Goal: Task Accomplishment & Management: Manage account settings

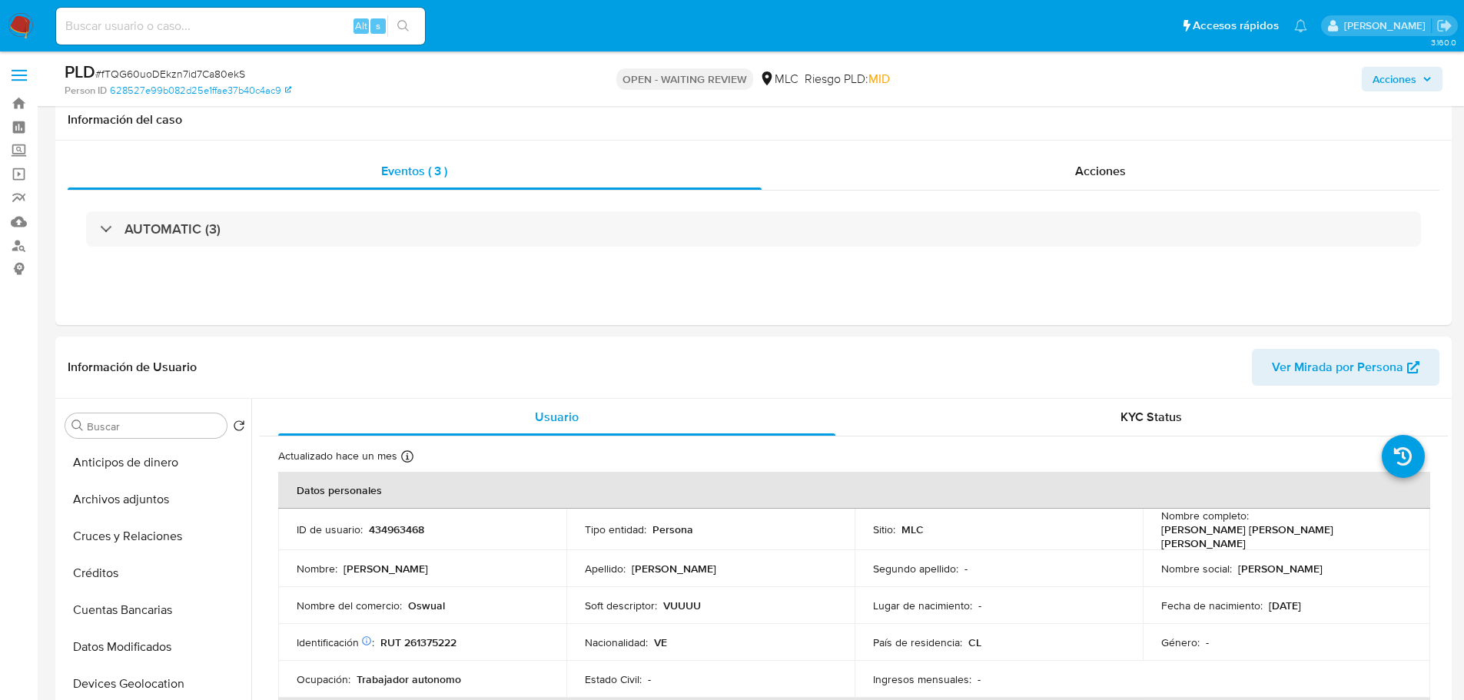
select select "10"
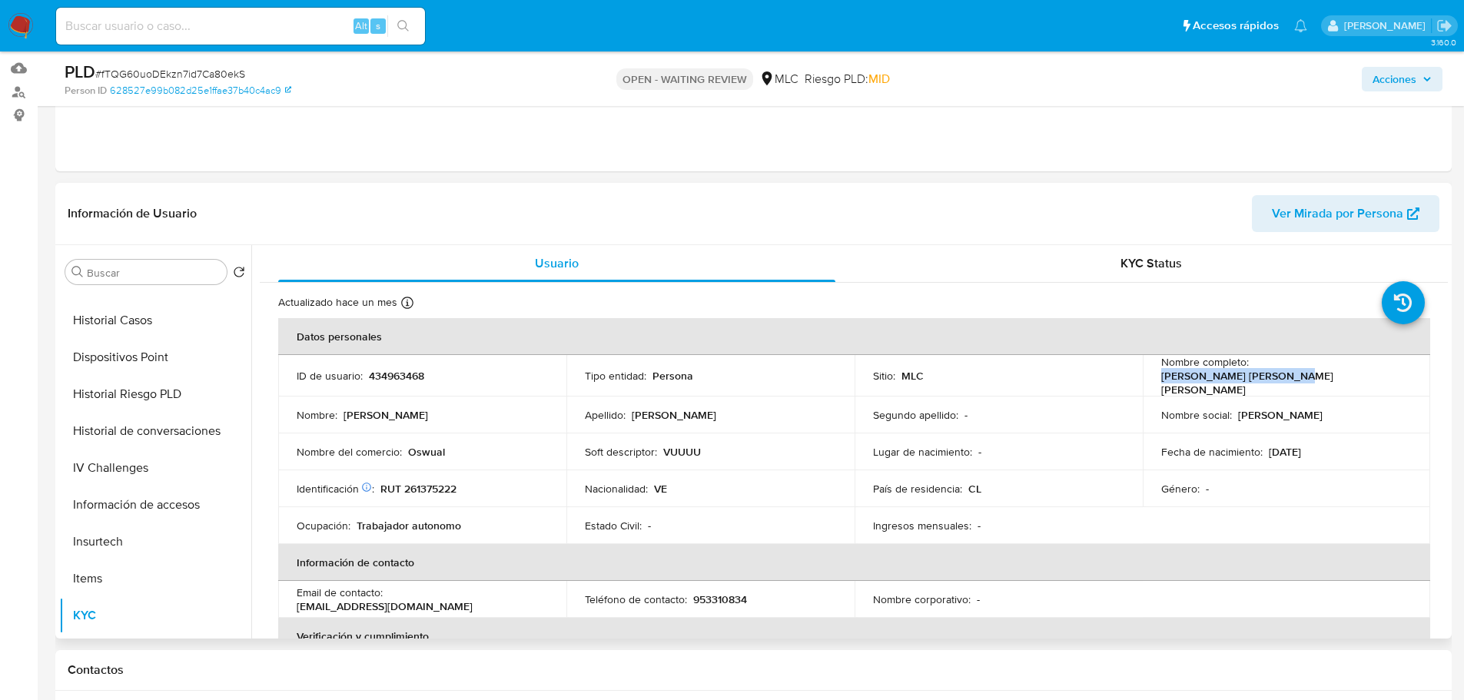
scroll to position [154, 0]
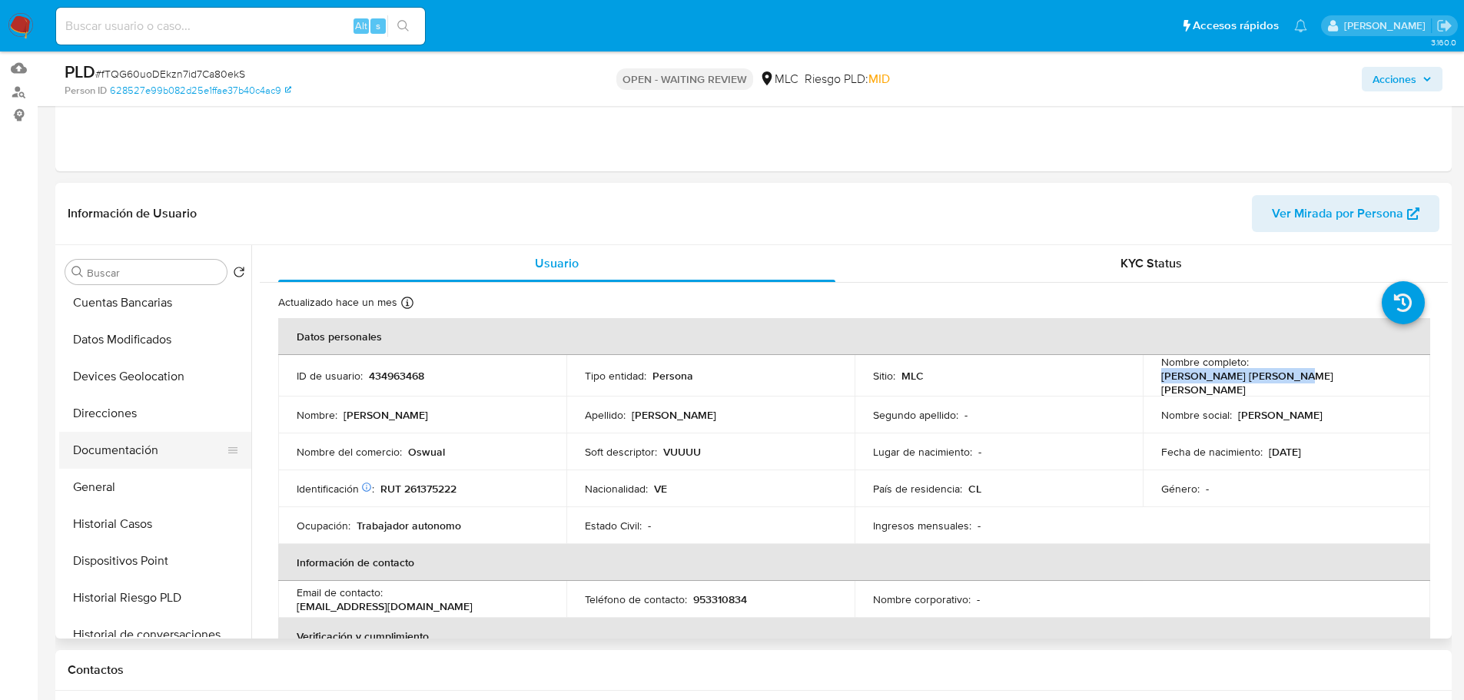
click at [138, 457] on button "Documentación" at bounding box center [149, 450] width 180 height 37
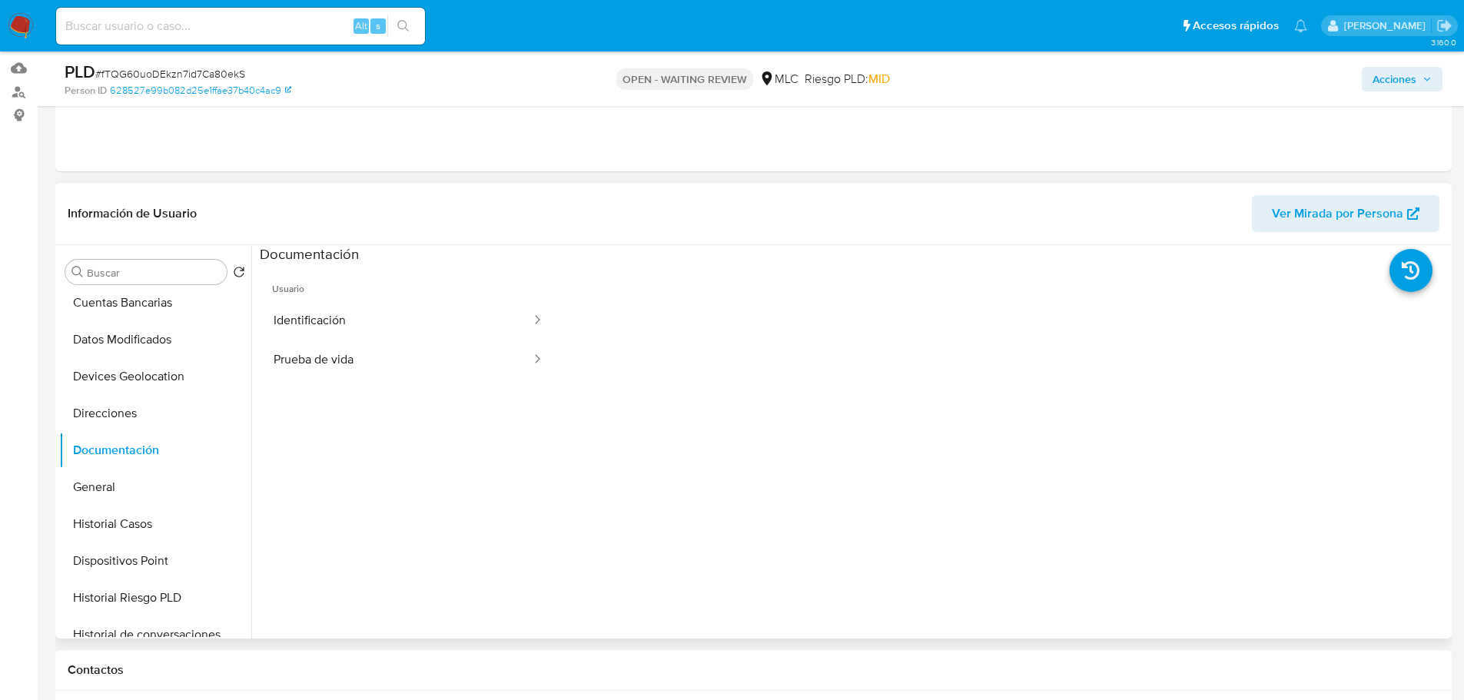
scroll to position [0, 0]
click at [399, 360] on button "Prueba de vida" at bounding box center [396, 359] width 273 height 39
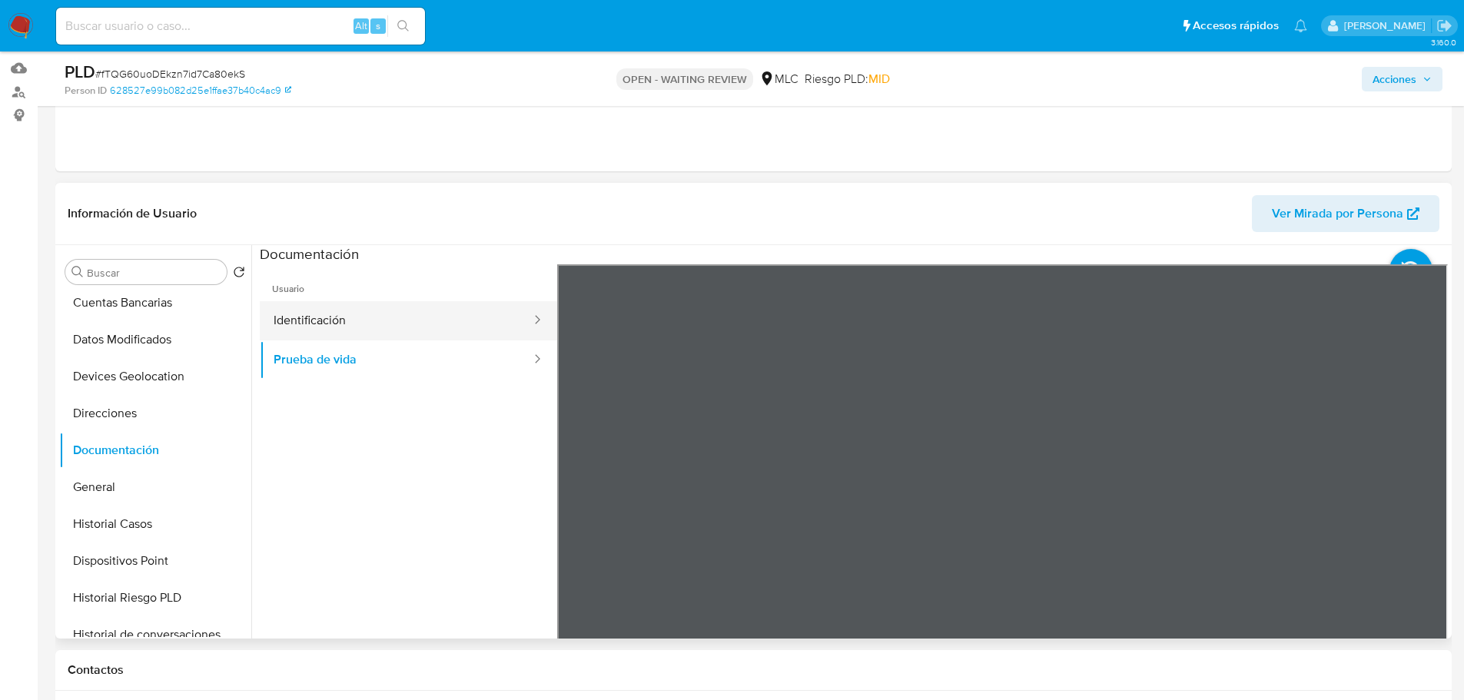
click at [344, 323] on button "Identificación" at bounding box center [396, 320] width 273 height 39
click at [1415, 512] on icon at bounding box center [1428, 514] width 31 height 31
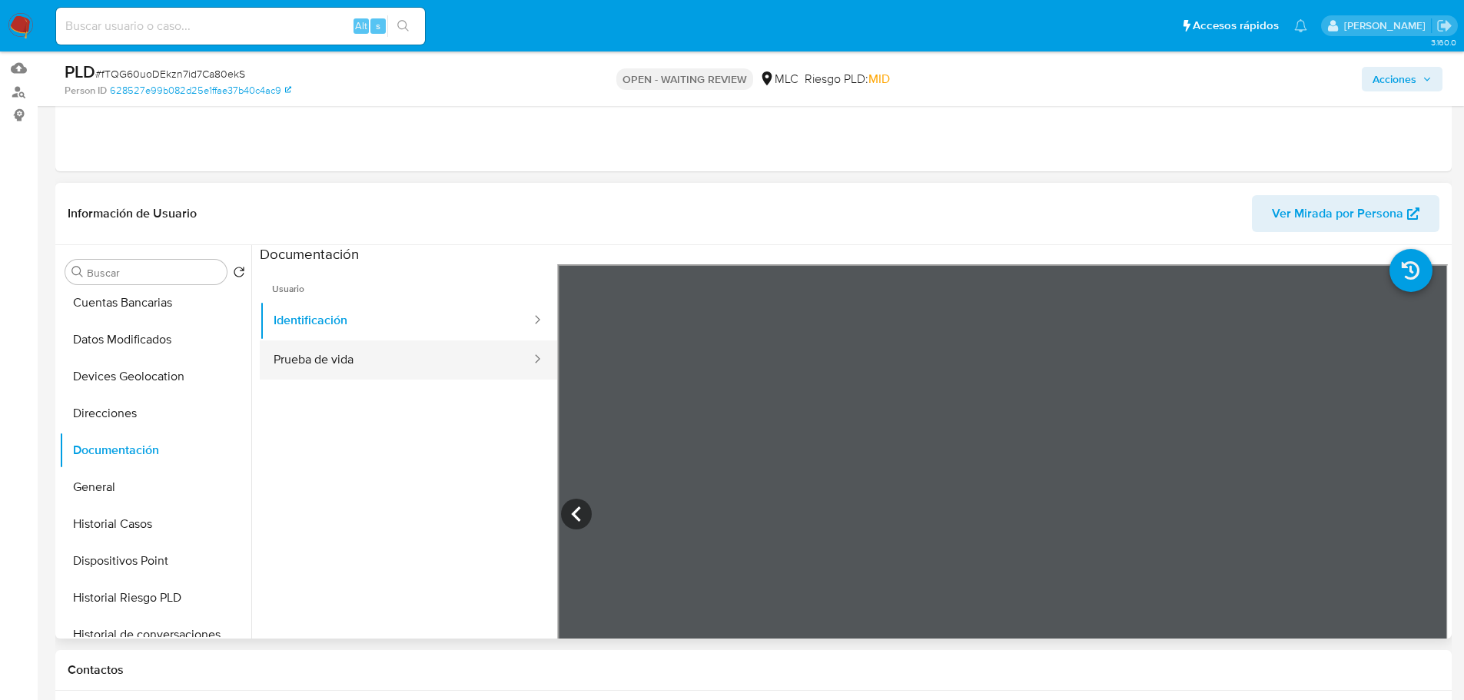
click at [409, 350] on button "Prueba de vida" at bounding box center [396, 359] width 273 height 39
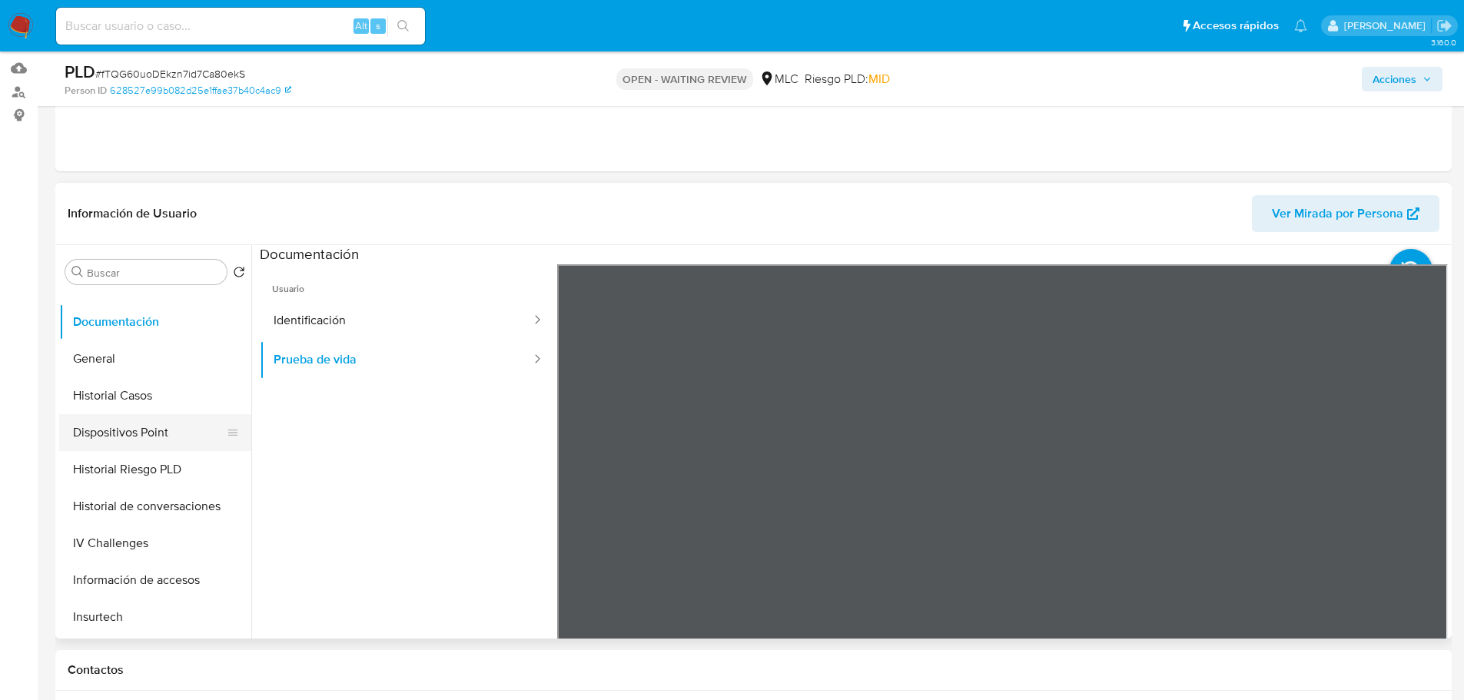
scroll to position [384, 0]
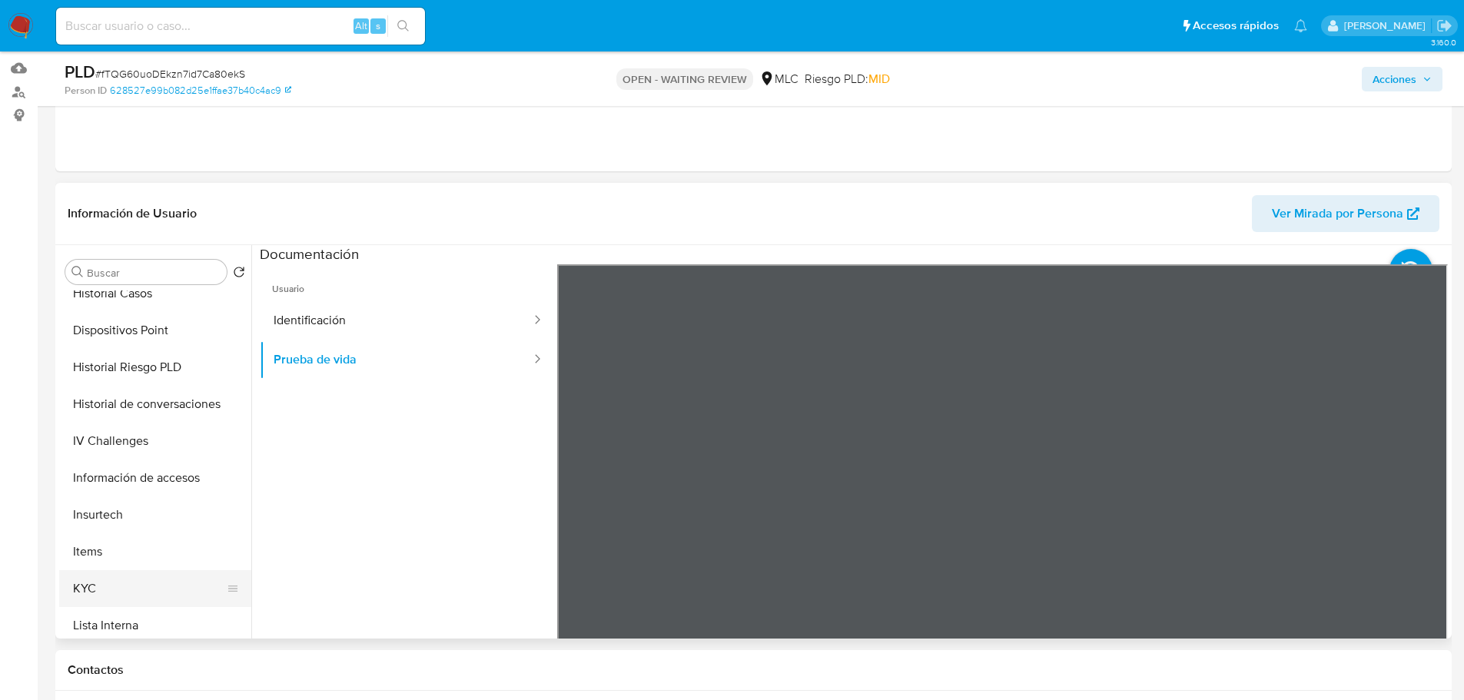
click at [81, 578] on button "KYC" at bounding box center [149, 588] width 180 height 37
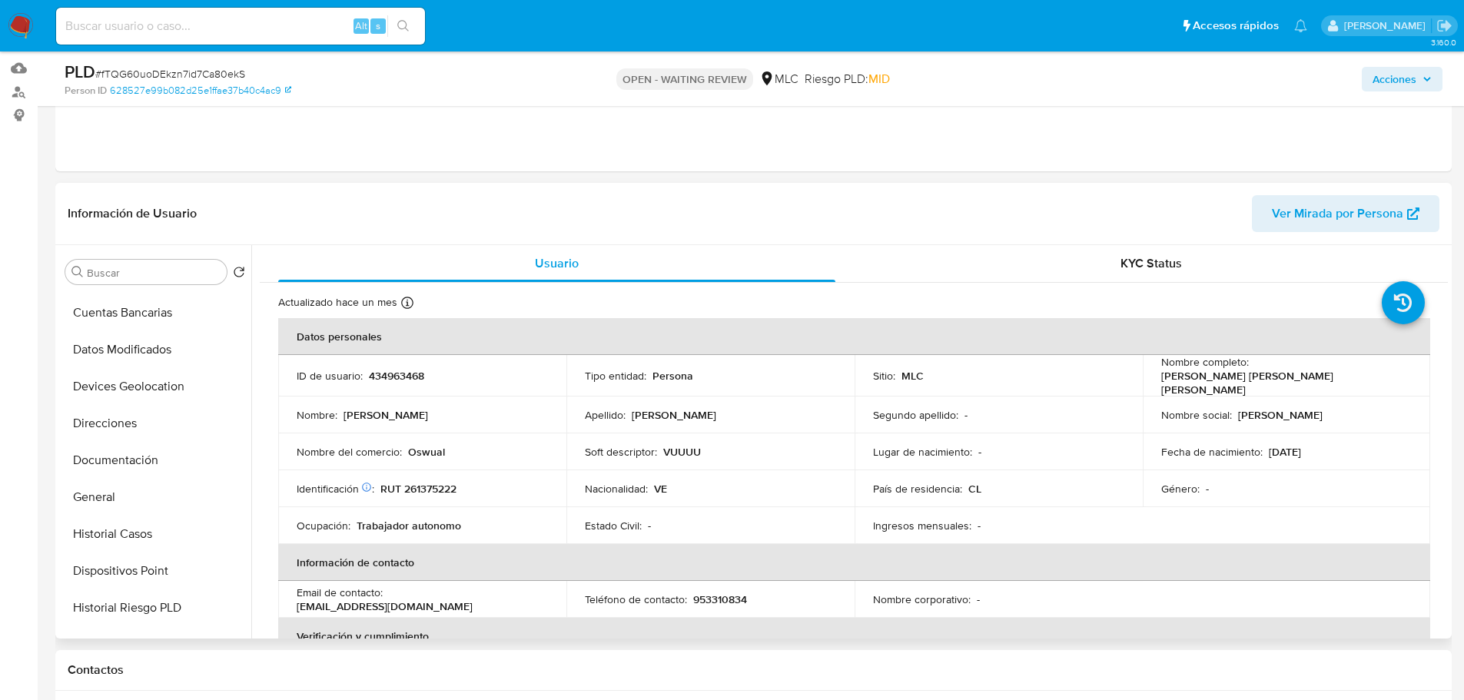
scroll to position [0, 0]
click at [134, 387] on button "Cruces y Relaciones" at bounding box center [149, 382] width 180 height 37
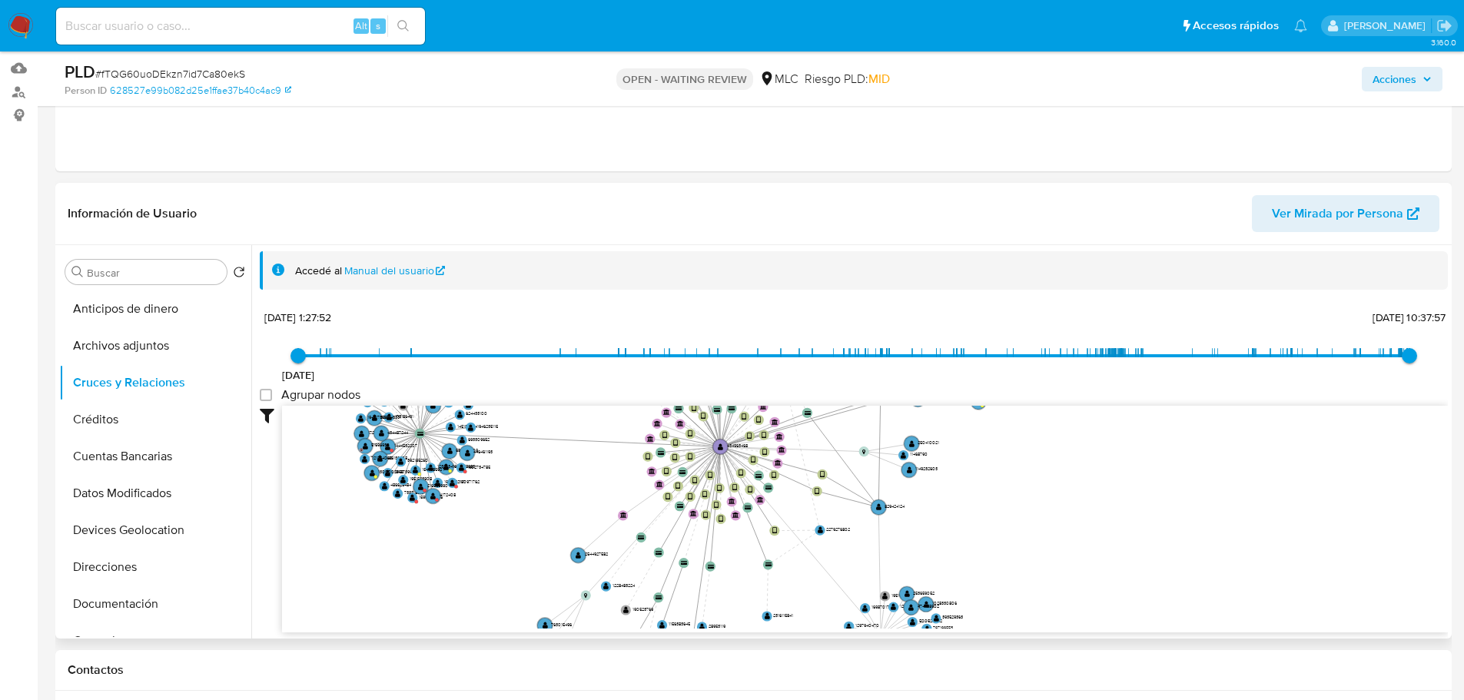
drag, startPoint x: 494, startPoint y: 458, endPoint x: 537, endPoint y: 513, distance: 70.1
click at [541, 511] on icon "device-676f20f0c96ef1c74c70c4c5  user-434963468  434963468 user-1496598973  …" at bounding box center [865, 517] width 1166 height 223
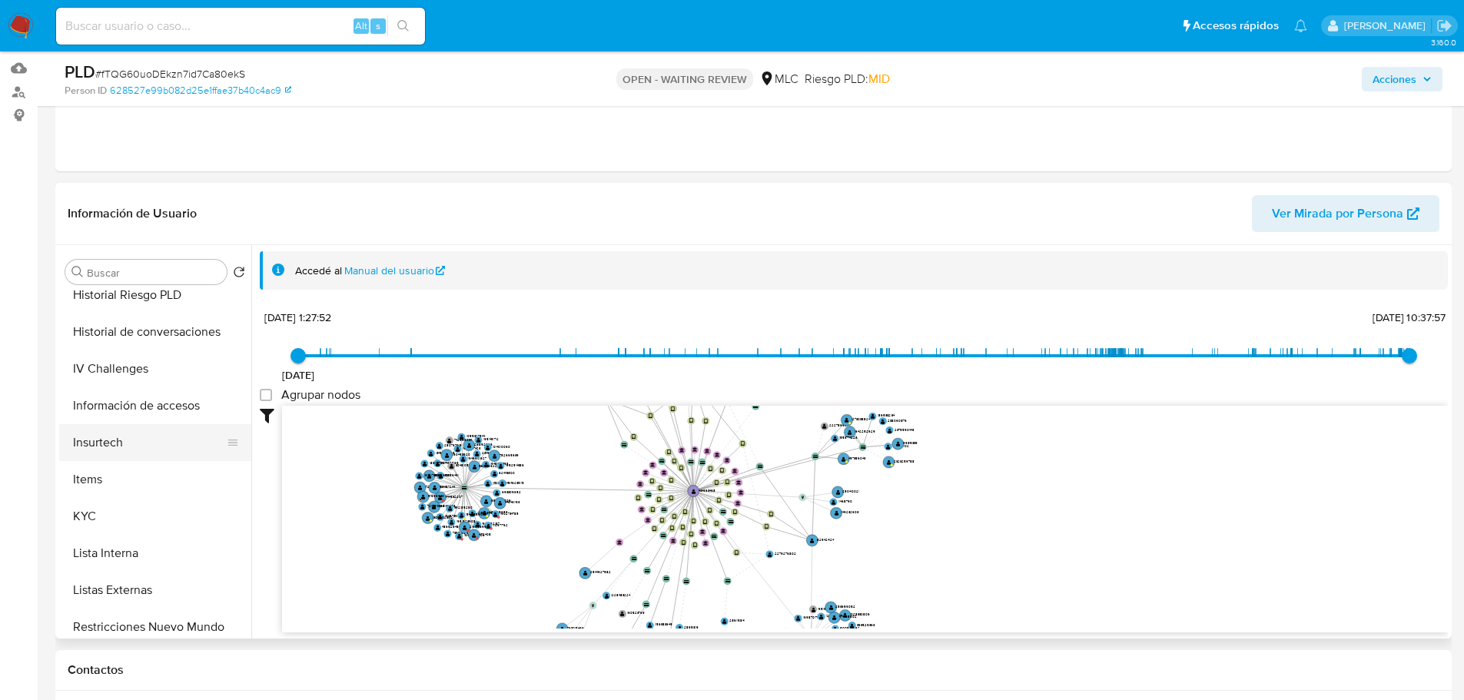
scroll to position [461, 0]
click at [64, 530] on button "Lista Interna" at bounding box center [149, 548] width 180 height 37
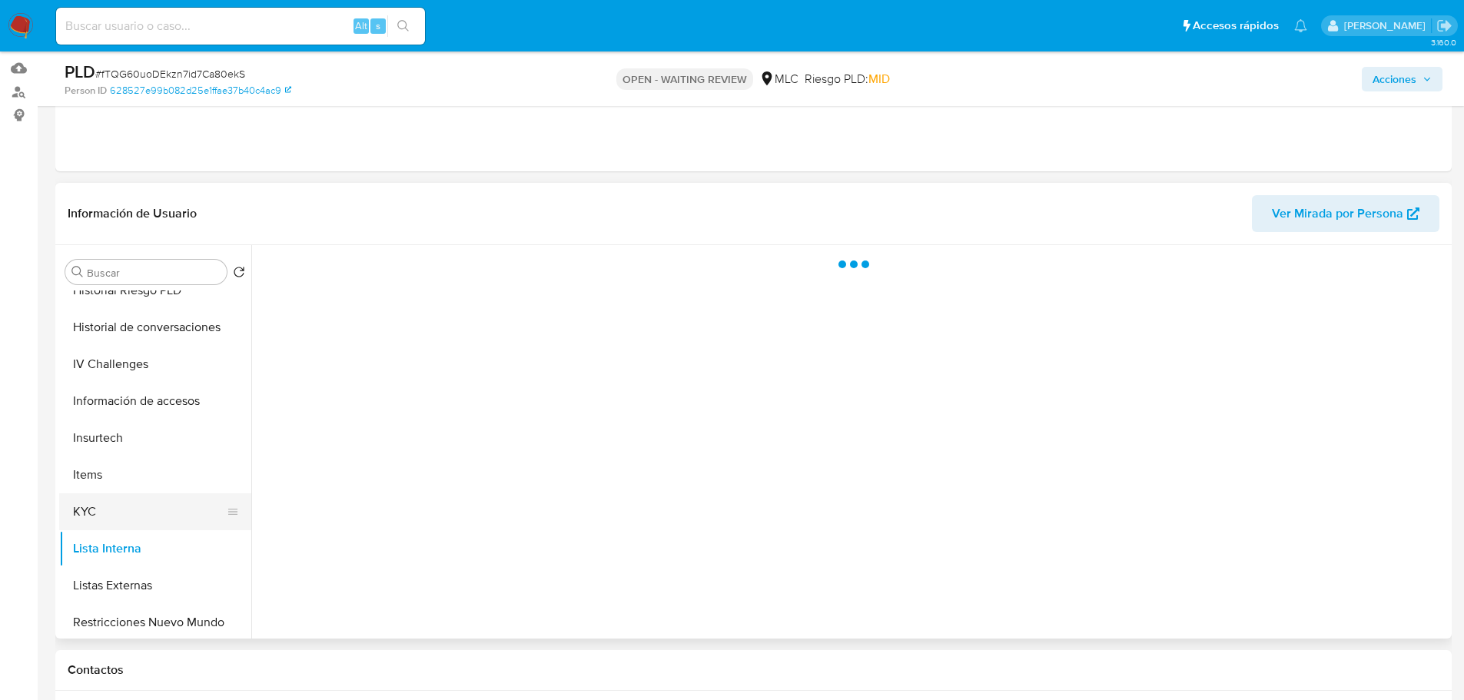
click at [78, 513] on button "KYC" at bounding box center [149, 511] width 180 height 37
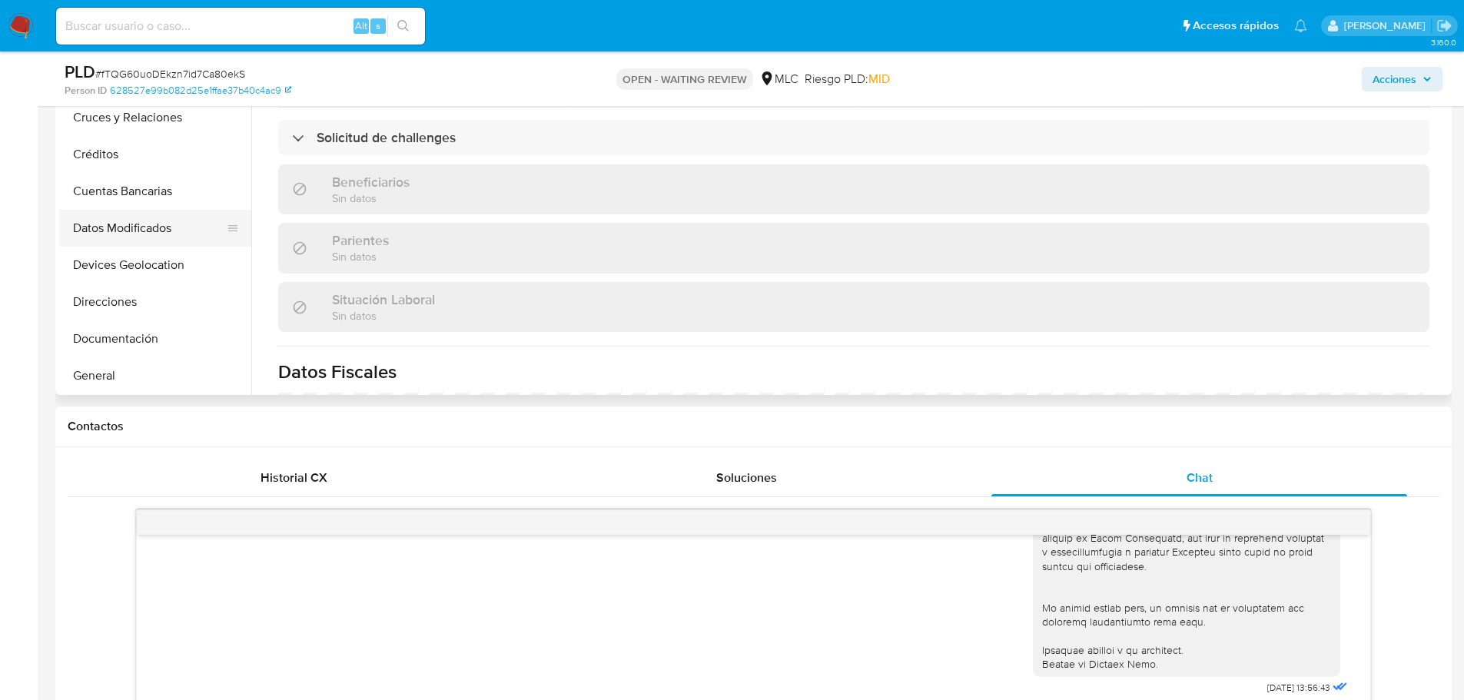
scroll to position [154, 0]
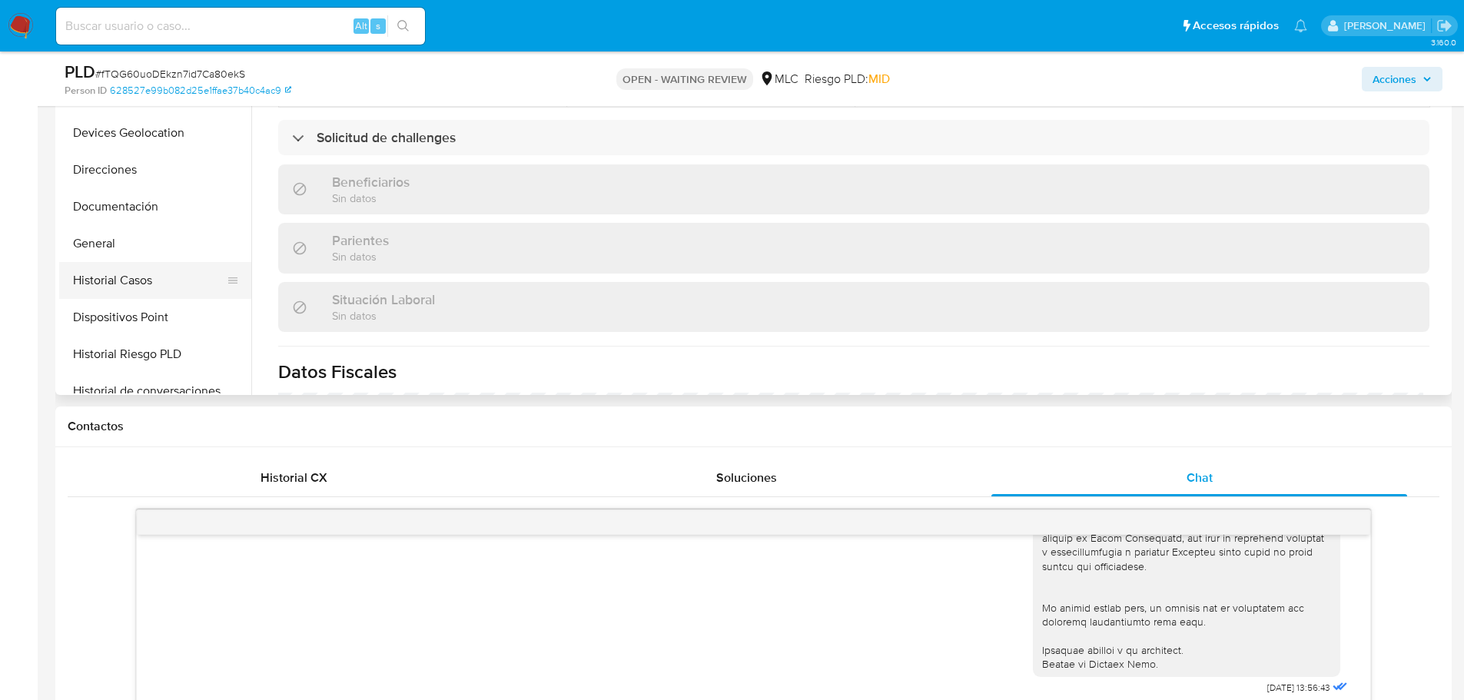
click at [120, 271] on button "Historial Casos" at bounding box center [149, 280] width 180 height 37
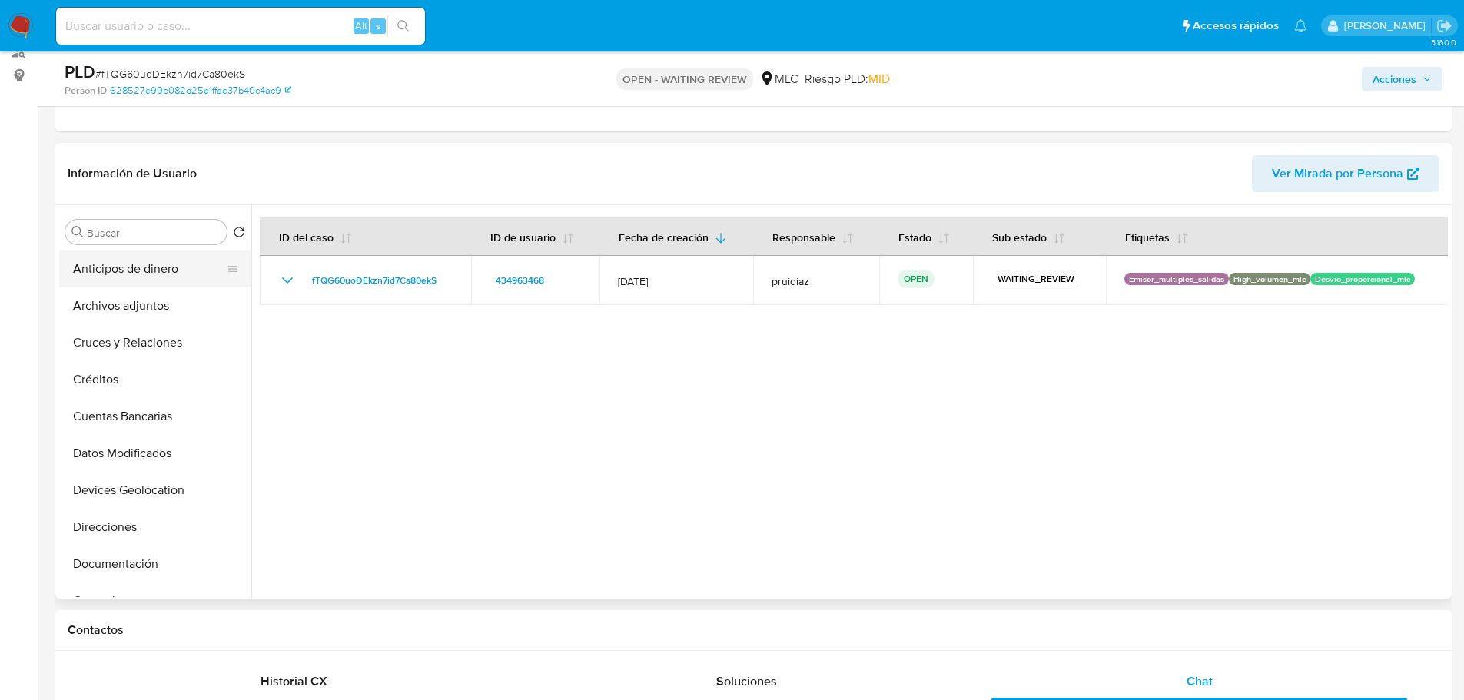
scroll to position [167, 0]
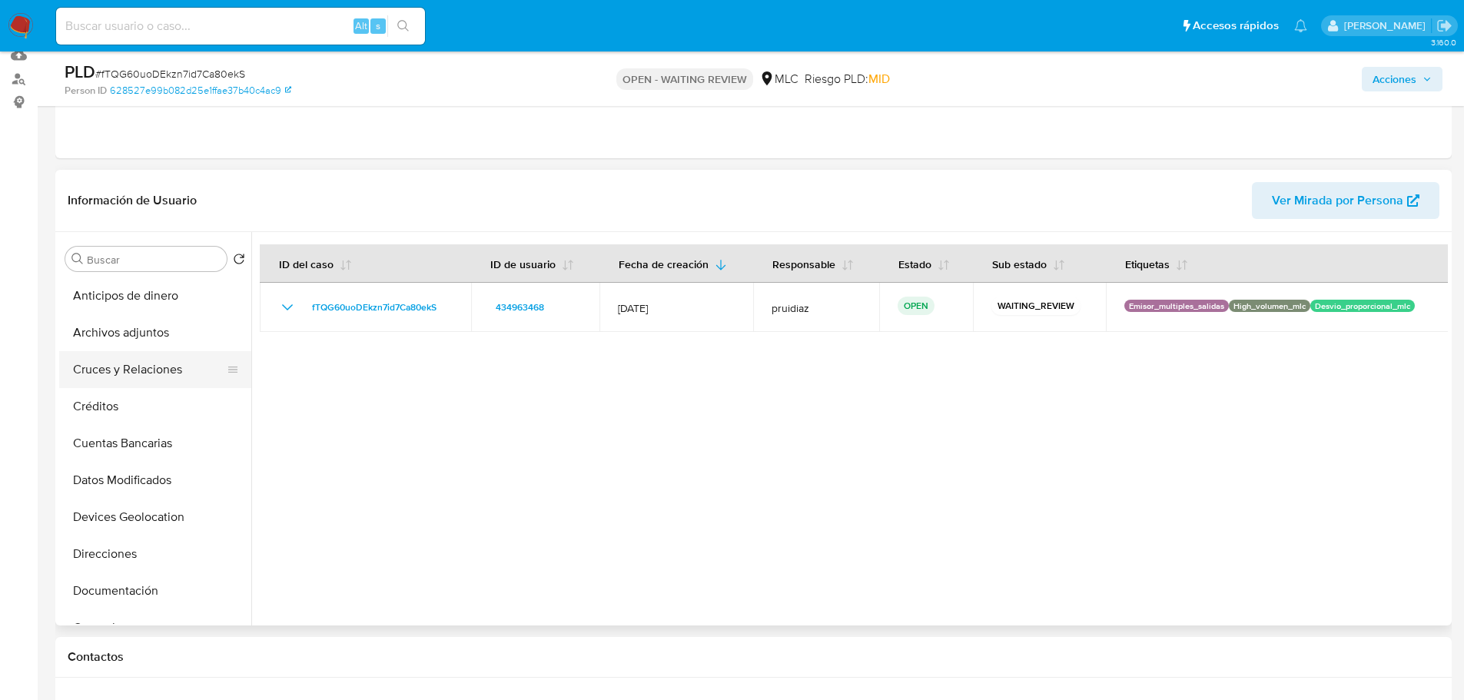
click at [115, 375] on button "Cruces y Relaciones" at bounding box center [149, 369] width 180 height 37
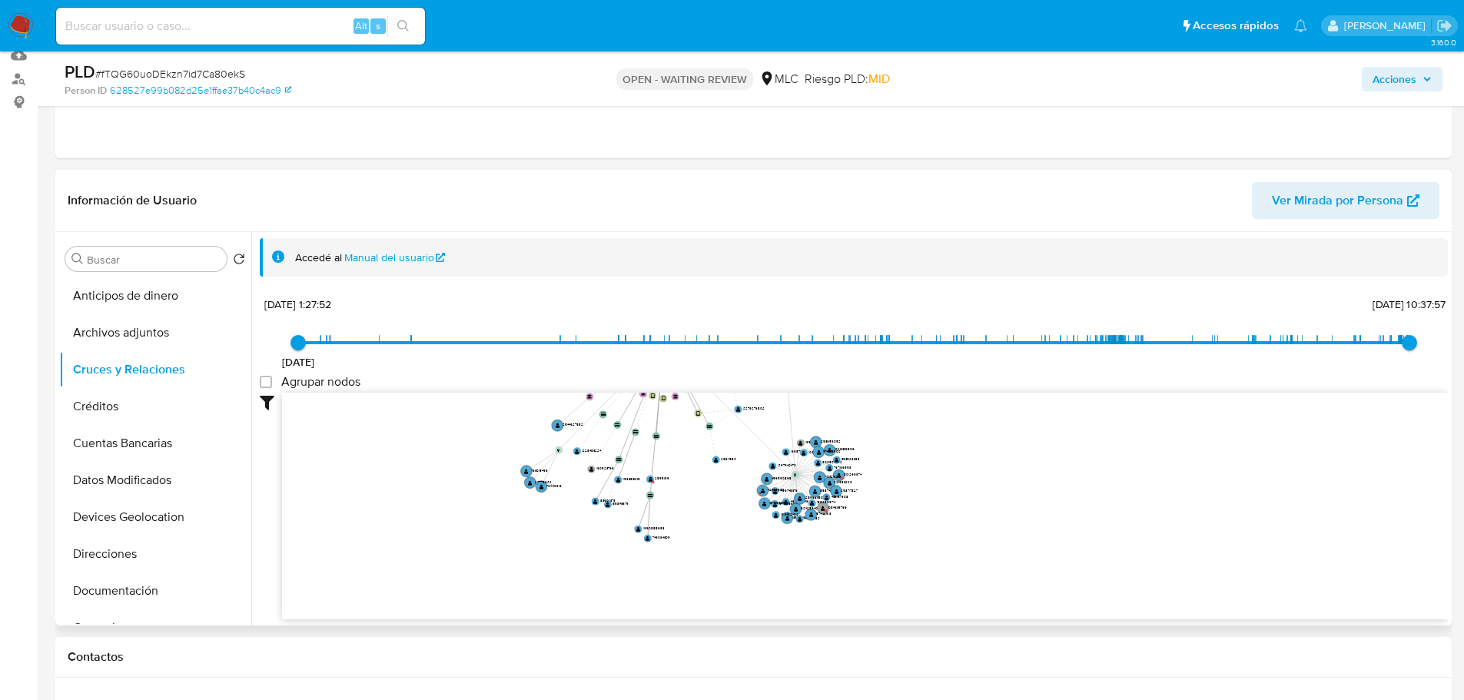
drag, startPoint x: 882, startPoint y: 454, endPoint x: 889, endPoint y: 387, distance: 68.1
click at [889, 387] on div "12/7/2021 12/7/2021, 1:27:52 17/9/2025, 10:37:57 Agrupar nodos Filtros Confianz…" at bounding box center [854, 484] width 1188 height 382
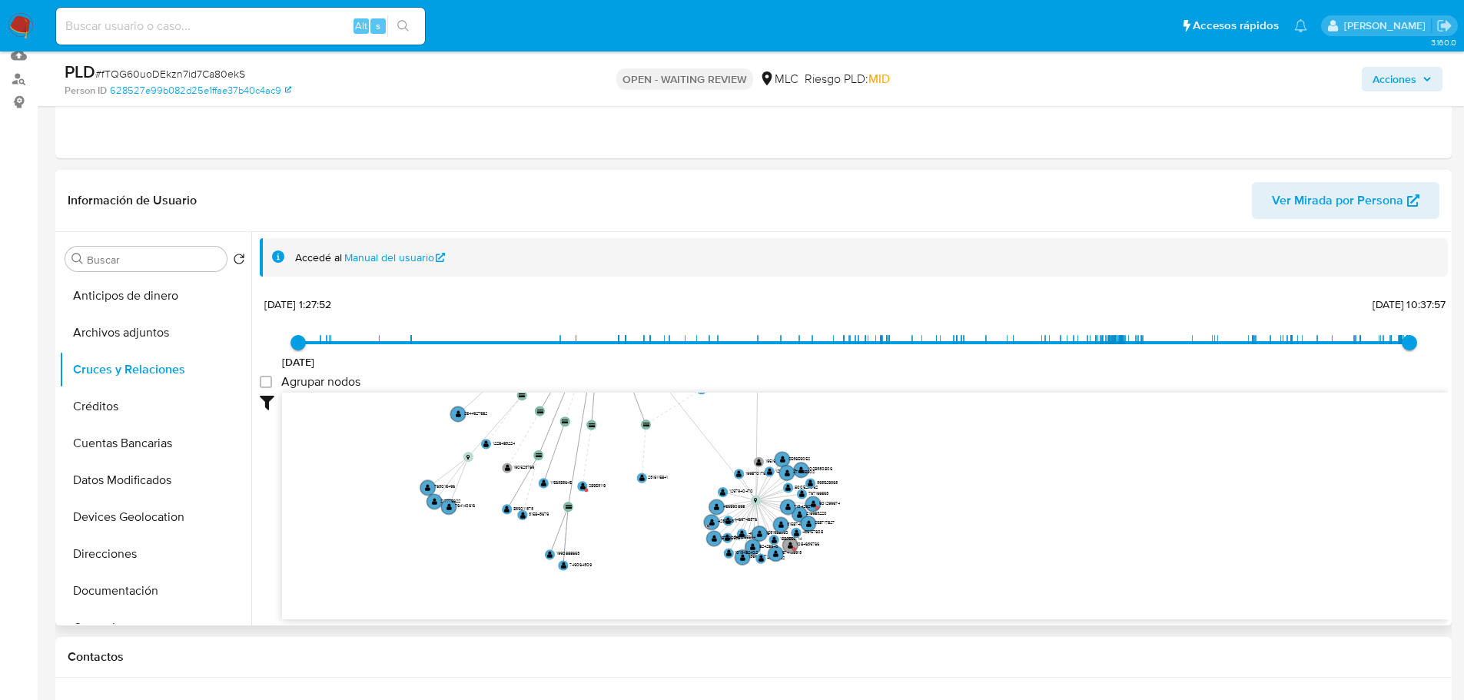
drag, startPoint x: 833, startPoint y: 406, endPoint x: 840, endPoint y: 427, distance: 22.6
click at [840, 427] on icon "device-676f20f0c96ef1c74c70c4c5  user-434963468  434963468 user-1496598973  …" at bounding box center [865, 504] width 1166 height 223
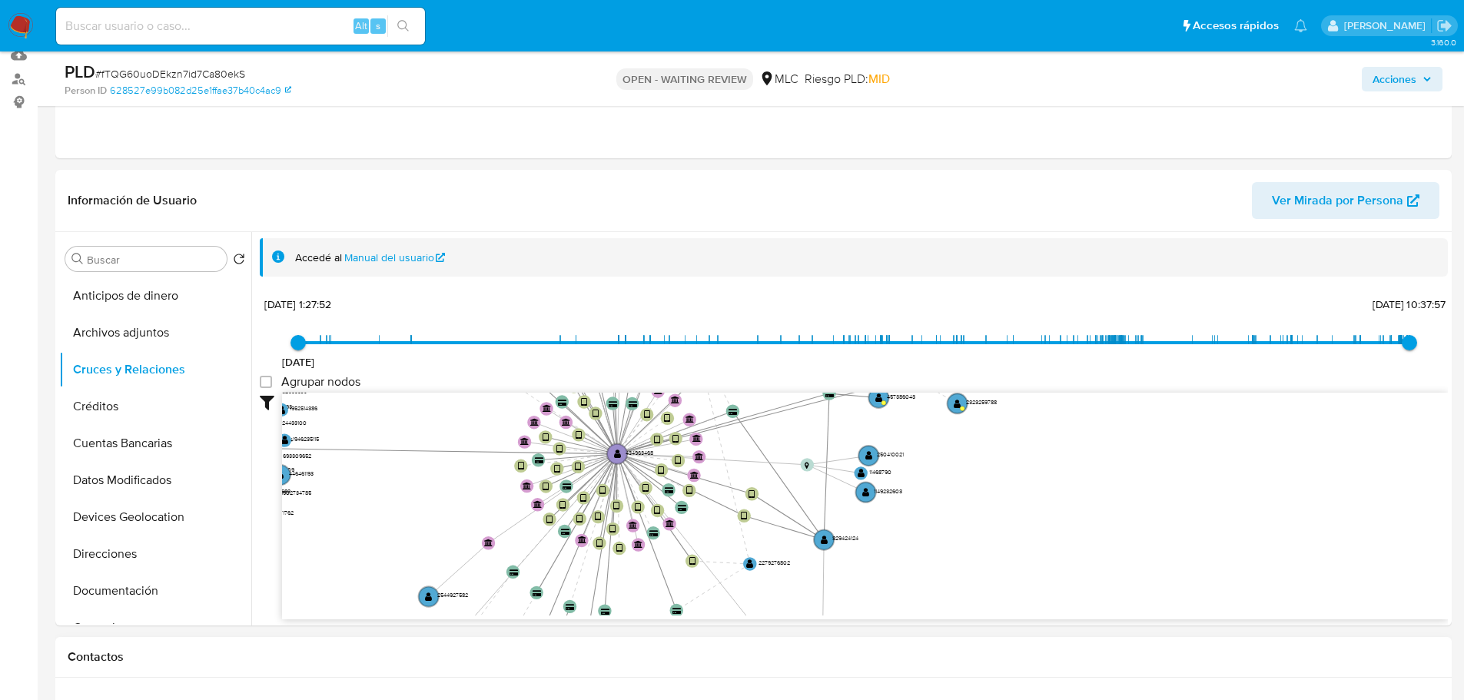
drag, startPoint x: 629, startPoint y: 437, endPoint x: 646, endPoint y: 640, distance: 203.7
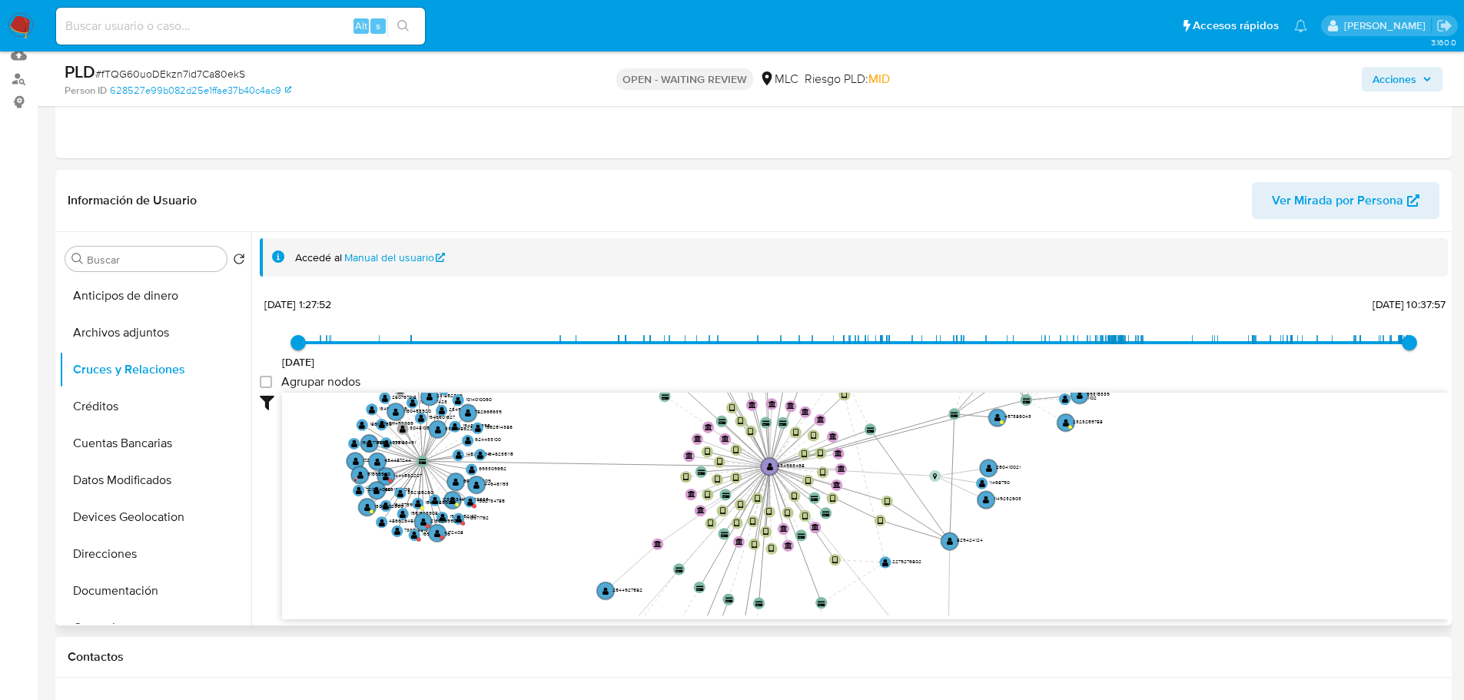
drag, startPoint x: 1044, startPoint y: 438, endPoint x: 1150, endPoint y: 426, distance: 106.8
click at [1150, 426] on icon "device-676f20f0c96ef1c74c70c4c5  user-434963468  434963468 user-1496598973  …" at bounding box center [865, 504] width 1166 height 223
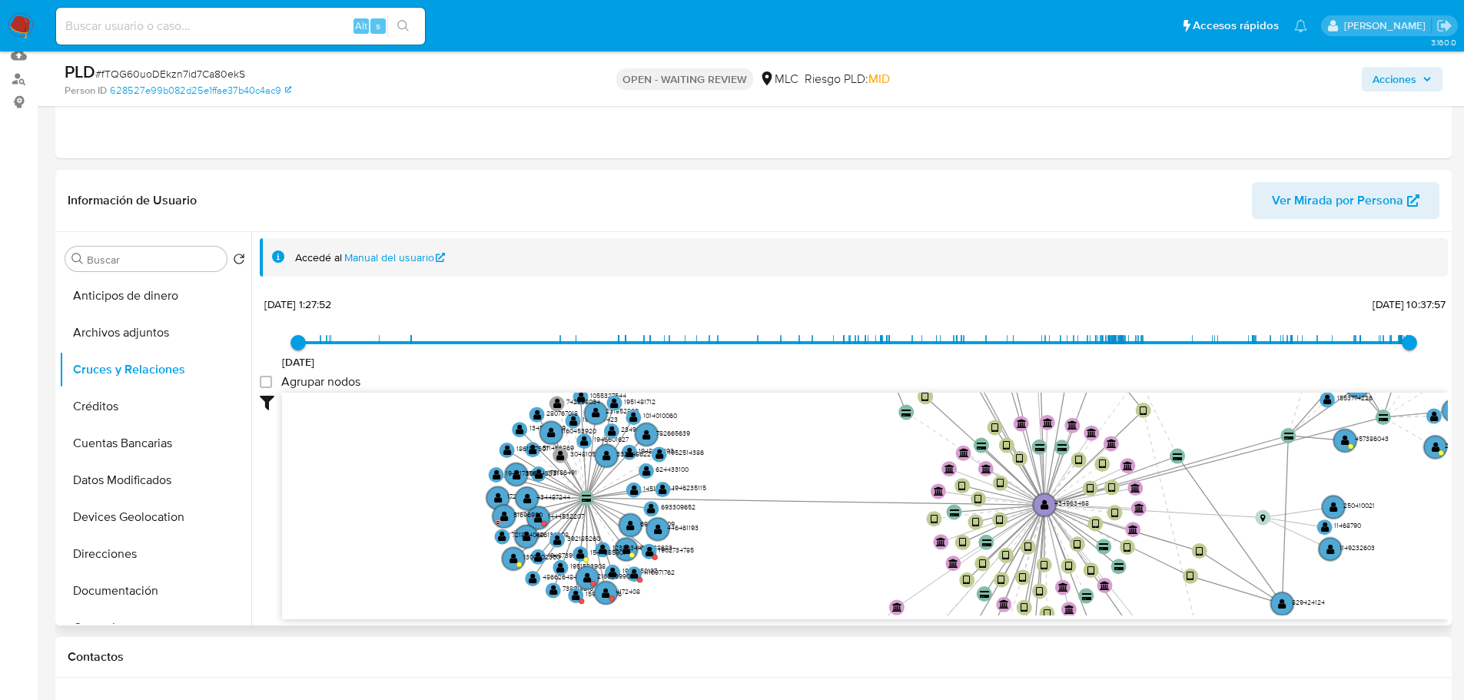
drag, startPoint x: 535, startPoint y: 417, endPoint x: 738, endPoint y: 457, distance: 206.9
click at [738, 457] on icon "device-676f20f0c96ef1c74c70c4c5  user-434963468  434963468 user-1496598973  …" at bounding box center [865, 504] width 1166 height 223
click at [546, 525] on g "user-1444532207  1444532207" at bounding box center [555, 517] width 60 height 27
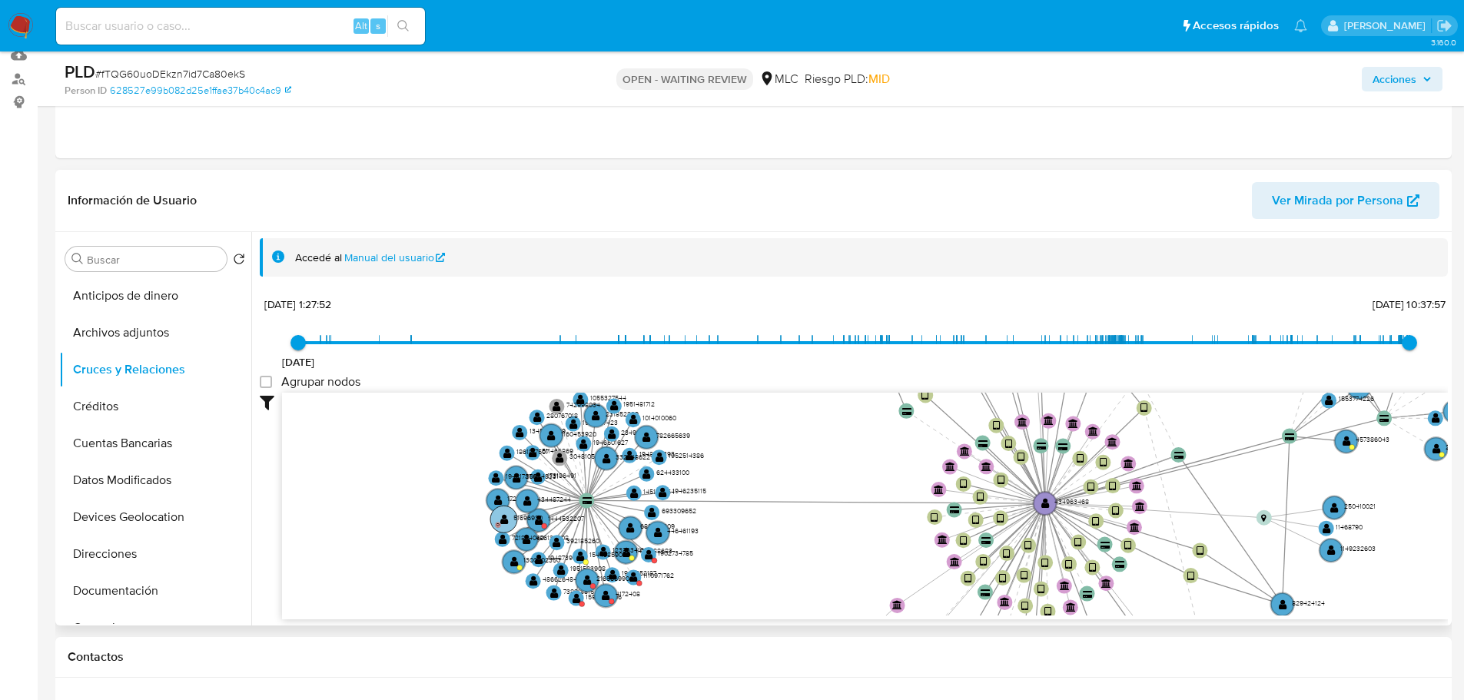
click at [541, 520] on text "51696930" at bounding box center [527, 517] width 29 height 9
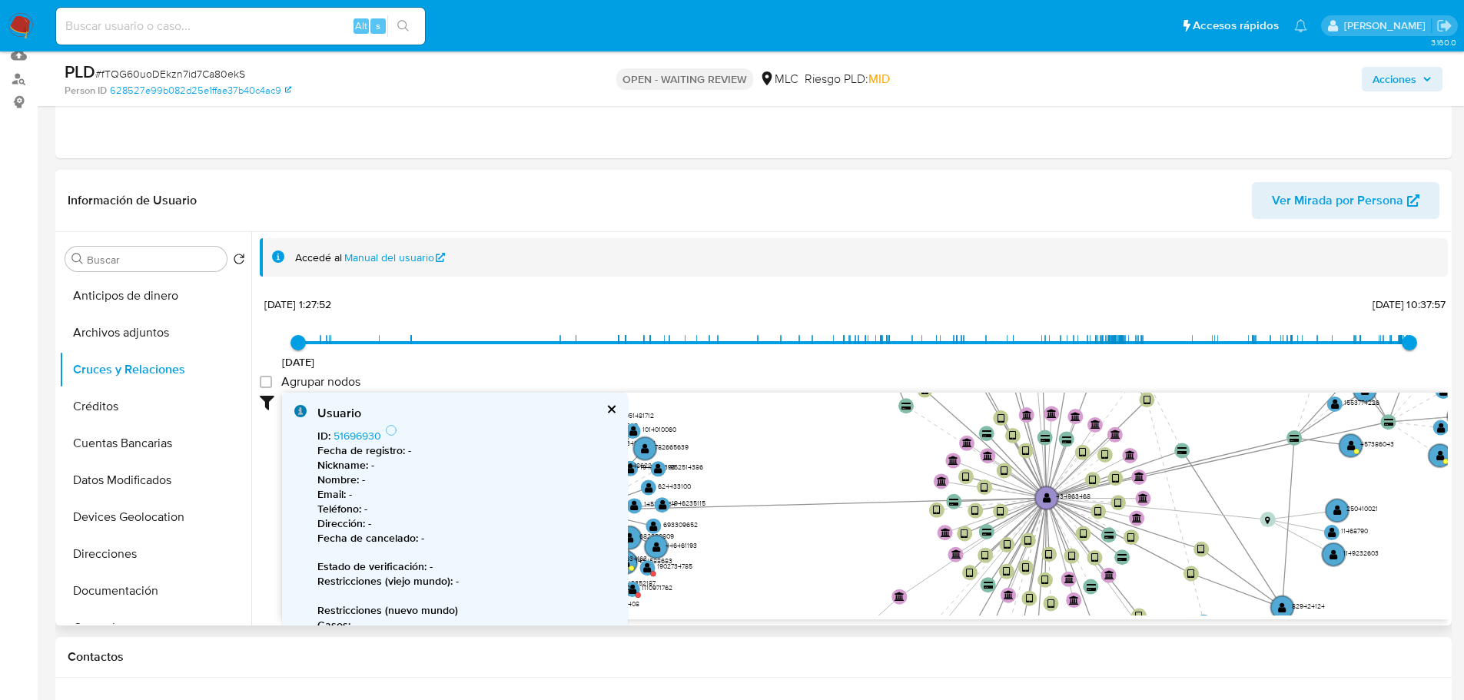
click at [615, 407] on button "cerrar" at bounding box center [611, 409] width 10 height 10
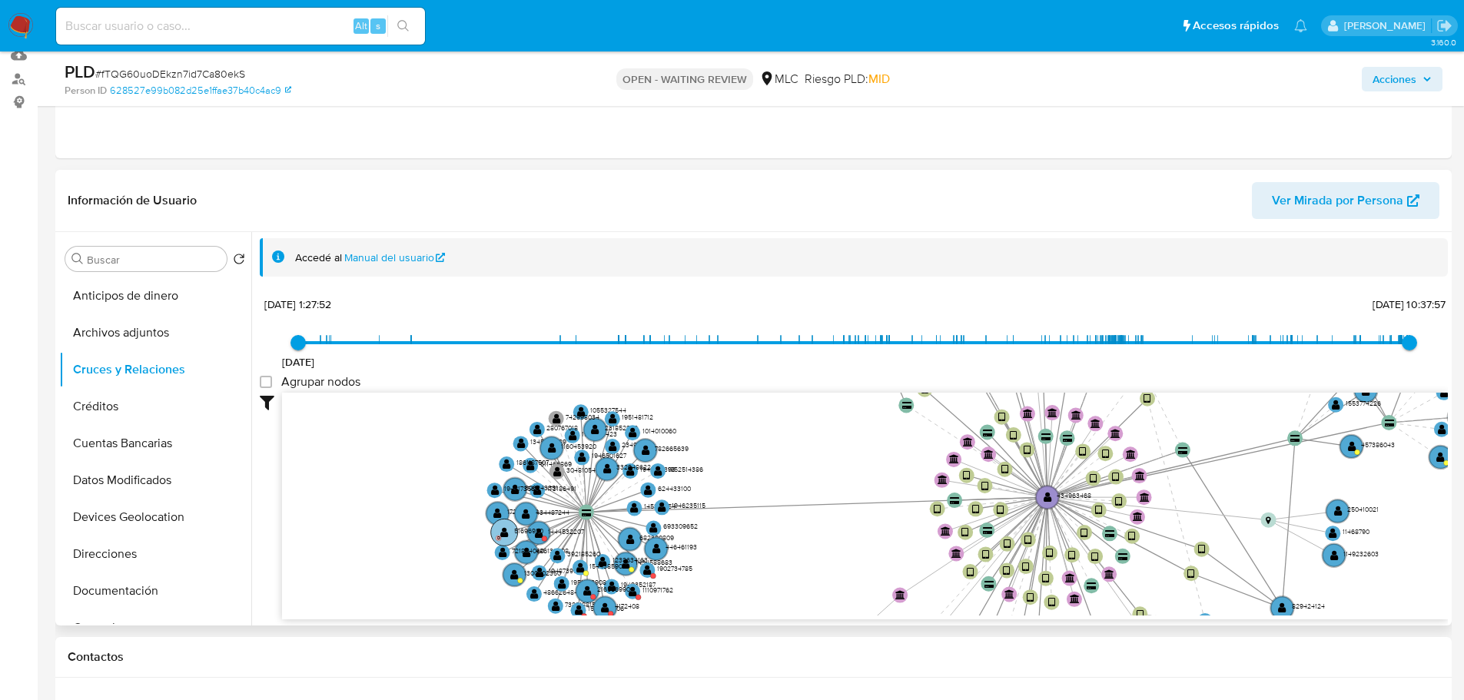
click at [538, 533] on text "51696930" at bounding box center [528, 530] width 29 height 9
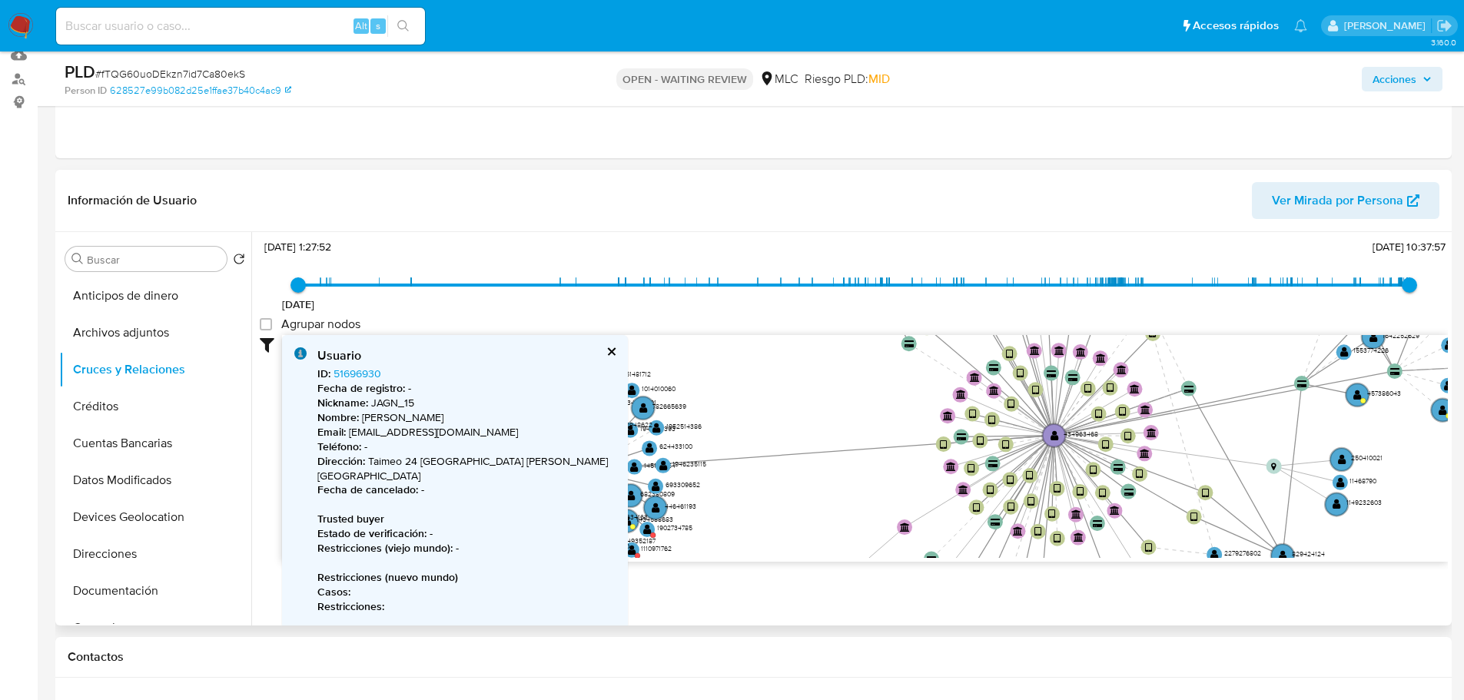
scroll to position [32, 0]
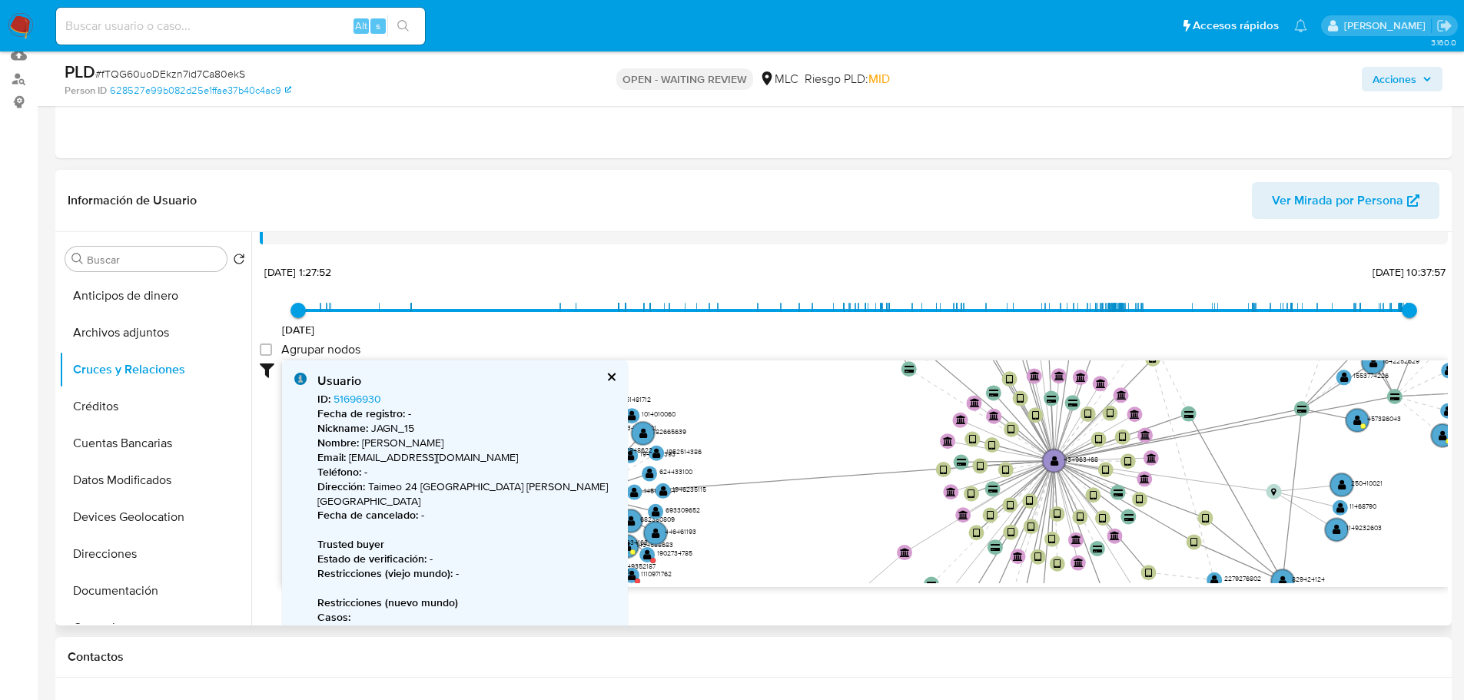
click at [606, 377] on button "cerrar" at bounding box center [611, 377] width 10 height 10
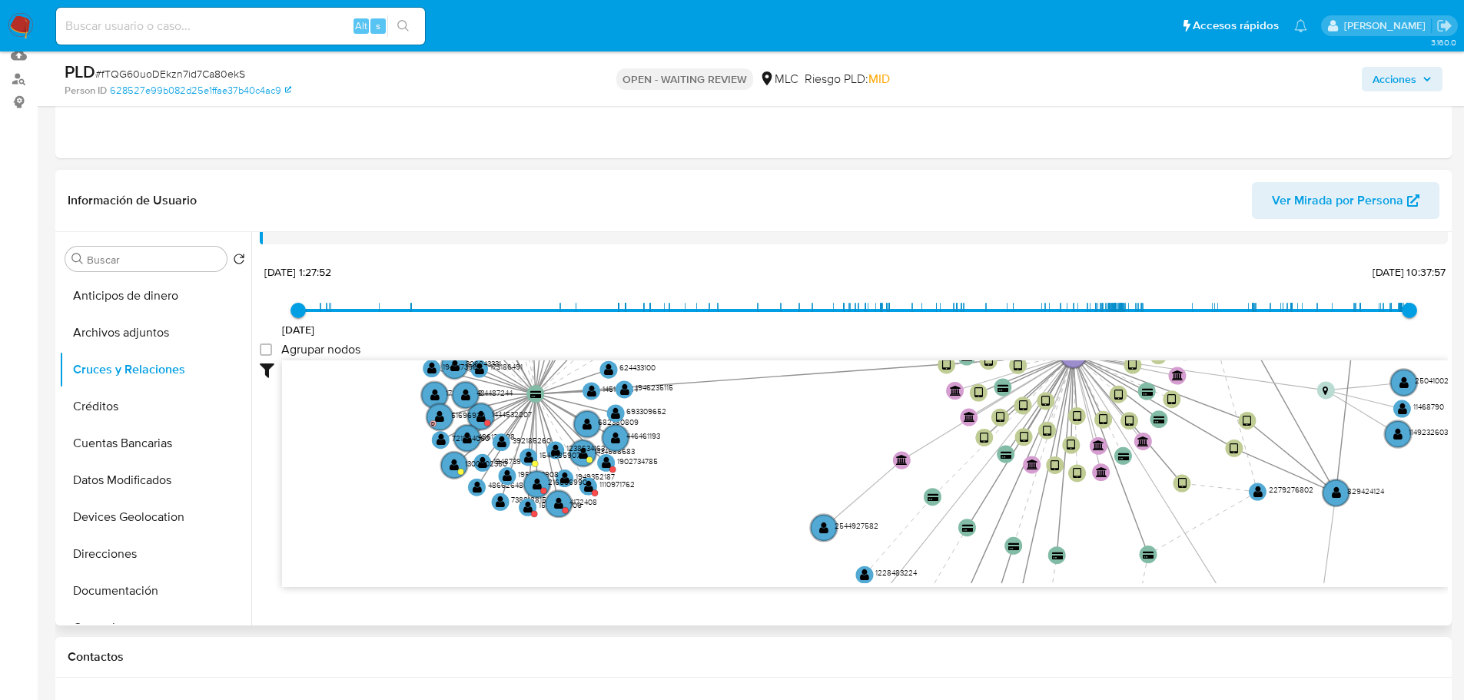
drag, startPoint x: 696, startPoint y: 494, endPoint x: 682, endPoint y: 453, distance: 43.0
click at [682, 453] on icon "device-676f20f0c96ef1c74c70c4c5  user-434963468  434963468 user-1496598973  …" at bounding box center [865, 471] width 1166 height 223
click at [541, 489] on circle at bounding box center [543, 491] width 6 height 6
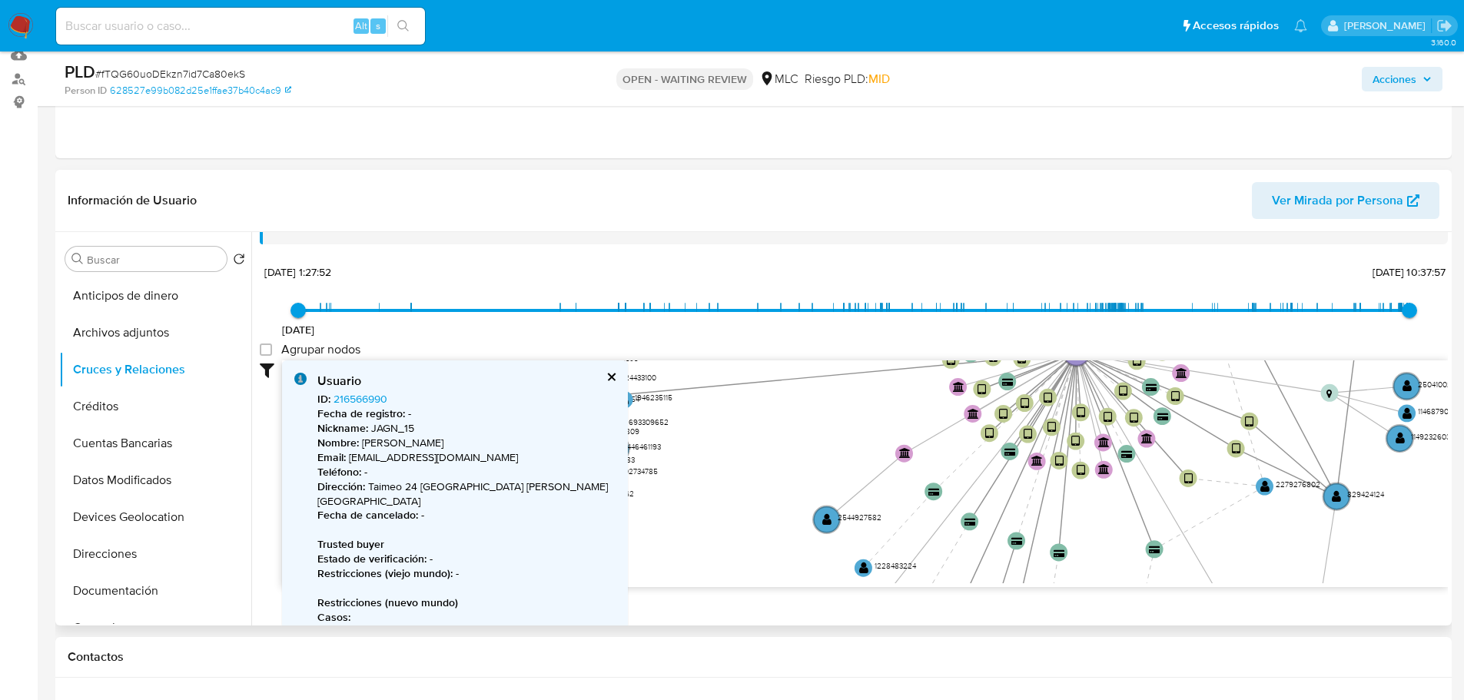
click at [606, 380] on button "cerrar" at bounding box center [611, 377] width 10 height 10
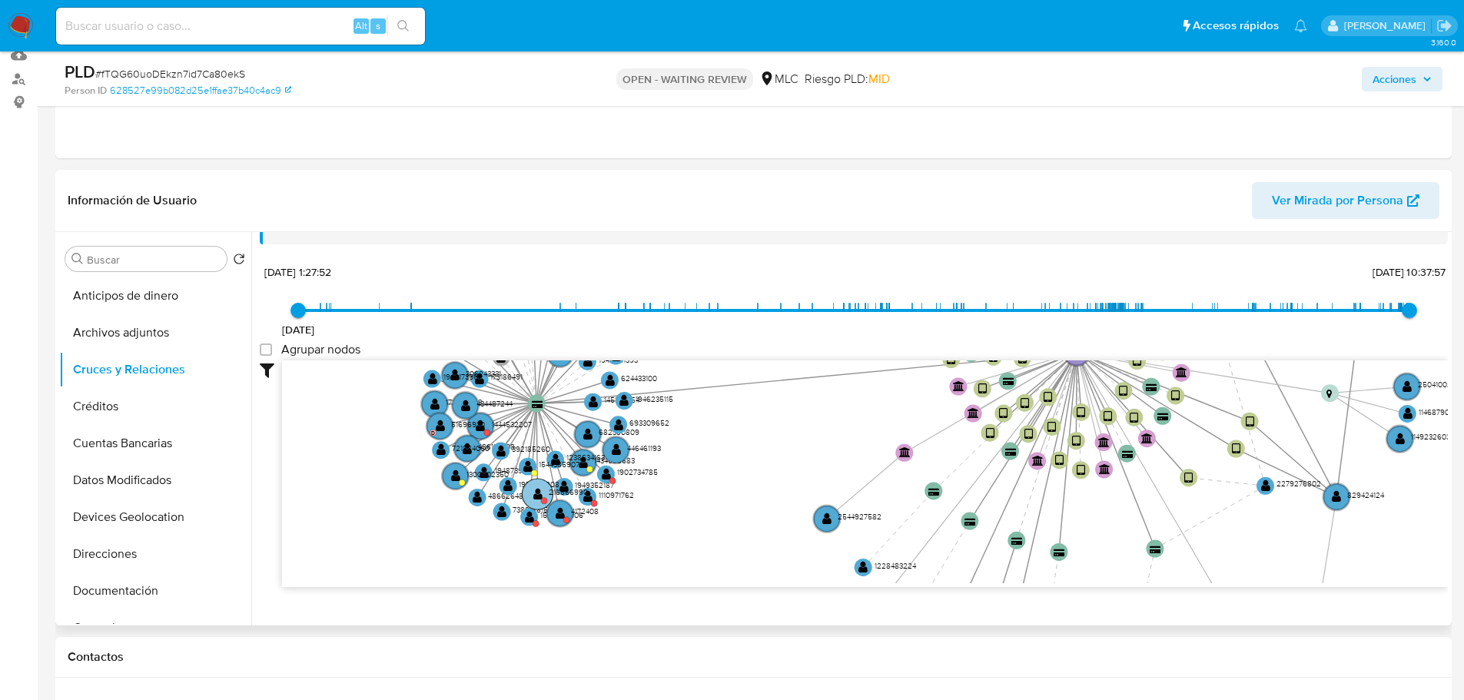
click at [537, 492] on text "" at bounding box center [537, 494] width 9 height 12
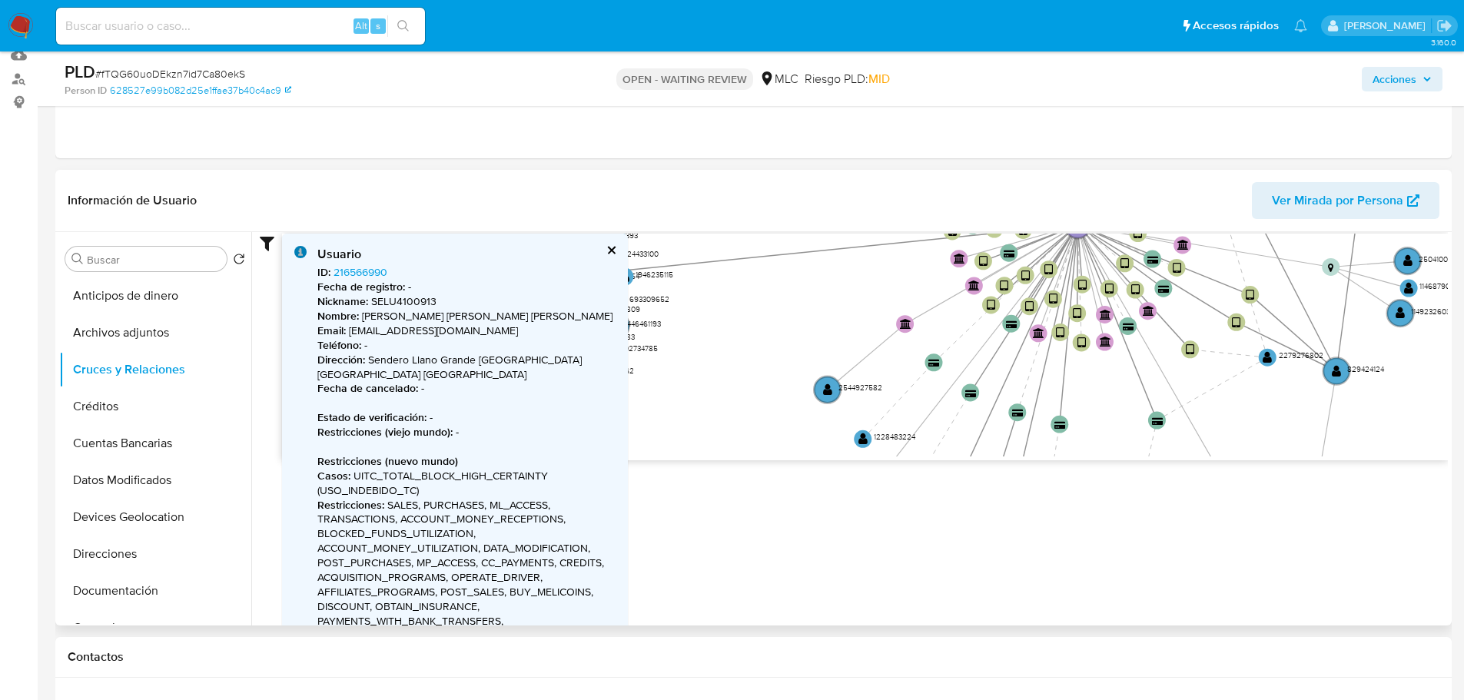
scroll to position [109, 0]
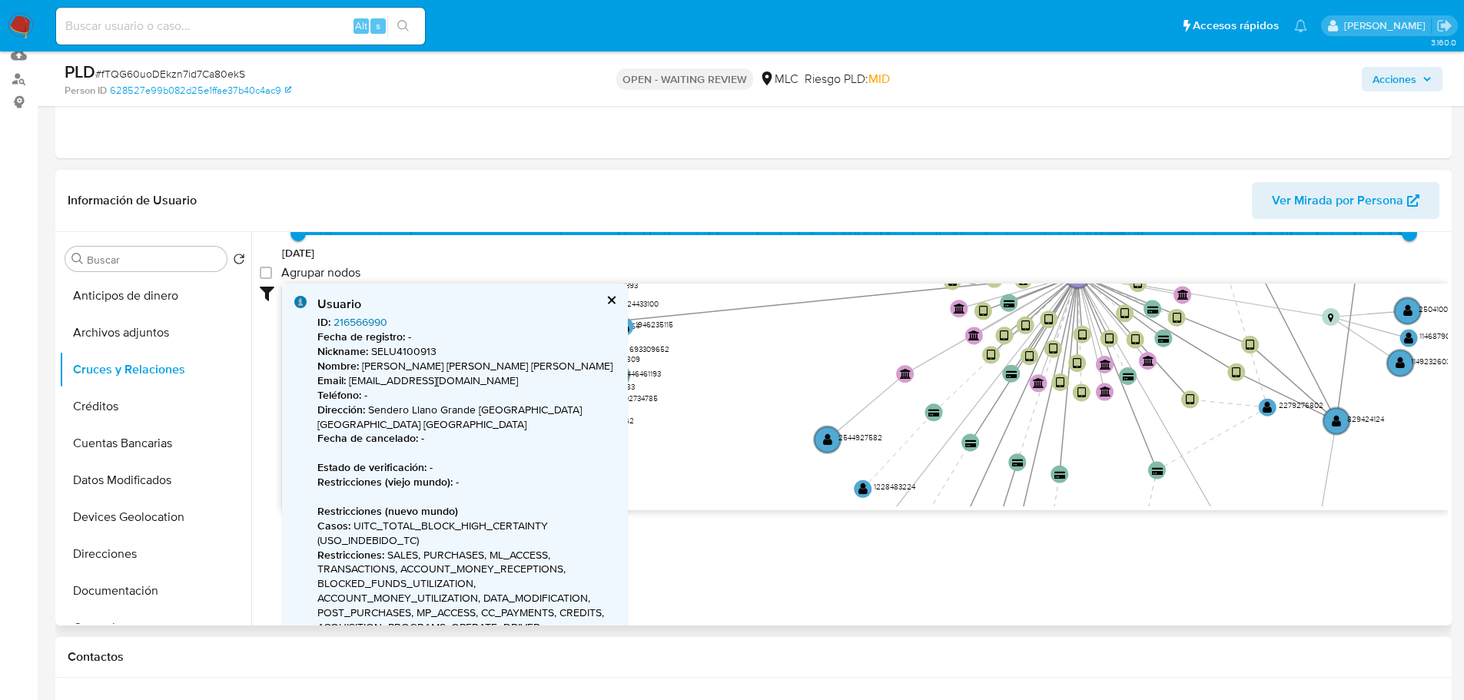
click at [361, 322] on link "216566990" at bounding box center [361, 321] width 54 height 15
click at [616, 300] on div "Usuario ID : 216566990 Fecha de registro : - Nickname : SELU4100913 Nombre : Lu…" at bounding box center [455, 623] width 346 height 679
click at [614, 300] on button "cerrar" at bounding box center [611, 300] width 10 height 10
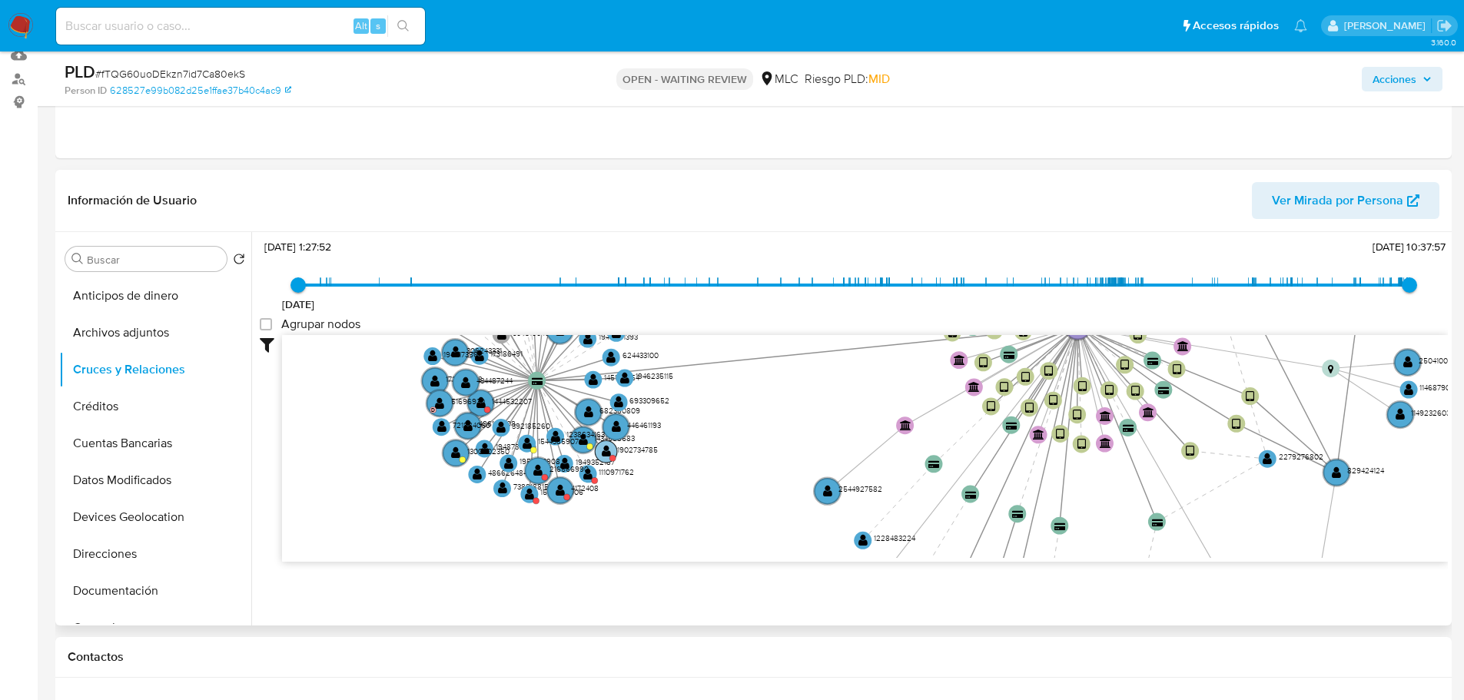
click at [611, 450] on circle at bounding box center [606, 451] width 22 height 22
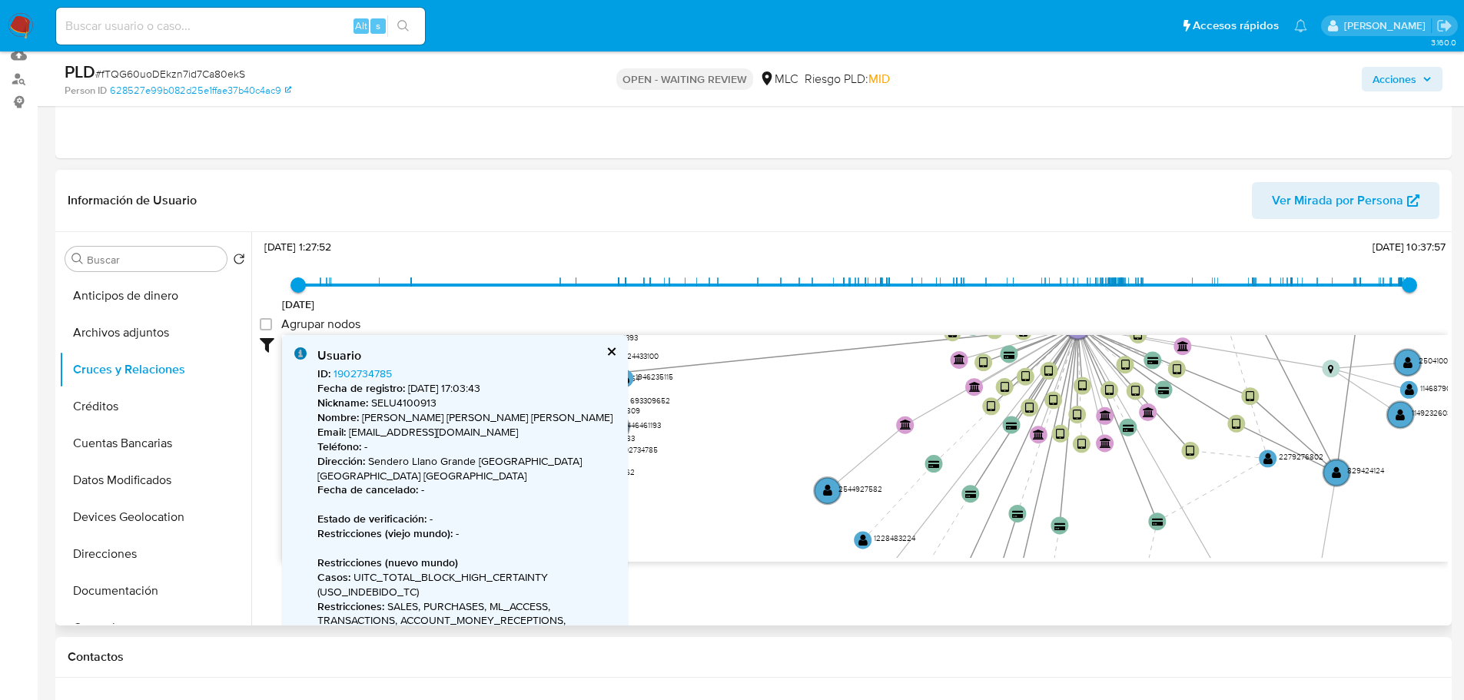
click at [611, 450] on div "ID : 1902734785 Fecha de registro : 16/7/2024, 17:03:43 Nickname : SELU4100913 …" at bounding box center [466, 684] width 298 height 635
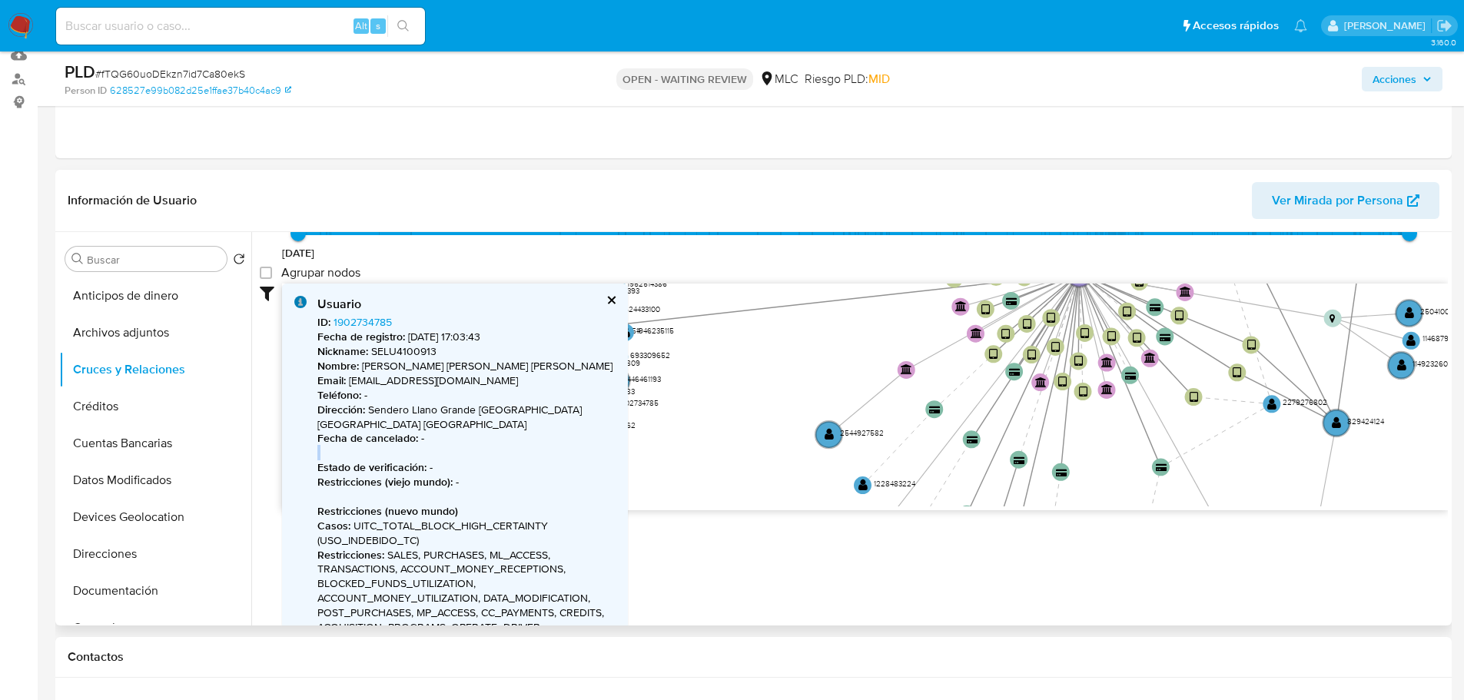
click at [616, 304] on button "cerrar" at bounding box center [611, 300] width 10 height 10
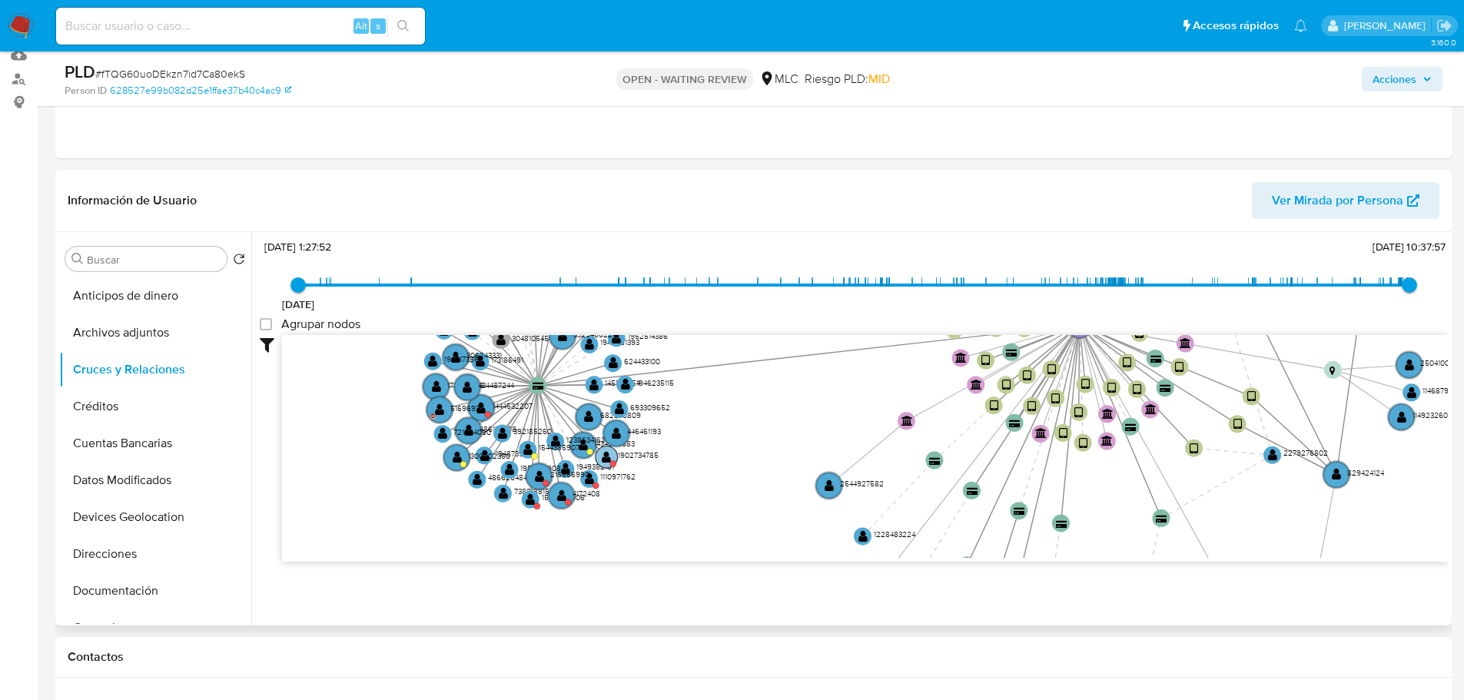
click at [600, 457] on circle at bounding box center [607, 457] width 22 height 22
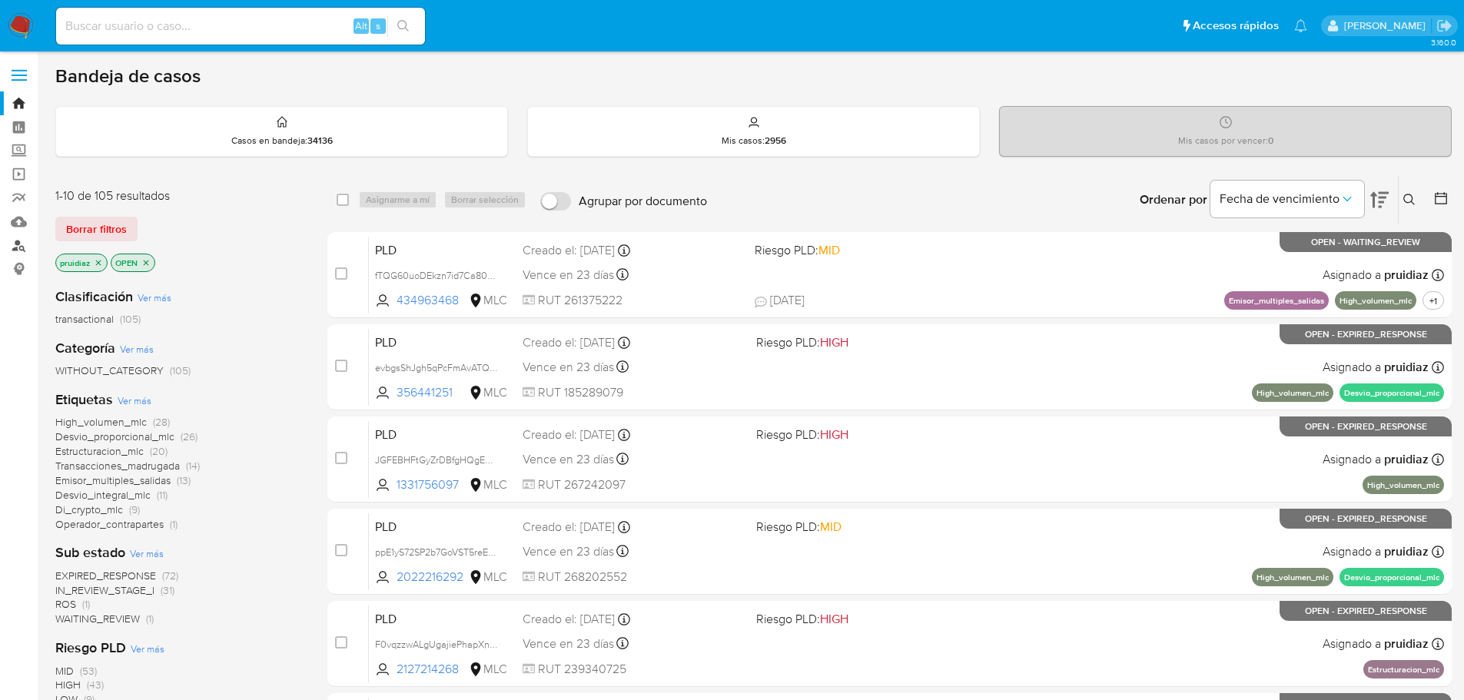
click at [22, 248] on link "Buscador de personas" at bounding box center [91, 246] width 183 height 24
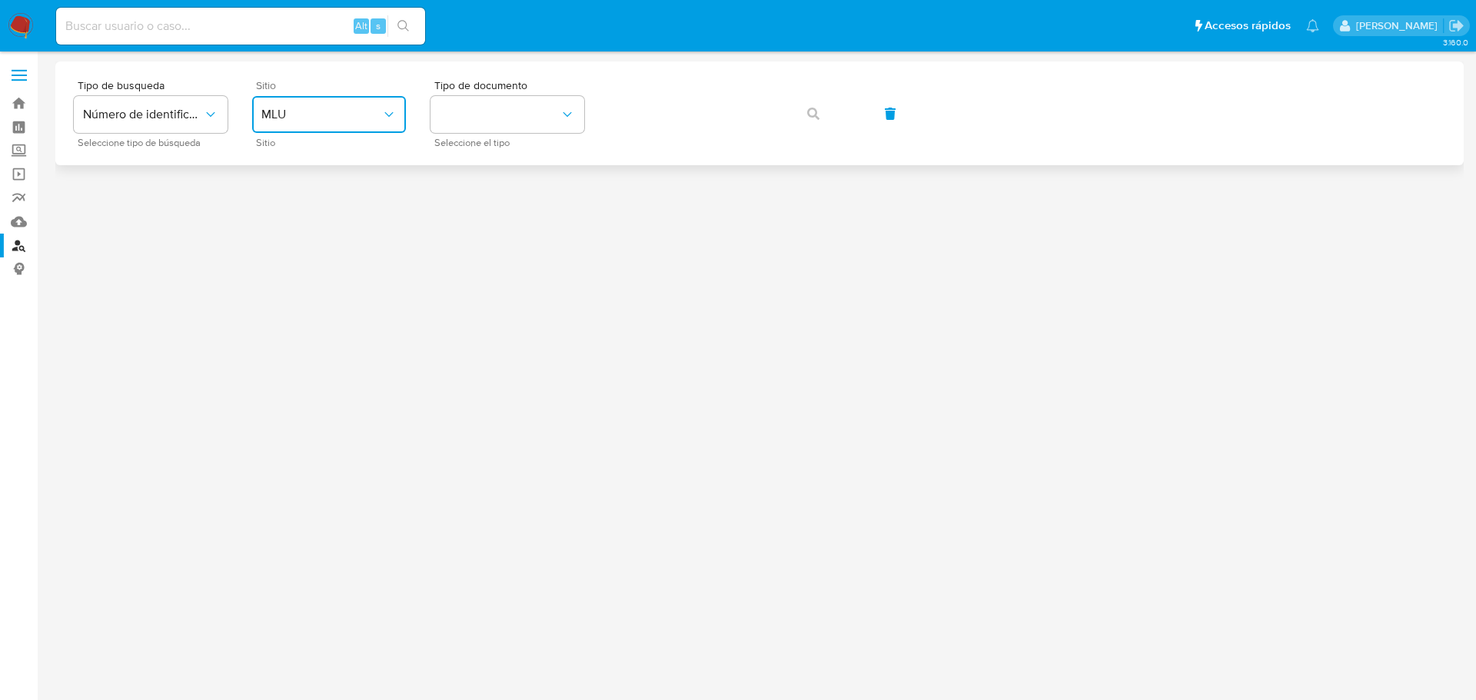
click at [307, 127] on button "MLU" at bounding box center [329, 114] width 154 height 37
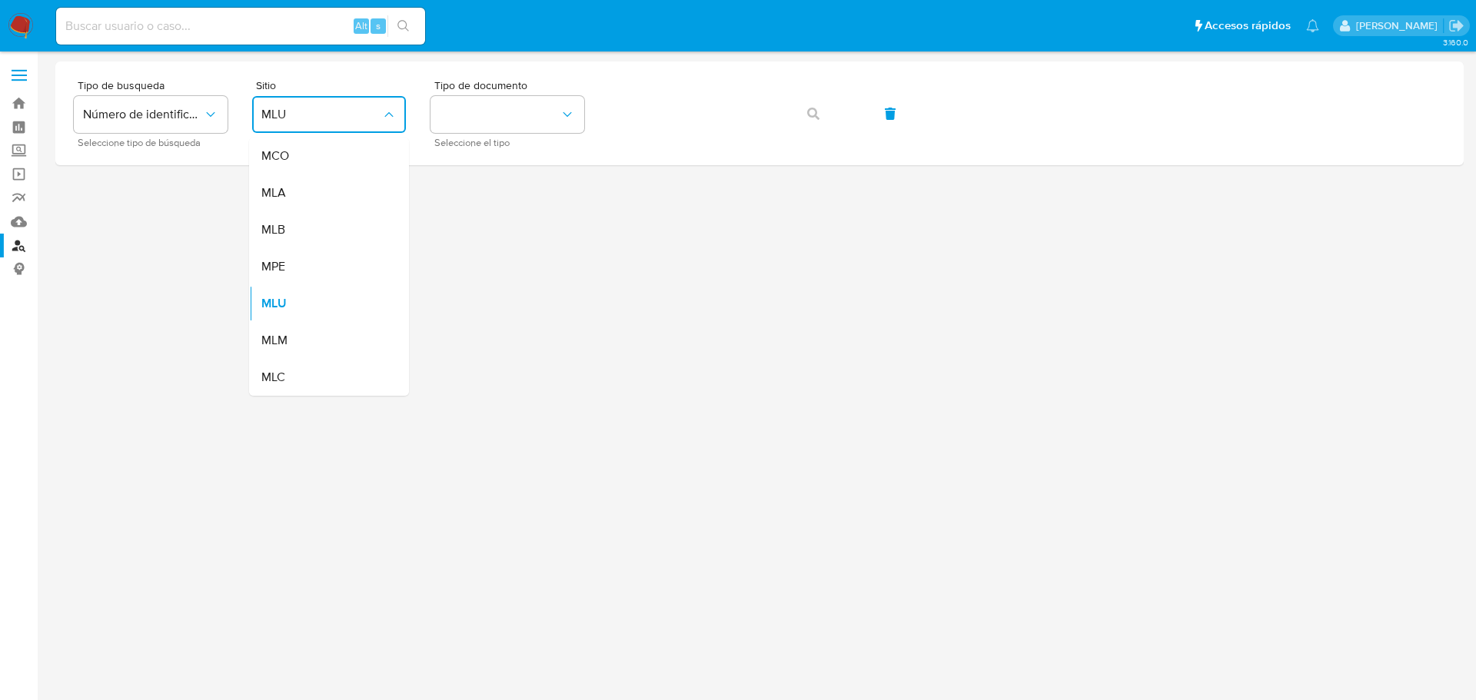
click at [247, 383] on div at bounding box center [759, 347] width 1408 height 573
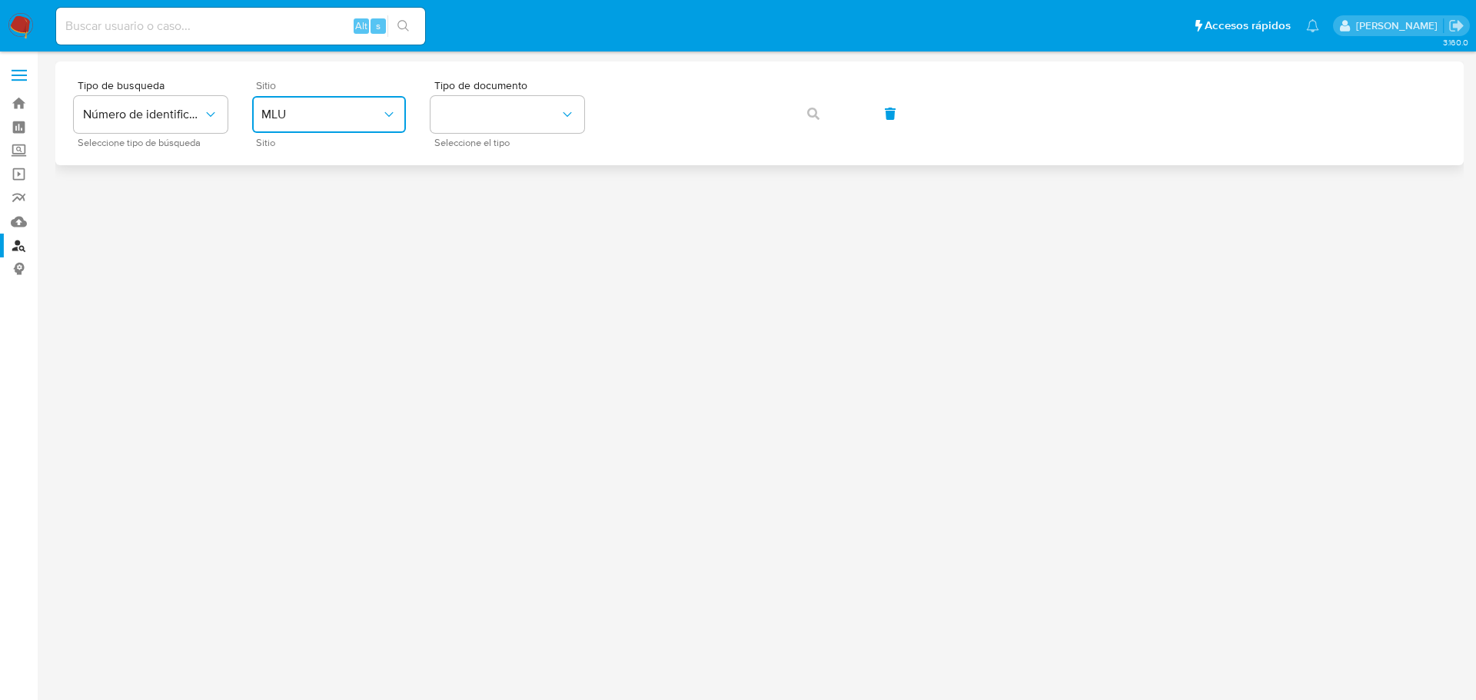
click at [320, 106] on button "MLU" at bounding box center [329, 114] width 154 height 37
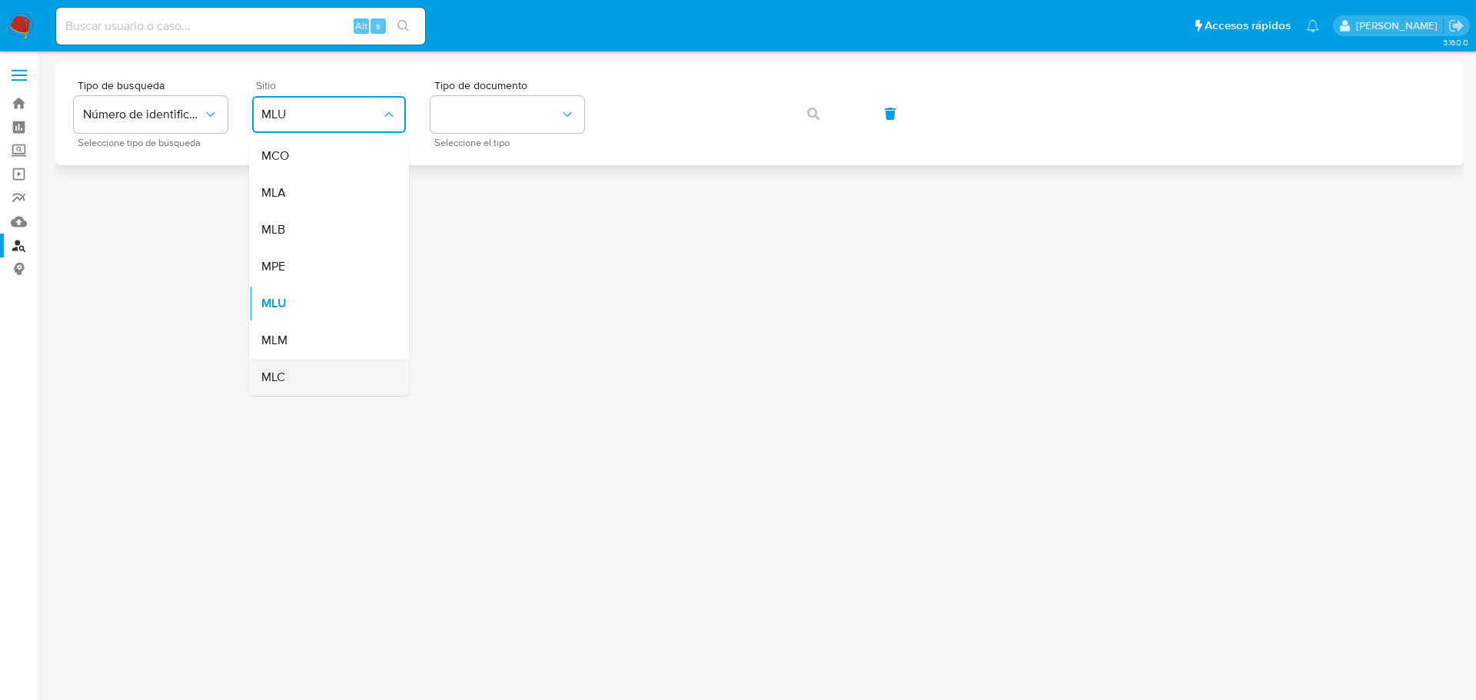
click at [285, 374] on span "MLC" at bounding box center [273, 377] width 24 height 15
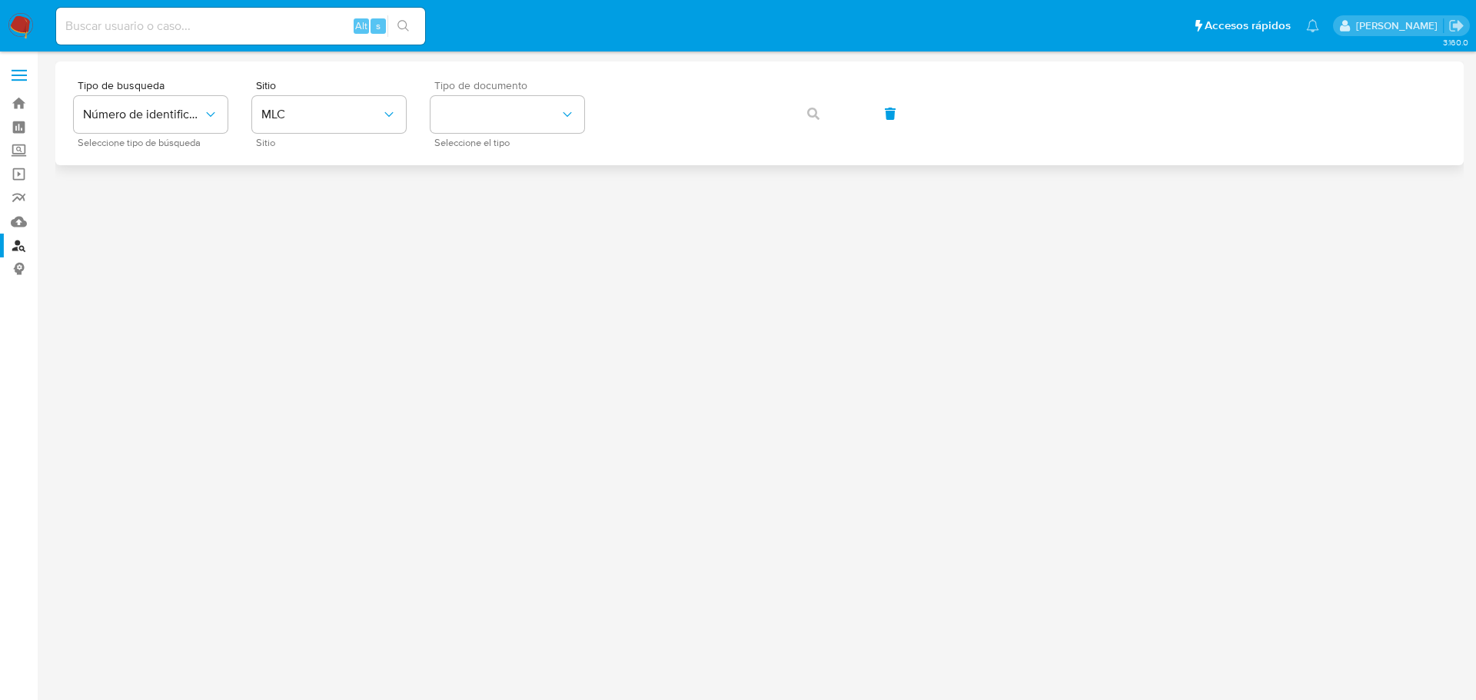
click at [524, 91] on span "Tipo de documento" at bounding box center [511, 85] width 154 height 11
drag, startPoint x: 510, startPoint y: 125, endPoint x: 506, endPoint y: 132, distance: 7.9
click at [510, 125] on button "identificationType" at bounding box center [507, 114] width 154 height 37
click at [450, 157] on span "RUT" at bounding box center [451, 155] width 23 height 15
click at [799, 108] on button "button" at bounding box center [813, 113] width 52 height 37
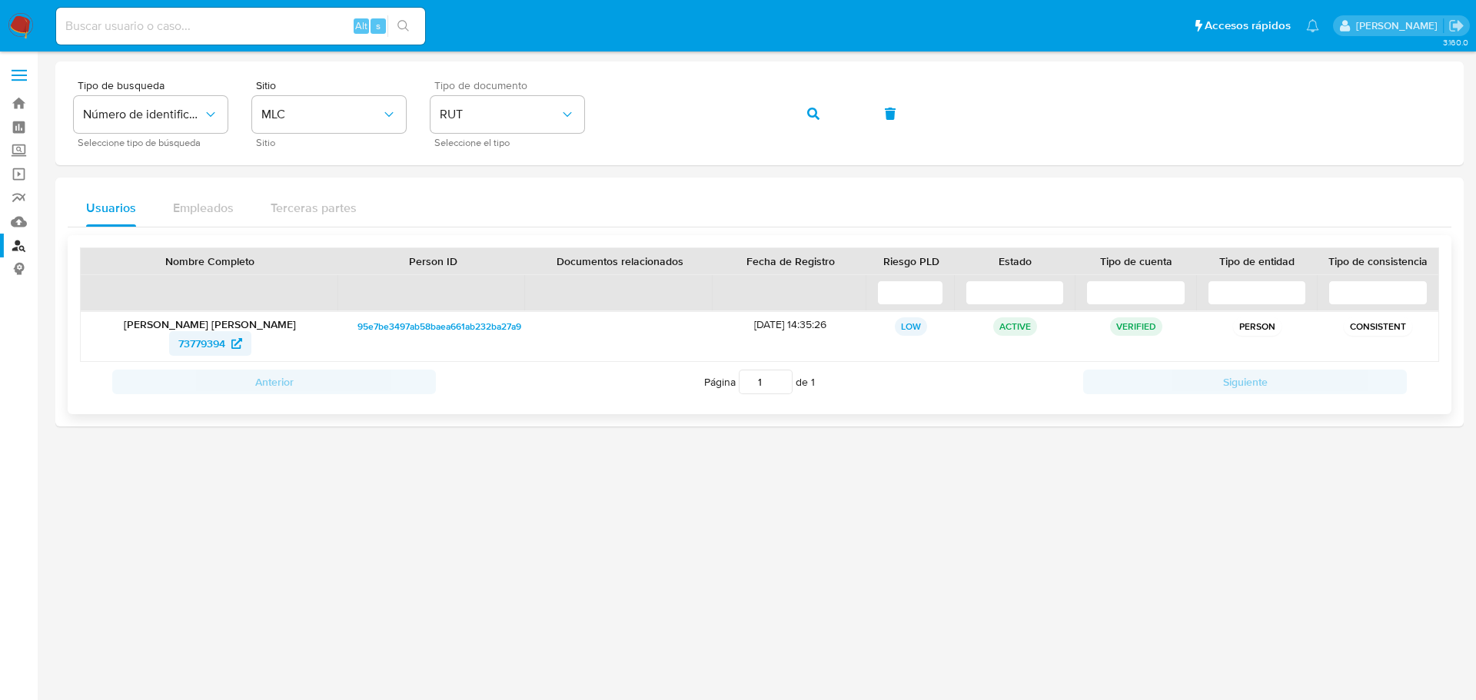
click at [205, 347] on span "73779394" at bounding box center [201, 343] width 47 height 25
click at [802, 111] on button "button" at bounding box center [813, 113] width 52 height 37
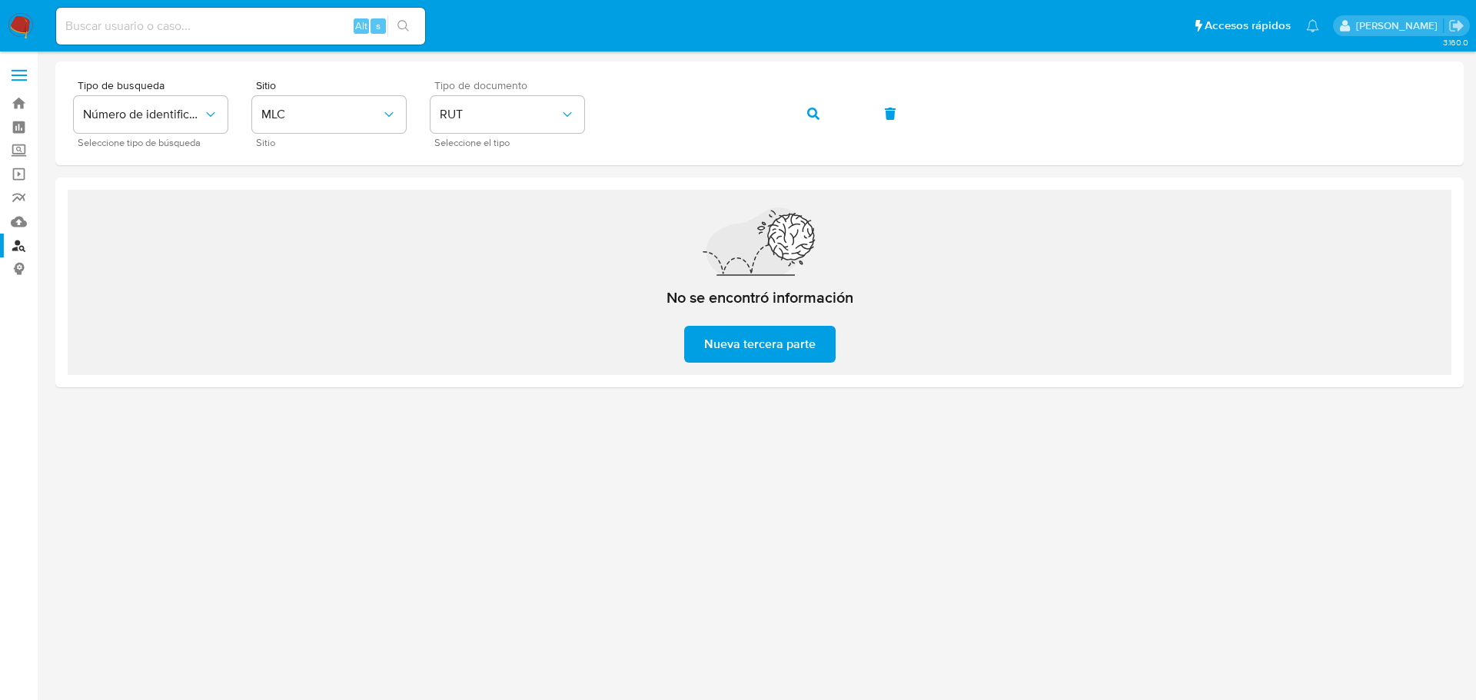
click at [22, 28] on img at bounding box center [21, 26] width 26 height 26
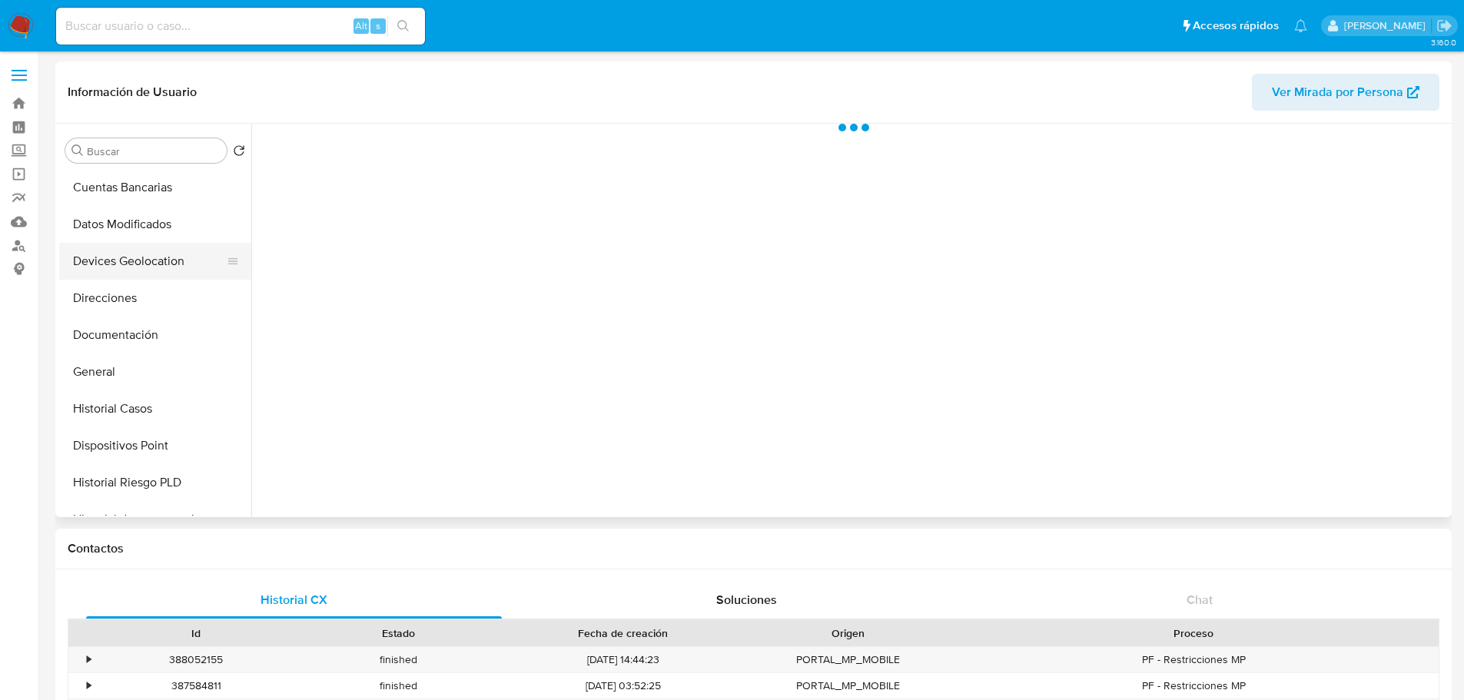
scroll to position [154, 0]
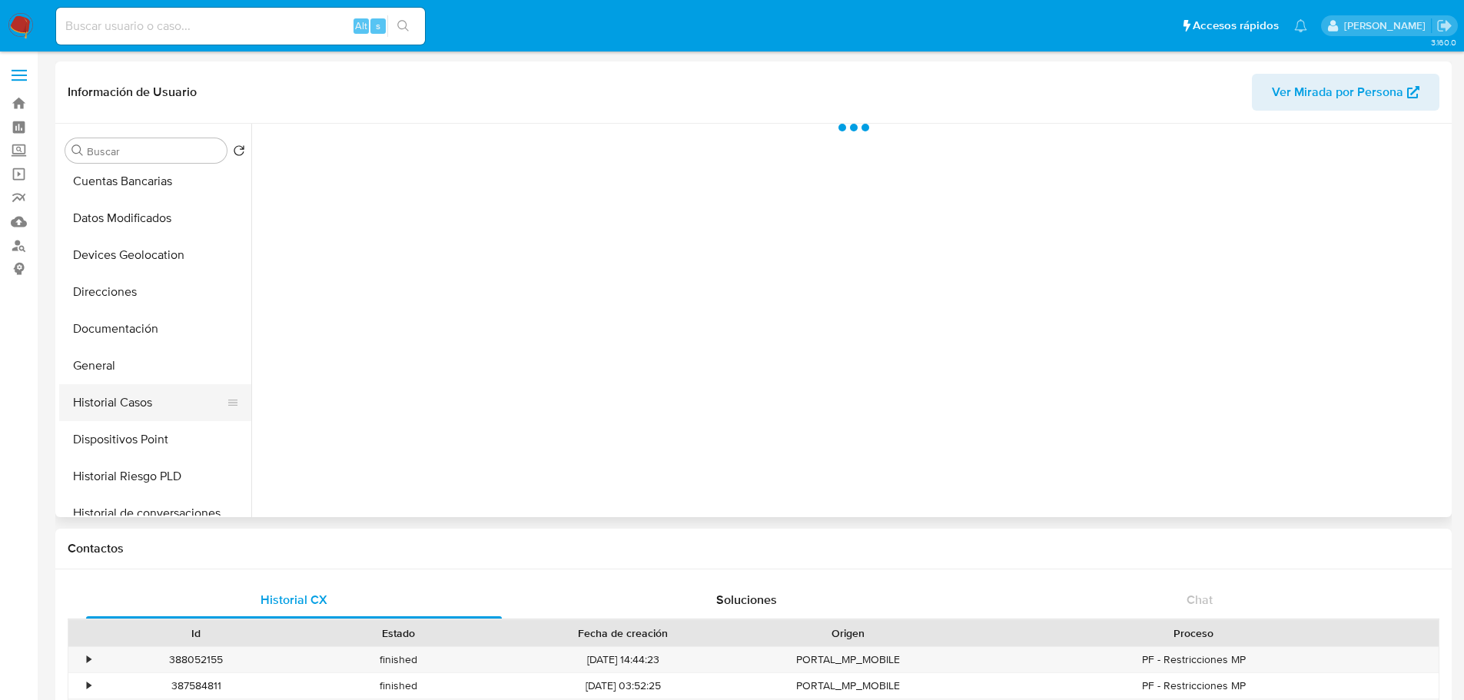
click at [131, 406] on button "Historial Casos" at bounding box center [149, 402] width 180 height 37
select select "10"
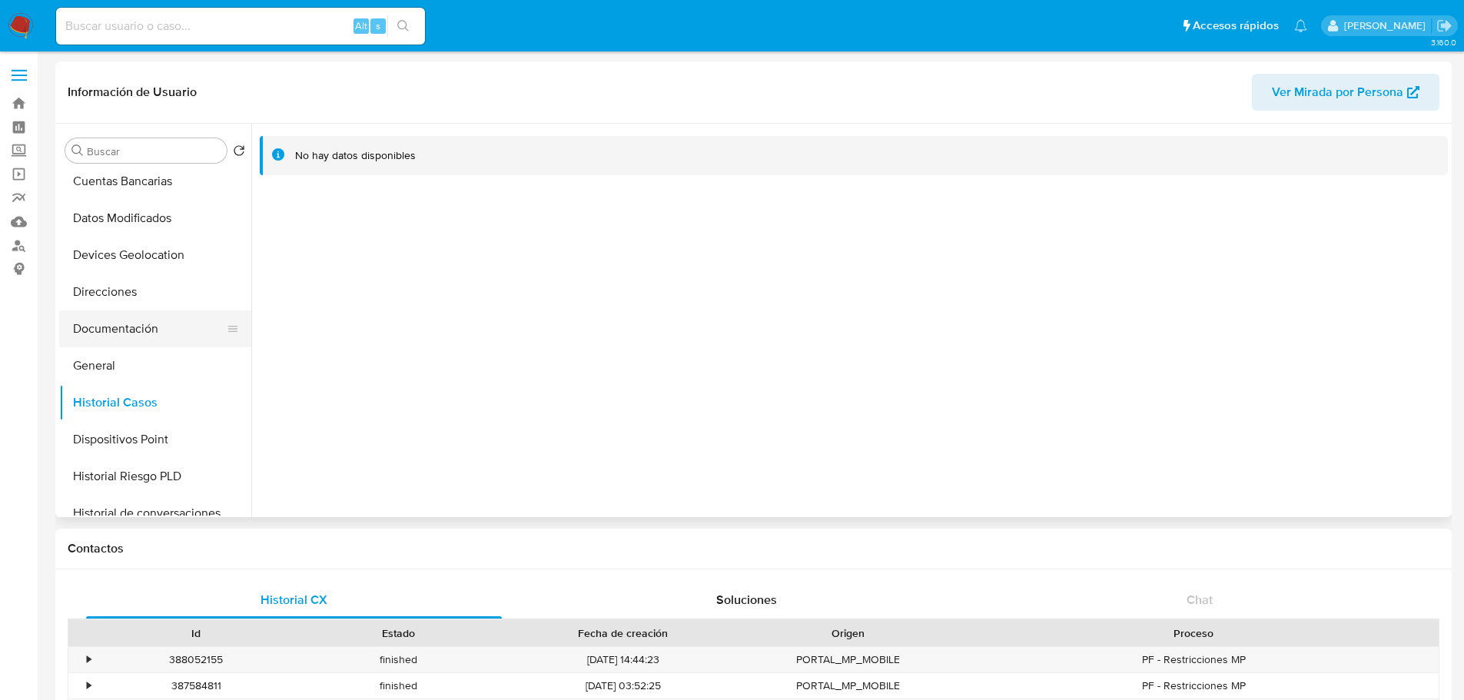
click at [128, 335] on button "Documentación" at bounding box center [149, 328] width 180 height 37
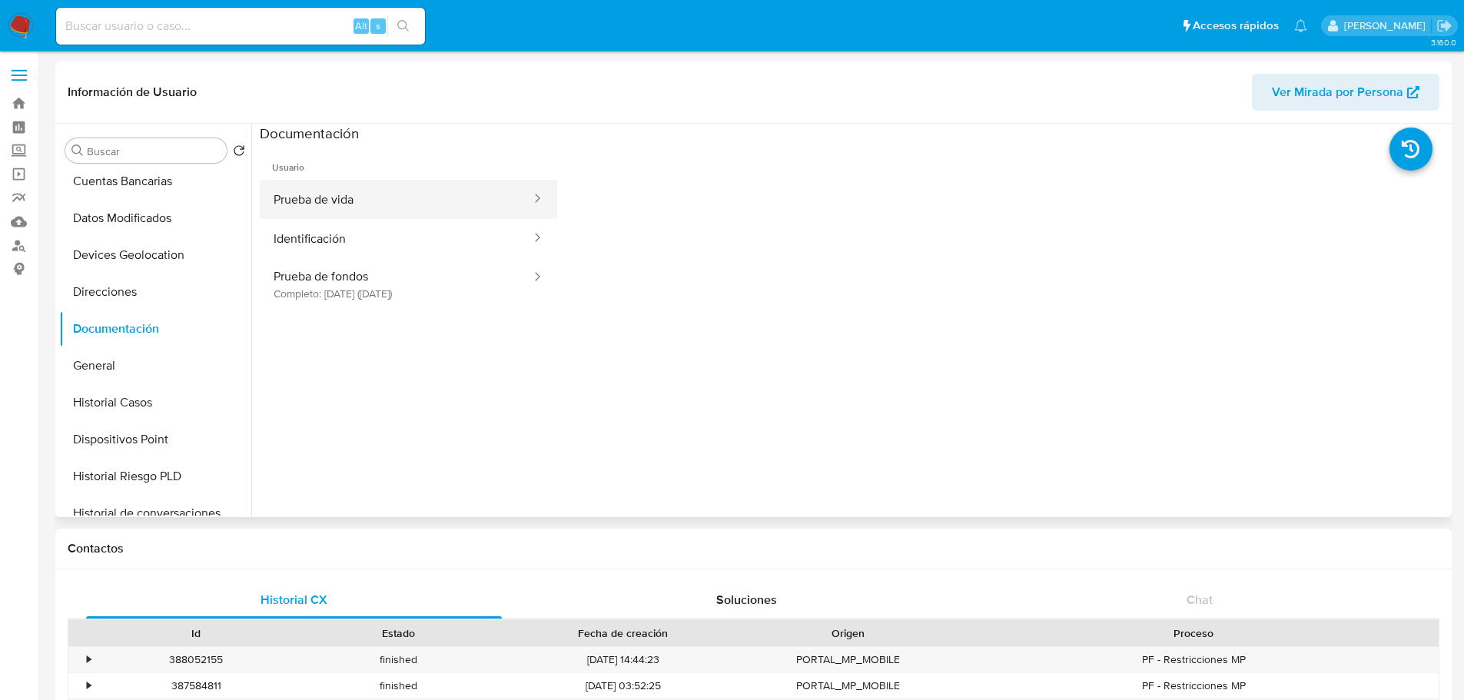
click at [354, 196] on button "Prueba de vida" at bounding box center [396, 199] width 273 height 39
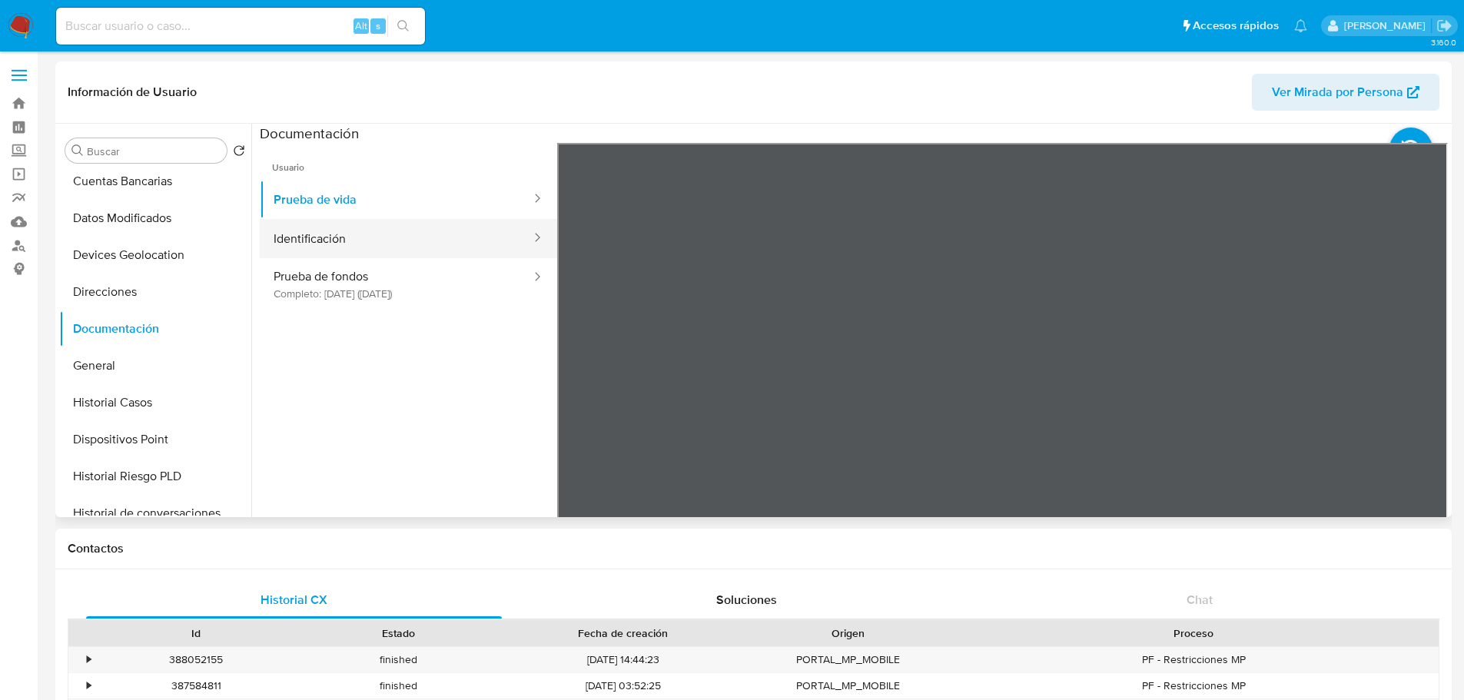
click at [408, 231] on button "Identificación" at bounding box center [396, 238] width 273 height 39
click at [938, 140] on section at bounding box center [854, 379] width 1188 height 511
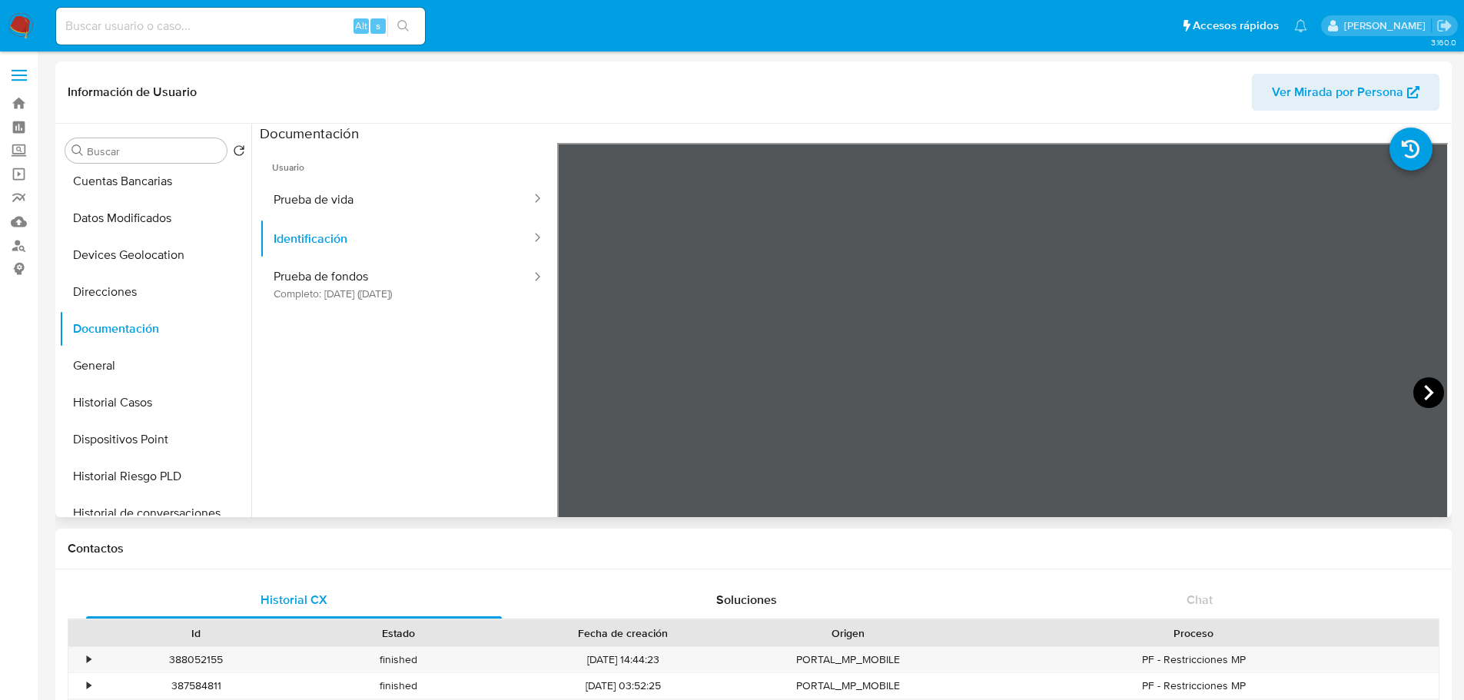
click at [1413, 390] on icon at bounding box center [1428, 392] width 31 height 31
click at [412, 284] on button "Prueba de fondos Completo: 11/06/2024 (hace un año)" at bounding box center [396, 284] width 273 height 52
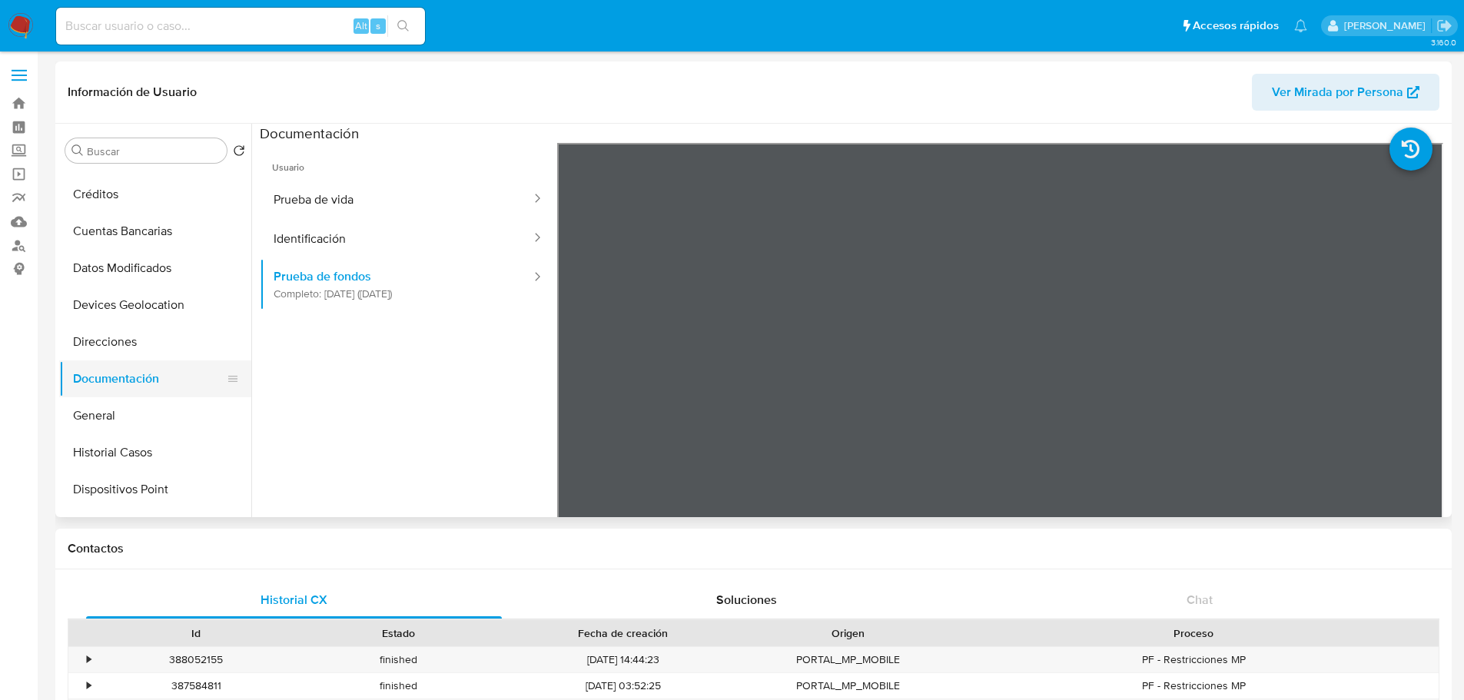
scroll to position [77, 0]
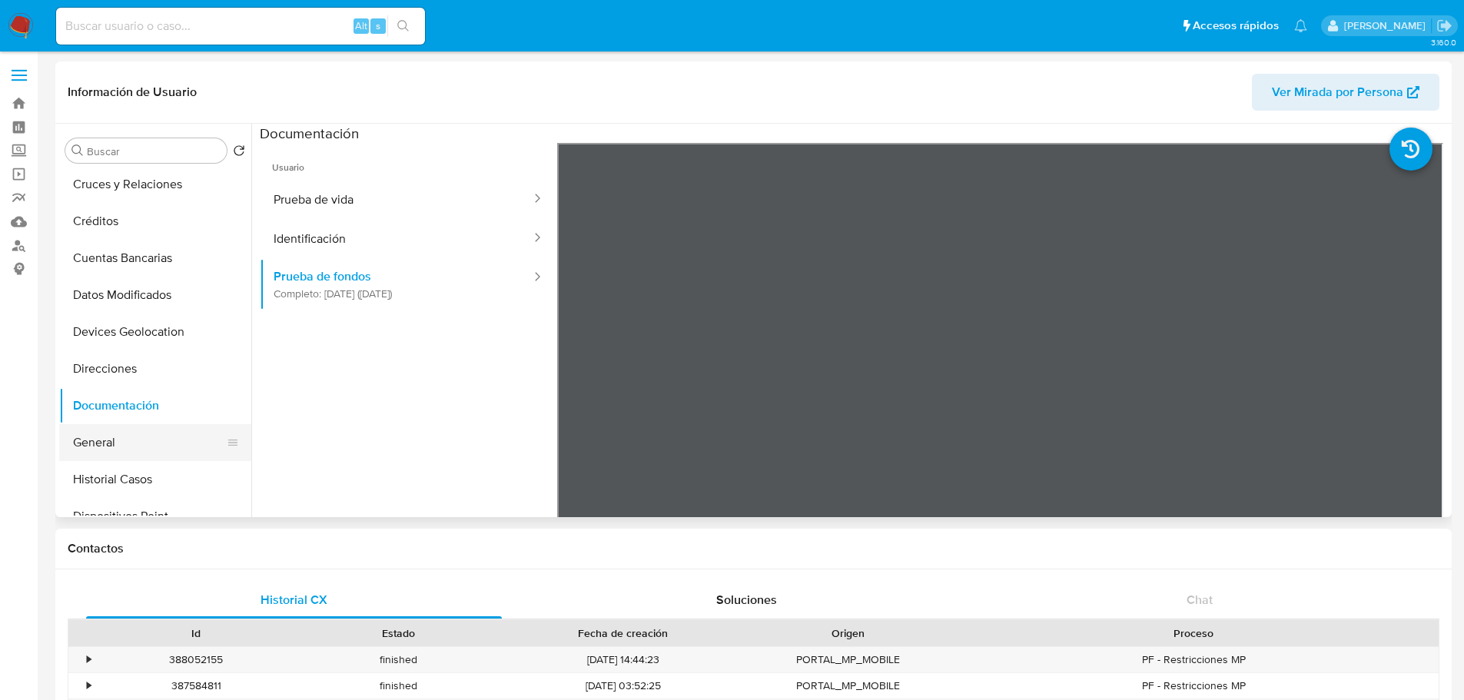
click at [108, 444] on button "General" at bounding box center [149, 442] width 180 height 37
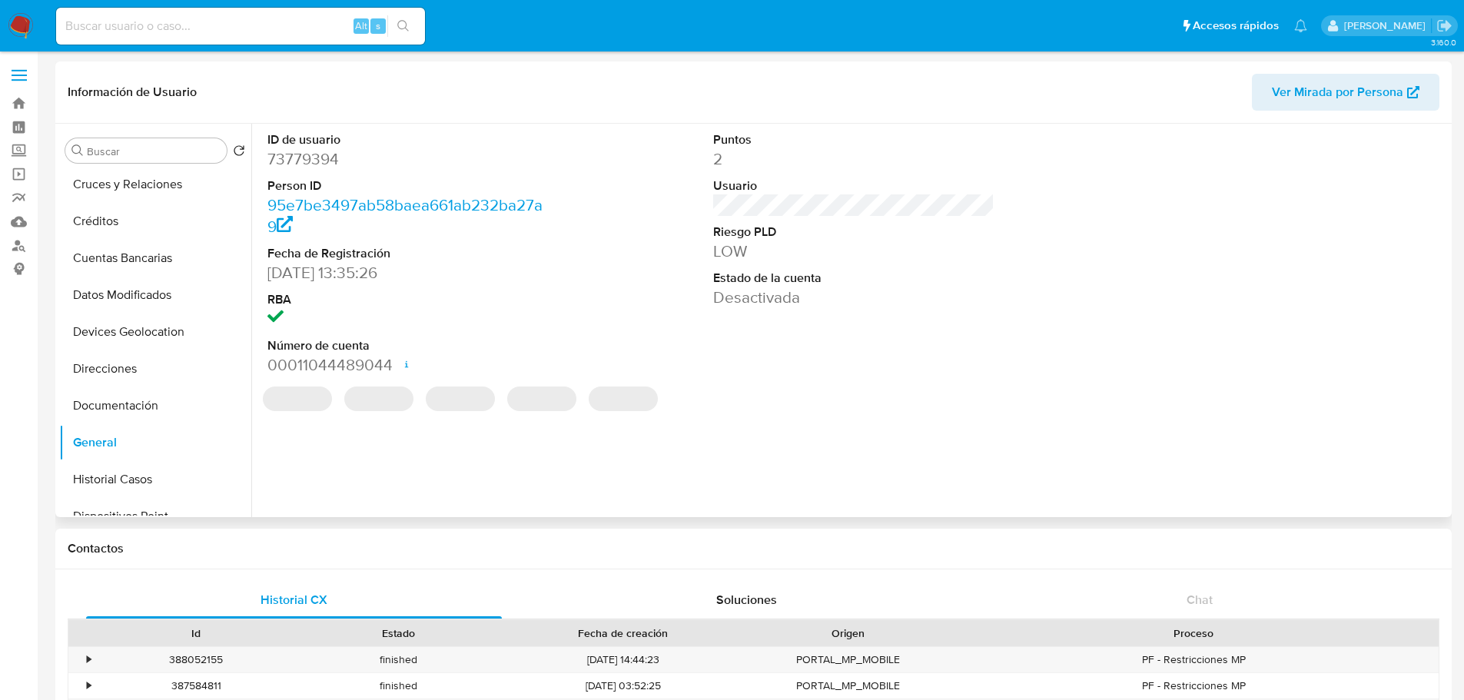
click at [323, 156] on dd "73779394" at bounding box center [408, 159] width 282 height 22
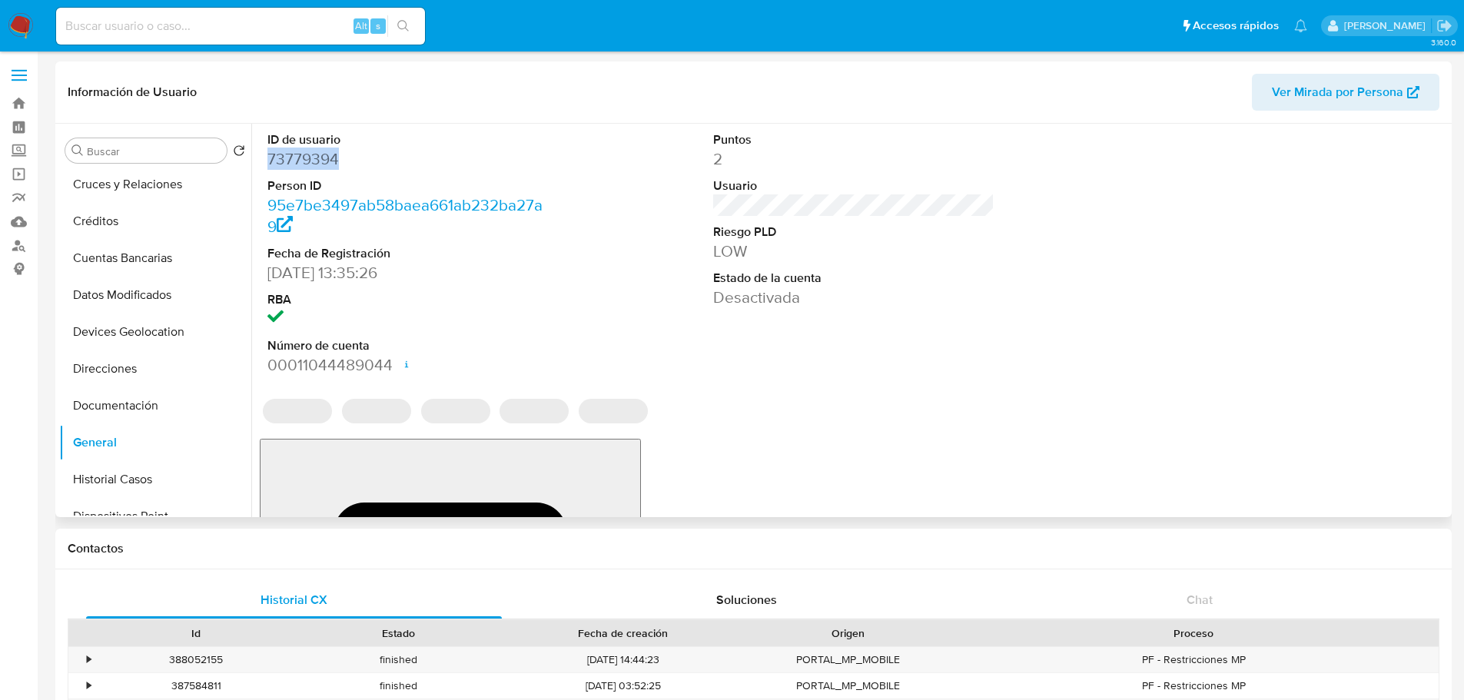
copy dd "73779394"
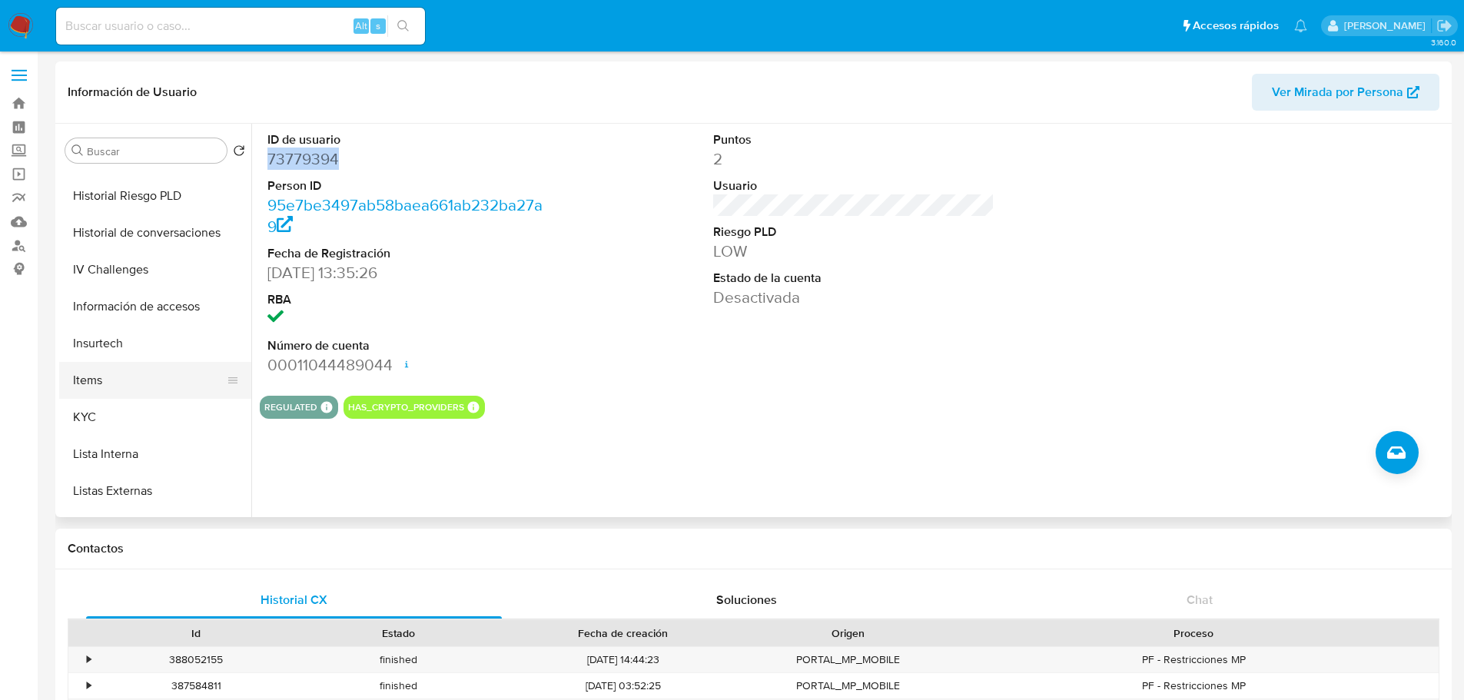
scroll to position [461, 0]
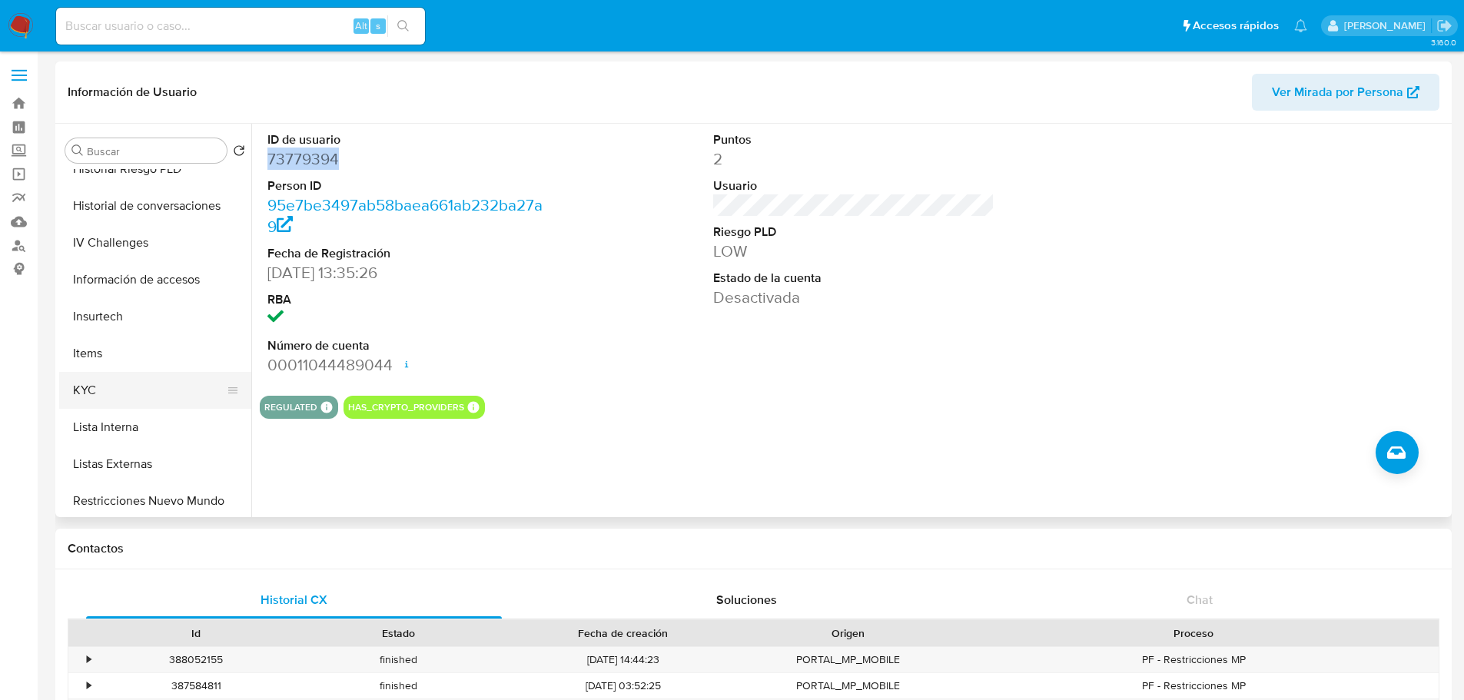
click at [148, 402] on button "KYC" at bounding box center [149, 390] width 180 height 37
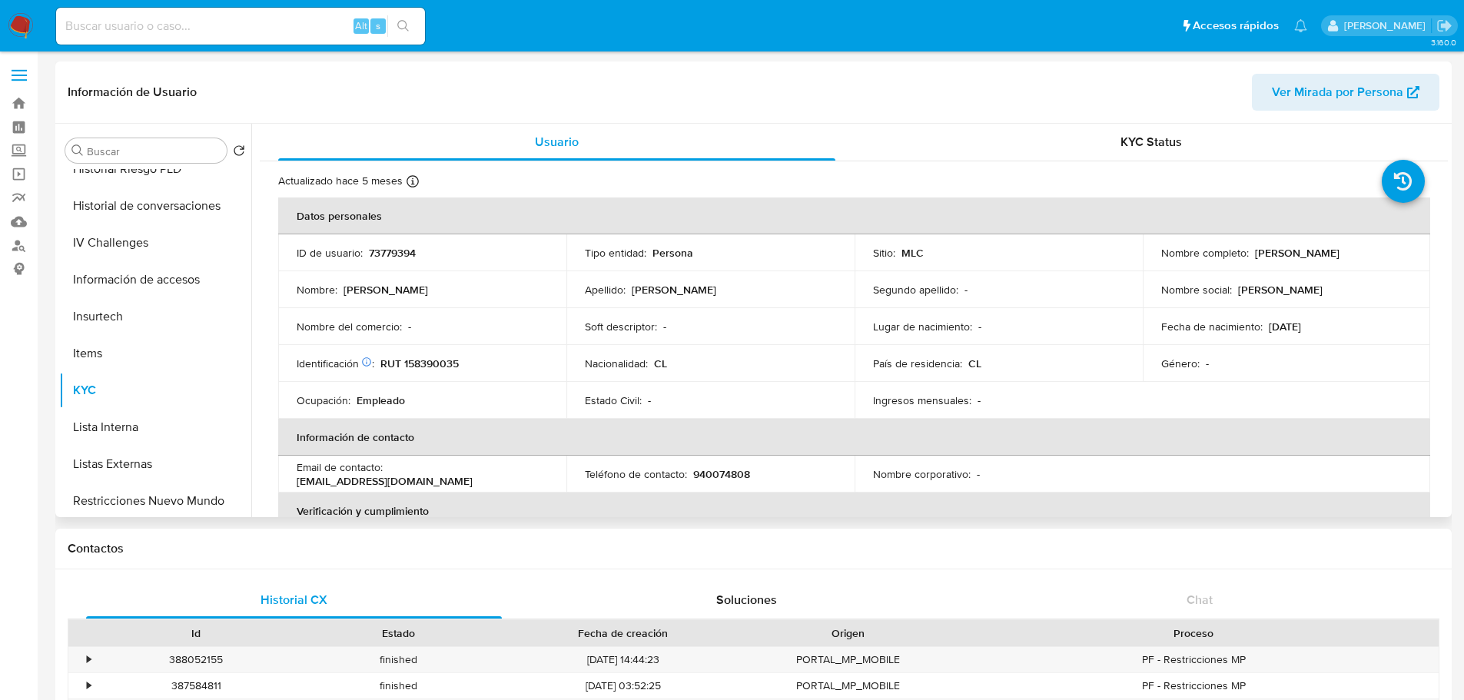
click at [432, 370] on p "RUT 158390035" at bounding box center [419, 364] width 78 height 14
click at [455, 373] on td "Identificación Nº de serie: 105383933 : RUT 158390035" at bounding box center [422, 363] width 288 height 37
click at [426, 362] on p "RUT 158390035" at bounding box center [419, 364] width 78 height 14
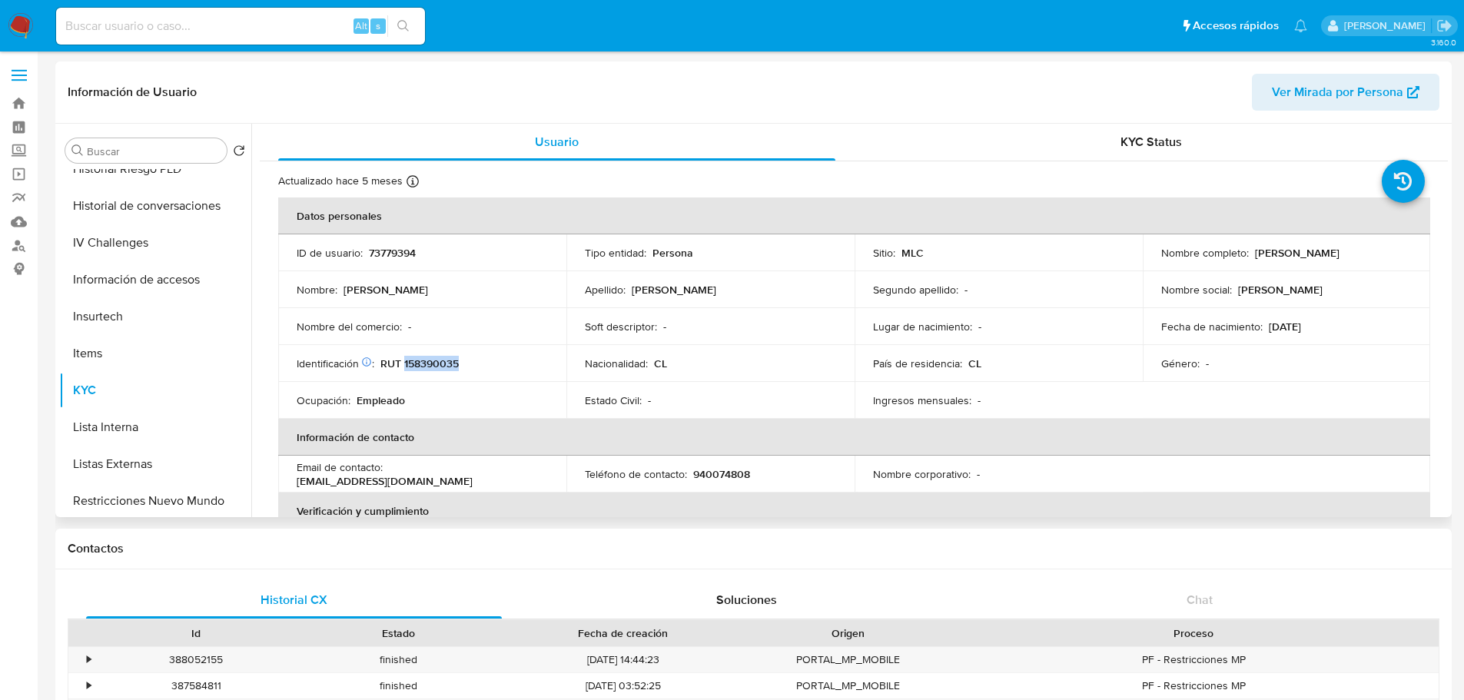
click at [426, 362] on p "RUT 158390035" at bounding box center [419, 364] width 78 height 14
copy p "158390035"
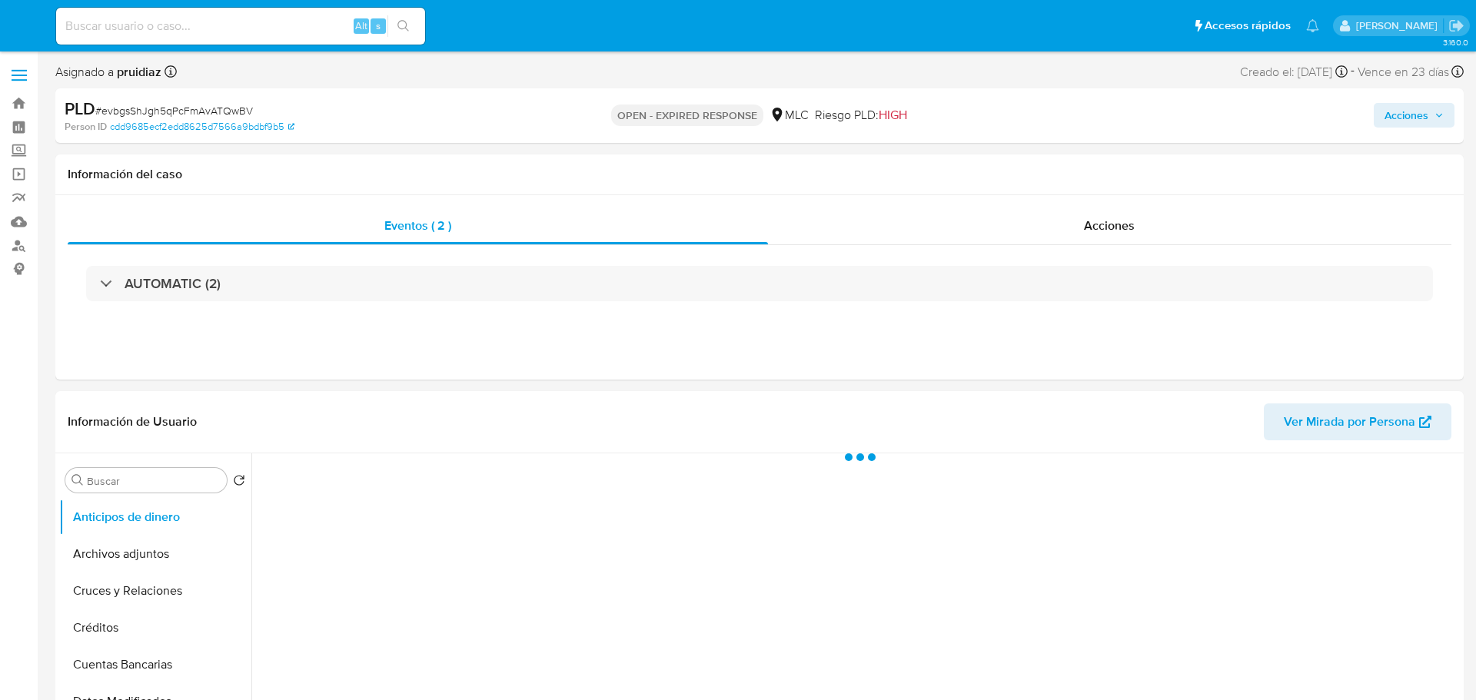
select select "10"
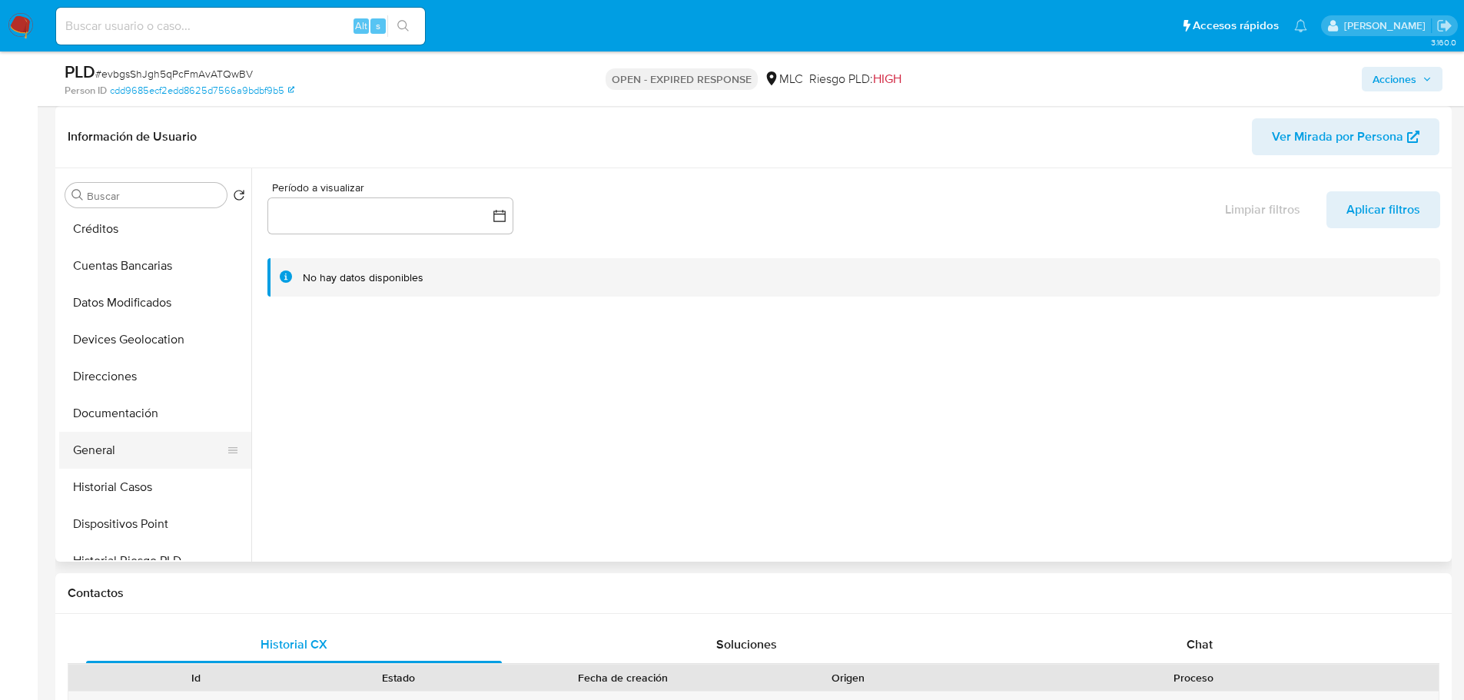
scroll to position [231, 0]
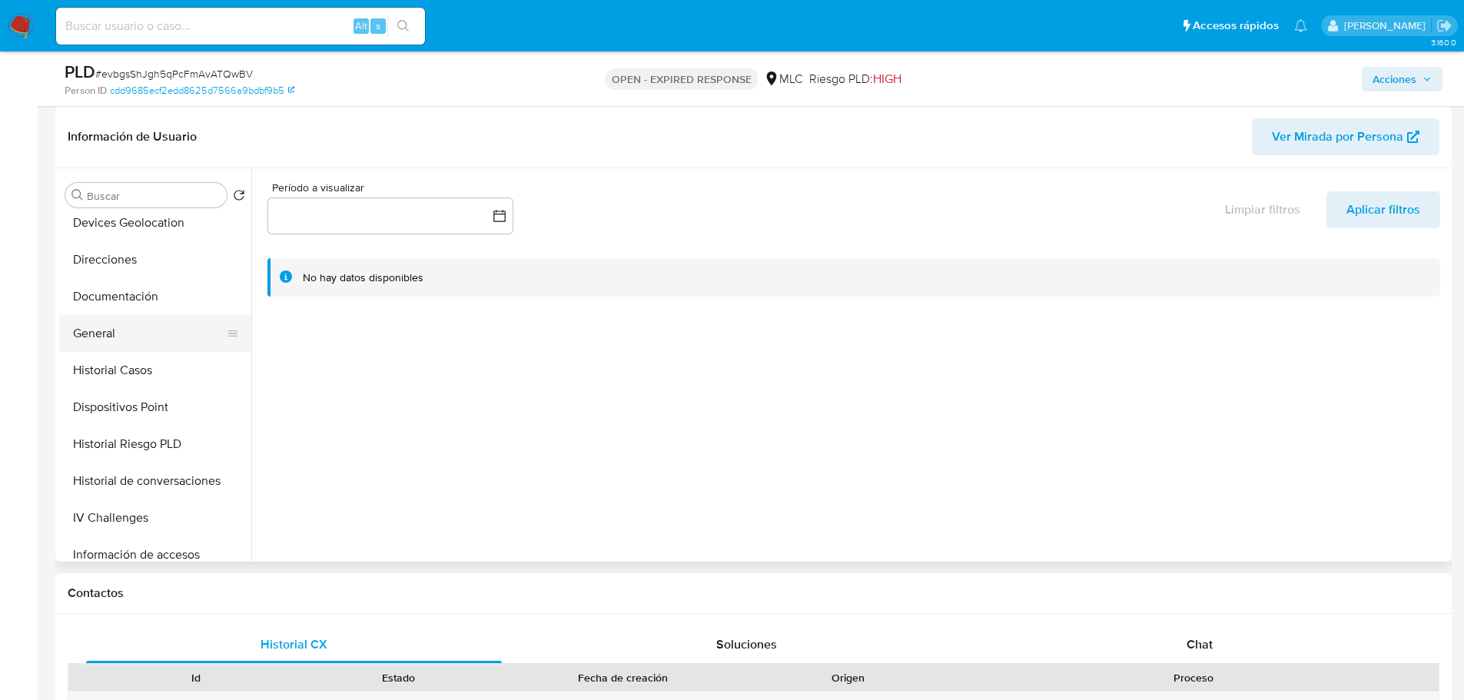
click at [111, 332] on button "General" at bounding box center [149, 333] width 180 height 37
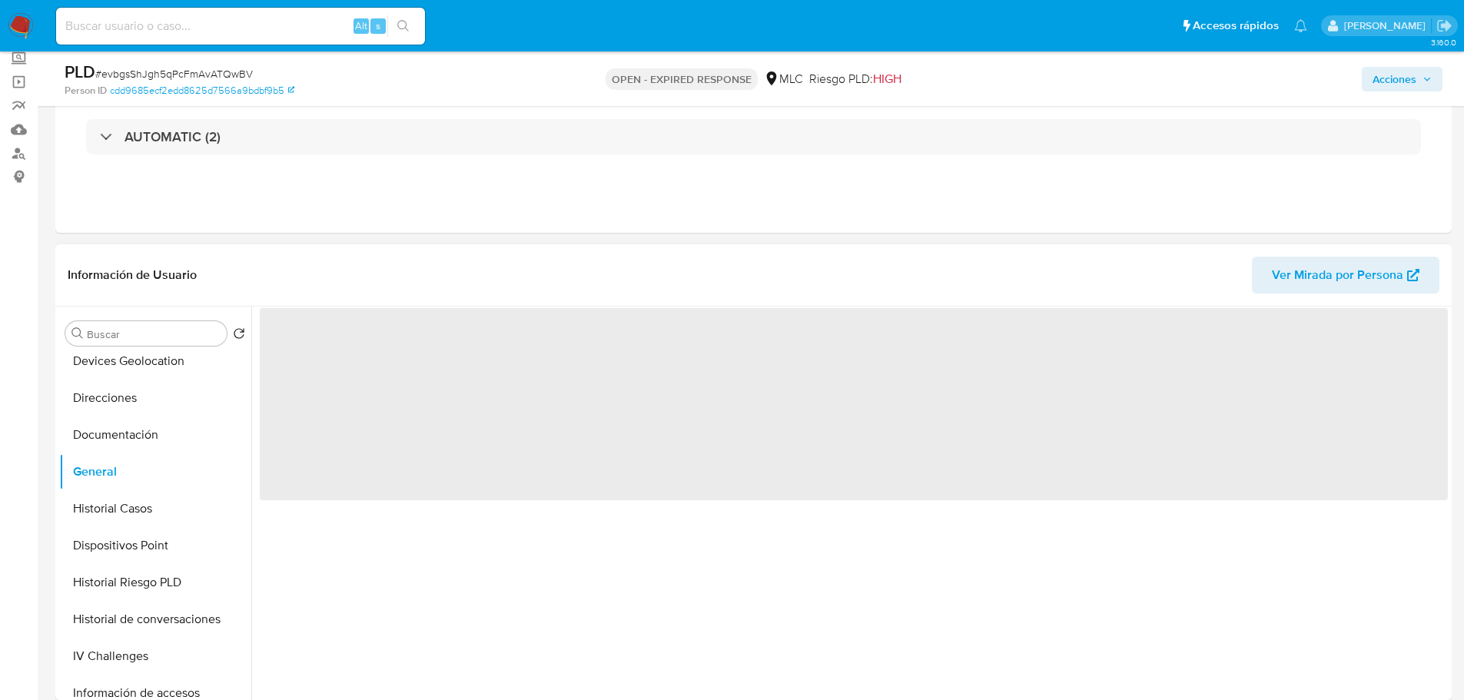
scroll to position [77, 0]
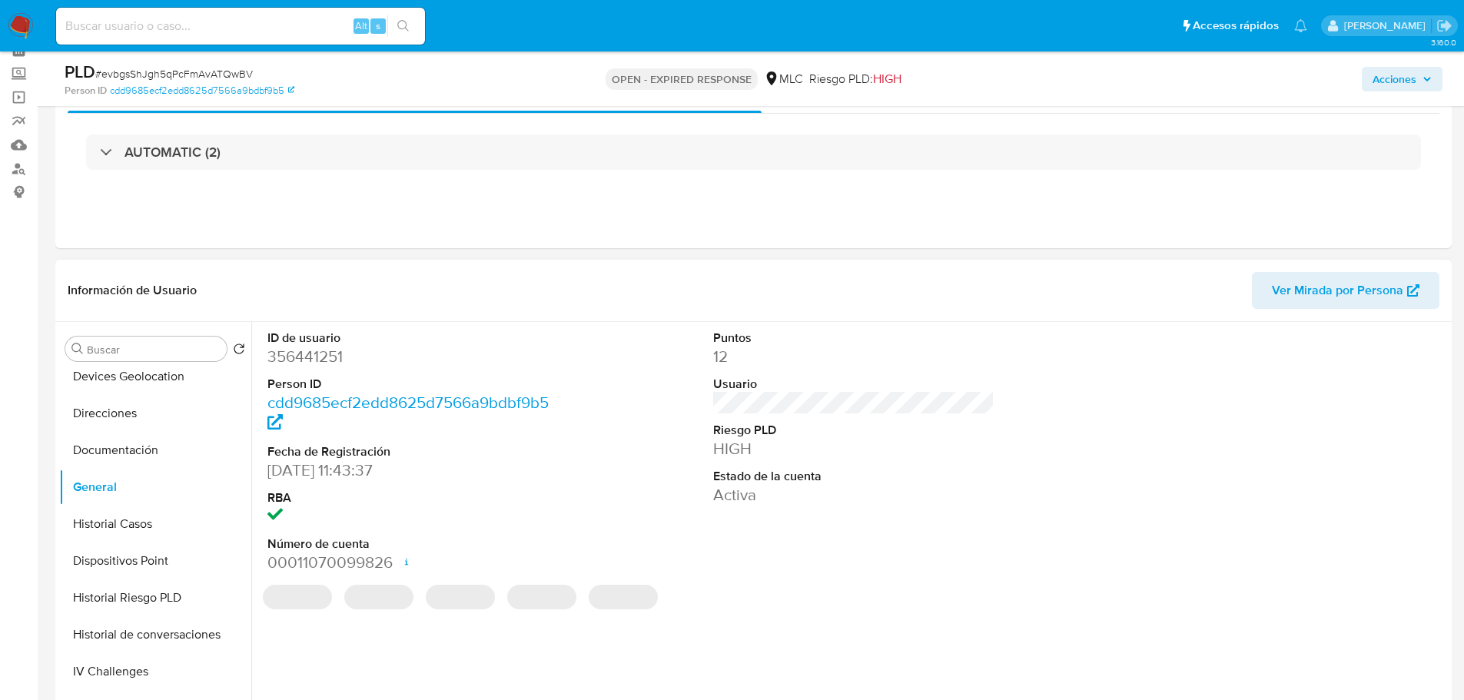
click at [319, 360] on dd "356441251" at bounding box center [408, 357] width 282 height 22
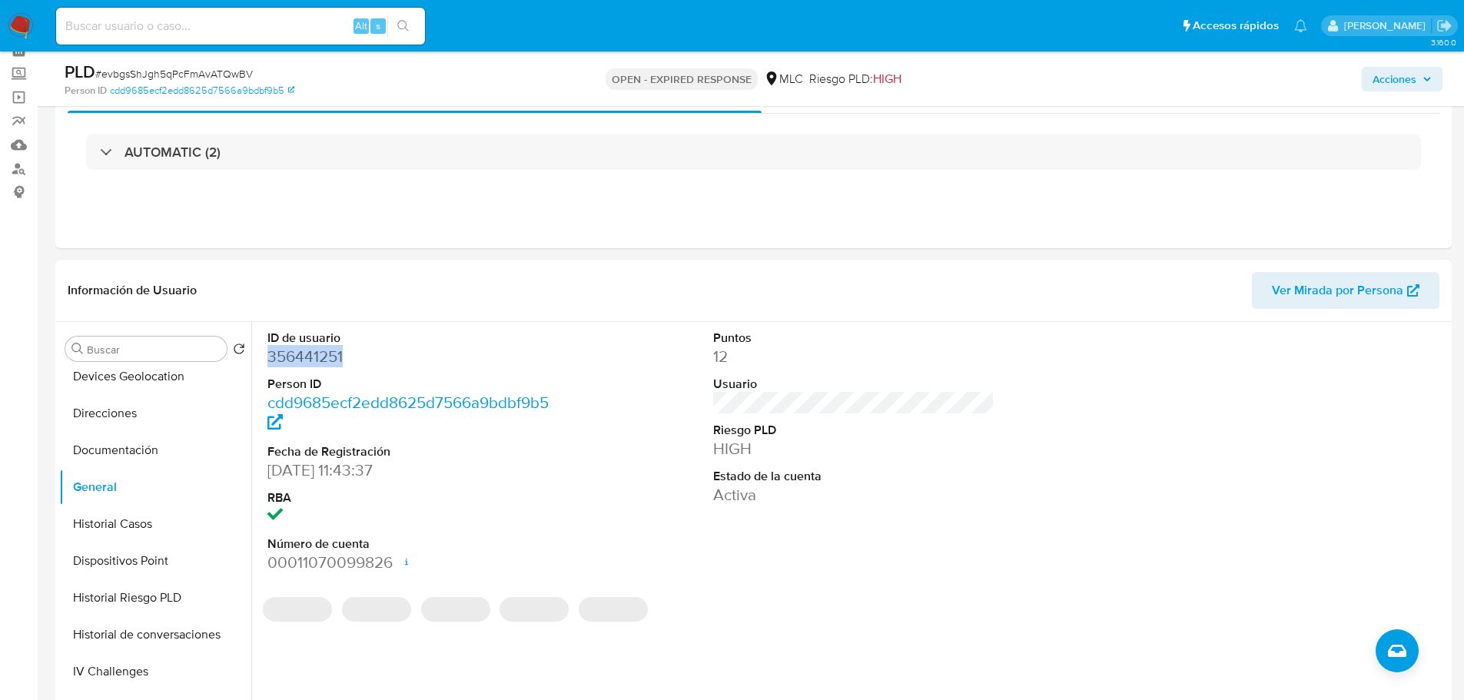
copy dd "356441251"
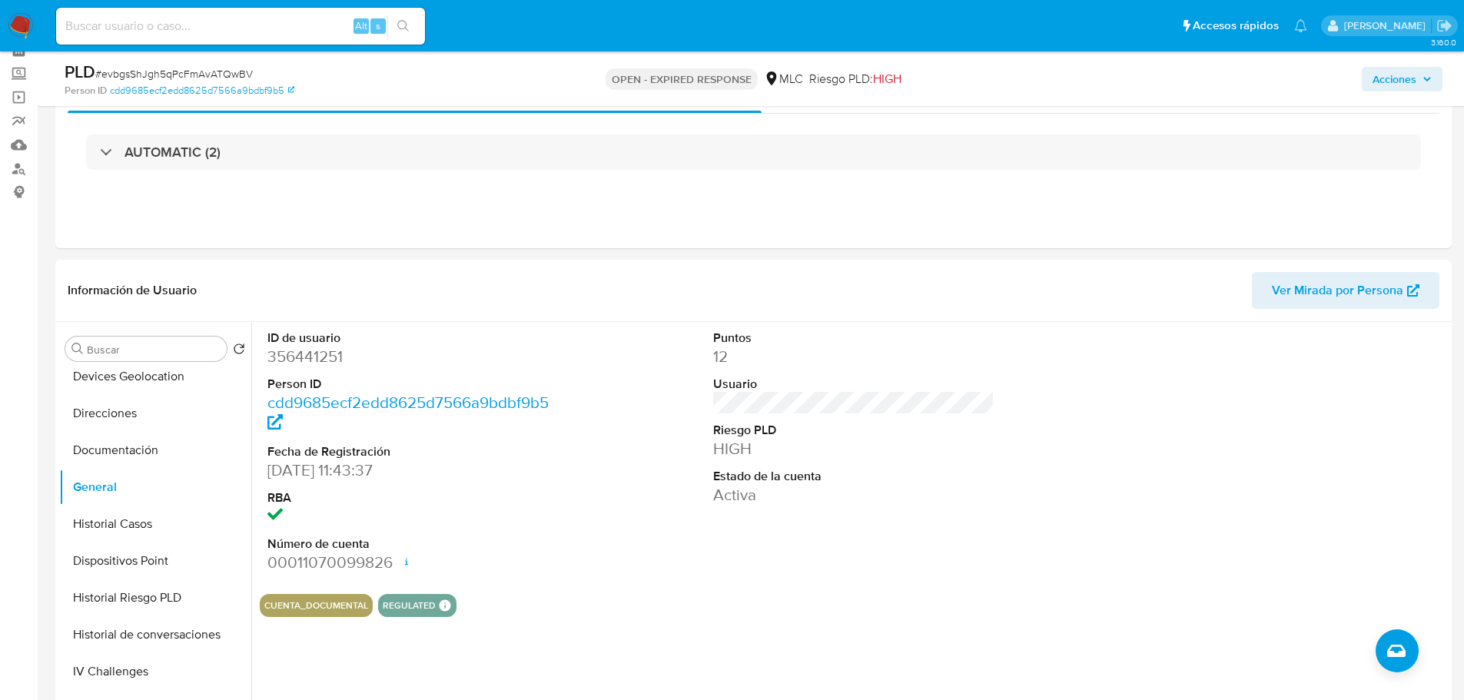
click at [194, 73] on span "# evbgsShJgh5qPcFmAvATQwBV" at bounding box center [174, 73] width 158 height 15
copy span "evbgsShJgh5qPcFmAvATQwBV"
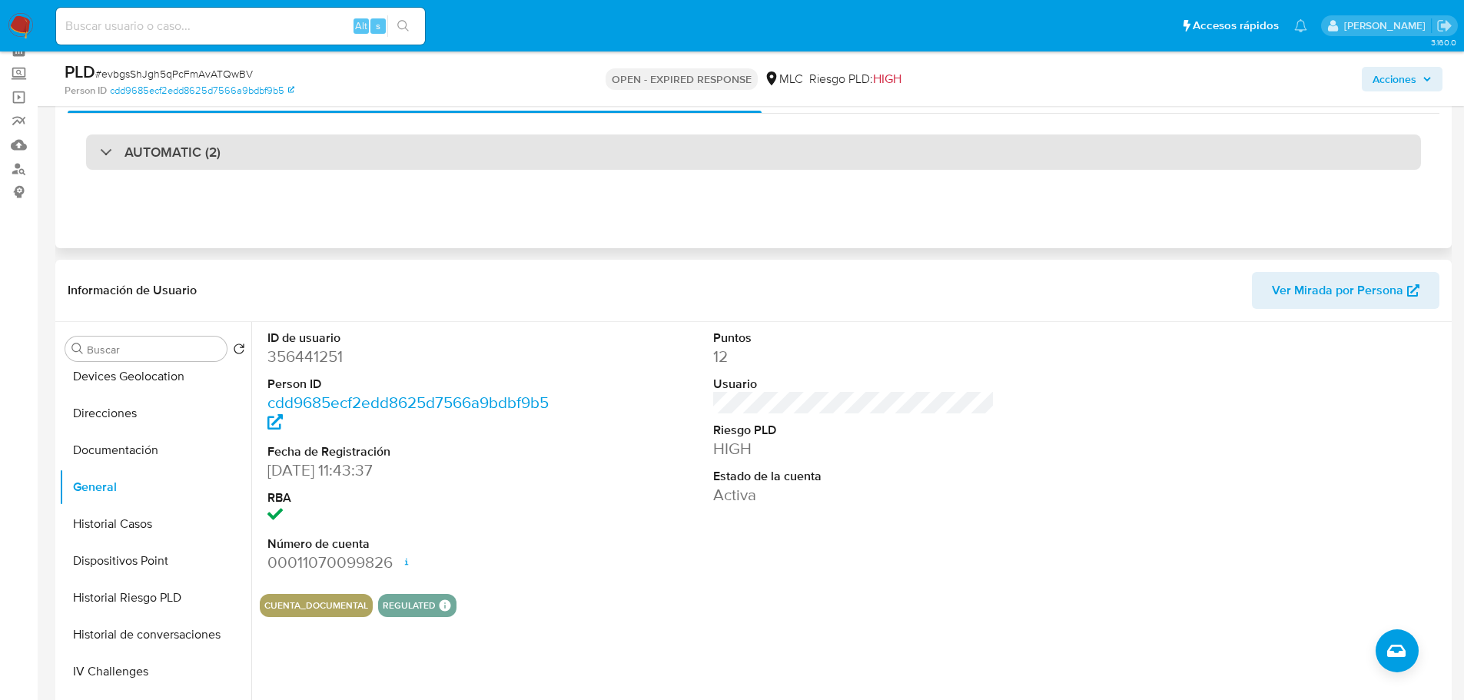
click at [202, 158] on h3 "AUTOMATIC (2)" at bounding box center [173, 152] width 96 height 17
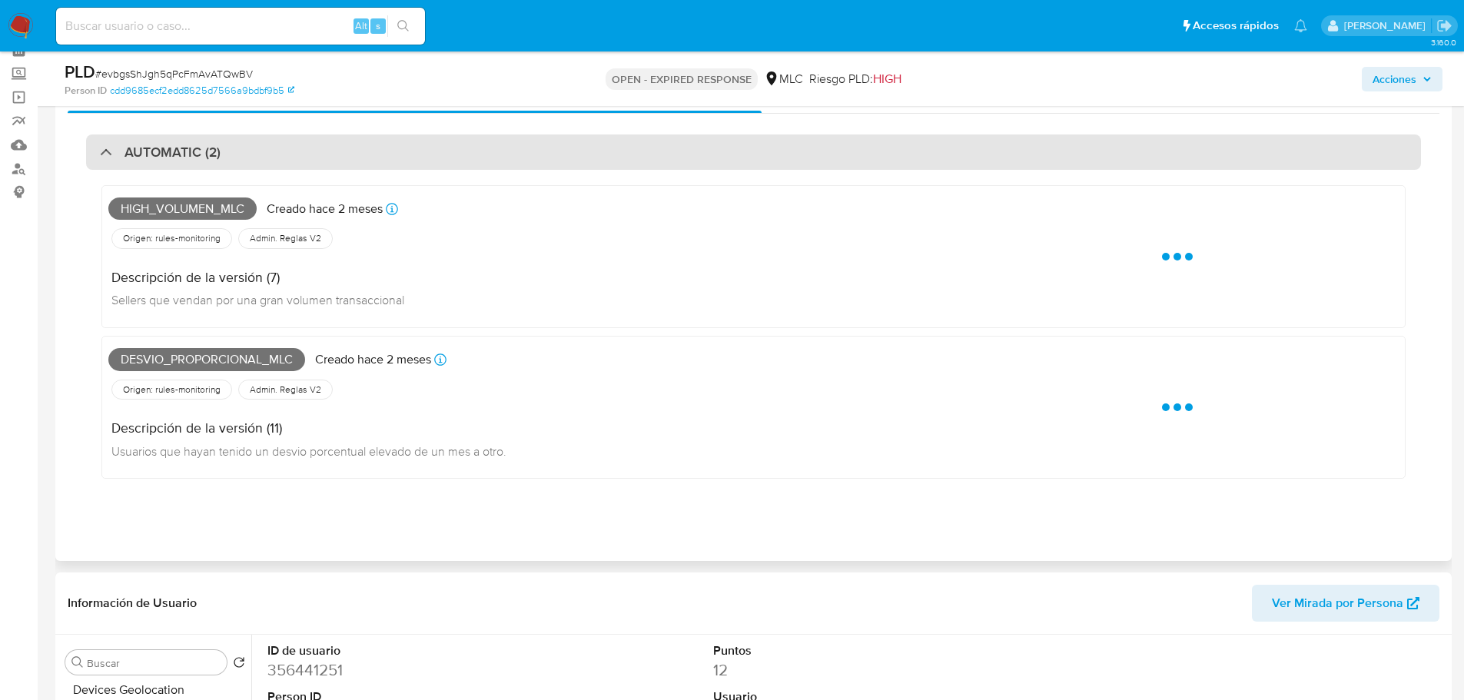
click at [202, 158] on h3 "AUTOMATIC (2)" at bounding box center [173, 152] width 96 height 17
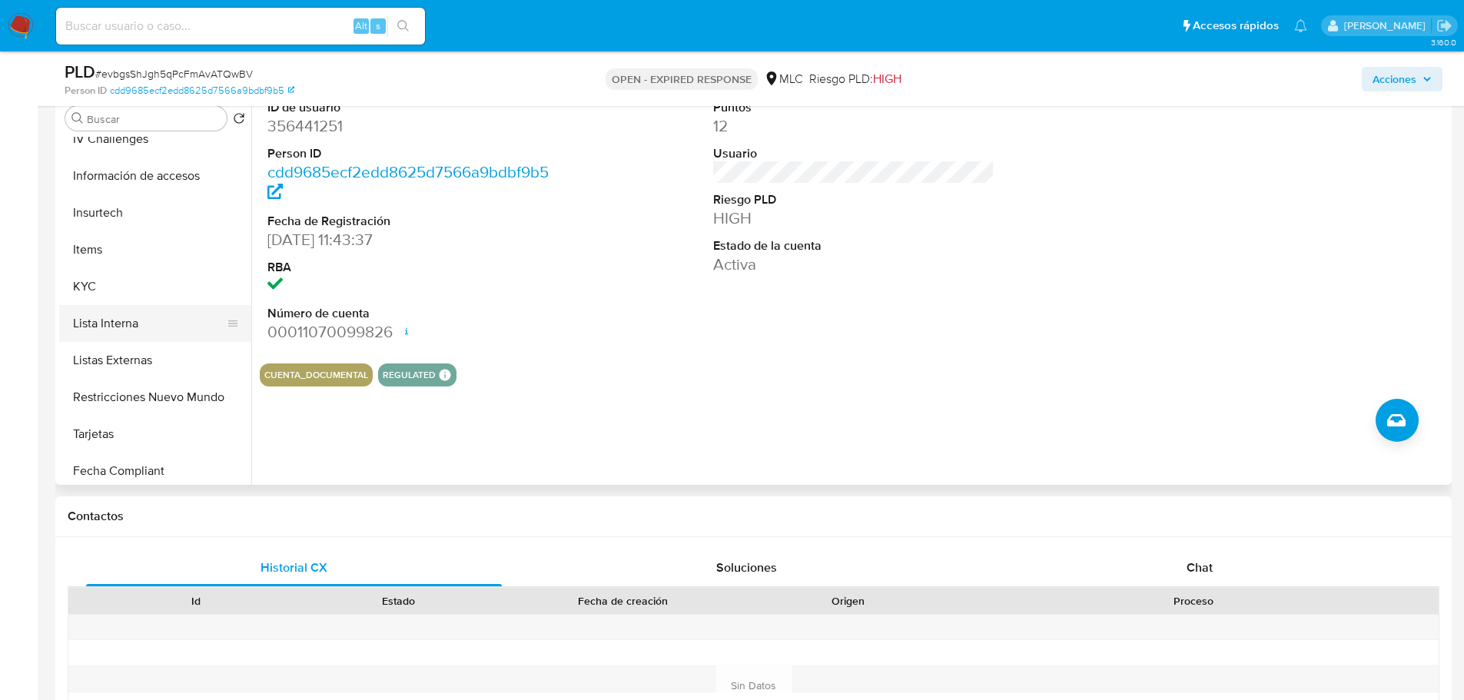
scroll to position [538, 0]
click at [91, 287] on button "KYC" at bounding box center [149, 281] width 180 height 37
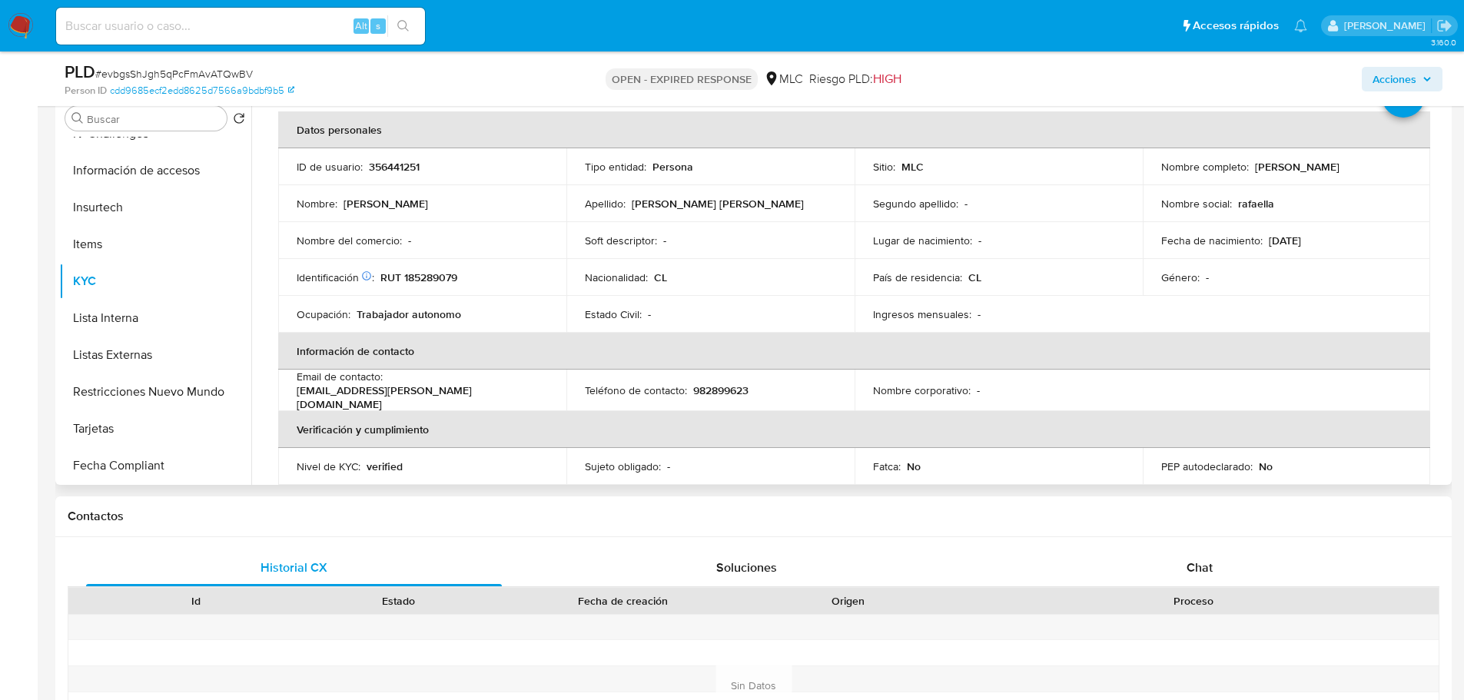
scroll to position [0, 0]
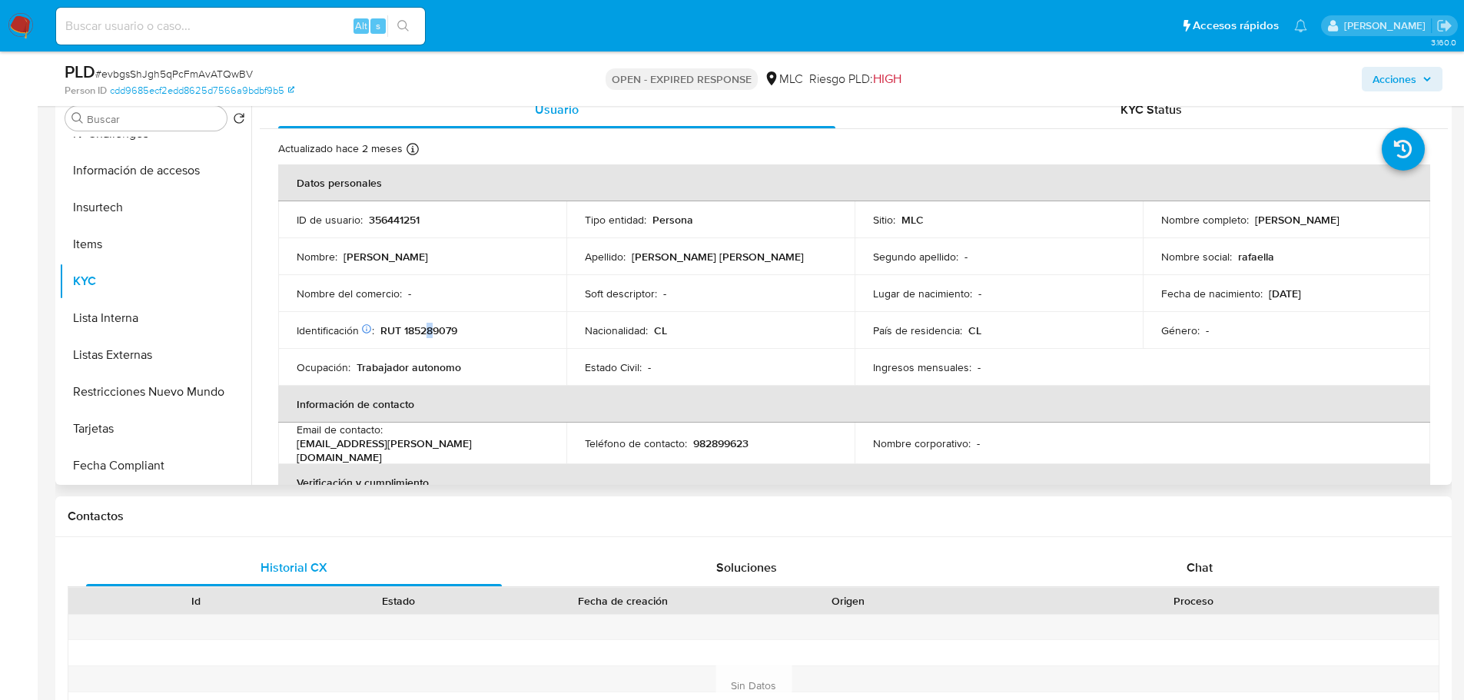
click at [430, 330] on p "RUT 185289079" at bounding box center [418, 331] width 77 height 14
copy p "185289079"
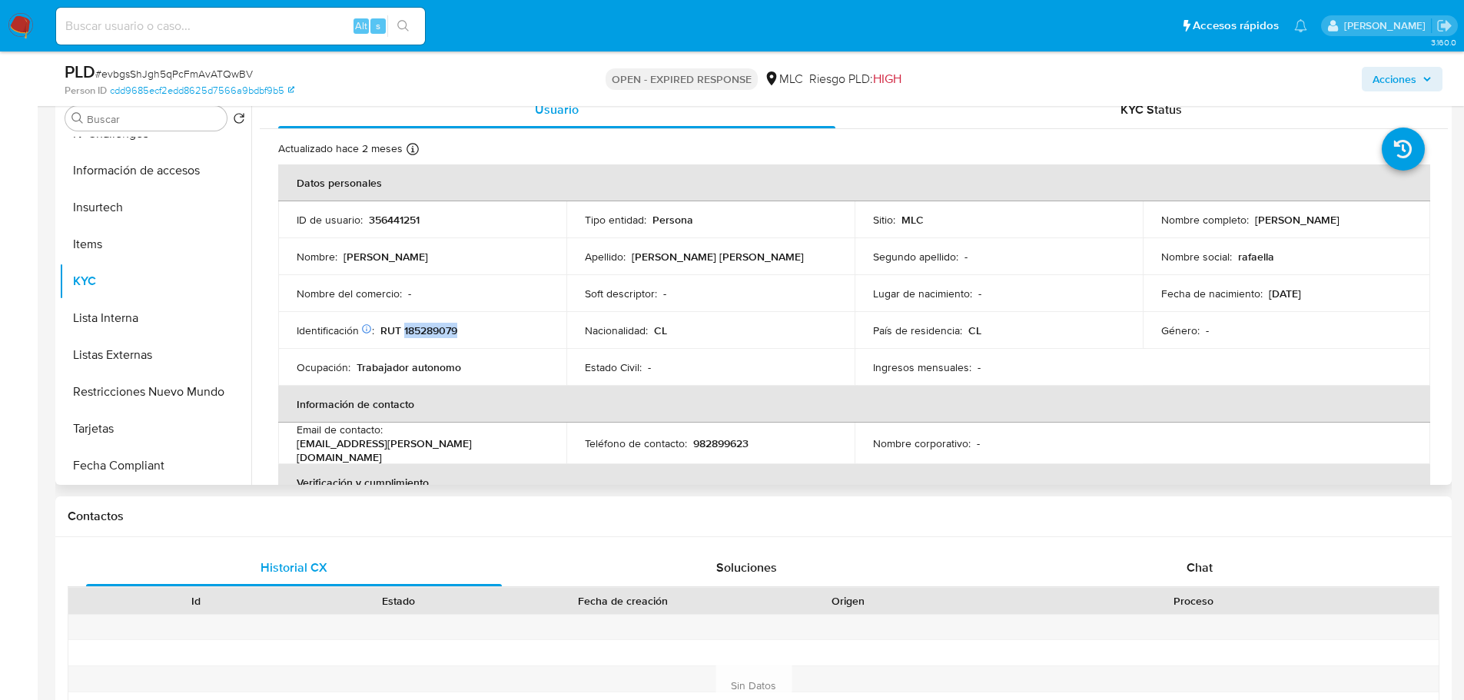
click at [449, 335] on p "RUT 185289079" at bounding box center [418, 331] width 77 height 14
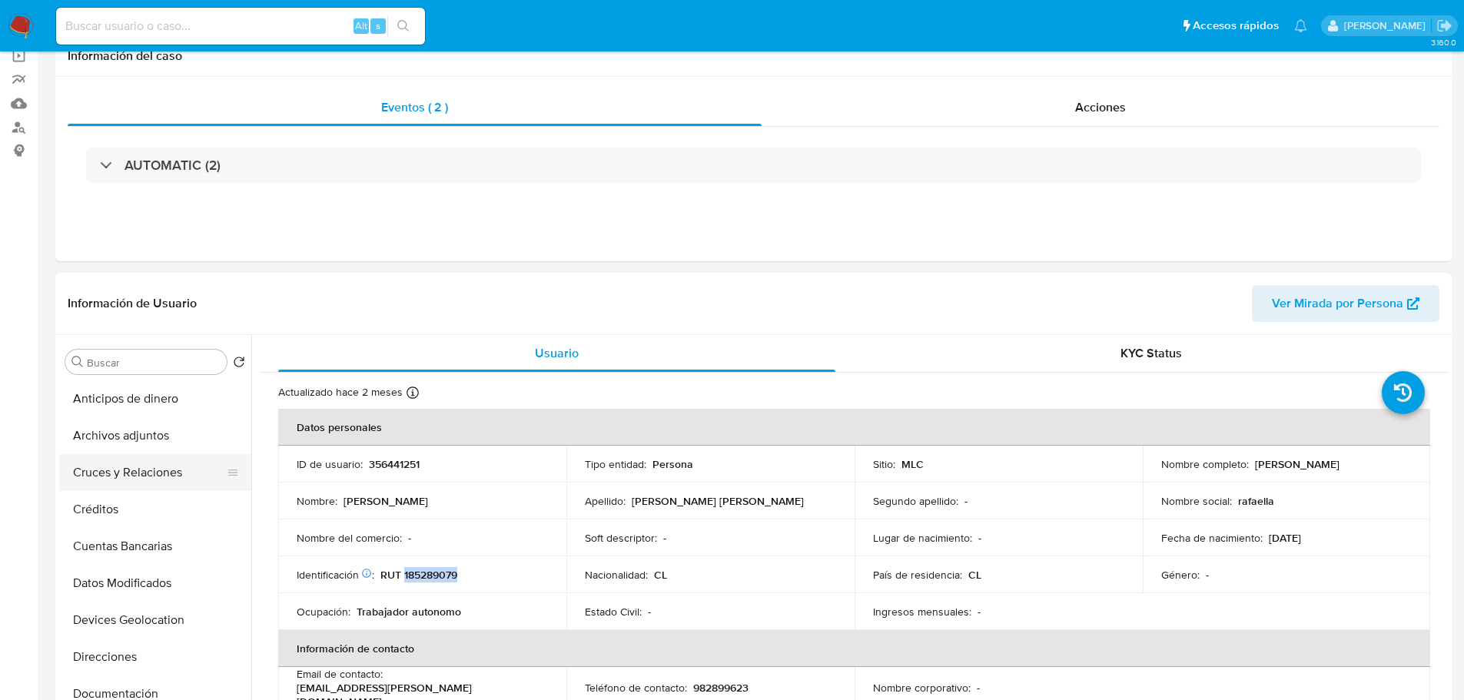
scroll to position [231, 0]
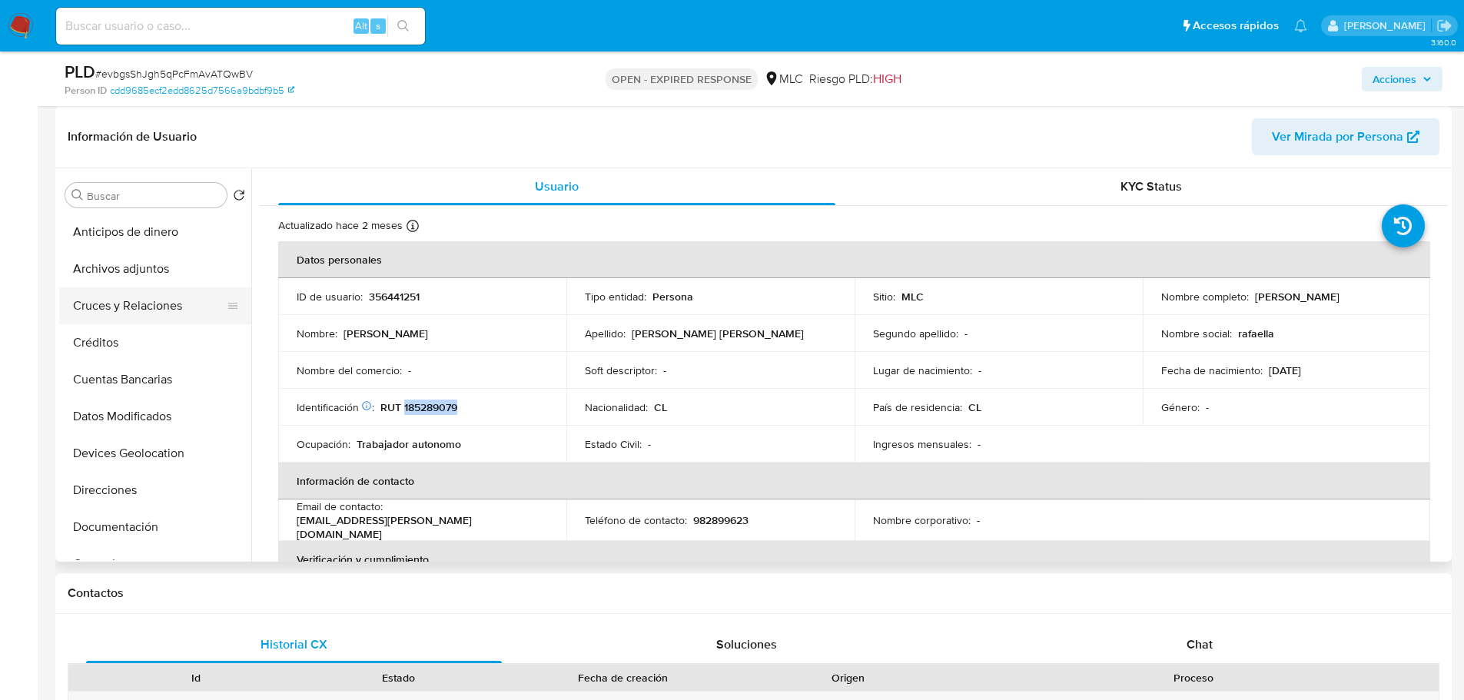
click at [135, 306] on button "Cruces y Relaciones" at bounding box center [149, 305] width 180 height 37
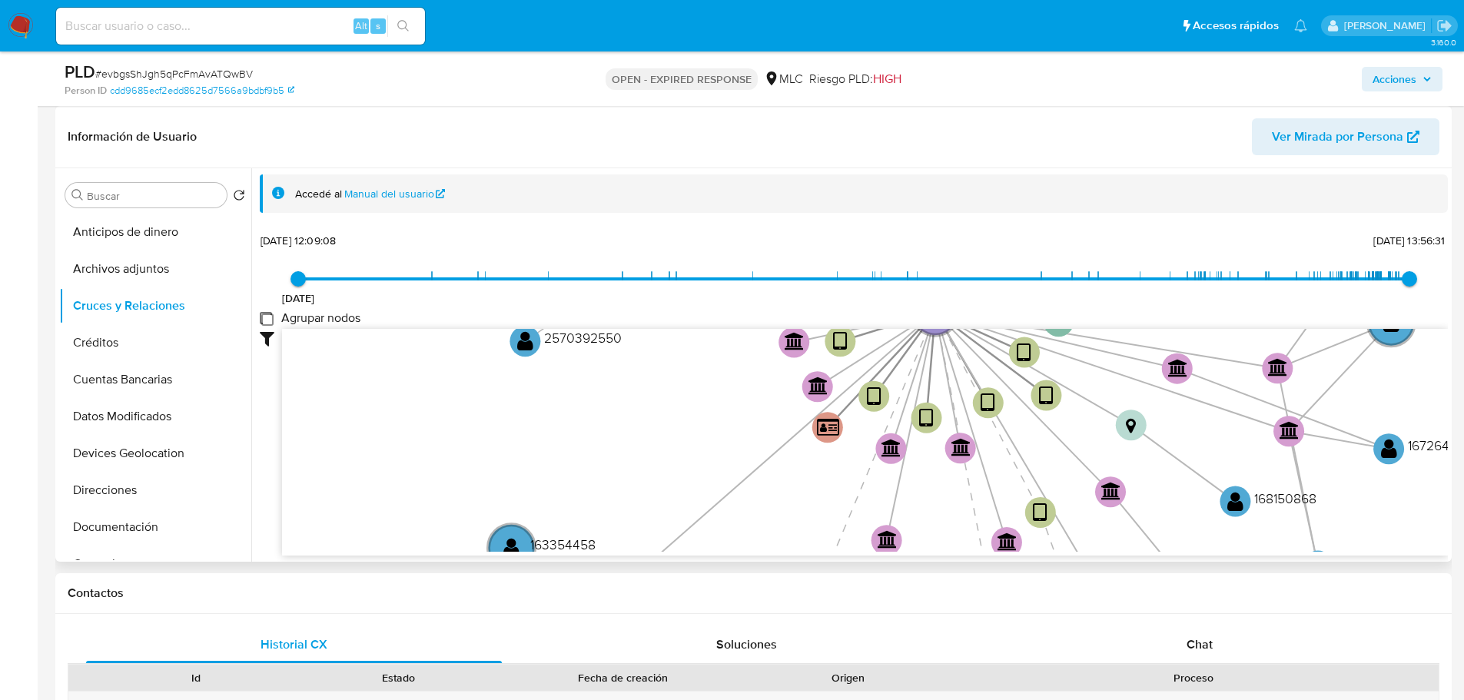
click at [263, 317] on group_nodes "Agrupar nodos" at bounding box center [266, 318] width 12 height 12
checkbox group_nodes "true"
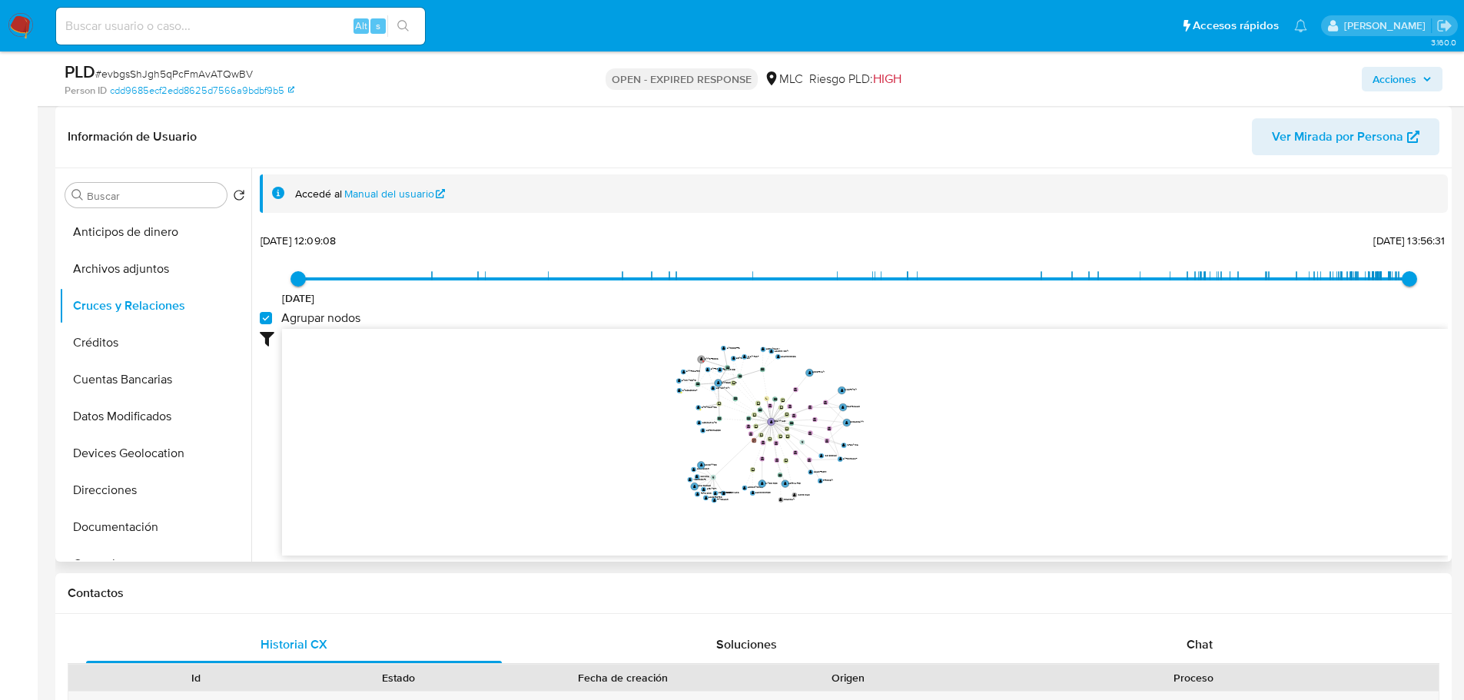
drag, startPoint x: 947, startPoint y: 366, endPoint x: 954, endPoint y: 454, distance: 88.7
click at [954, 454] on icon "user-356441251  356441251 device-686528046e7071eadc9c9ae3  device-60b83b39088…" at bounding box center [865, 440] width 1166 height 223
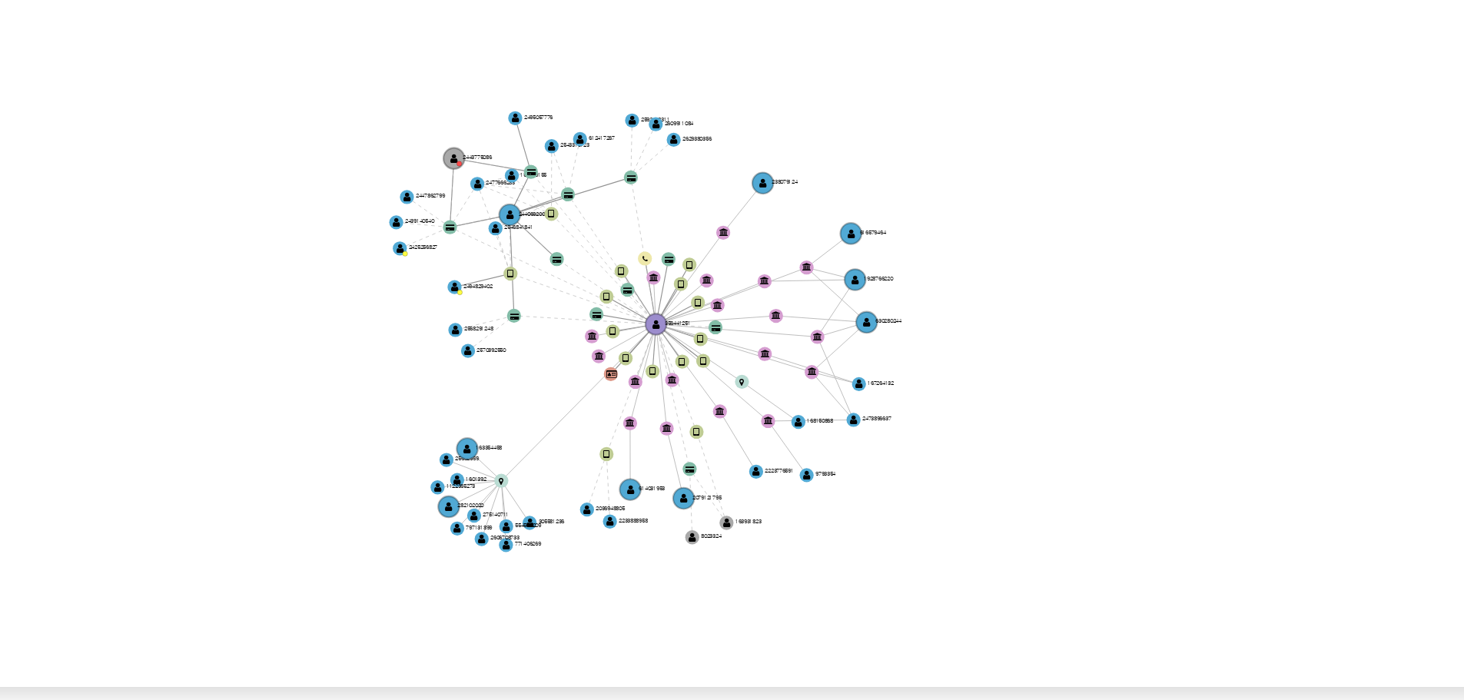
drag, startPoint x: 889, startPoint y: 464, endPoint x: 894, endPoint y: 490, distance: 25.8
click at [894, 490] on icon "user-356441251  356441251 device-686528046e7071eadc9c9ae3  device-60b83b39088…" at bounding box center [865, 440] width 1166 height 223
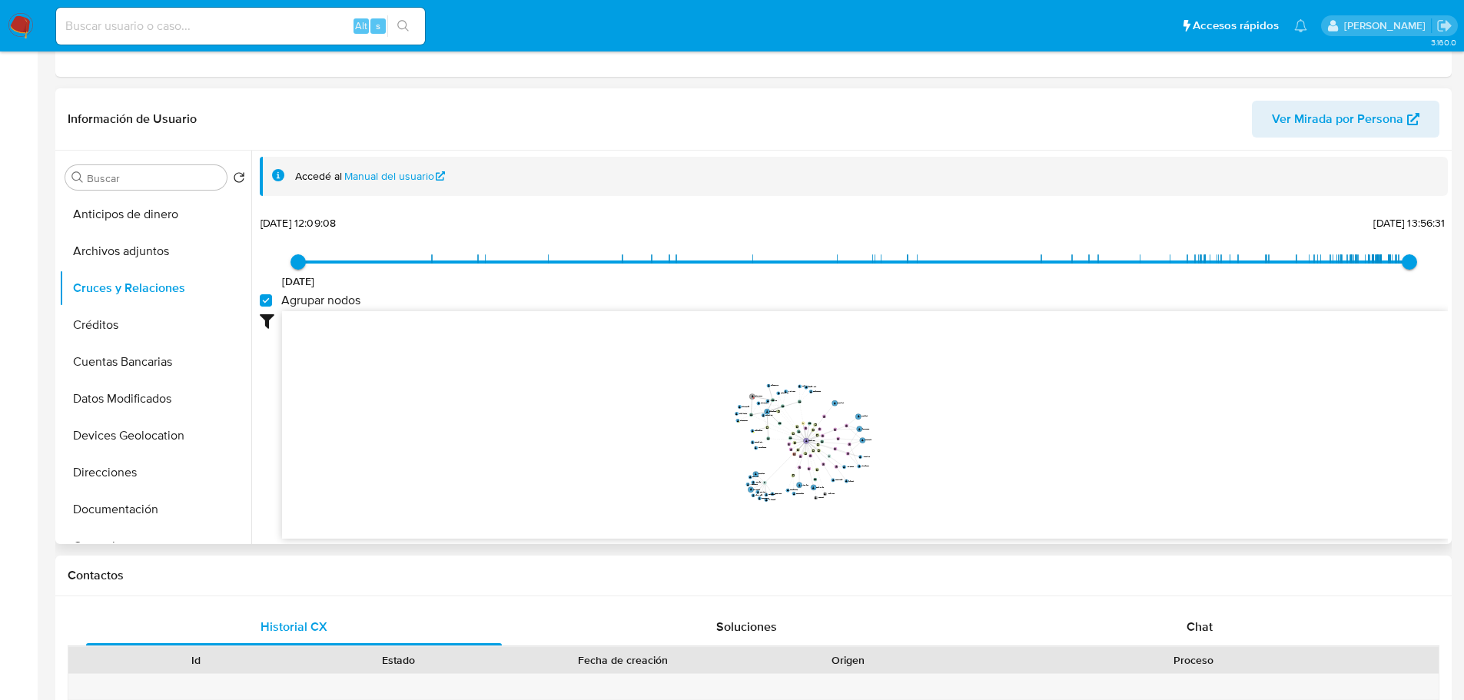
scroll to position [461, 0]
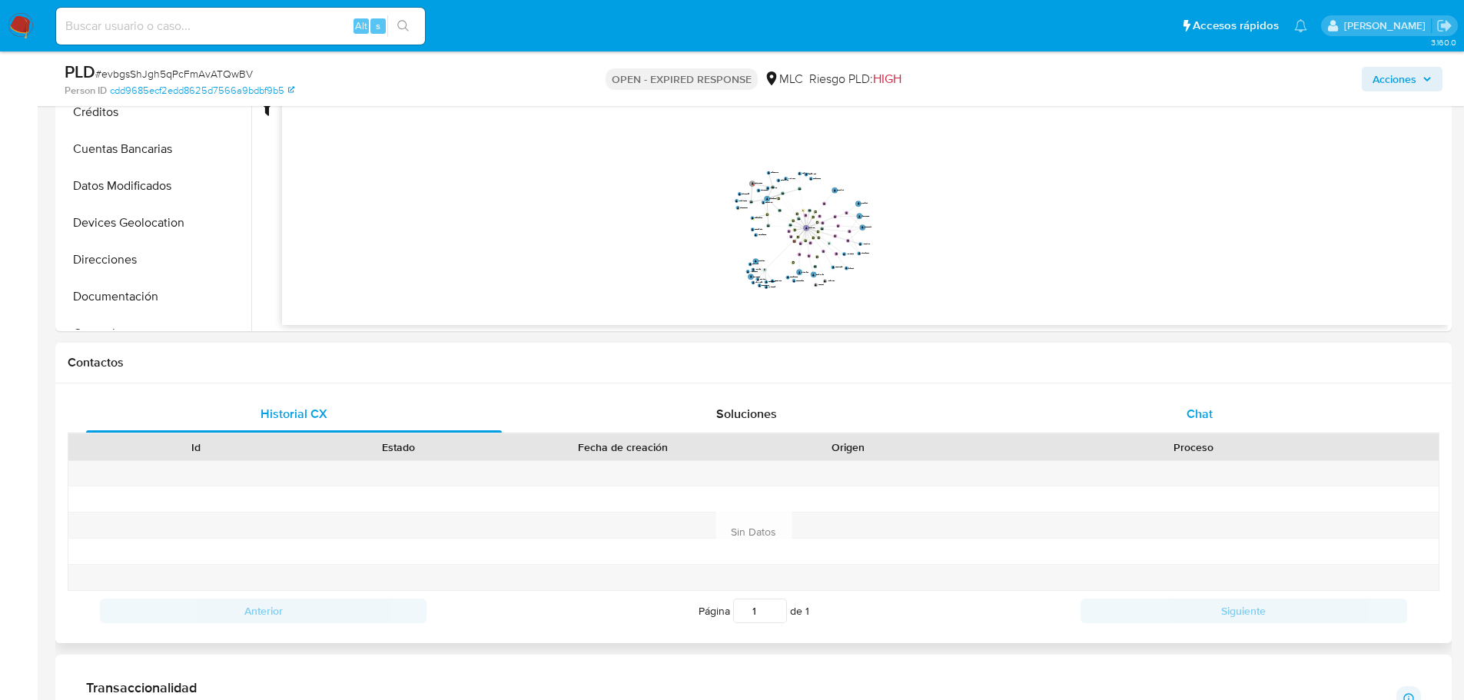
click at [1206, 426] on div "Chat" at bounding box center [1199, 414] width 416 height 37
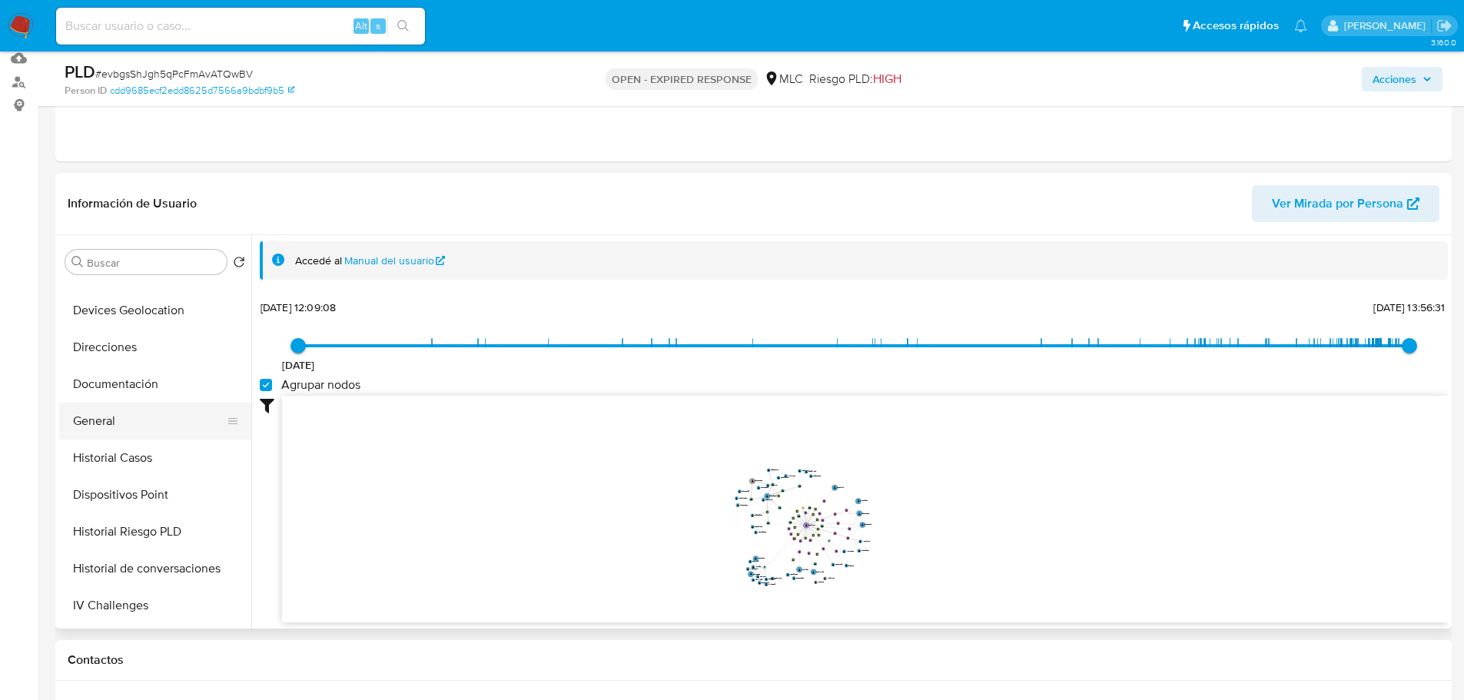
scroll to position [231, 0]
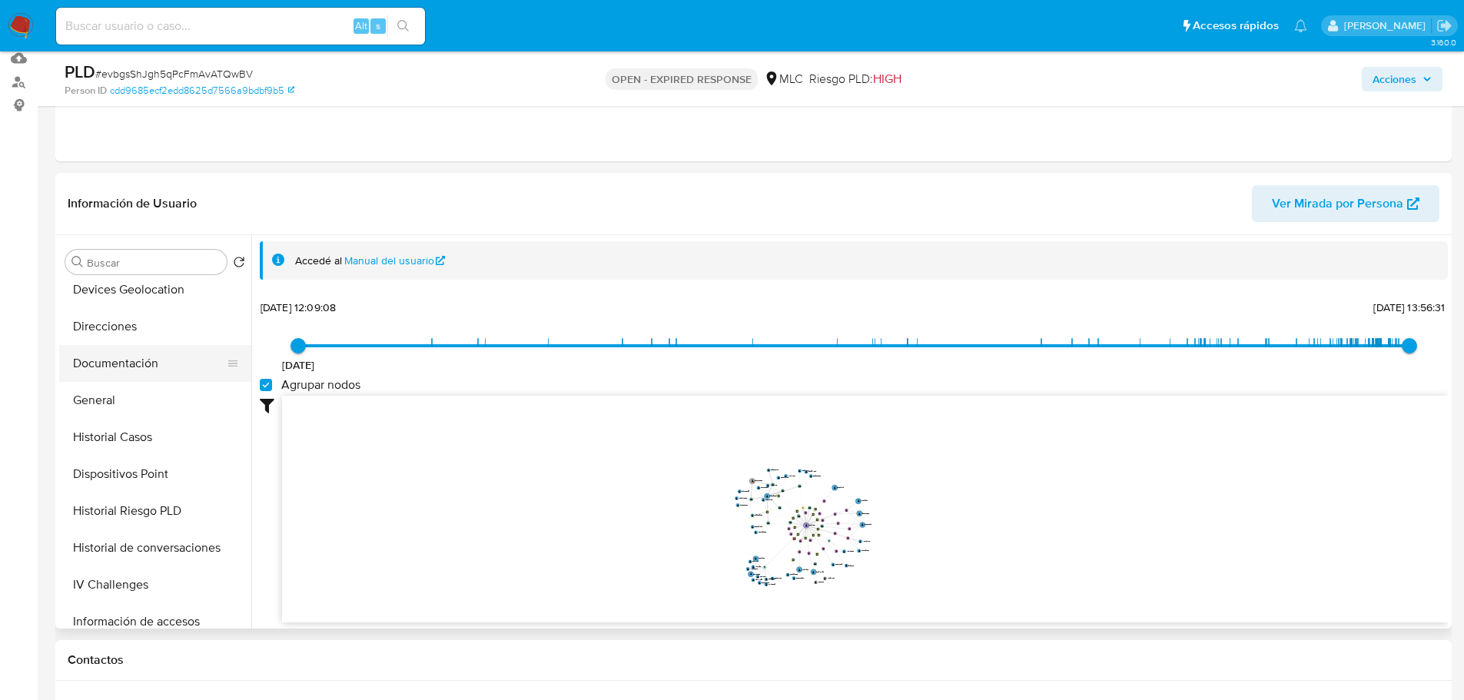
click at [115, 352] on button "Documentación" at bounding box center [149, 363] width 180 height 37
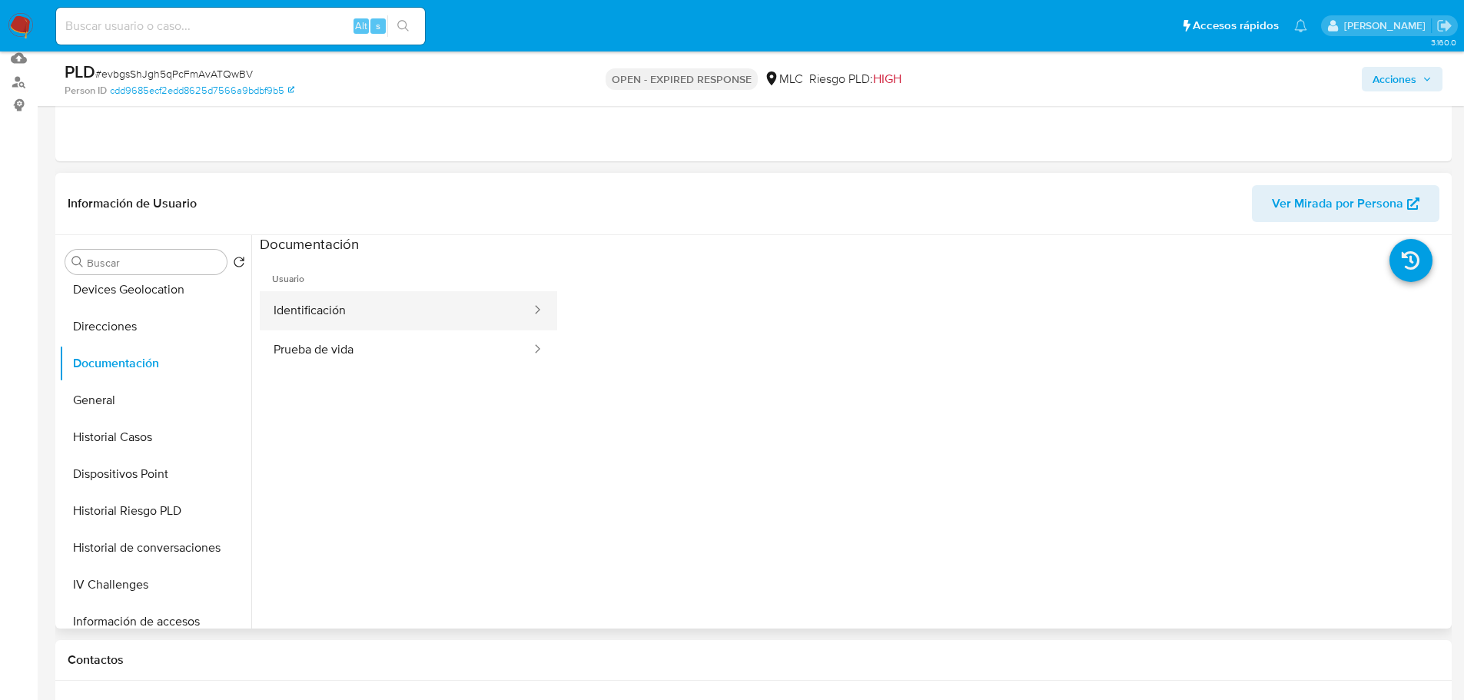
click at [317, 317] on button "Identificación" at bounding box center [396, 310] width 273 height 39
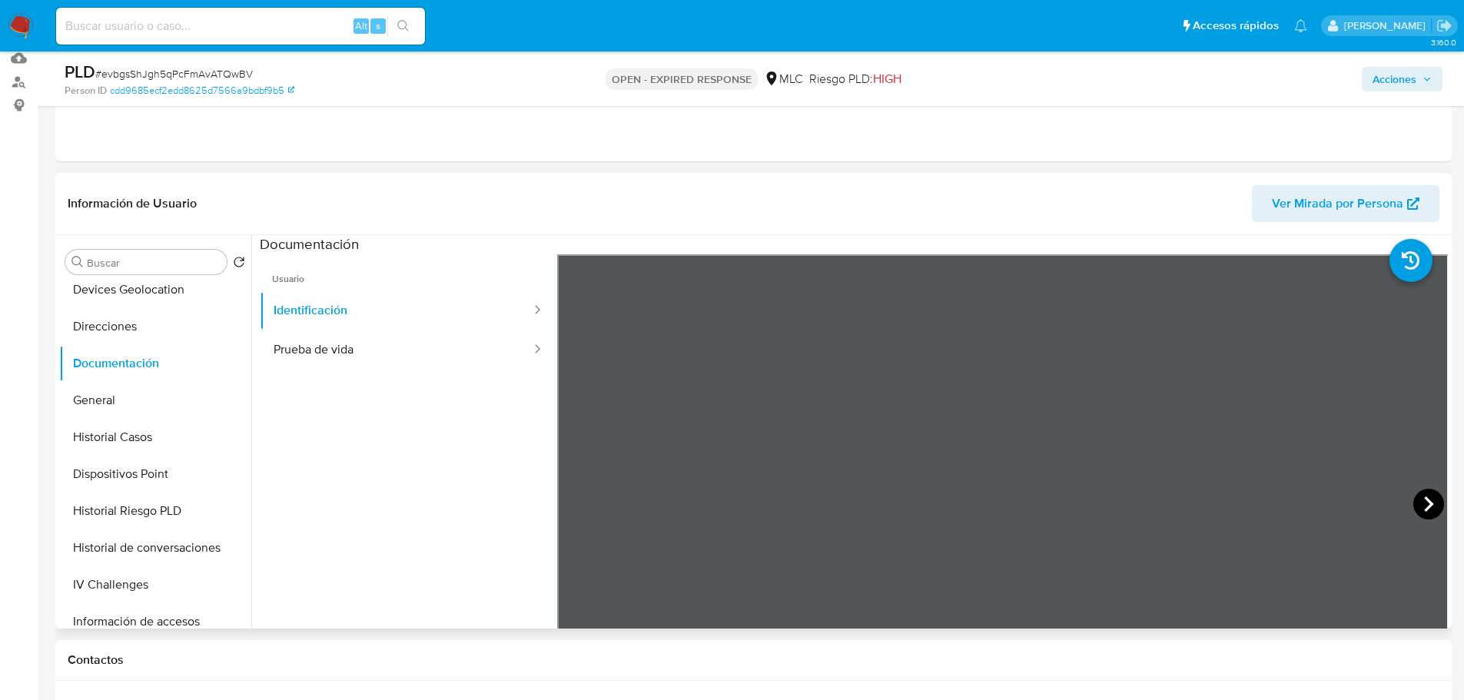
click at [1415, 496] on icon at bounding box center [1428, 504] width 31 height 31
click at [396, 359] on button "Prueba de vida" at bounding box center [396, 349] width 273 height 39
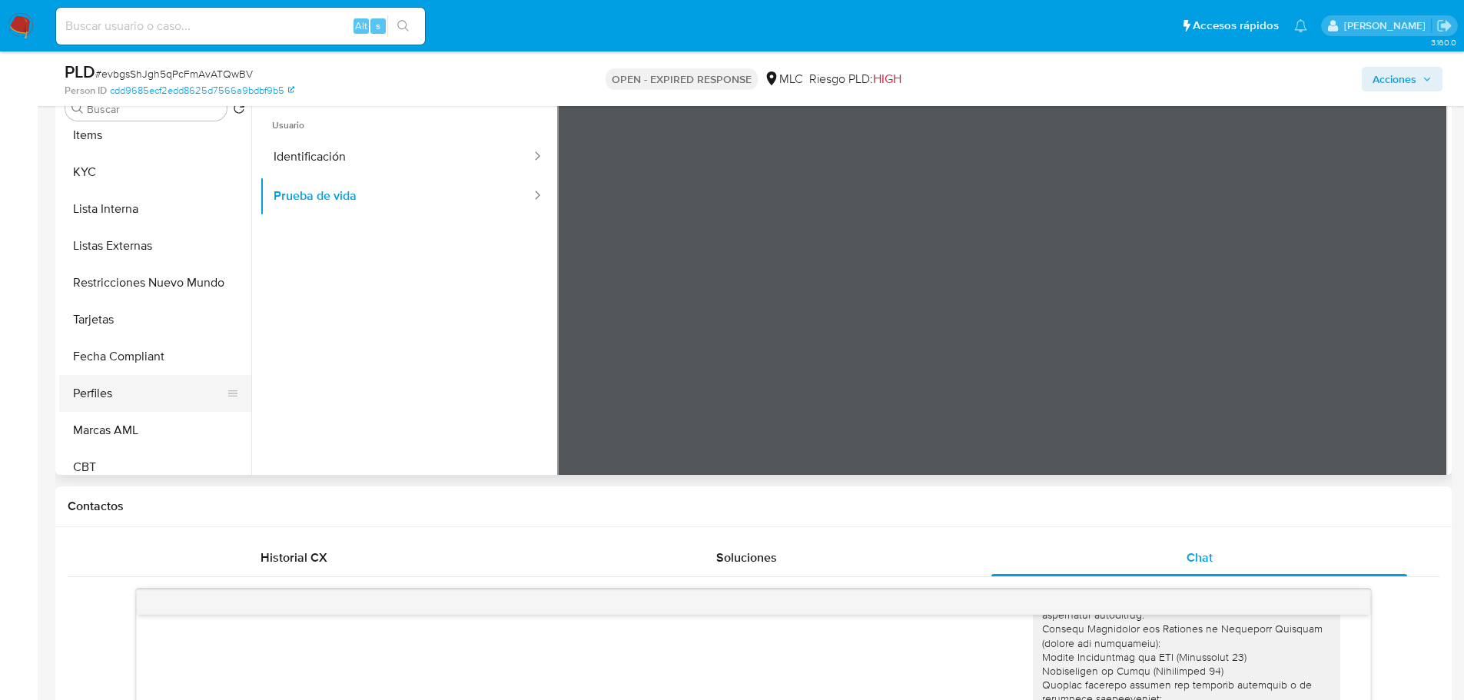
scroll to position [649, 0]
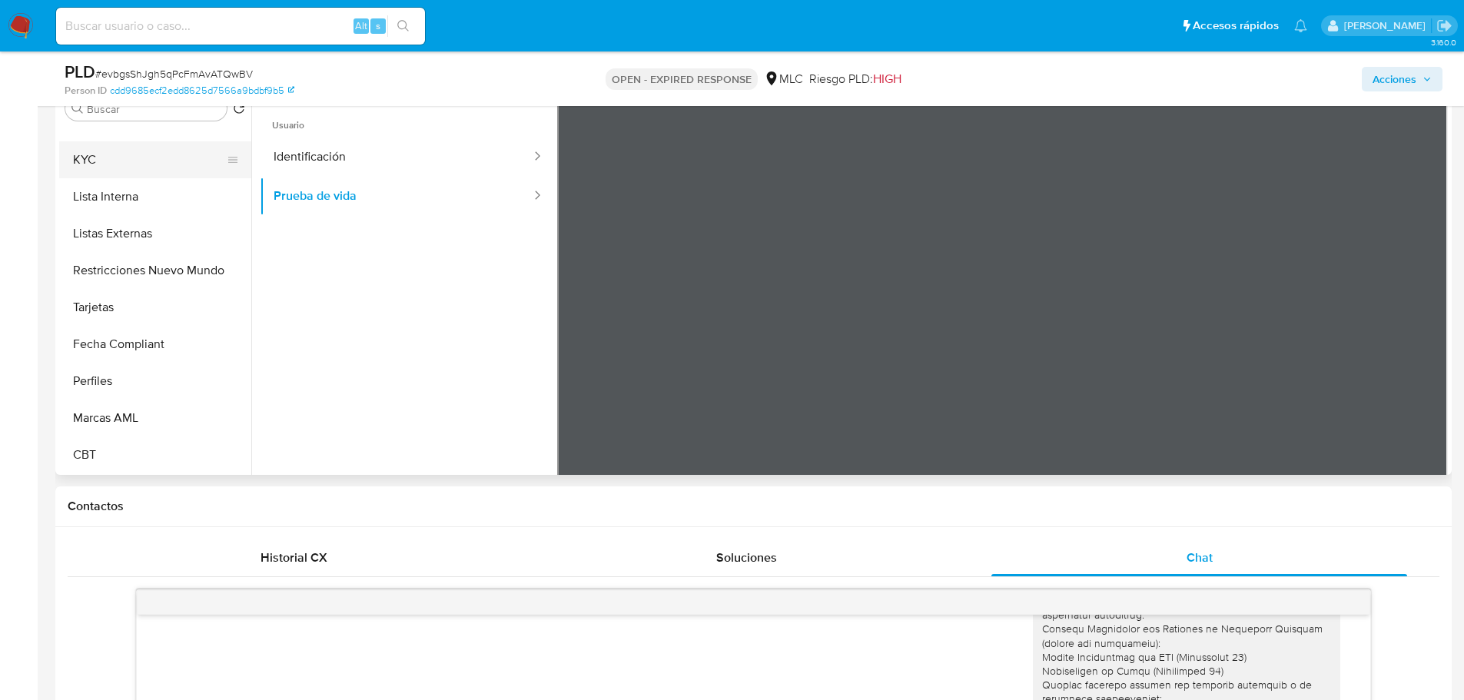
click at [110, 164] on button "KYC" at bounding box center [149, 159] width 180 height 37
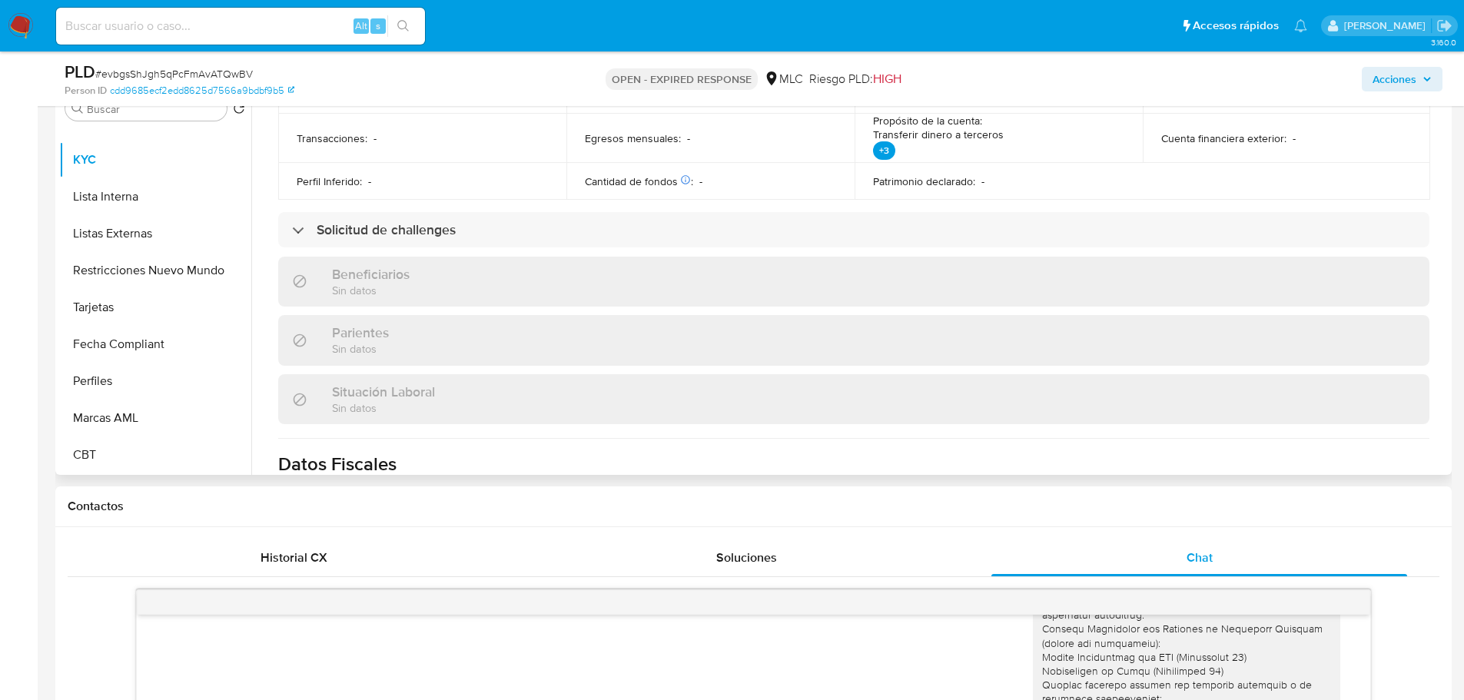
scroll to position [0, 0]
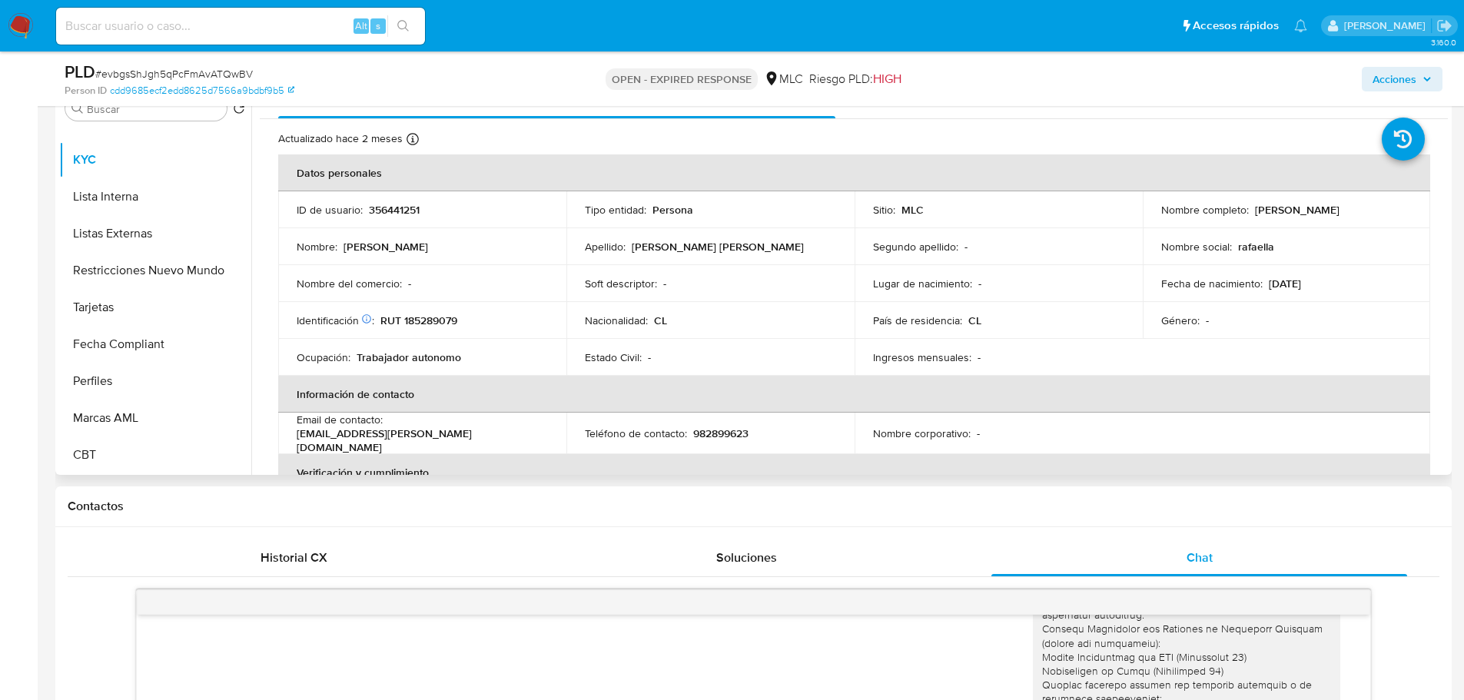
drag, startPoint x: 1318, startPoint y: 217, endPoint x: 1156, endPoint y: 217, distance: 162.2
click at [1161, 217] on div "Nombre completo : Rafaella Antonia Ruilova Tassara" at bounding box center [1286, 210] width 251 height 14
copy p "Rafaella Antonia Ruilova Tassara"
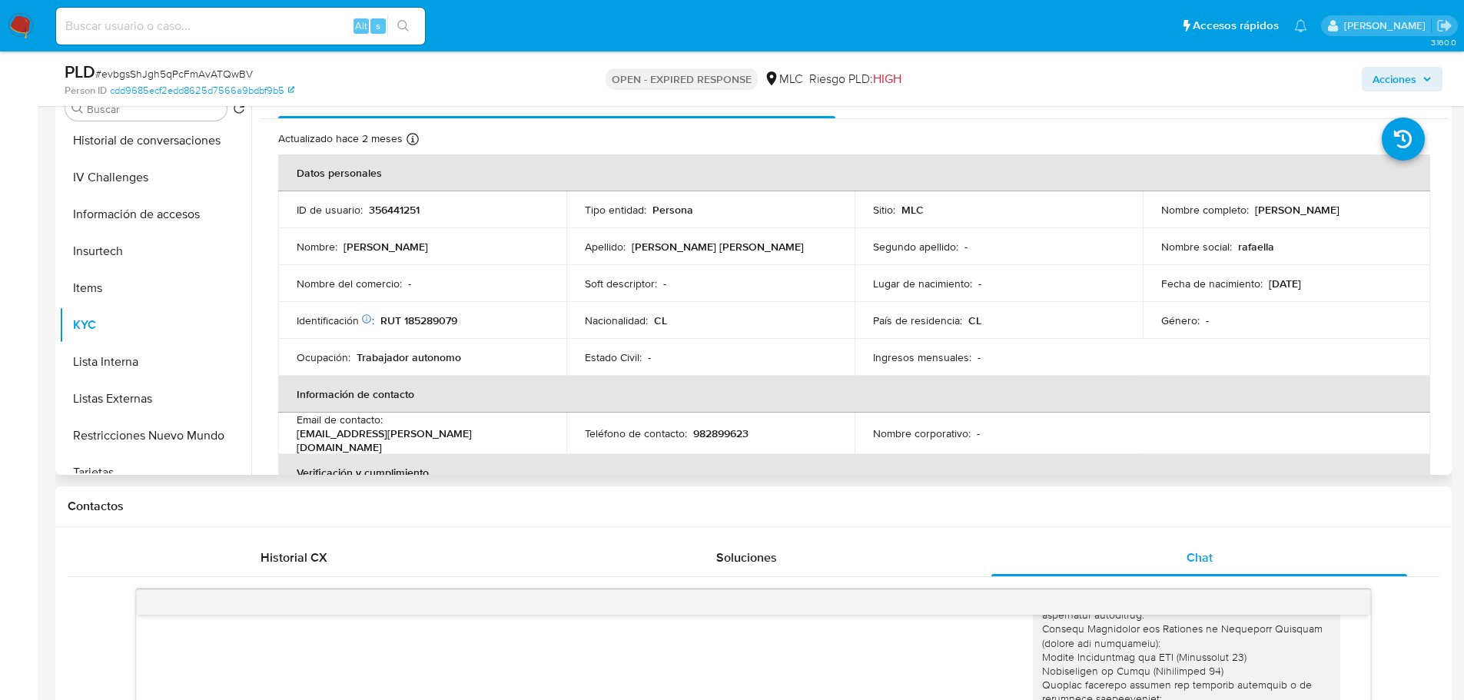
scroll to position [265, 0]
click at [99, 201] on button "General" at bounding box center [149, 212] width 180 height 37
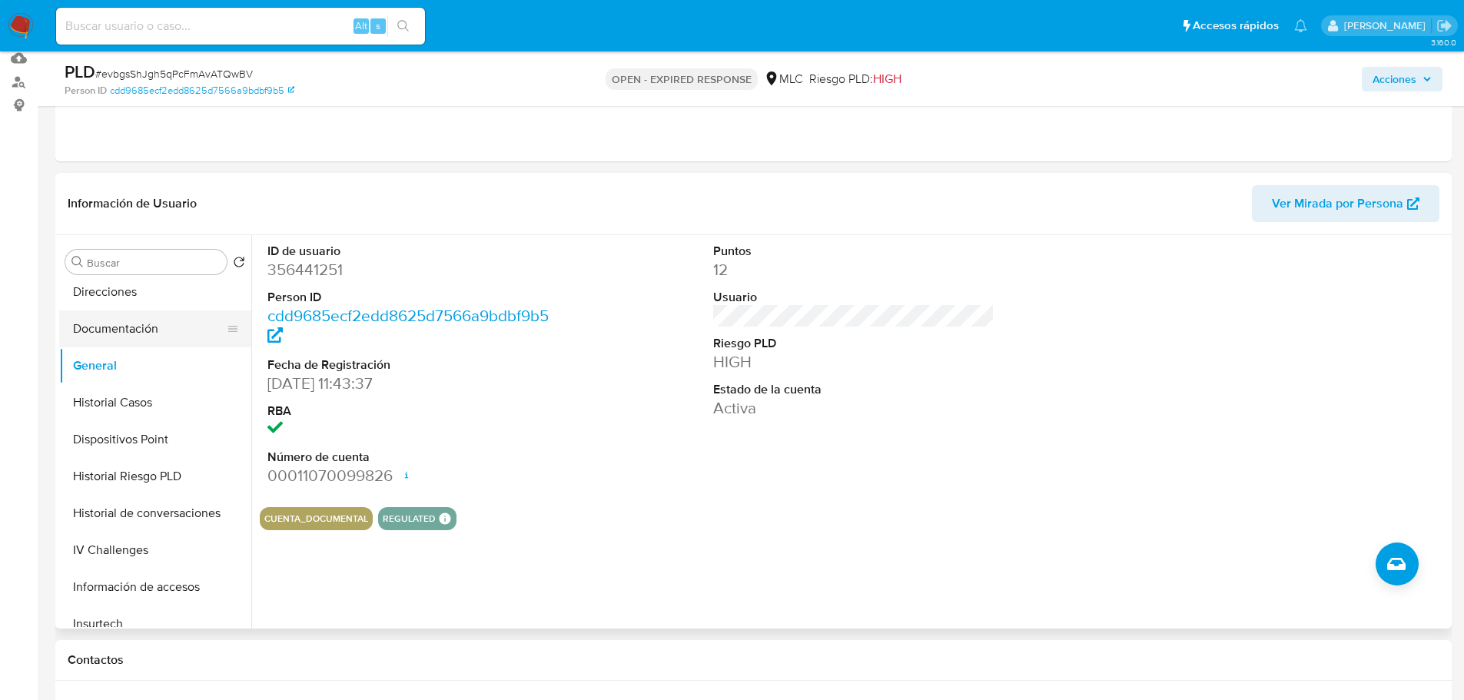
click at [152, 334] on button "Documentación" at bounding box center [149, 328] width 180 height 37
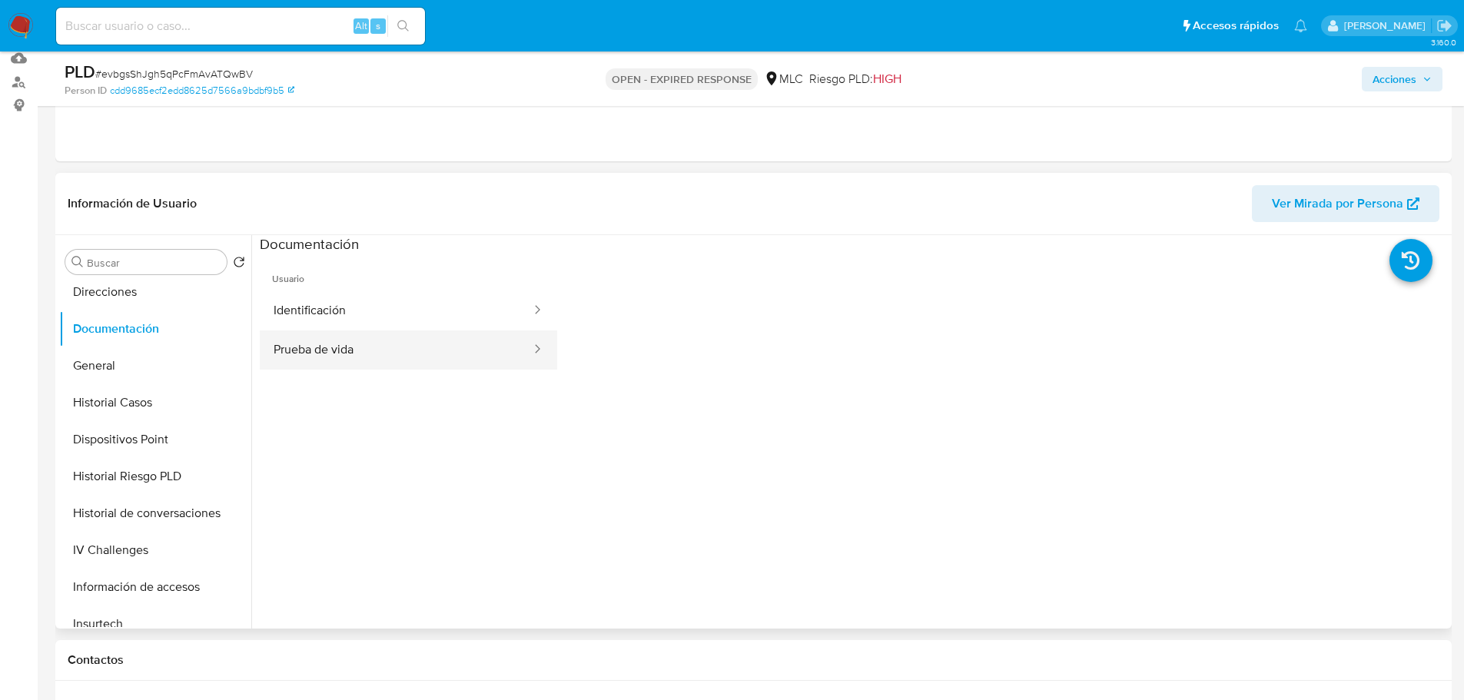
click at [336, 360] on button "Prueba de vida" at bounding box center [396, 349] width 273 height 39
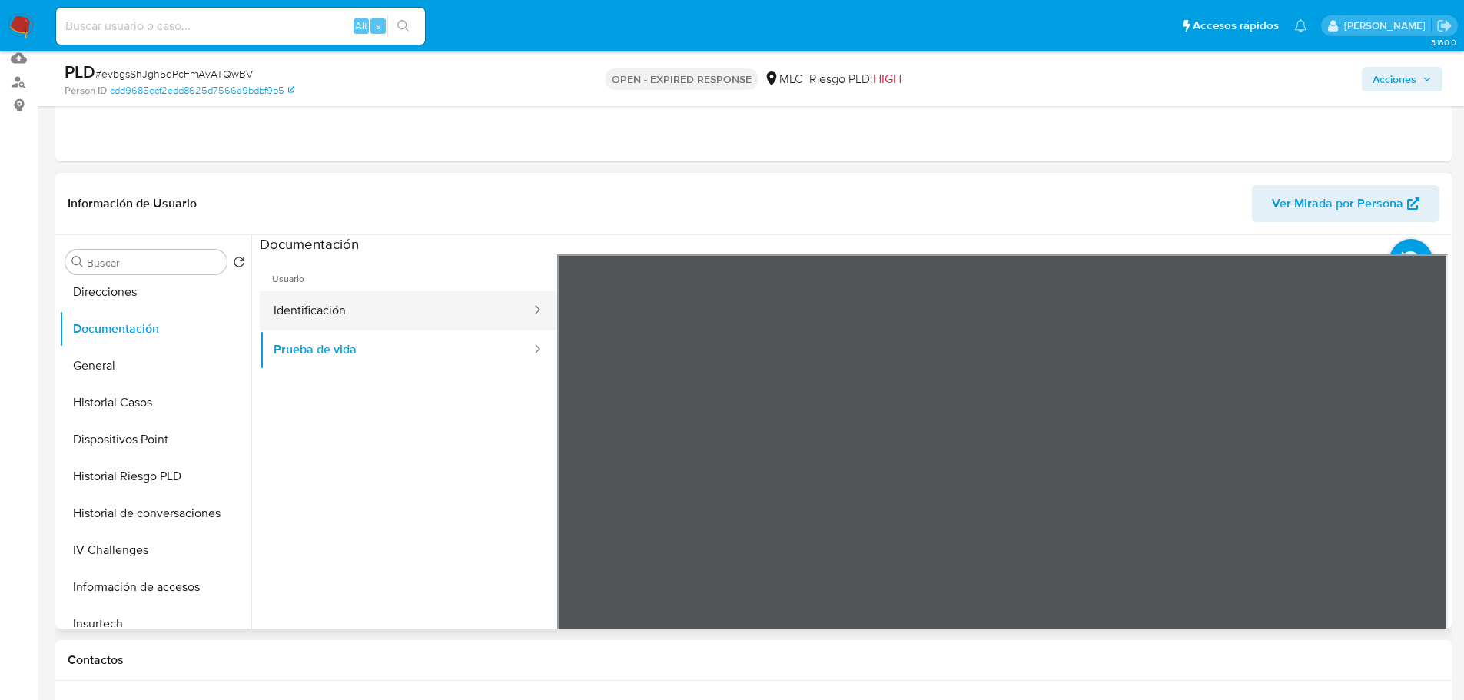
click at [324, 297] on button "Identificación" at bounding box center [396, 310] width 273 height 39
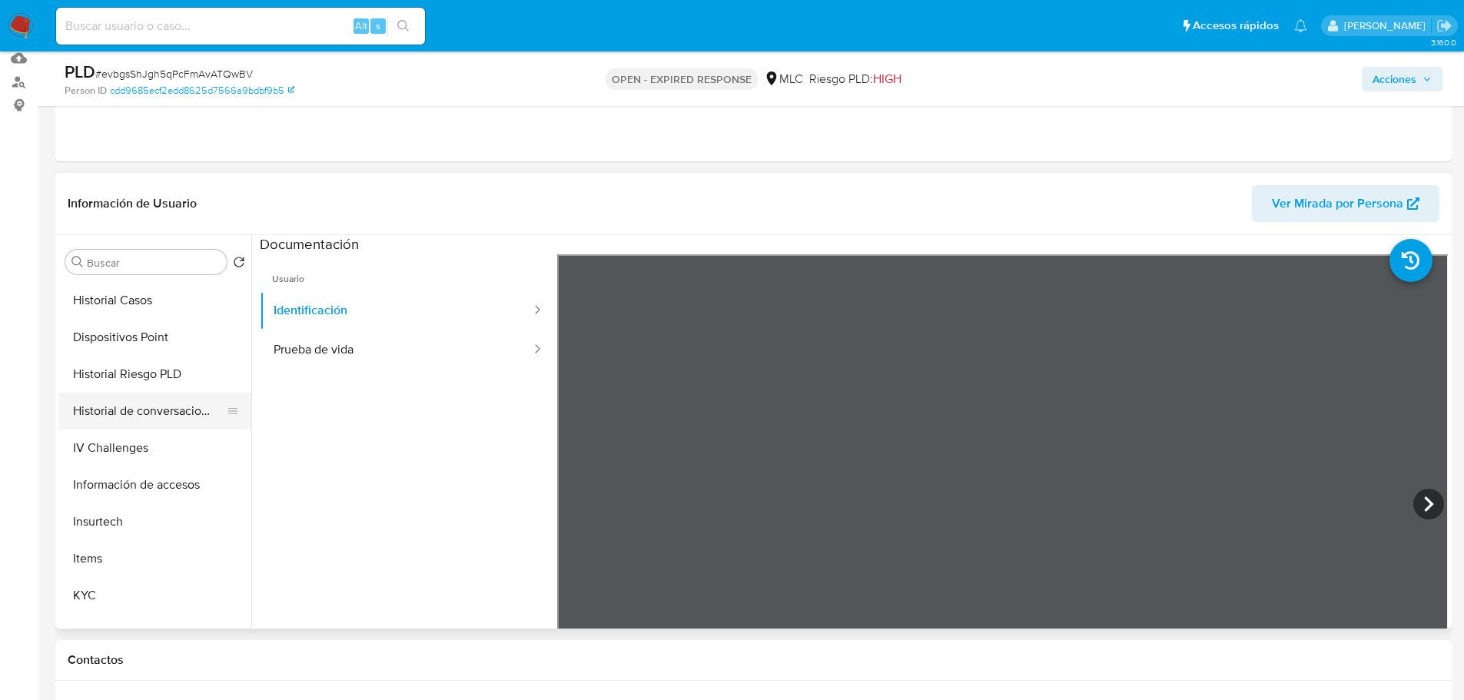
scroll to position [384, 0]
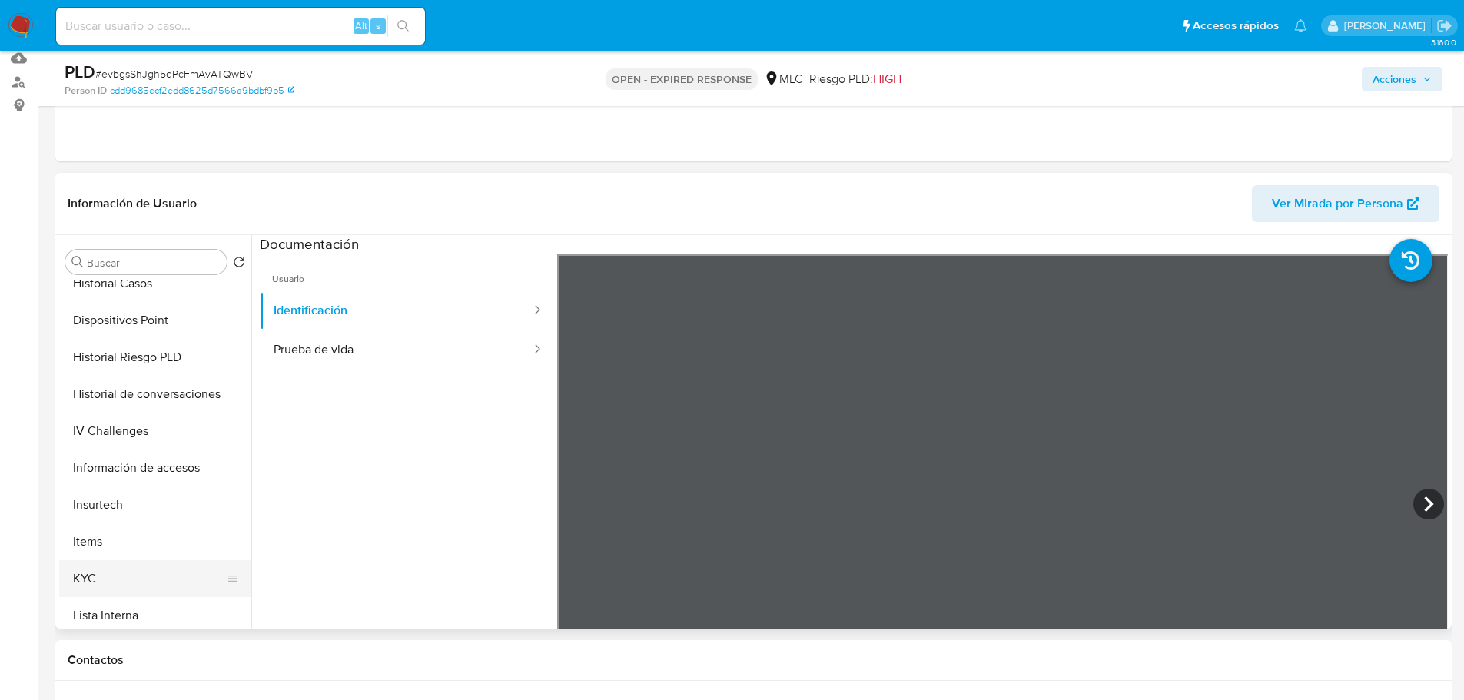
click at [89, 578] on button "KYC" at bounding box center [149, 578] width 180 height 37
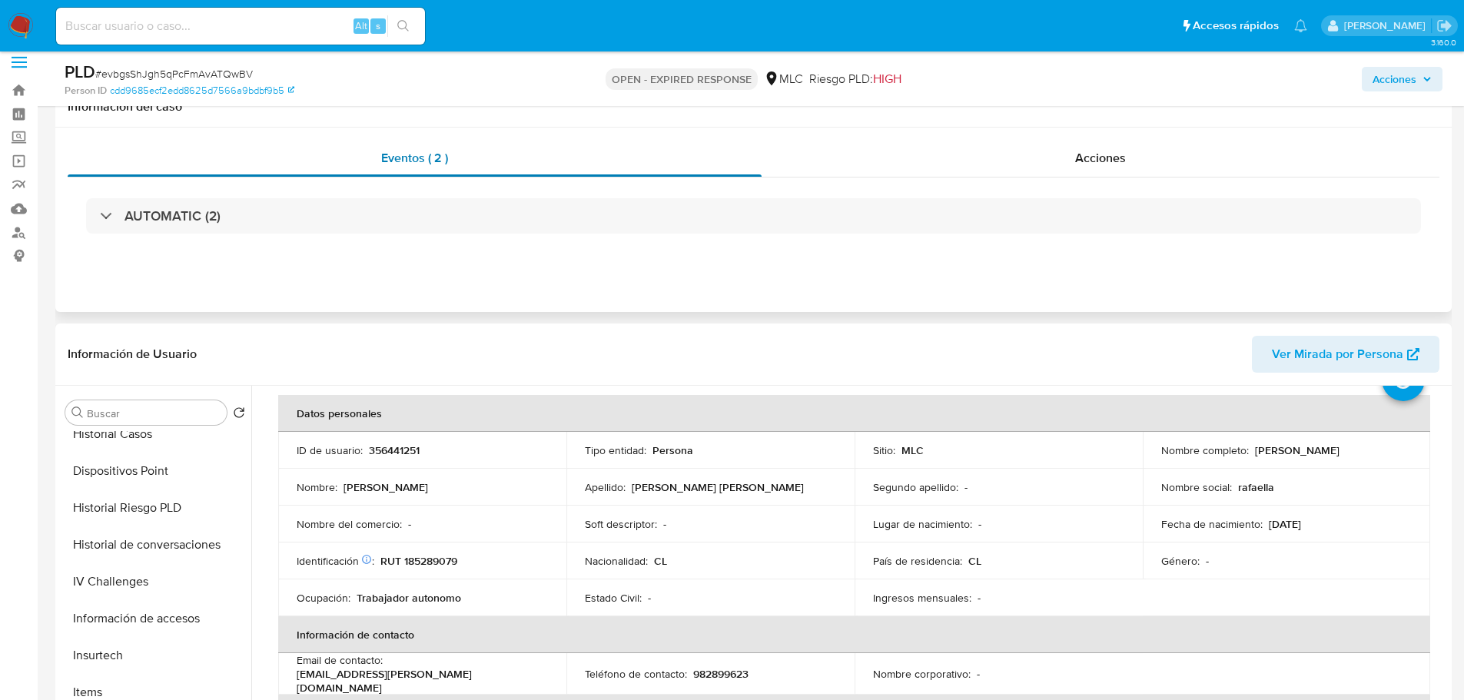
scroll to position [0, 0]
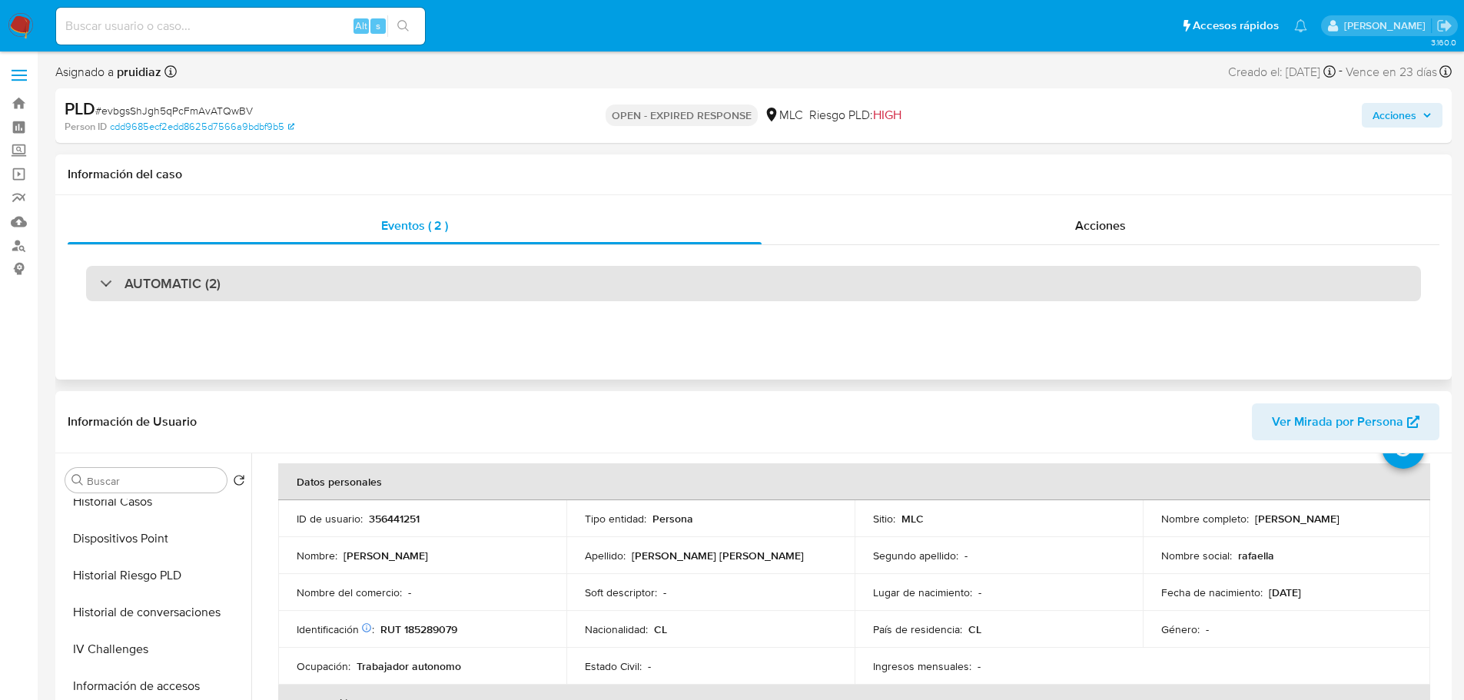
drag, startPoint x: 183, startPoint y: 287, endPoint x: 180, endPoint y: 295, distance: 9.0
click at [183, 287] on h3 "AUTOMATIC (2)" at bounding box center [173, 283] width 96 height 17
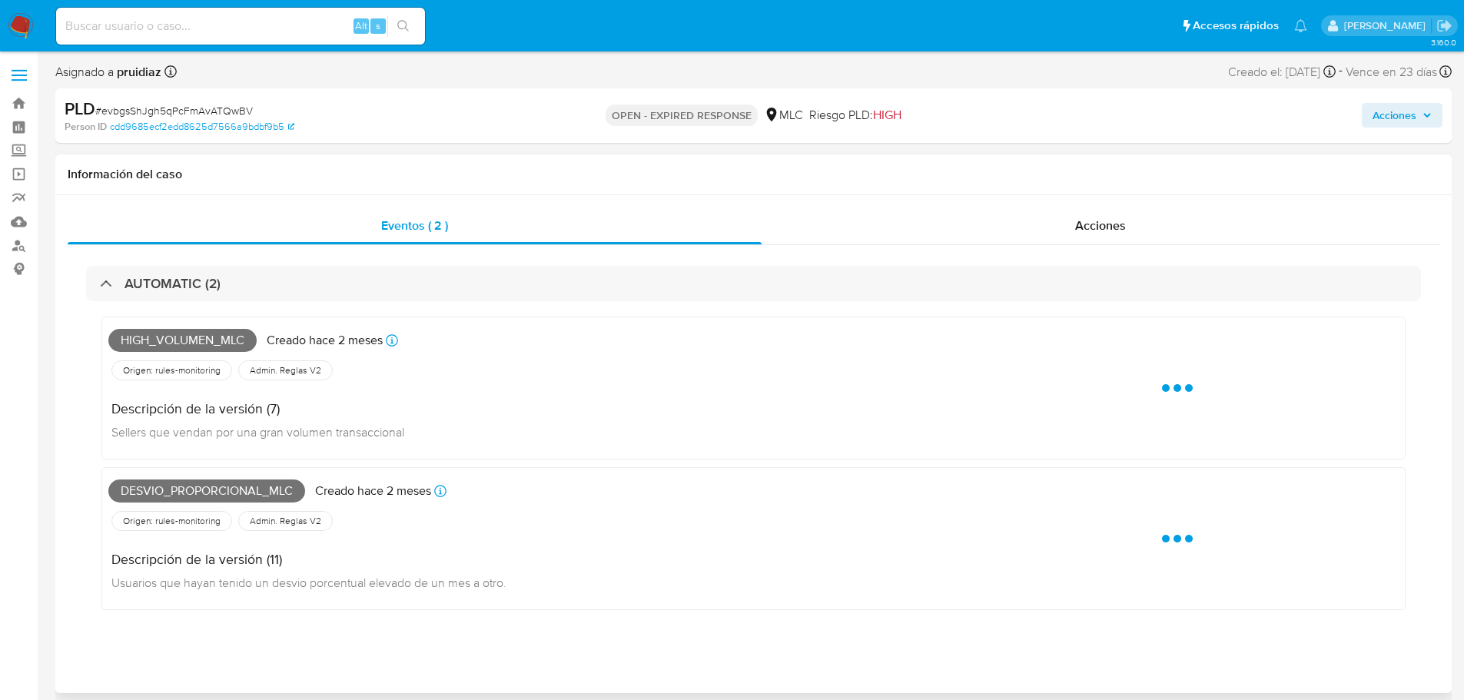
click at [171, 338] on span "High_volumen_mlc" at bounding box center [182, 340] width 148 height 23
copy span "High_volumen_mlc"
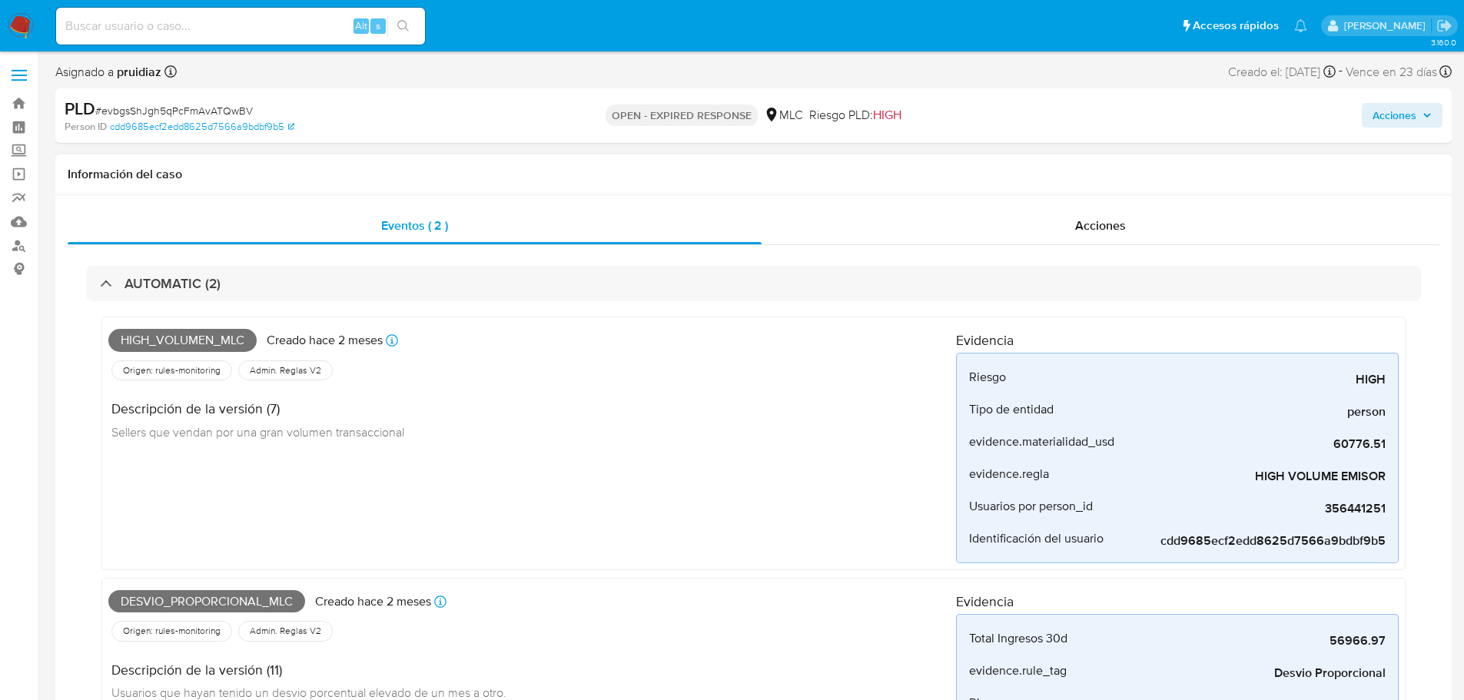
click at [209, 592] on span "Desvio_proporcional_mlc" at bounding box center [206, 601] width 197 height 23
click at [203, 599] on span "Desvio_proporcional_mlc" at bounding box center [206, 601] width 197 height 23
copy span "Desvio_proporcional_mlc"
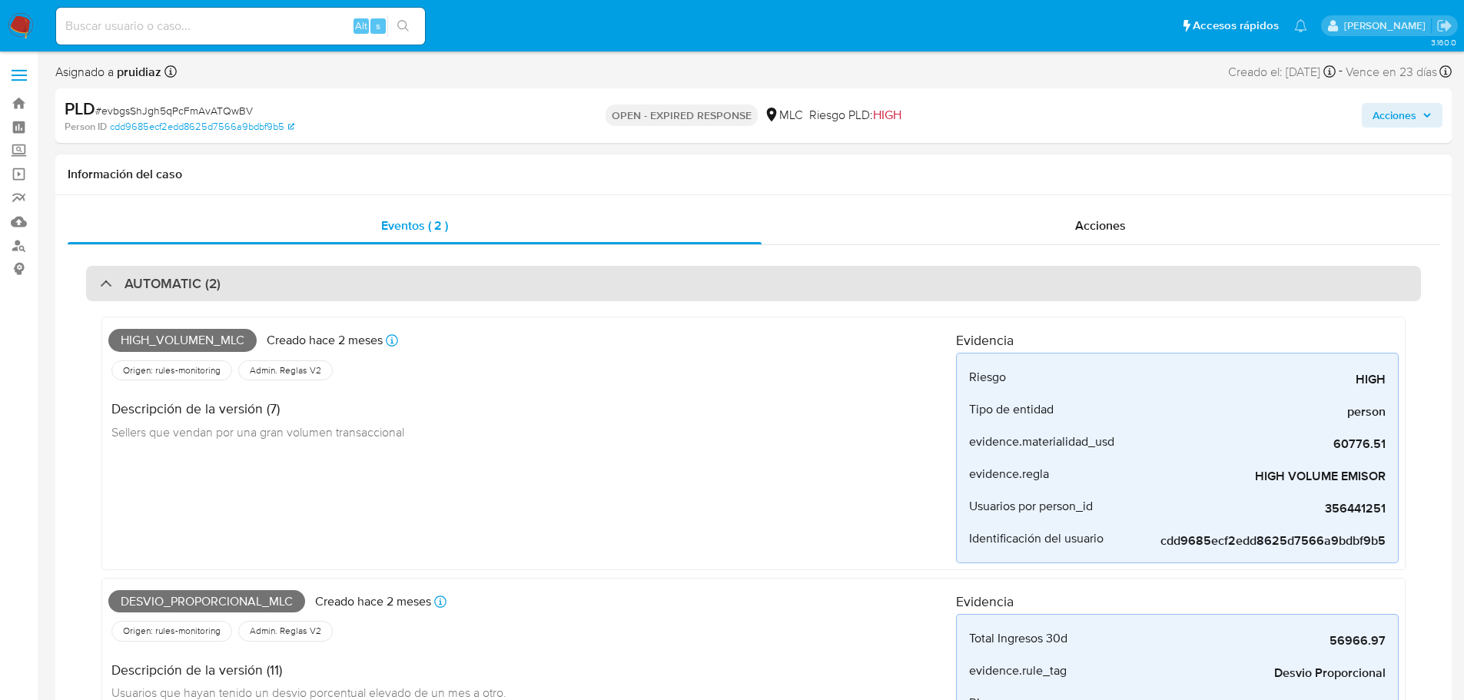
click at [142, 297] on div "AUTOMATIC (2)" at bounding box center [753, 283] width 1335 height 35
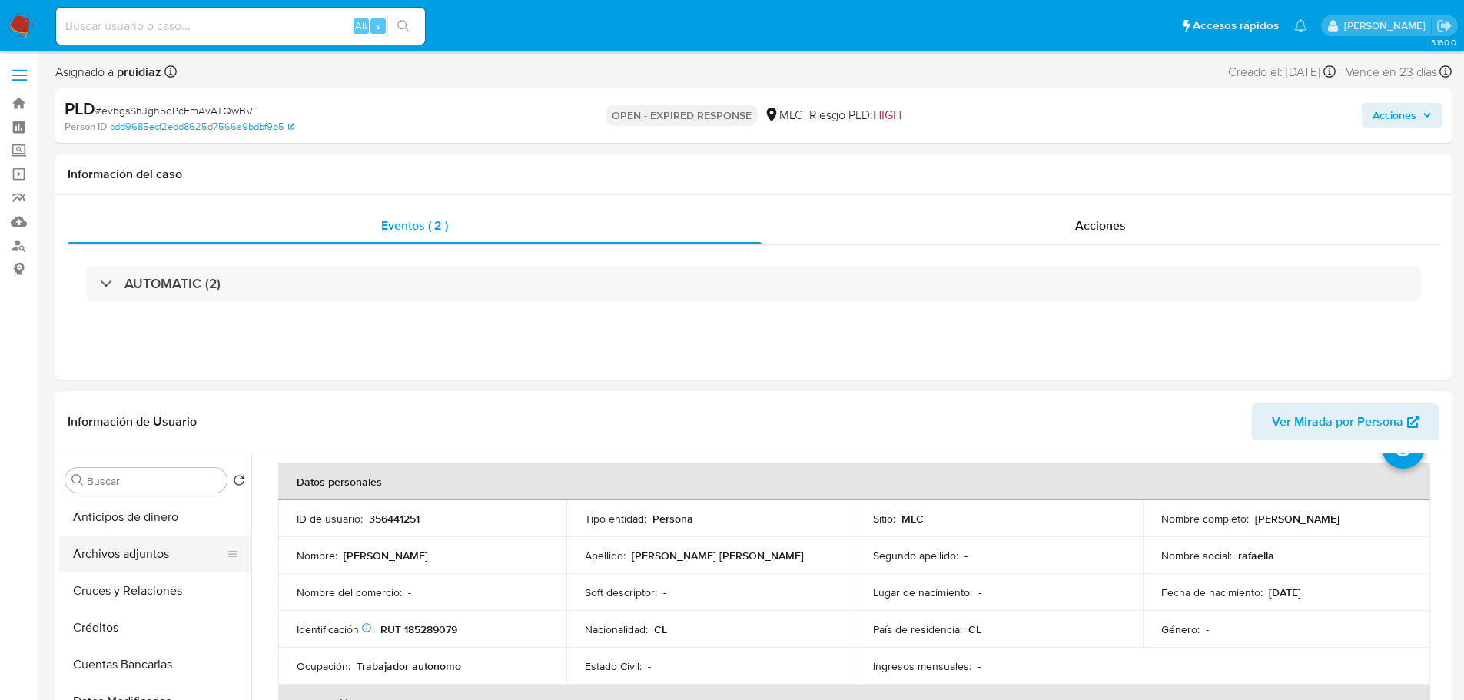
click at [152, 563] on button "Archivos adjuntos" at bounding box center [149, 554] width 180 height 37
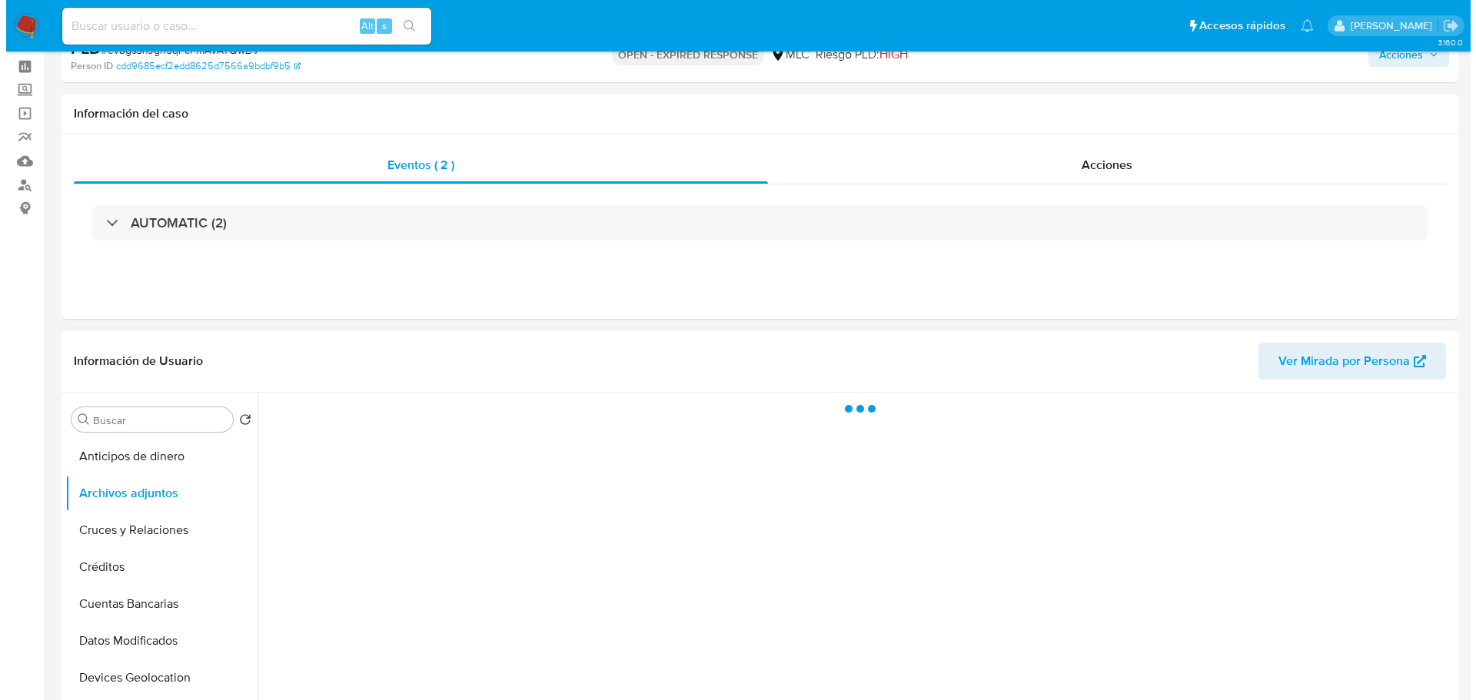
scroll to position [154, 0]
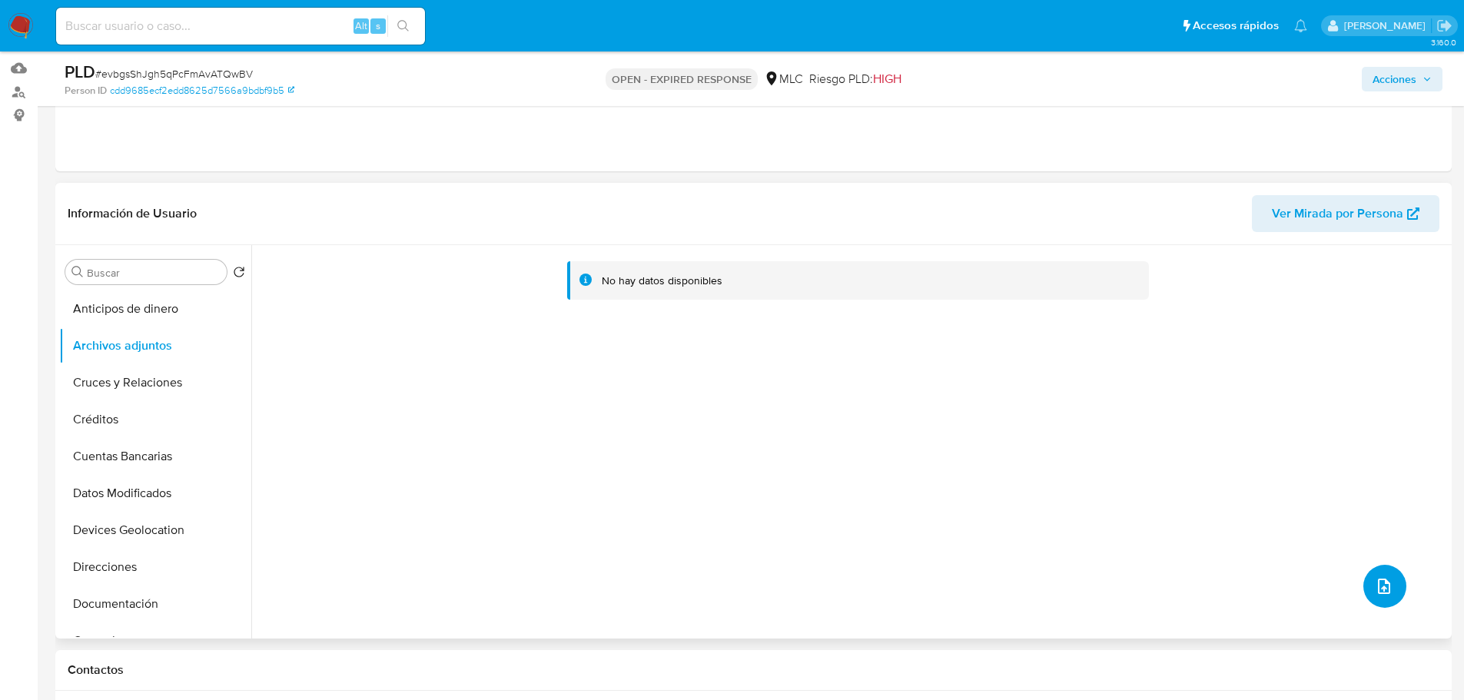
click at [1375, 586] on icon "upload-file" at bounding box center [1384, 586] width 18 height 18
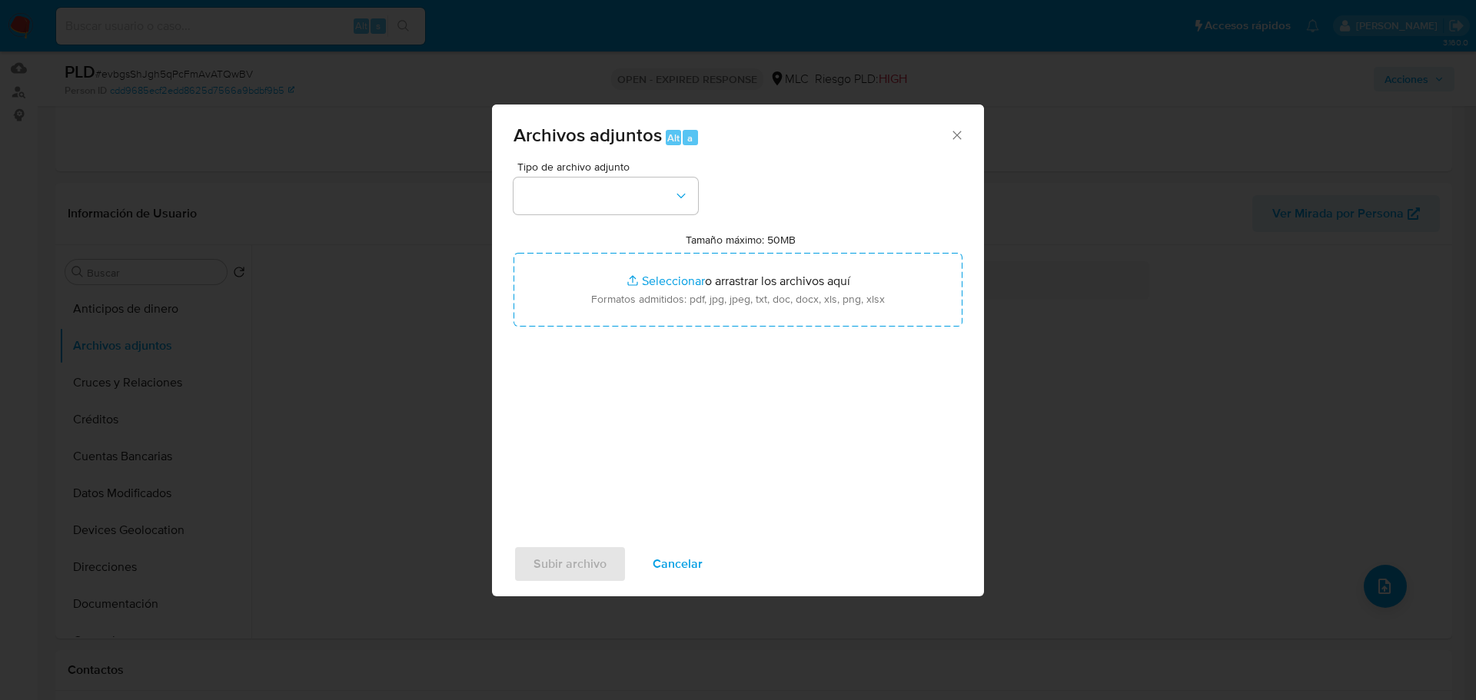
click at [649, 175] on div "Tipo de archivo adjunto" at bounding box center [605, 187] width 184 height 53
click at [639, 184] on button "button" at bounding box center [605, 196] width 184 height 37
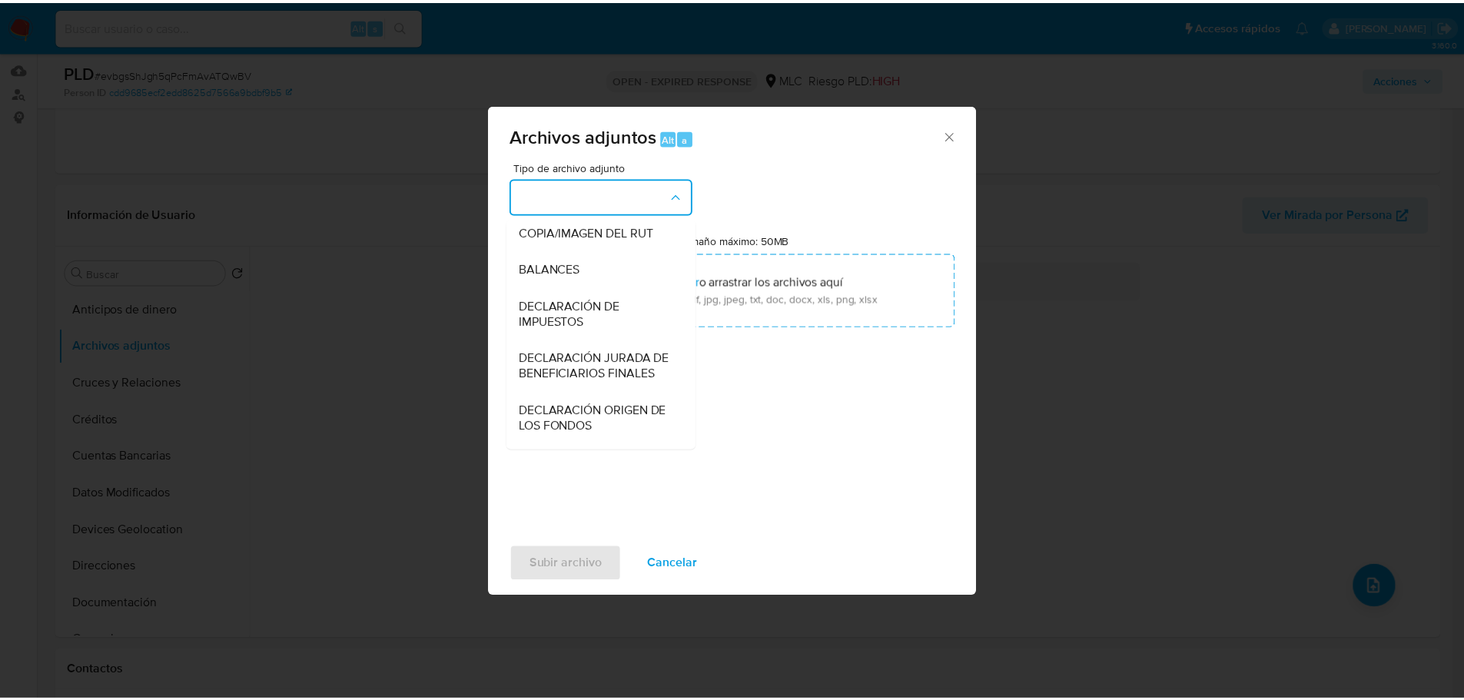
scroll to position [240, 0]
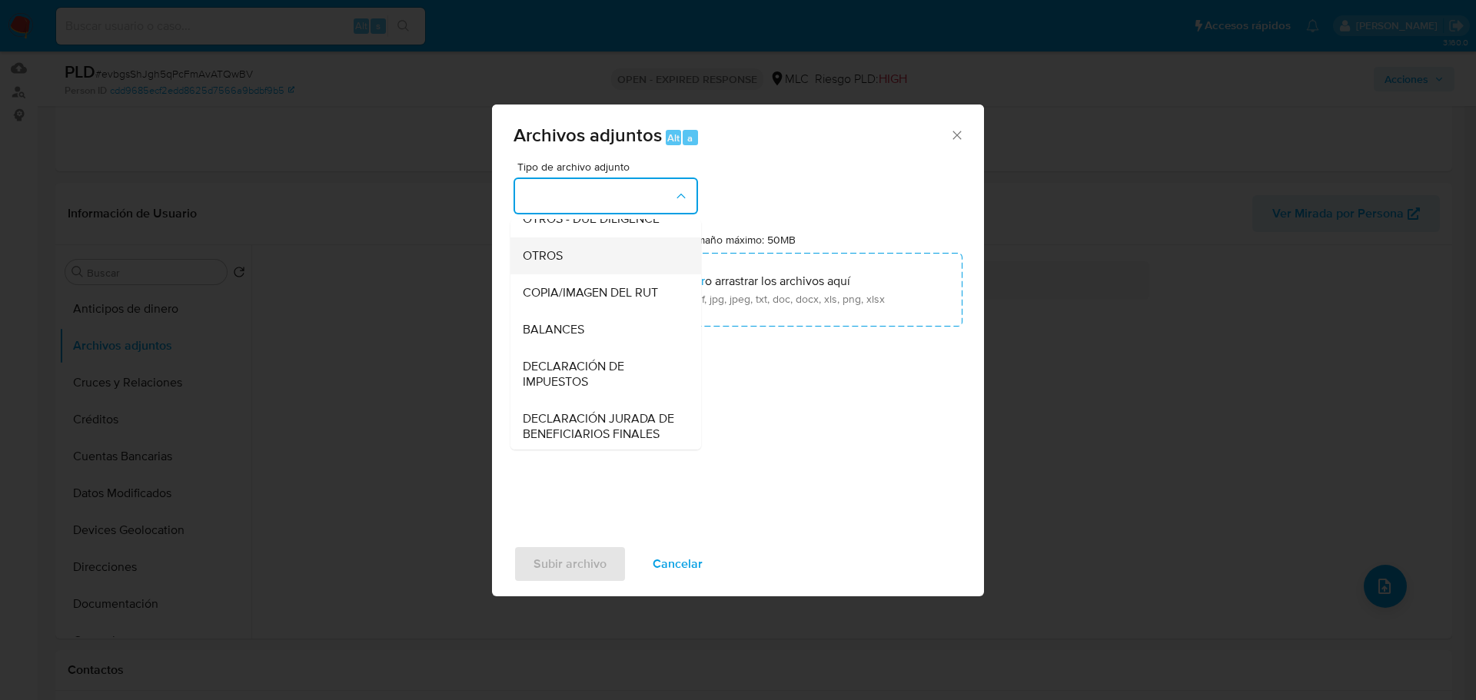
click at [563, 264] on span "OTROS" at bounding box center [543, 255] width 40 height 15
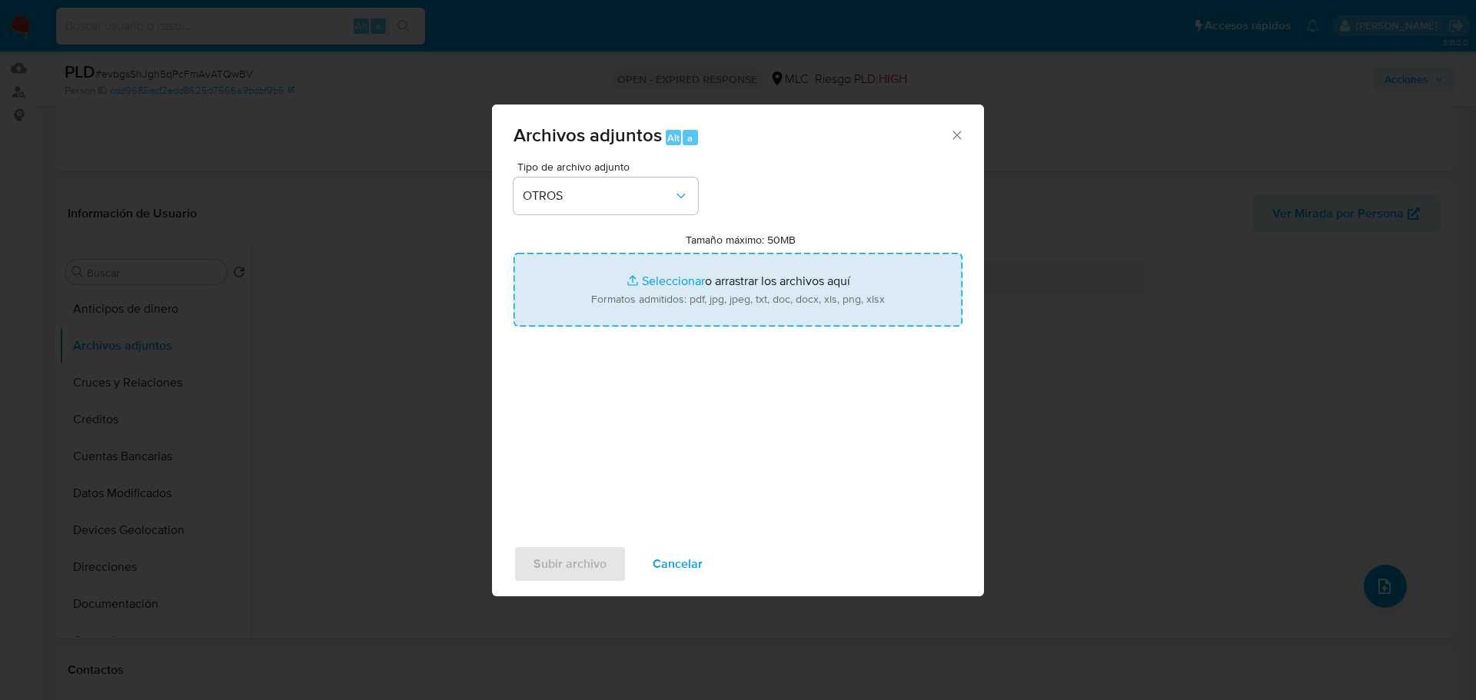
click at [696, 296] on input "Tamaño máximo: 50MB Seleccionar archivos" at bounding box center [737, 290] width 449 height 74
type input "C:\fakepath\356441251 - 17_09_2025.xlsx"
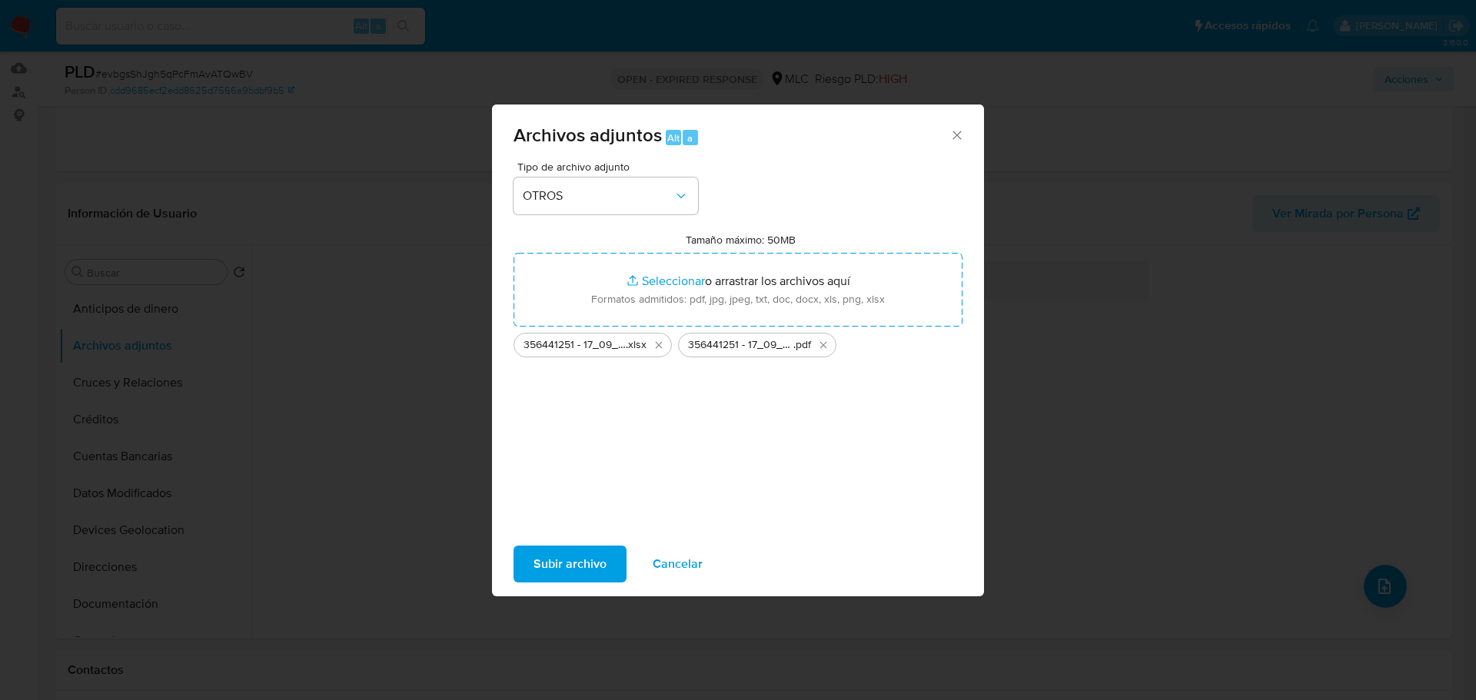
click at [579, 556] on span "Subir archivo" at bounding box center [569, 564] width 73 height 34
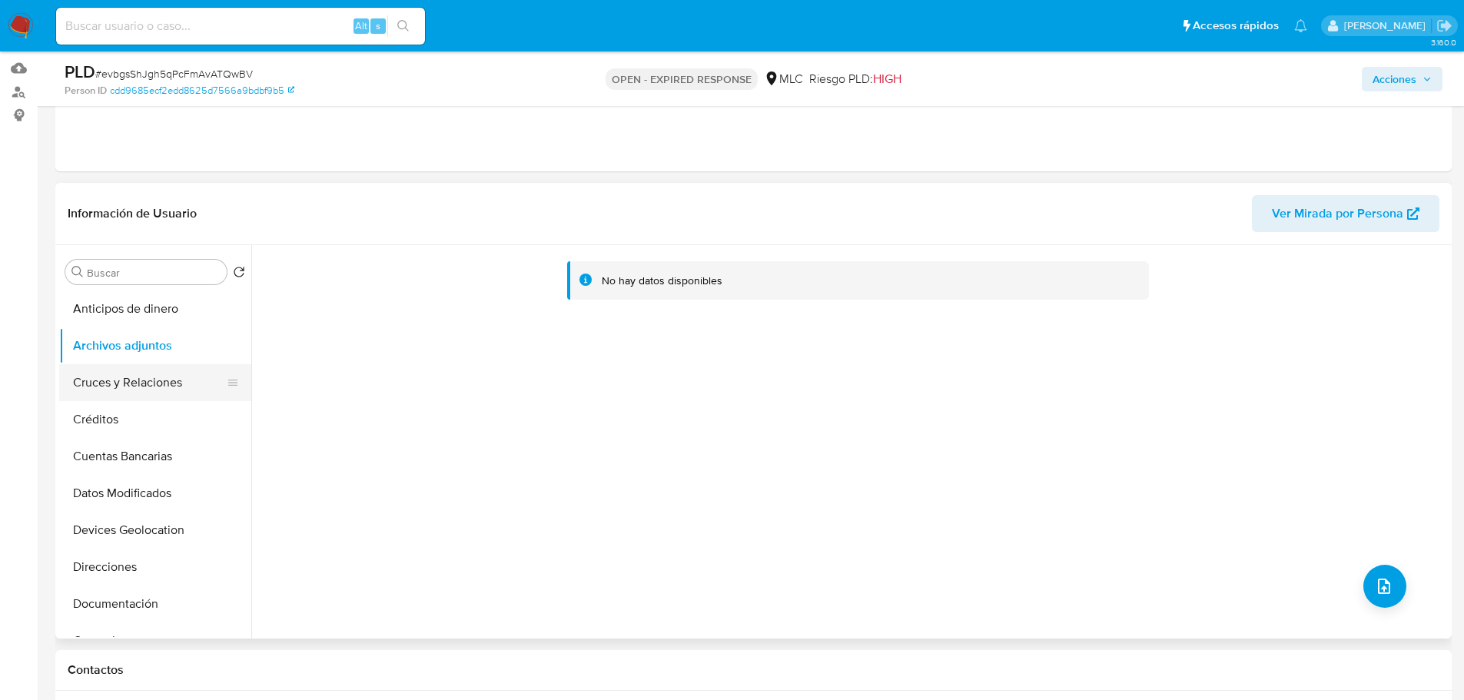
click at [147, 391] on button "Cruces y Relaciones" at bounding box center [149, 382] width 180 height 37
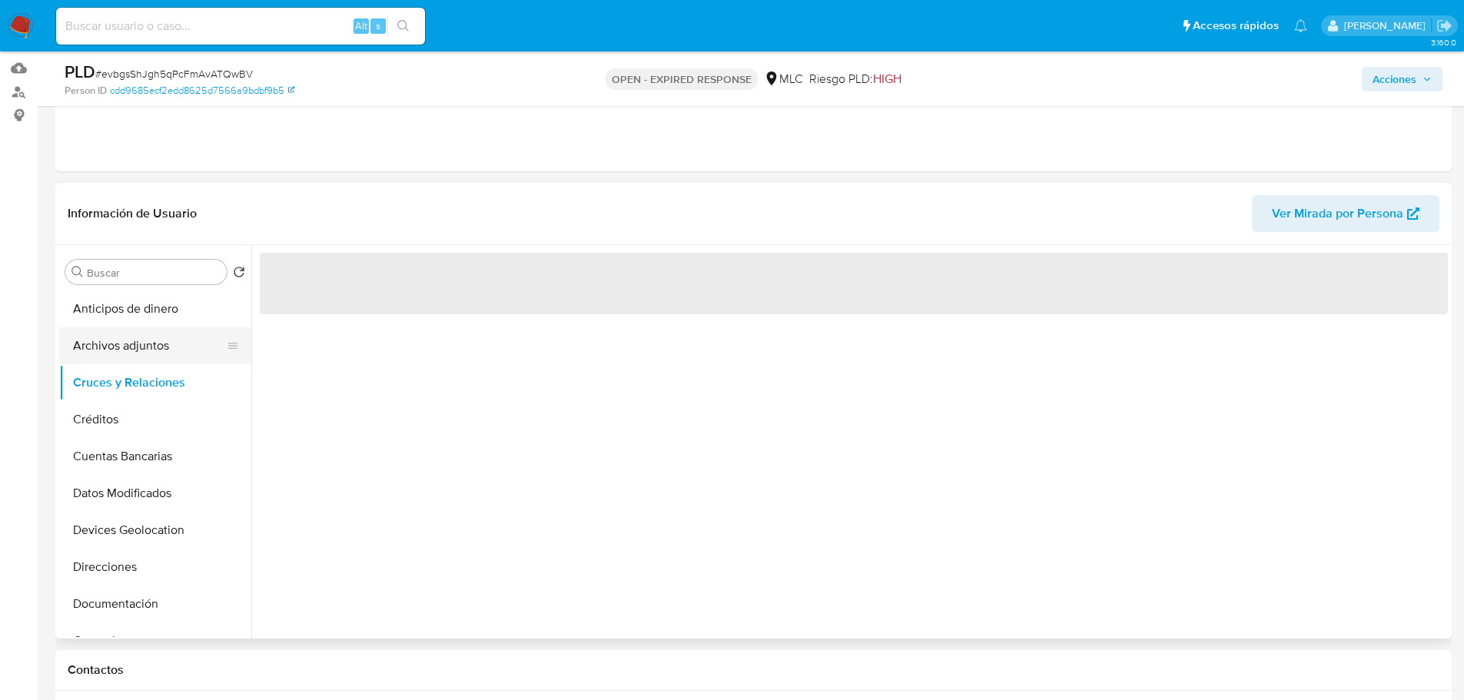
click at [140, 350] on button "Archivos adjuntos" at bounding box center [149, 345] width 180 height 37
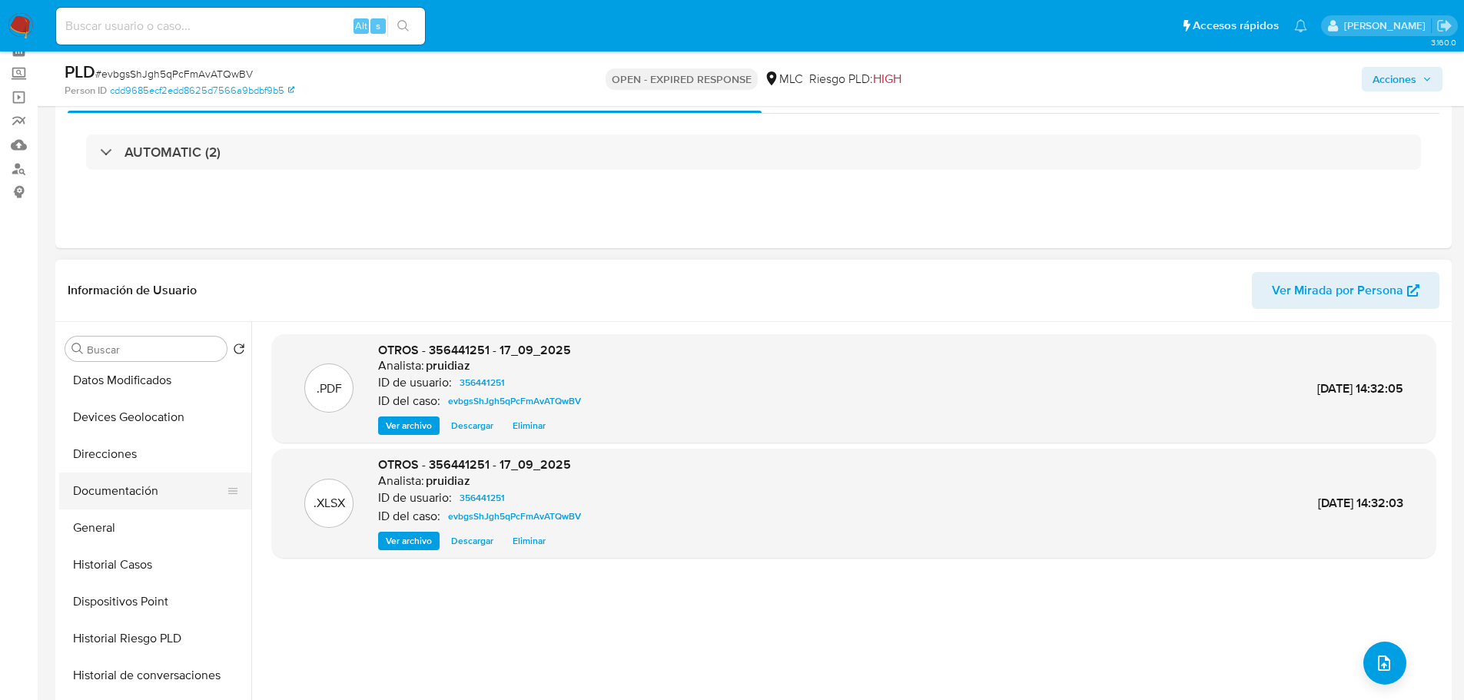
scroll to position [231, 0]
click at [115, 486] on button "General" at bounding box center [149, 487] width 180 height 37
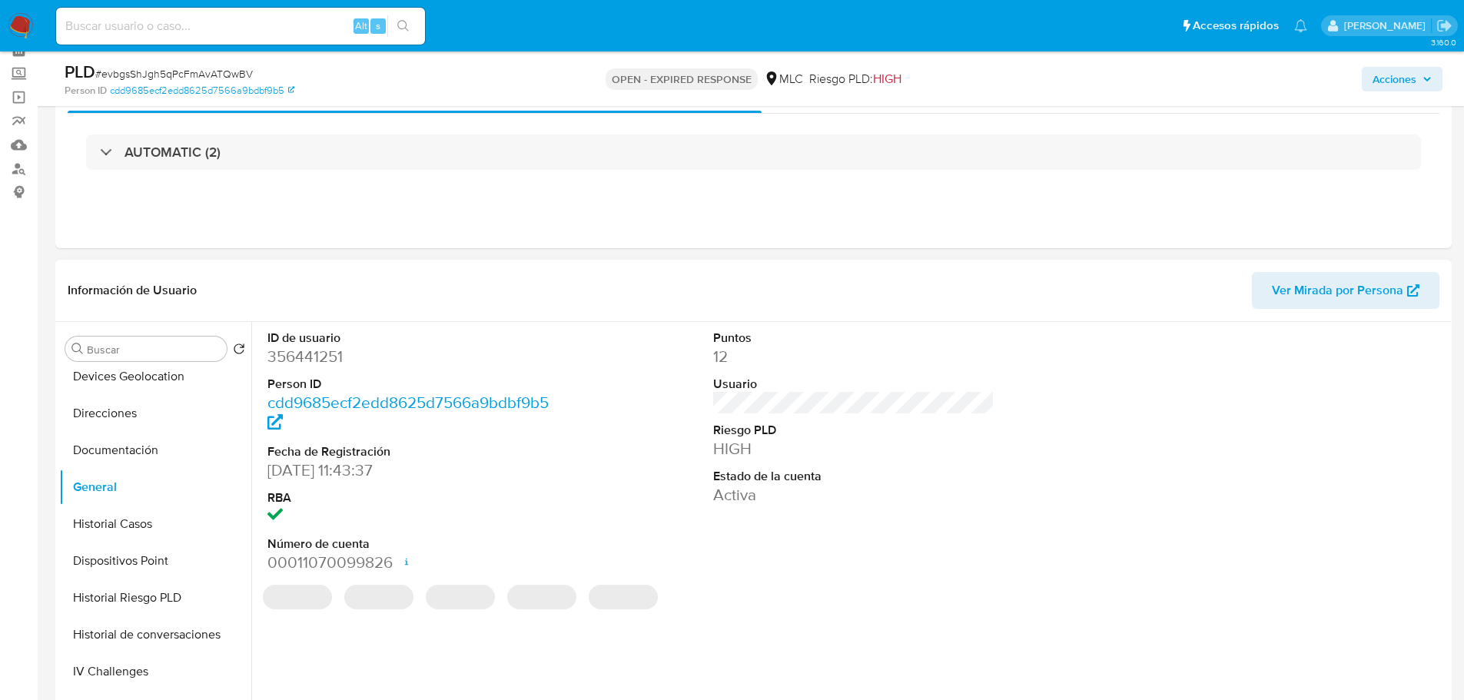
click at [314, 351] on dd "356441251" at bounding box center [408, 357] width 282 height 22
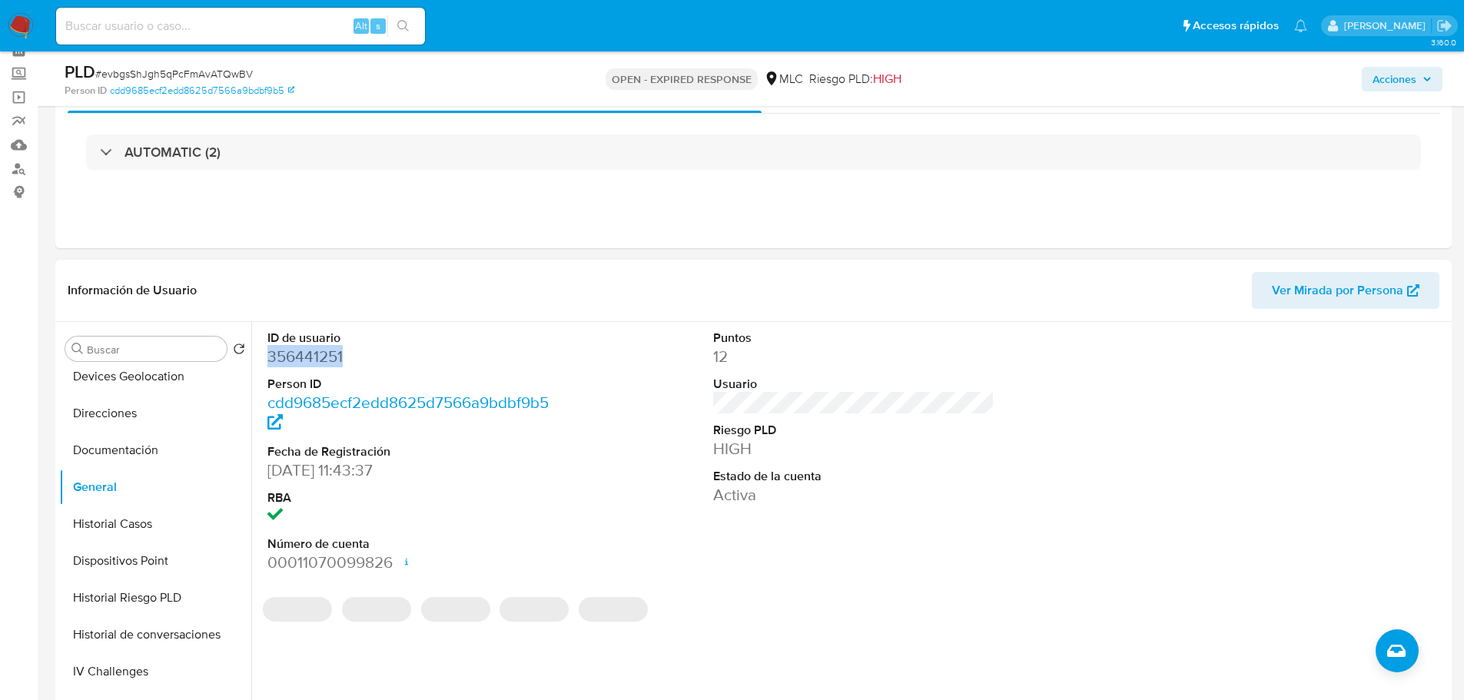
copy dd "356441251"
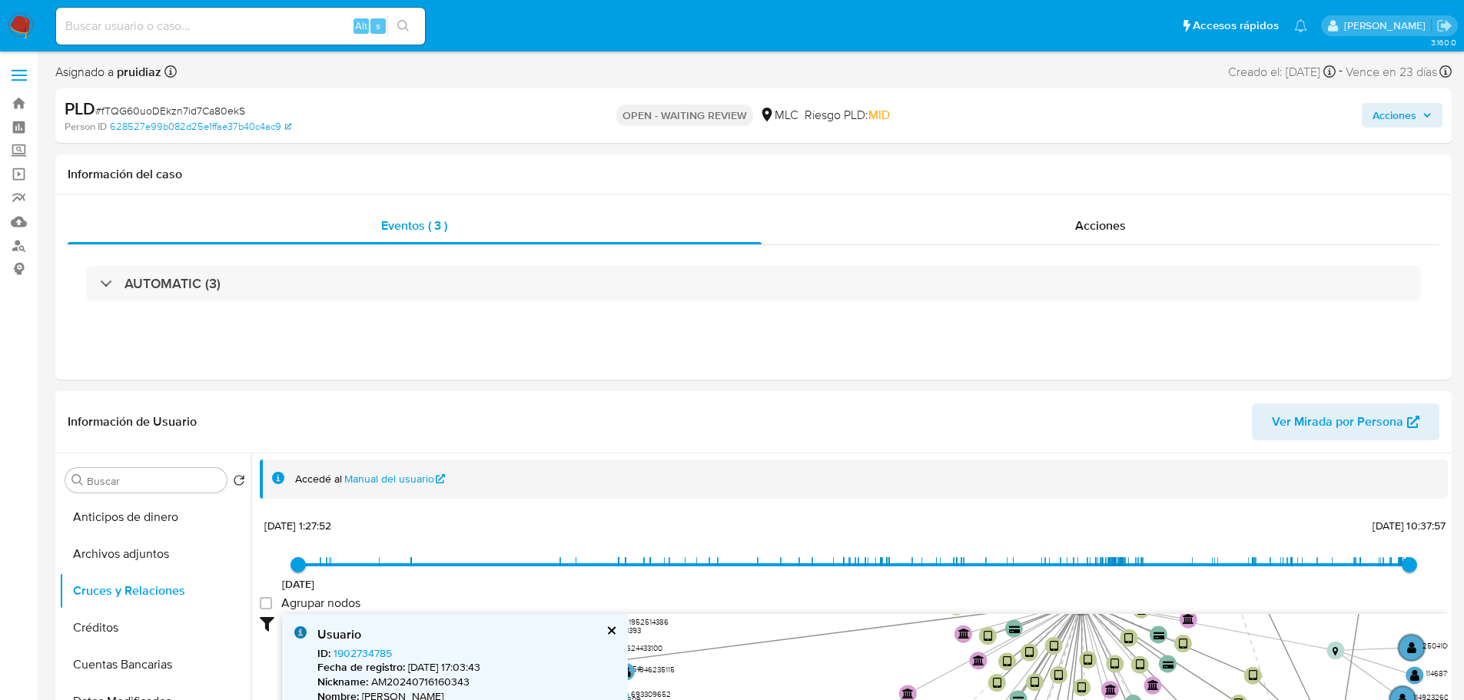
select select "10"
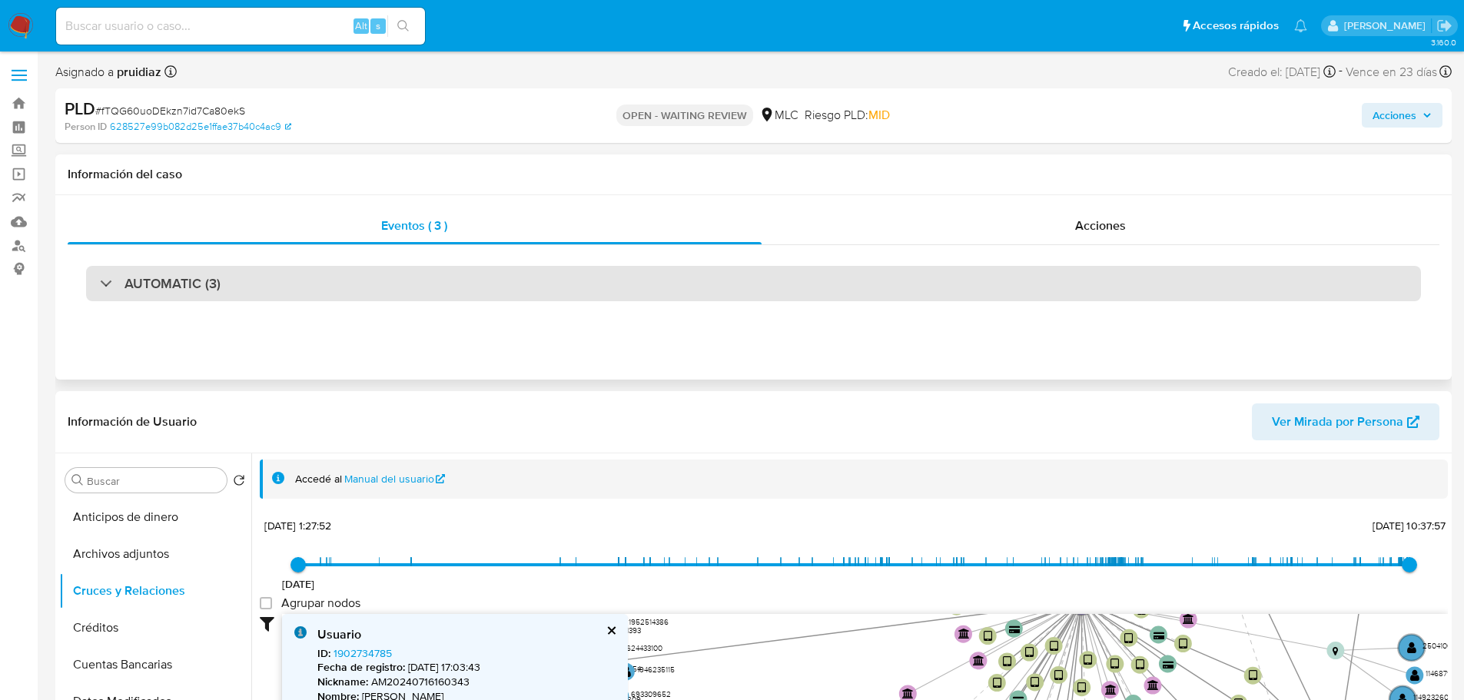
click at [189, 266] on div "AUTOMATIC (3)" at bounding box center [753, 283] width 1335 height 35
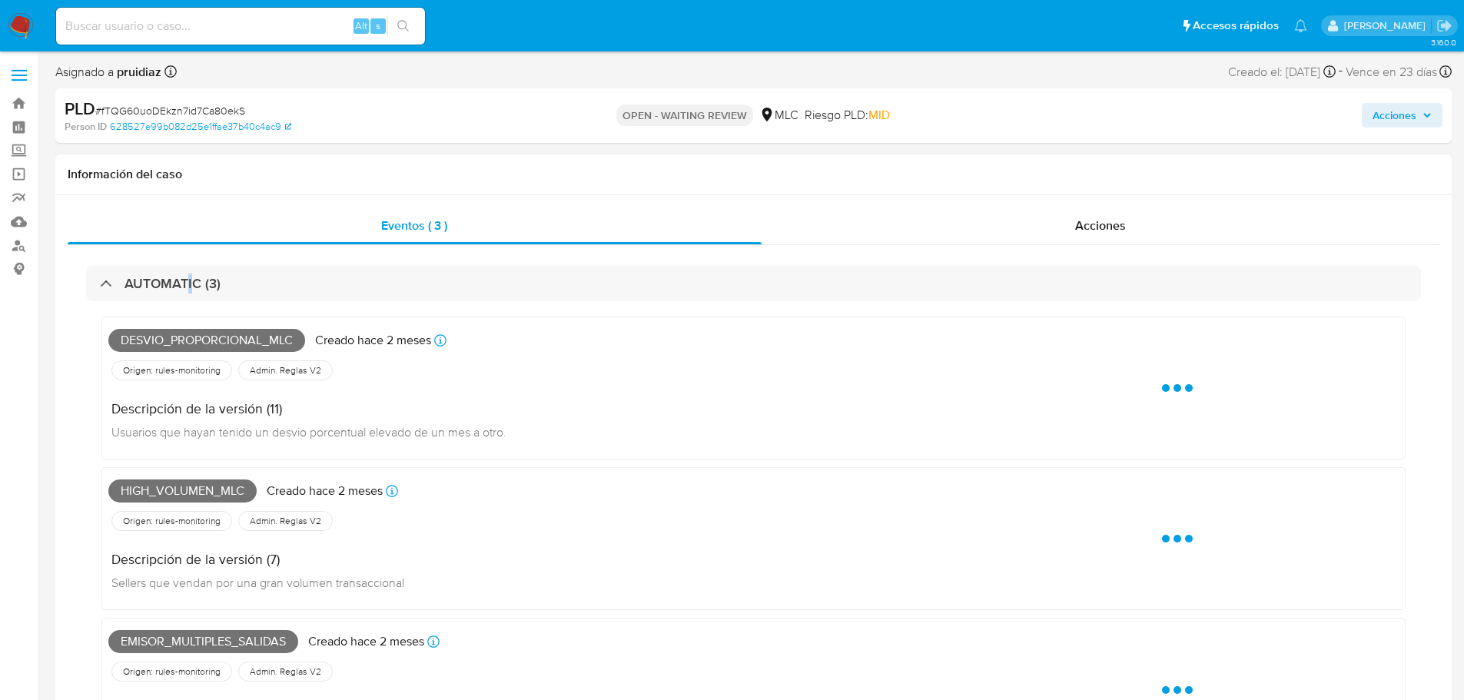
scroll to position [447, 0]
click at [144, 337] on span "Desvio_proporcional_mlc" at bounding box center [206, 340] width 197 height 23
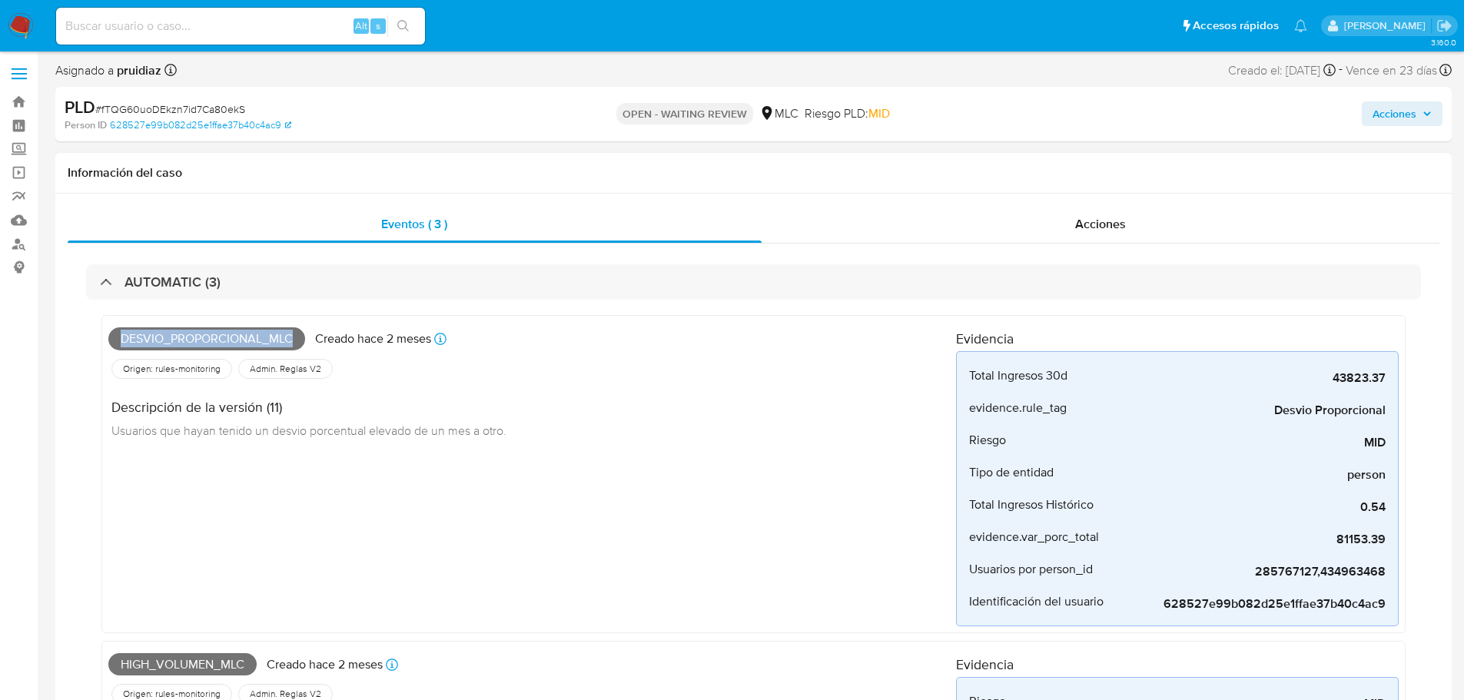
scroll to position [231, 0]
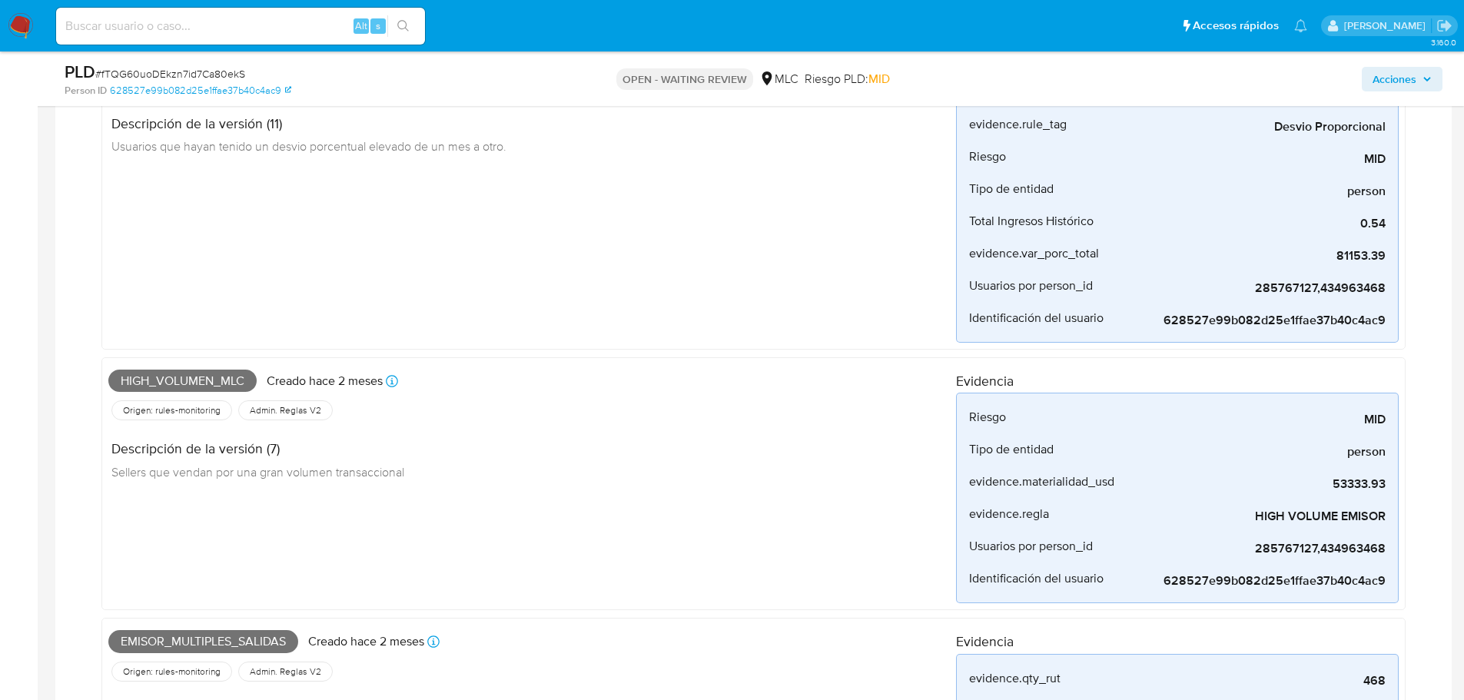
click at [176, 378] on span "High_volumen_mlc" at bounding box center [182, 381] width 148 height 23
copy span "High_volumen_mlc"
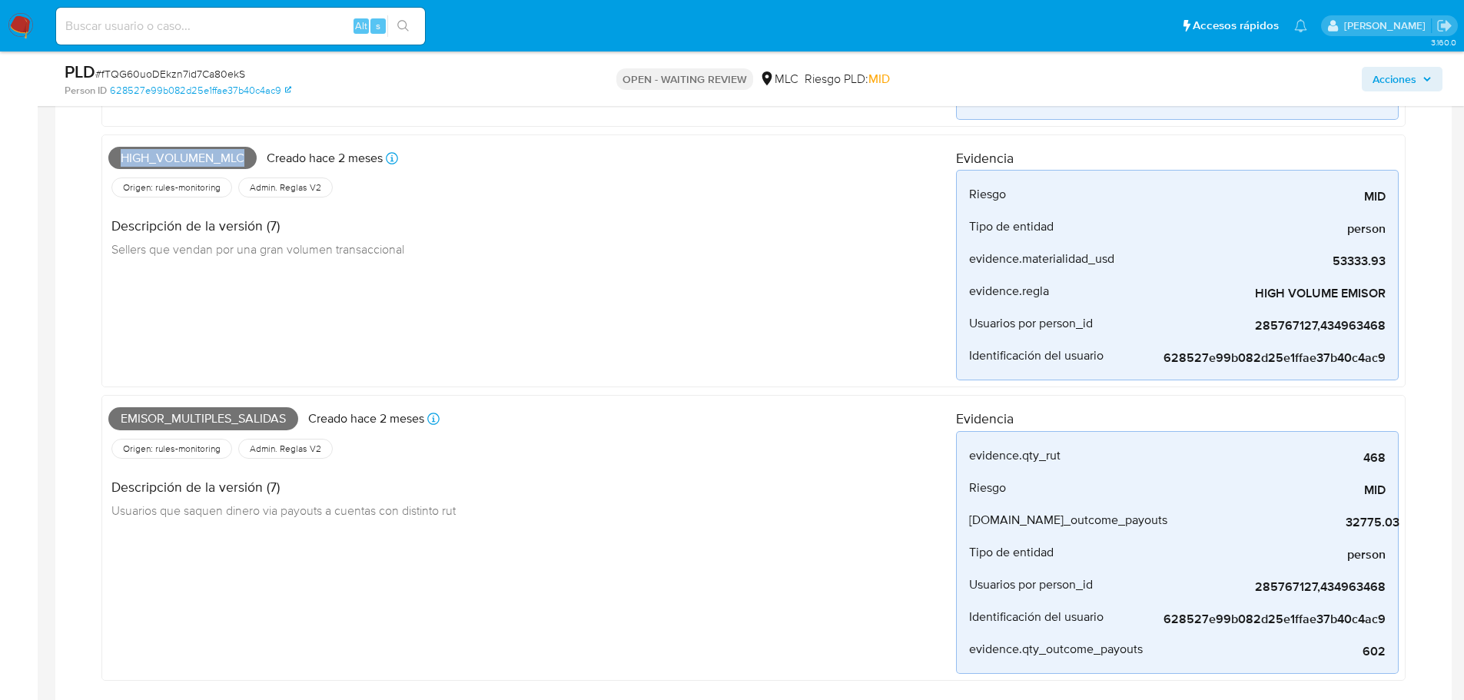
scroll to position [461, 0]
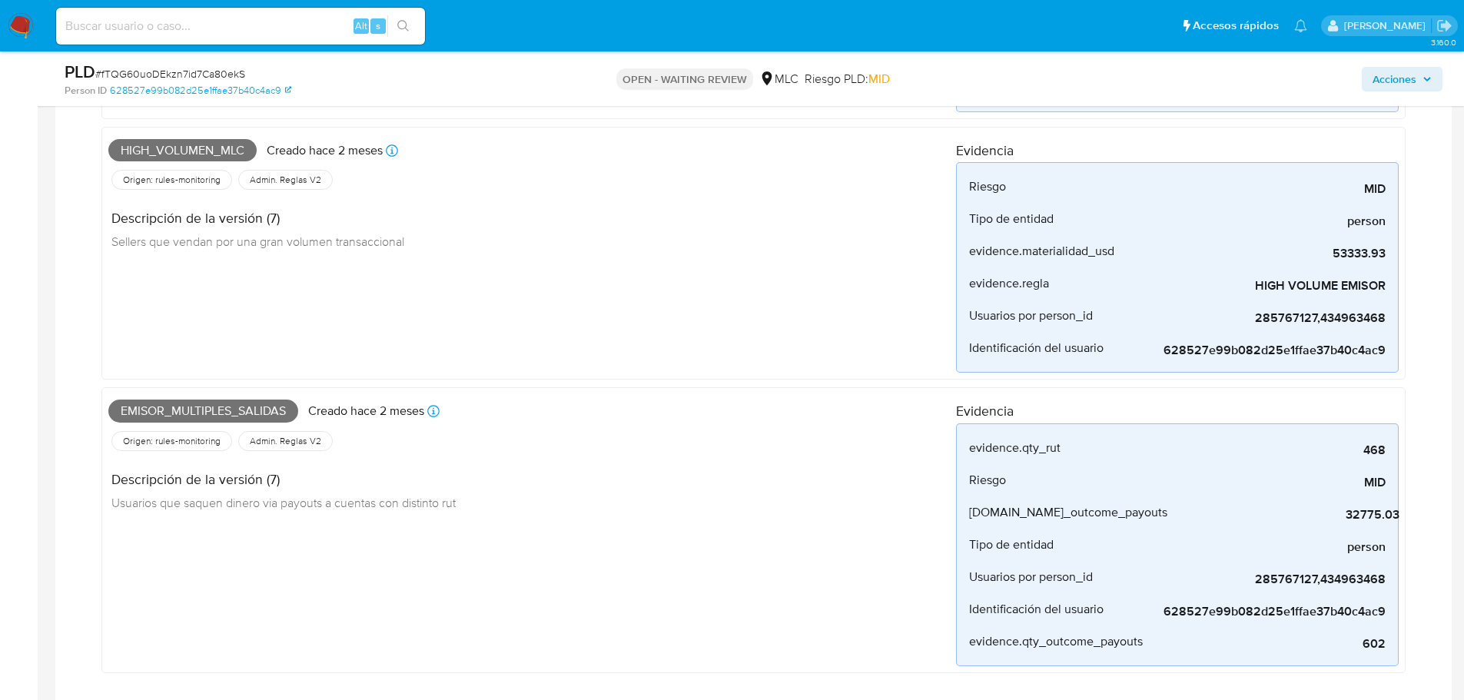
click at [189, 415] on span "Emisor_multiples_salidas" at bounding box center [203, 411] width 190 height 23
copy span "Emisor_multiples_salidas"
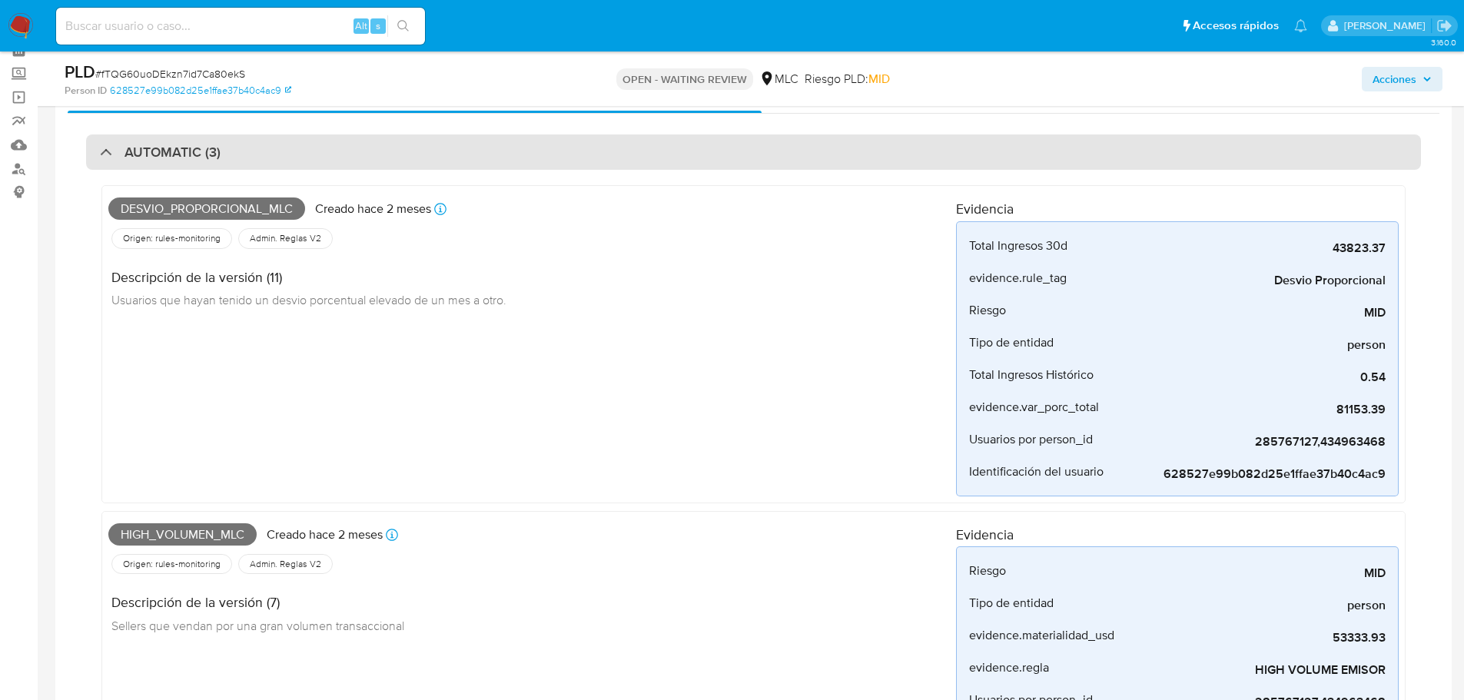
click at [221, 151] on div "AUTOMATIC (3)" at bounding box center [753, 151] width 1335 height 35
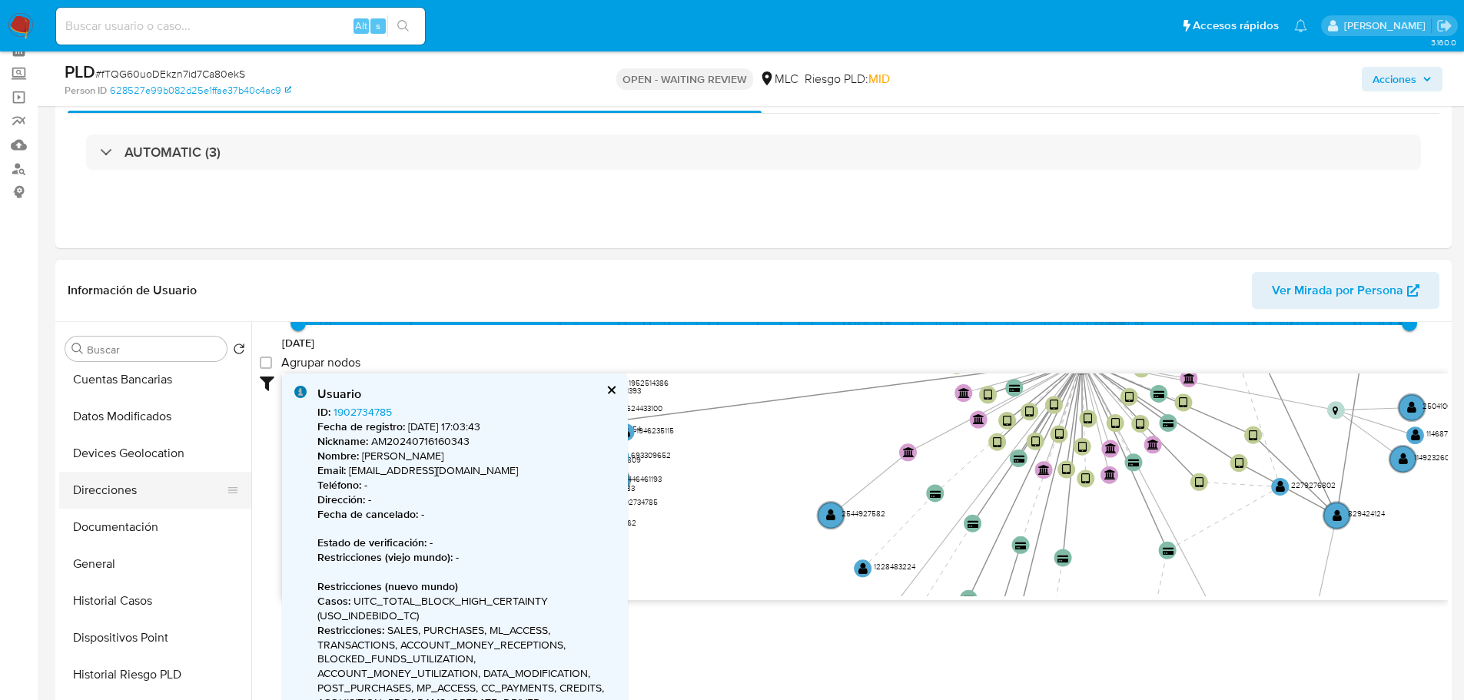
scroll to position [231, 0]
click at [133, 512] on button "Historial Casos" at bounding box center [149, 524] width 180 height 37
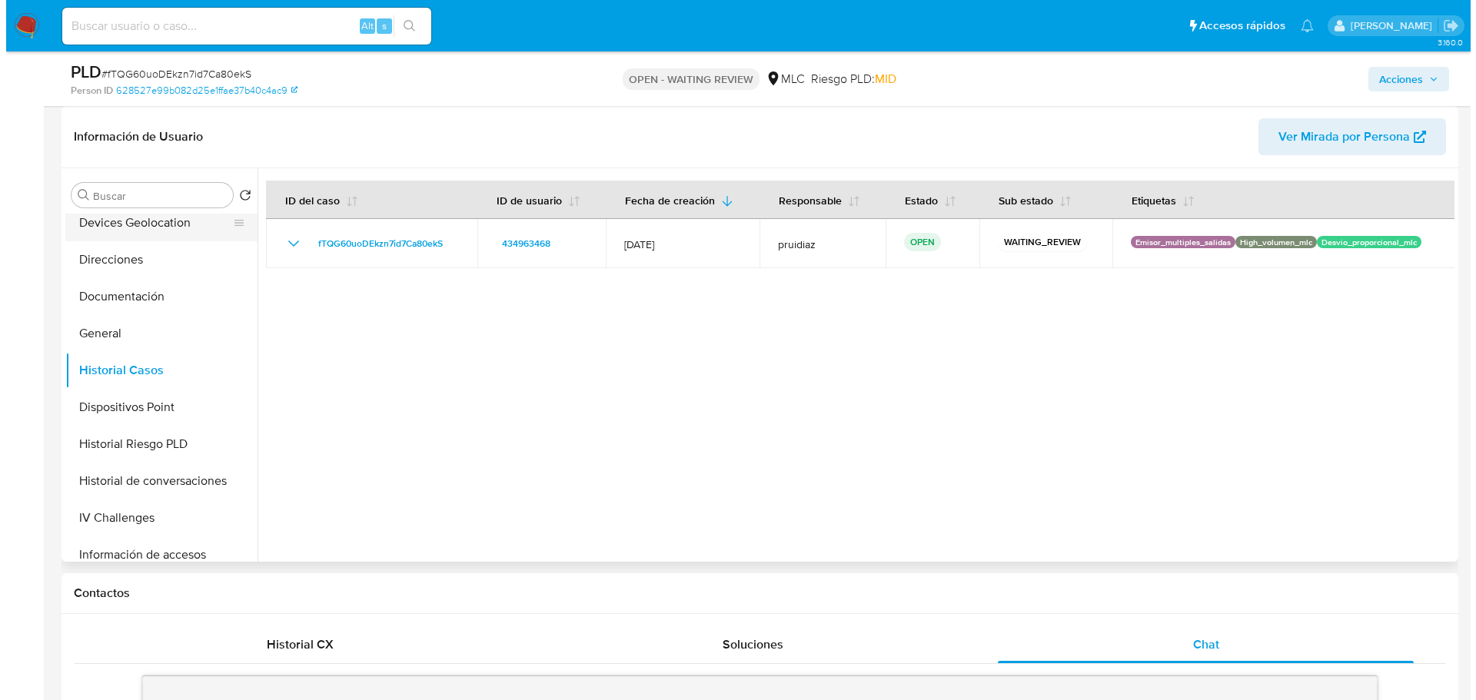
scroll to position [0, 0]
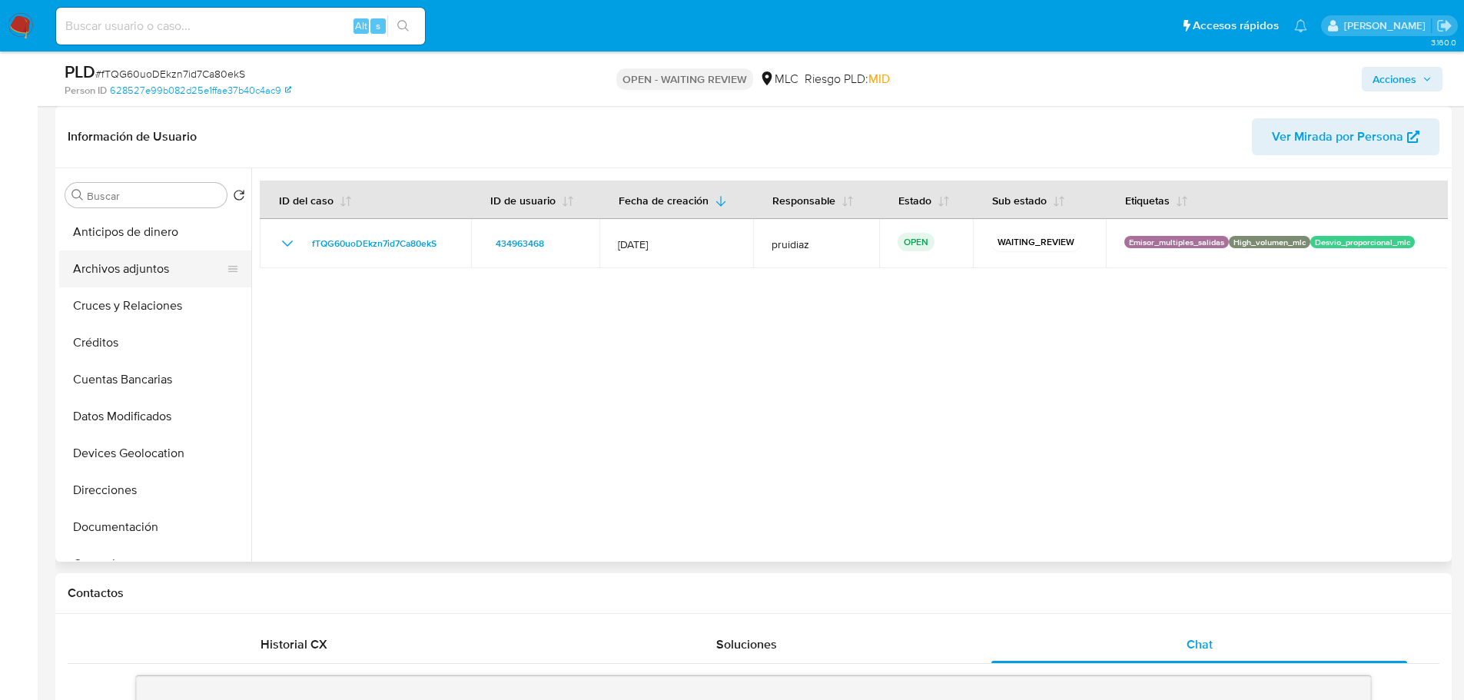
click at [132, 257] on button "Archivos adjuntos" at bounding box center [149, 269] width 180 height 37
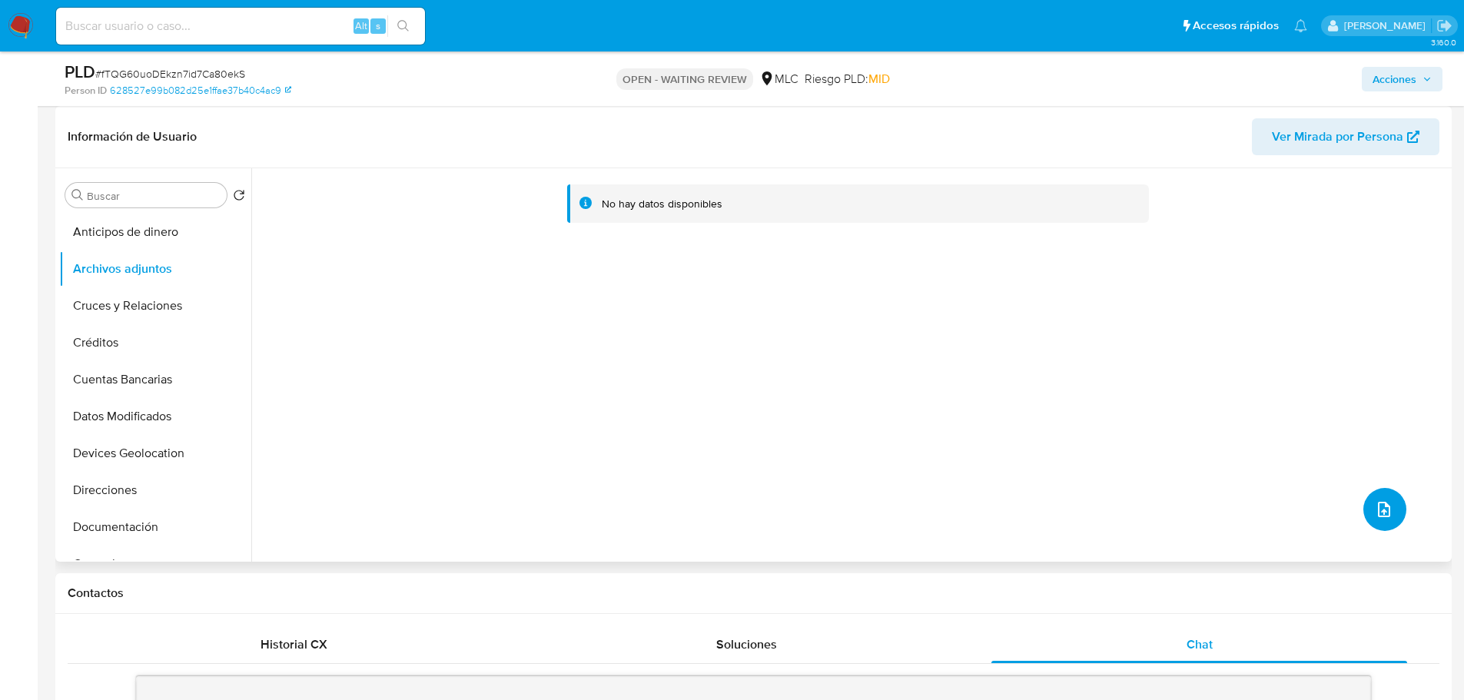
click at [1376, 509] on icon "upload-file" at bounding box center [1384, 509] width 18 height 18
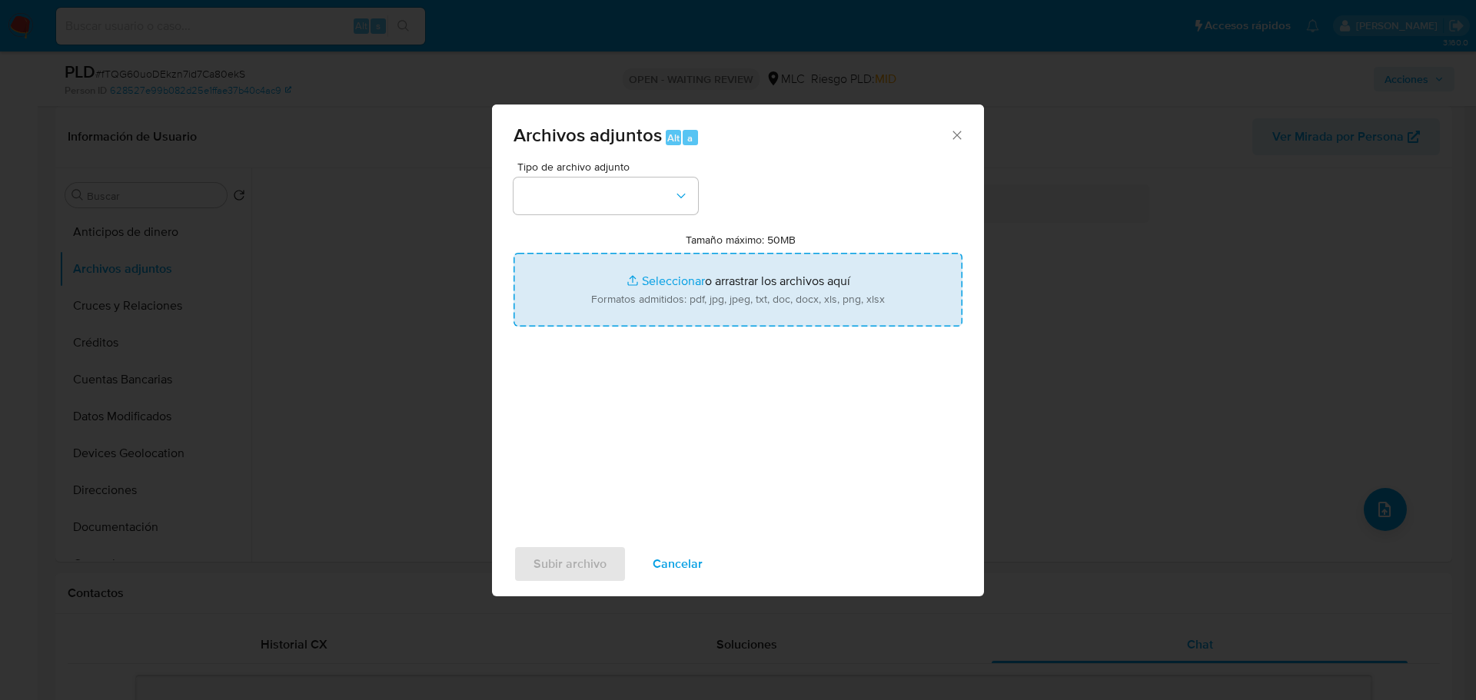
click at [686, 287] on input "Tamaño máximo: 50MB Seleccionar archivos" at bounding box center [737, 290] width 449 height 74
type input "C:\fakepath\434963468 - 17_09_2025.xlsx"
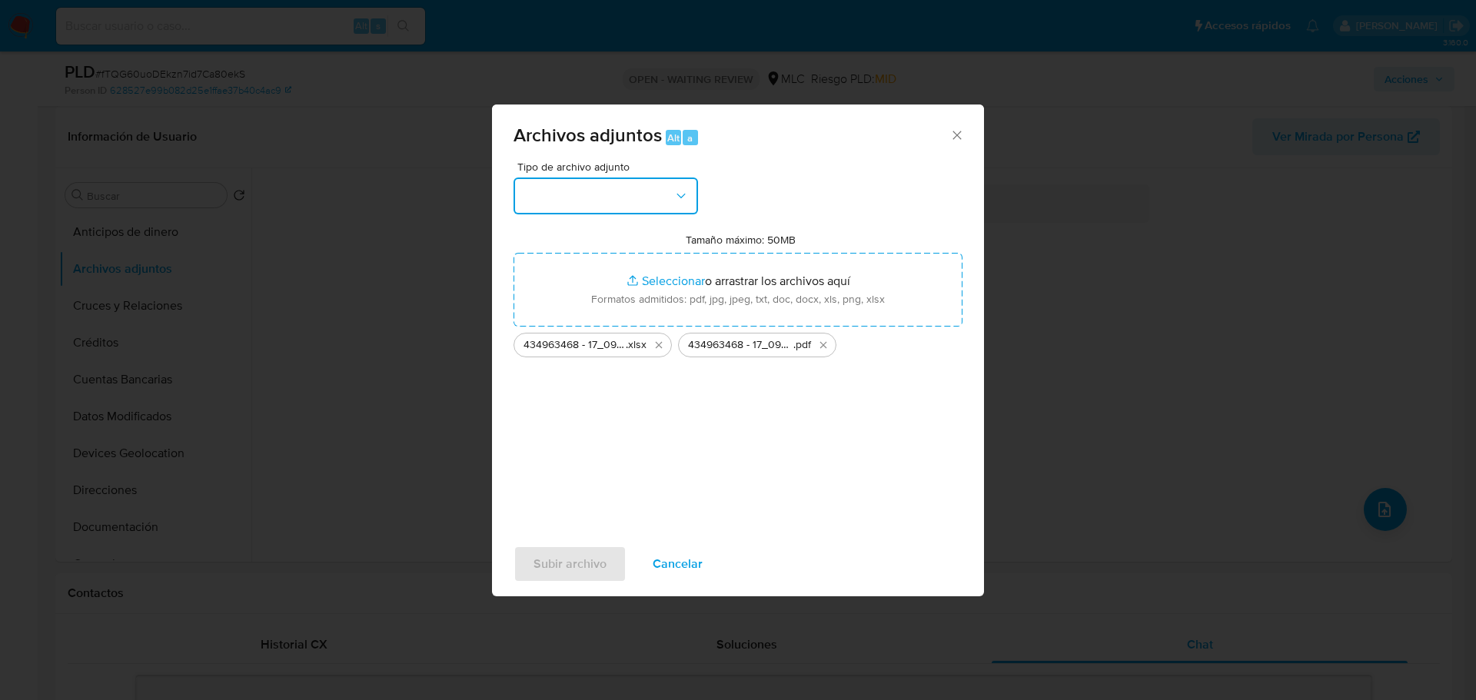
click at [669, 182] on button "button" at bounding box center [605, 196] width 184 height 37
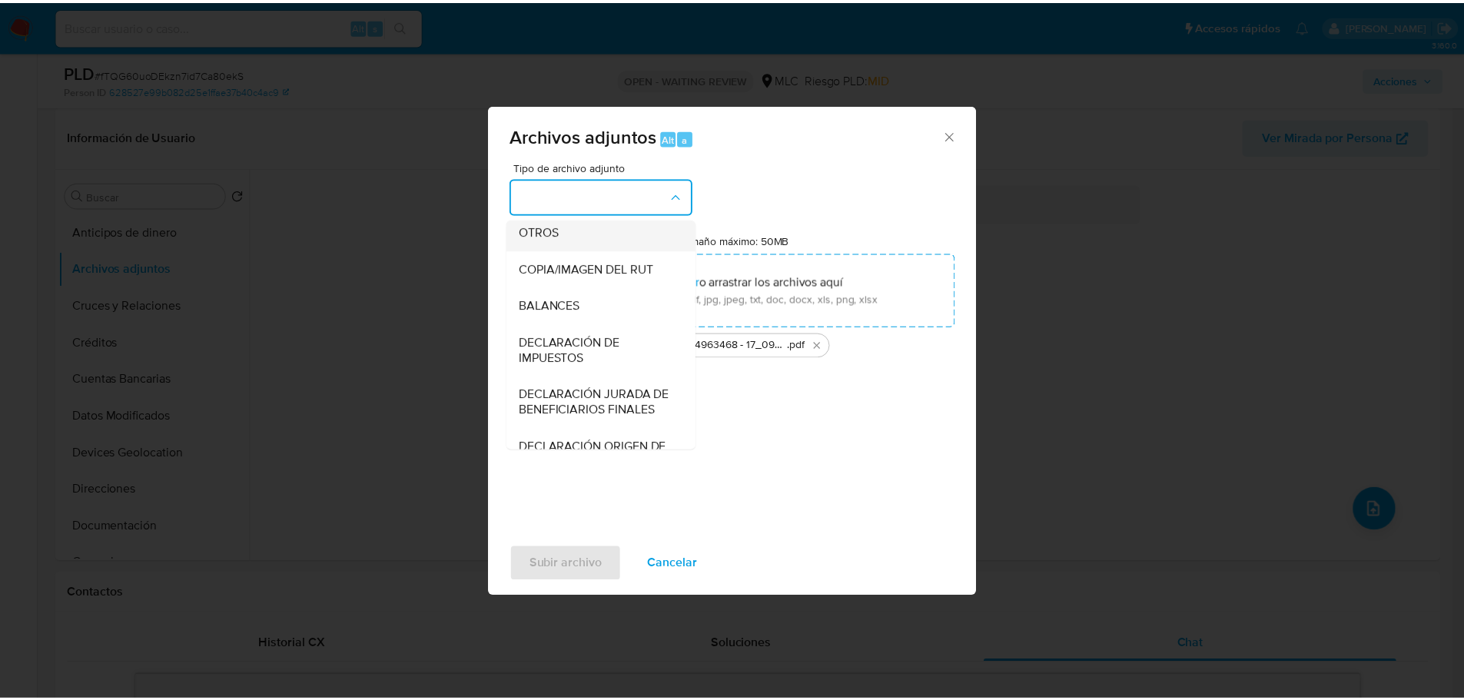
scroll to position [240, 0]
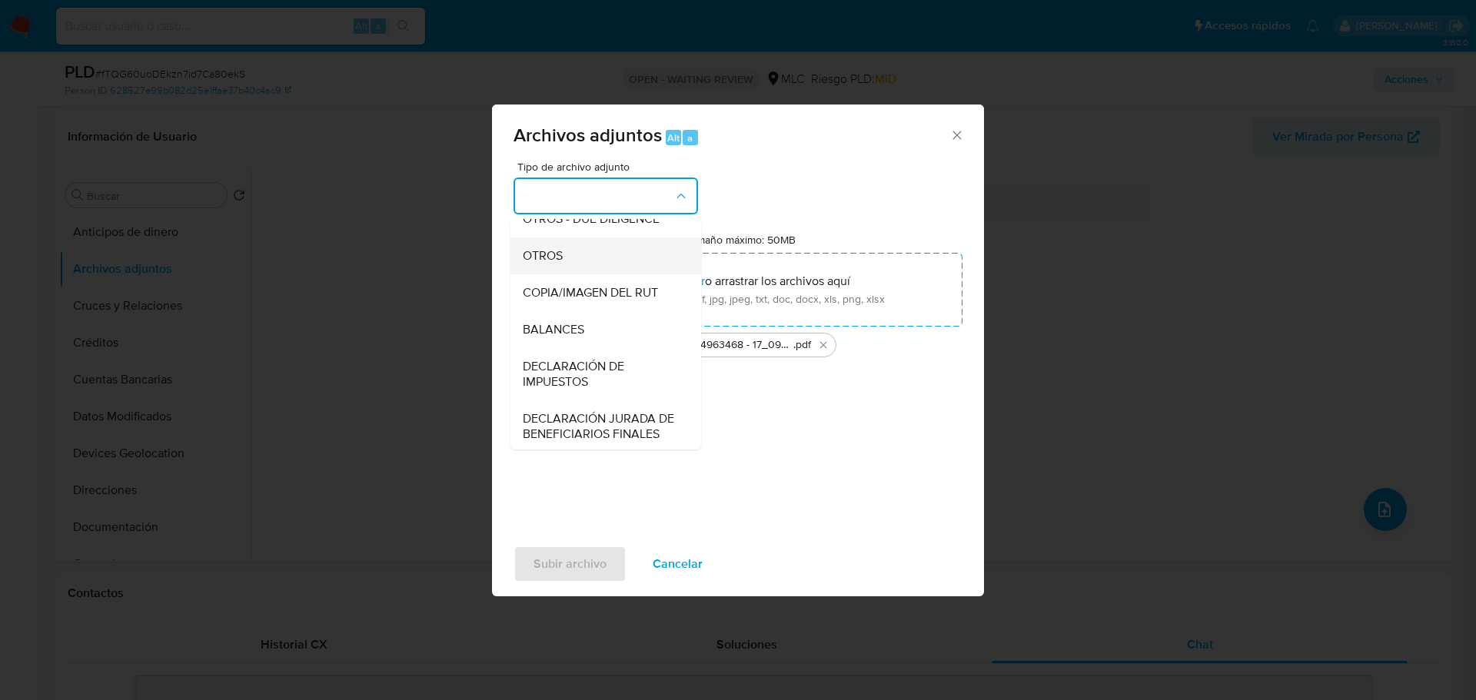
click at [550, 262] on span "OTROS" at bounding box center [543, 255] width 40 height 15
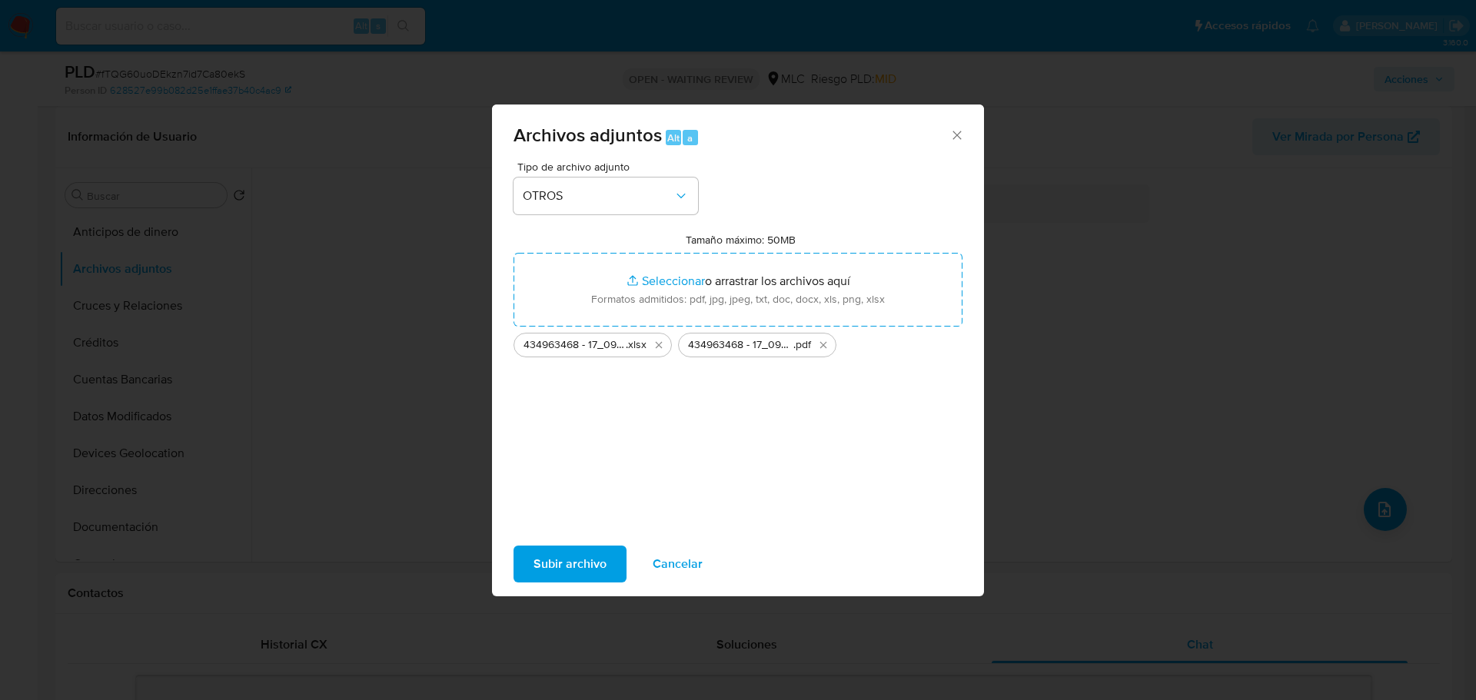
click at [609, 564] on button "Subir archivo" at bounding box center [569, 564] width 113 height 37
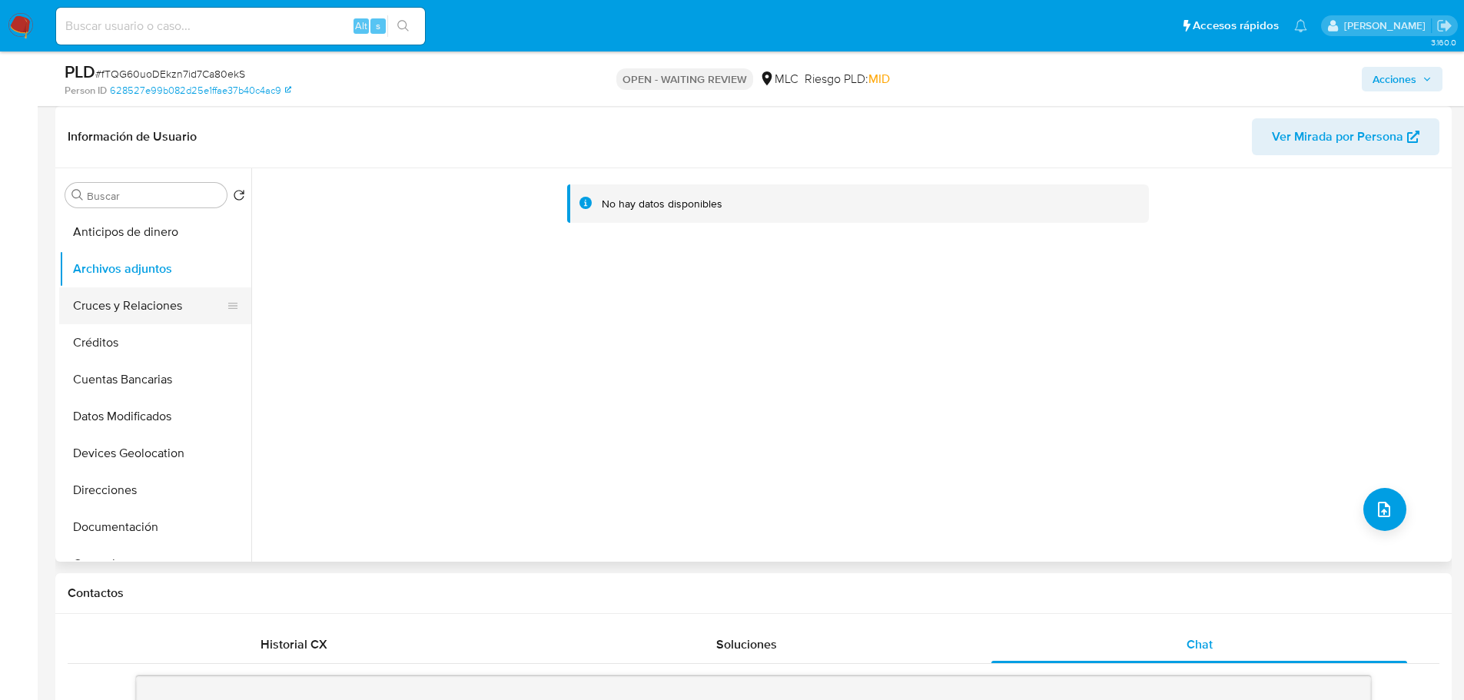
click at [150, 309] on button "Cruces y Relaciones" at bounding box center [149, 305] width 180 height 37
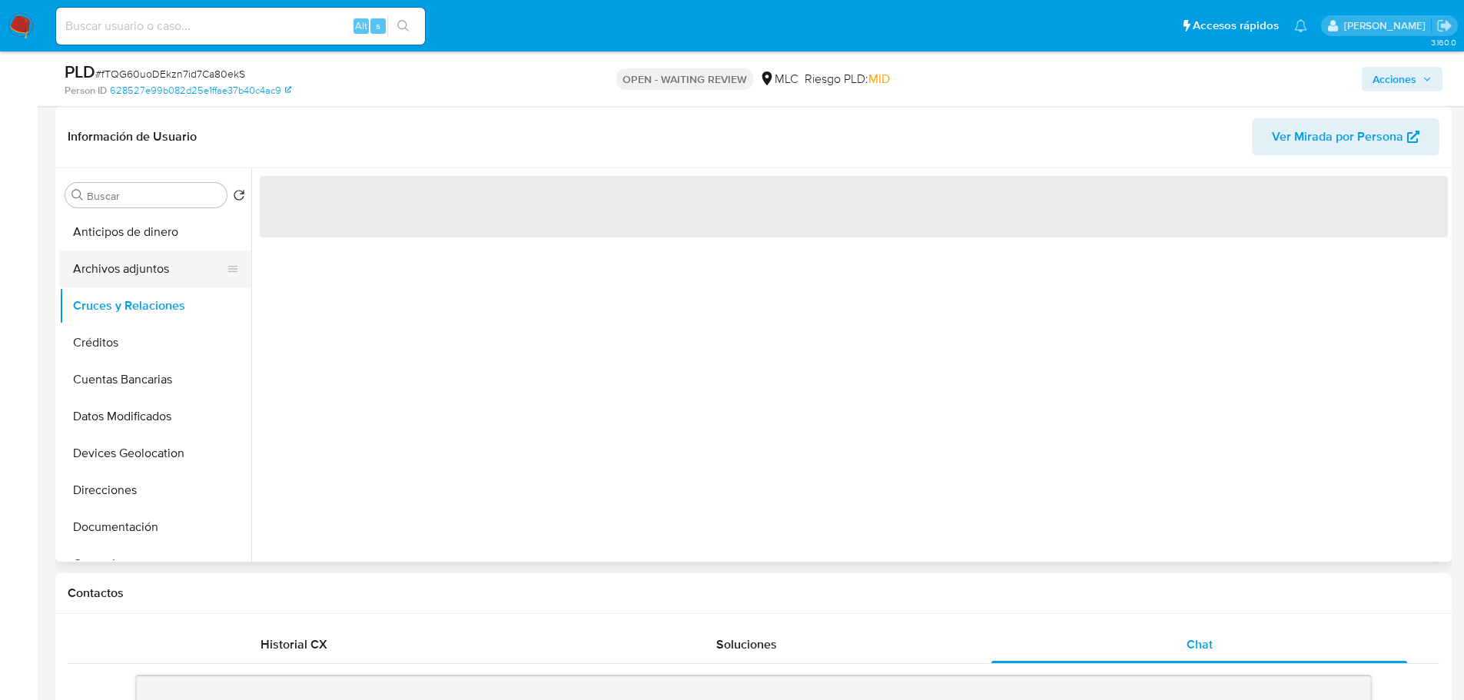
click at [141, 267] on button "Archivos adjuntos" at bounding box center [149, 269] width 180 height 37
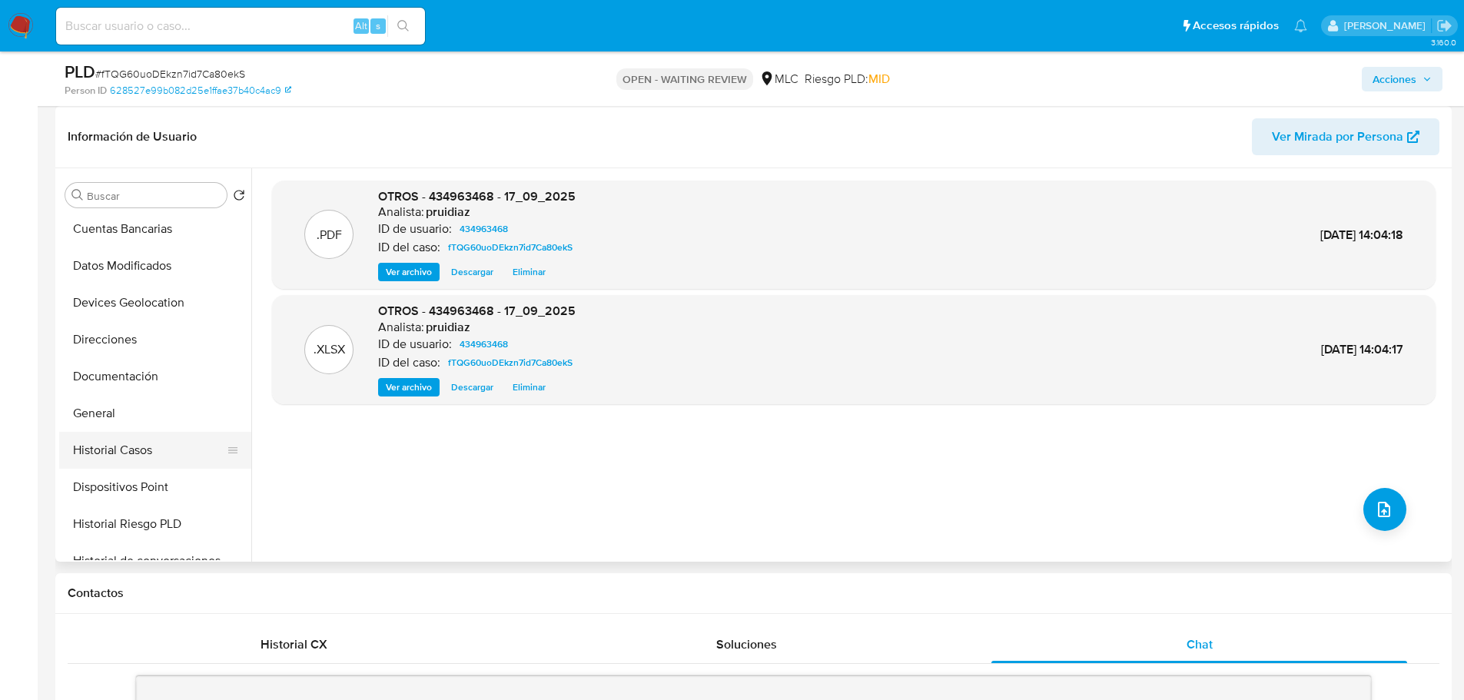
scroll to position [231, 0]
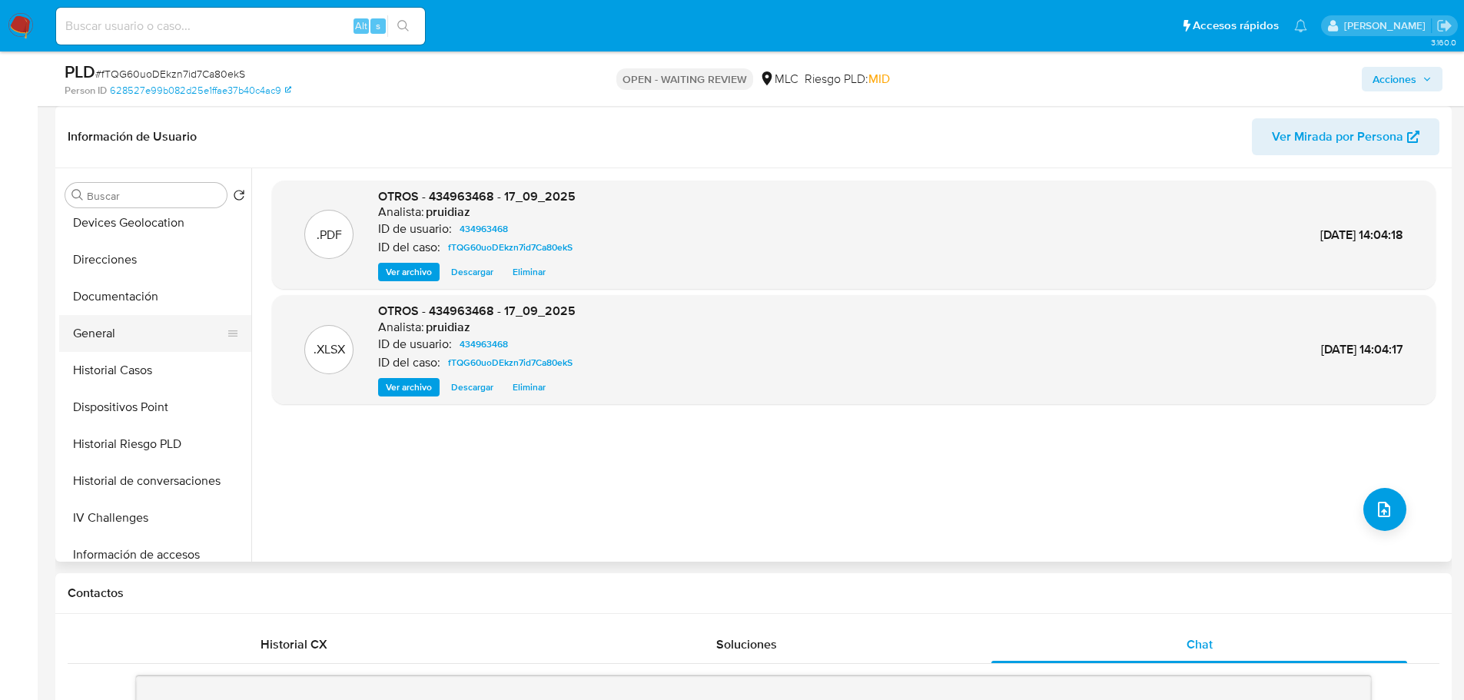
click at [110, 326] on button "General" at bounding box center [149, 333] width 180 height 37
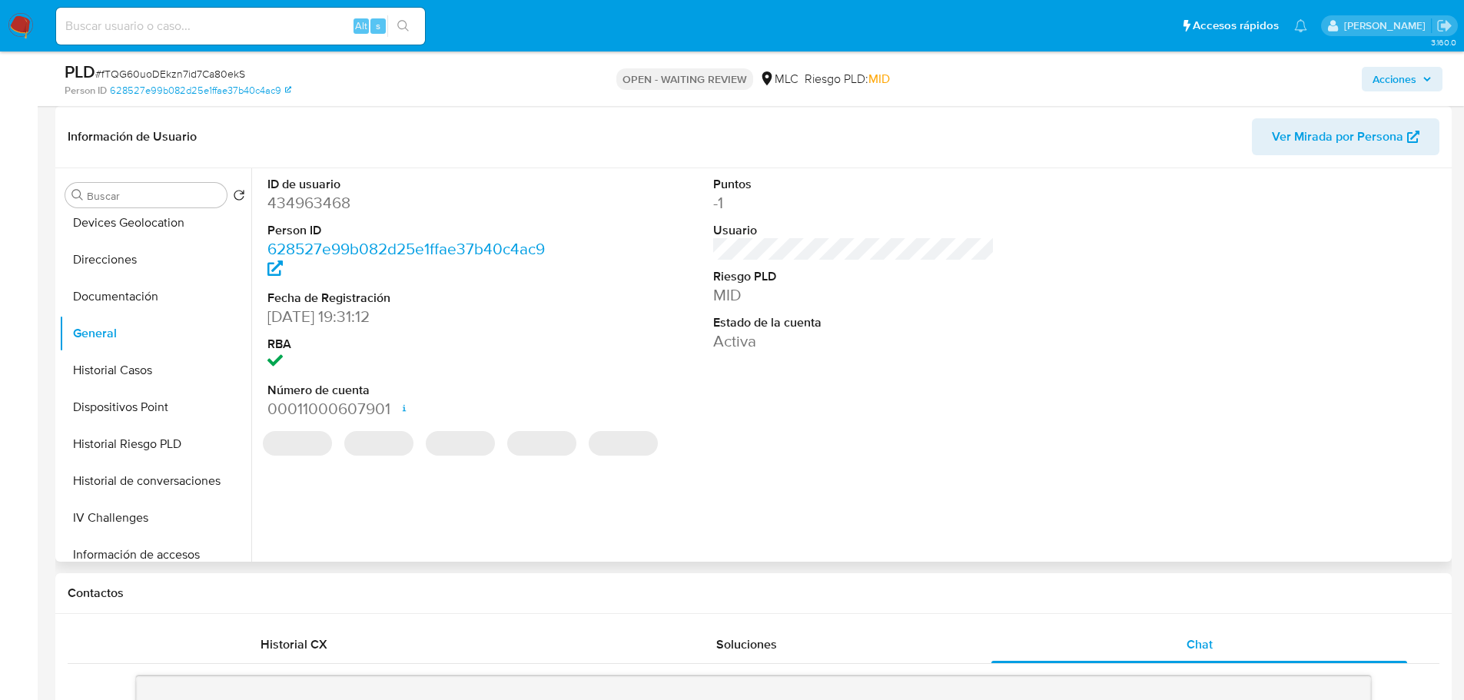
click at [326, 204] on dd "434963468" at bounding box center [408, 203] width 282 height 22
copy dd "434963468"
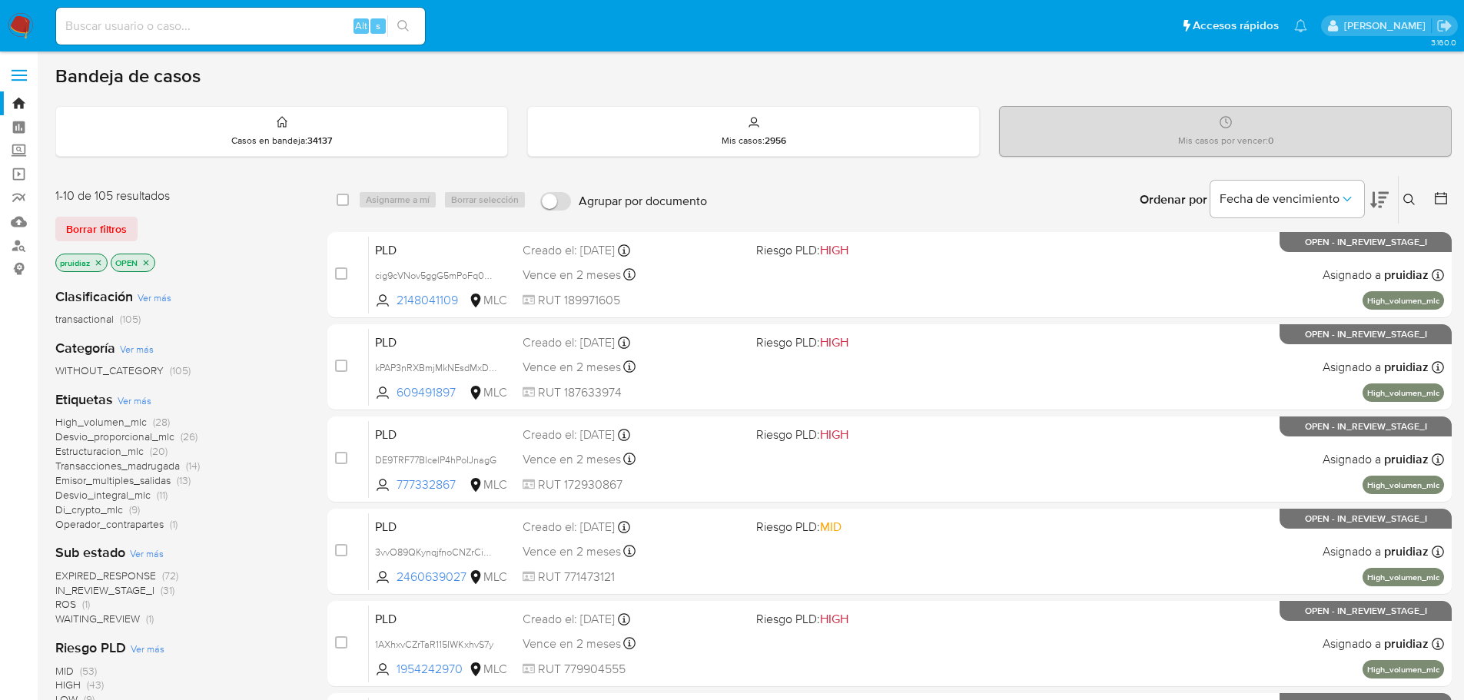
click at [1414, 204] on icon at bounding box center [1409, 200] width 12 height 12
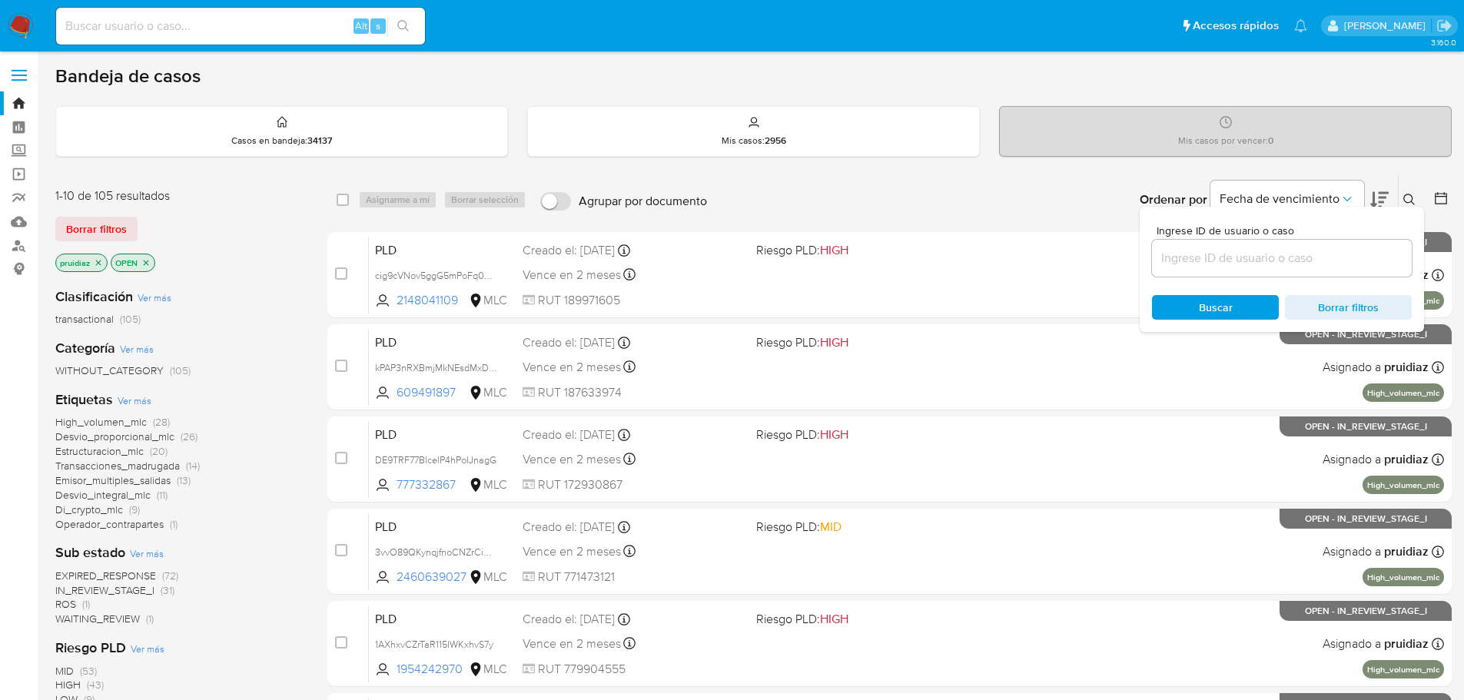
click at [1269, 257] on input at bounding box center [1282, 258] width 260 height 20
type input "434963468"
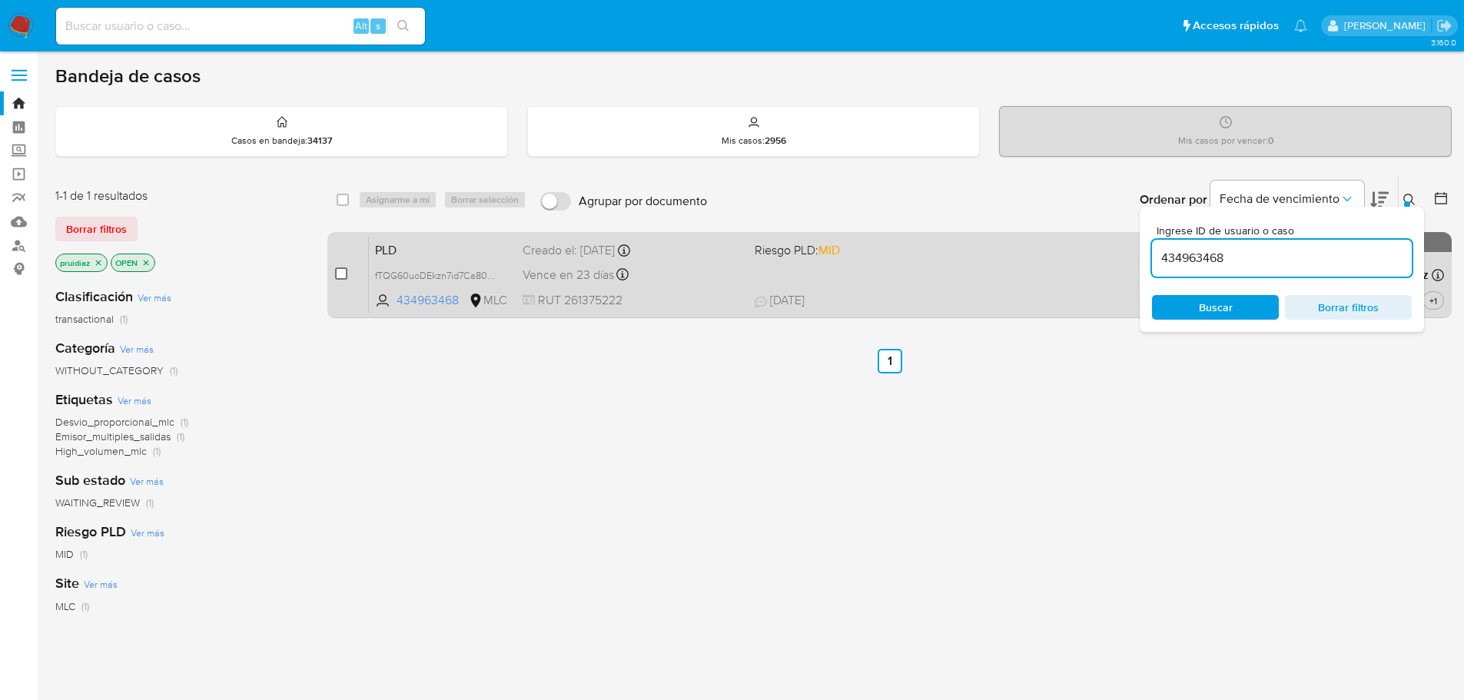
click at [346, 277] on input "checkbox" at bounding box center [341, 273] width 12 height 12
checkbox input "true"
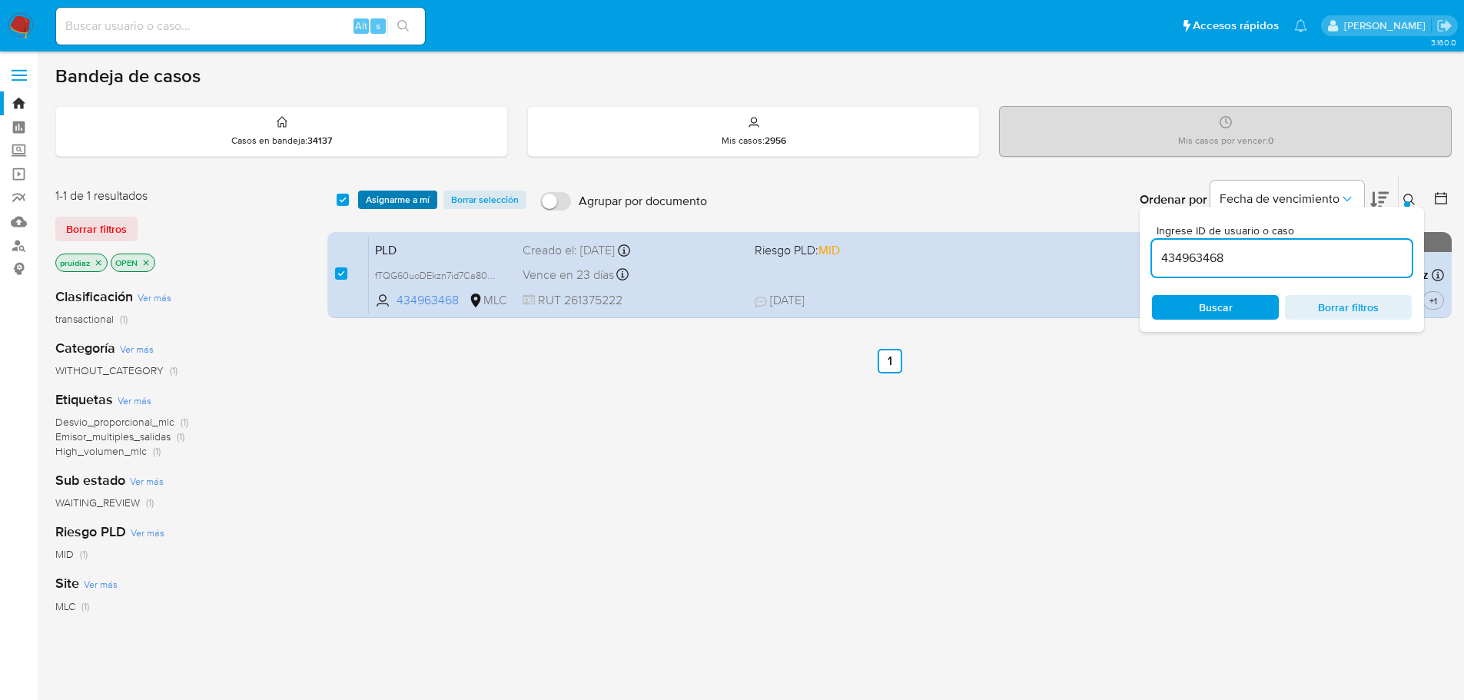
click at [391, 207] on span "Asignarme a mí" at bounding box center [398, 199] width 64 height 15
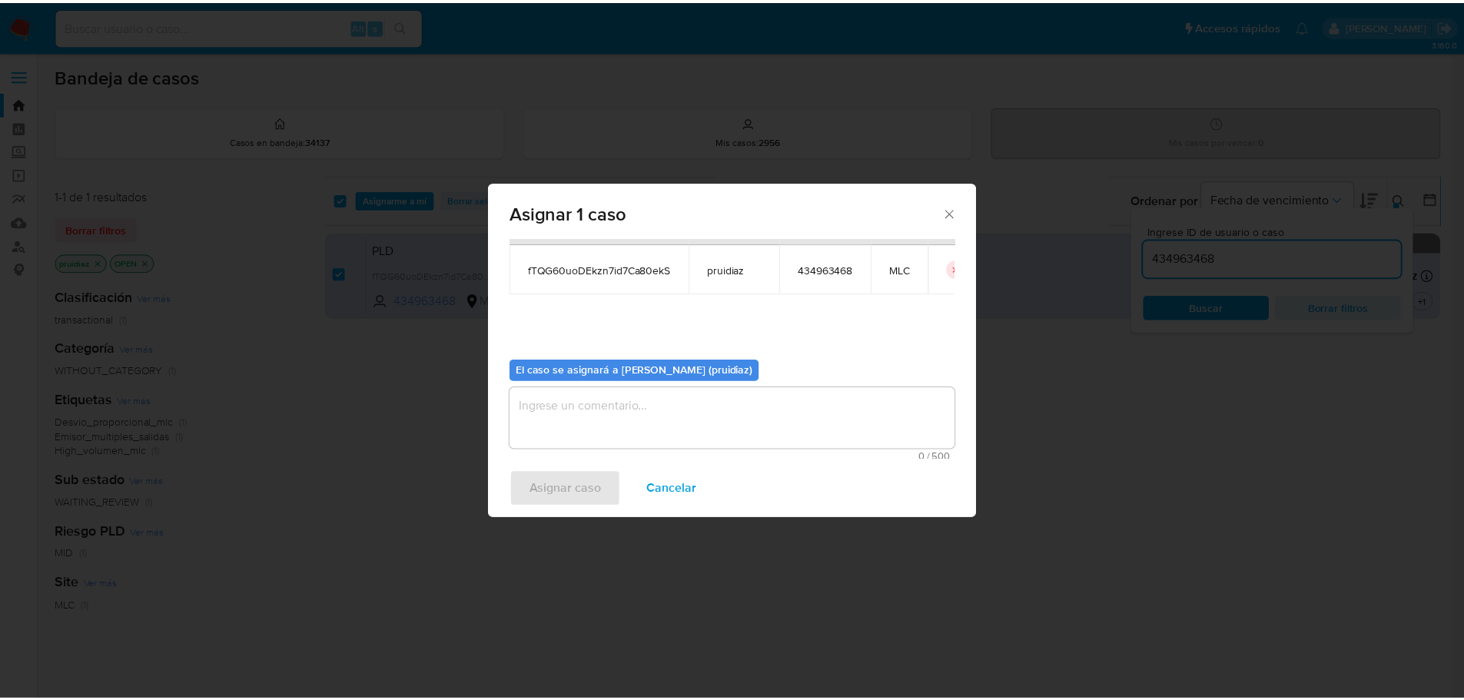
scroll to position [80, 0]
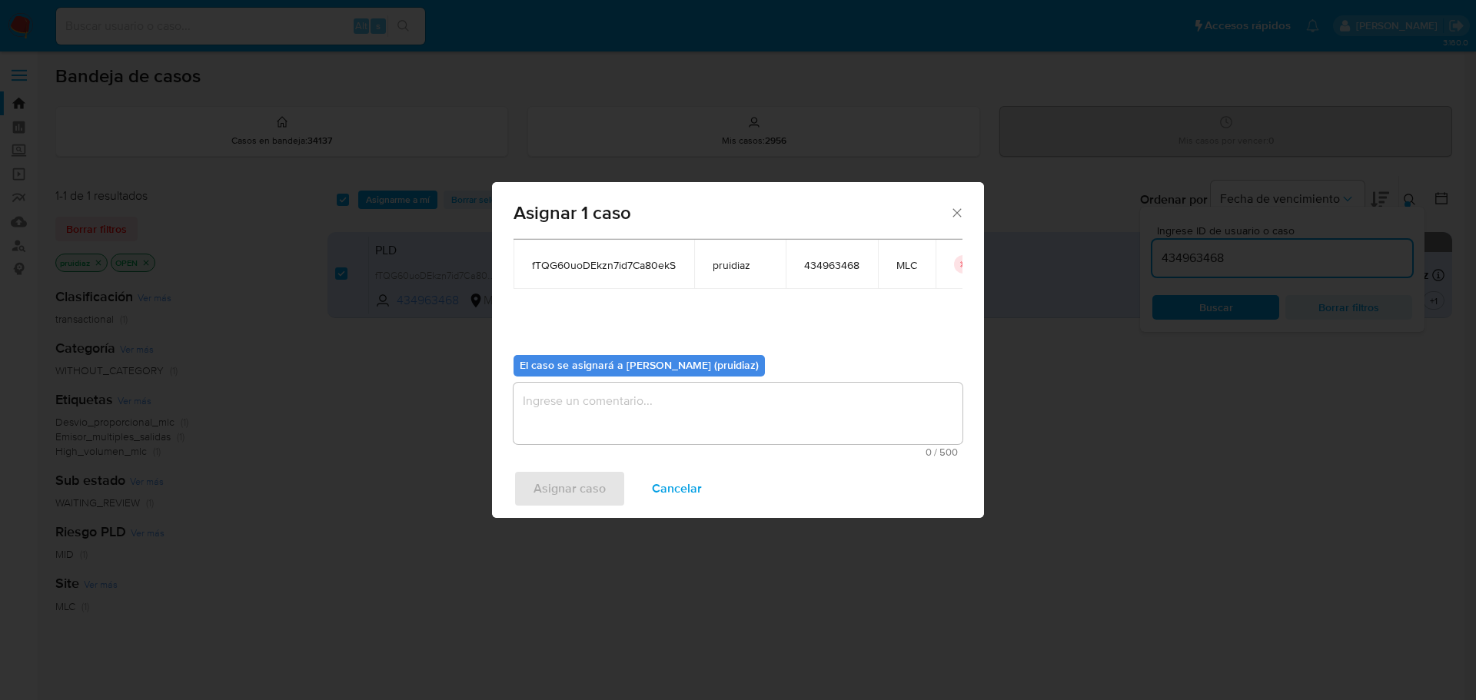
click at [646, 428] on textarea "assign-modal" at bounding box center [737, 413] width 449 height 61
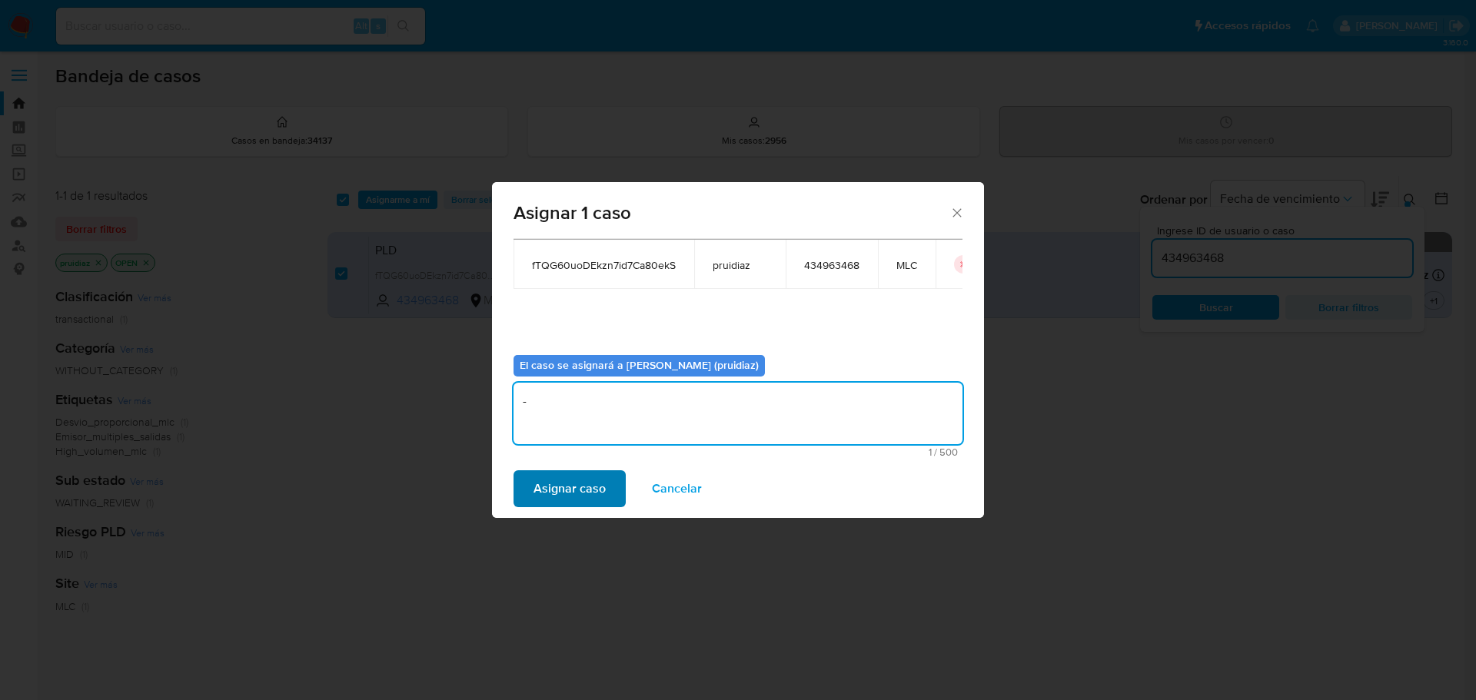
type textarea "-"
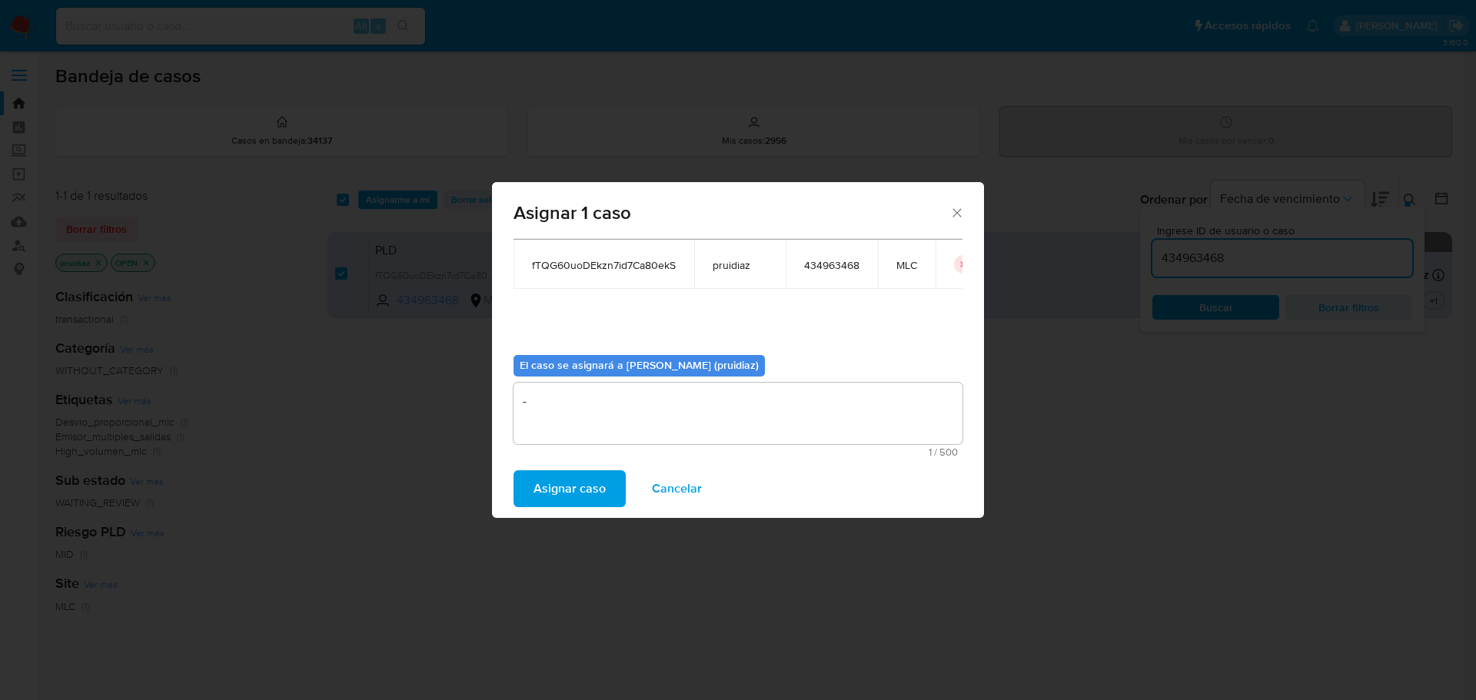
click at [579, 490] on span "Asignar caso" at bounding box center [569, 489] width 72 height 34
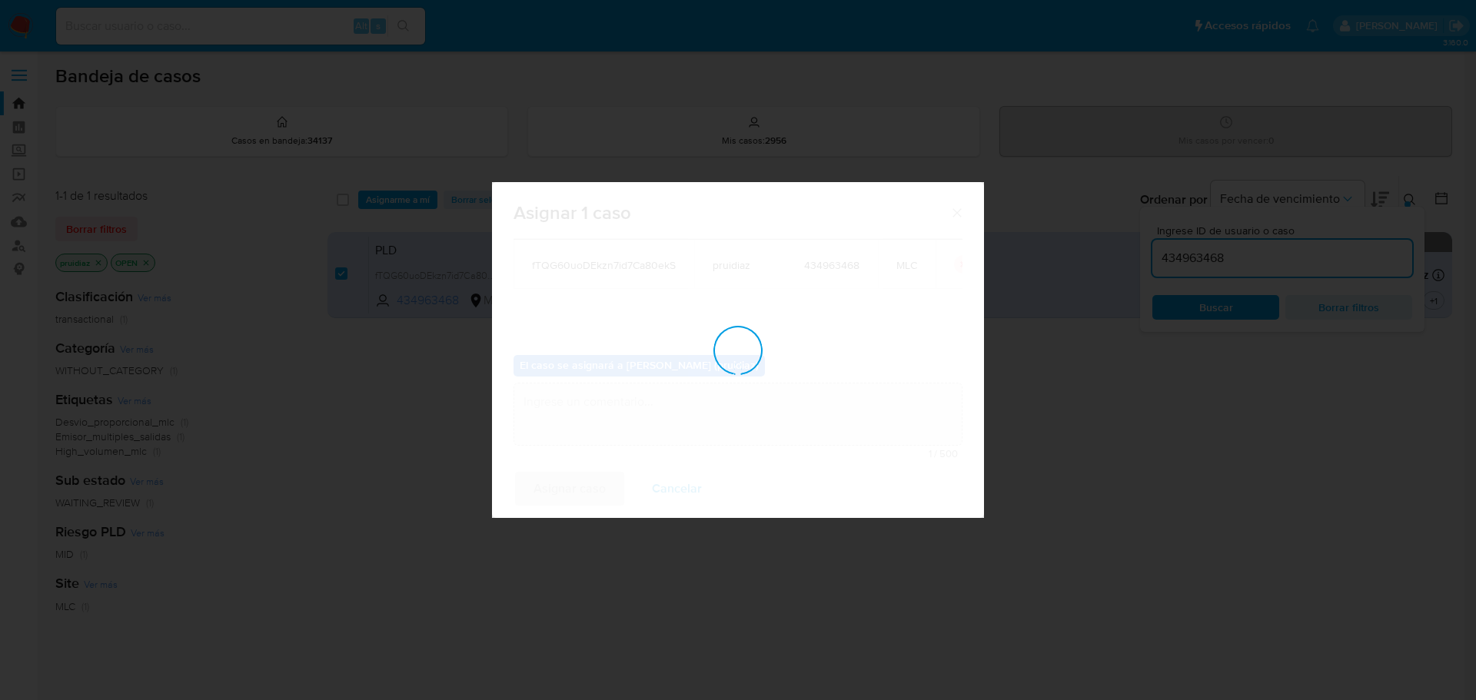
checkbox input "false"
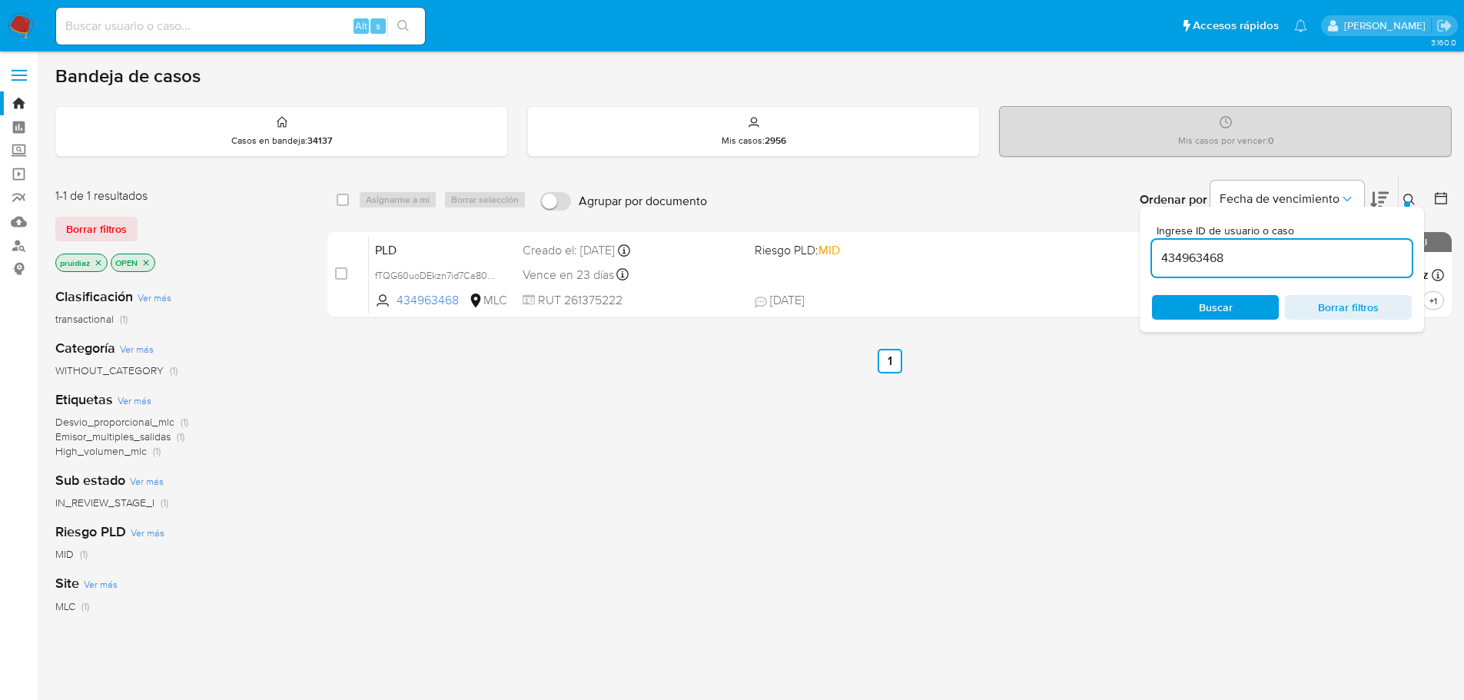
click at [15, 24] on img at bounding box center [21, 26] width 26 height 26
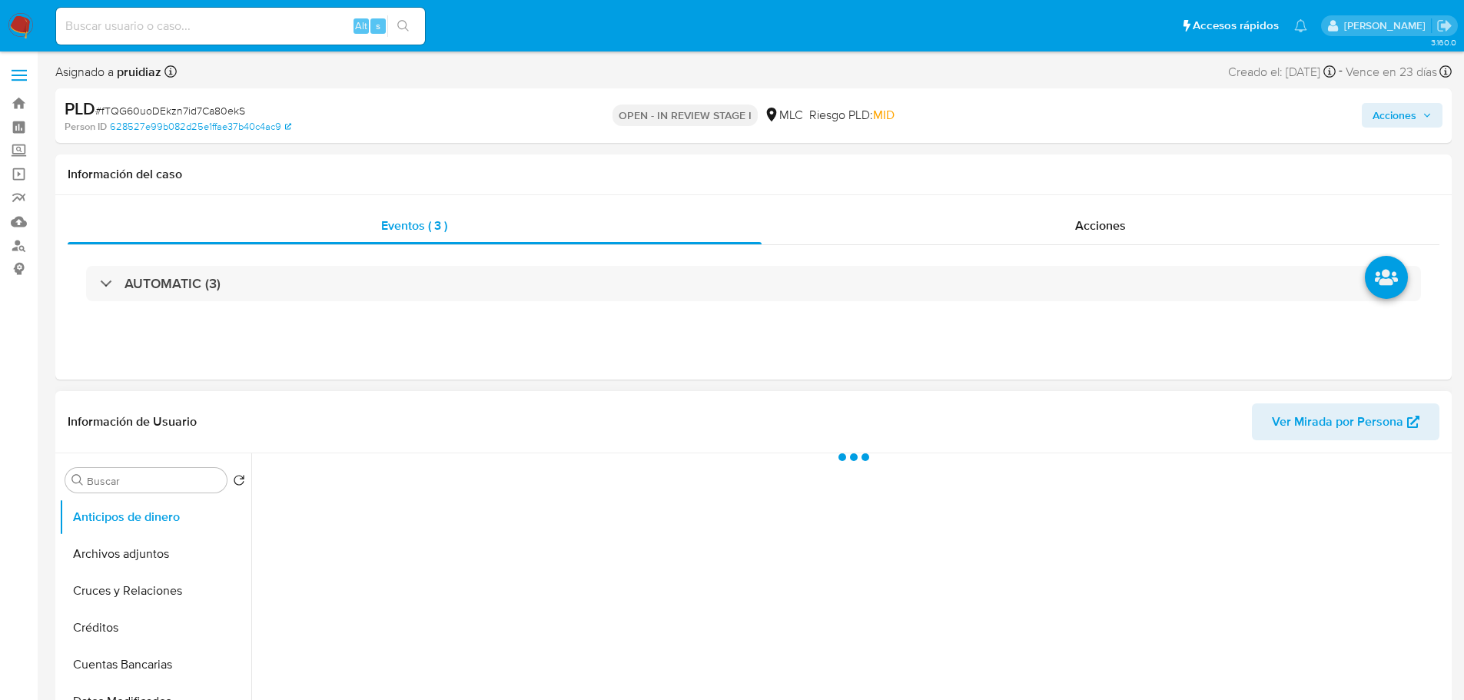
select select "10"
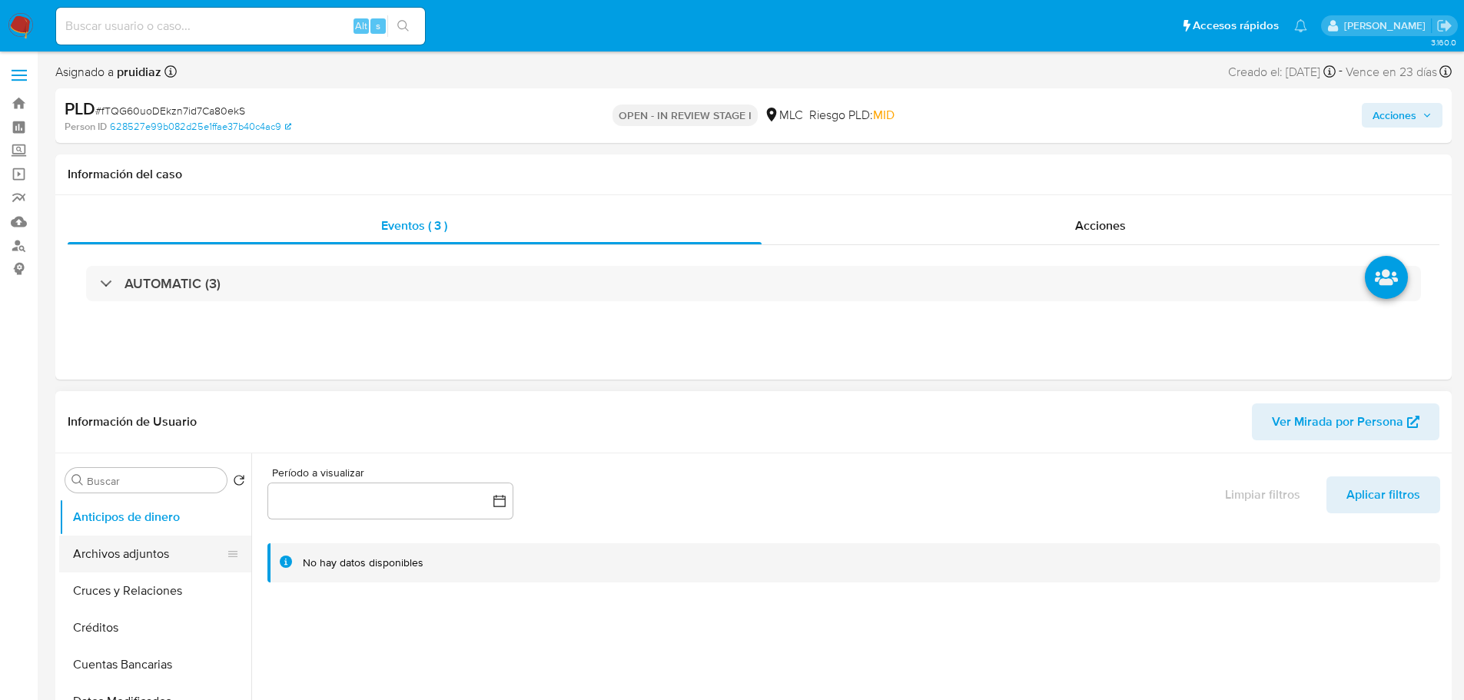
click at [175, 547] on button "Archivos adjuntos" at bounding box center [149, 554] width 180 height 37
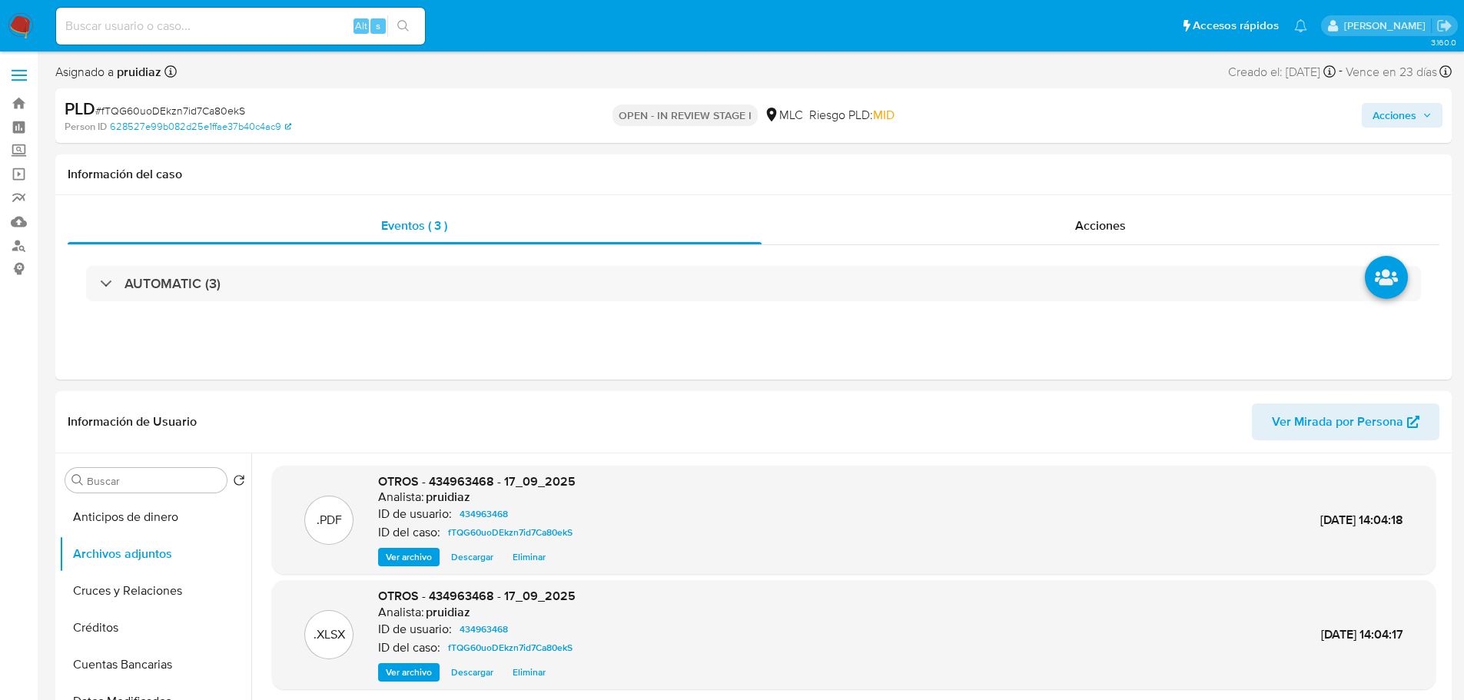
click at [1415, 115] on span "Acciones" at bounding box center [1395, 115] width 44 height 25
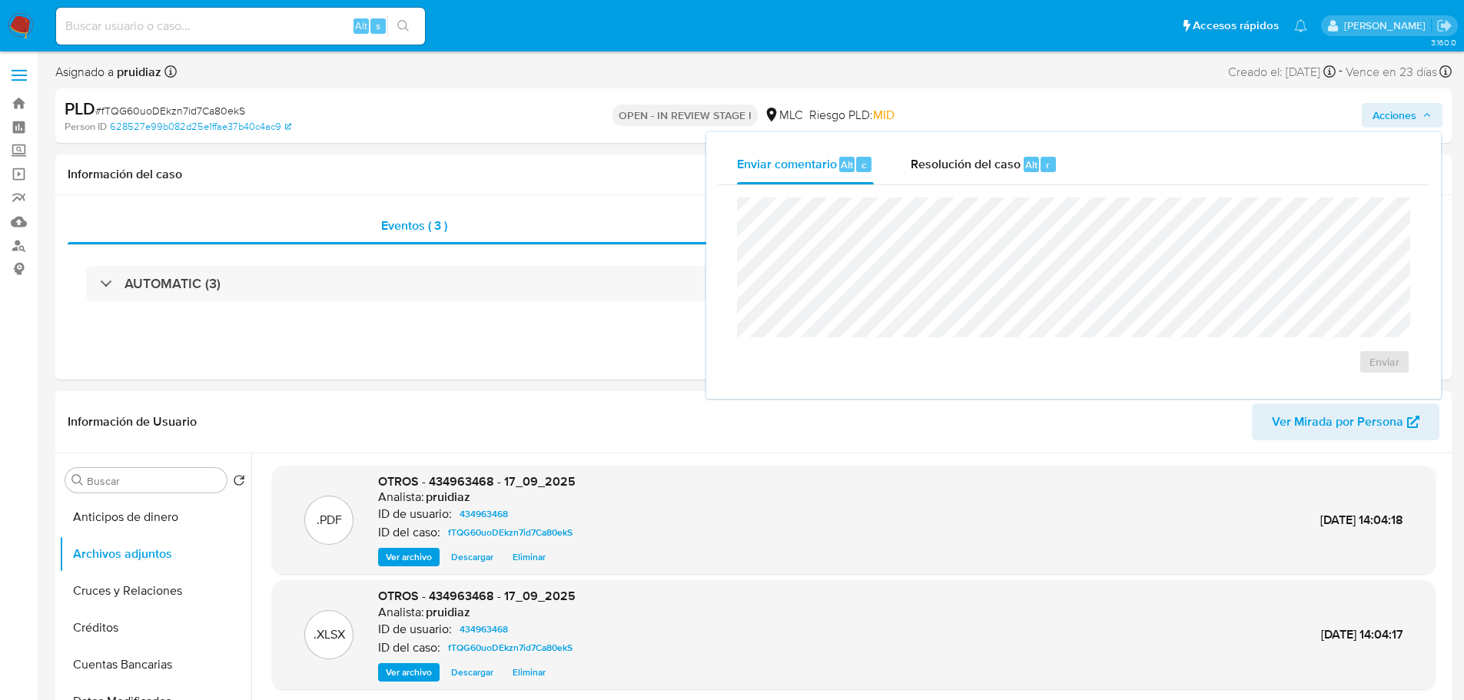
drag, startPoint x: 950, startPoint y: 166, endPoint x: 920, endPoint y: 197, distance: 42.9
click at [940, 174] on div "Resolución del caso Alt r" at bounding box center [984, 164] width 147 height 40
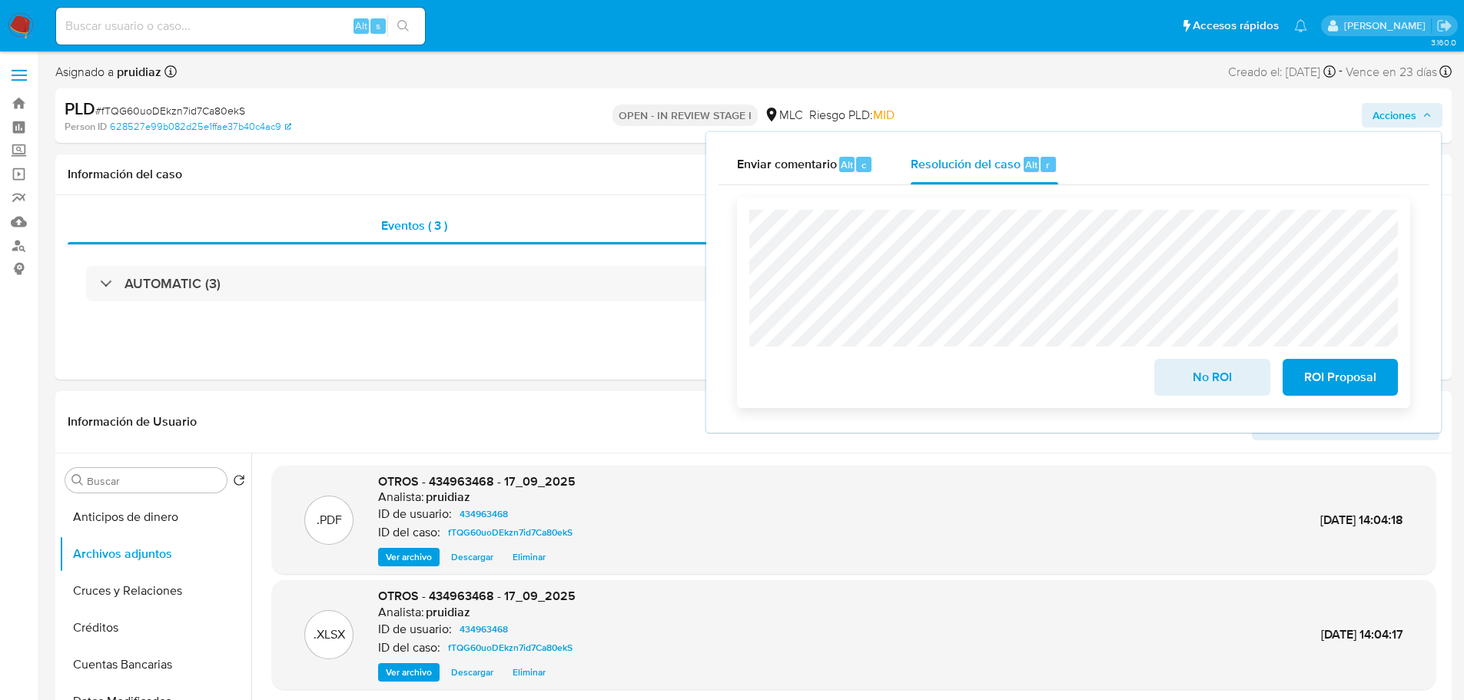
click at [1332, 385] on span "ROI Proposal" at bounding box center [1340, 377] width 75 height 34
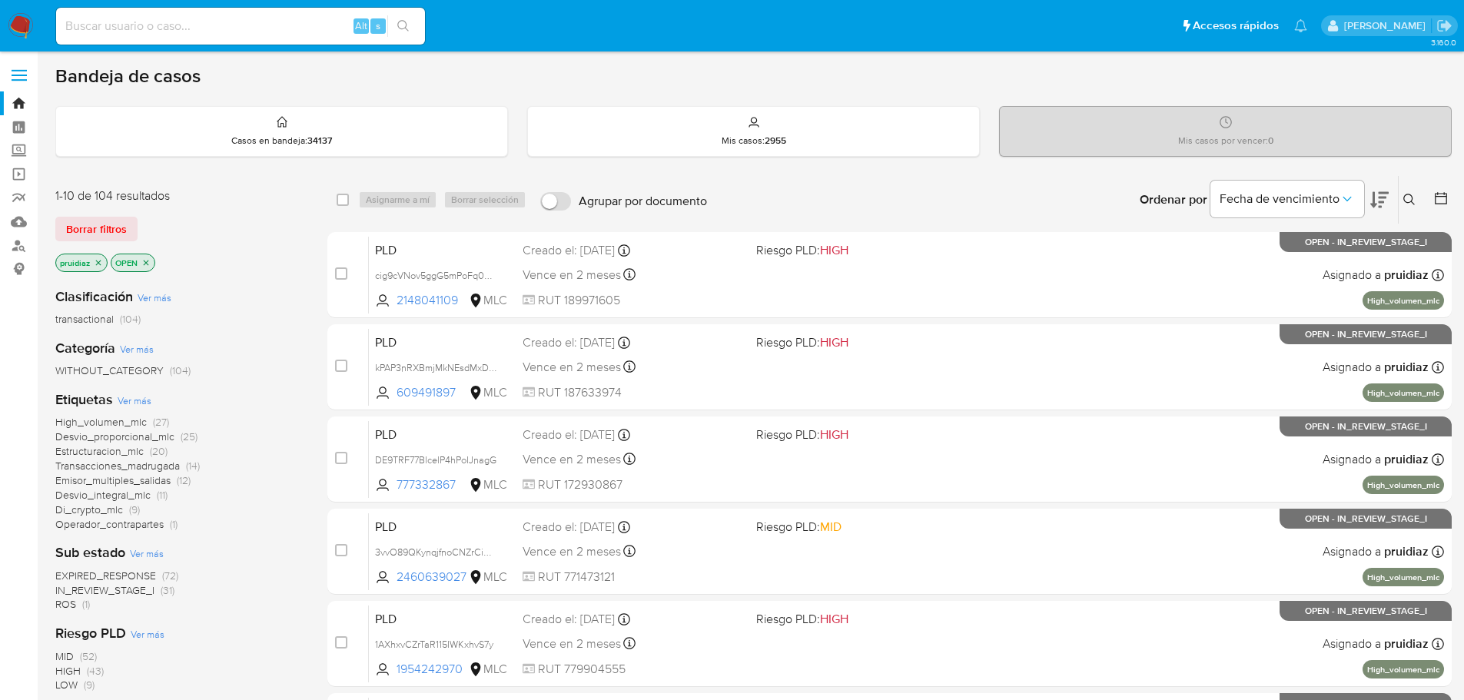
click at [1375, 201] on icon at bounding box center [1379, 200] width 18 height 16
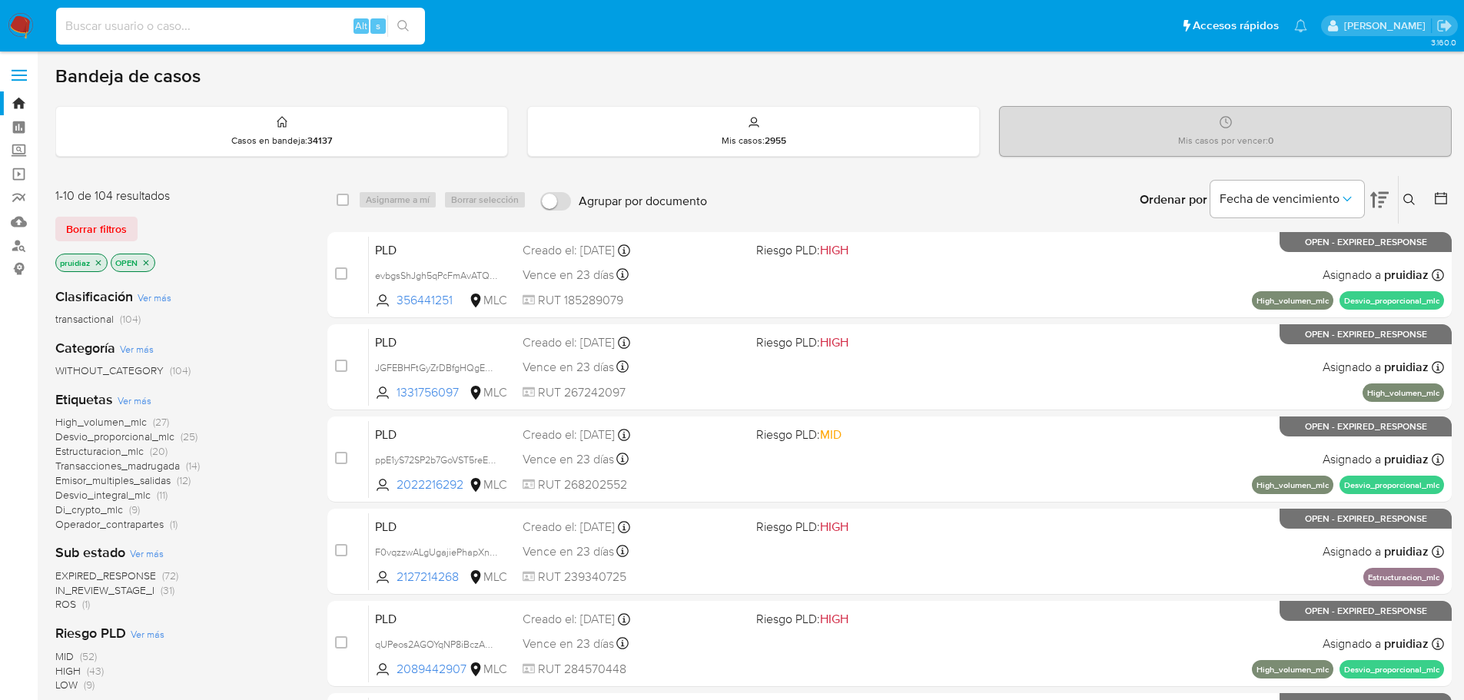
click at [86, 19] on input at bounding box center [240, 26] width 369 height 20
paste input "2473896637"
type input "2473896637"
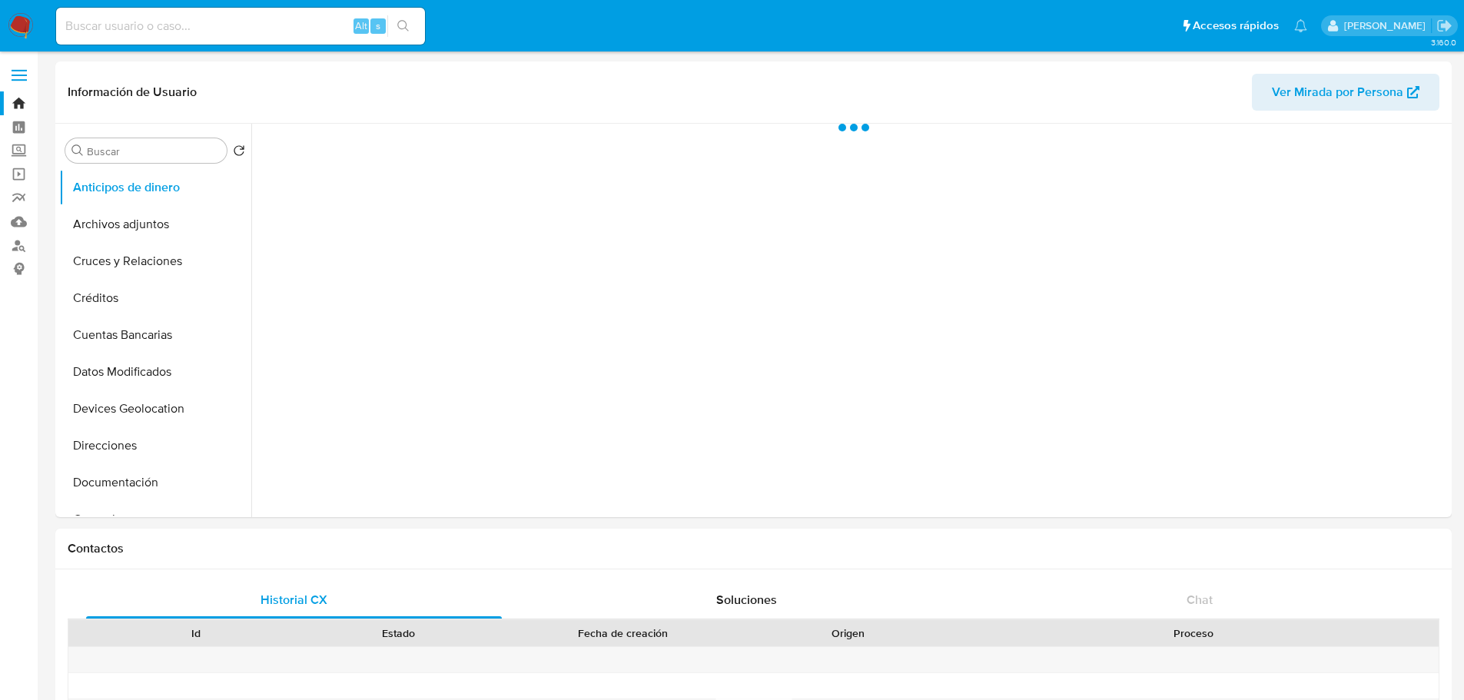
select select "10"
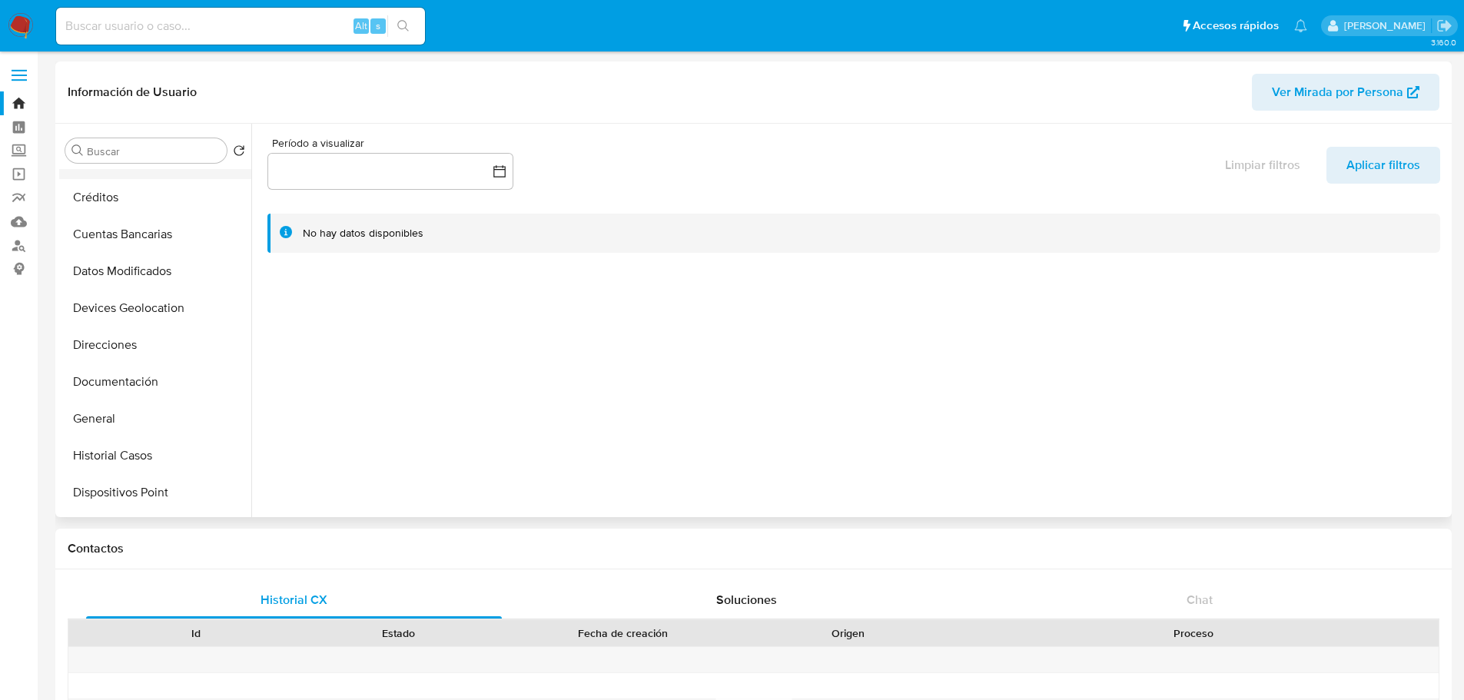
scroll to position [154, 0]
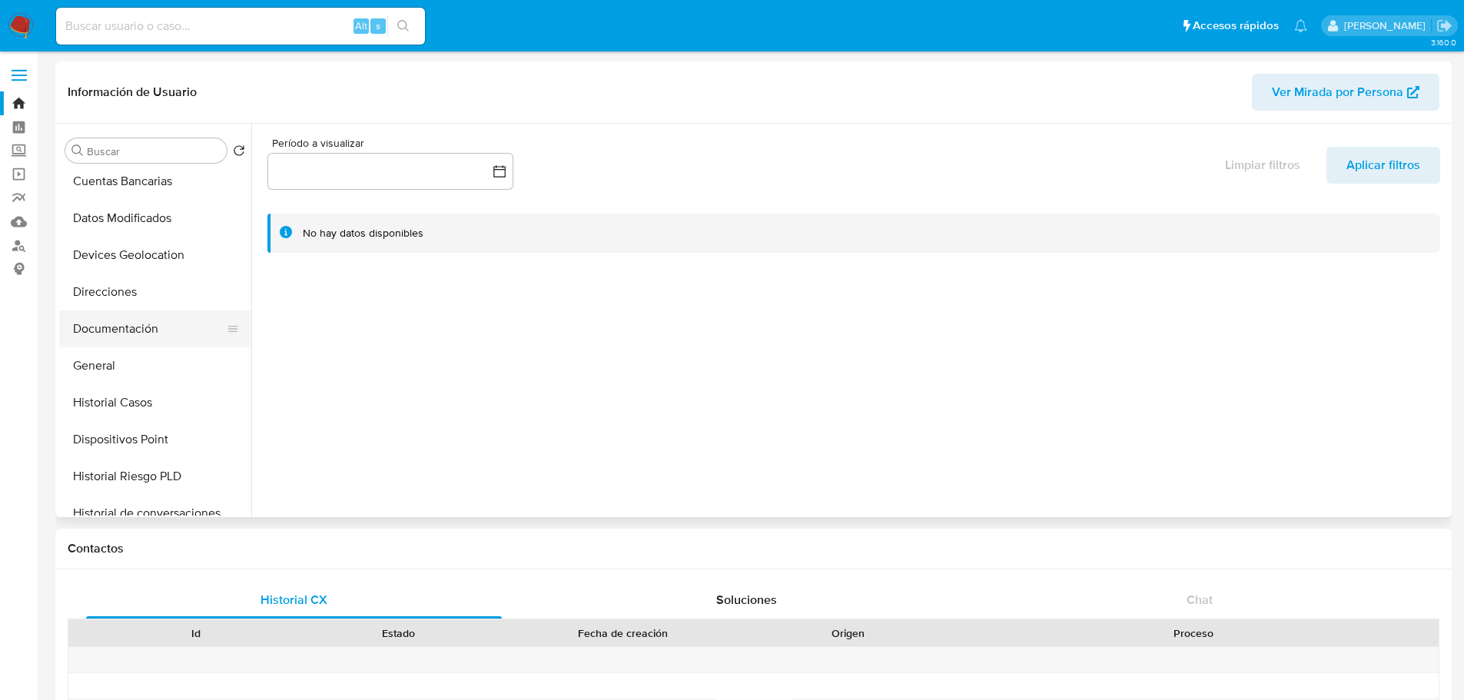
click at [99, 340] on button "Documentación" at bounding box center [149, 328] width 180 height 37
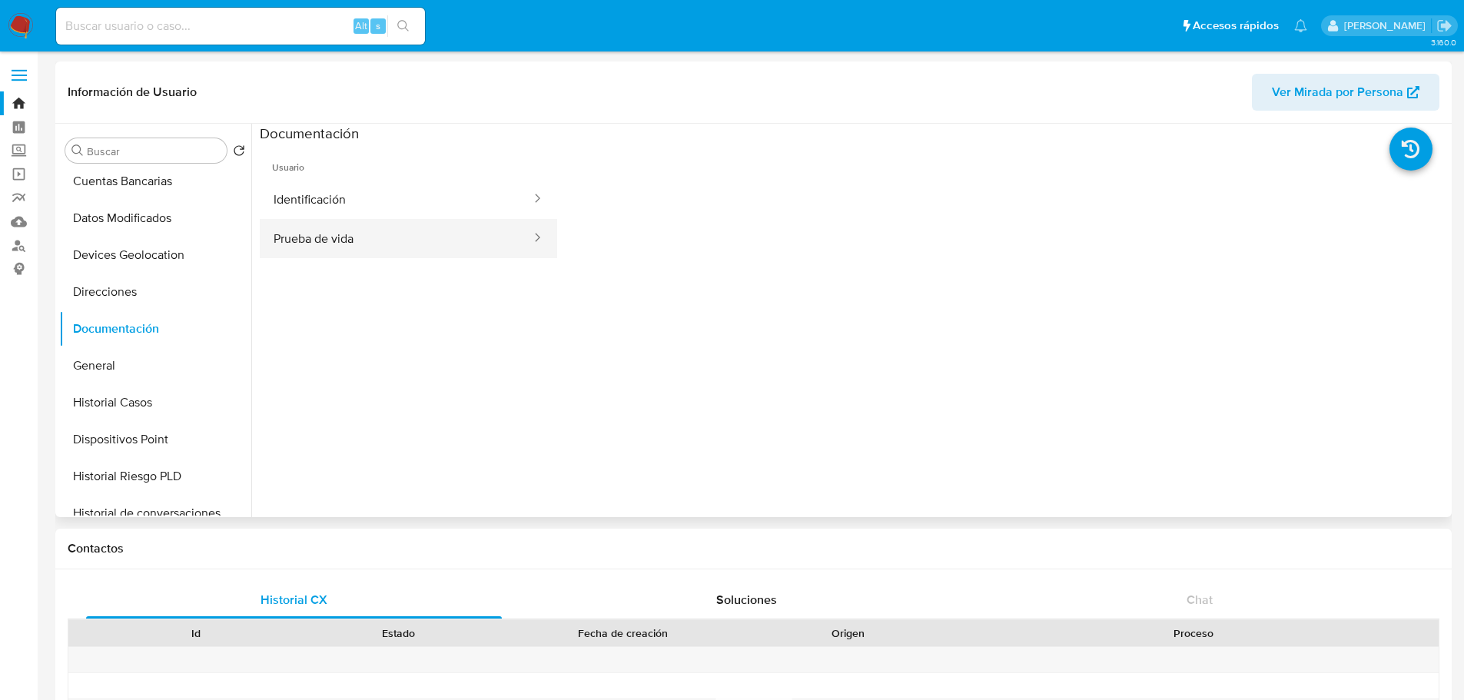
click at [370, 237] on button "Prueba de vida" at bounding box center [396, 238] width 273 height 39
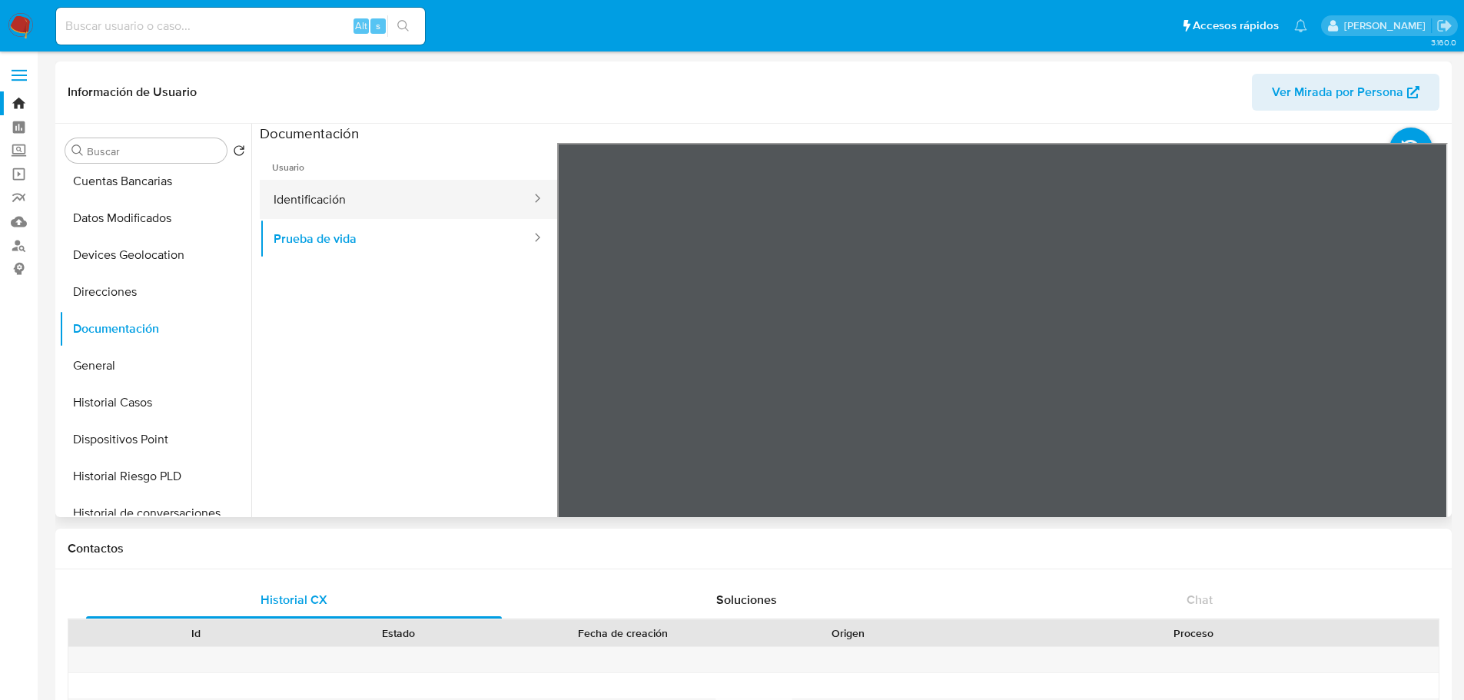
click at [302, 207] on button "Identificación" at bounding box center [396, 199] width 273 height 39
click at [1419, 393] on icon at bounding box center [1428, 392] width 31 height 31
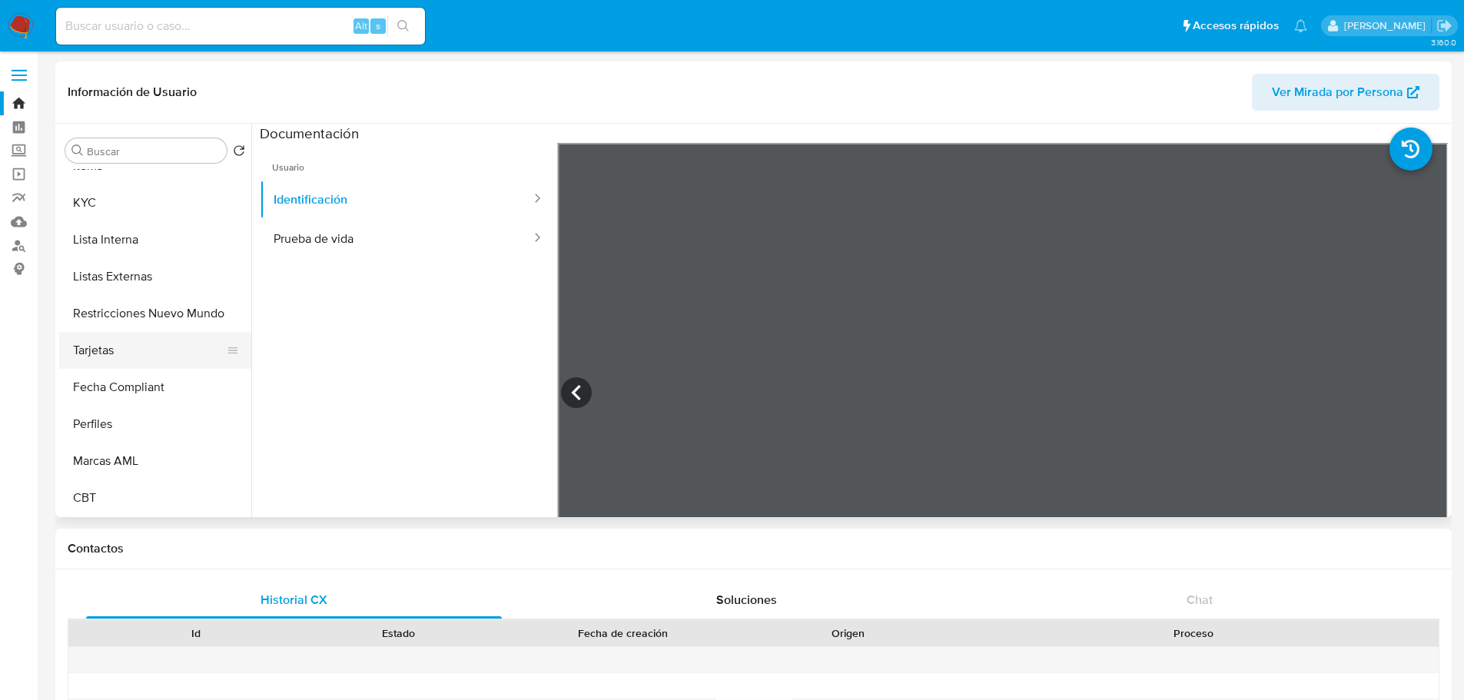
scroll to position [649, 0]
click at [88, 184] on button "KYC" at bounding box center [149, 202] width 180 height 37
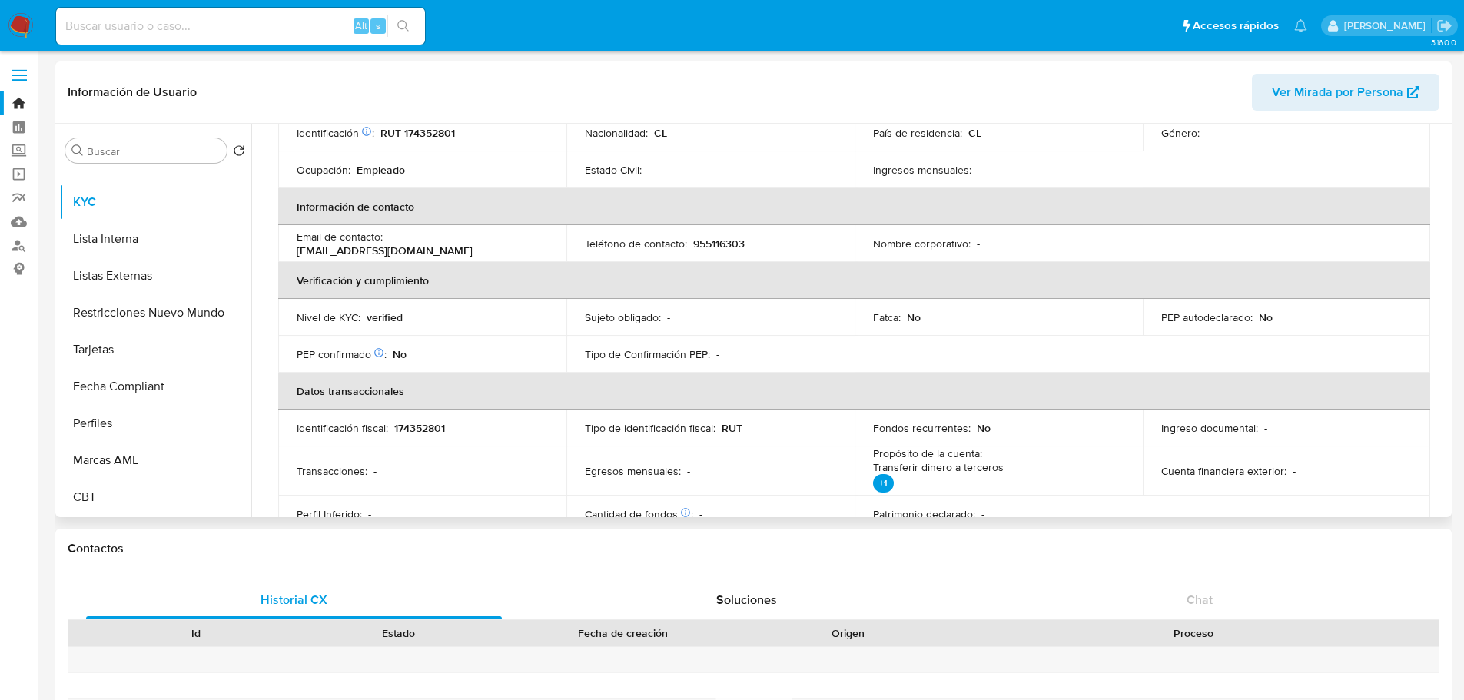
scroll to position [307, 0]
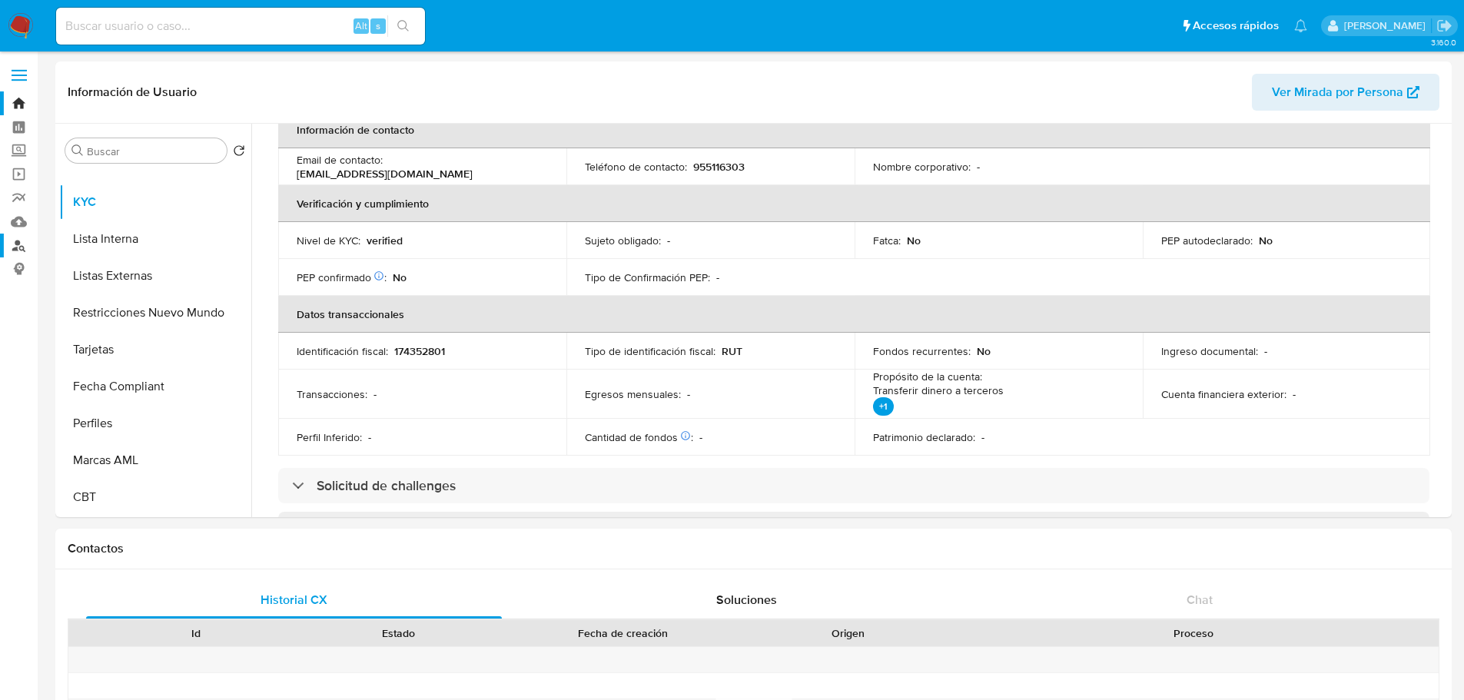
click at [15, 248] on link "Buscador de personas" at bounding box center [91, 246] width 183 height 24
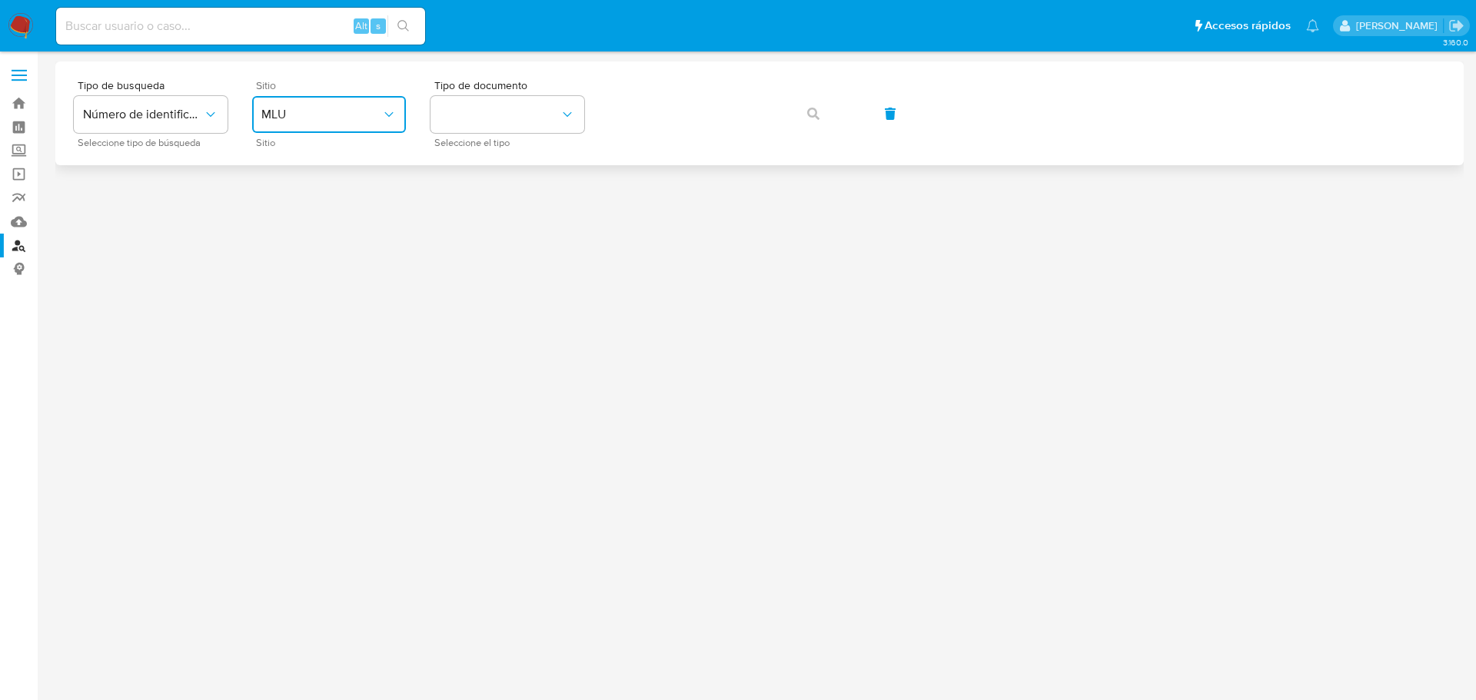
click at [297, 108] on span "MLU" at bounding box center [321, 114] width 120 height 15
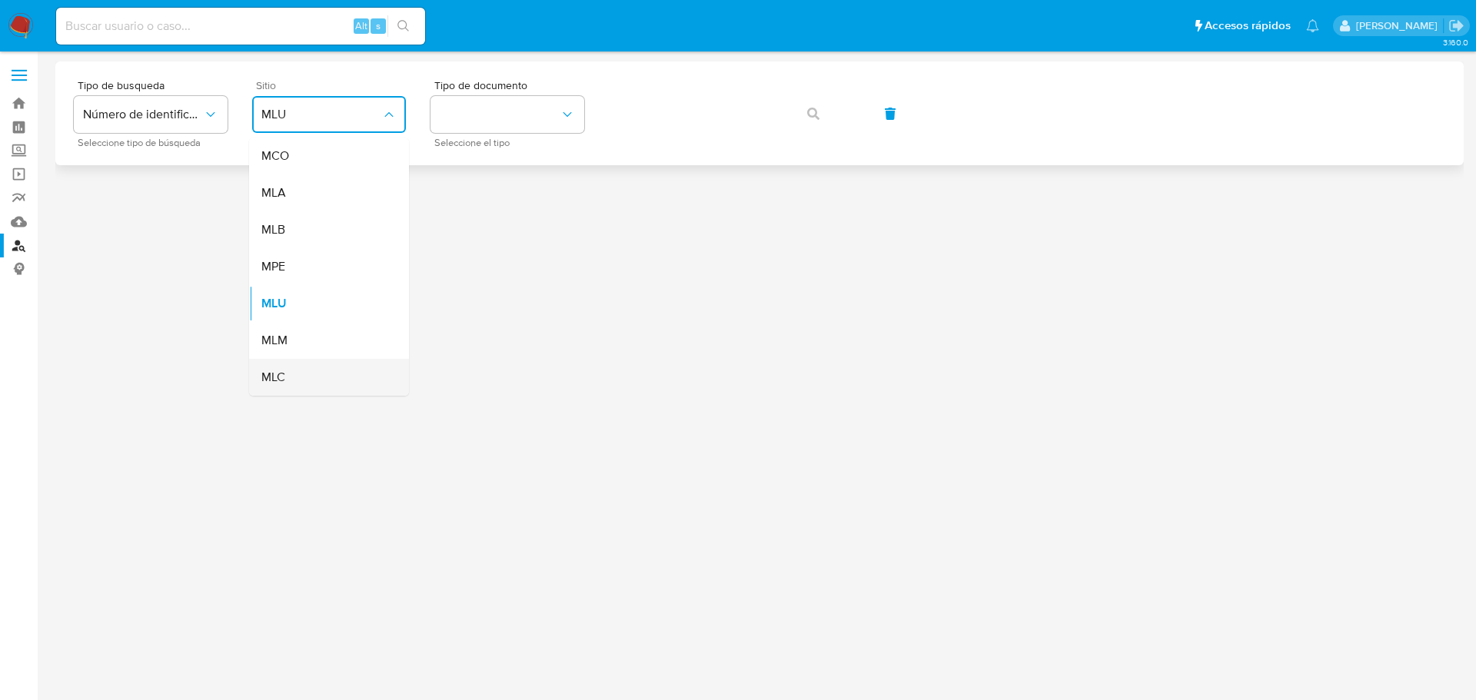
click at [281, 370] on span "MLC" at bounding box center [273, 377] width 24 height 15
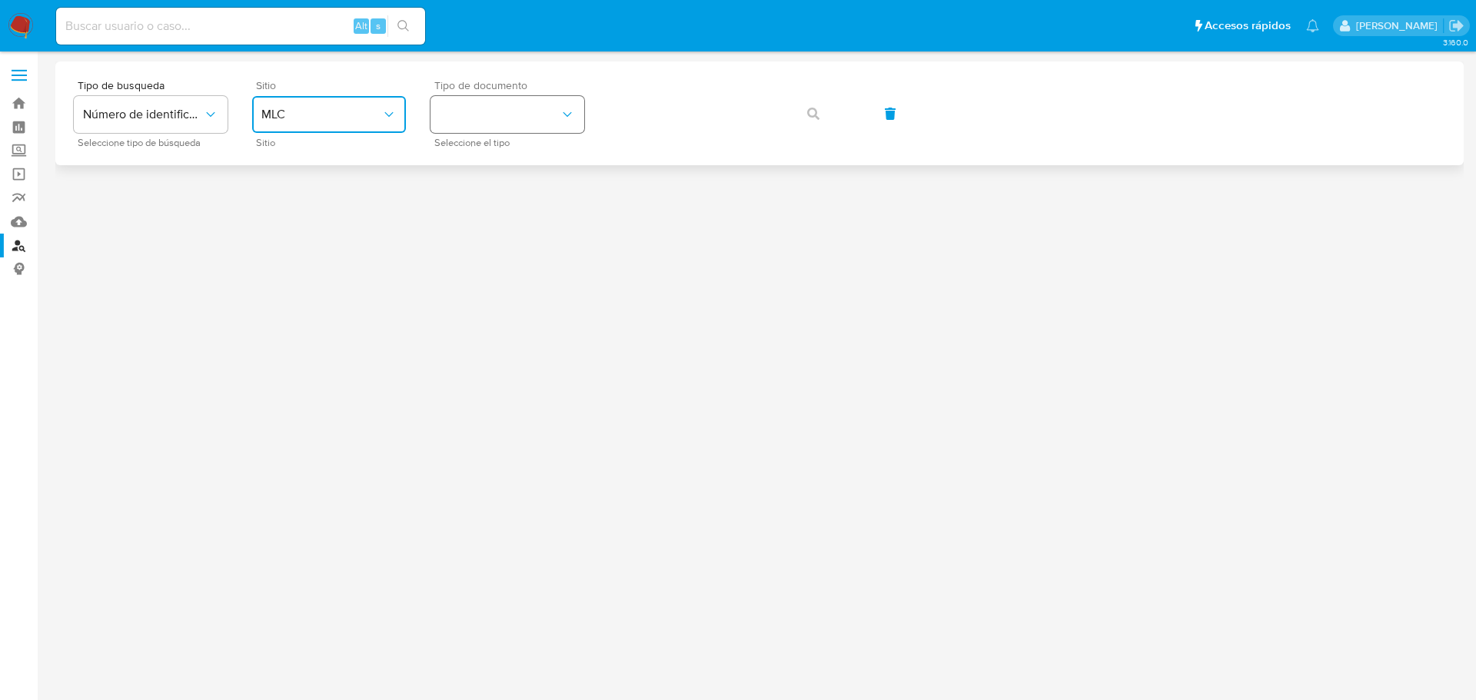
click at [464, 123] on button "identificationType" at bounding box center [507, 114] width 154 height 37
click at [479, 156] on div "RUT RUT" at bounding box center [503, 164] width 126 height 52
click at [797, 132] on div "Tipo de busqueda Número de identificación Seleccione tipo de búsqueda Sitio MLC…" at bounding box center [759, 113] width 1371 height 67
click at [805, 120] on button "button" at bounding box center [813, 113] width 52 height 37
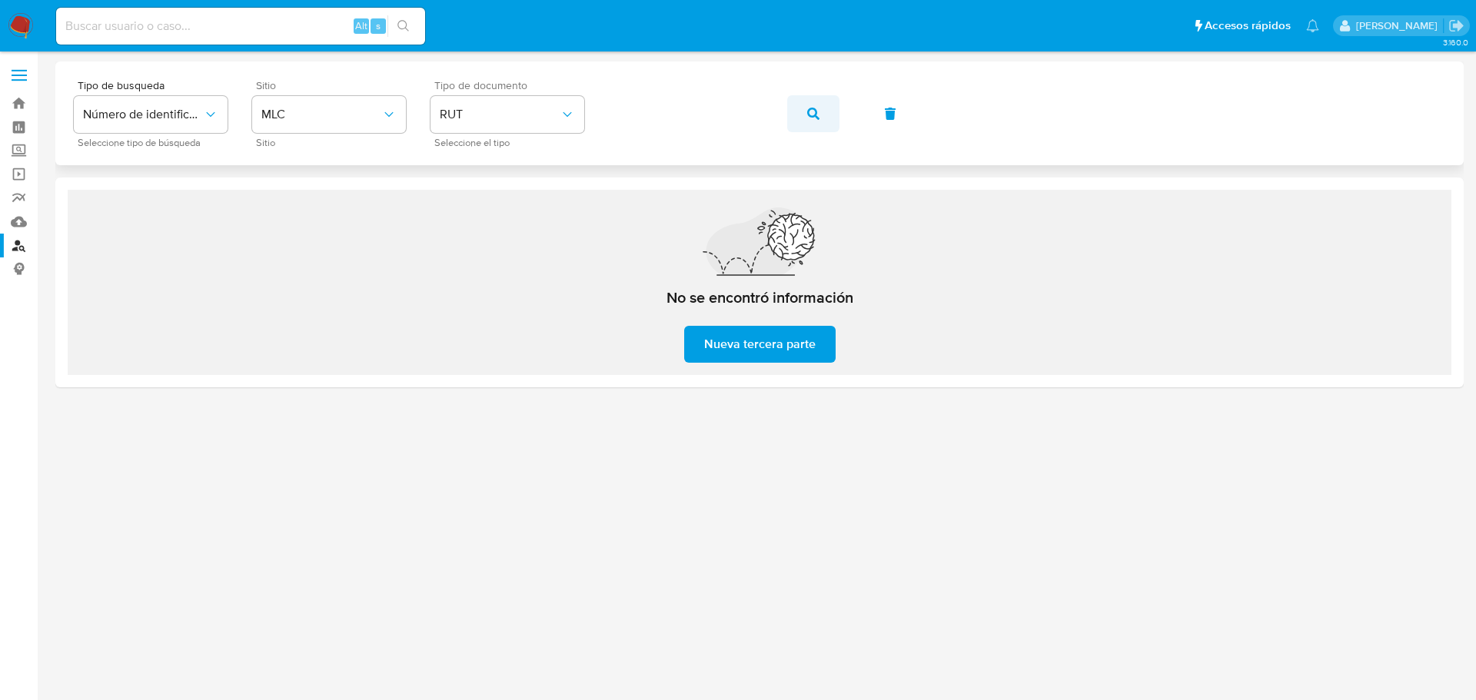
click at [804, 115] on button "button" at bounding box center [813, 113] width 52 height 37
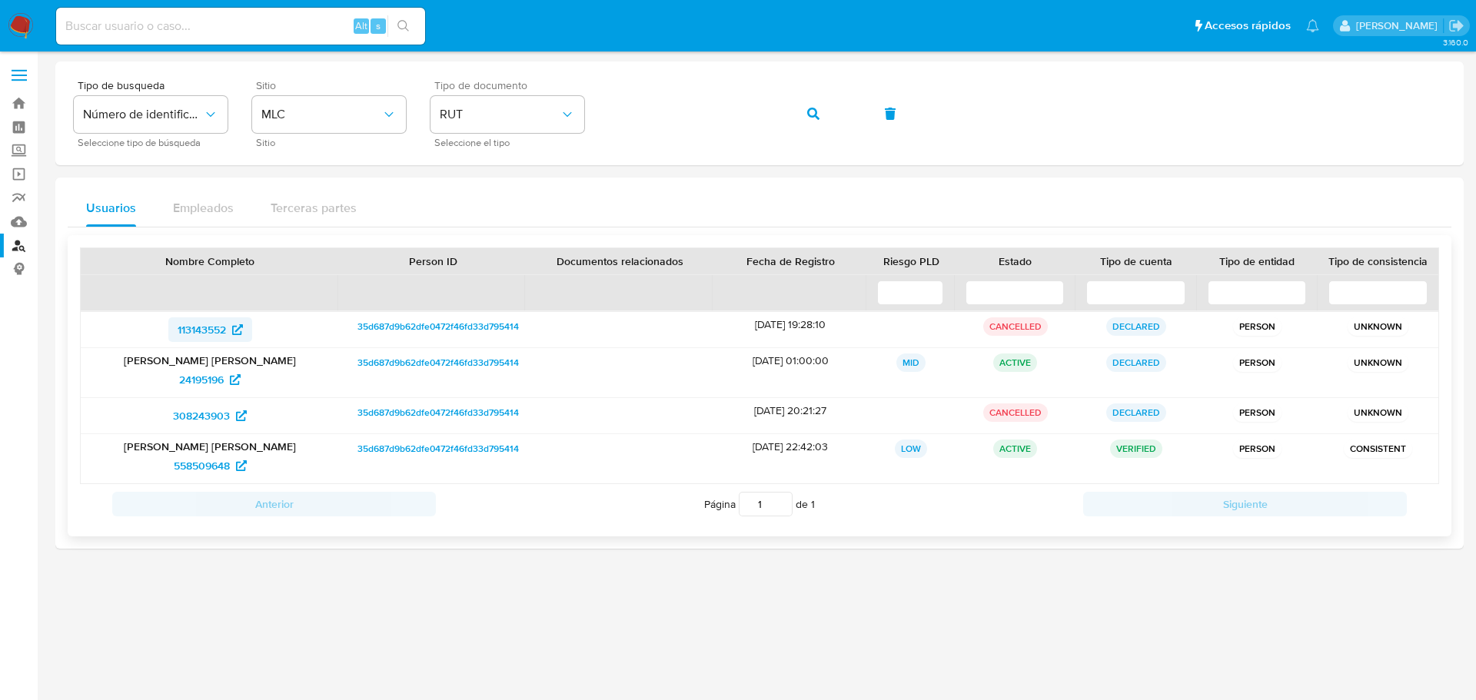
click at [219, 334] on span "113143552" at bounding box center [202, 329] width 48 height 25
click at [203, 383] on span "24195196" at bounding box center [201, 379] width 45 height 25
click at [205, 416] on span "308243903" at bounding box center [201, 415] width 57 height 25
click at [204, 468] on span "558509648" at bounding box center [202, 465] width 56 height 25
click at [12, 22] on img at bounding box center [21, 26] width 26 height 26
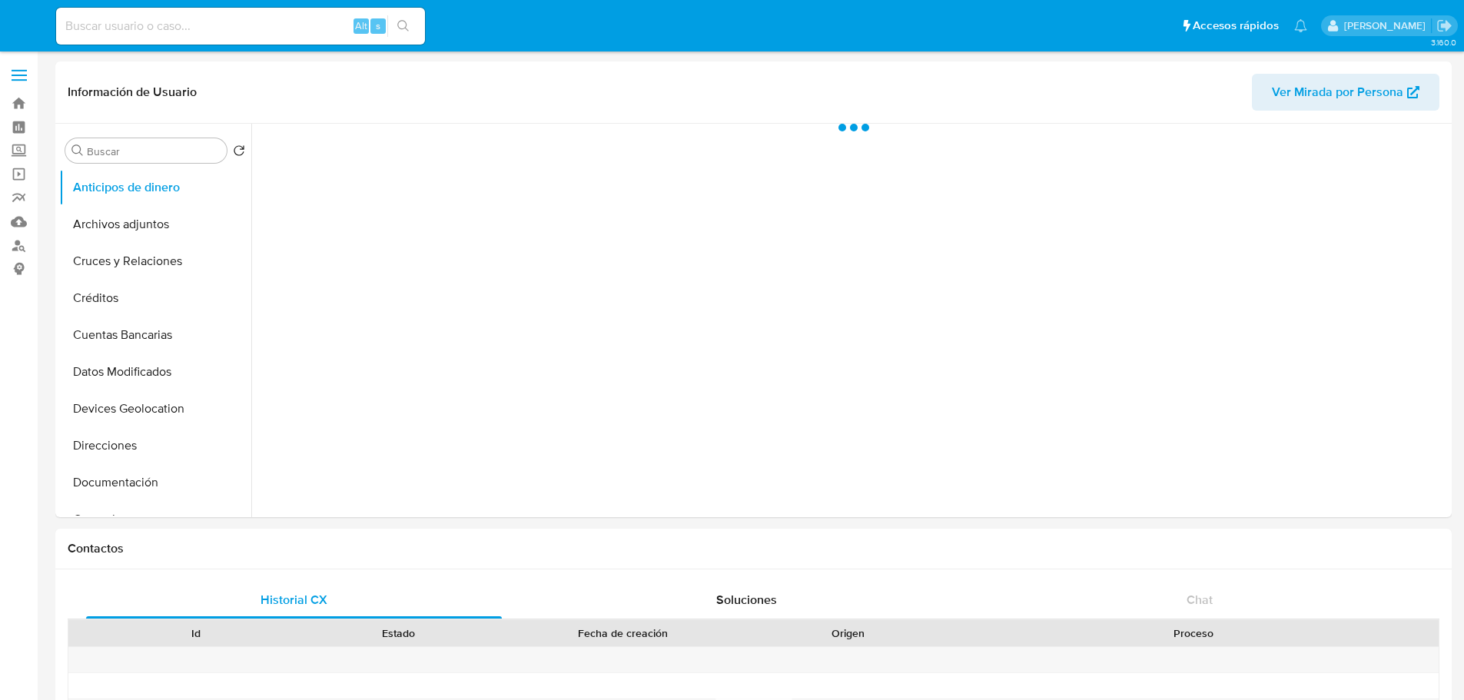
select select "10"
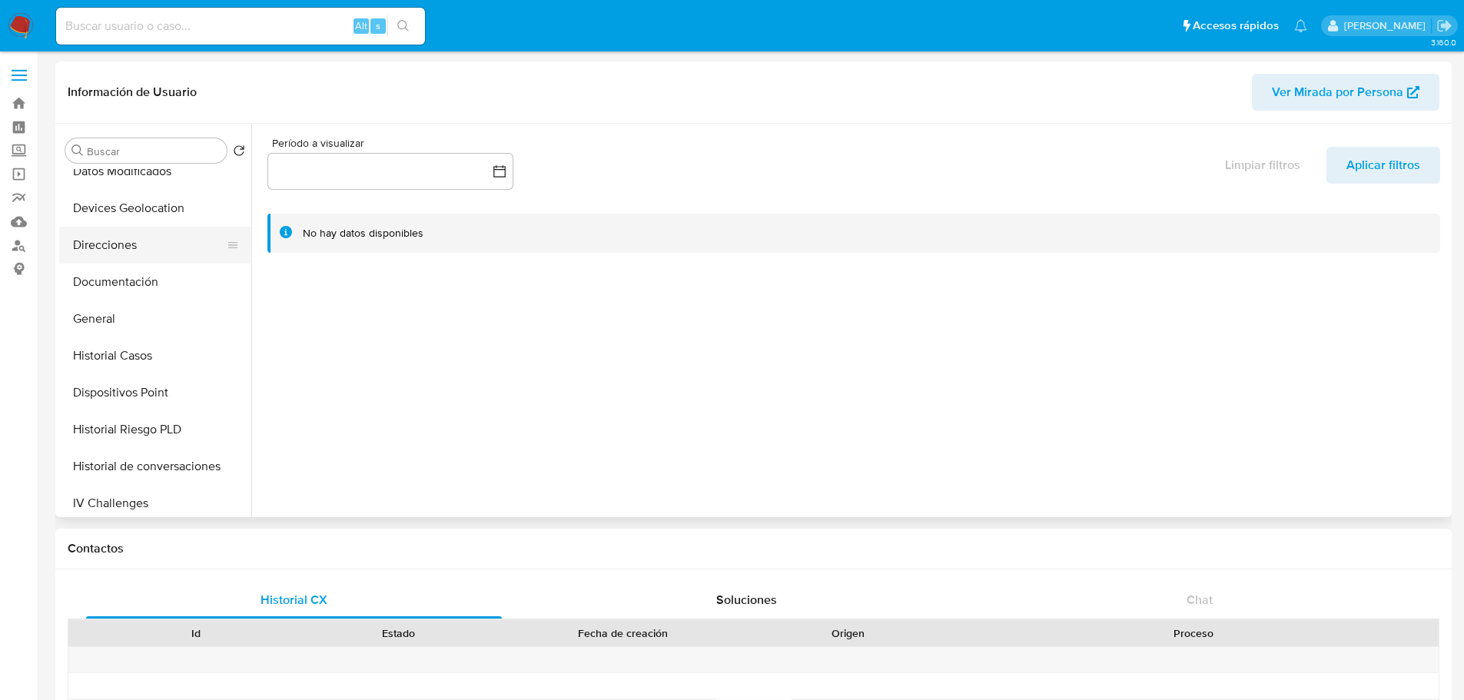
scroll to position [307, 0]
click at [118, 249] on button "Historial Casos" at bounding box center [149, 249] width 180 height 37
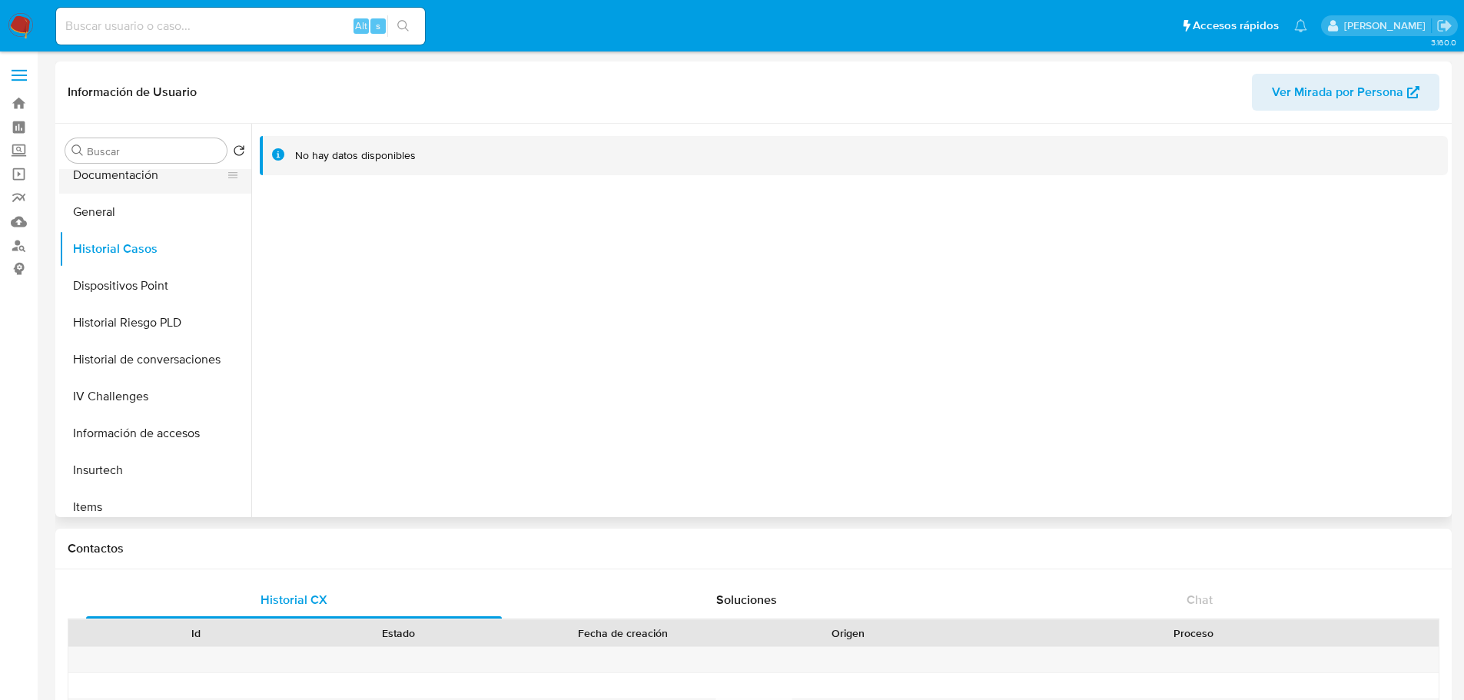
click at [134, 190] on button "Documentación" at bounding box center [149, 175] width 180 height 37
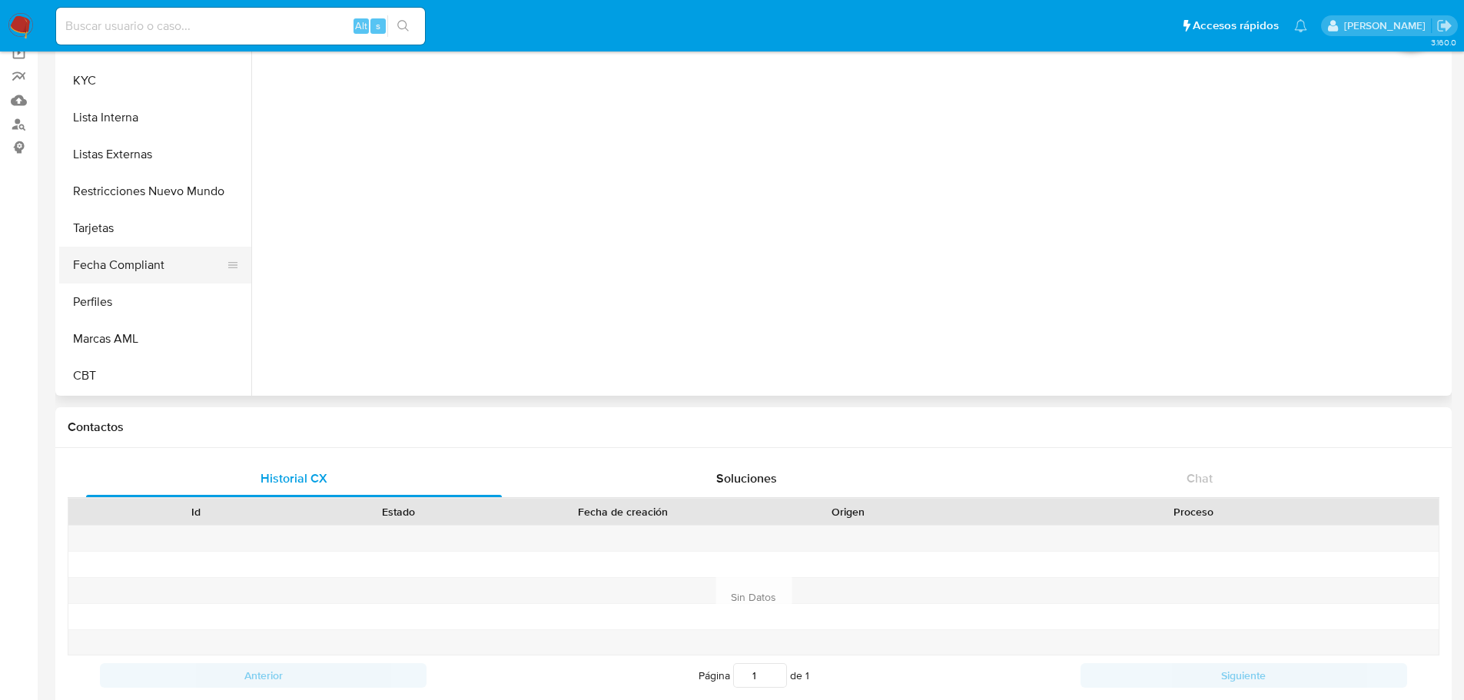
scroll to position [77, 0]
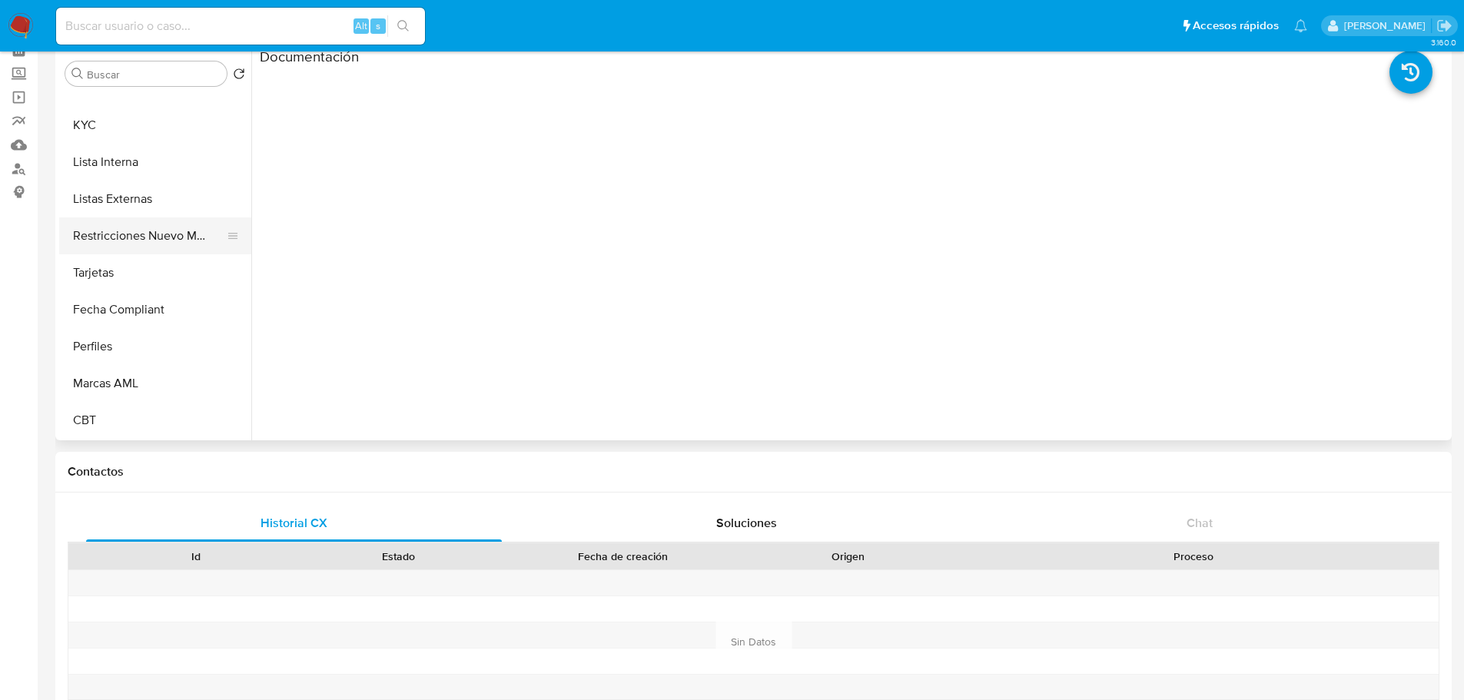
click at [161, 252] on button "Restricciones Nuevo Mundo" at bounding box center [149, 235] width 180 height 37
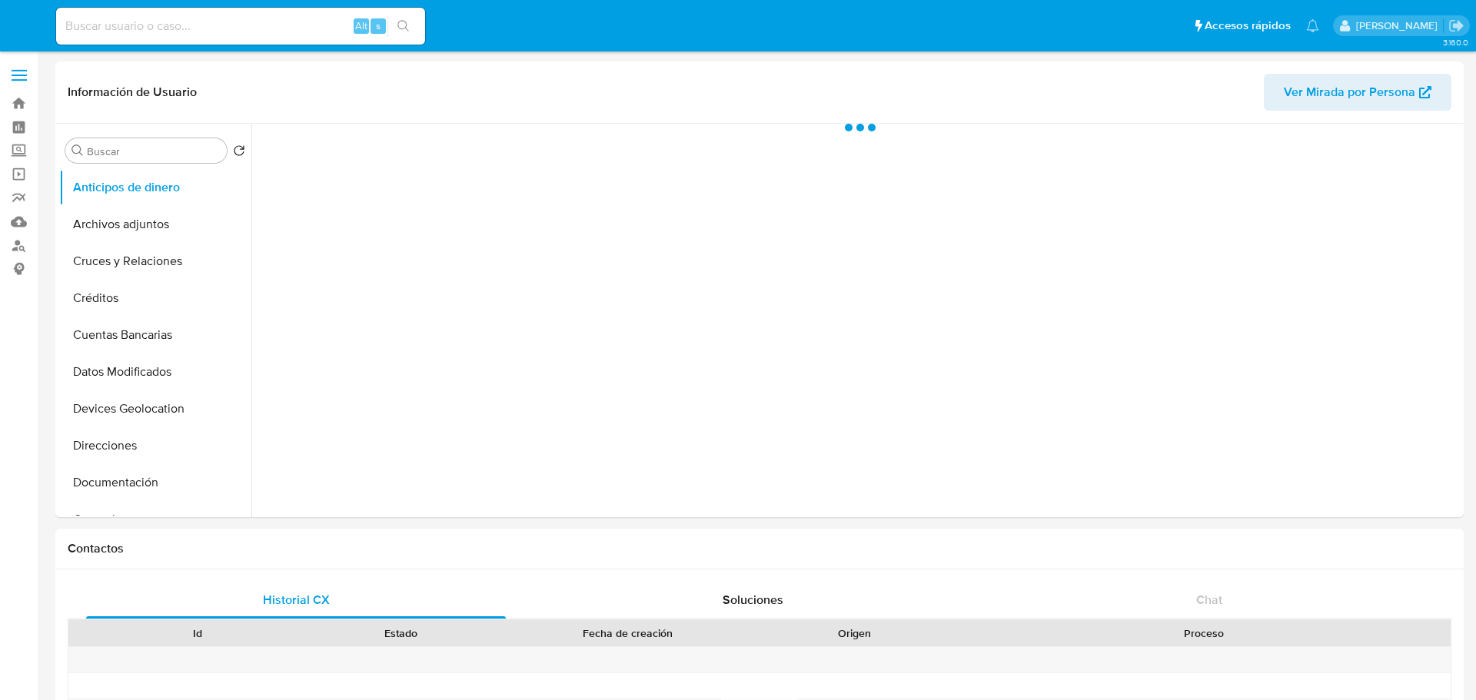
select select "10"
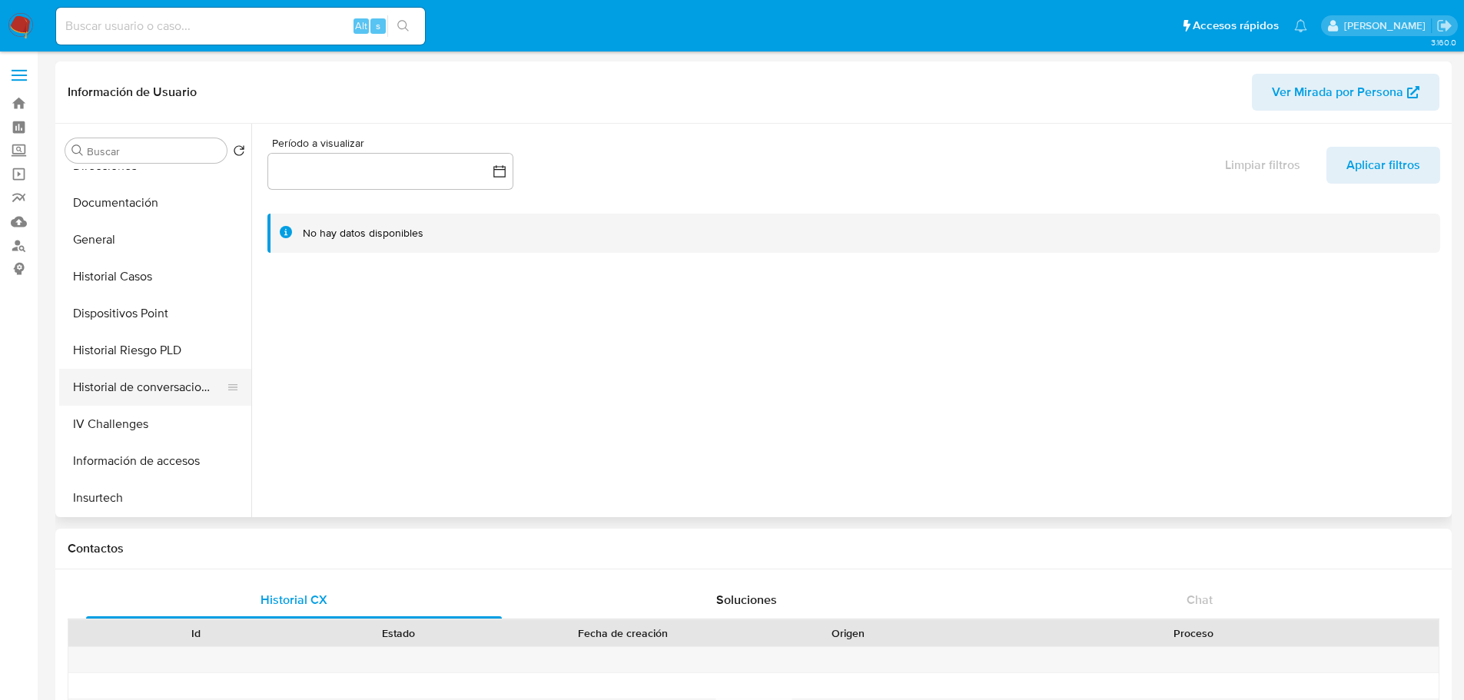
scroll to position [307, 0]
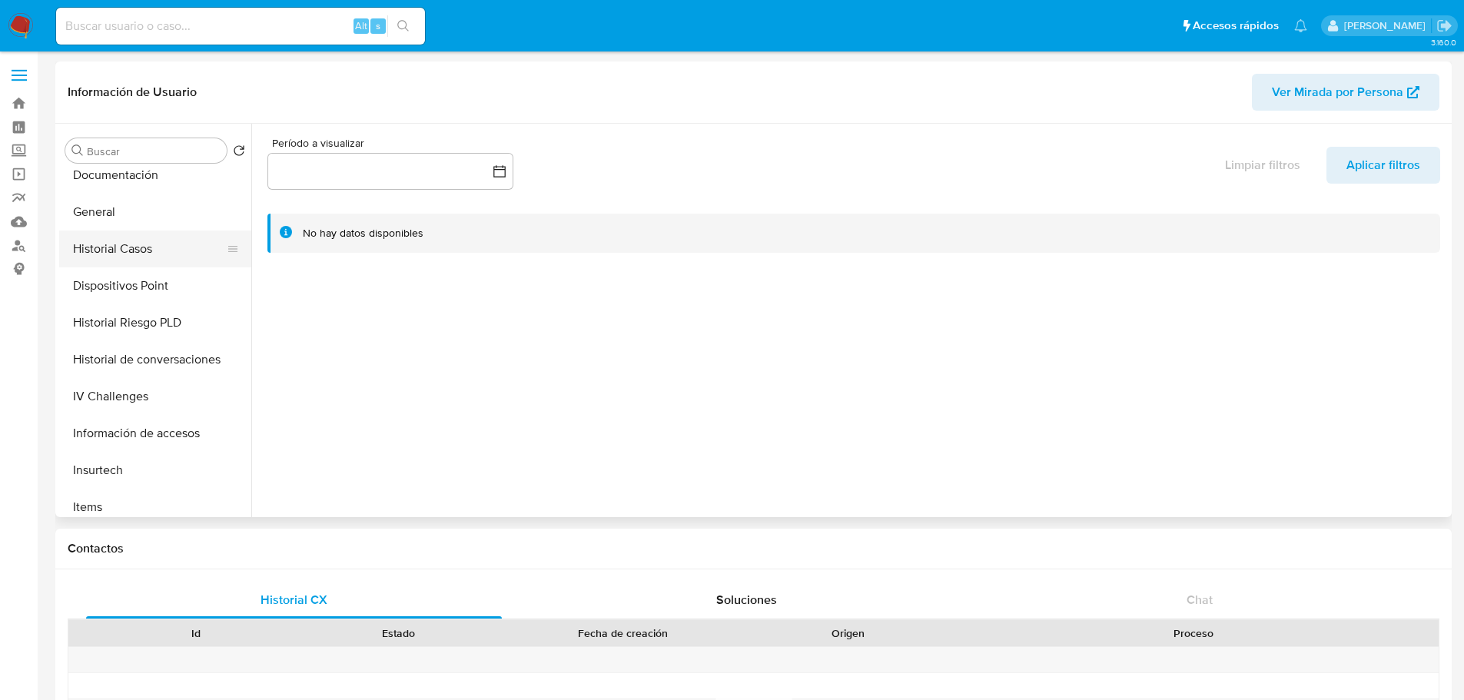
click at [143, 251] on button "Historial Casos" at bounding box center [149, 249] width 180 height 37
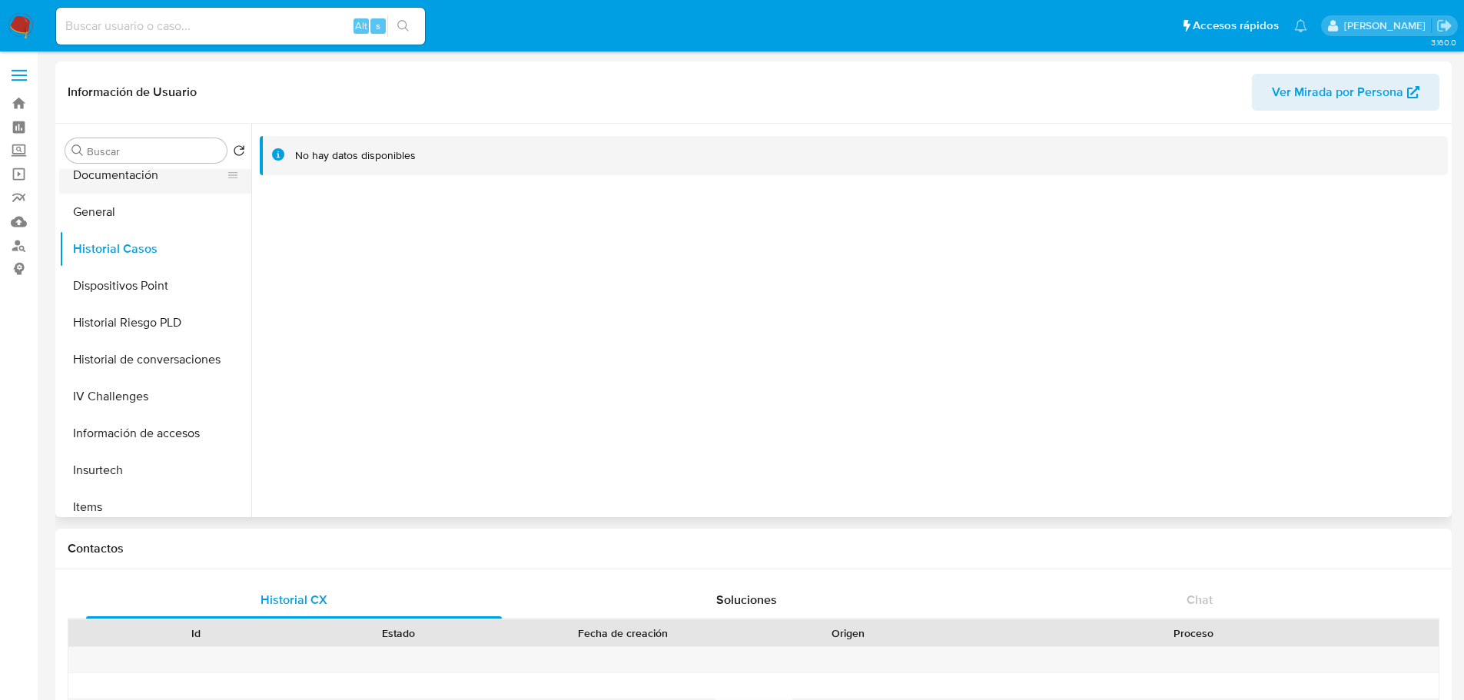
click at [146, 183] on button "Documentación" at bounding box center [149, 175] width 180 height 37
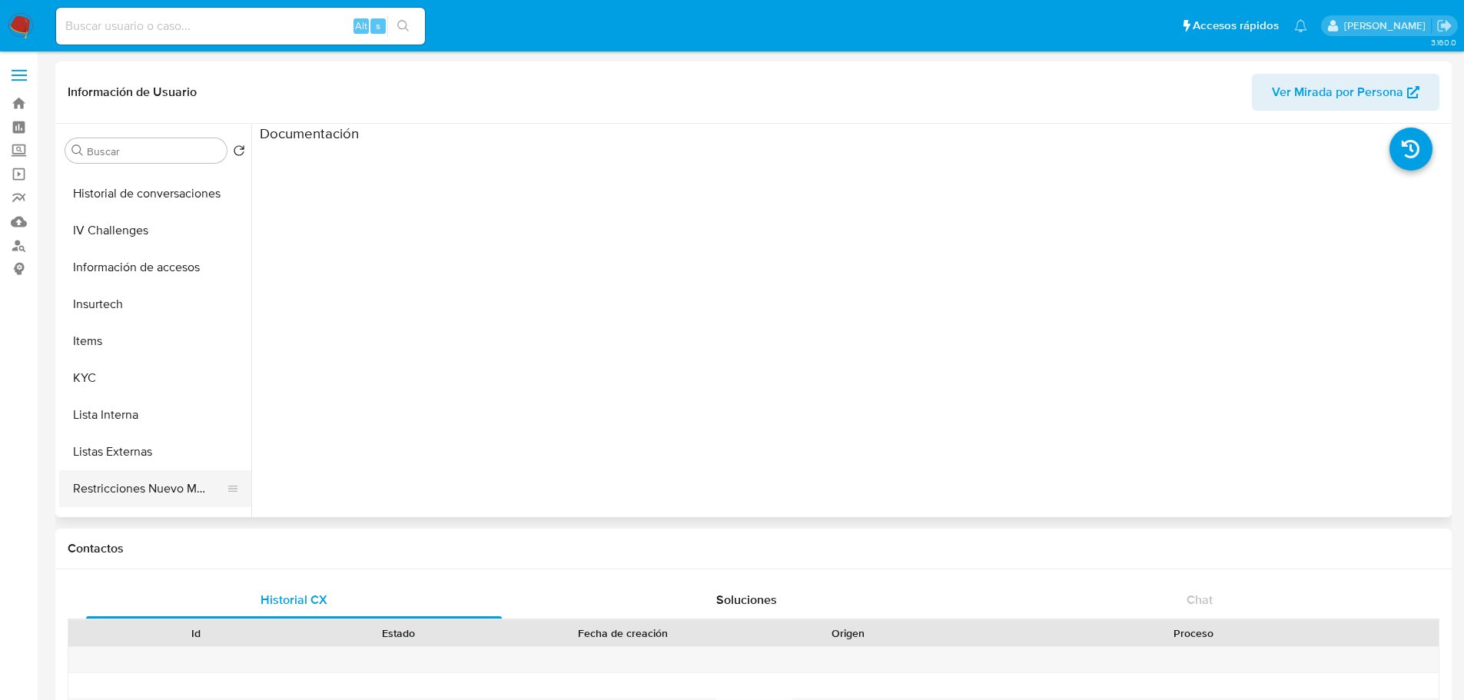
scroll to position [649, 0]
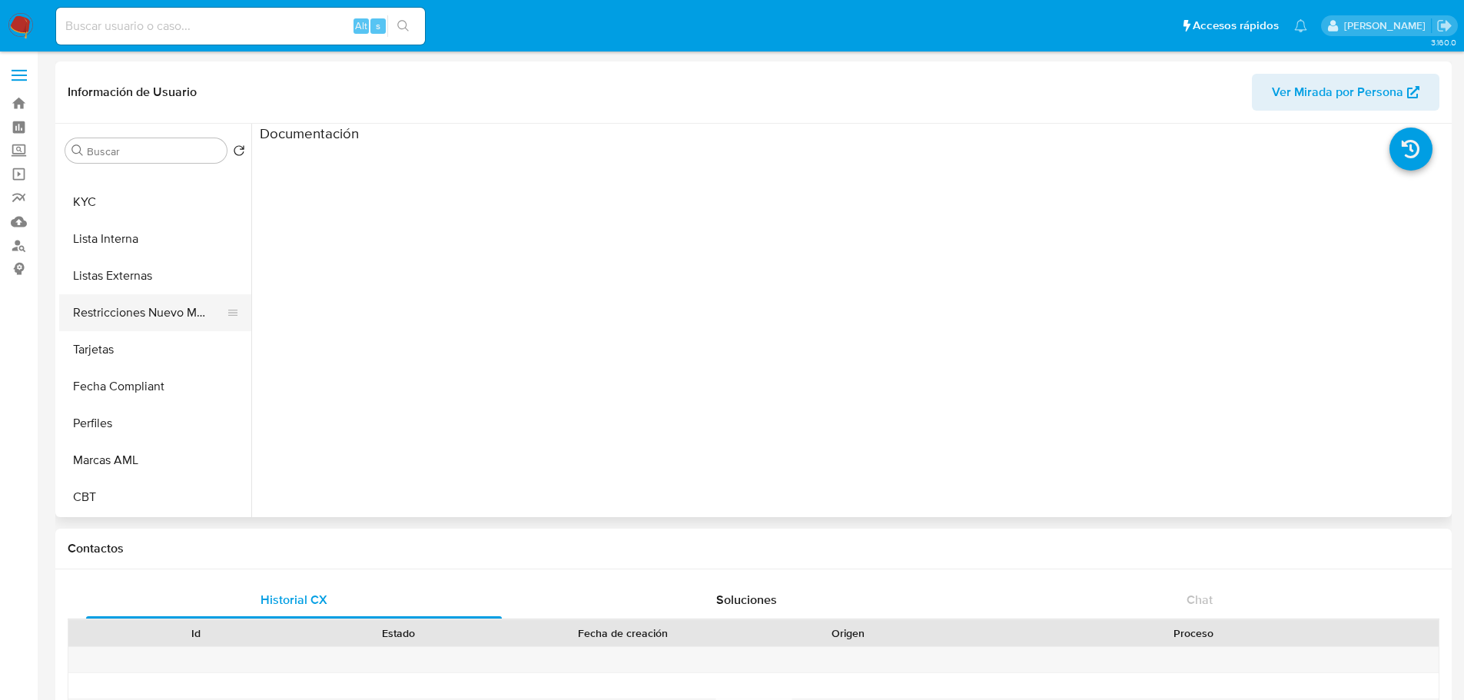
click at [148, 300] on button "Restricciones Nuevo Mundo" at bounding box center [149, 312] width 180 height 37
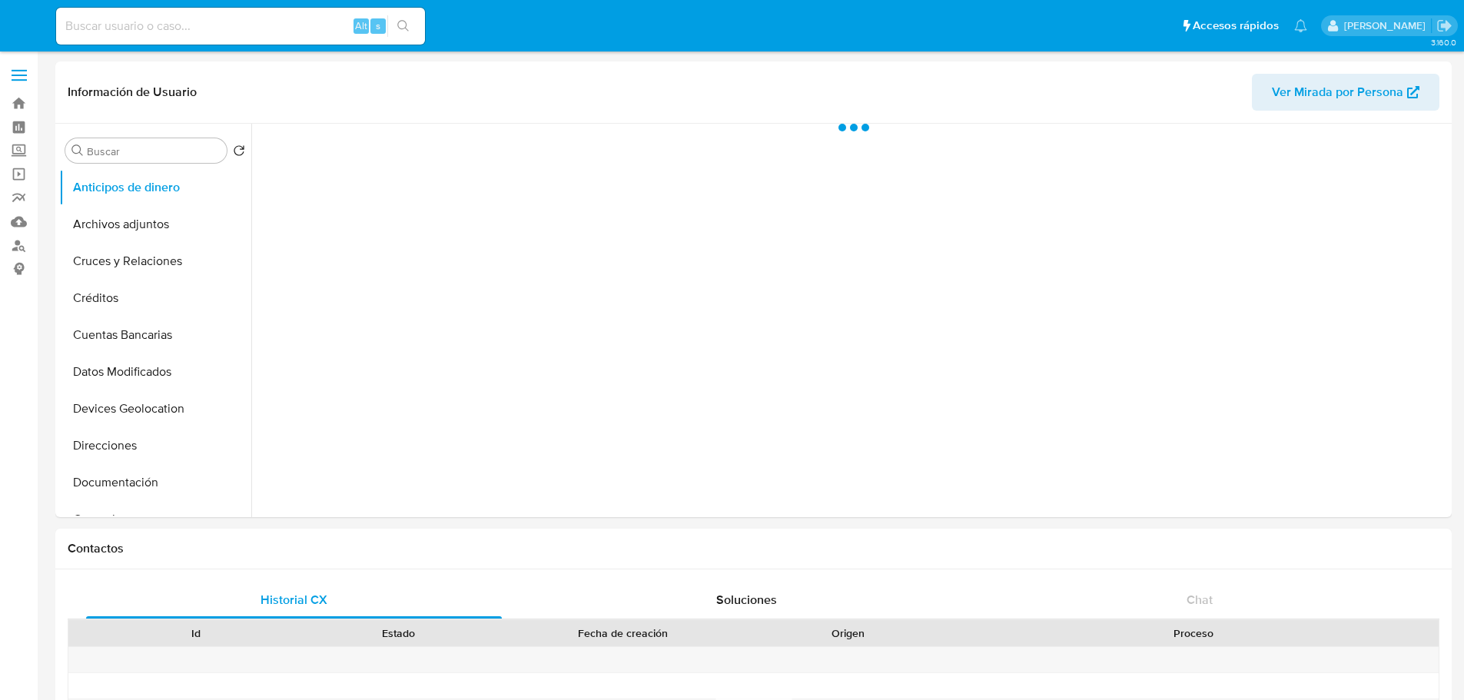
select select "10"
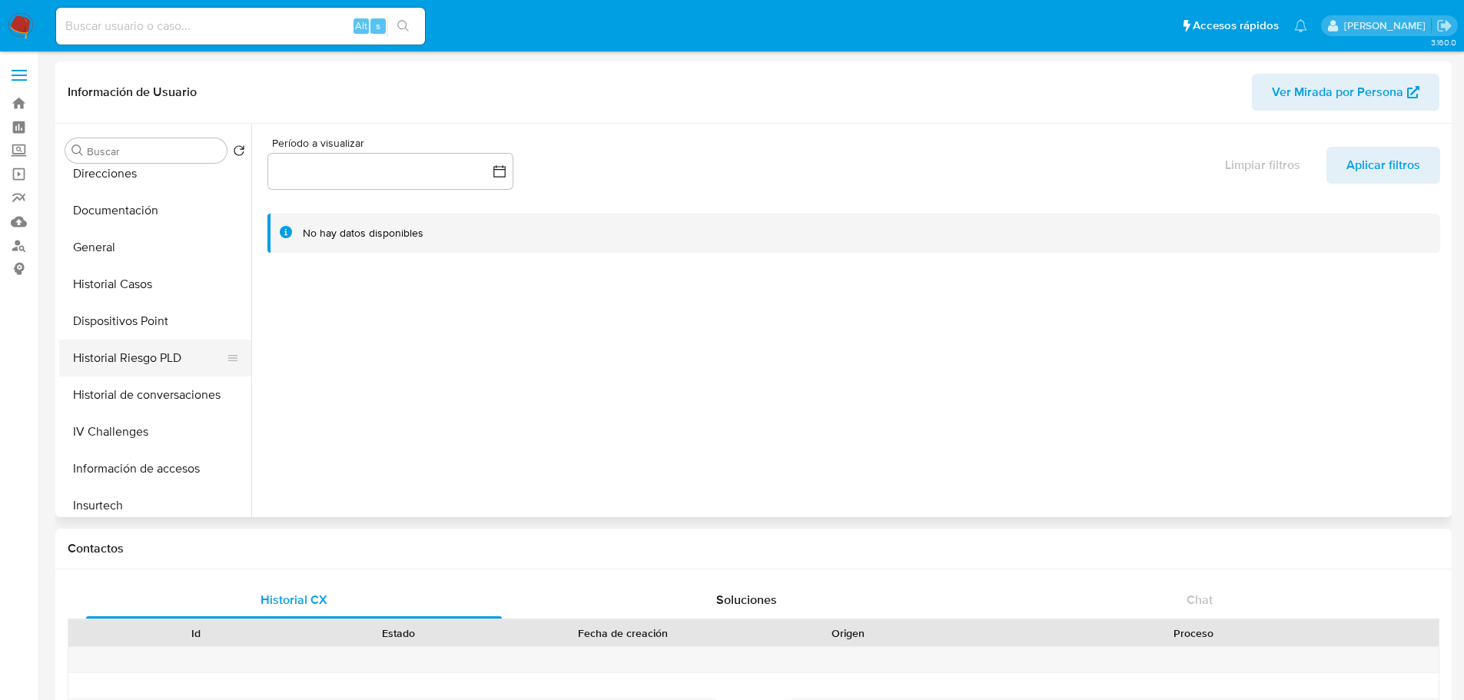
scroll to position [307, 0]
click at [119, 241] on button "Historial Casos" at bounding box center [149, 249] width 180 height 37
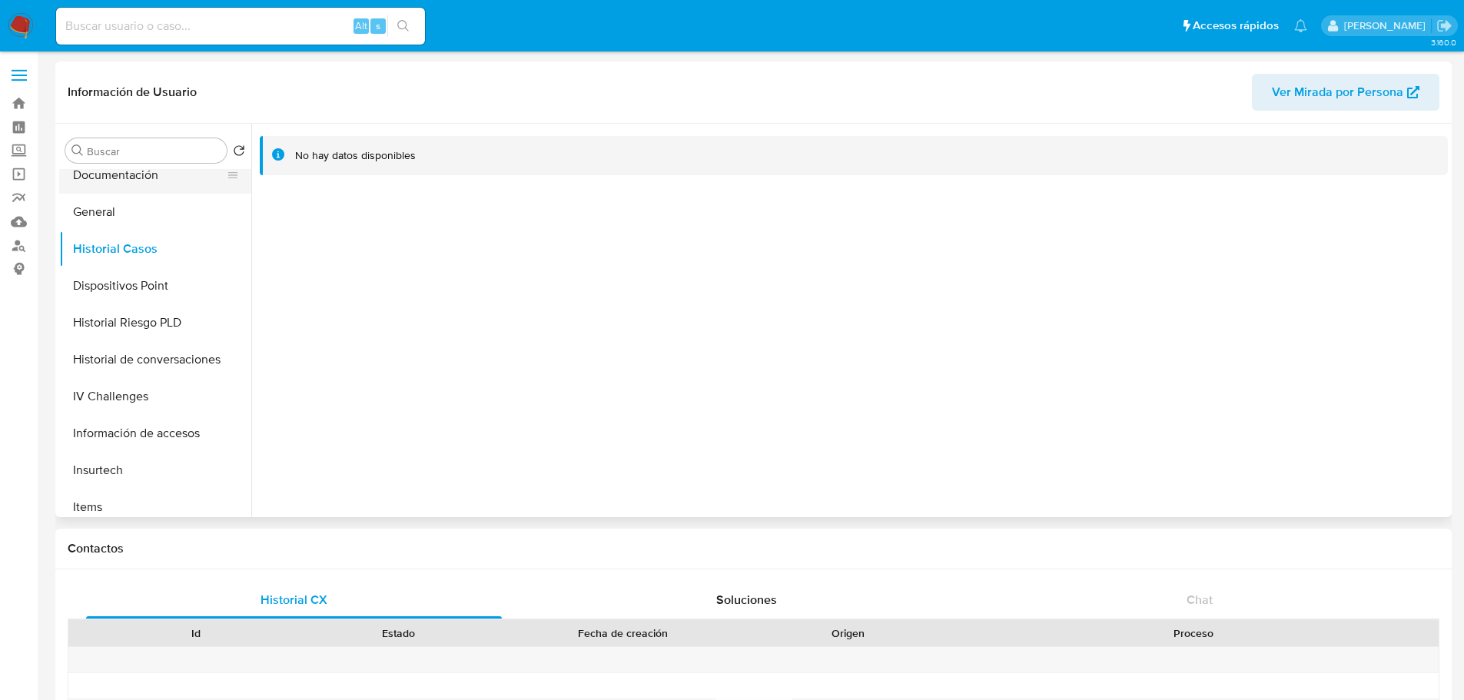
click at [128, 185] on button "Documentación" at bounding box center [149, 175] width 180 height 37
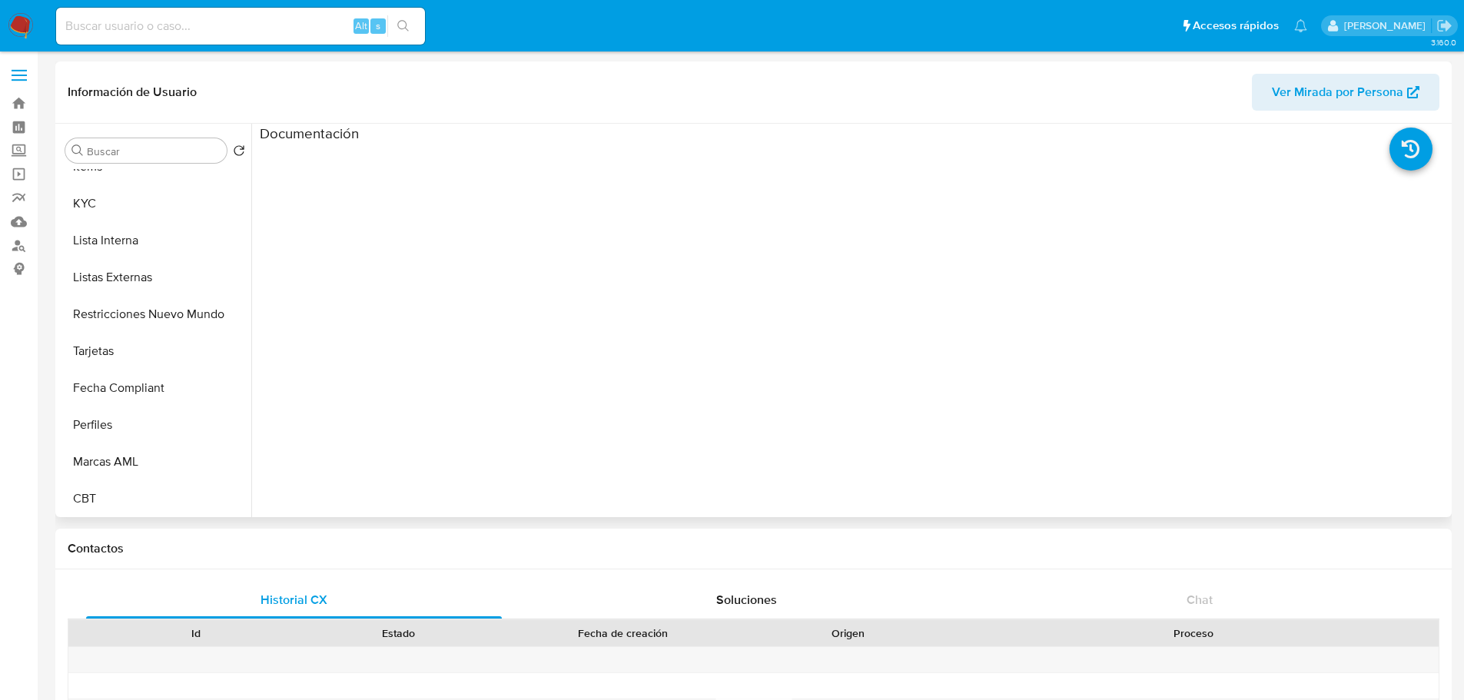
scroll to position [649, 0]
click at [164, 311] on button "Restricciones Nuevo Mundo" at bounding box center [149, 312] width 180 height 37
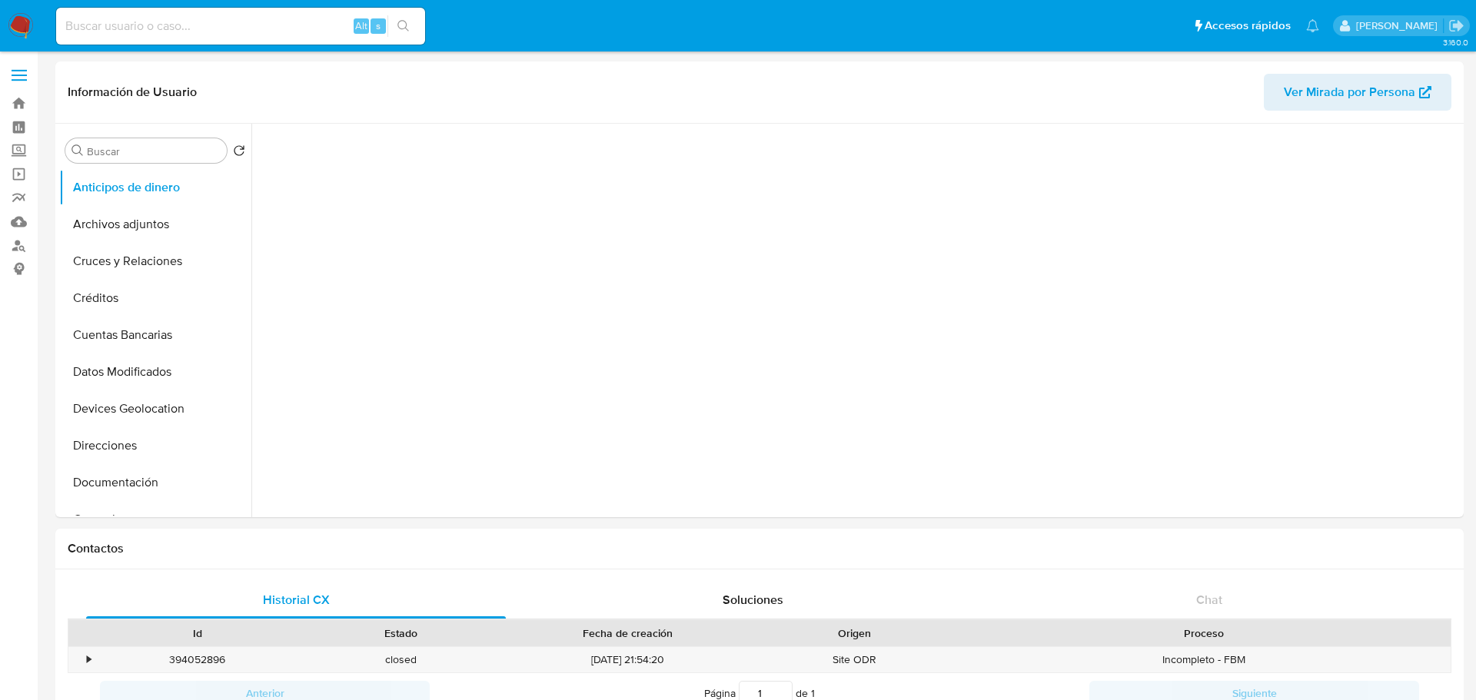
select select "10"
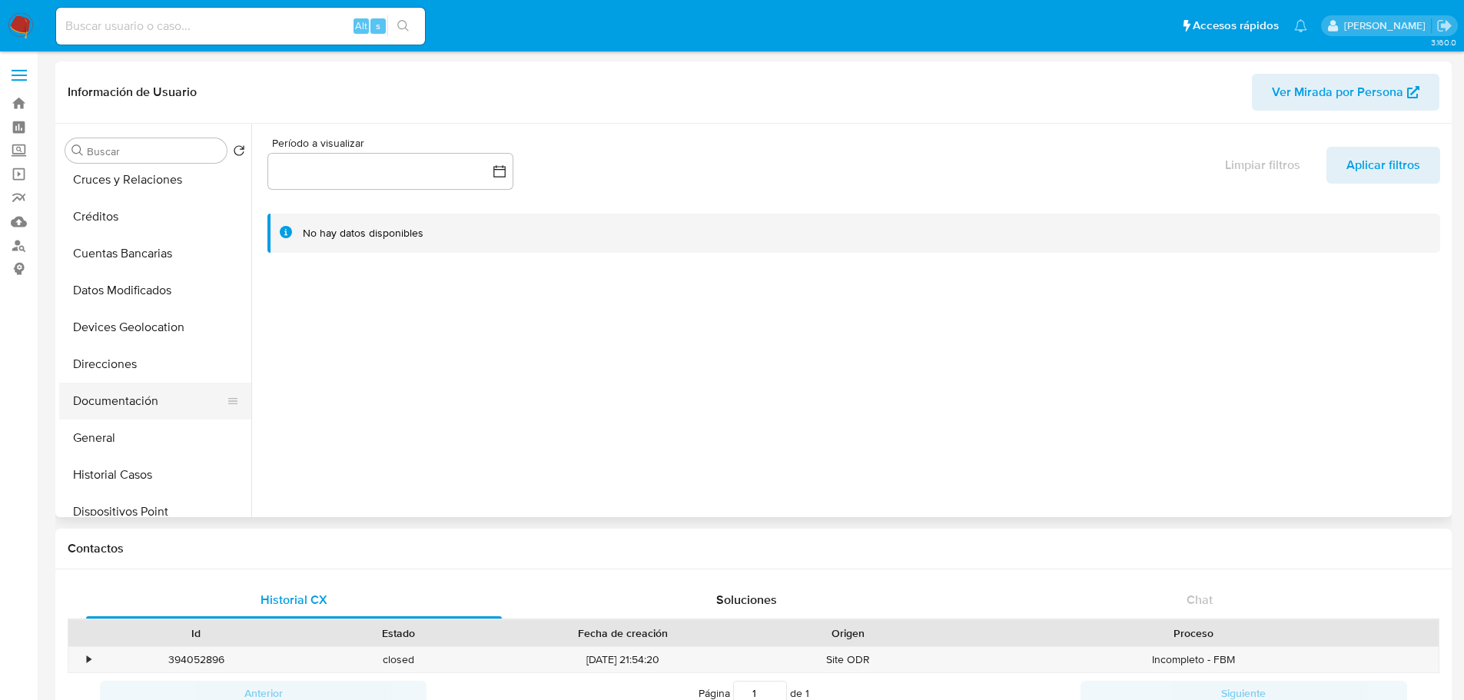
scroll to position [154, 0]
click at [97, 397] on button "Historial Casos" at bounding box center [149, 402] width 180 height 37
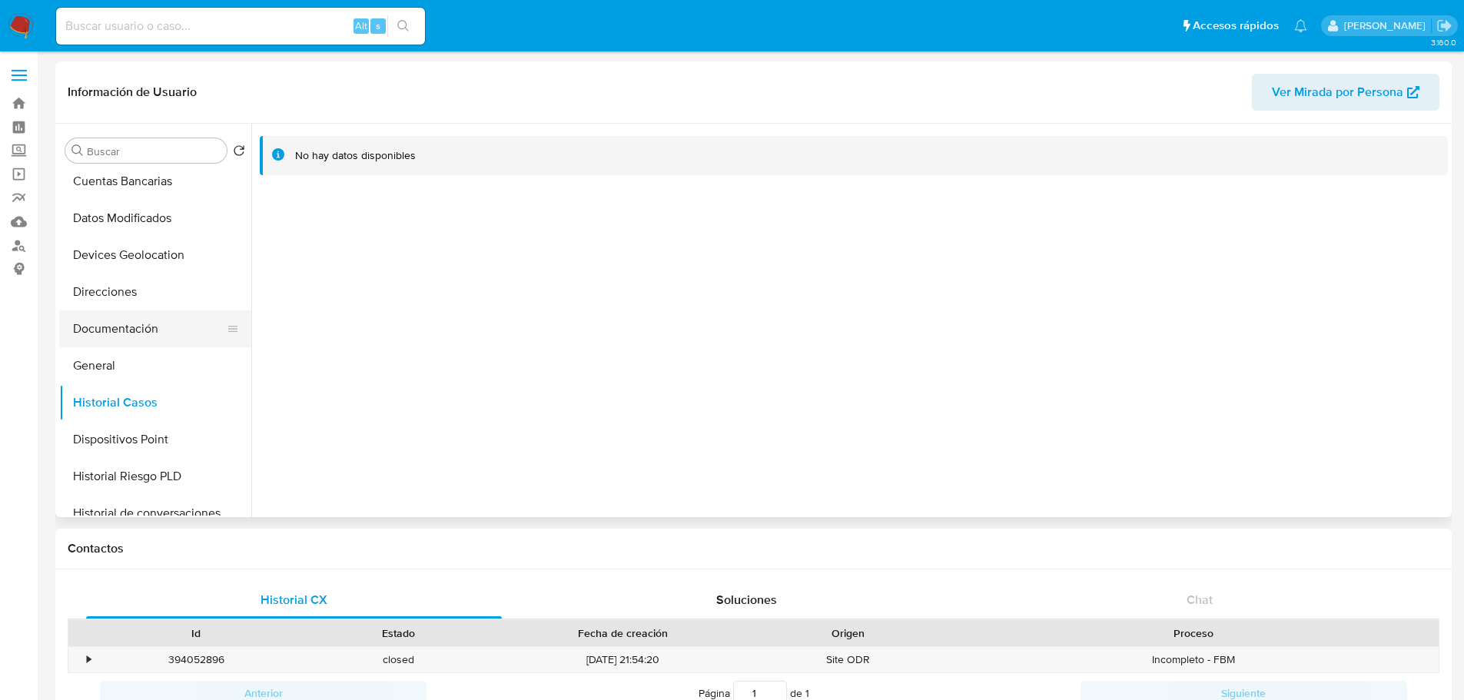
click at [128, 332] on button "Documentación" at bounding box center [149, 328] width 180 height 37
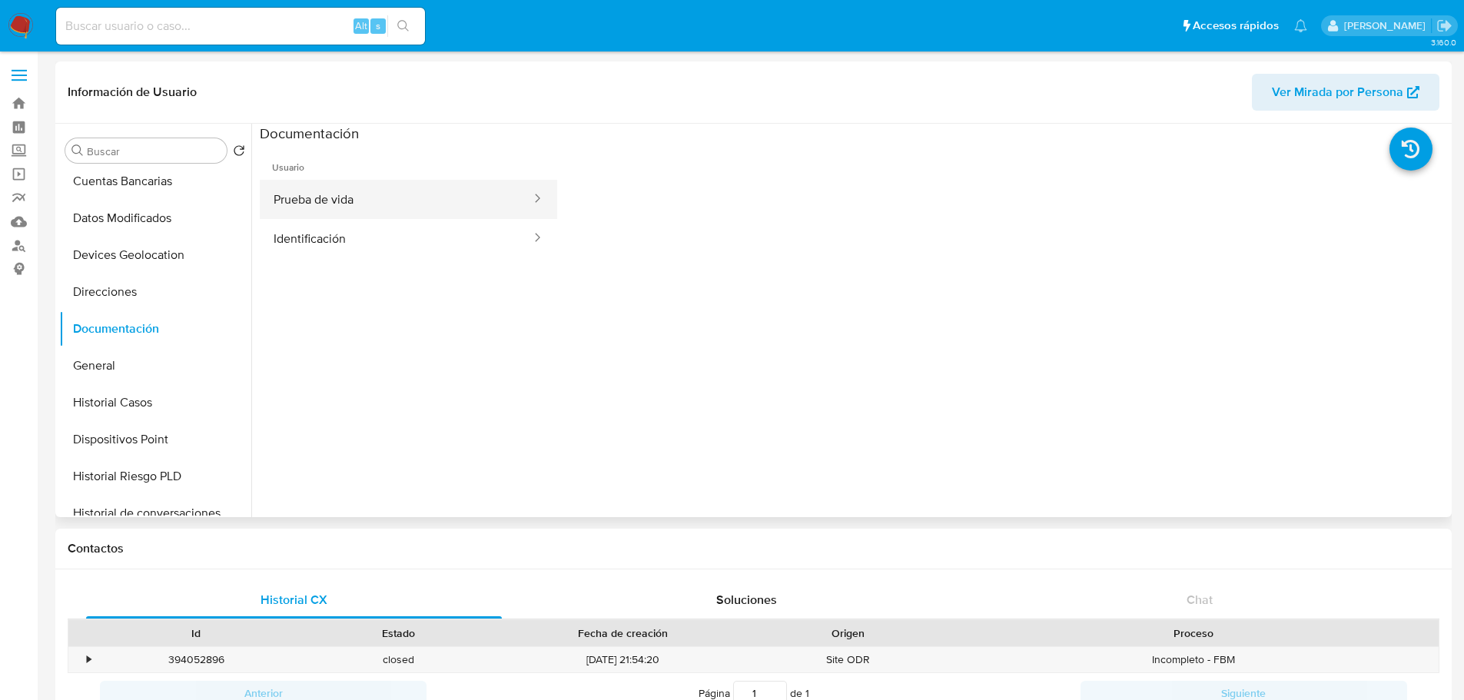
click at [309, 206] on button "Prueba de vida" at bounding box center [396, 199] width 273 height 39
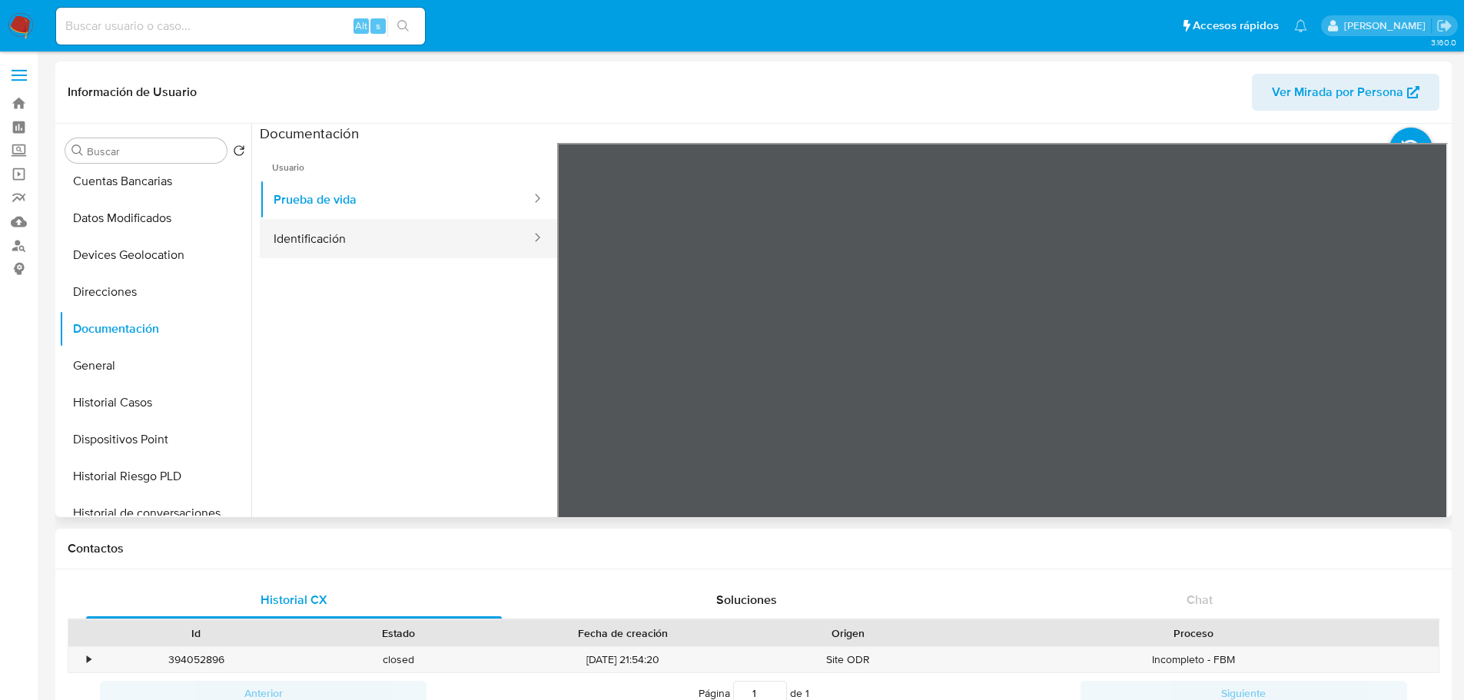
click at [393, 231] on button "Identificación" at bounding box center [396, 238] width 273 height 39
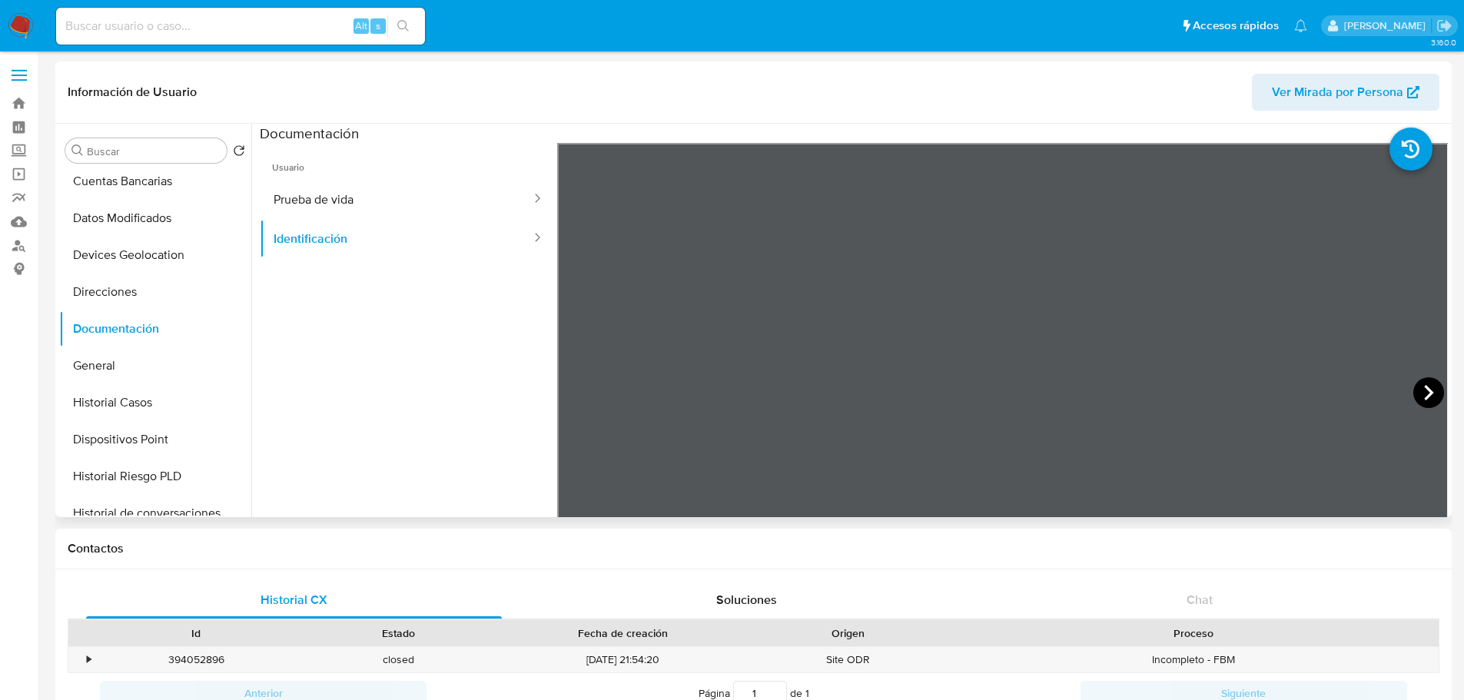
click at [1423, 394] on icon at bounding box center [1428, 392] width 31 height 31
click at [564, 389] on icon at bounding box center [576, 392] width 31 height 31
click at [360, 210] on button "Prueba de vida" at bounding box center [396, 199] width 273 height 39
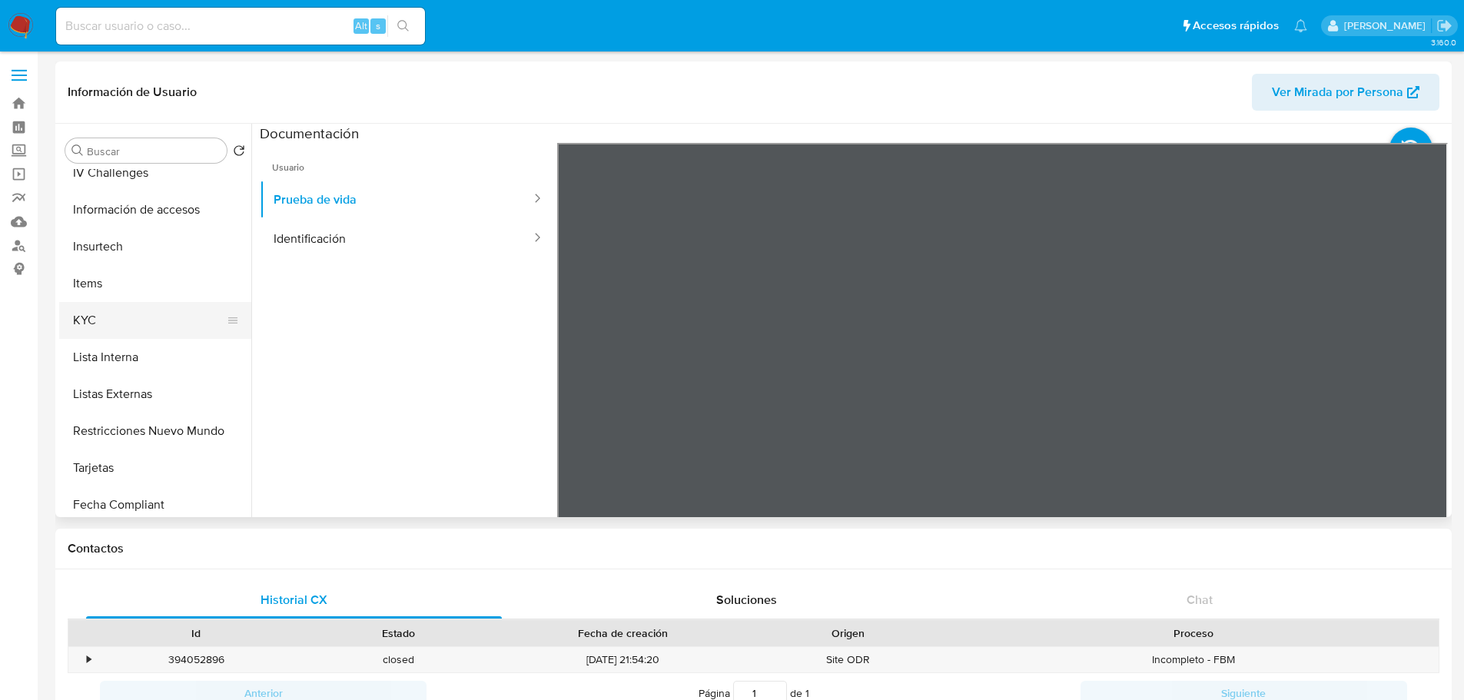
scroll to position [538, 0]
click at [115, 310] on button "KYC" at bounding box center [149, 313] width 180 height 37
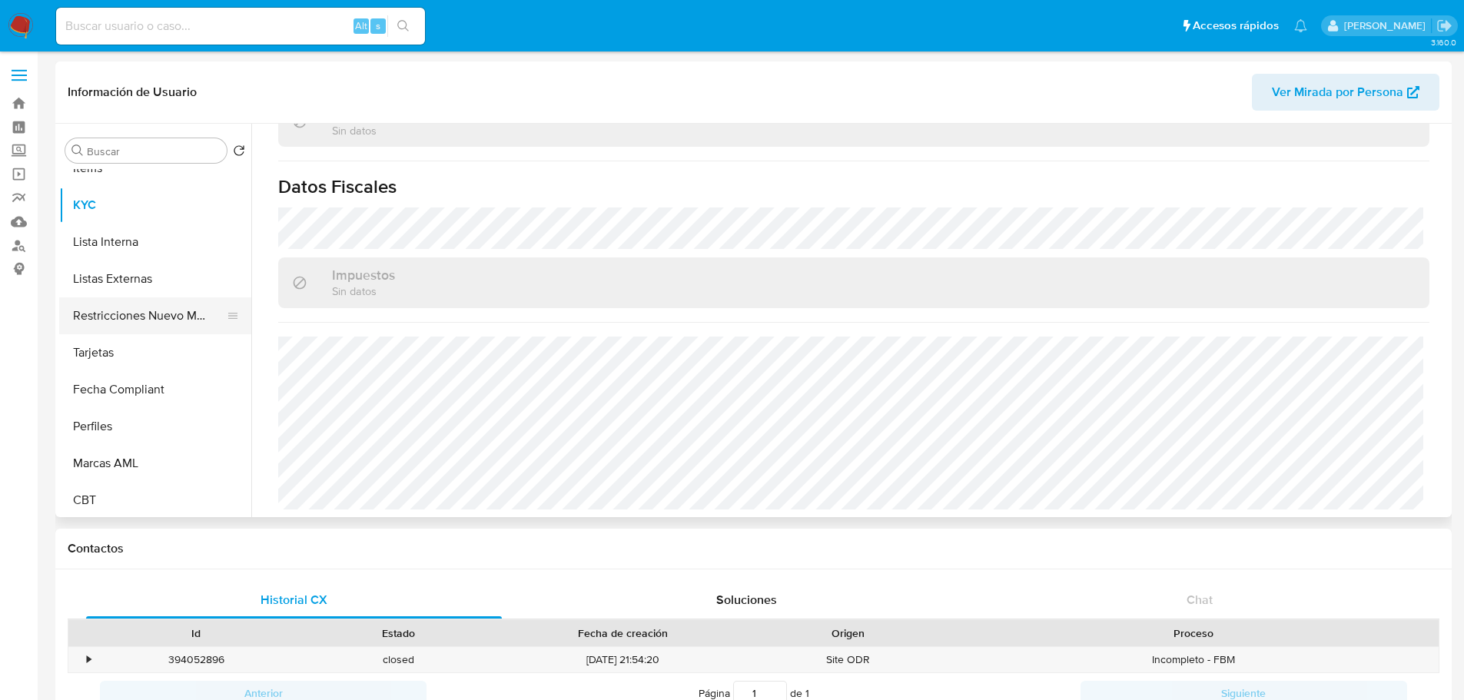
scroll to position [649, 0]
click at [150, 307] on button "Restricciones Nuevo Mundo" at bounding box center [149, 312] width 180 height 37
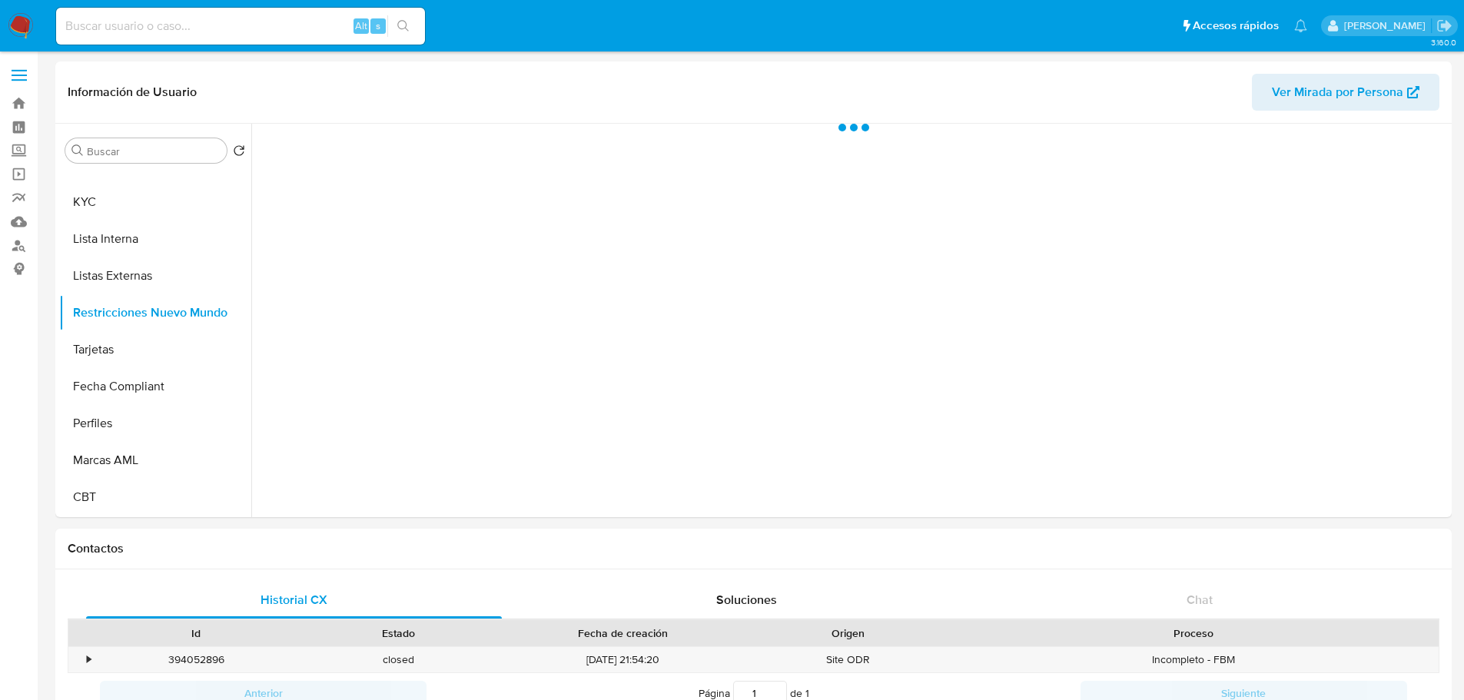
scroll to position [0, 0]
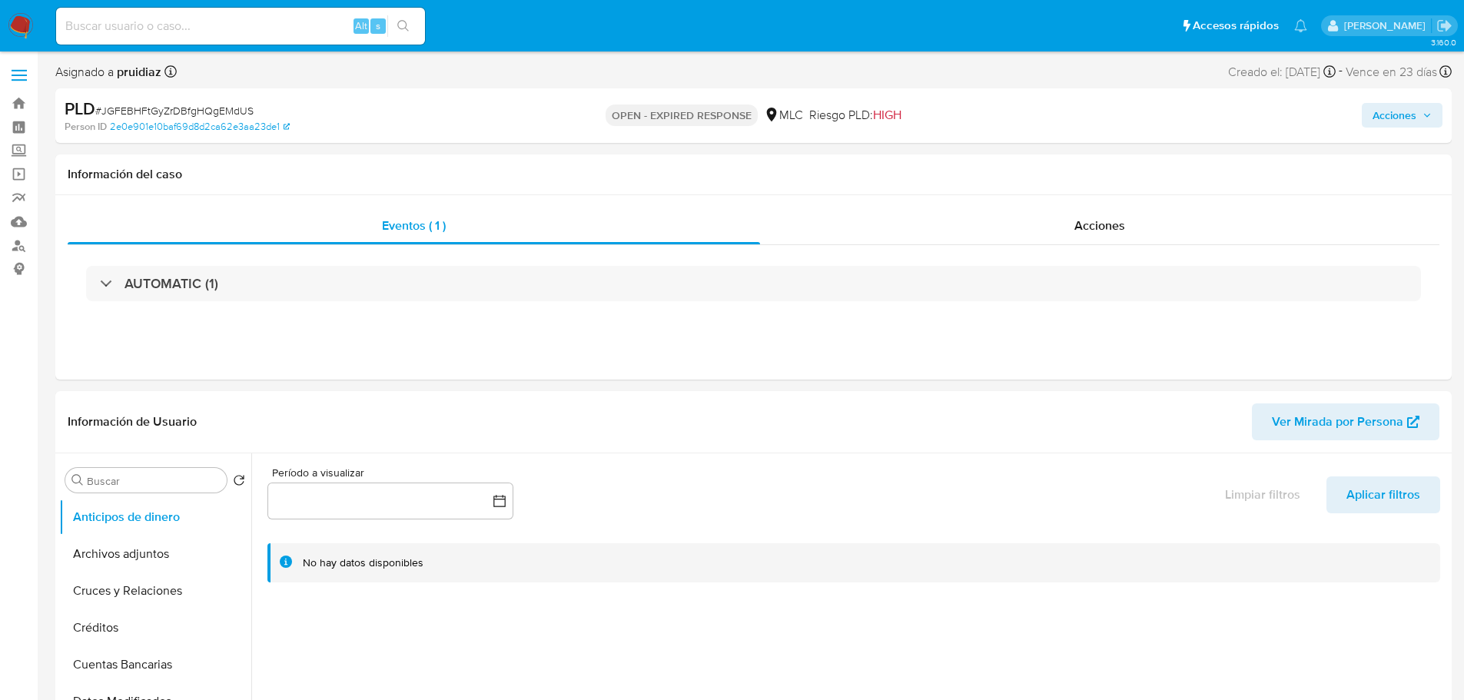
select select "10"
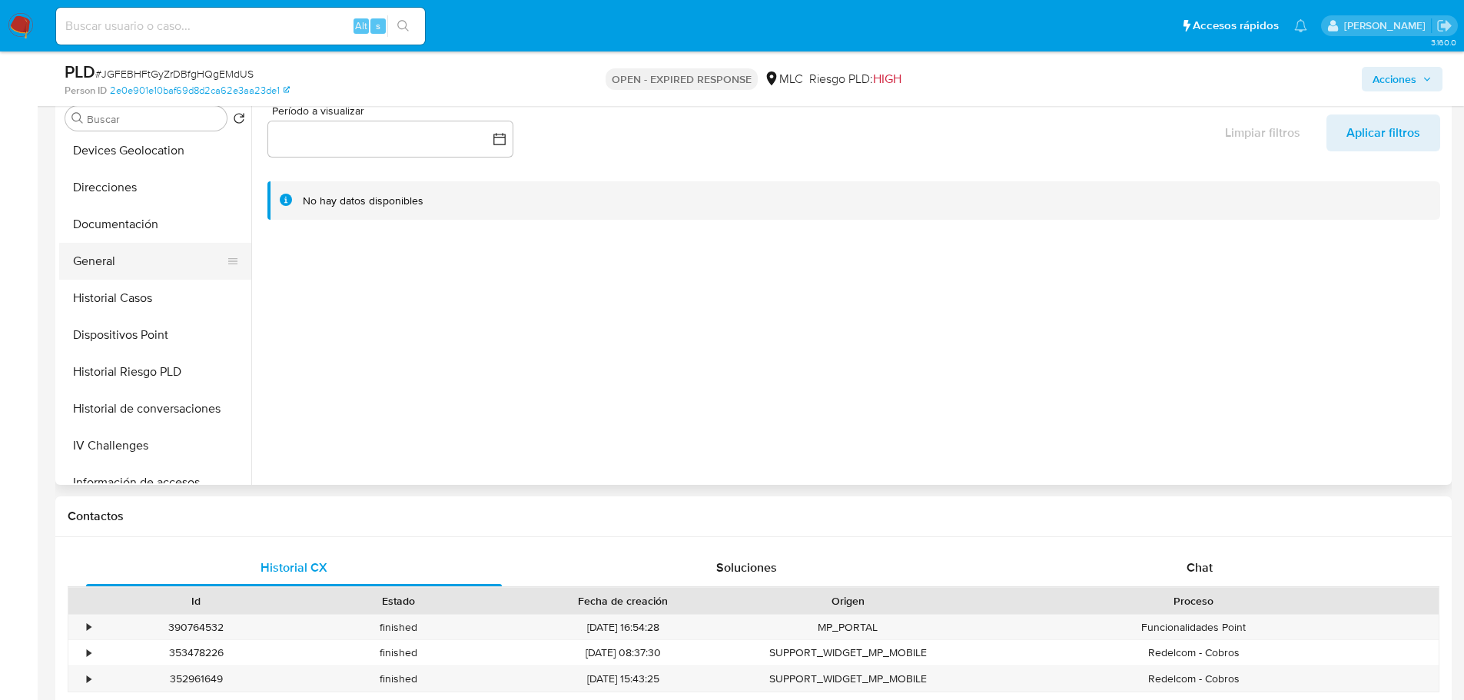
scroll to position [231, 0]
click at [83, 255] on button "General" at bounding box center [149, 256] width 180 height 37
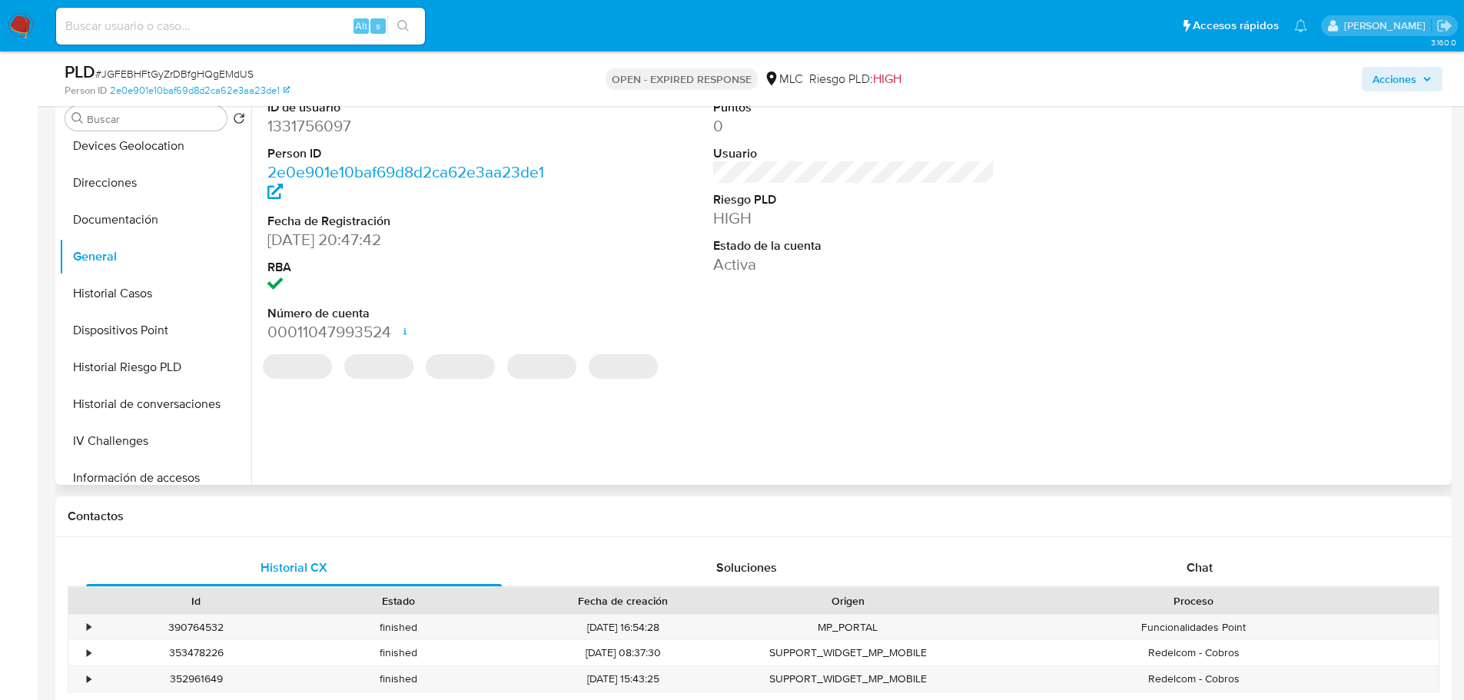
click at [326, 131] on dd "1331756097" at bounding box center [408, 126] width 282 height 22
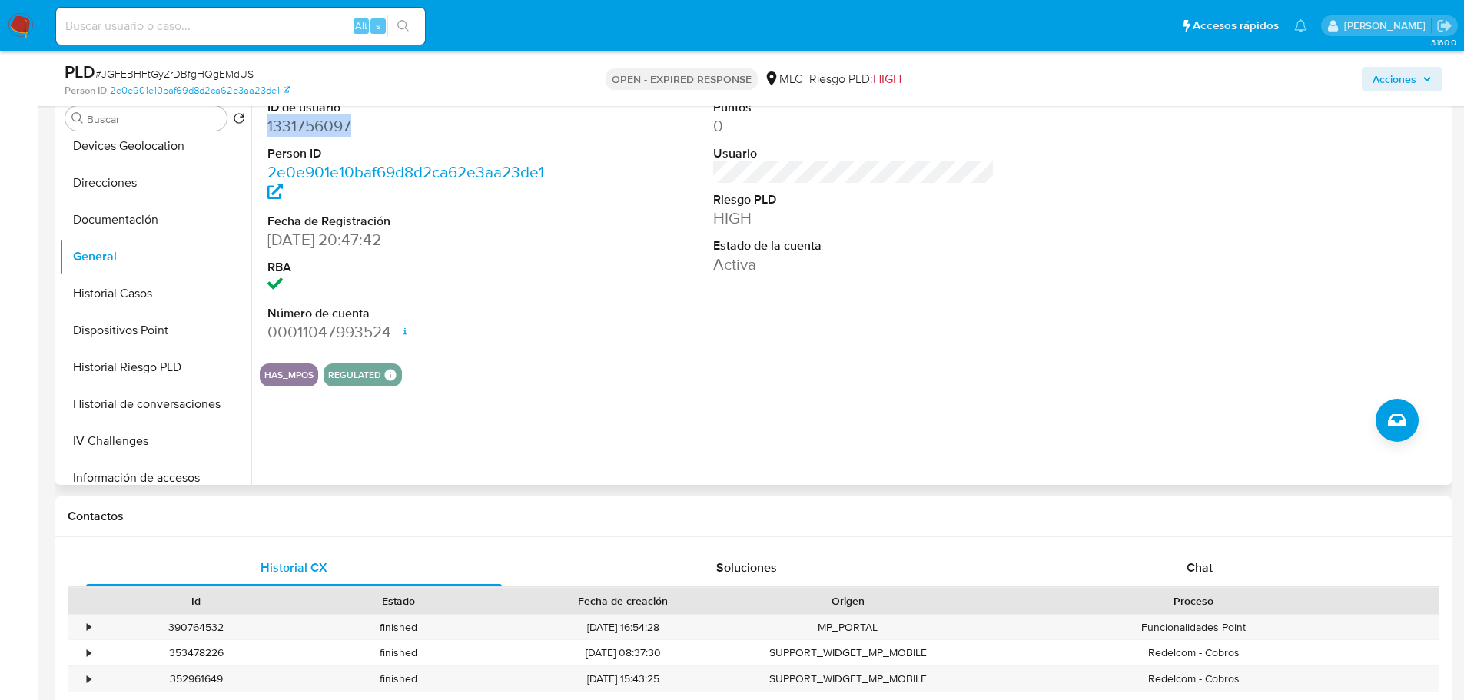
copy dd "1331756097"
click at [98, 275] on button "Historial Casos" at bounding box center [149, 293] width 180 height 37
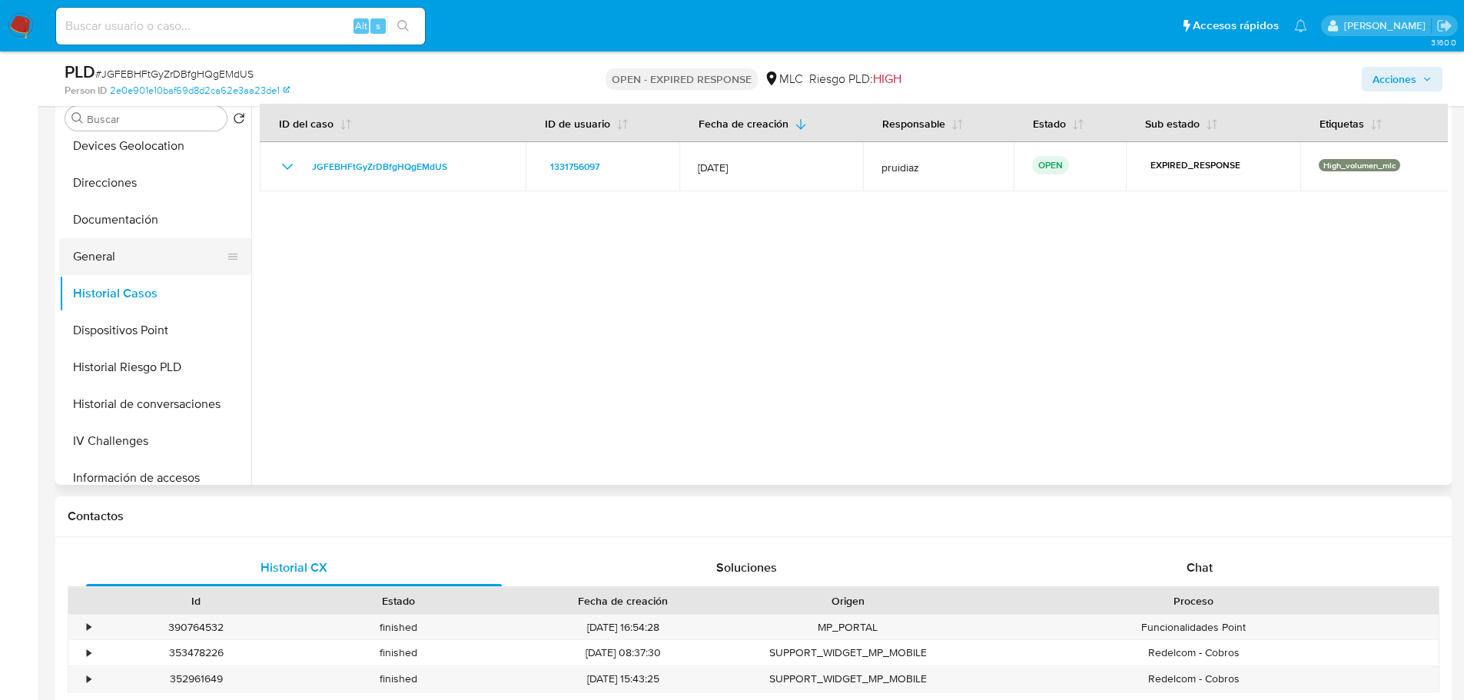
click at [112, 244] on button "General" at bounding box center [149, 256] width 180 height 37
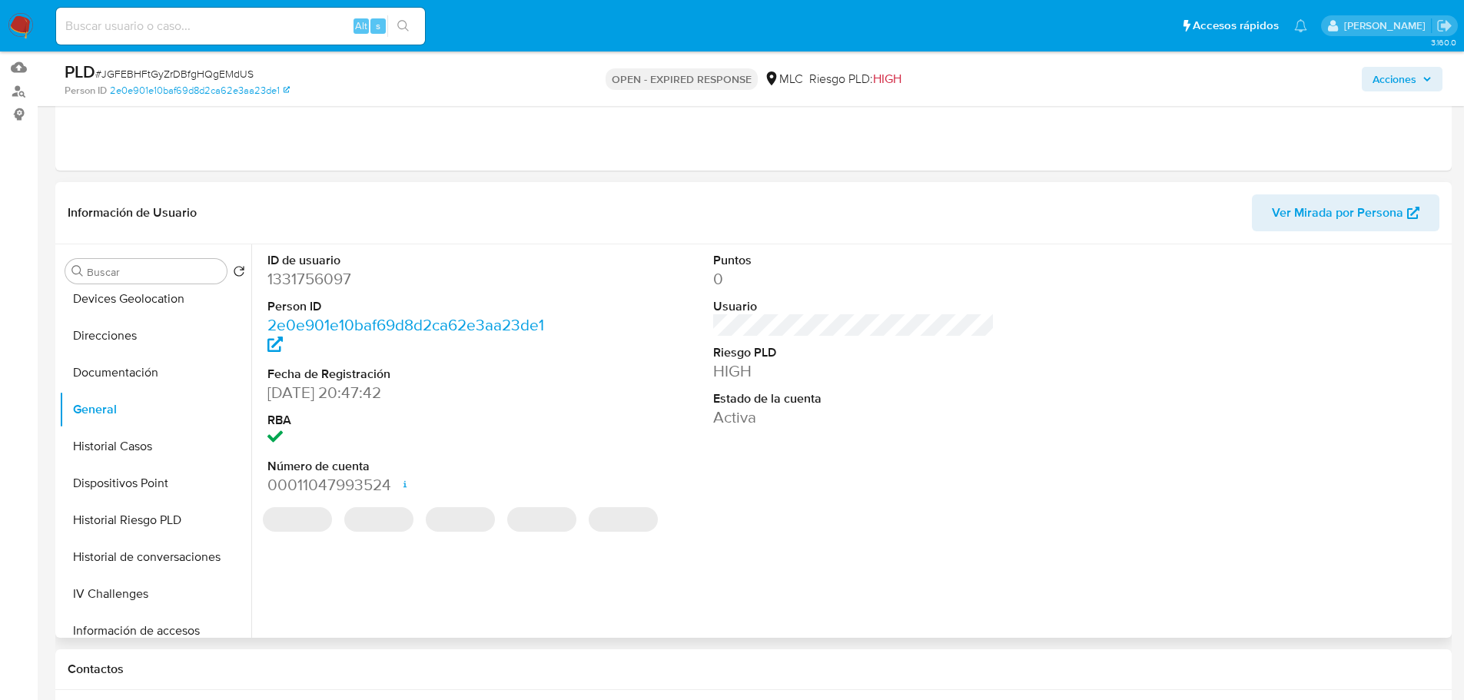
scroll to position [154, 0]
click at [301, 279] on dd "1331756097" at bounding box center [408, 280] width 282 height 22
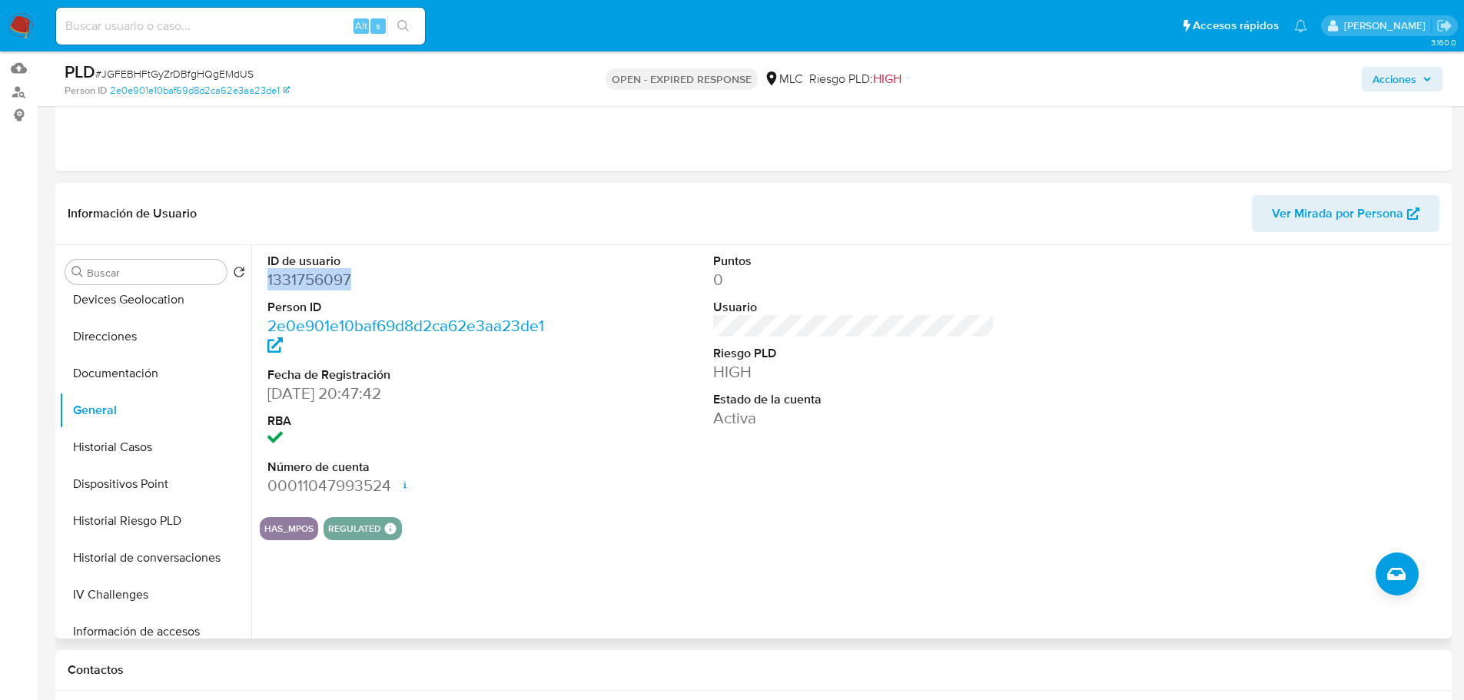
click at [301, 279] on dd "1331756097" at bounding box center [408, 280] width 282 height 22
copy dd "1331756097"
click at [134, 439] on button "Historial Casos" at bounding box center [149, 447] width 180 height 37
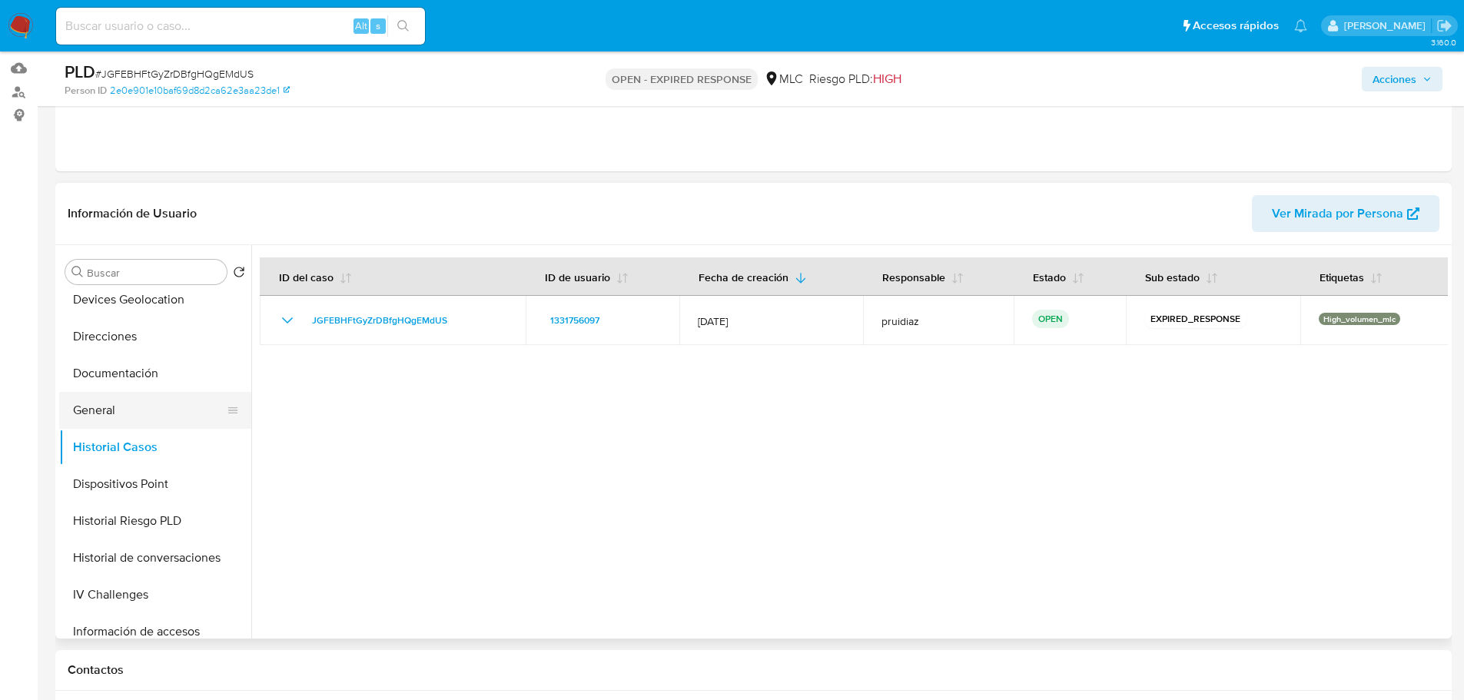
click at [144, 400] on button "General" at bounding box center [149, 410] width 180 height 37
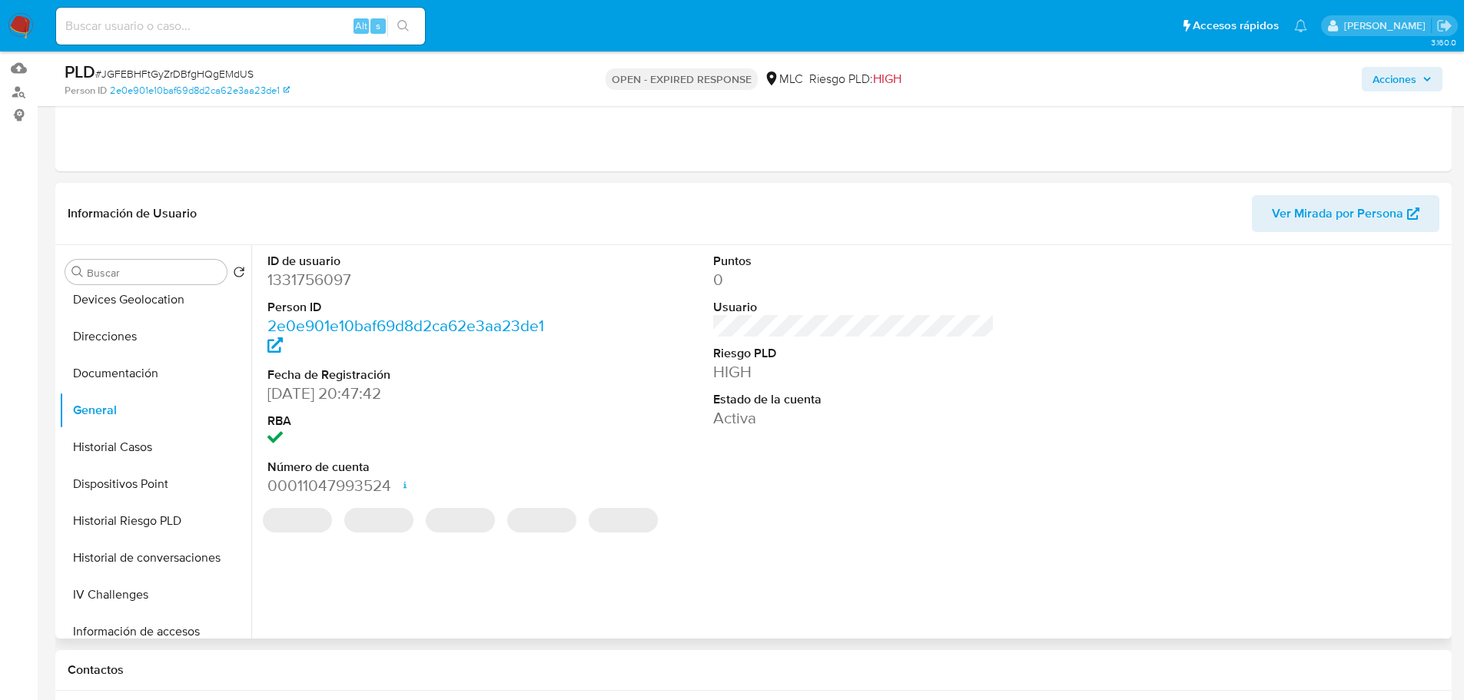
click at [315, 279] on dd "1331756097" at bounding box center [408, 280] width 282 height 22
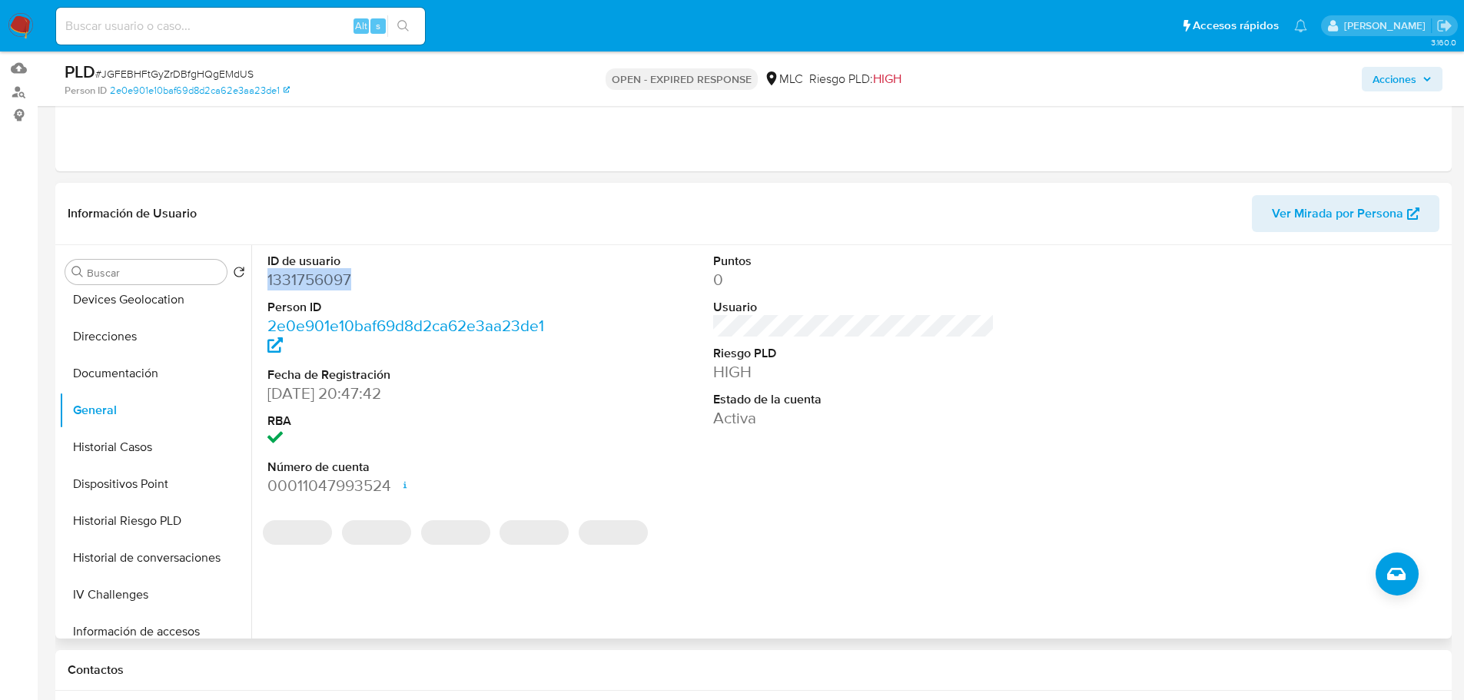
copy dd "1331756097"
click at [324, 277] on dd "1331756097" at bounding box center [408, 280] width 282 height 22
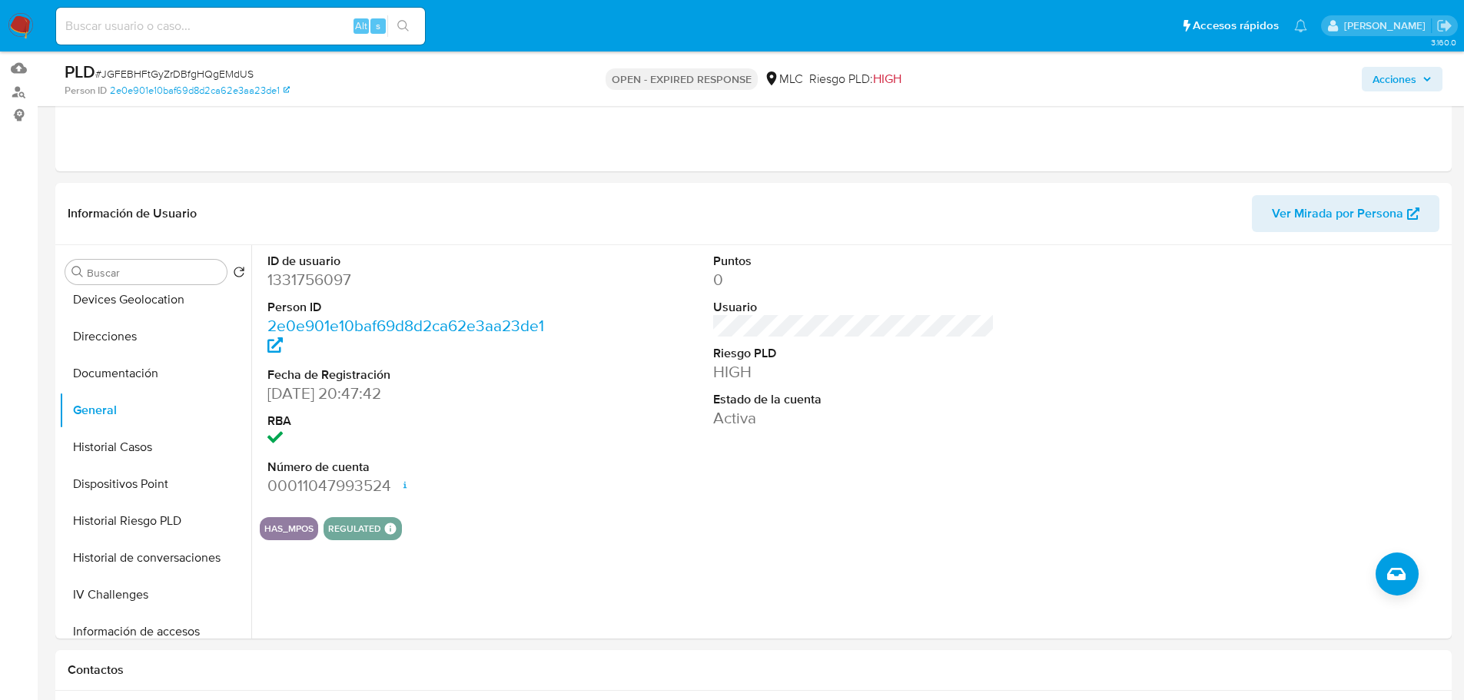
click at [168, 73] on span "# JGFEBHFtGyZrDBfgHQgEMdUS" at bounding box center [174, 73] width 158 height 15
copy span "JGFEBHFtGyZrDBfgHQgEMdUS"
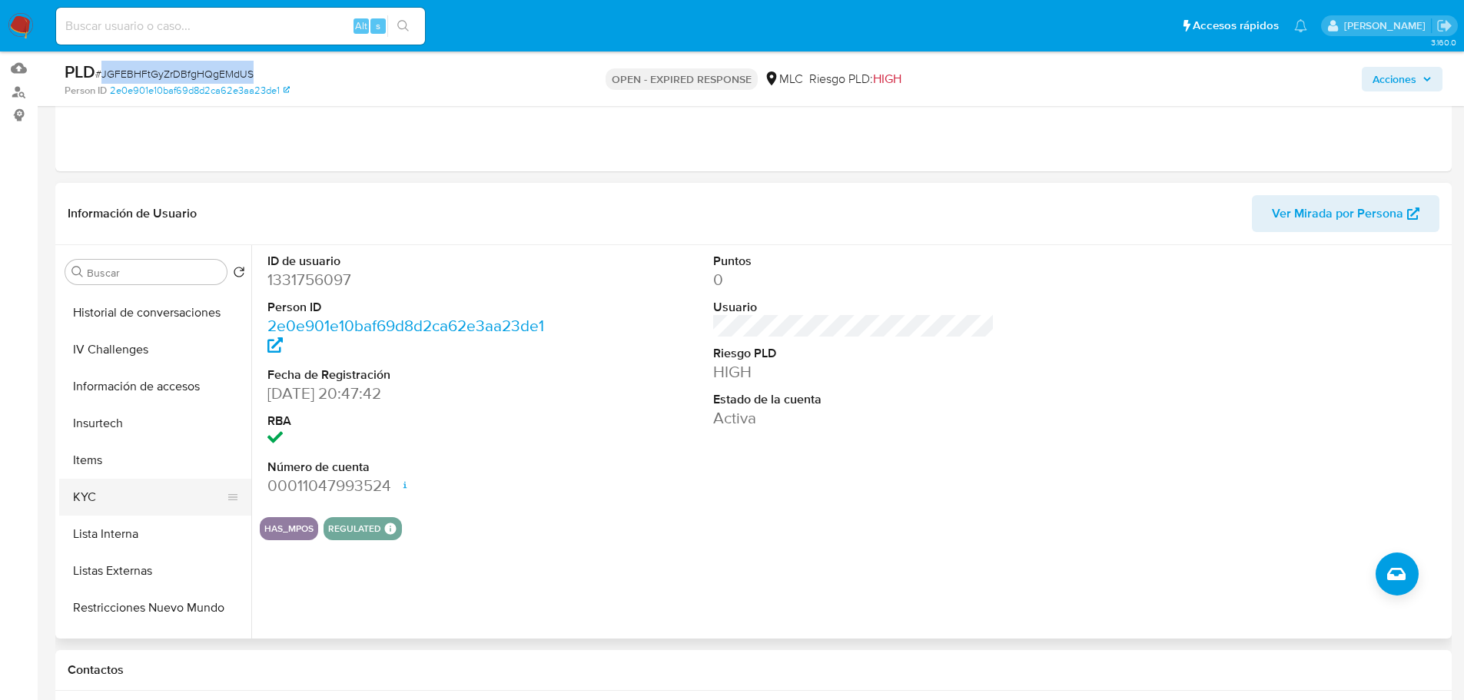
scroll to position [538, 0]
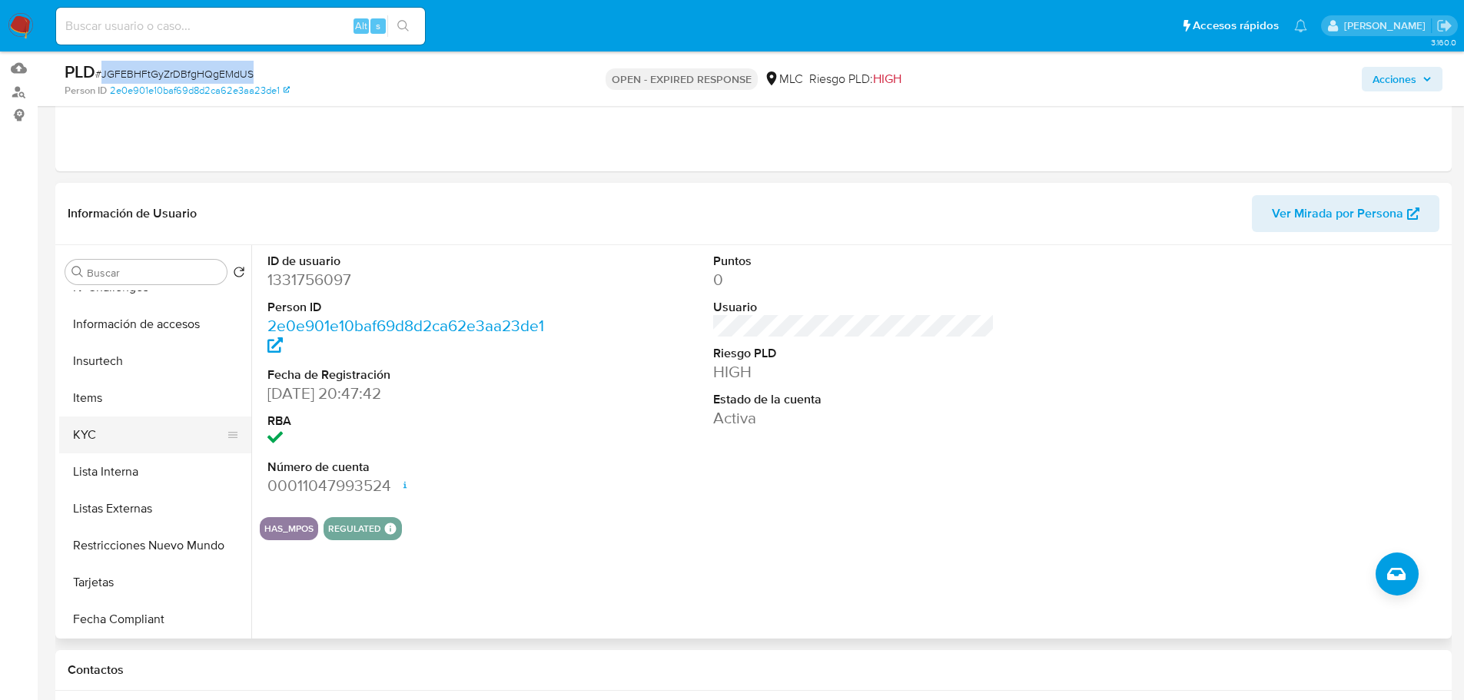
click at [118, 432] on button "KYC" at bounding box center [149, 435] width 180 height 37
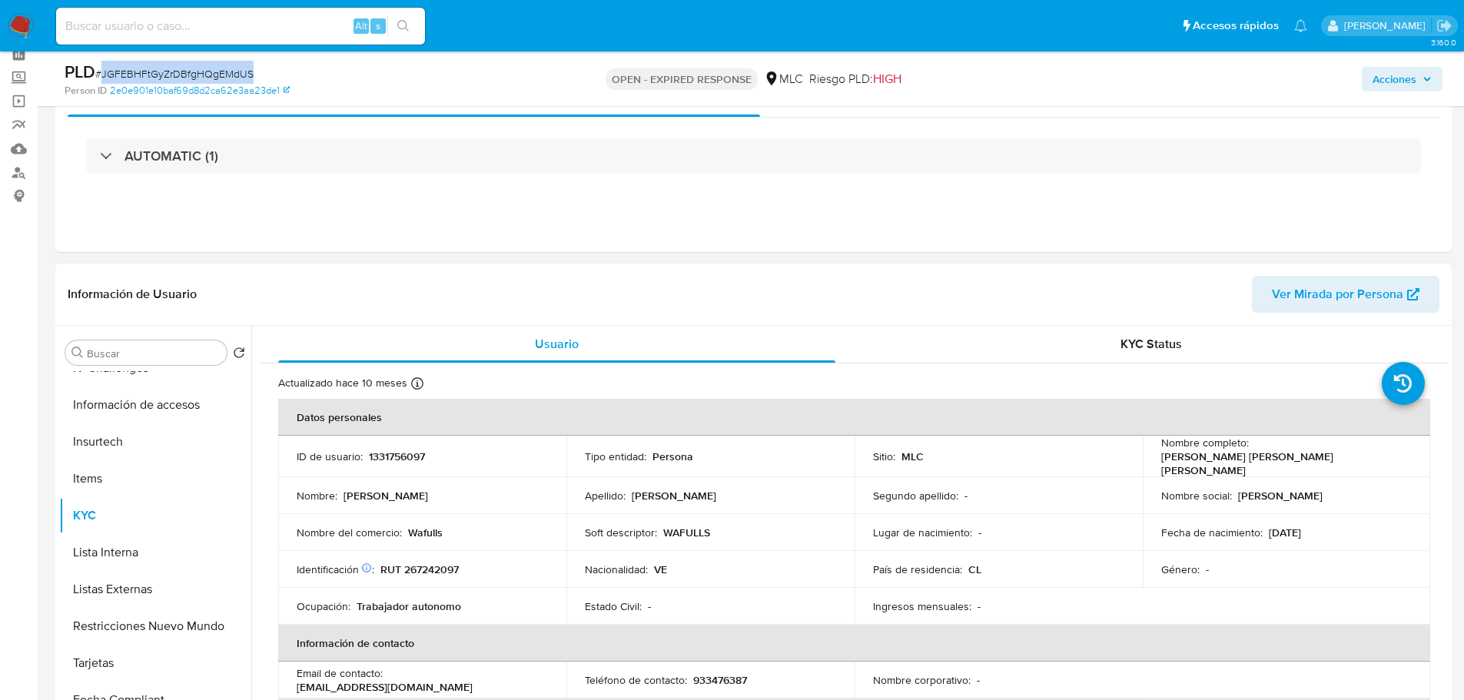
scroll to position [154, 0]
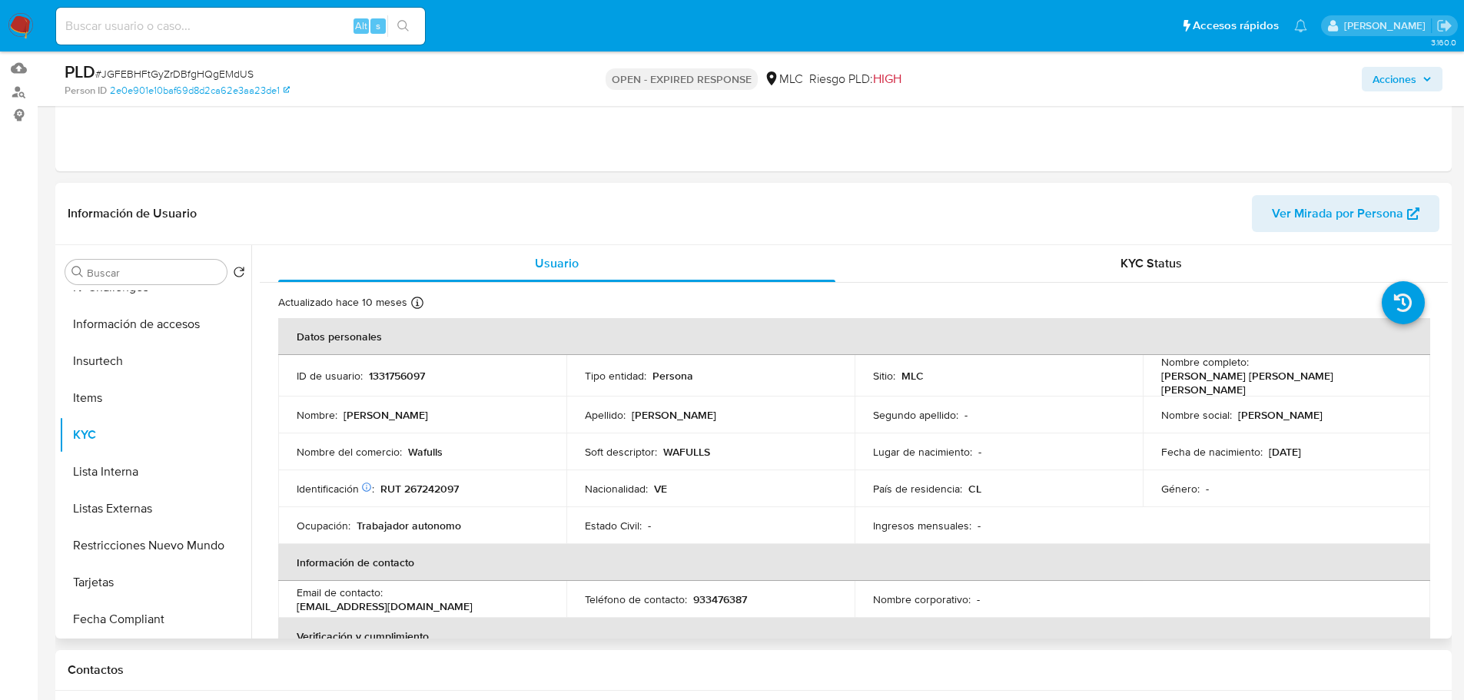
click at [432, 488] on p "RUT 267242097" at bounding box center [419, 489] width 78 height 14
copy p "267242097"
click at [439, 486] on p "RUT 267242097" at bounding box center [419, 489] width 78 height 14
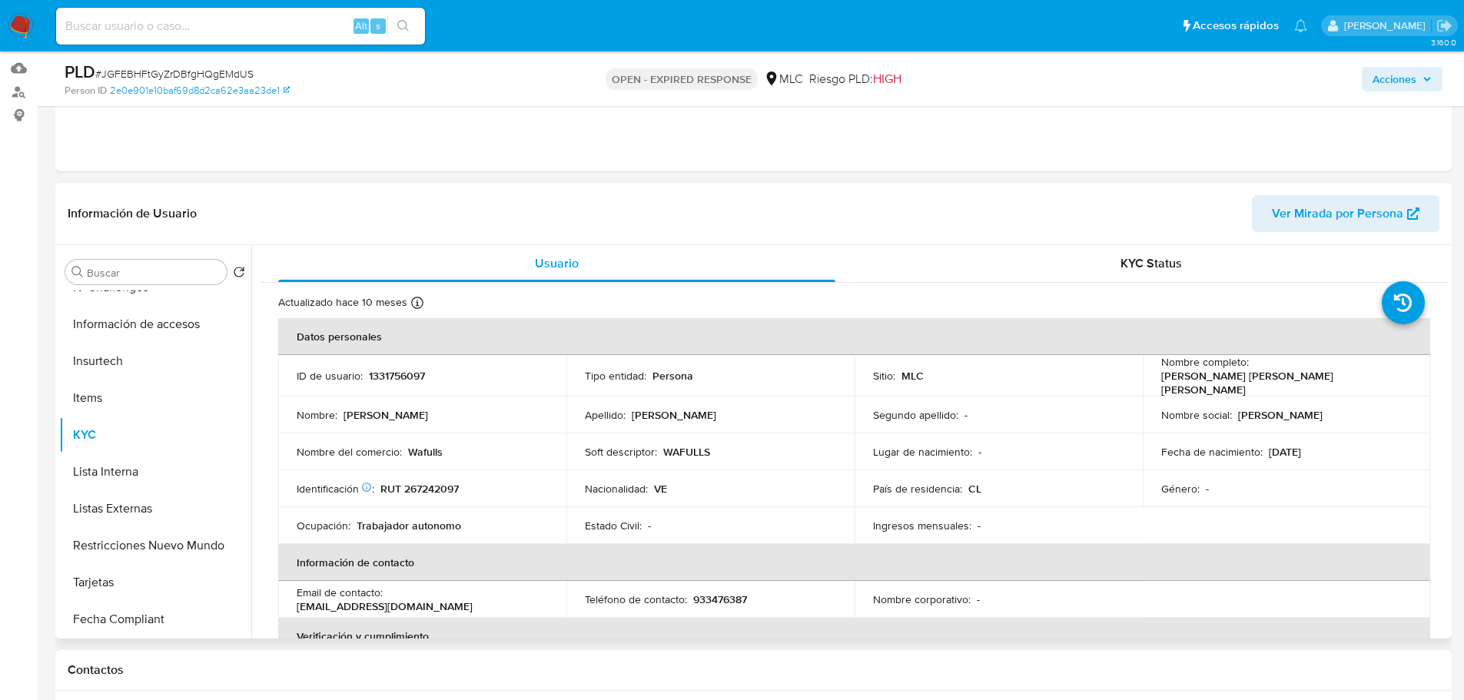
click at [427, 494] on td "Identificación Nº de serie: 603792646 : RUT 267242097" at bounding box center [422, 488] width 288 height 37
click at [427, 483] on p "RUT 267242097" at bounding box center [419, 489] width 78 height 14
copy p "267242097"
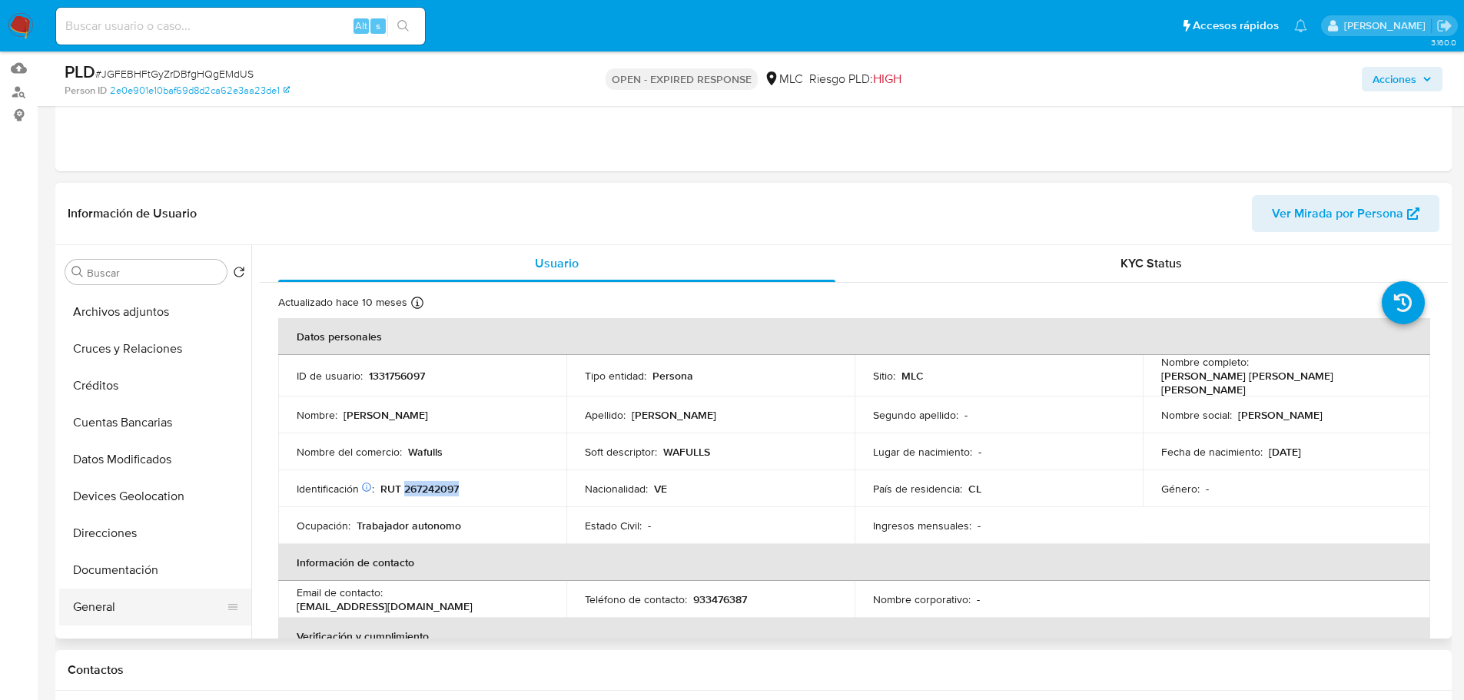
scroll to position [0, 0]
click at [138, 379] on button "Cruces y Relaciones" at bounding box center [149, 382] width 180 height 37
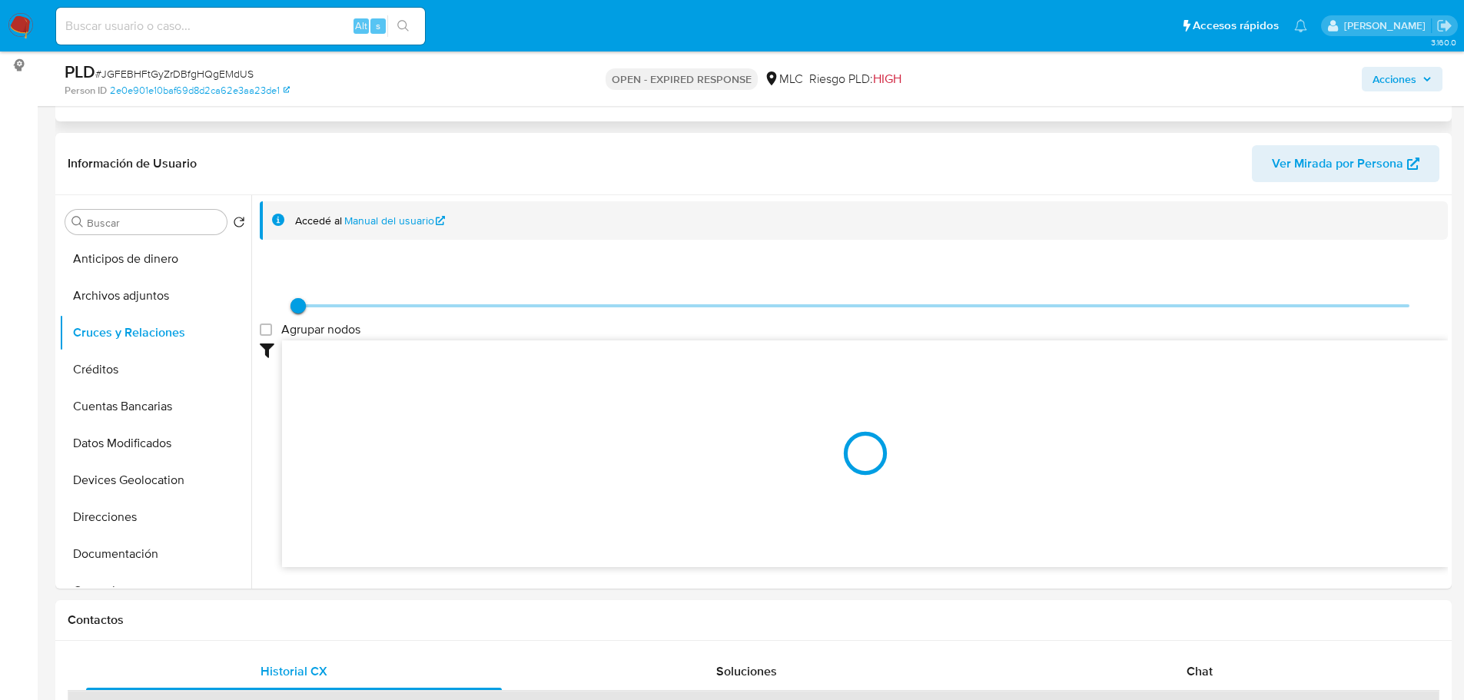
scroll to position [231, 0]
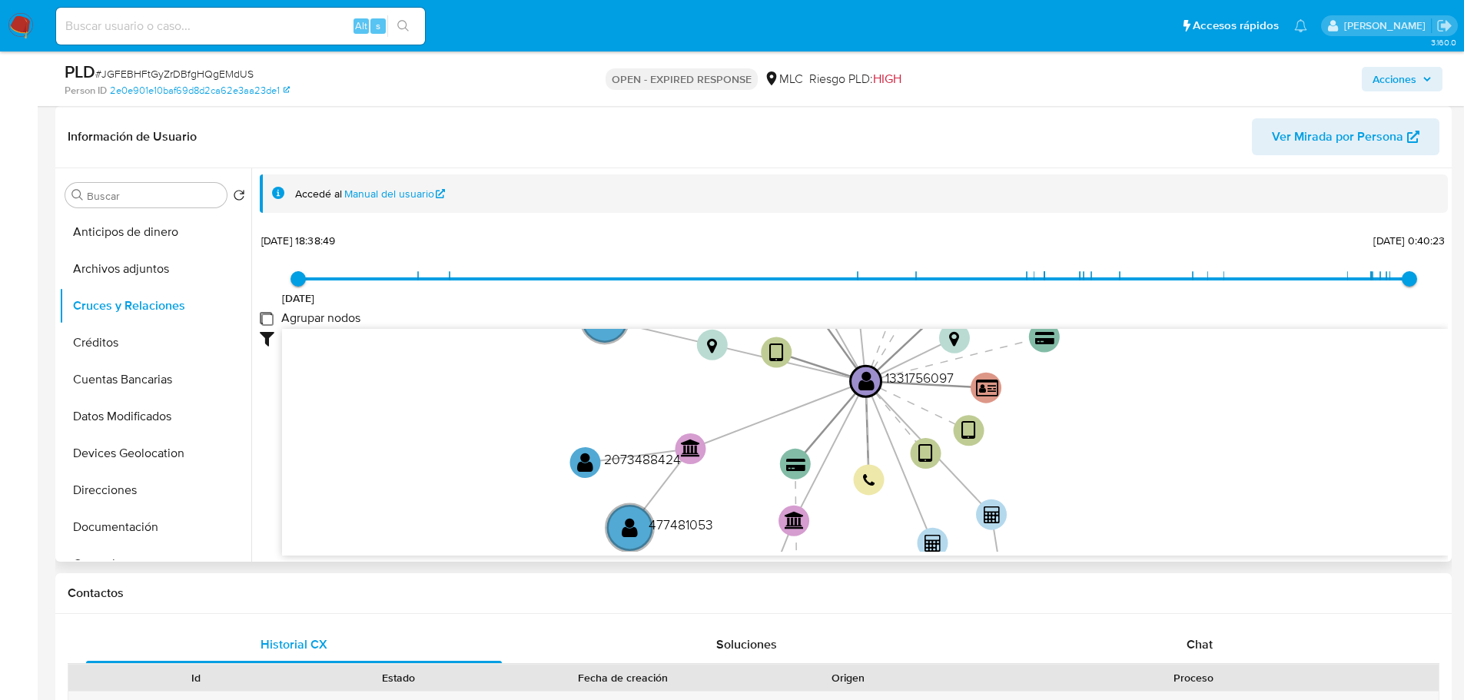
click at [264, 318] on group_nodes "Agrupar nodos" at bounding box center [266, 318] width 12 height 12
checkbox group_nodes "true"
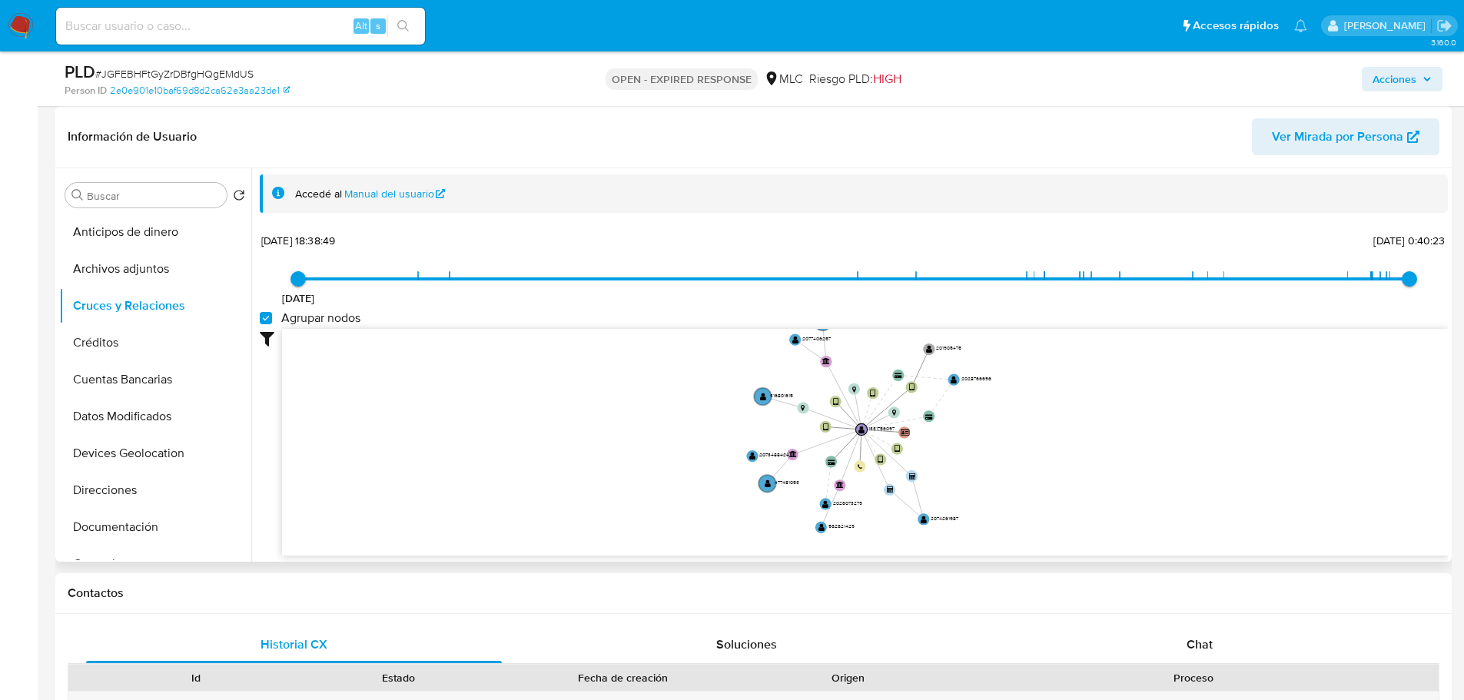
drag, startPoint x: 976, startPoint y: 377, endPoint x: 958, endPoint y: 428, distance: 53.7
click at [958, 430] on icon "user-1331756097  1331756097 device-64ac4032ee9739569c71065c  device-648b42456…" at bounding box center [865, 440] width 1166 height 223
click at [965, 424] on icon "user-1331756097  1331756097 device-64ac4032ee9739569c71065c  device-648b42456…" at bounding box center [865, 440] width 1166 height 223
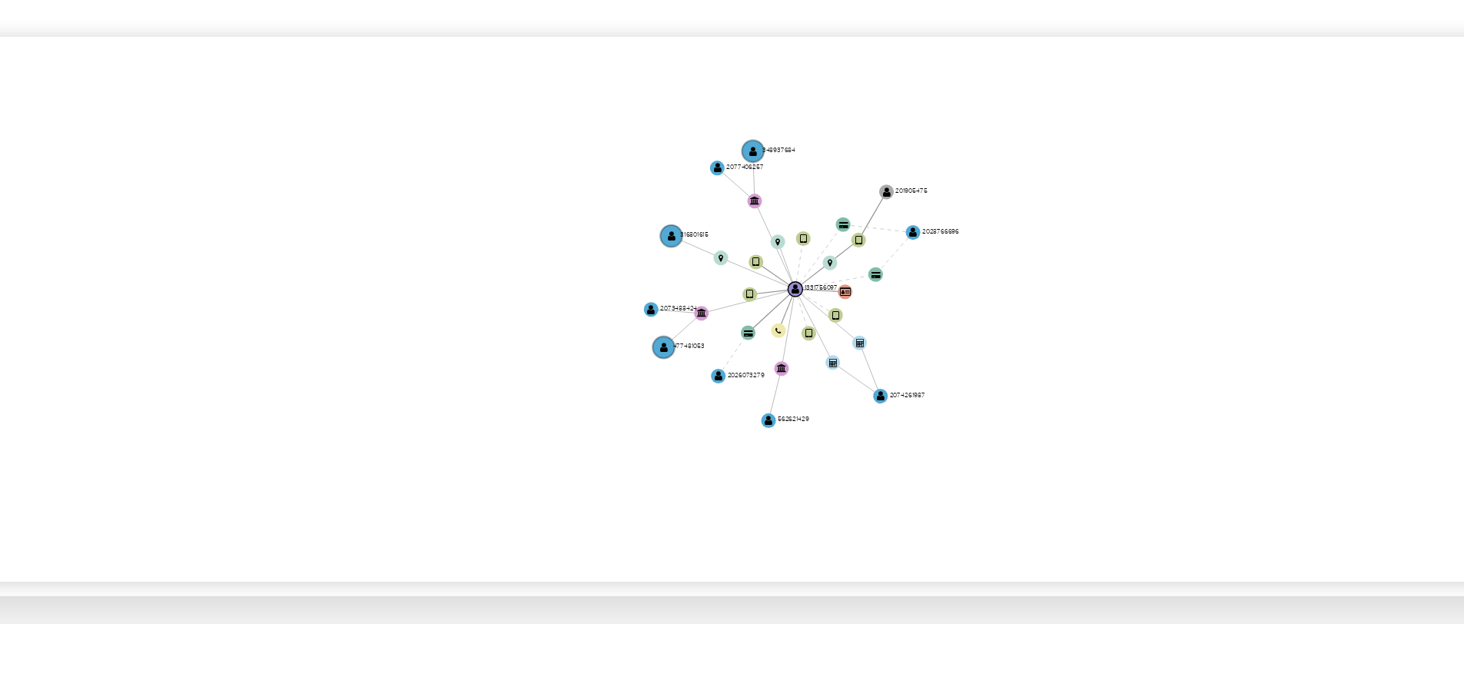
drag, startPoint x: 1023, startPoint y: 425, endPoint x: 955, endPoint y: 447, distance: 71.9
click at [955, 447] on icon "user-1331756097  1331756097 device-64ac4032ee9739569c71065c  device-648b42456…" at bounding box center [865, 440] width 1166 height 223
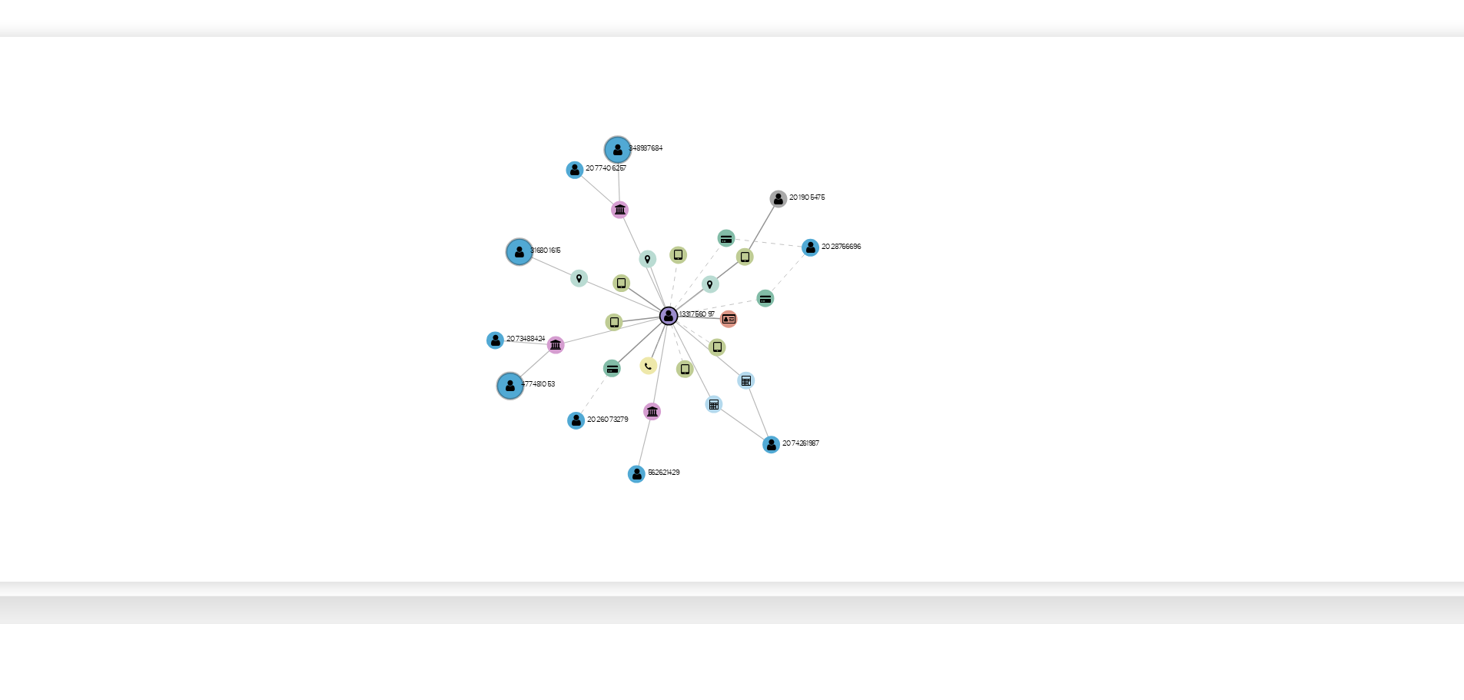
click at [955, 447] on icon "user-1331756097  1331756097 device-64ac4032ee9739569c71065c  device-648b42456…" at bounding box center [865, 440] width 1166 height 223
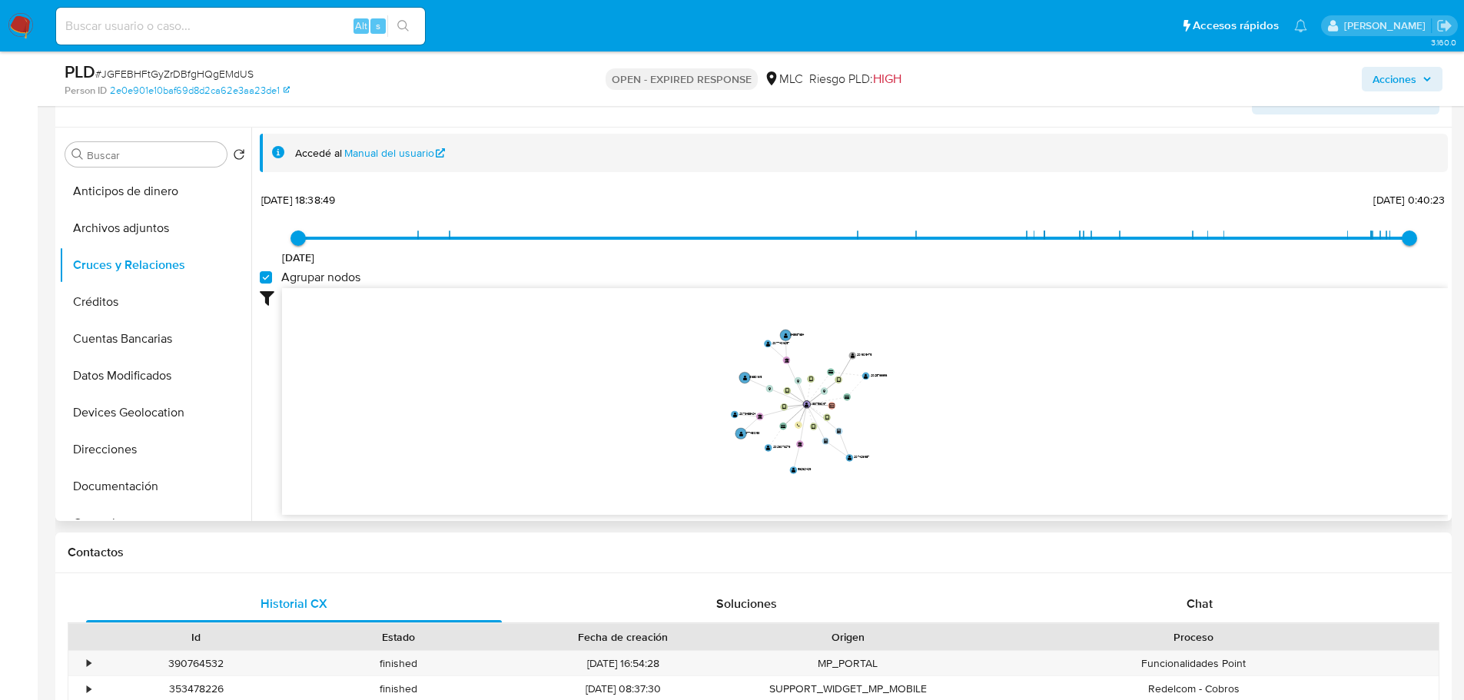
scroll to position [461, 0]
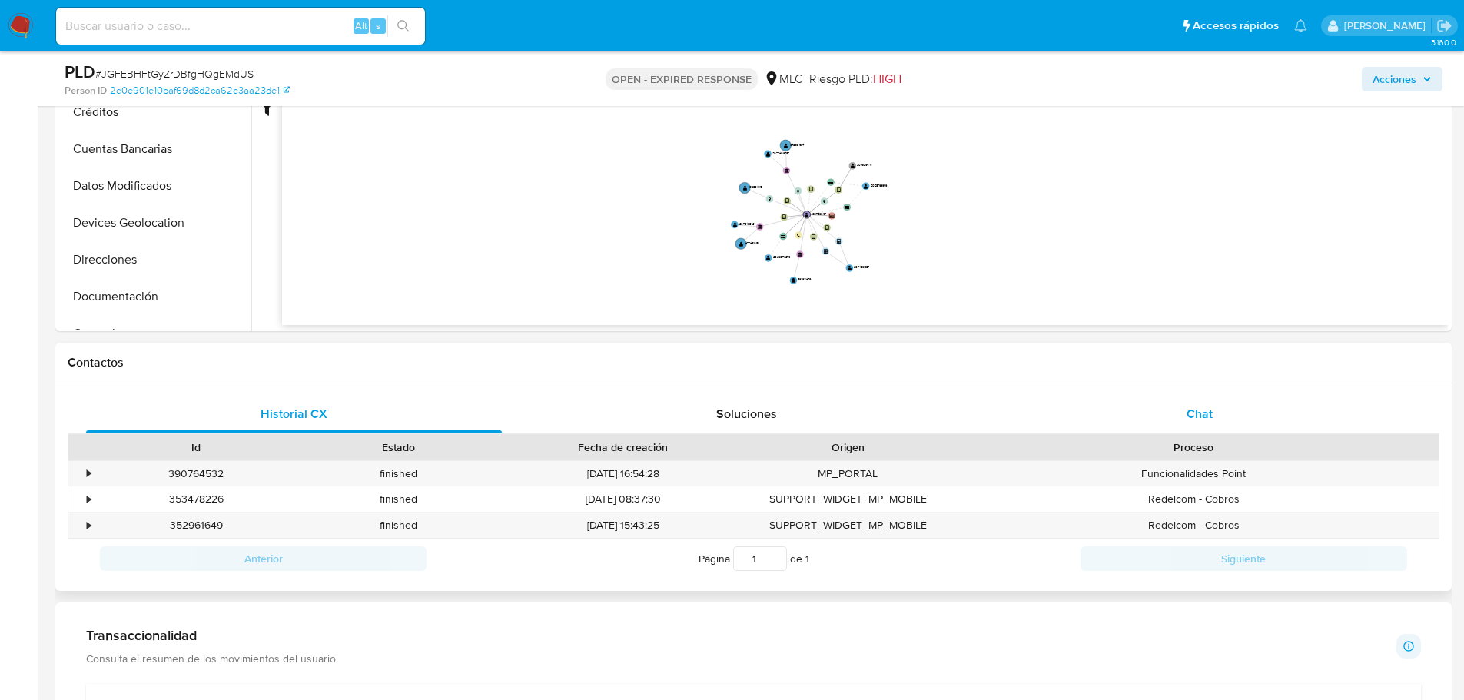
click at [1221, 409] on div "Chat" at bounding box center [1199, 414] width 416 height 37
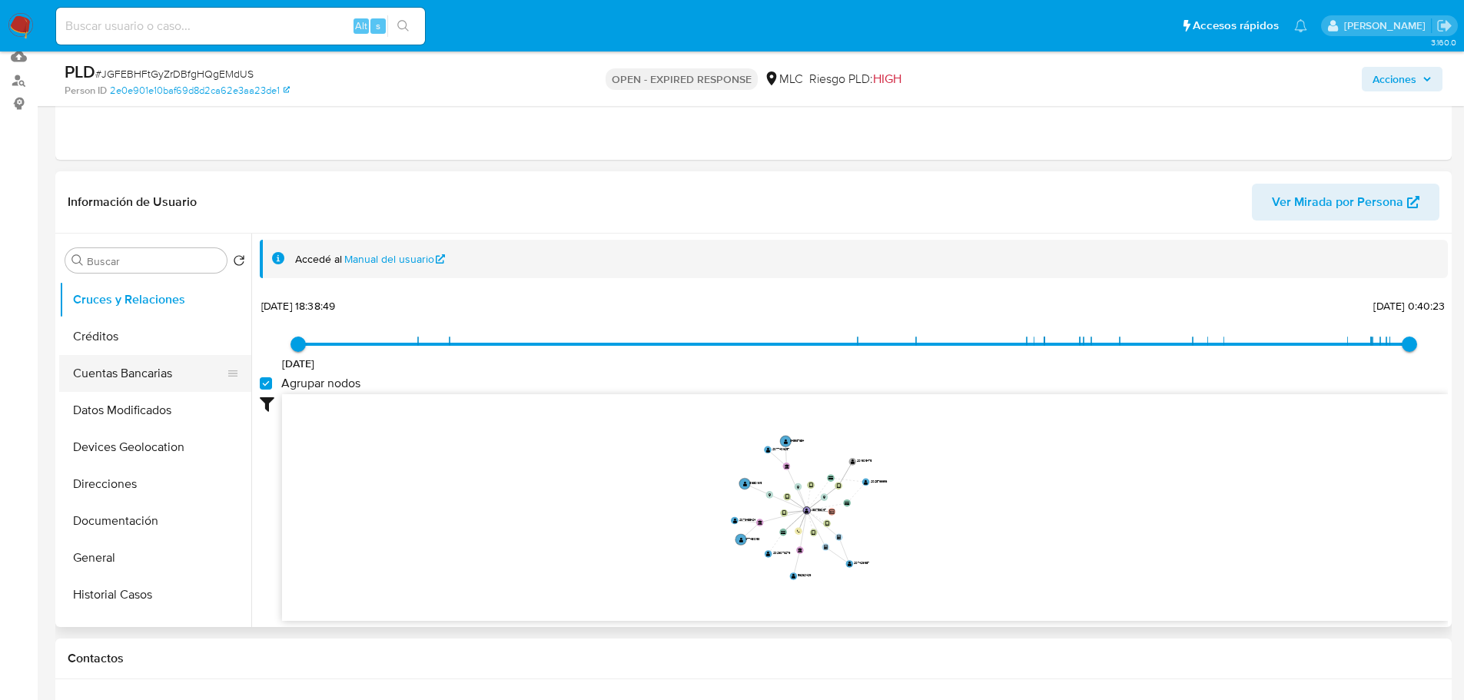
scroll to position [154, 0]
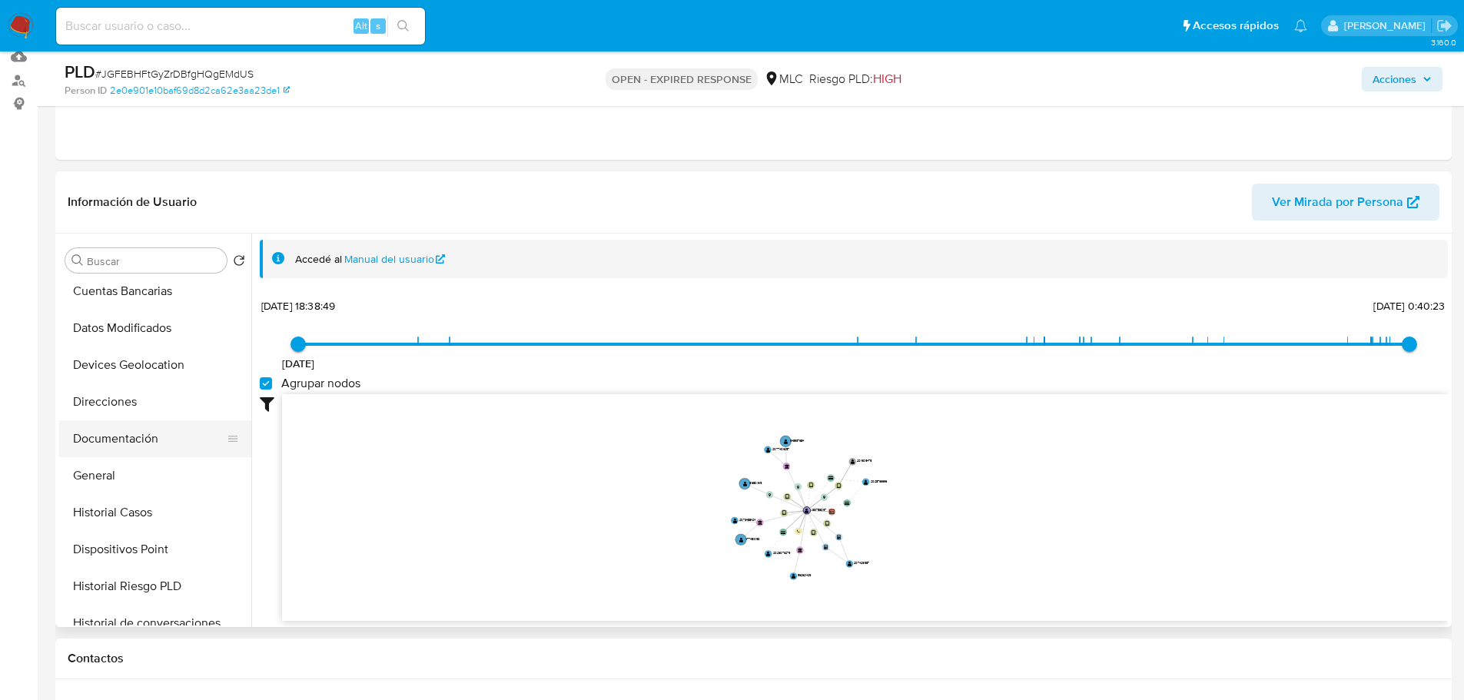
click at [122, 430] on button "Documentación" at bounding box center [149, 438] width 180 height 37
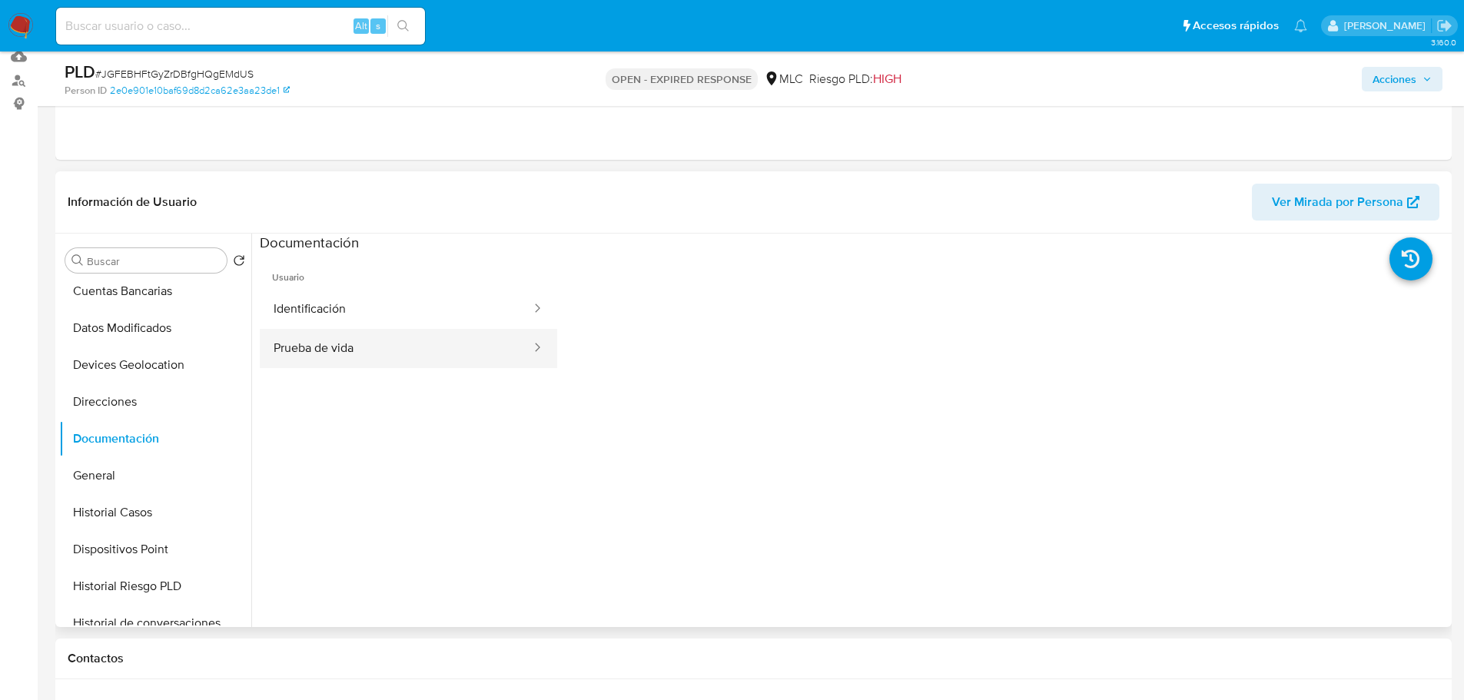
click at [327, 350] on button "Prueba de vida" at bounding box center [396, 348] width 273 height 39
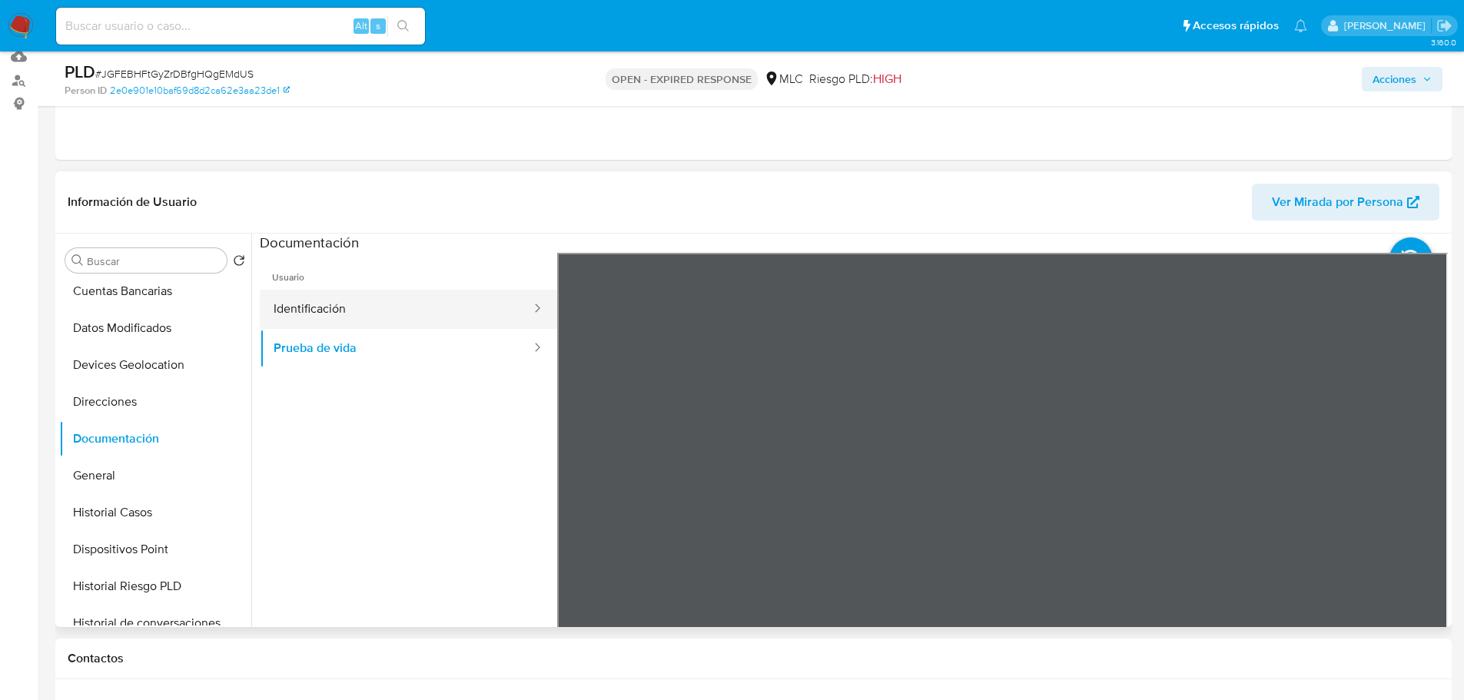
click at [341, 310] on button "Identificación" at bounding box center [396, 309] width 273 height 39
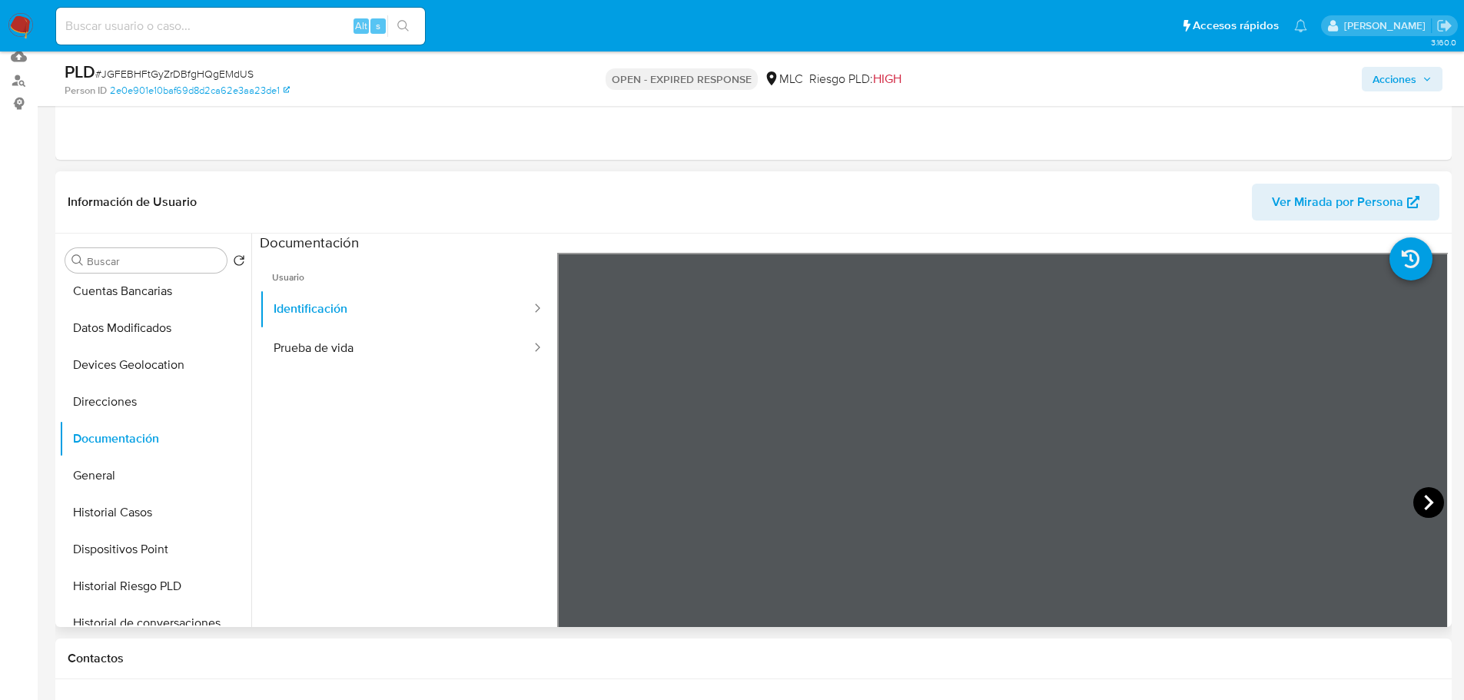
click at [1426, 506] on icon at bounding box center [1428, 502] width 31 height 31
click at [576, 500] on icon at bounding box center [576, 502] width 31 height 31
click at [348, 334] on button "Prueba de vida" at bounding box center [396, 348] width 273 height 39
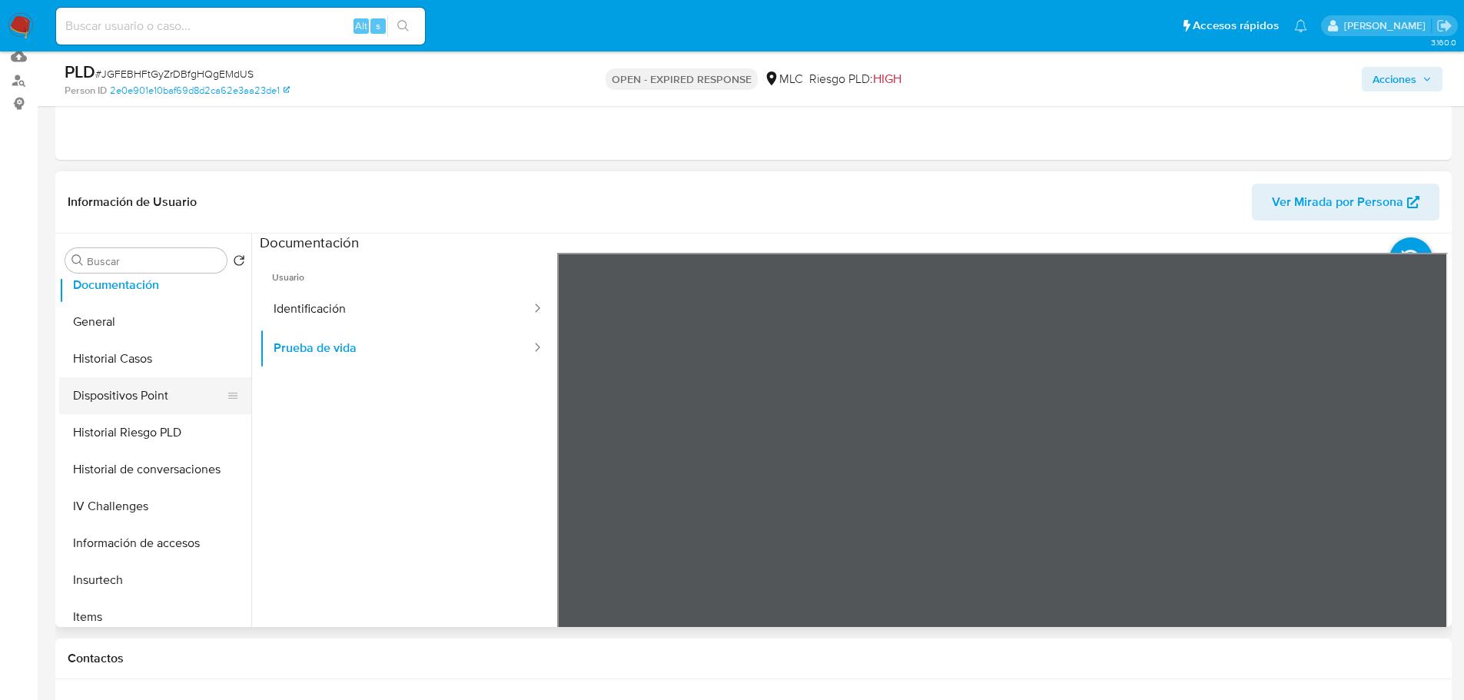
scroll to position [461, 0]
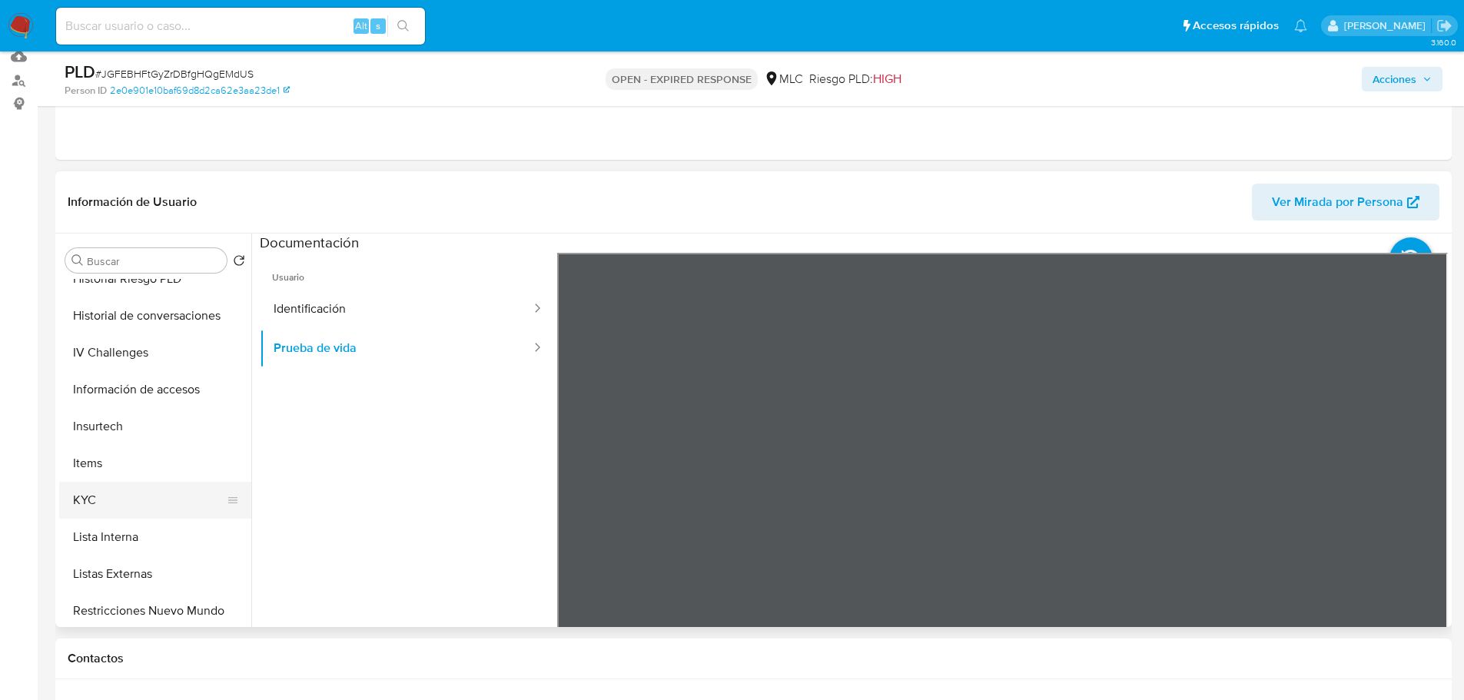
click at [92, 498] on button "KYC" at bounding box center [149, 500] width 180 height 37
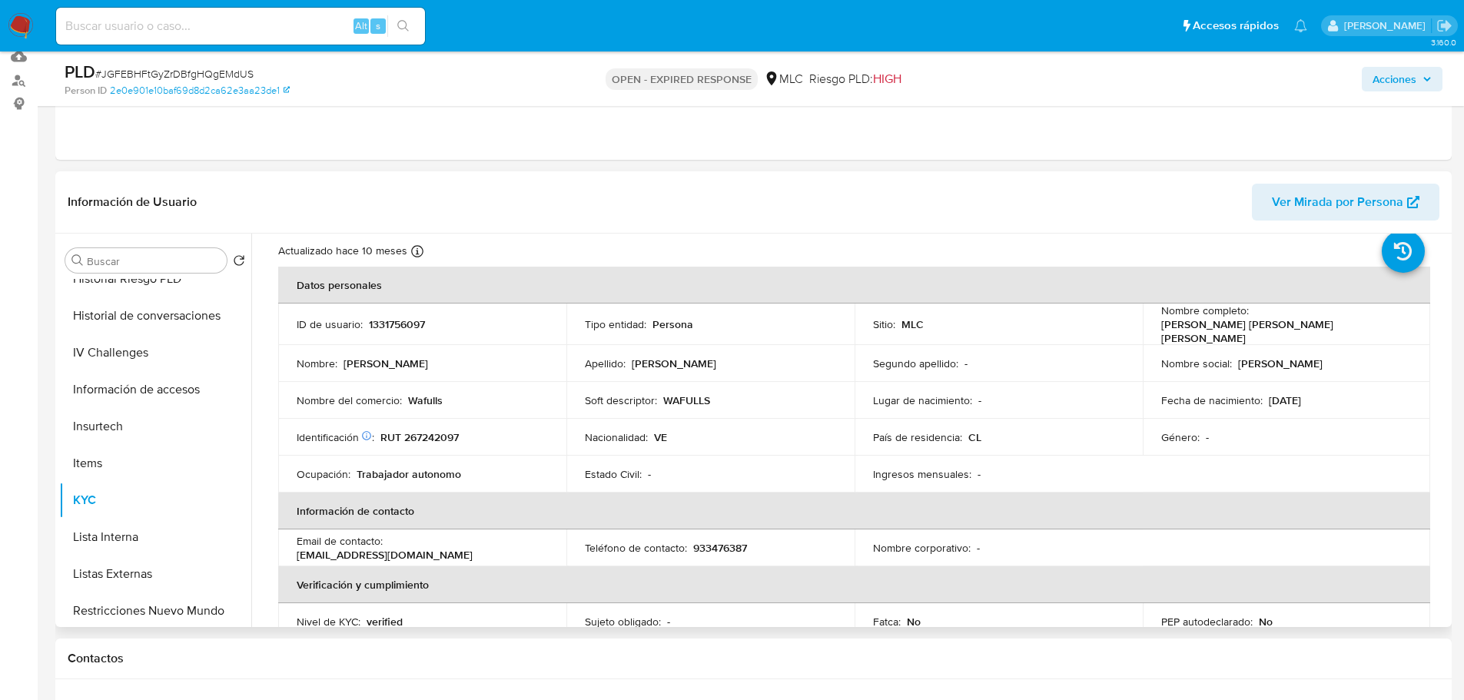
scroll to position [0, 0]
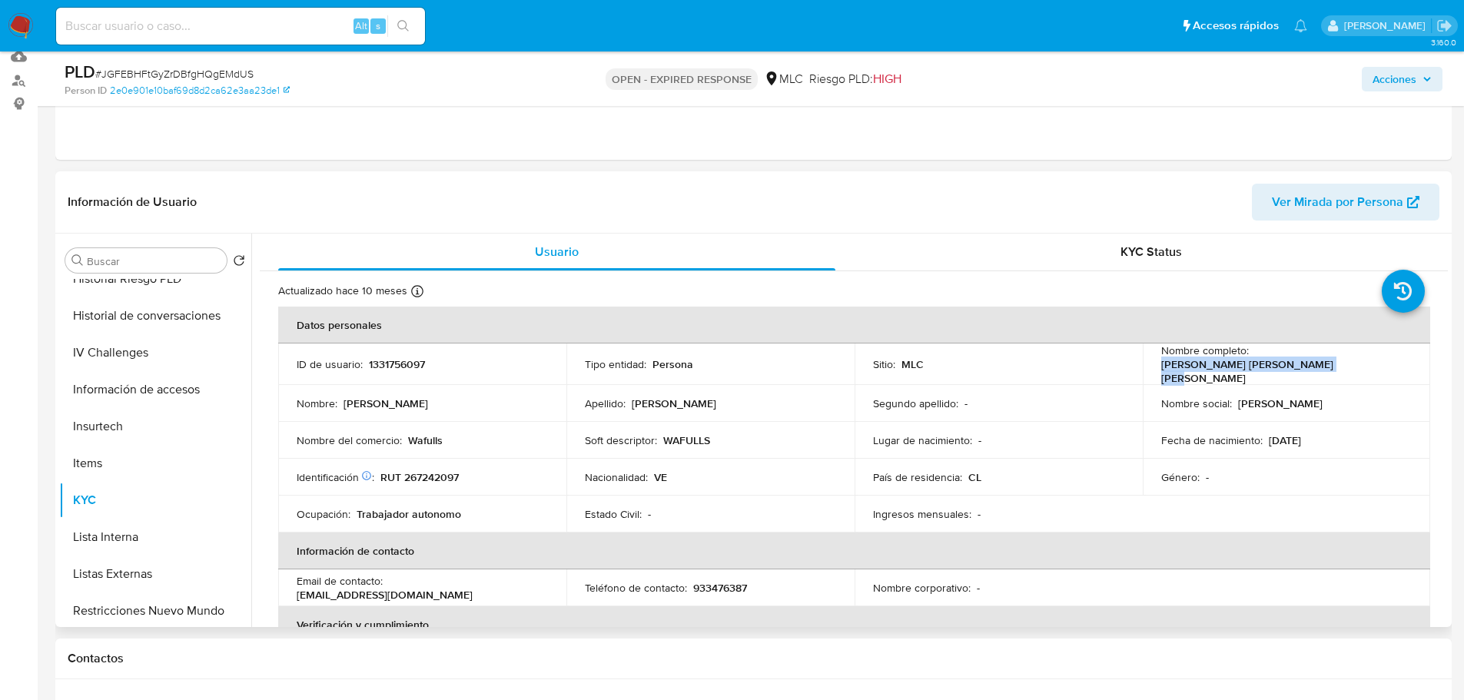
drag, startPoint x: 1333, startPoint y: 370, endPoint x: 1155, endPoint y: 370, distance: 177.5
click at [1155, 370] on td "Nombre completo : David Fernando Delgado Velazquez" at bounding box center [1287, 365] width 288 height 42
copy p "David Fernando Delgado Velazquez"
click at [677, 442] on p "WAFULLS" at bounding box center [686, 440] width 47 height 14
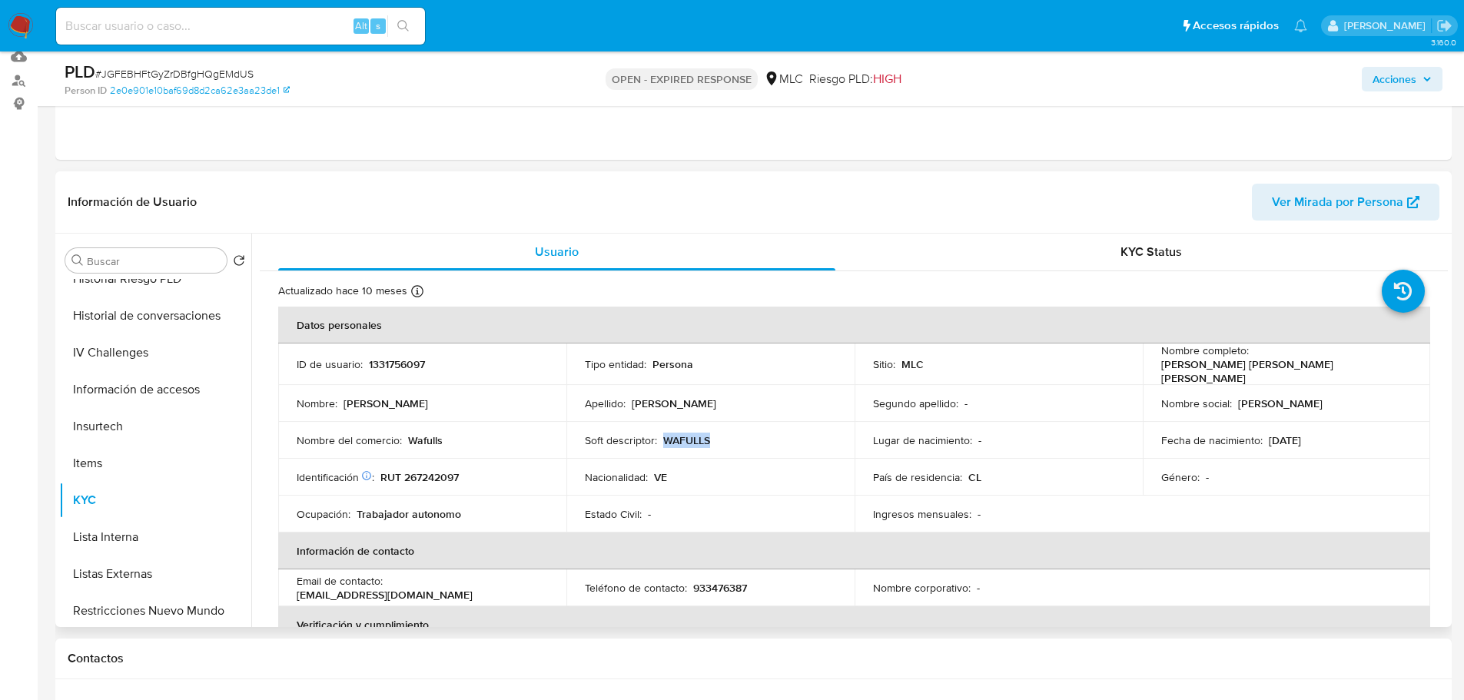
copy p "WAFULLS"
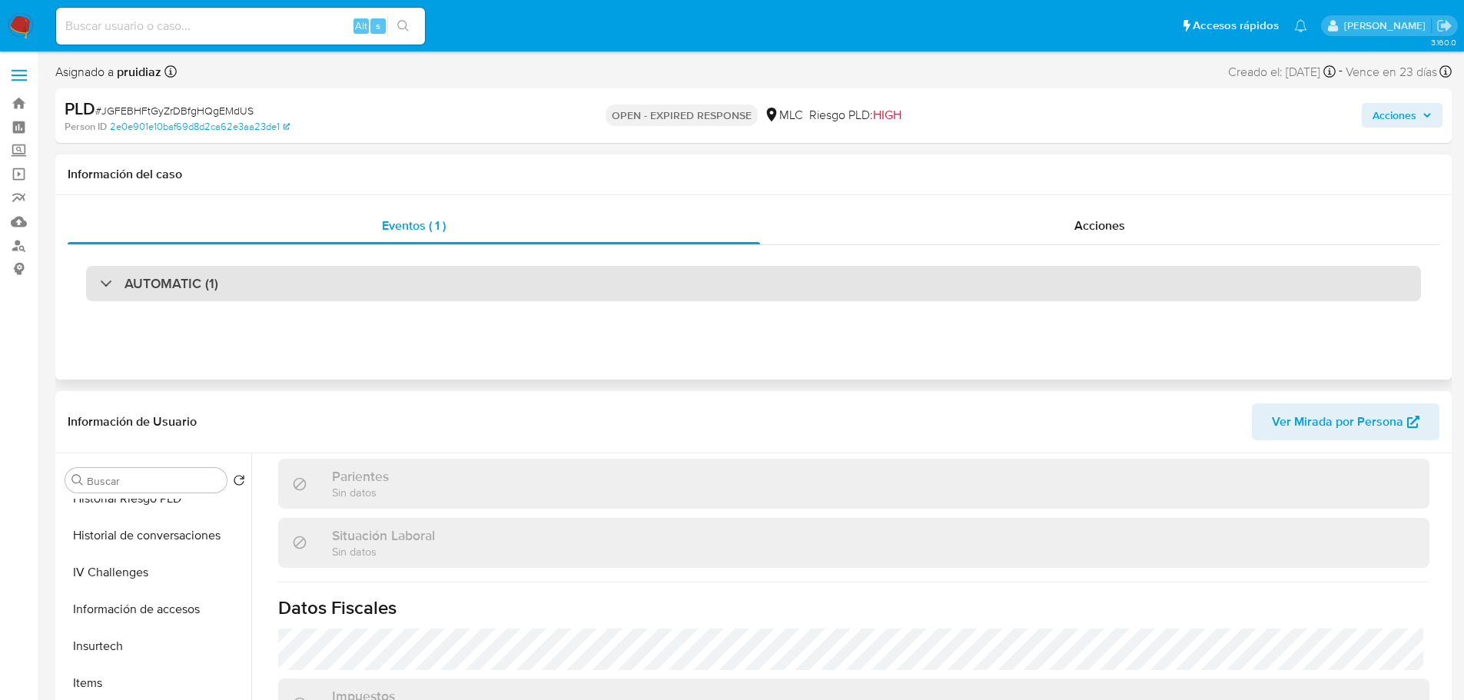
click at [144, 271] on div "AUTOMATIC (1)" at bounding box center [753, 283] width 1335 height 35
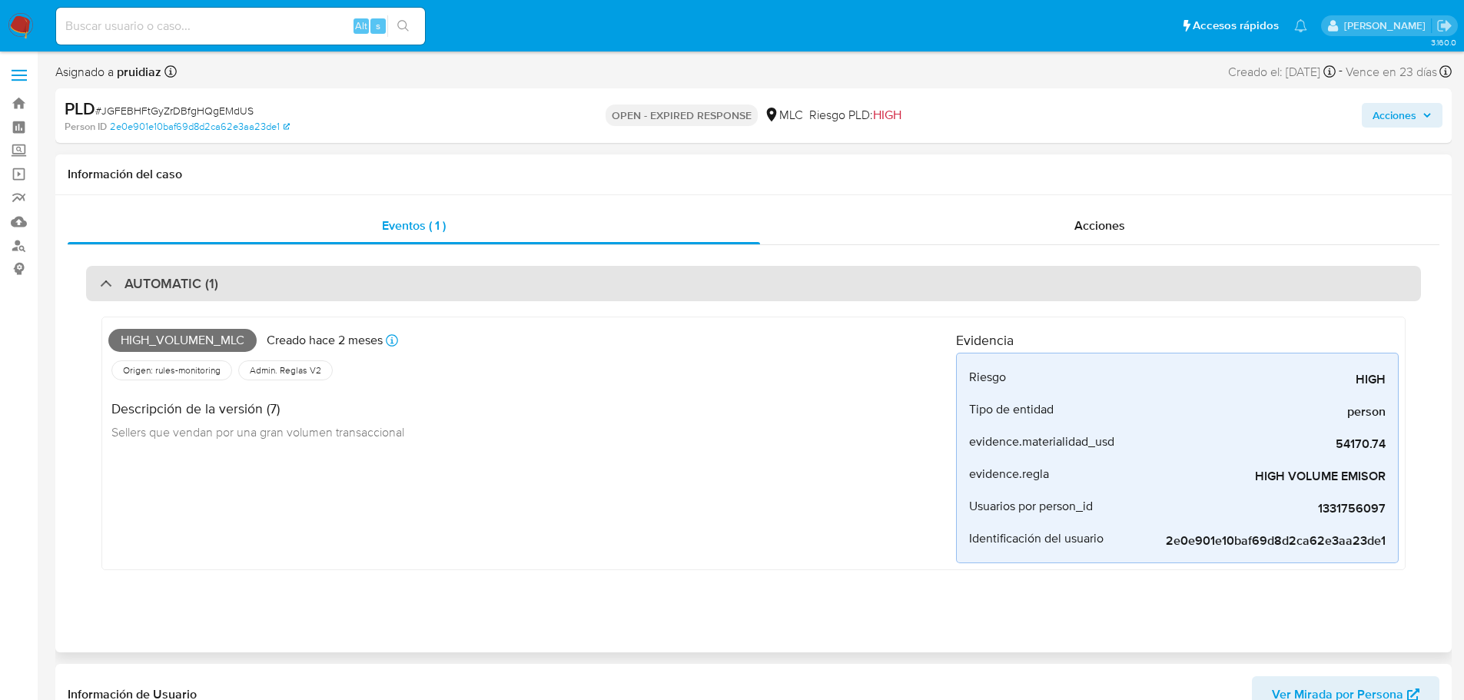
click at [258, 283] on div "AUTOMATIC (1)" at bounding box center [753, 283] width 1335 height 35
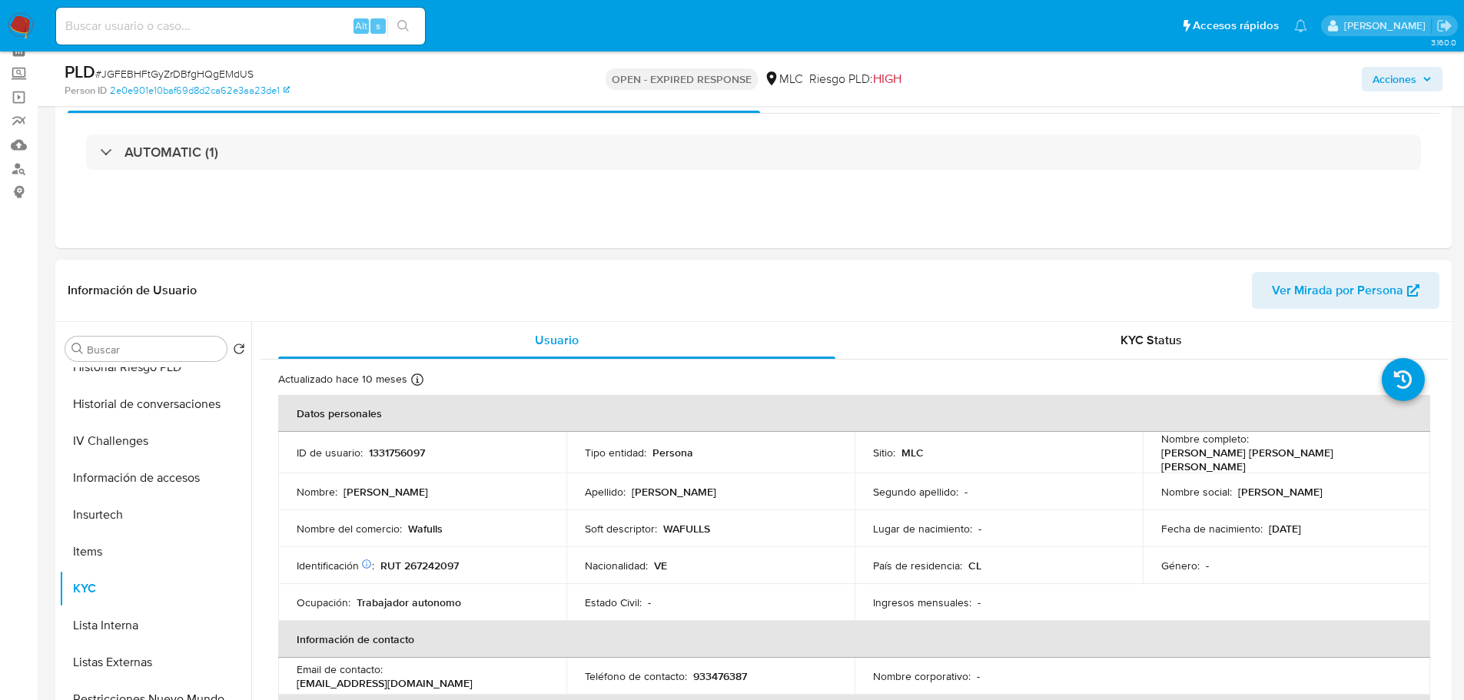
click at [394, 457] on p "1331756097" at bounding box center [397, 453] width 56 height 14
copy p "1331756097"
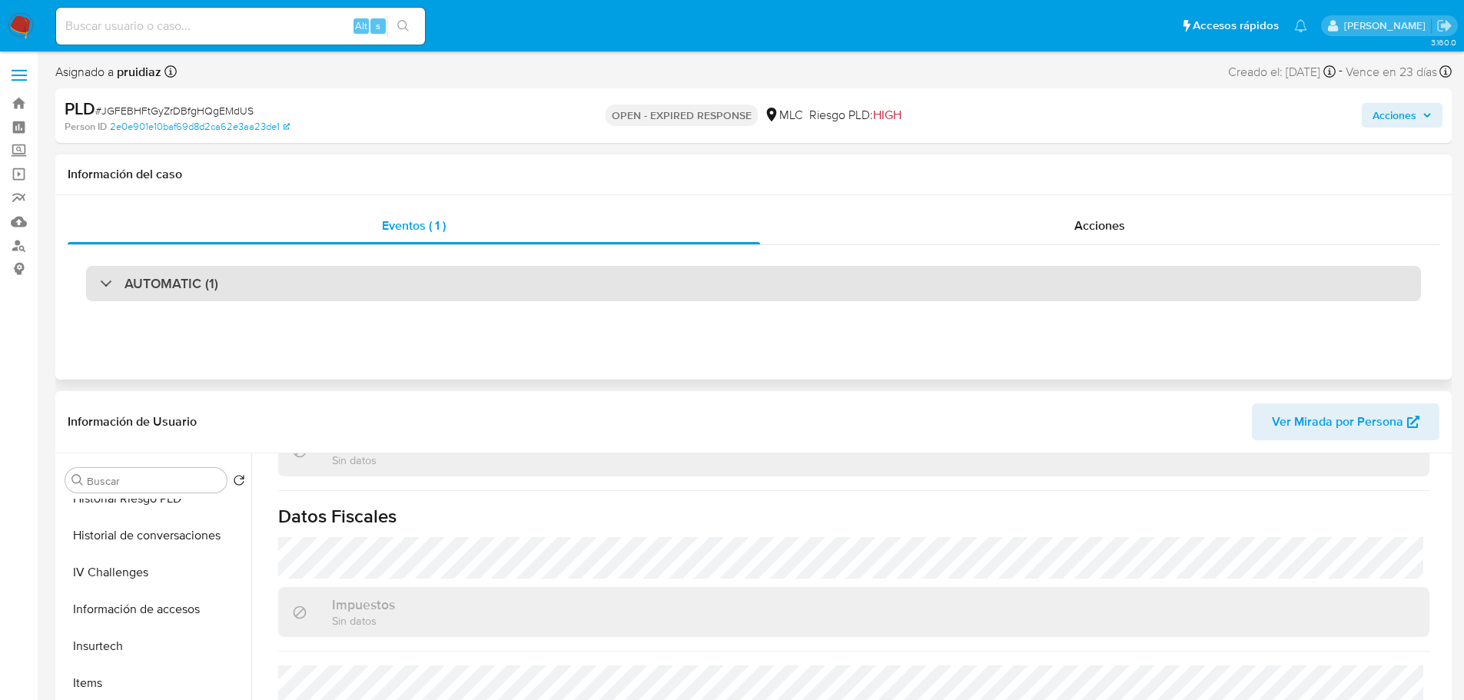
click at [150, 294] on div "AUTOMATIC (1)" at bounding box center [753, 283] width 1335 height 35
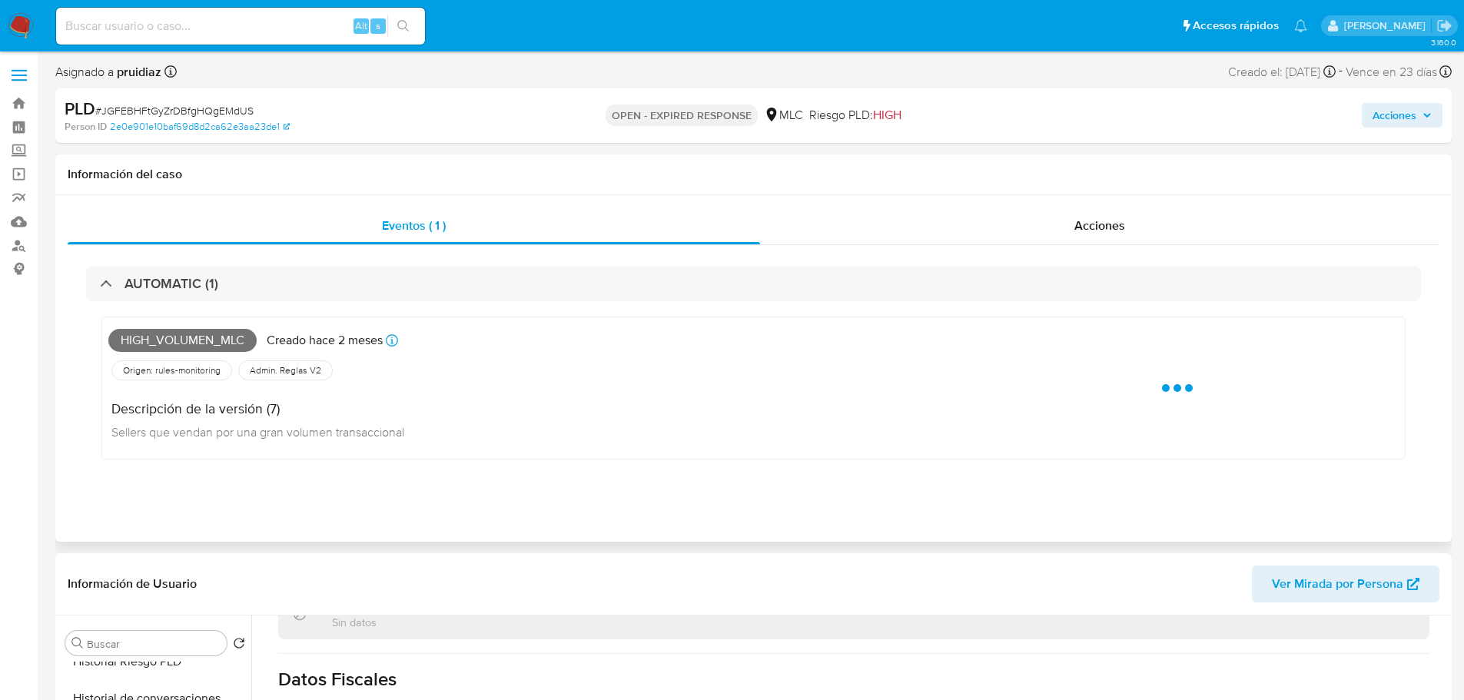
click at [149, 338] on span "High_volumen_mlc" at bounding box center [182, 340] width 148 height 23
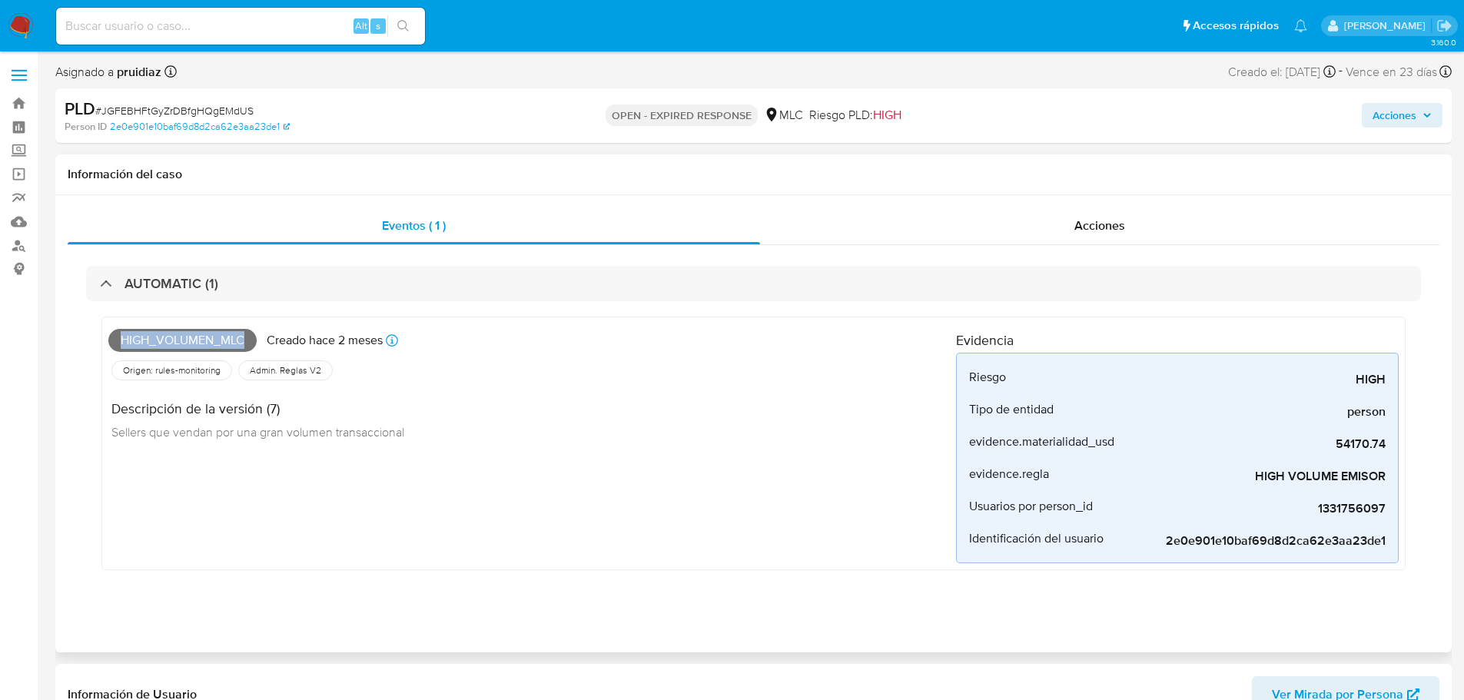
copy span "High_volumen_mlc"
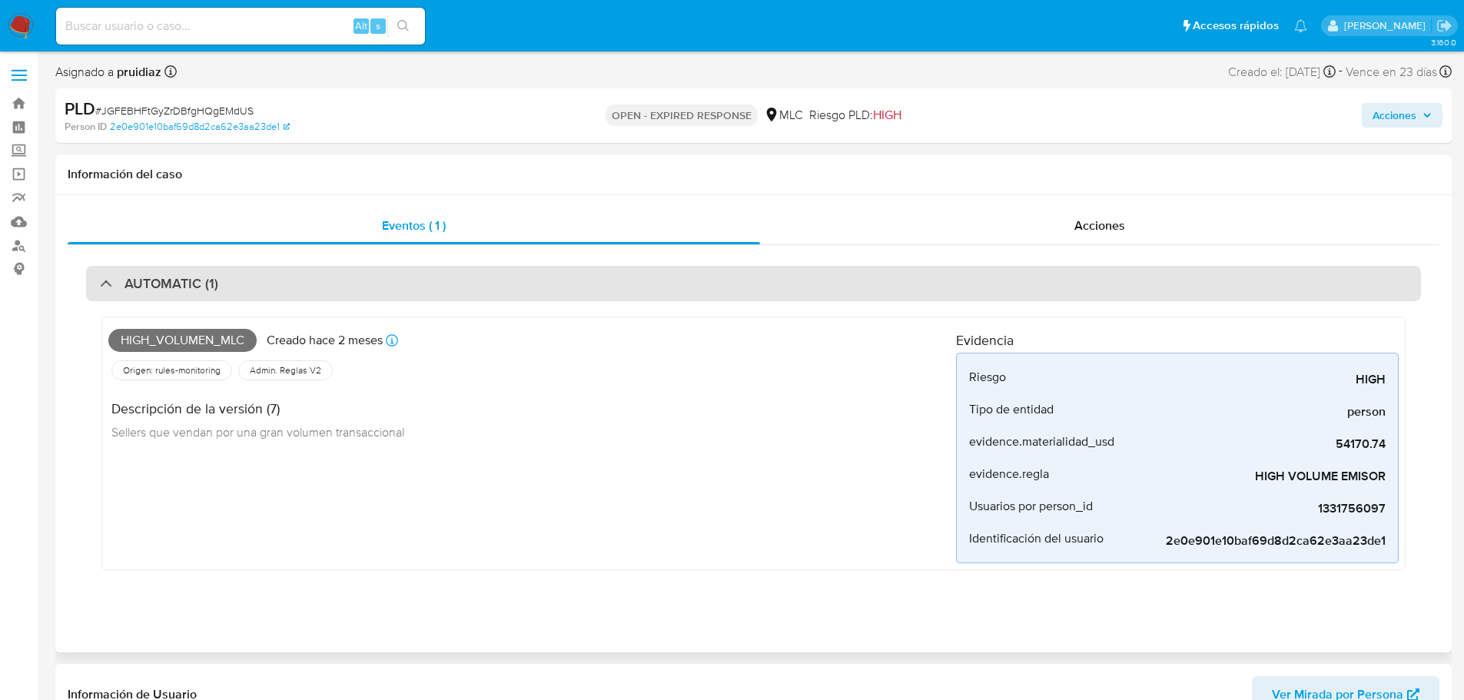
click at [178, 267] on div "AUTOMATIC (1) High_volumen_mlc Creado hace 2 meses Creado: 12/07/2025 16:06:45 …" at bounding box center [754, 429] width 1372 height 369
click at [185, 288] on h3 "AUTOMATIC (1)" at bounding box center [172, 283] width 94 height 17
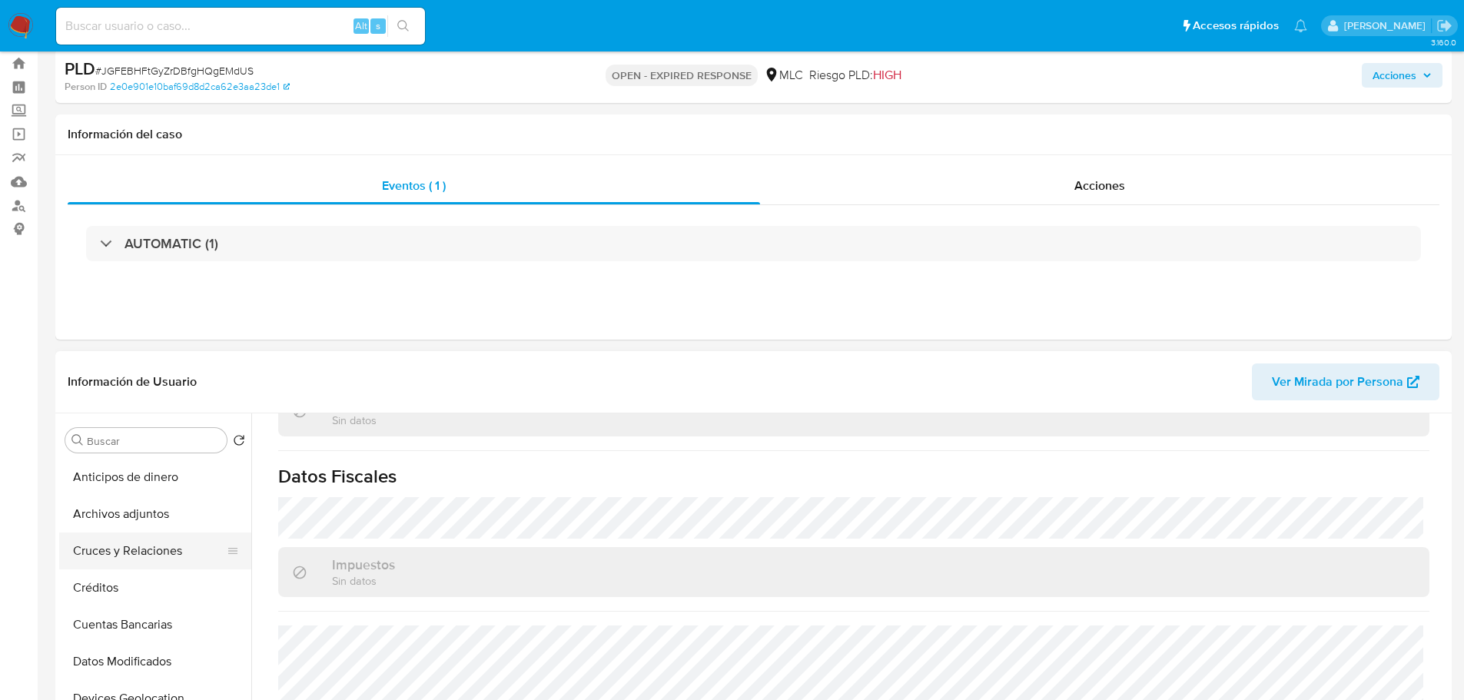
scroll to position [231, 0]
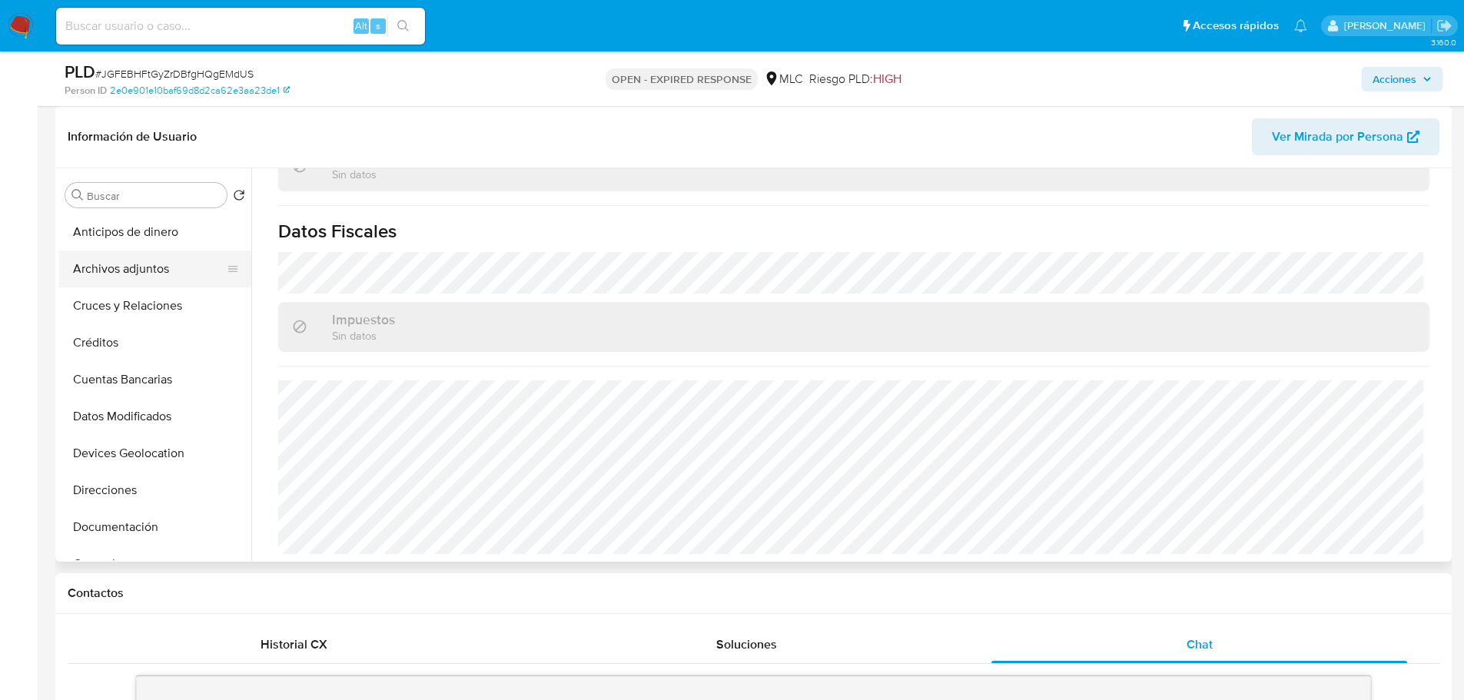
click at [95, 277] on button "Archivos adjuntos" at bounding box center [149, 269] width 180 height 37
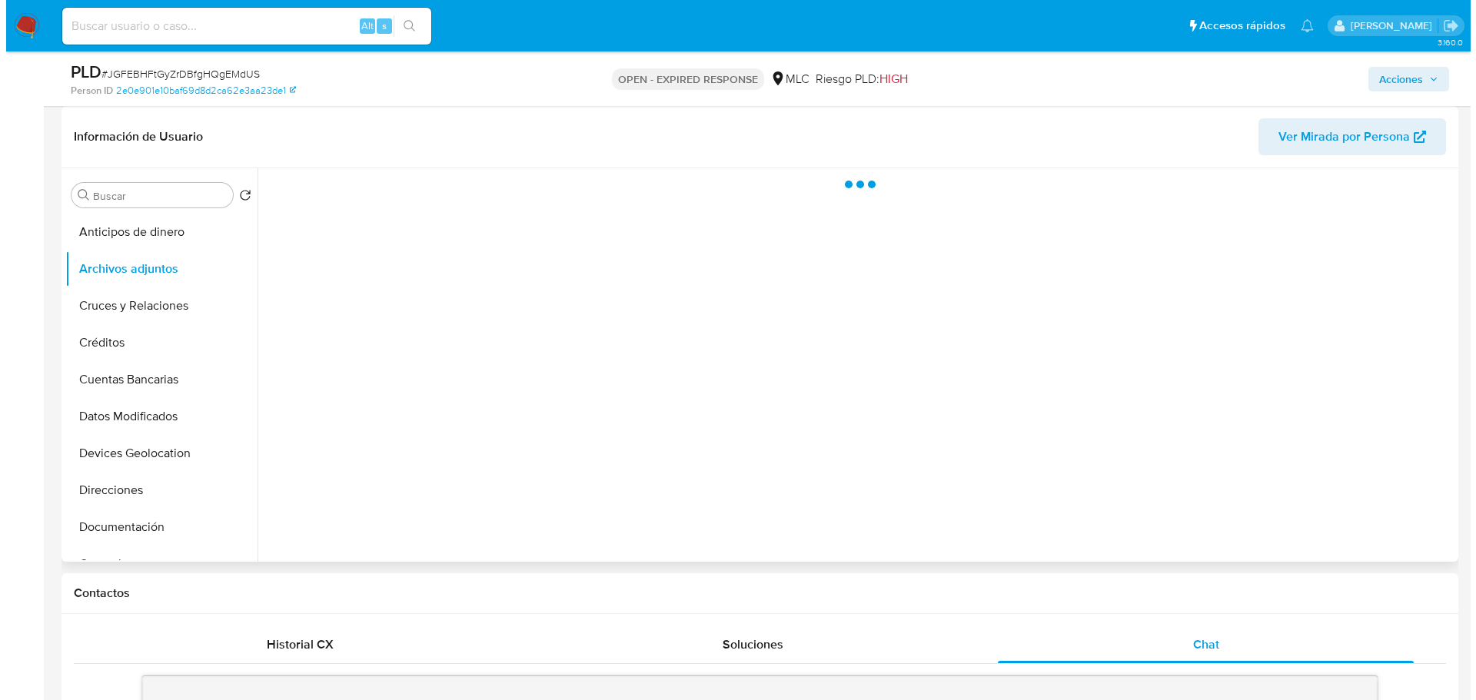
scroll to position [0, 0]
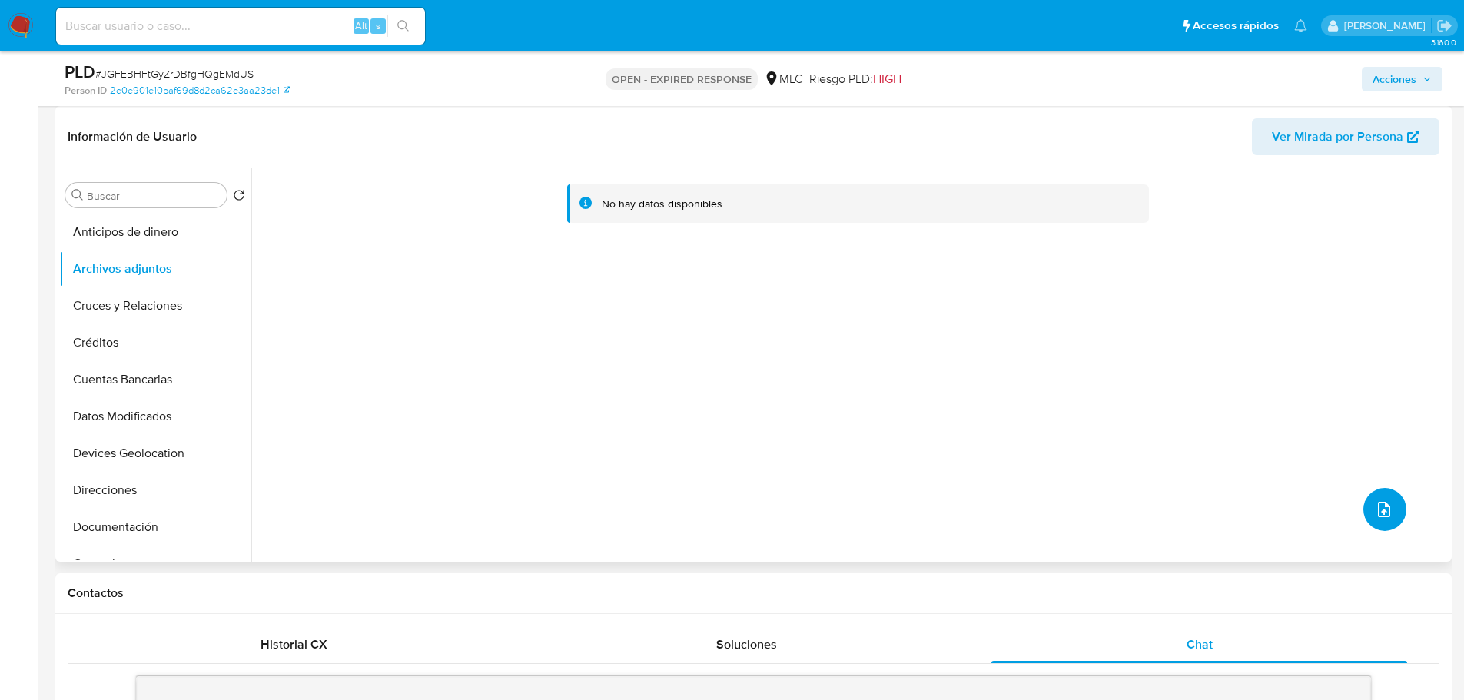
click at [1375, 512] on icon "upload-file" at bounding box center [1384, 509] width 18 height 18
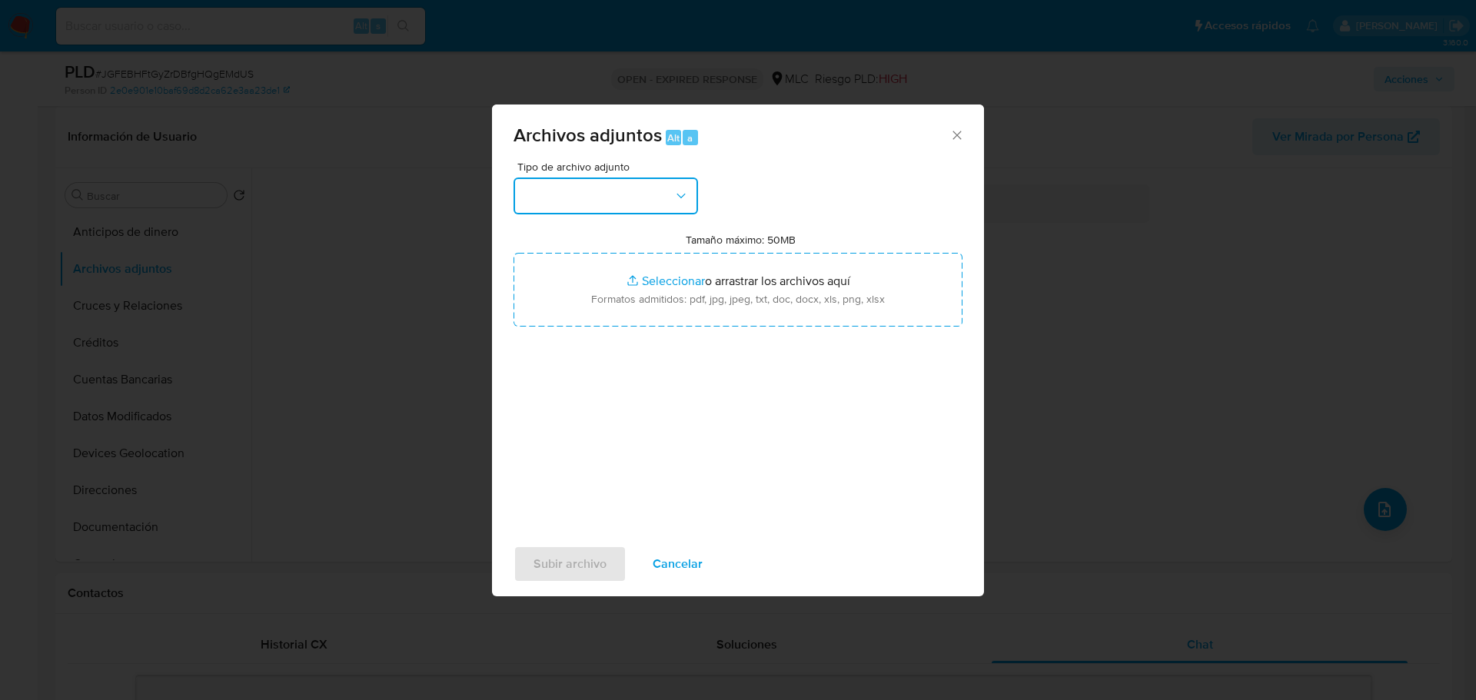
click at [629, 202] on button "button" at bounding box center [605, 196] width 184 height 37
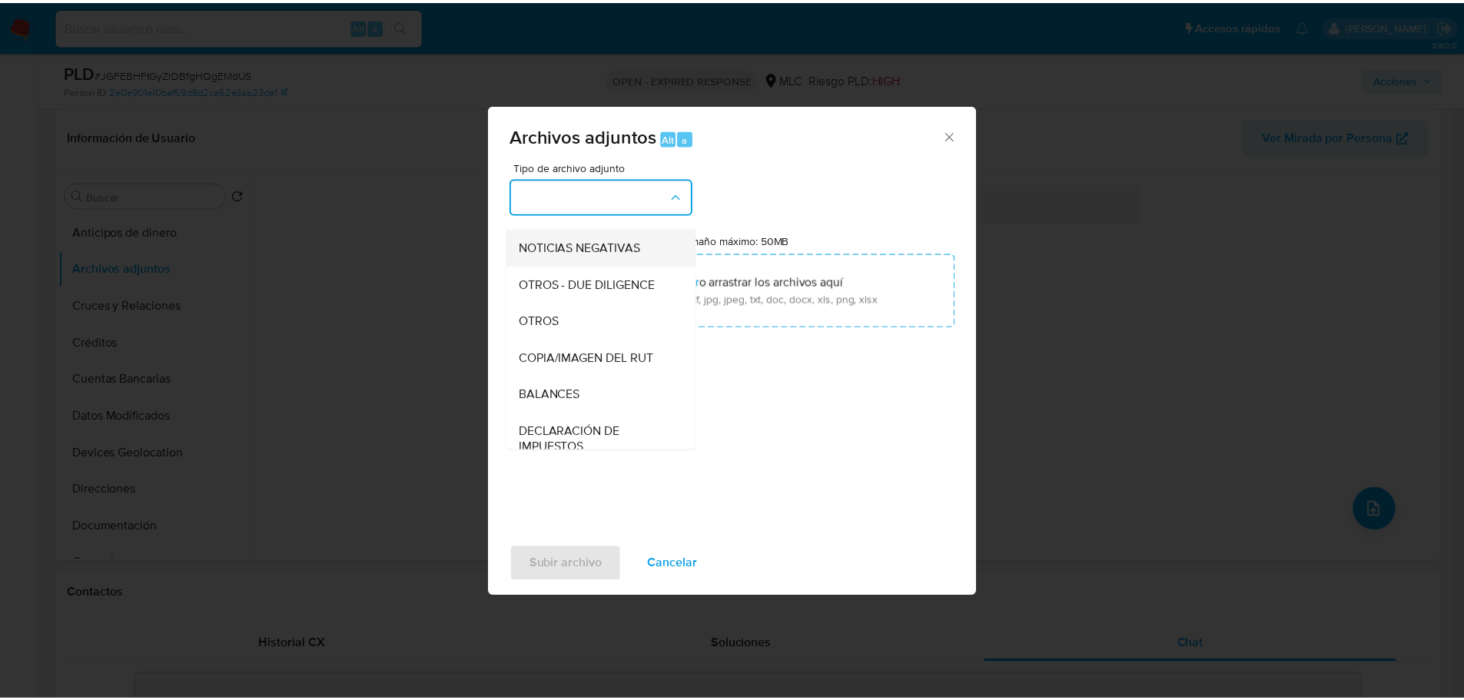
scroll to position [163, 0]
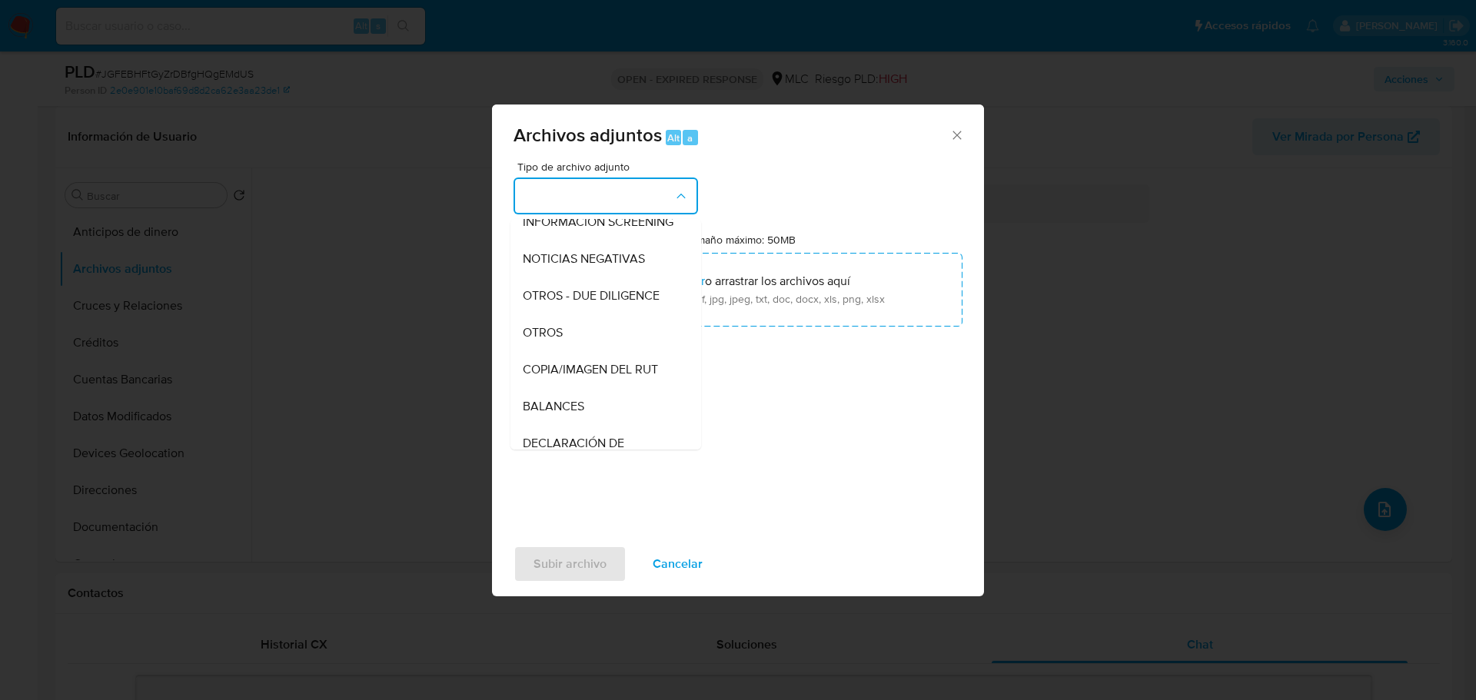
click at [546, 340] on span "OTROS" at bounding box center [543, 332] width 40 height 15
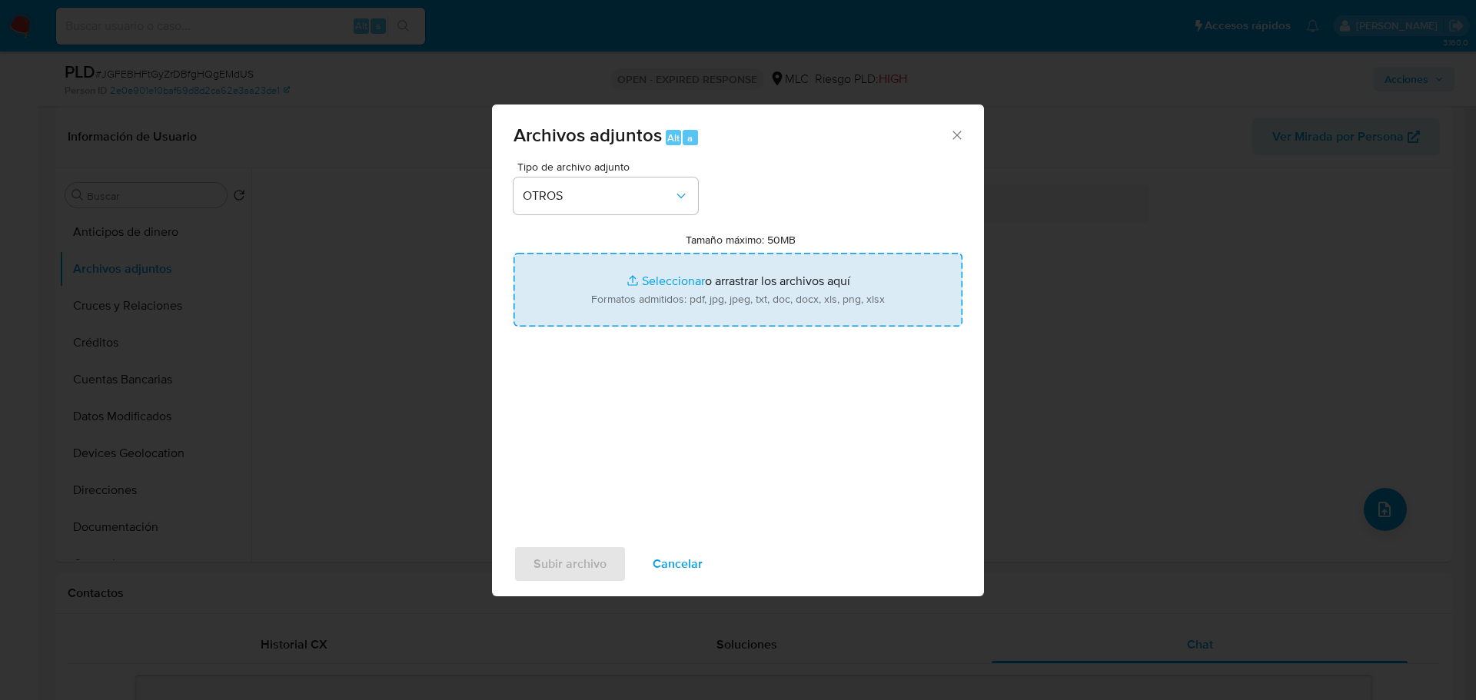
click at [692, 297] on input "Tamaño máximo: 50MB Seleccionar archivos" at bounding box center [737, 290] width 449 height 74
type input "C:\fakepath\1331756097 - 17_09_2025.xlsx"
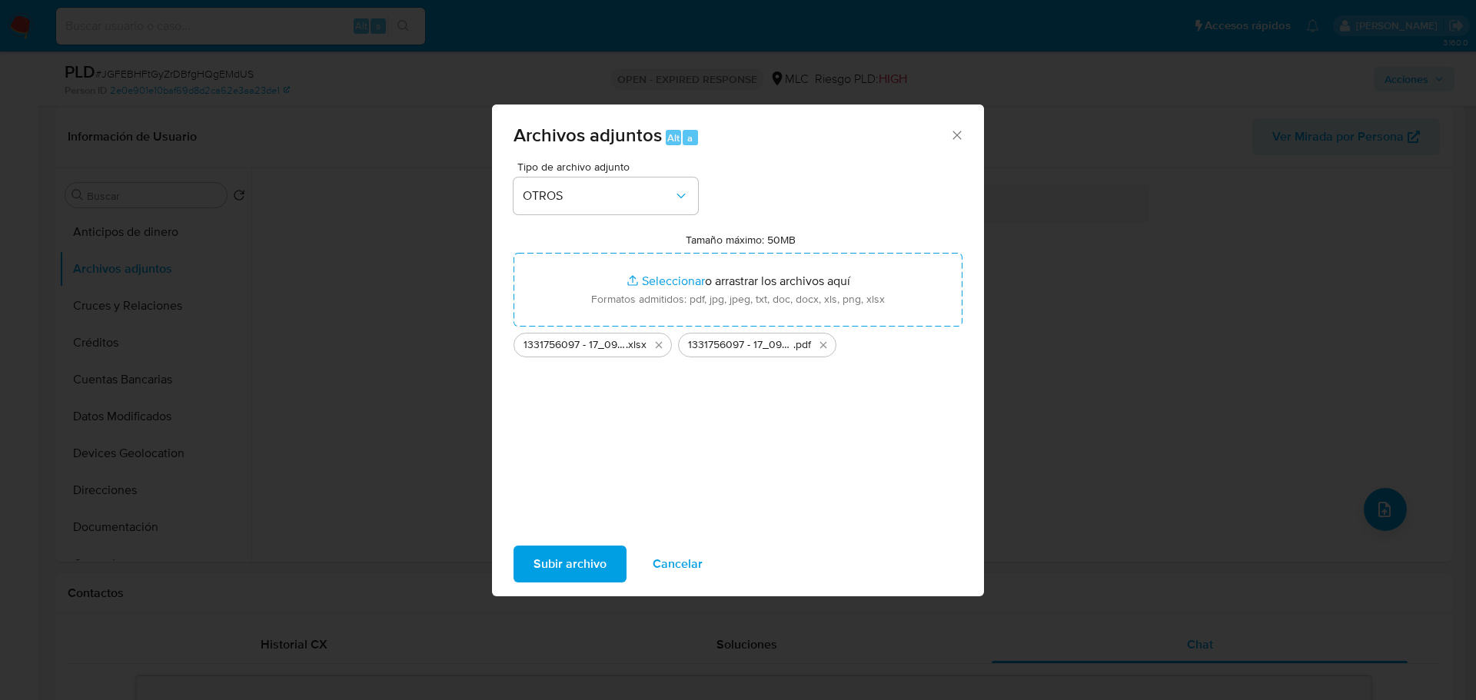
click at [581, 556] on span "Subir archivo" at bounding box center [569, 564] width 73 height 34
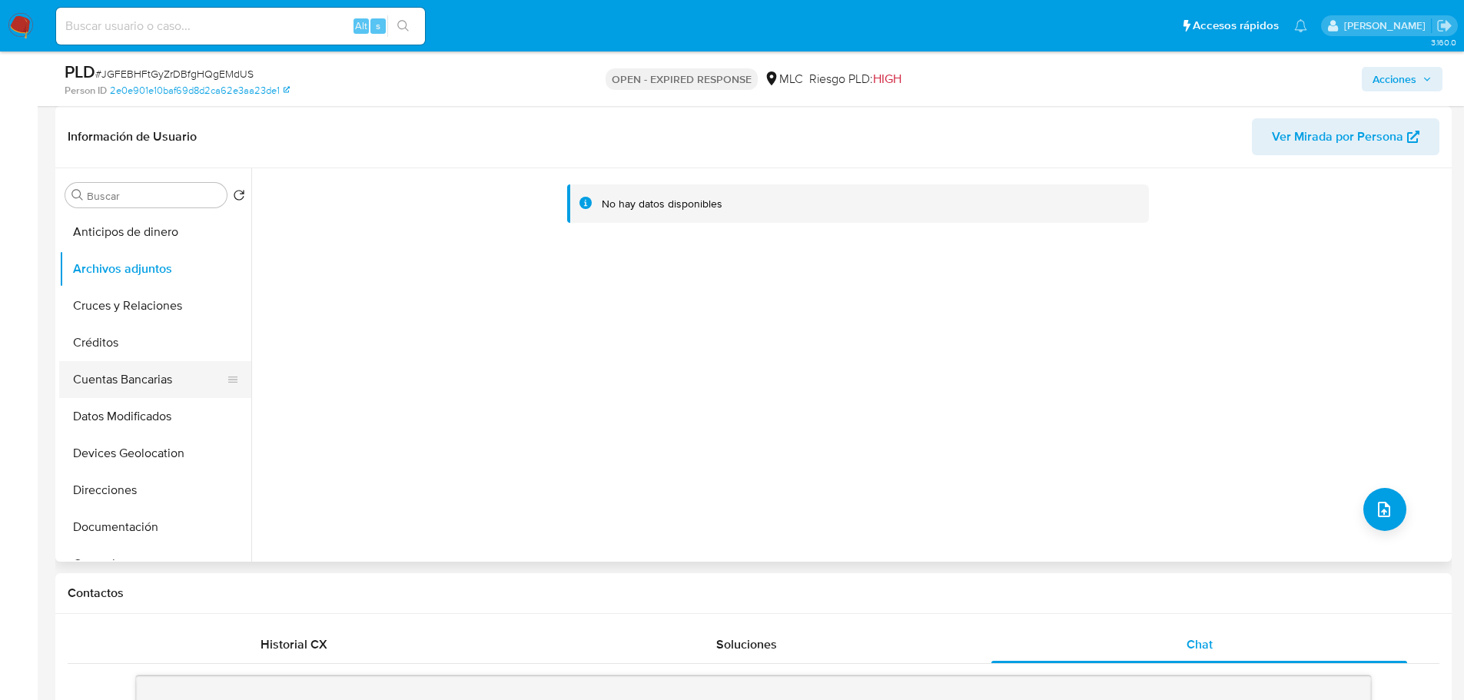
click at [130, 373] on button "Cuentas Bancarias" at bounding box center [149, 379] width 180 height 37
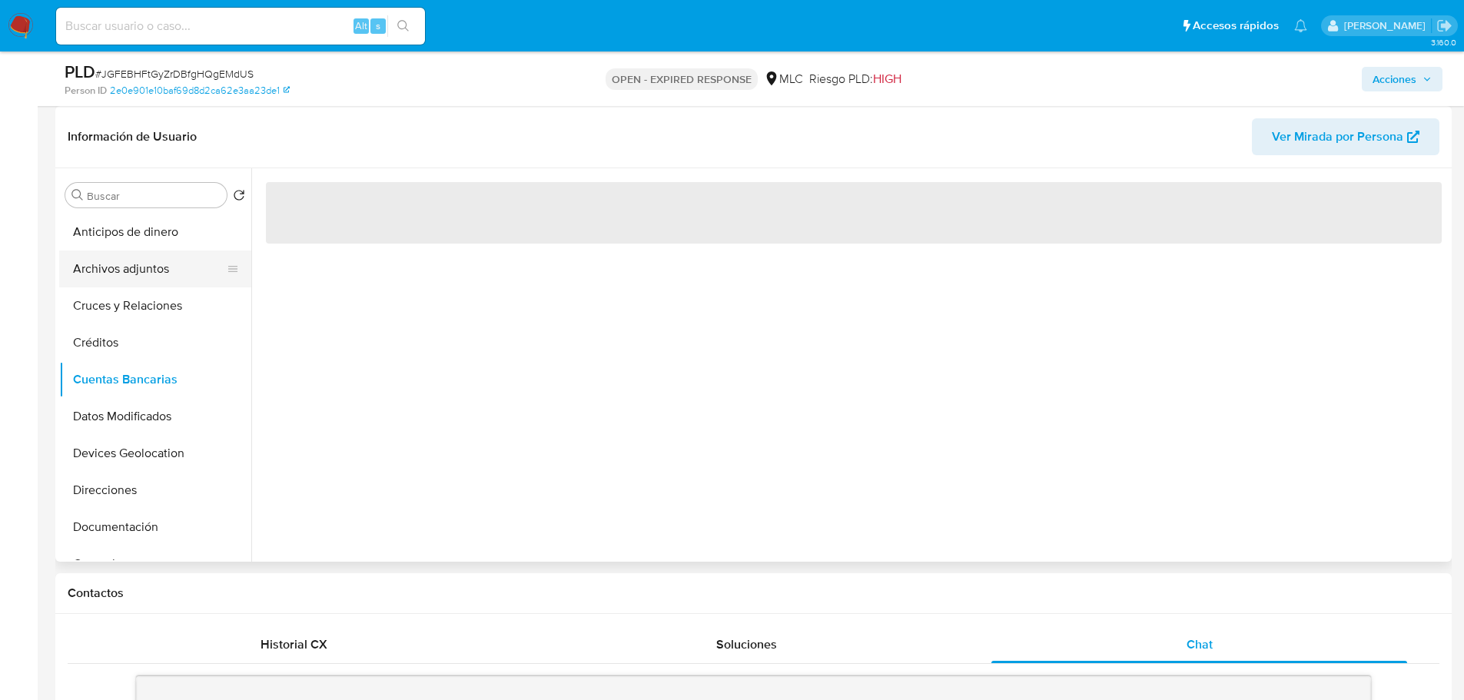
click at [139, 278] on button "Archivos adjuntos" at bounding box center [149, 269] width 180 height 37
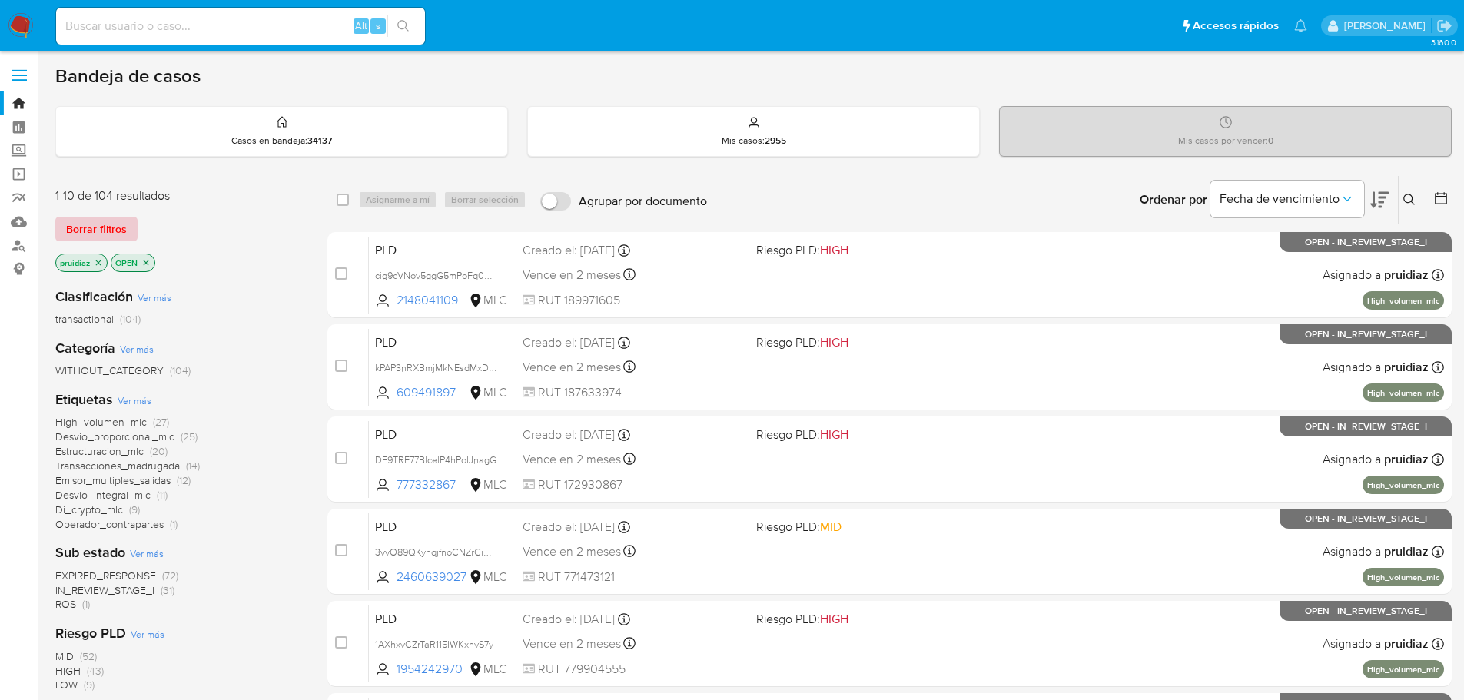
click at [111, 229] on span "Borrar filtros" at bounding box center [96, 229] width 61 height 22
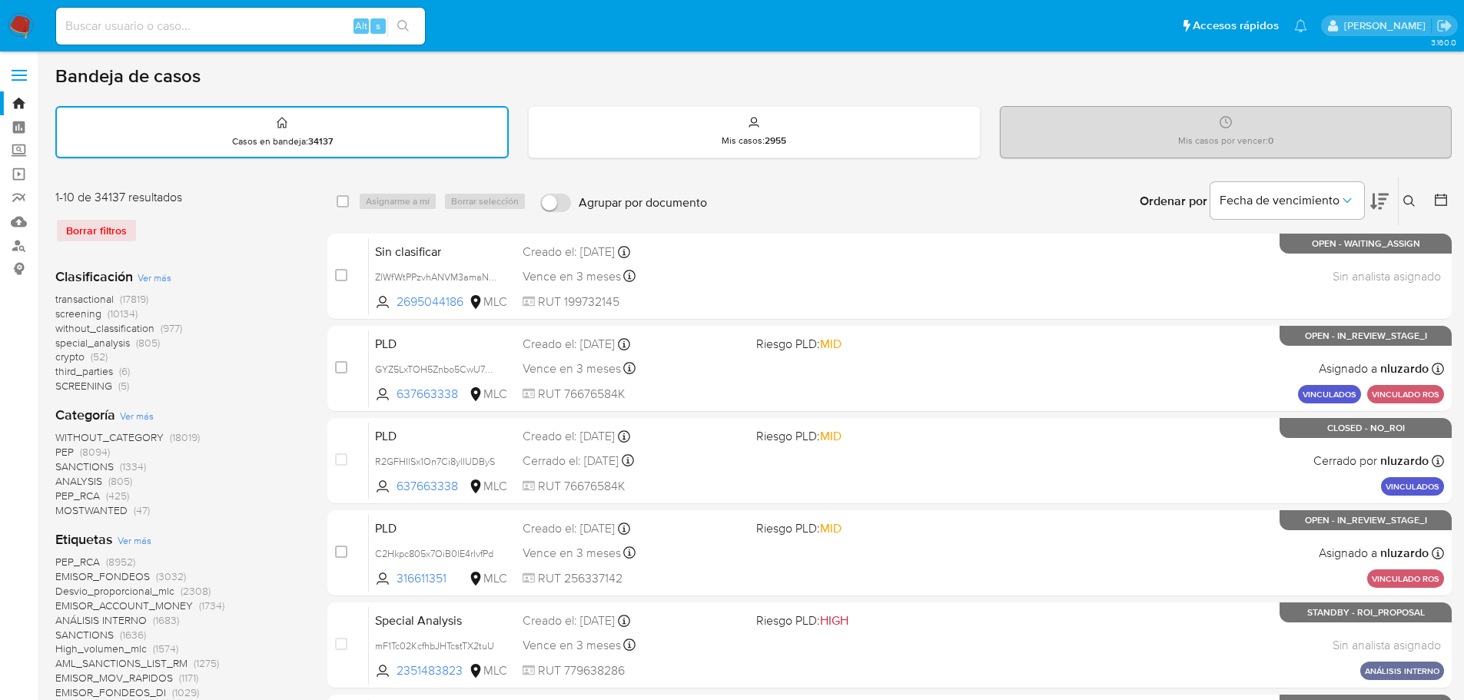
click at [1411, 198] on icon at bounding box center [1409, 201] width 12 height 12
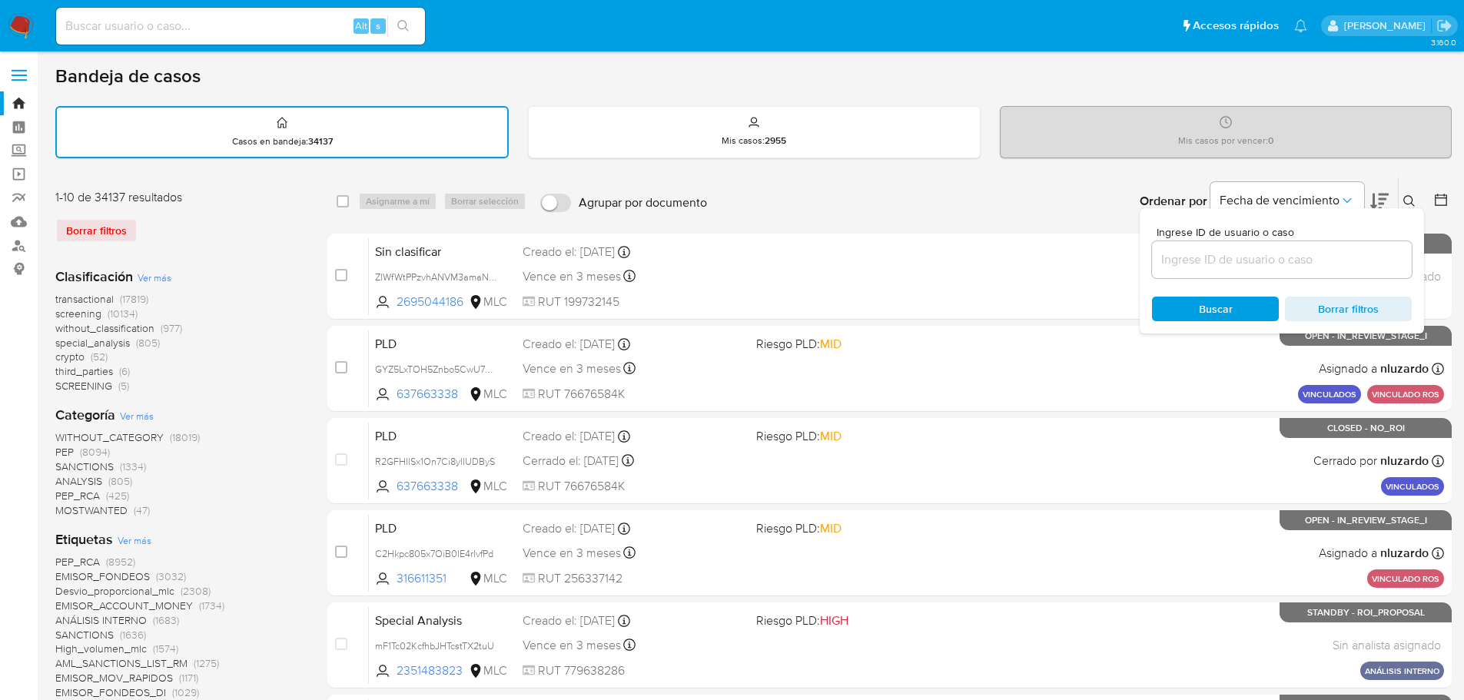
click at [1304, 264] on input at bounding box center [1282, 260] width 260 height 20
type input "356441251"
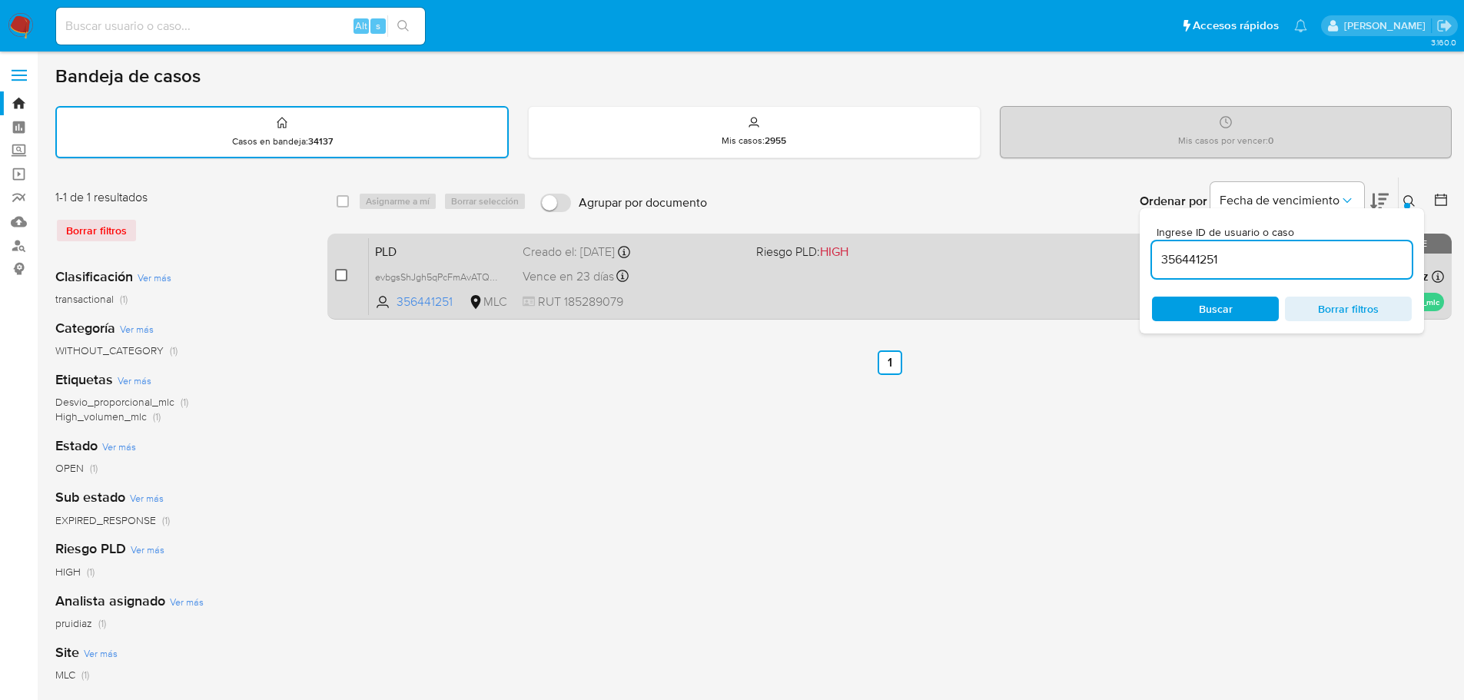
click at [341, 279] on input "checkbox" at bounding box center [341, 275] width 12 height 12
checkbox input "true"
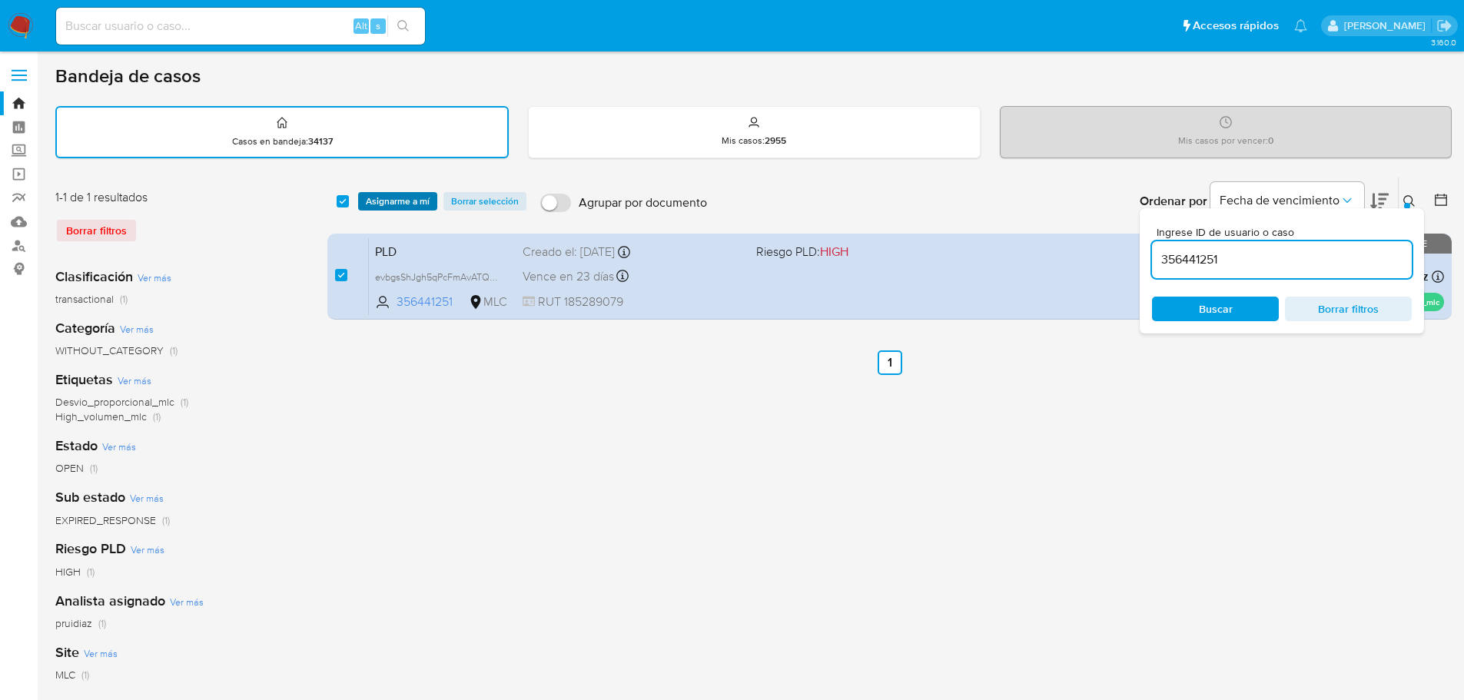
click at [383, 203] on span "Asignarme a mí" at bounding box center [398, 201] width 64 height 15
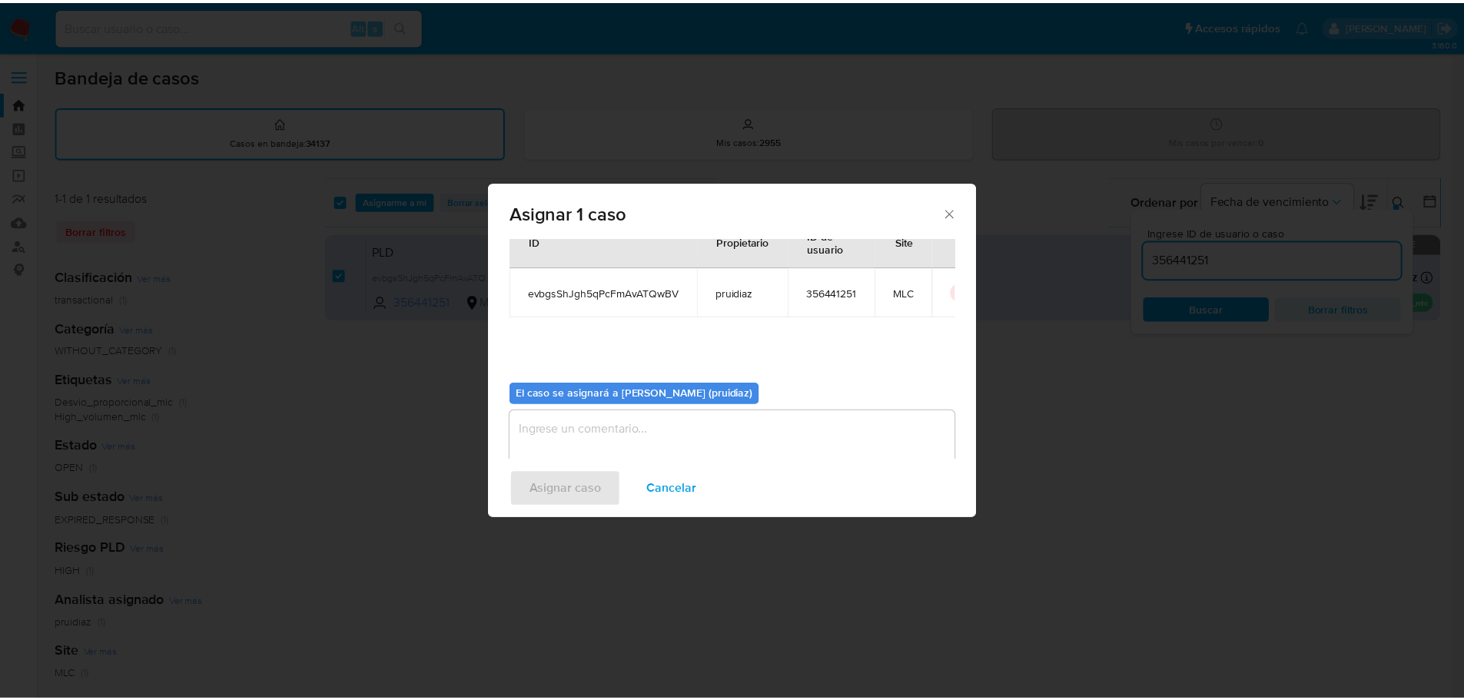
scroll to position [80, 0]
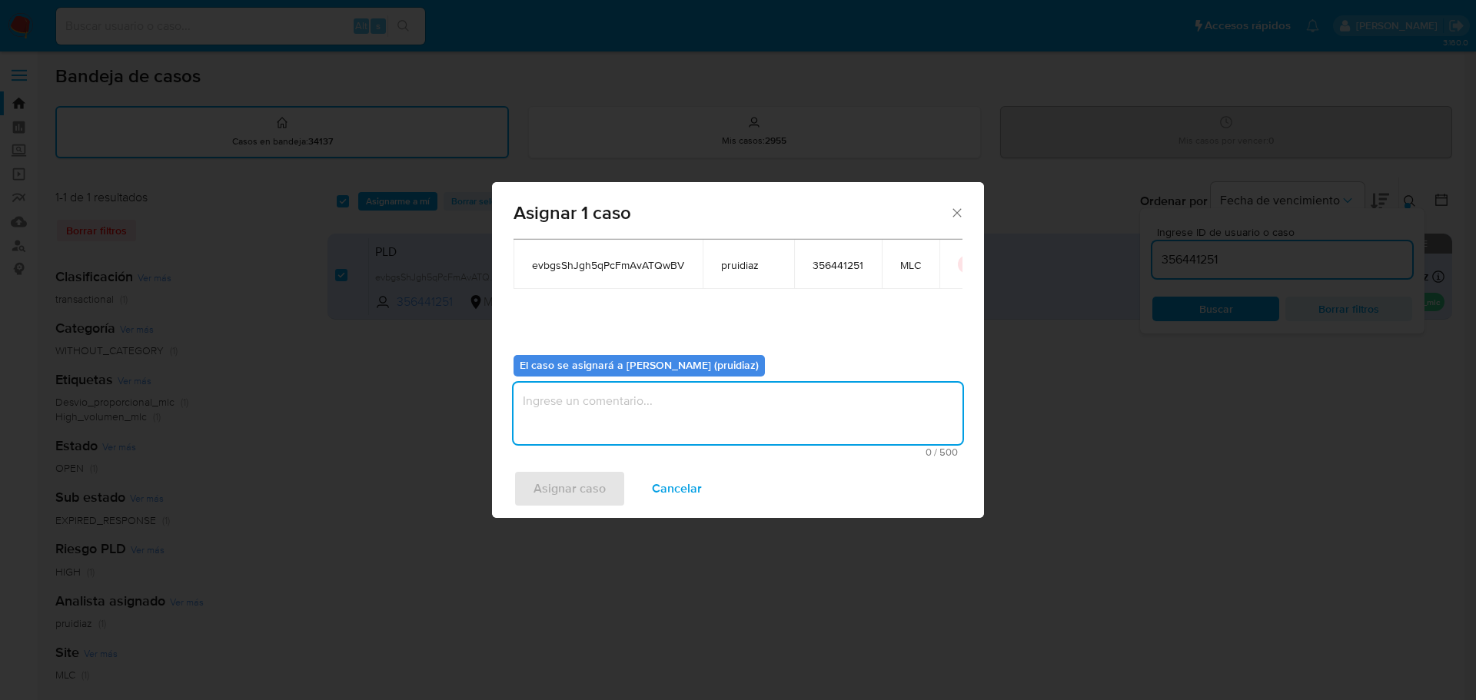
click at [628, 409] on textarea "assign-modal" at bounding box center [737, 413] width 449 height 61
type textarea "-"
click at [587, 492] on span "Asignar caso" at bounding box center [569, 489] width 72 height 34
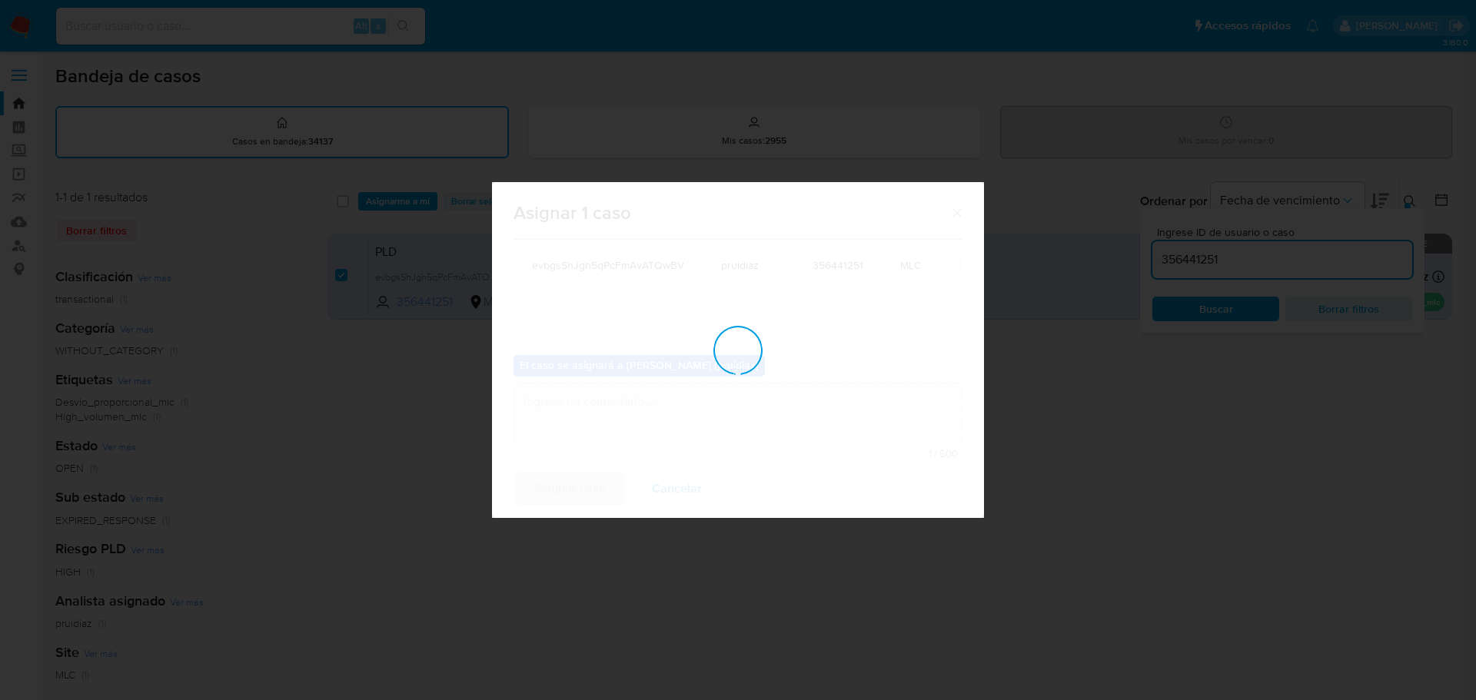
checkbox input "false"
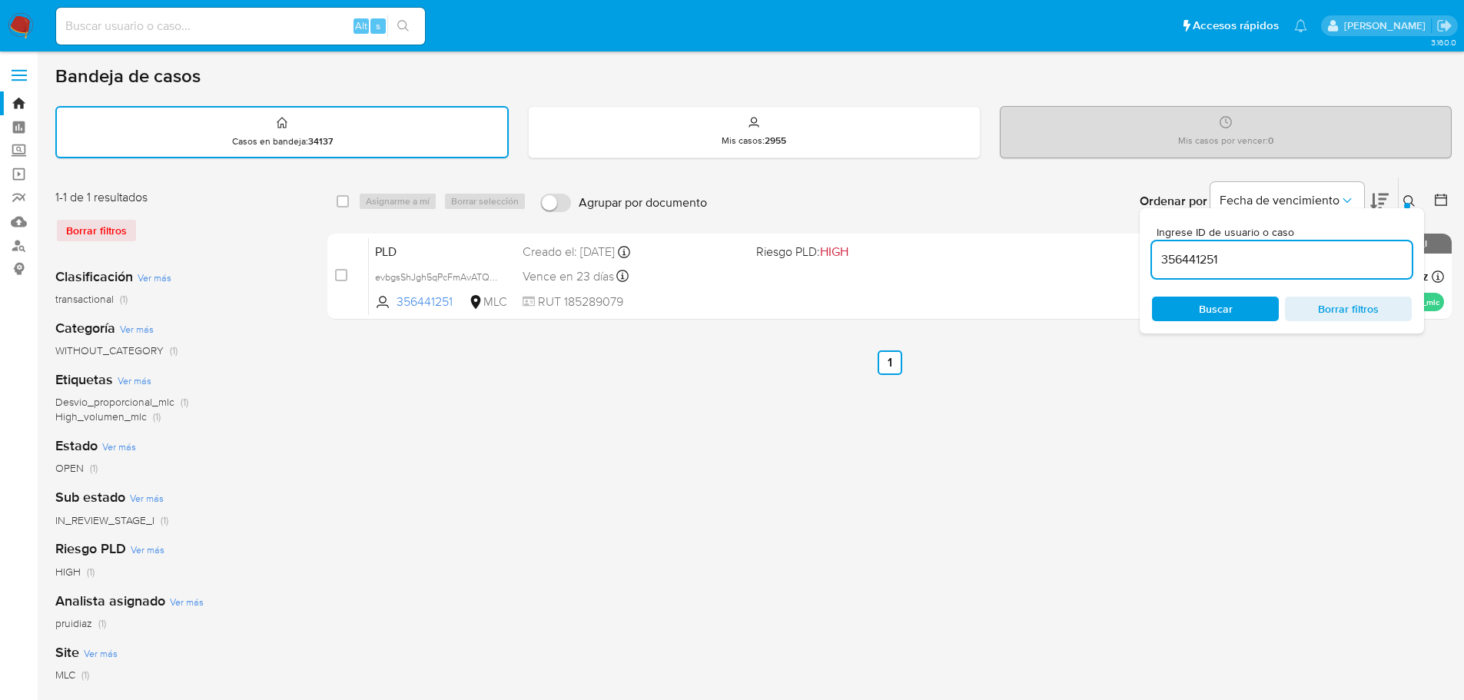
click at [5, 20] on nav "Pausado Ver notificaciones Alt s Accesos rápidos Presiona las siguientes teclas…" at bounding box center [732, 25] width 1464 height 51
click at [22, 27] on img at bounding box center [21, 26] width 26 height 26
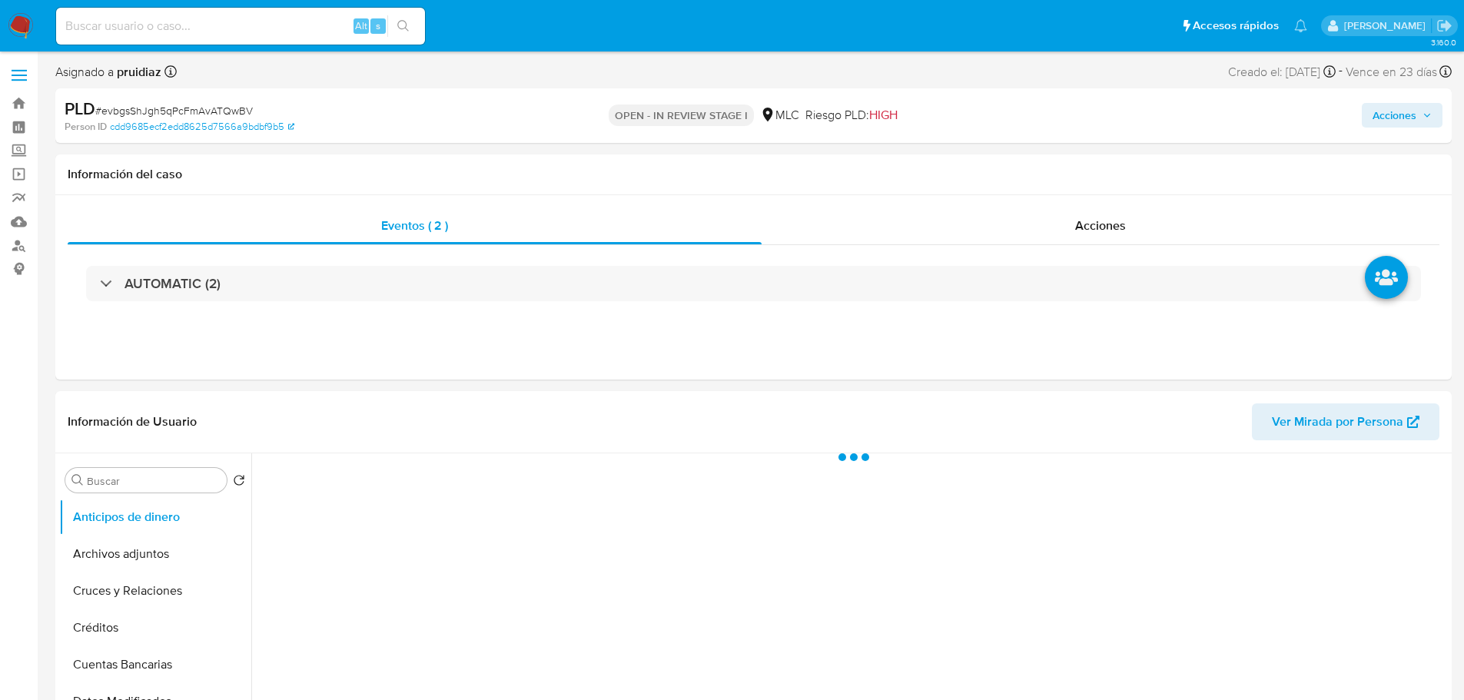
click at [1402, 112] on span "Acciones" at bounding box center [1395, 115] width 44 height 25
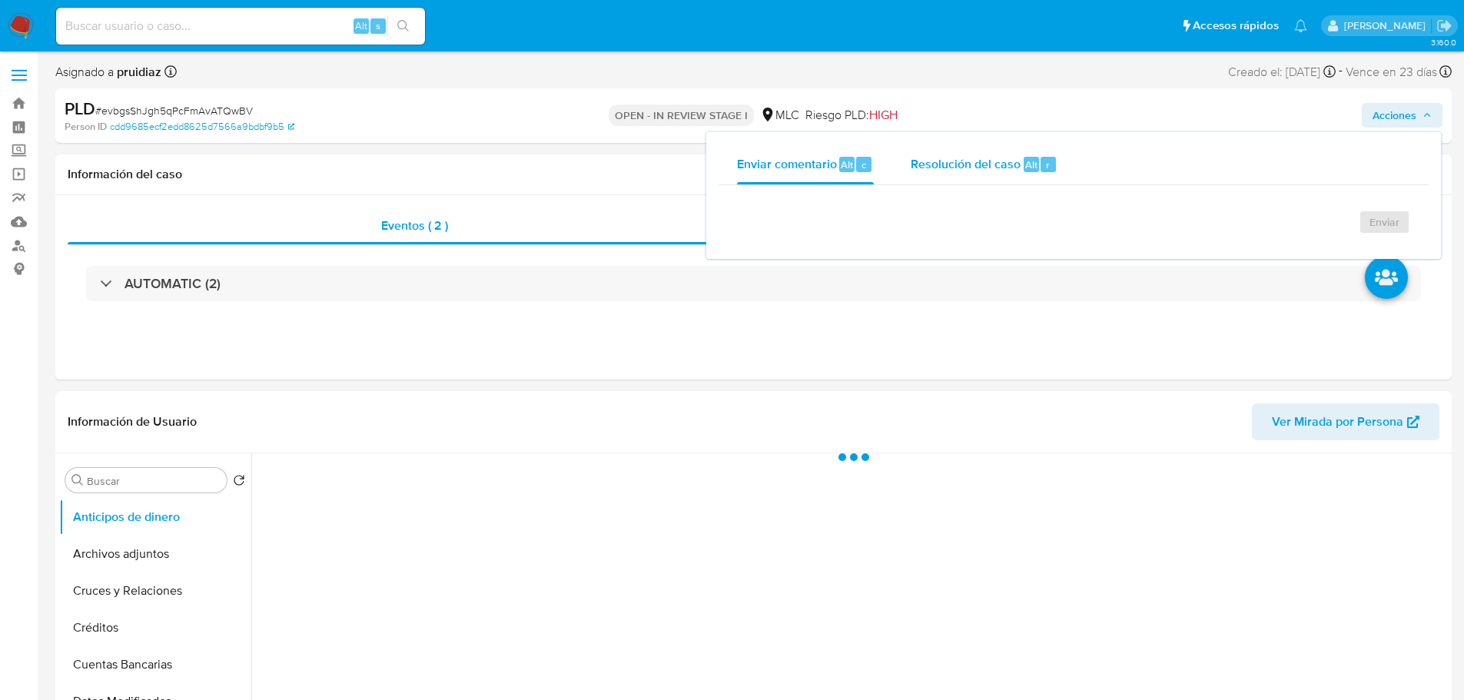
select select "10"
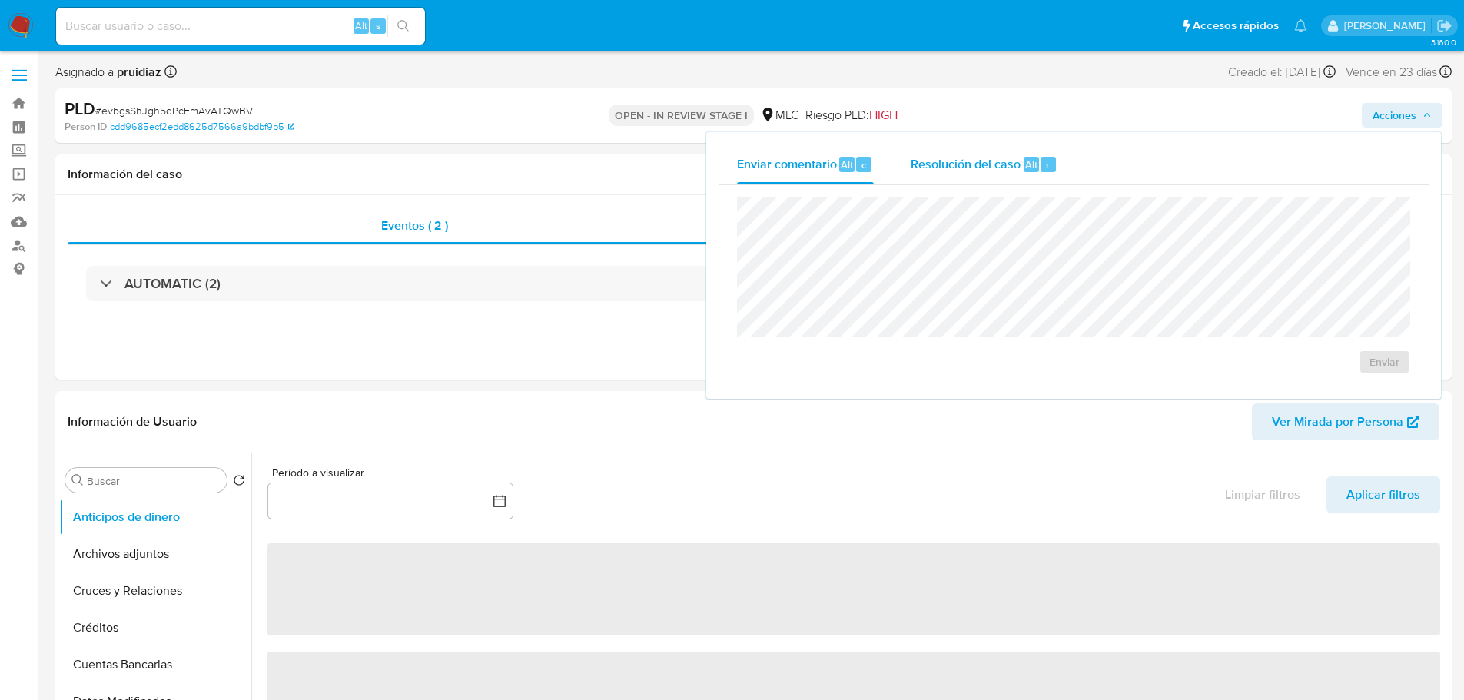
click at [1025, 164] on span "Alt" at bounding box center [1031, 165] width 12 height 15
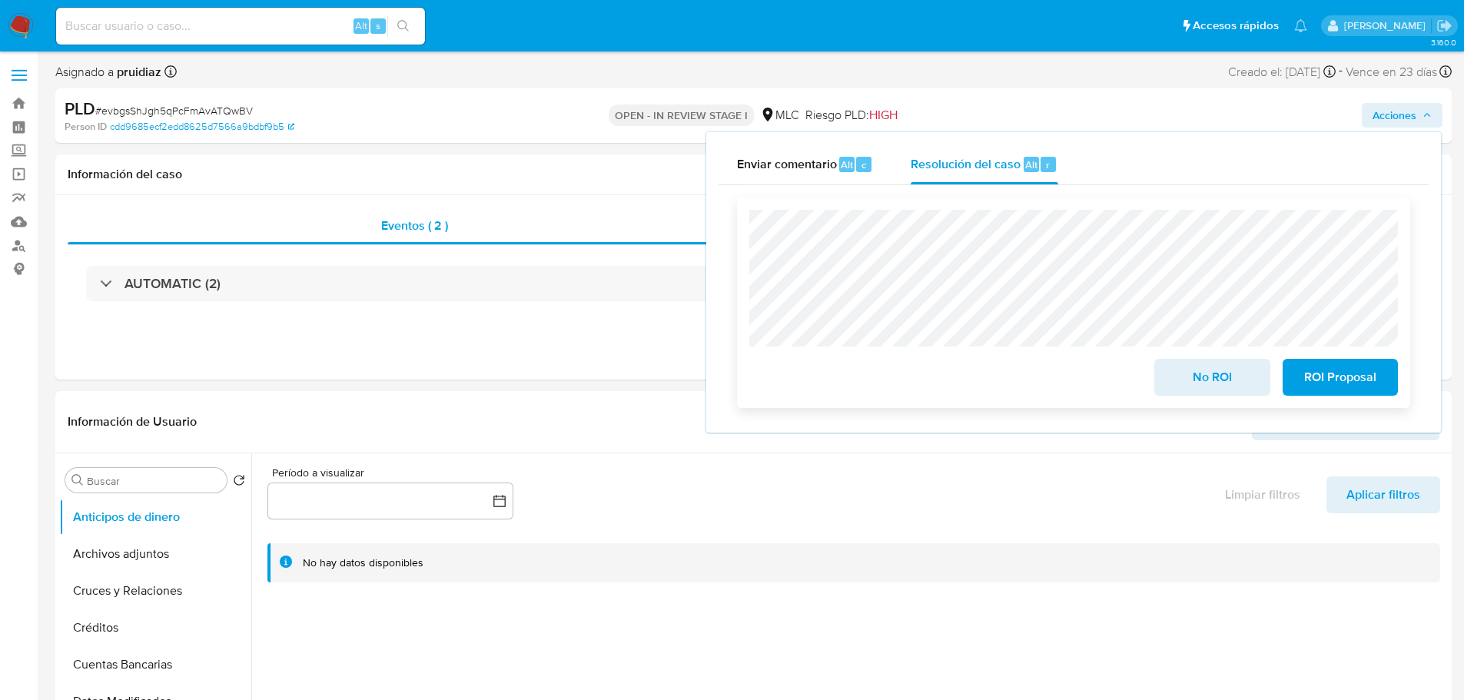
click at [1224, 370] on span "No ROI" at bounding box center [1211, 377] width 75 height 34
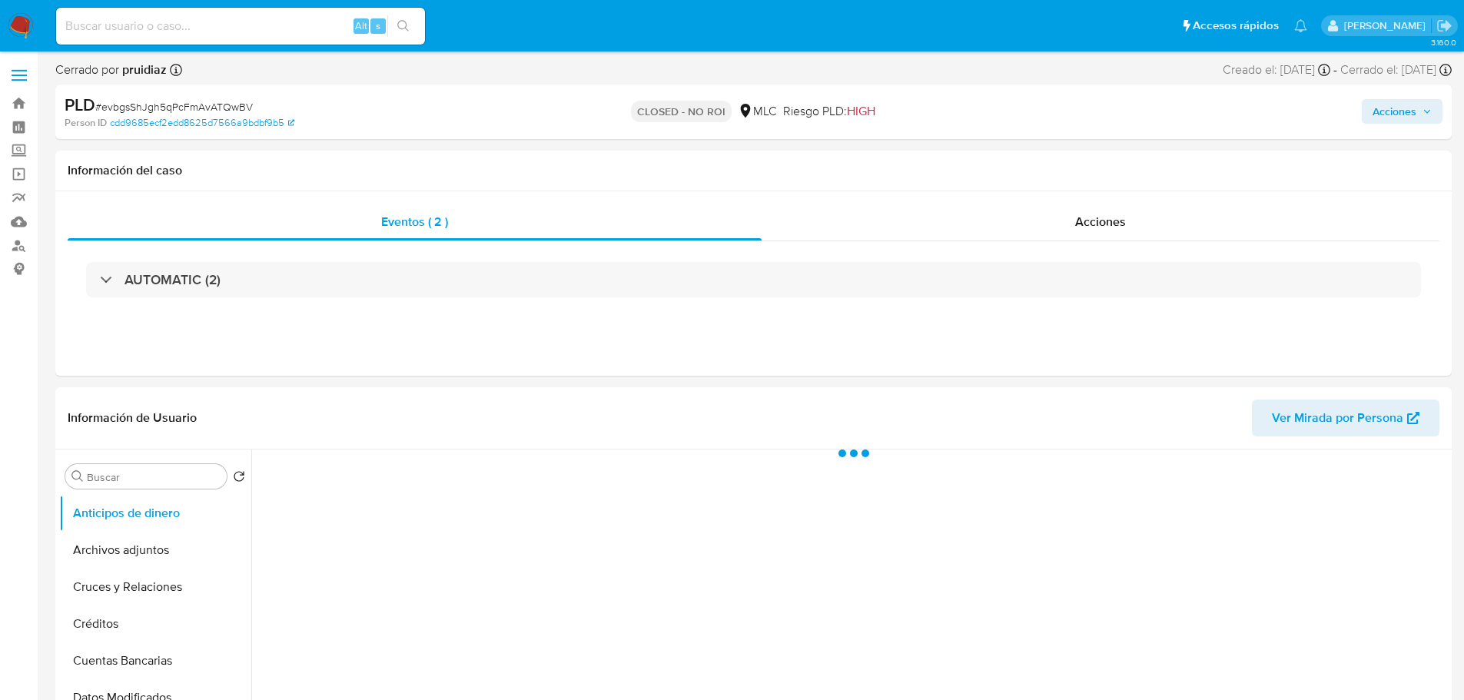
select select "10"
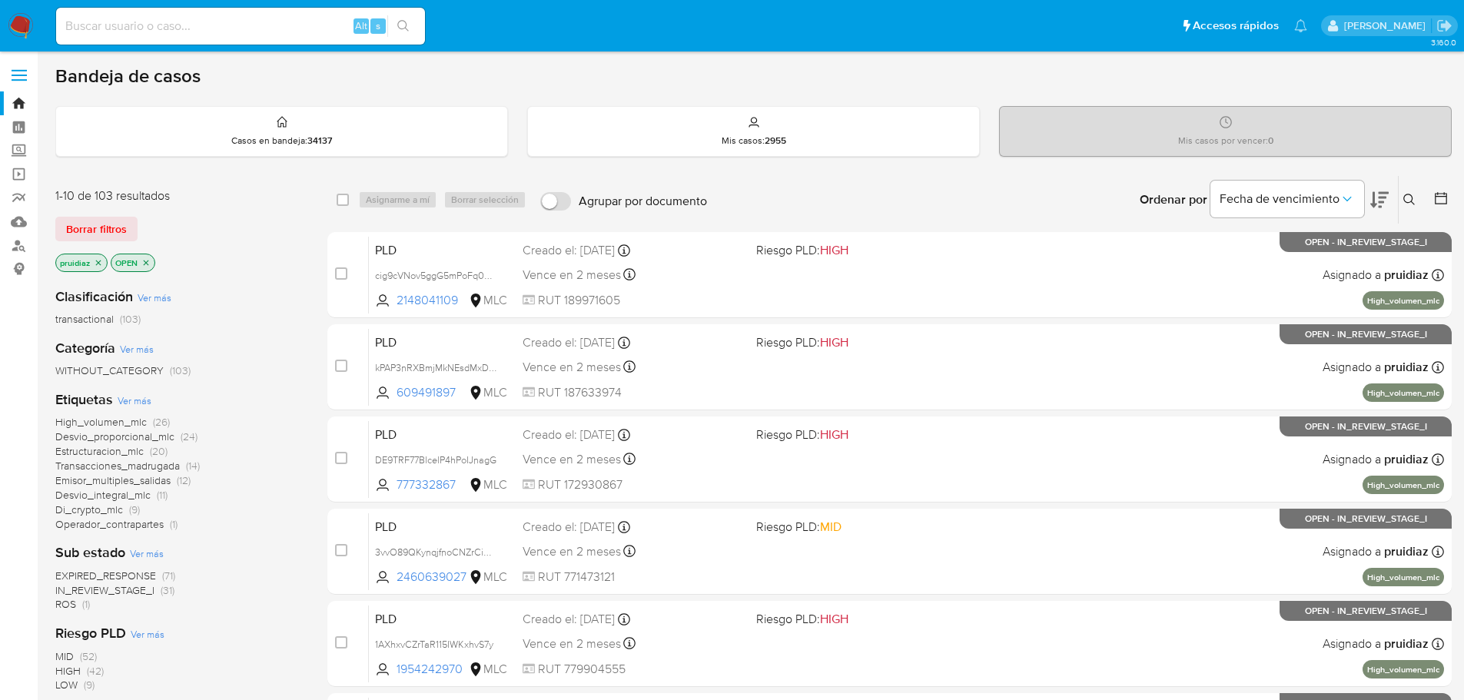
click at [24, 22] on img at bounding box center [21, 26] width 26 height 26
click at [1380, 200] on icon at bounding box center [1379, 200] width 18 height 18
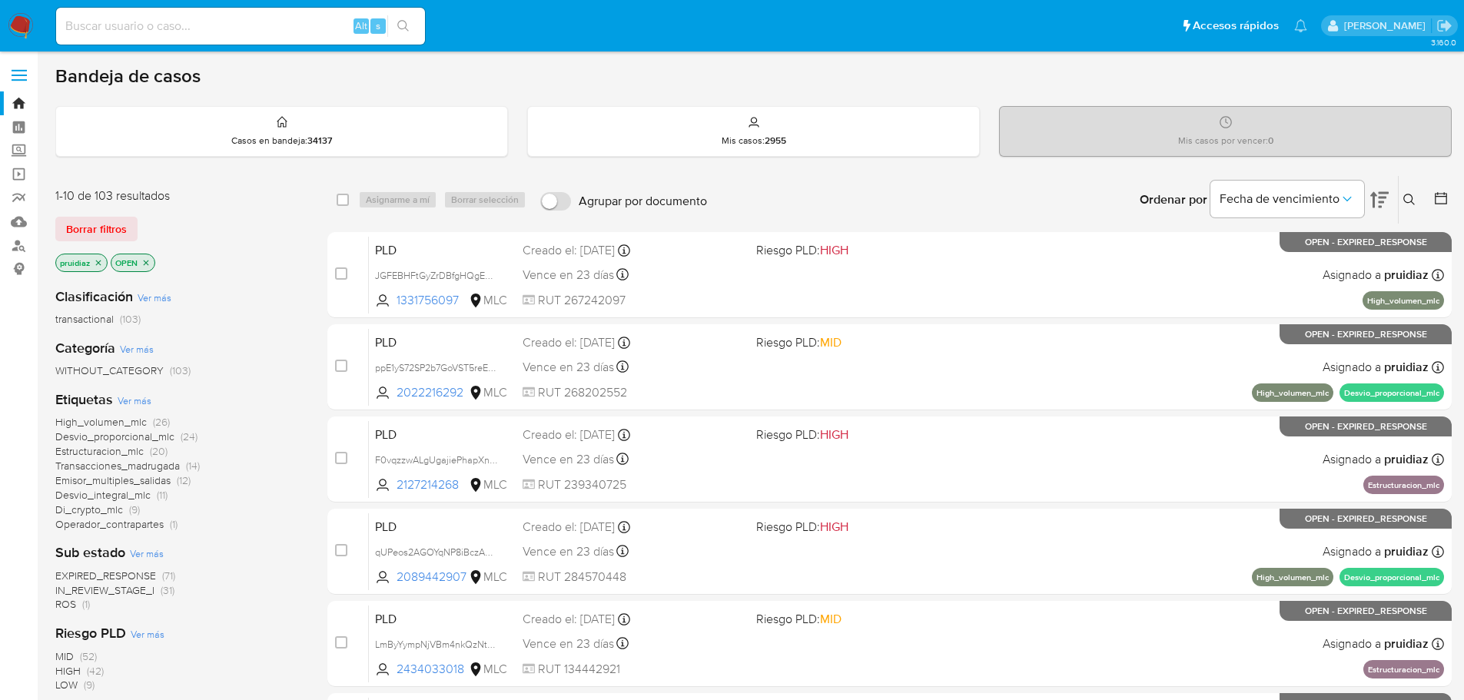
click at [29, 29] on img at bounding box center [21, 26] width 26 height 26
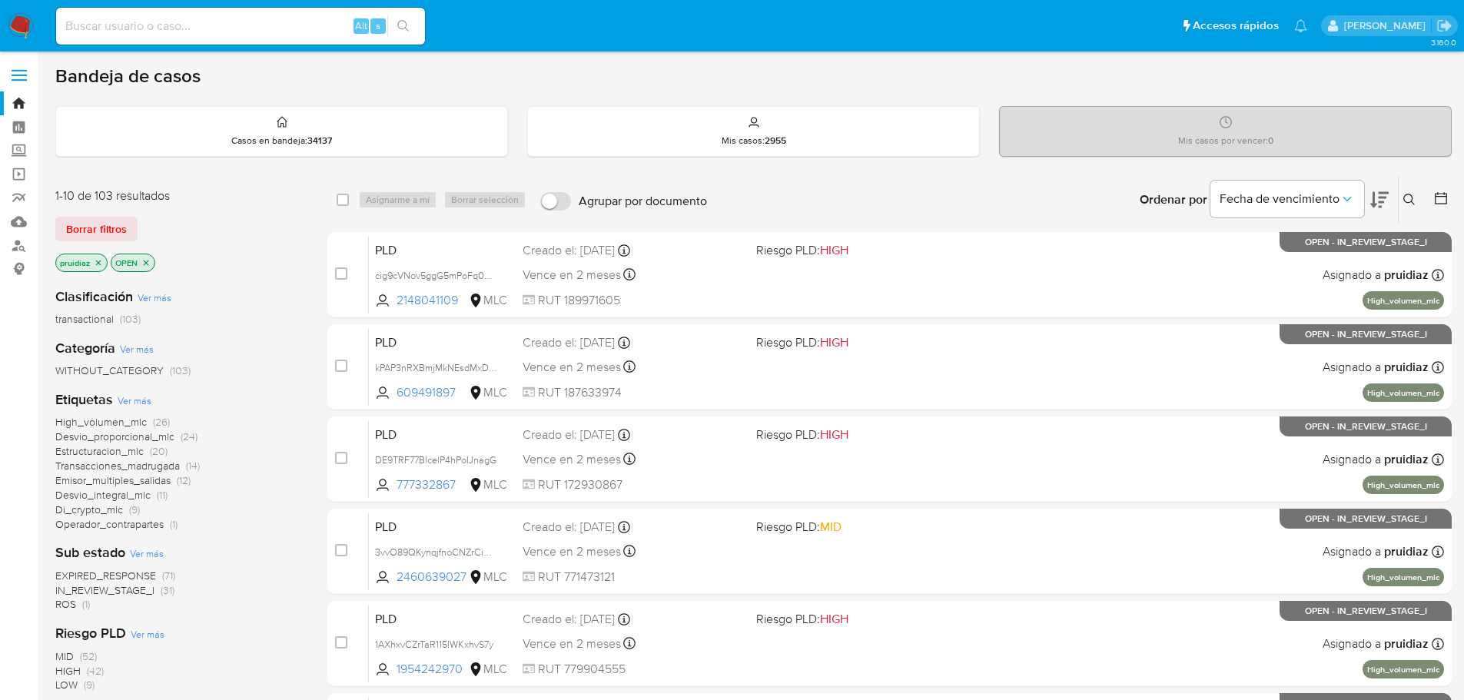
click at [1379, 196] on icon at bounding box center [1379, 200] width 18 height 18
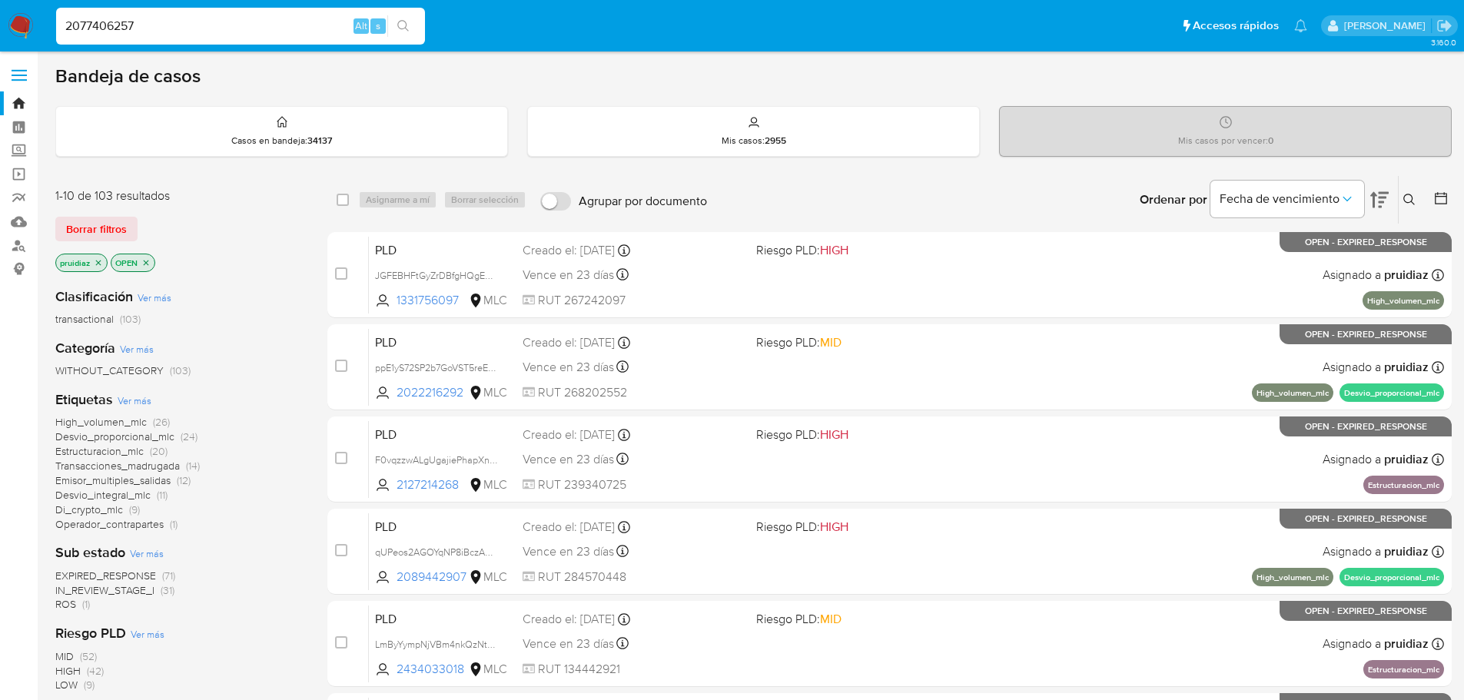
type input "2077406257"
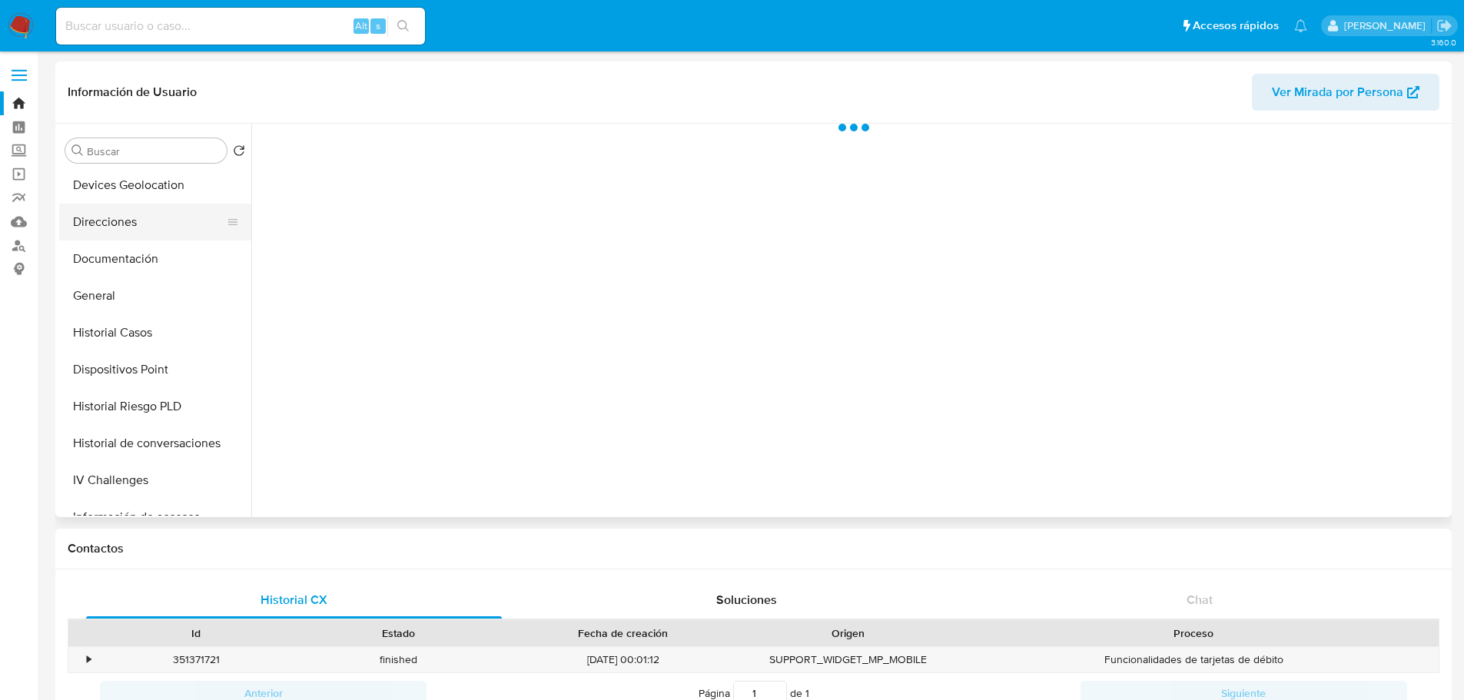
scroll to position [231, 0]
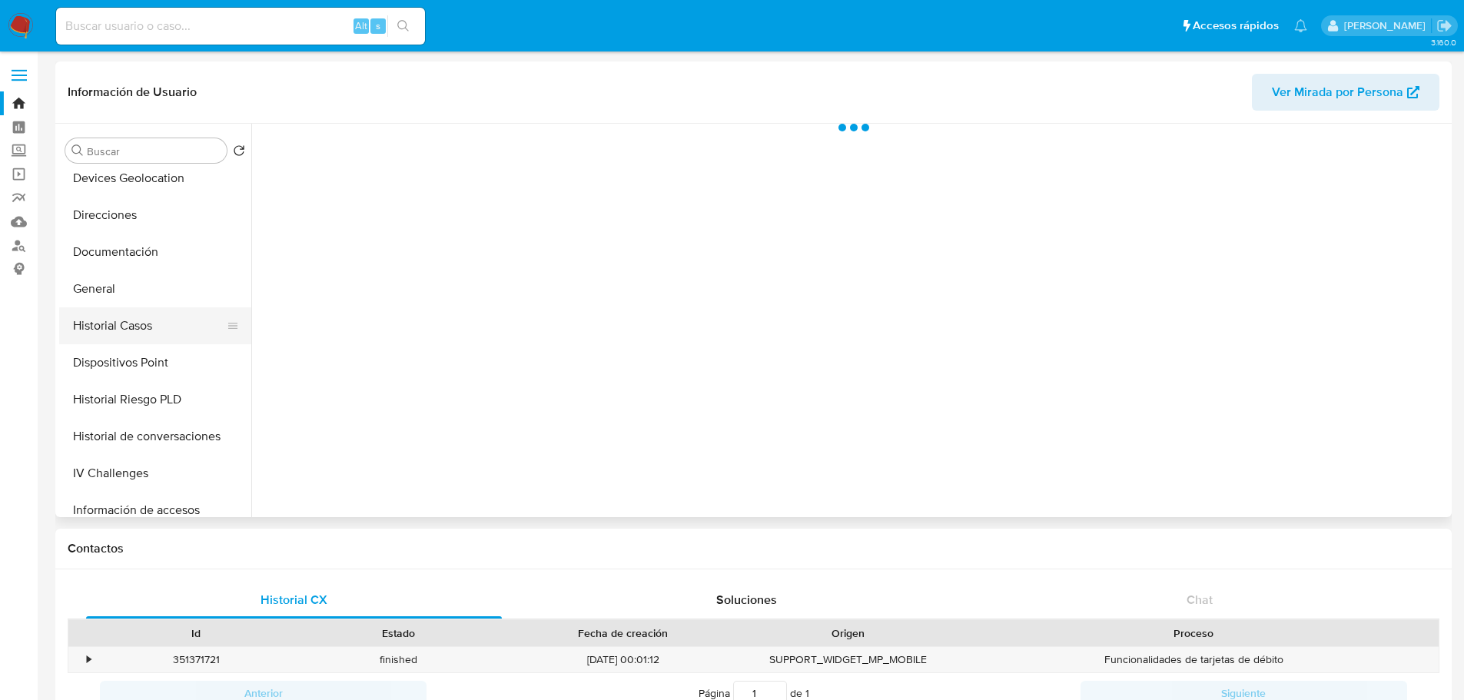
select select "10"
click at [130, 315] on button "Historial Casos" at bounding box center [149, 325] width 180 height 37
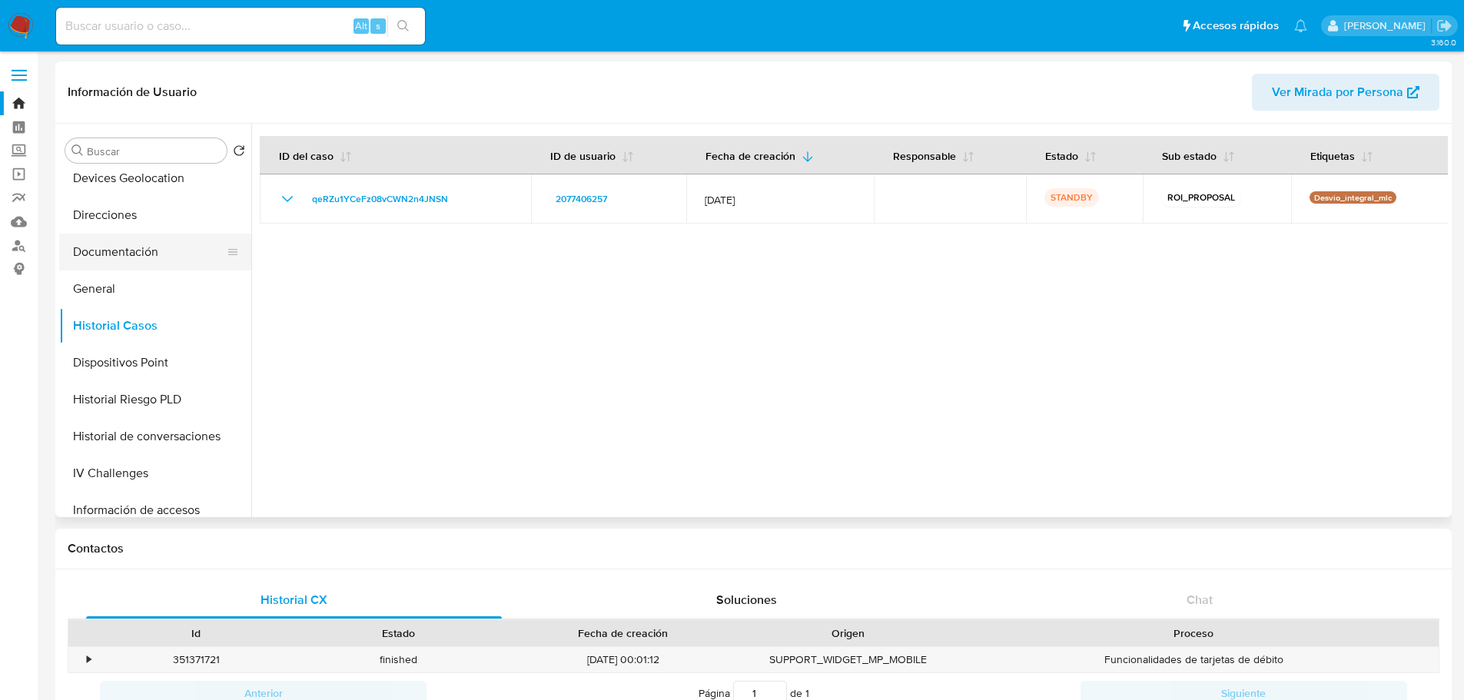
click at [134, 258] on button "Documentación" at bounding box center [149, 252] width 180 height 37
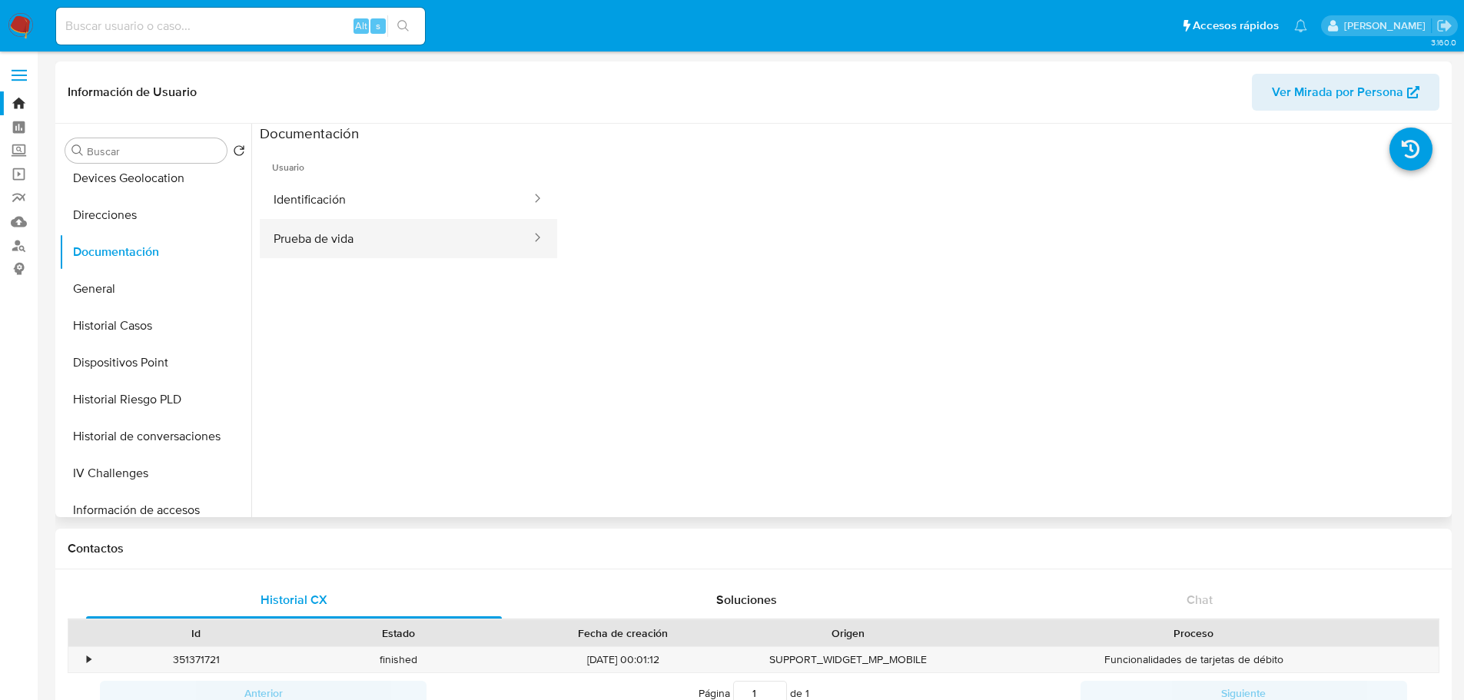
click at [361, 237] on button "Prueba de vida" at bounding box center [396, 238] width 273 height 39
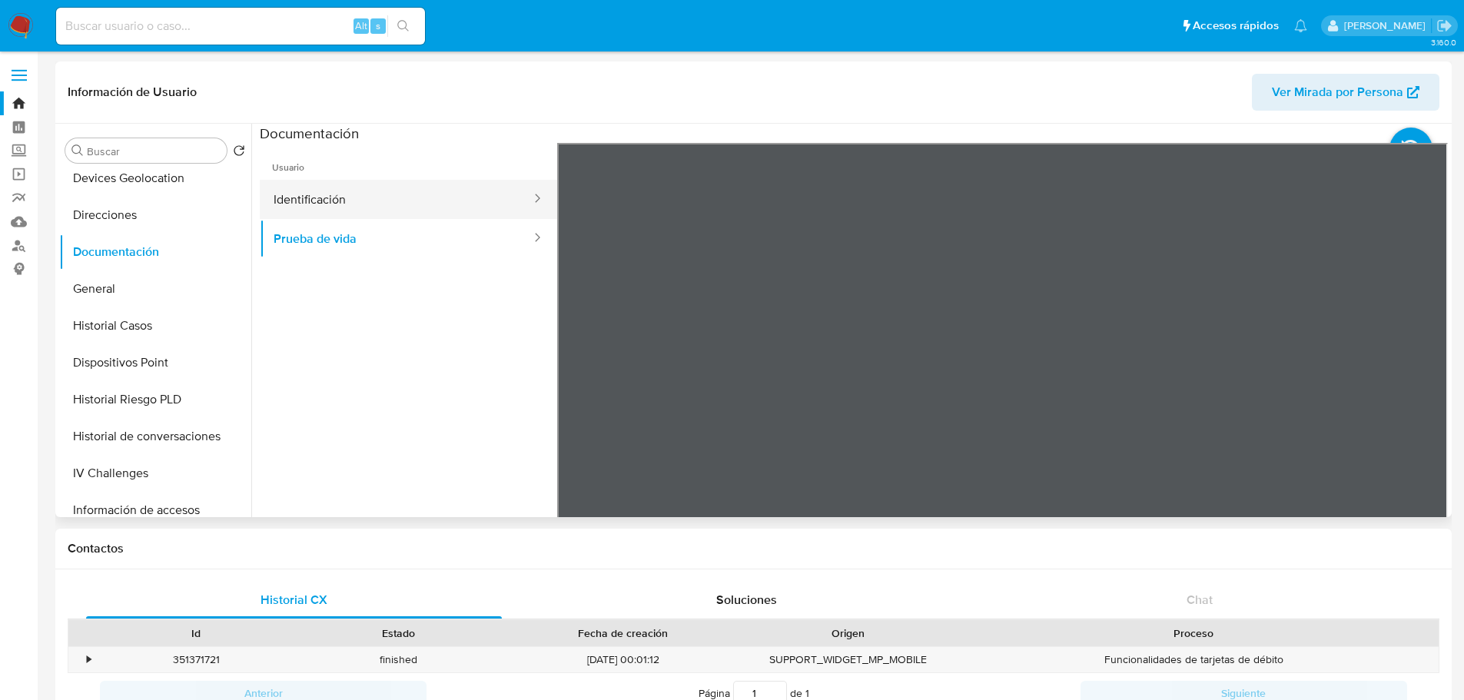
click at [387, 201] on button "Identificación" at bounding box center [396, 199] width 273 height 39
click at [1409, 401] on div at bounding box center [1002, 395] width 891 height 504
click at [1419, 390] on icon at bounding box center [1428, 392] width 31 height 31
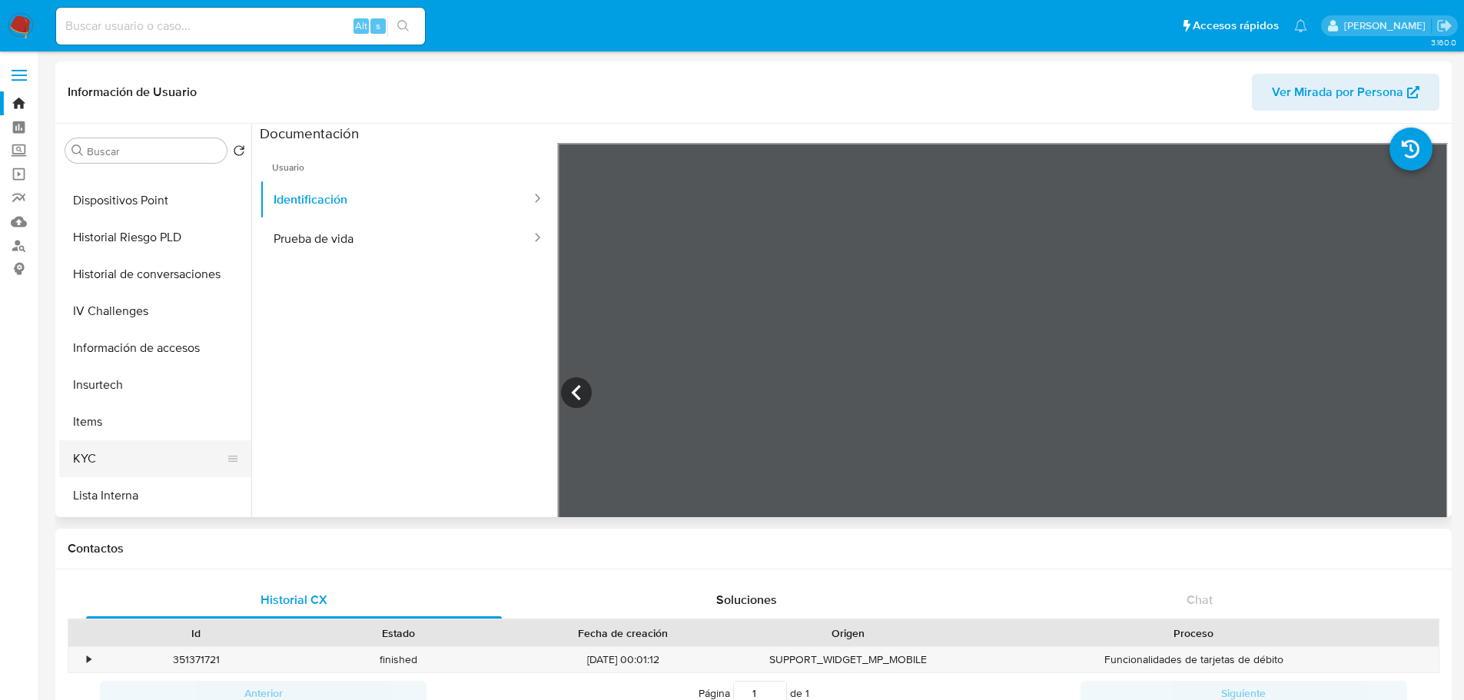
scroll to position [461, 0]
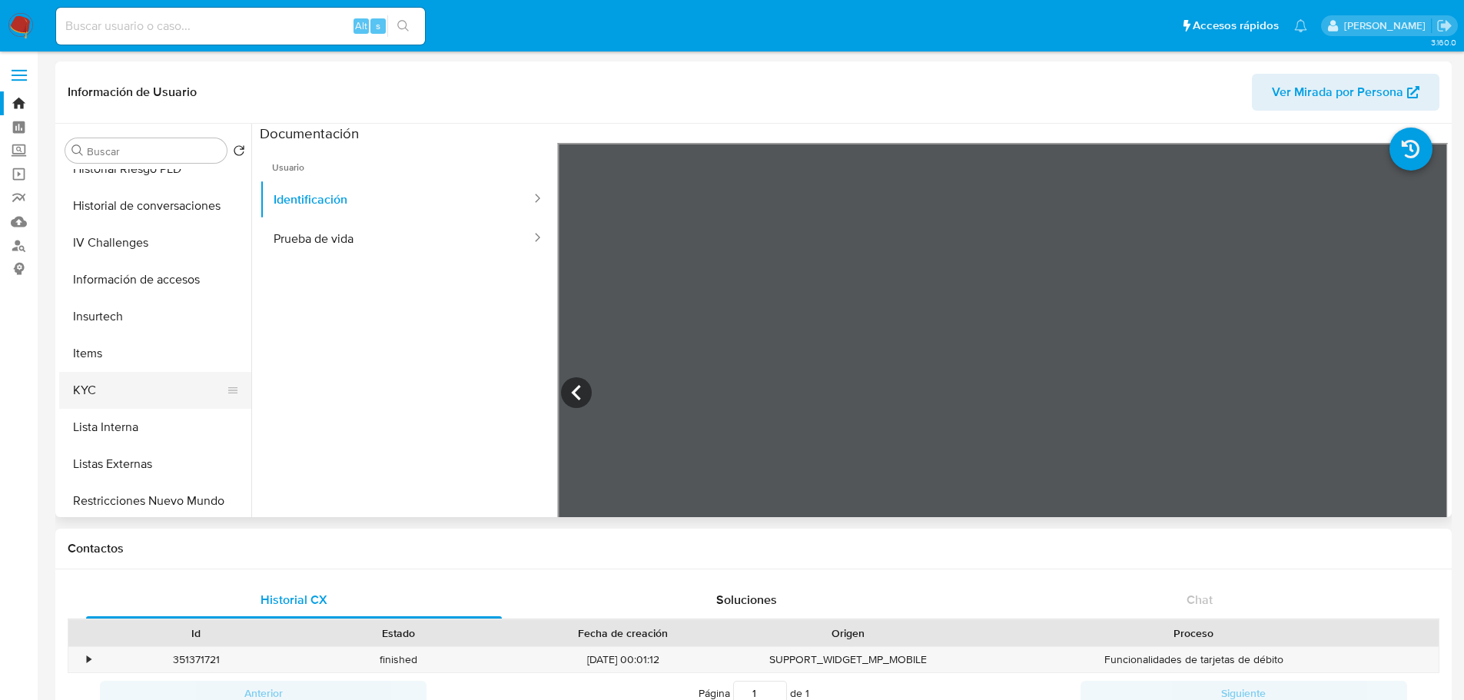
click at [104, 380] on button "KYC" at bounding box center [149, 390] width 180 height 37
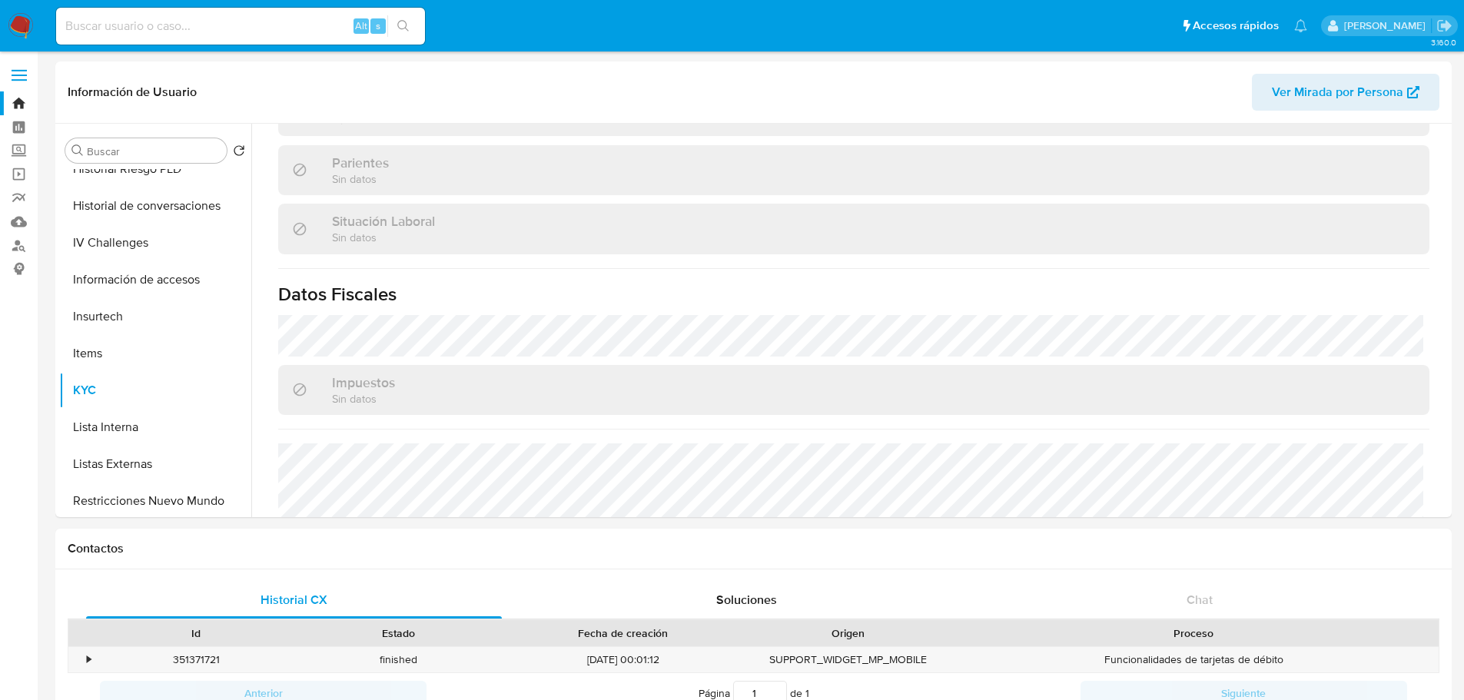
scroll to position [845, 0]
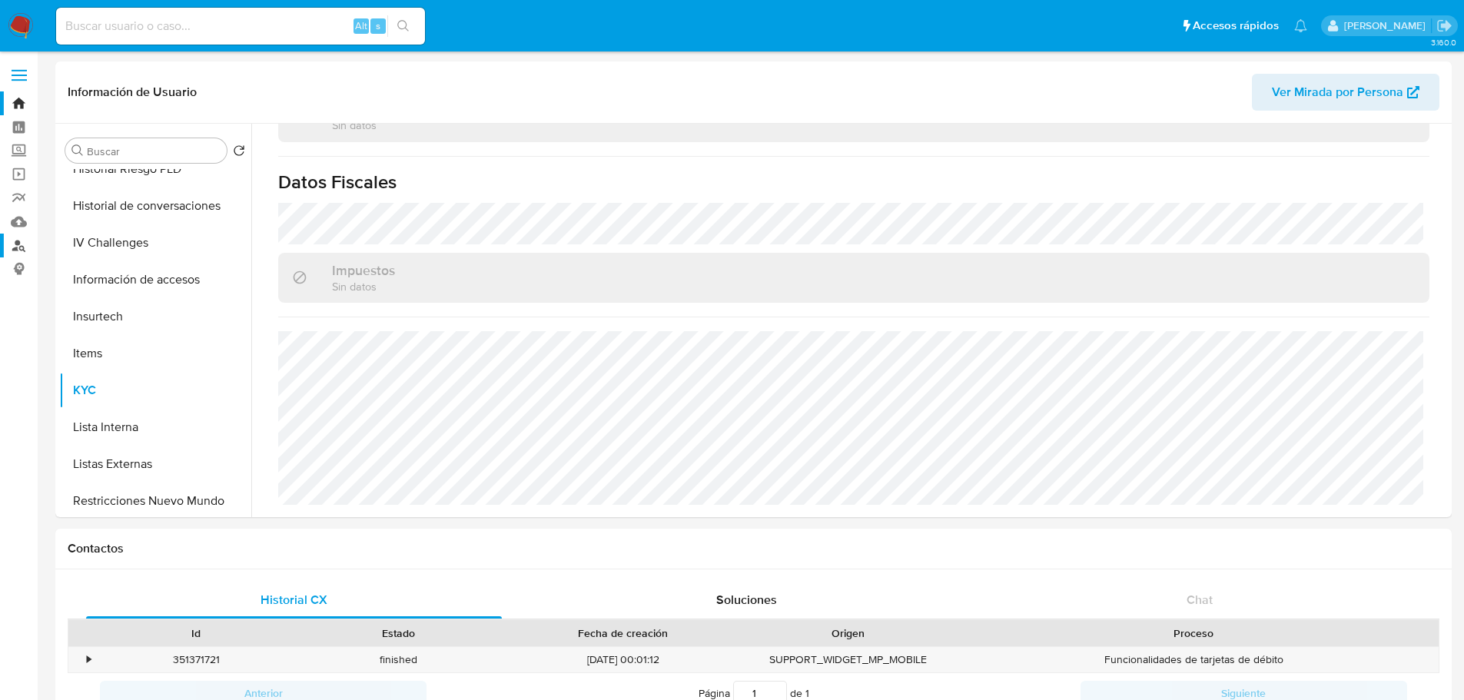
click at [22, 246] on link "Buscador de personas" at bounding box center [91, 246] width 183 height 24
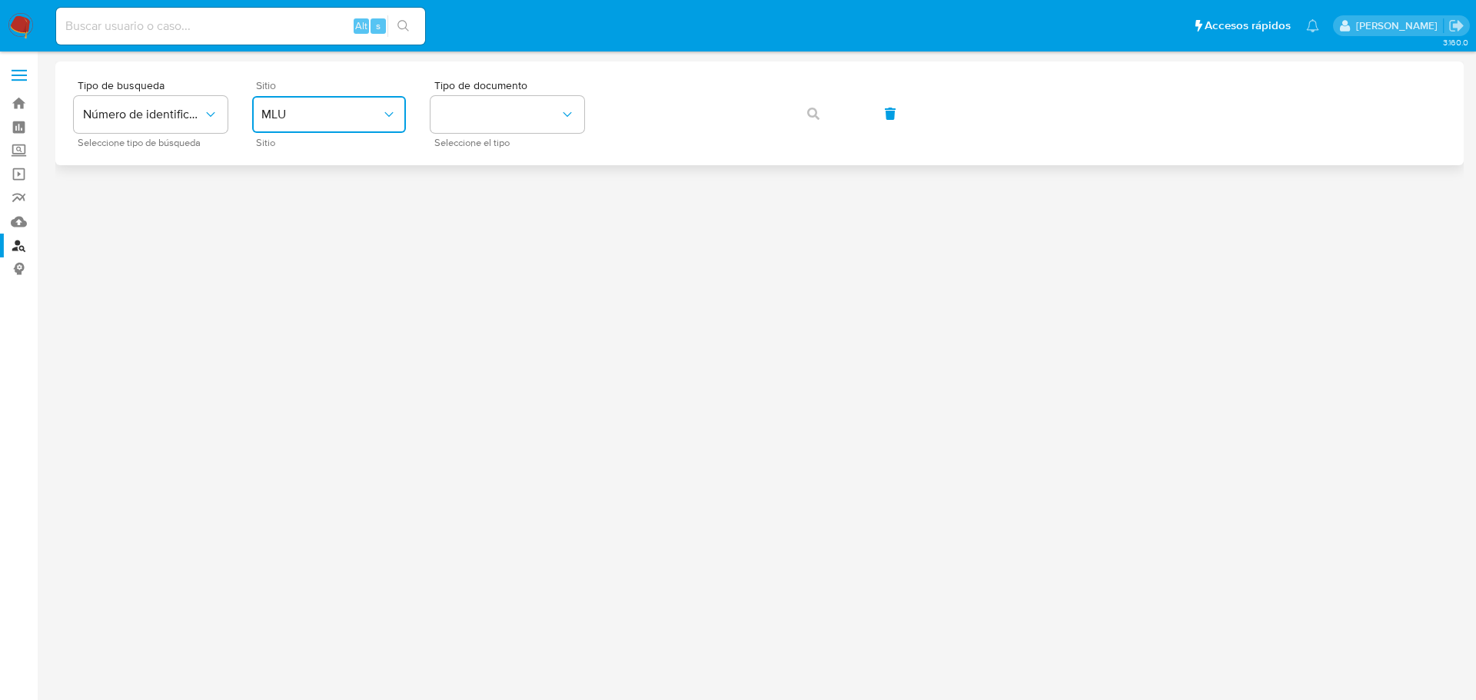
click at [327, 112] on span "MLU" at bounding box center [321, 114] width 120 height 15
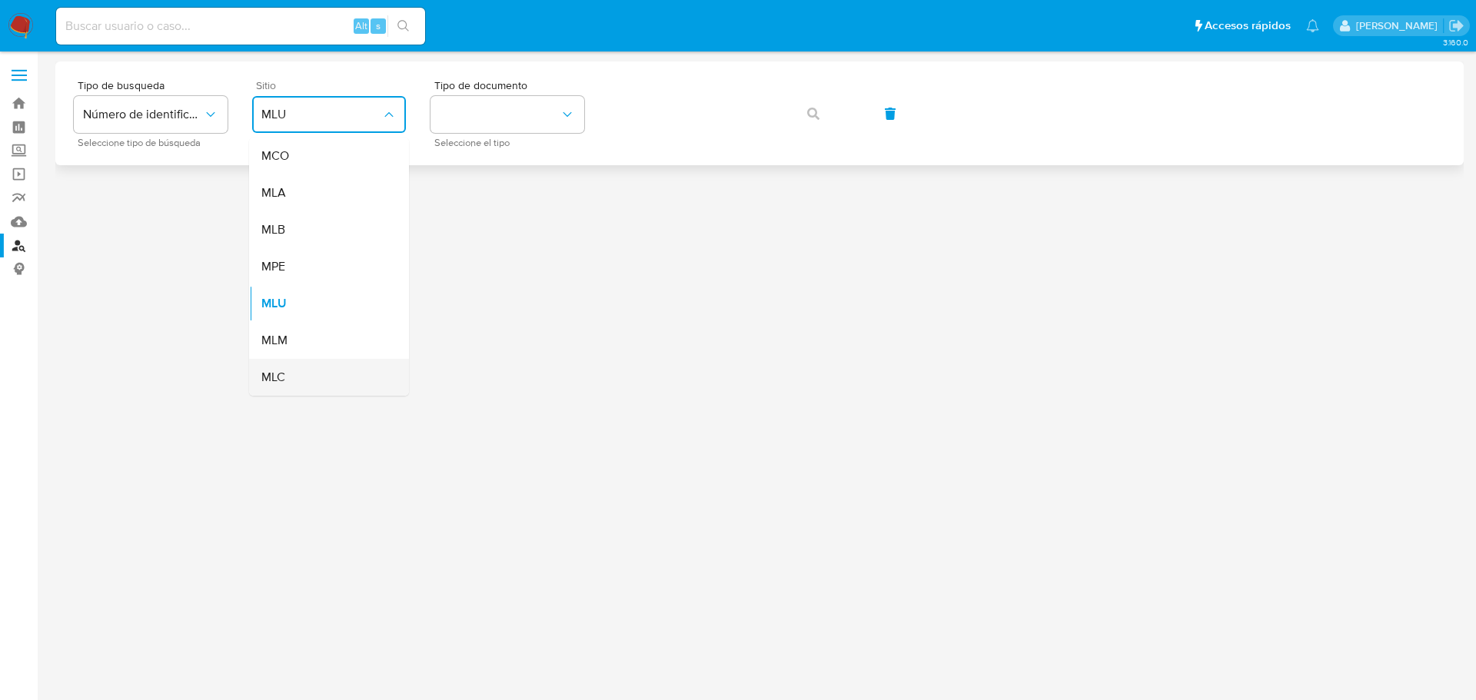
click at [290, 370] on div "MLC" at bounding box center [324, 377] width 126 height 37
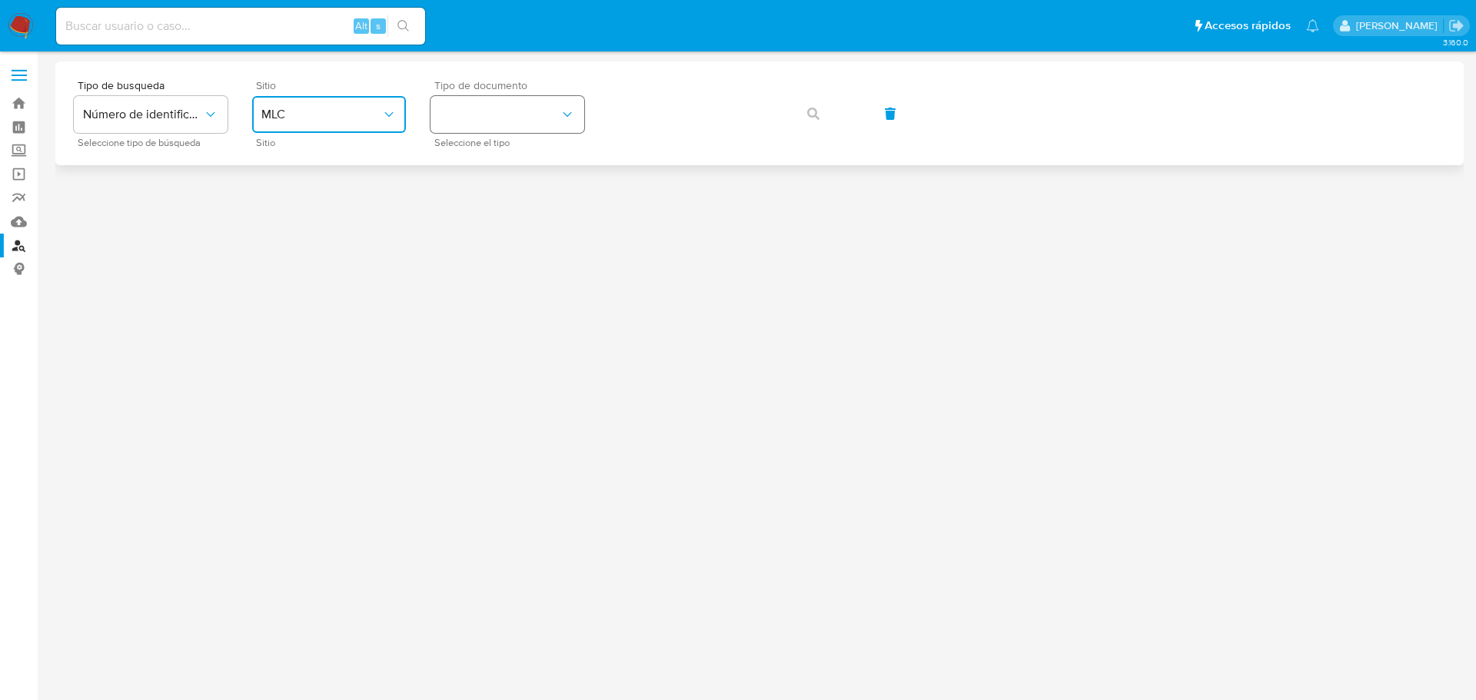
click at [514, 116] on button "identificationType" at bounding box center [507, 114] width 154 height 37
drag, startPoint x: 487, startPoint y: 165, endPoint x: 505, endPoint y: 160, distance: 18.5
click at [487, 164] on div "RUT RUT" at bounding box center [503, 164] width 126 height 52
click at [810, 120] on span "button" at bounding box center [813, 114] width 12 height 34
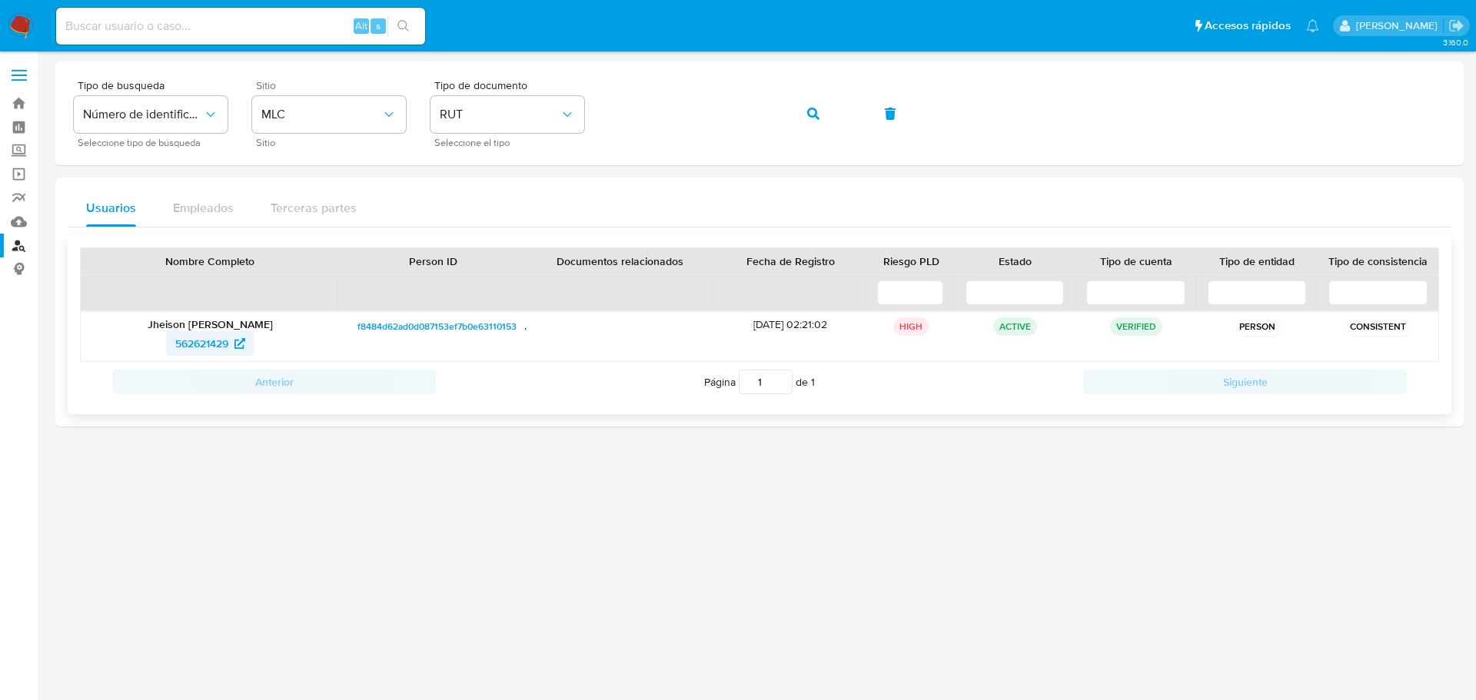
click at [198, 344] on span "562621429" at bounding box center [201, 343] width 53 height 25
click at [12, 31] on img at bounding box center [21, 26] width 26 height 26
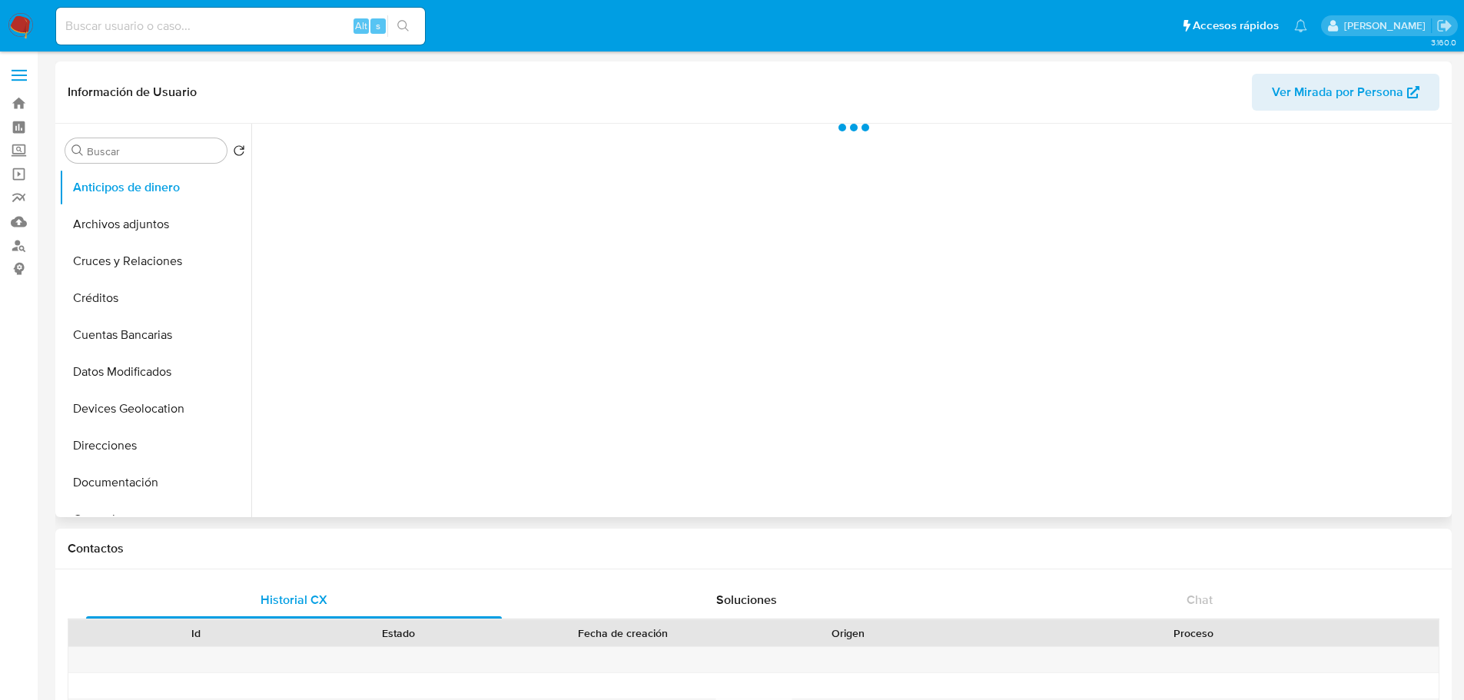
select select "10"
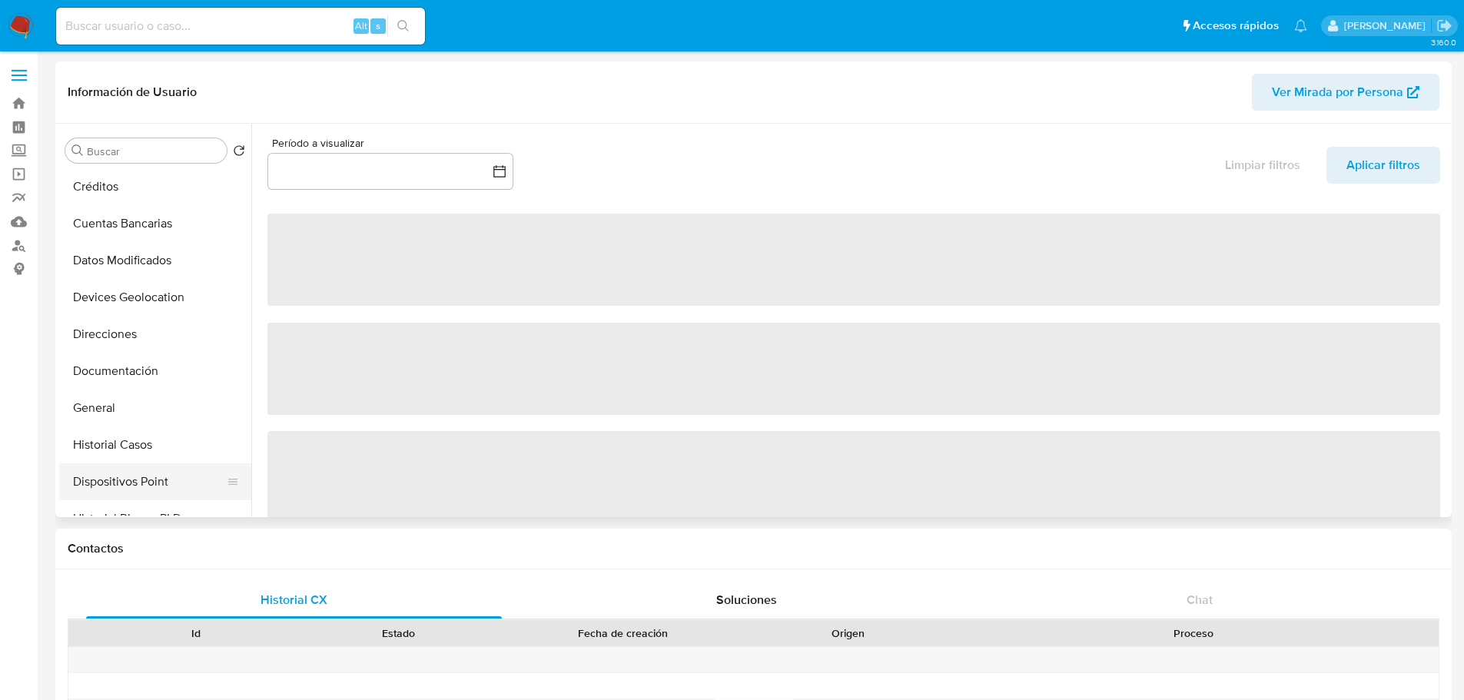
scroll to position [231, 0]
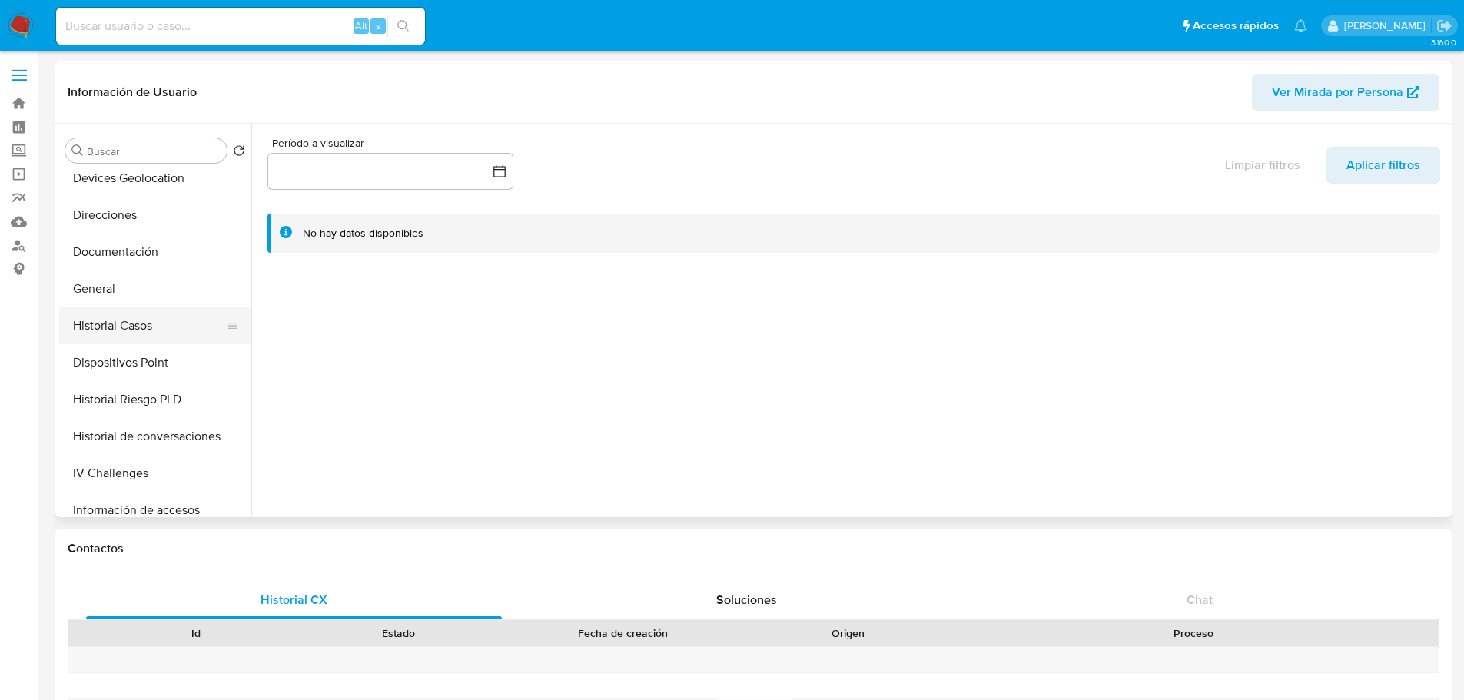
click at [143, 330] on button "Historial Casos" at bounding box center [149, 325] width 180 height 37
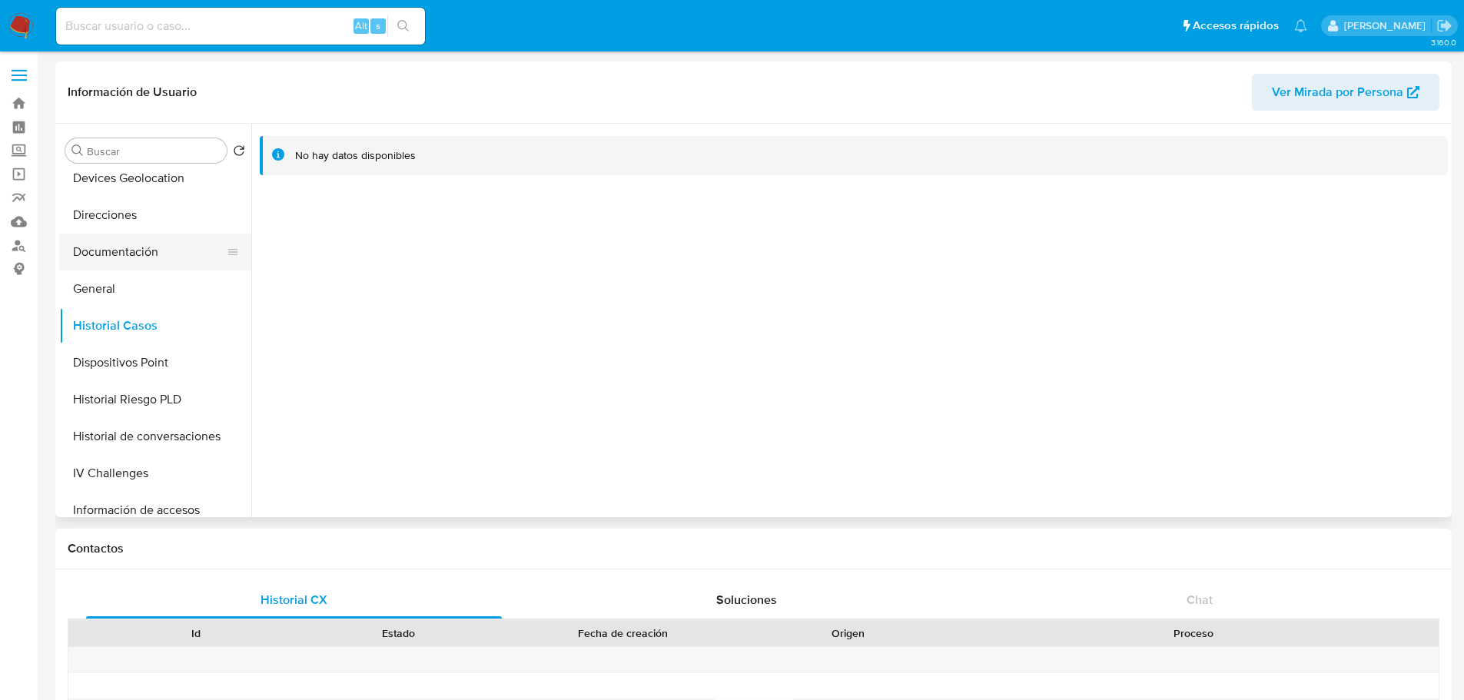
click at [159, 257] on button "Documentación" at bounding box center [149, 252] width 180 height 37
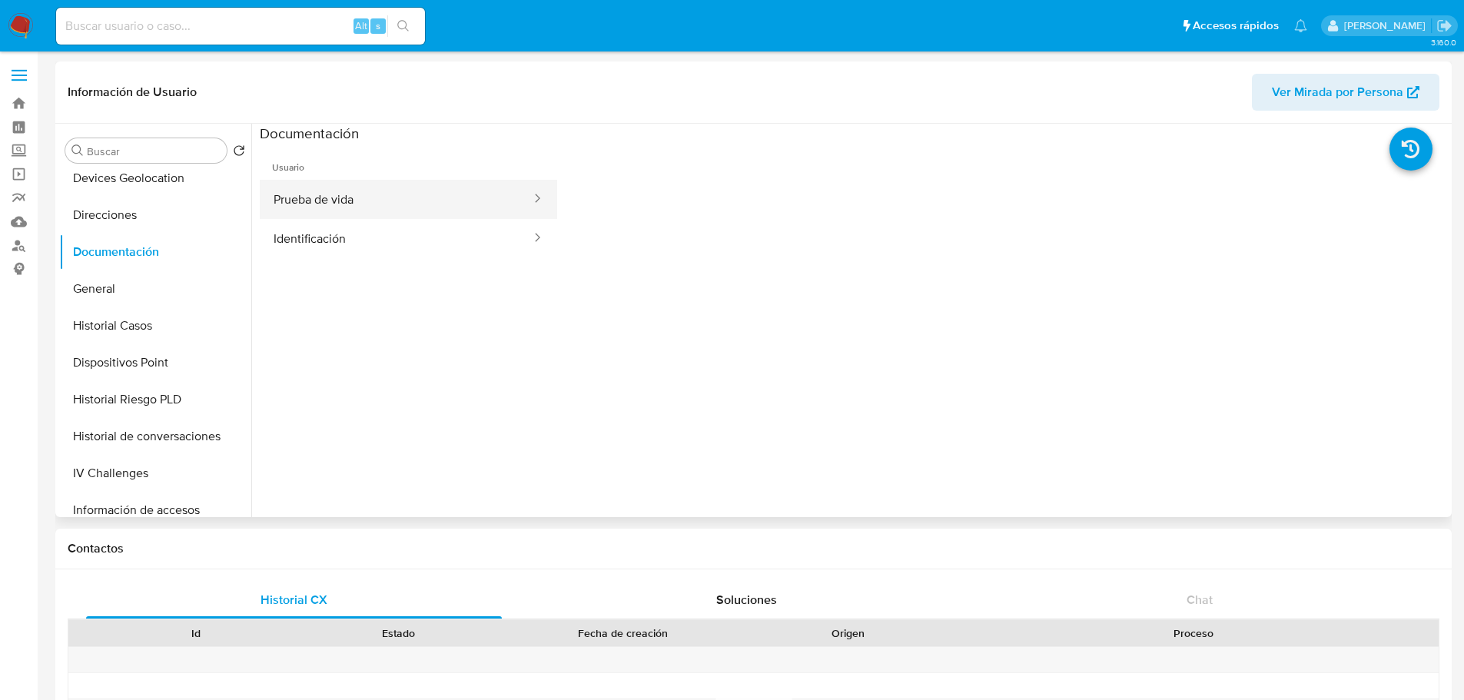
click at [374, 211] on button "Prueba de vida" at bounding box center [396, 199] width 273 height 39
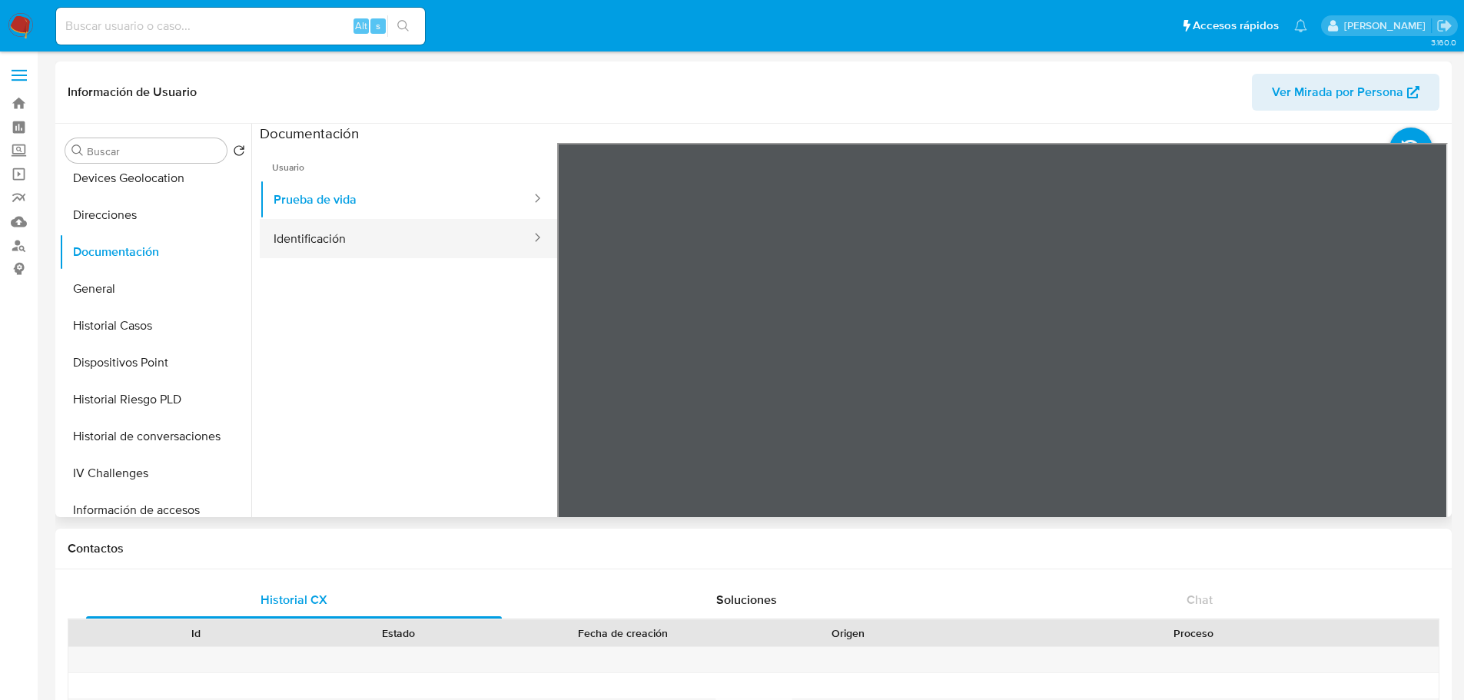
click at [396, 250] on button "Identificación" at bounding box center [396, 238] width 273 height 39
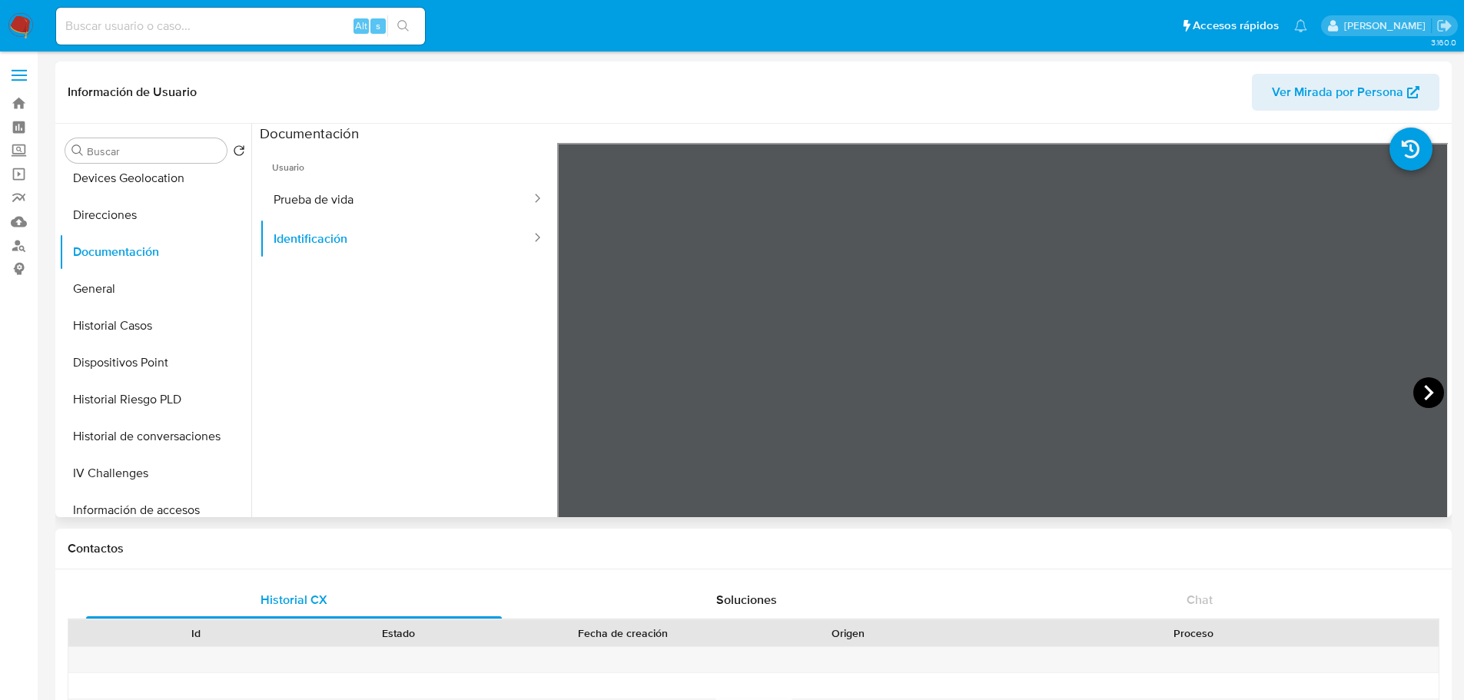
click at [1419, 391] on icon at bounding box center [1428, 392] width 31 height 31
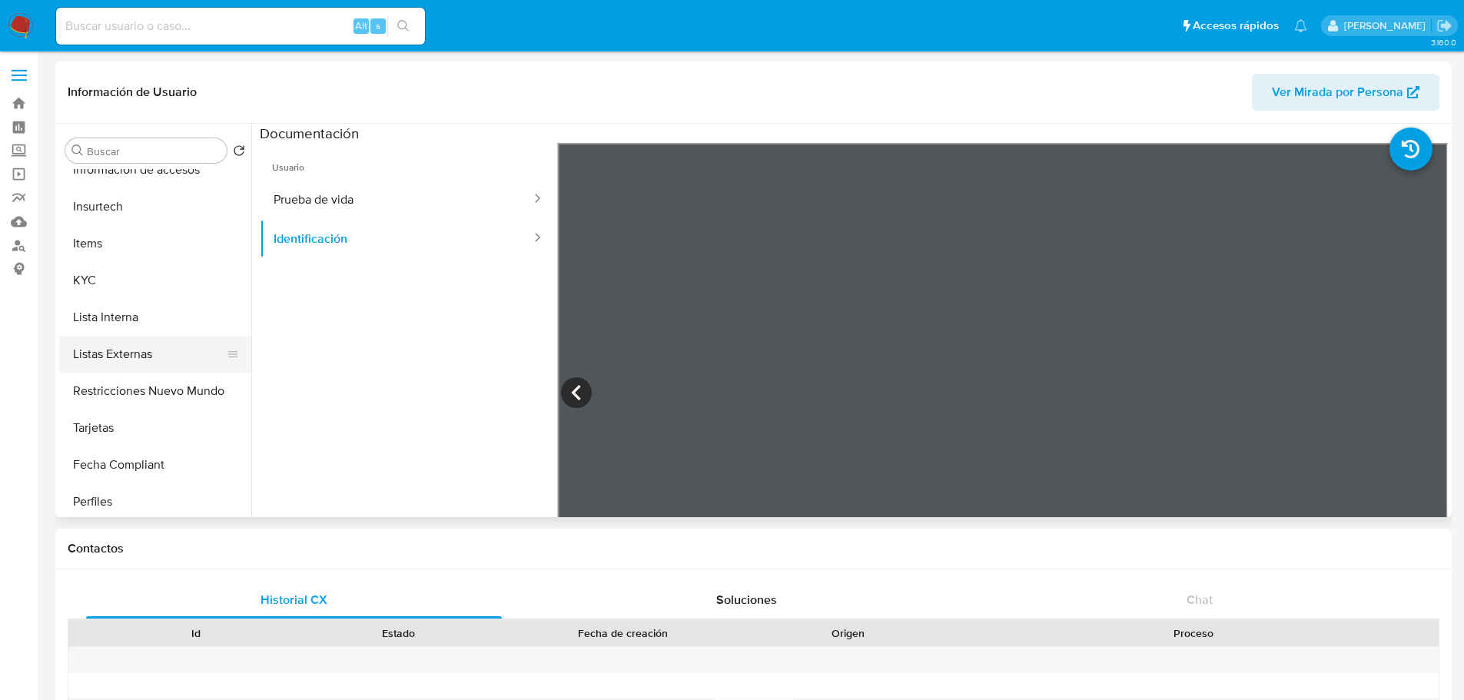
scroll to position [615, 0]
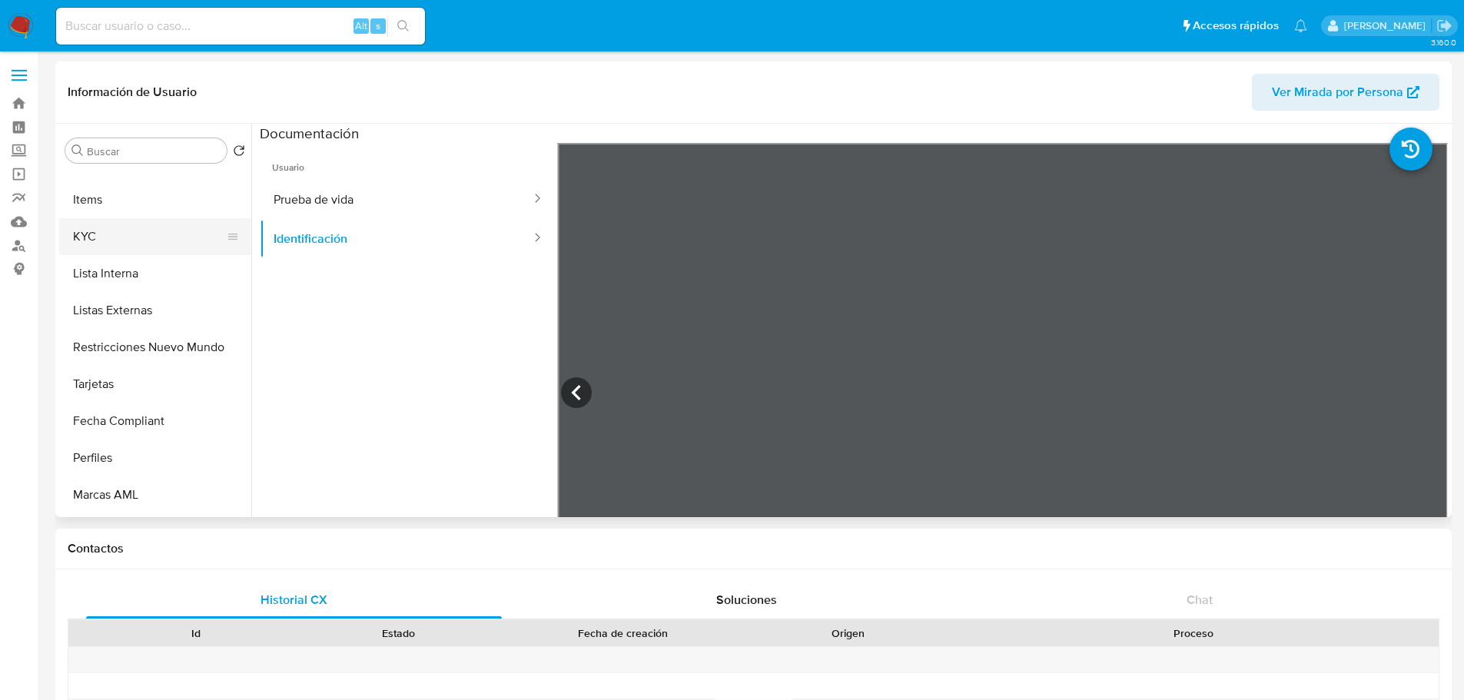
click at [90, 233] on button "KYC" at bounding box center [149, 236] width 180 height 37
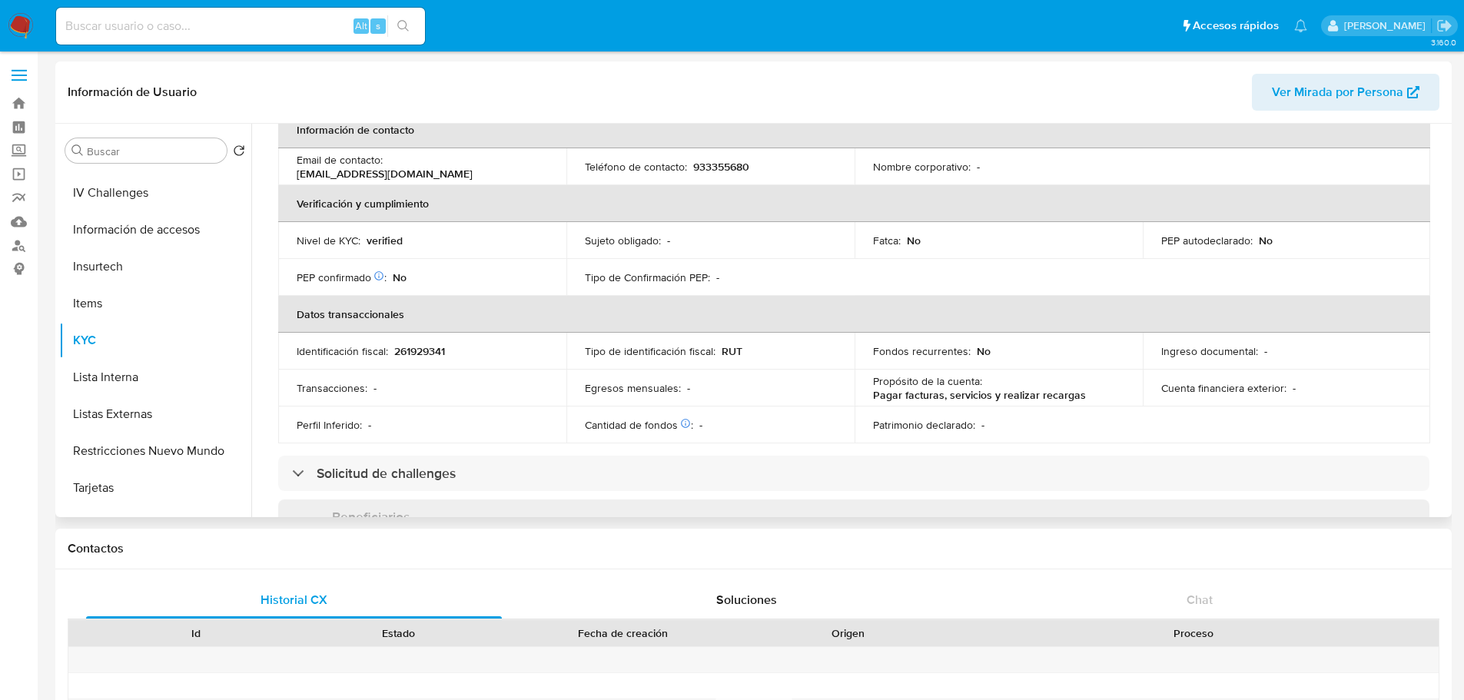
scroll to position [307, 0]
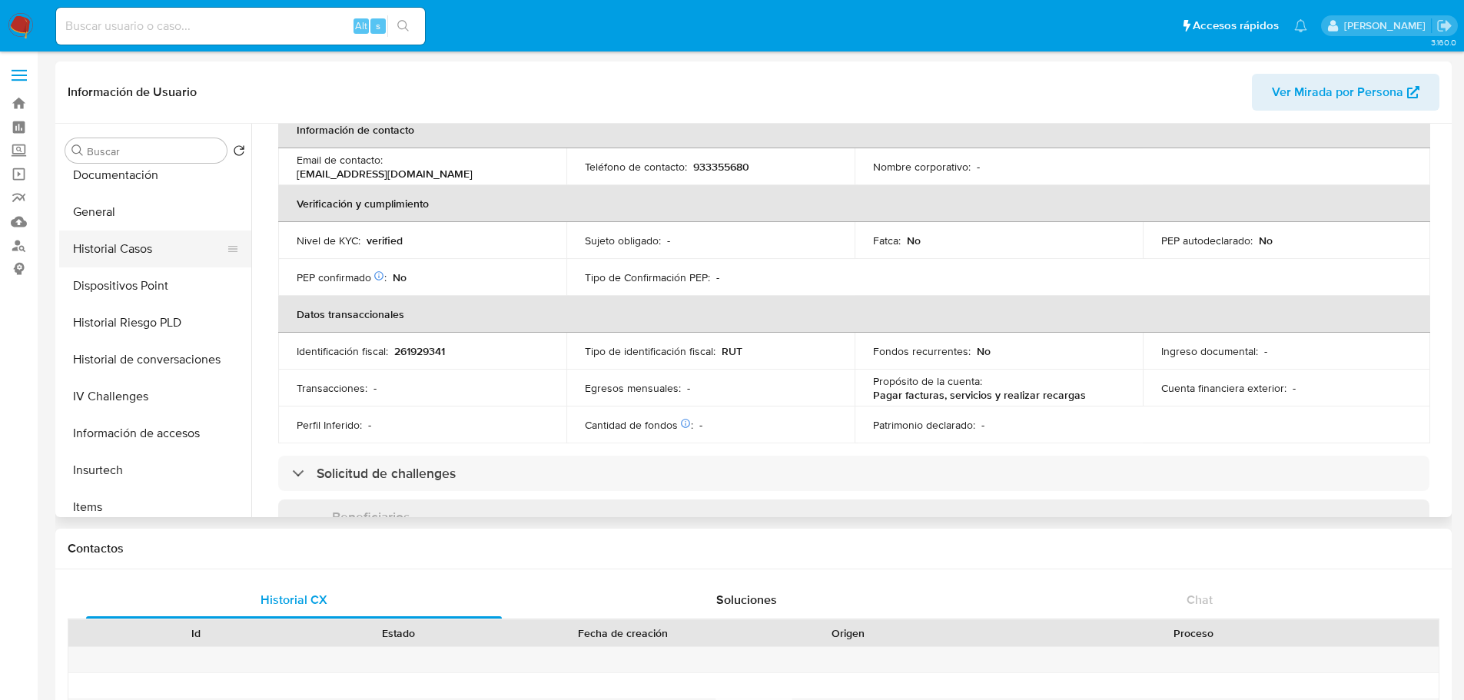
click at [117, 246] on button "Historial Casos" at bounding box center [149, 249] width 180 height 37
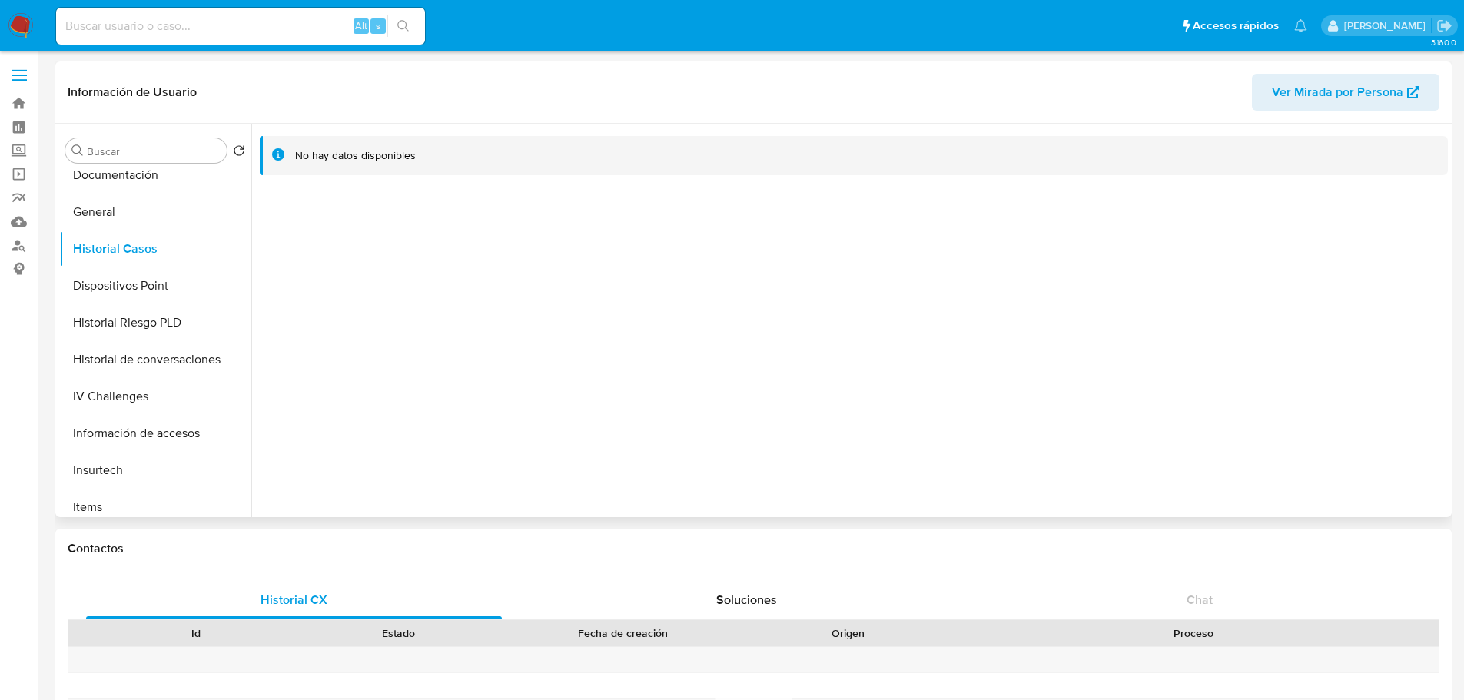
scroll to position [0, 0]
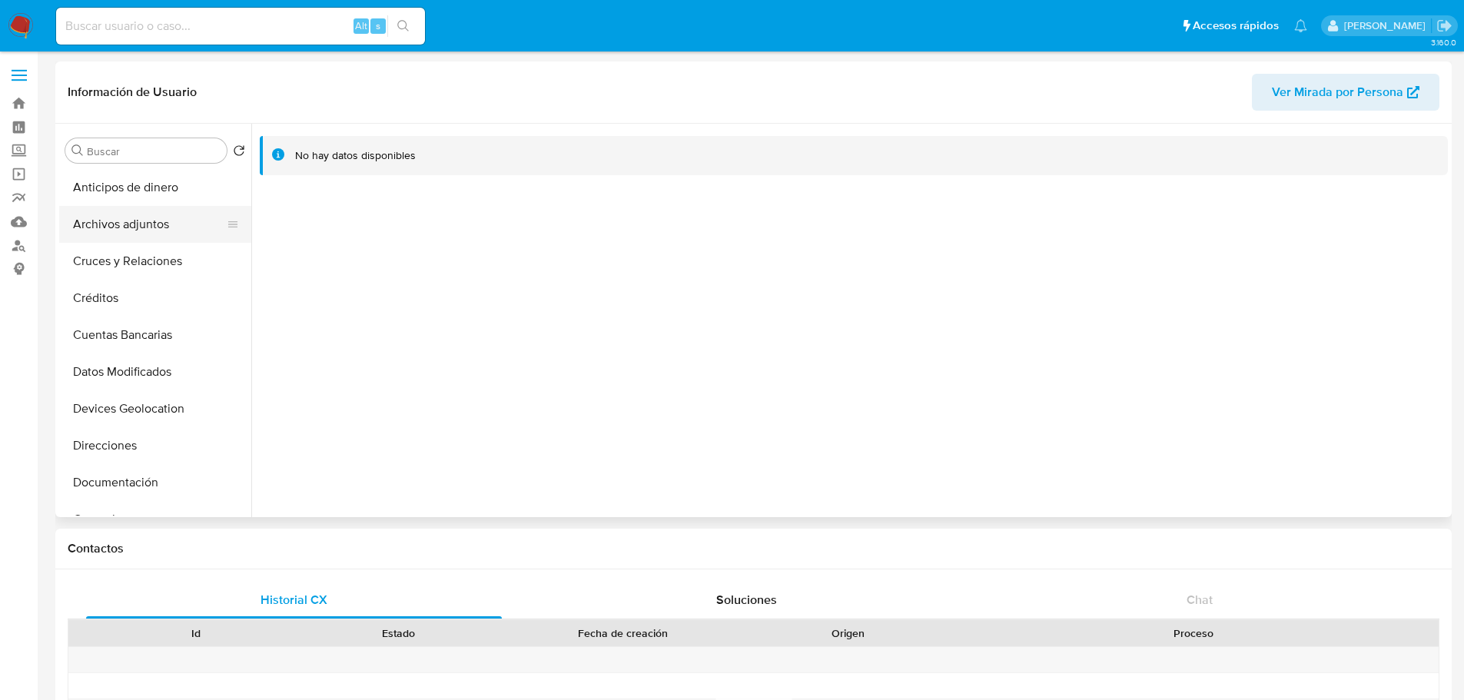
click at [148, 240] on button "Archivos adjuntos" at bounding box center [149, 224] width 180 height 37
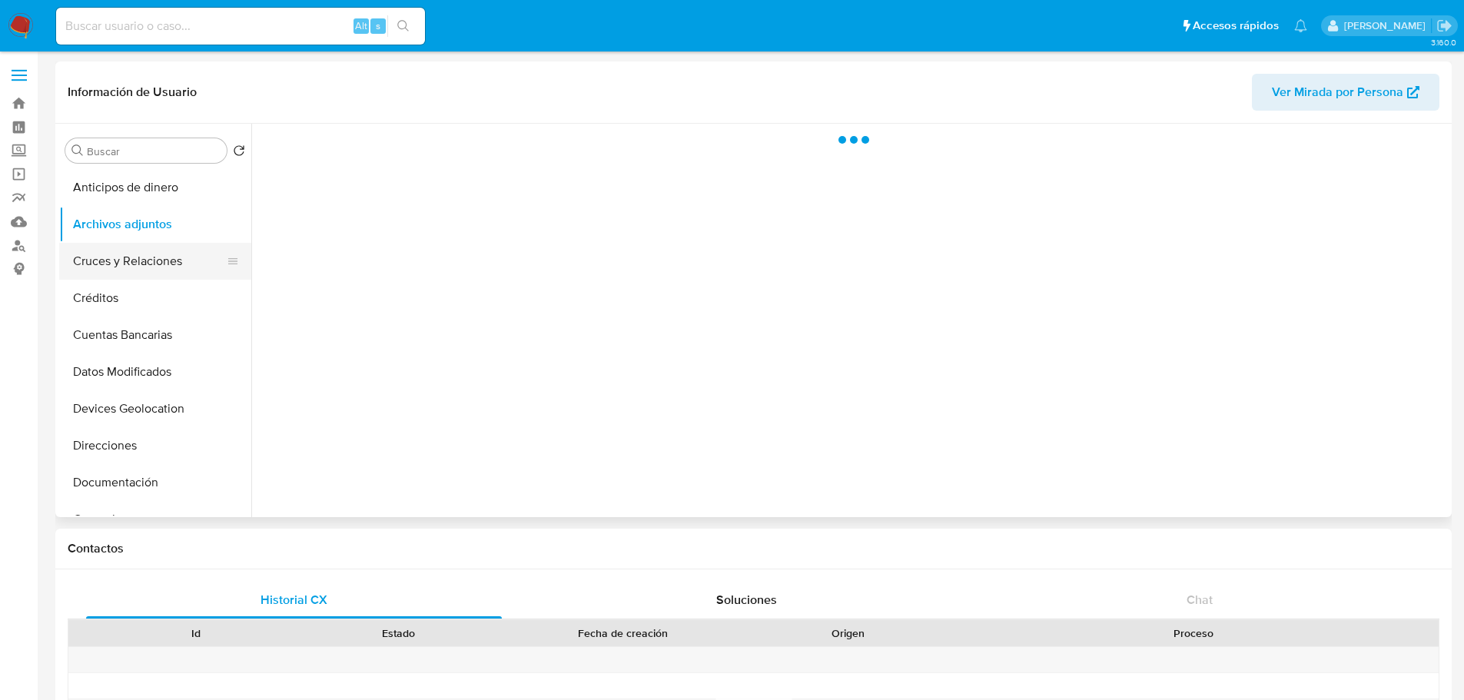
click at [137, 263] on button "Cruces y Relaciones" at bounding box center [149, 261] width 180 height 37
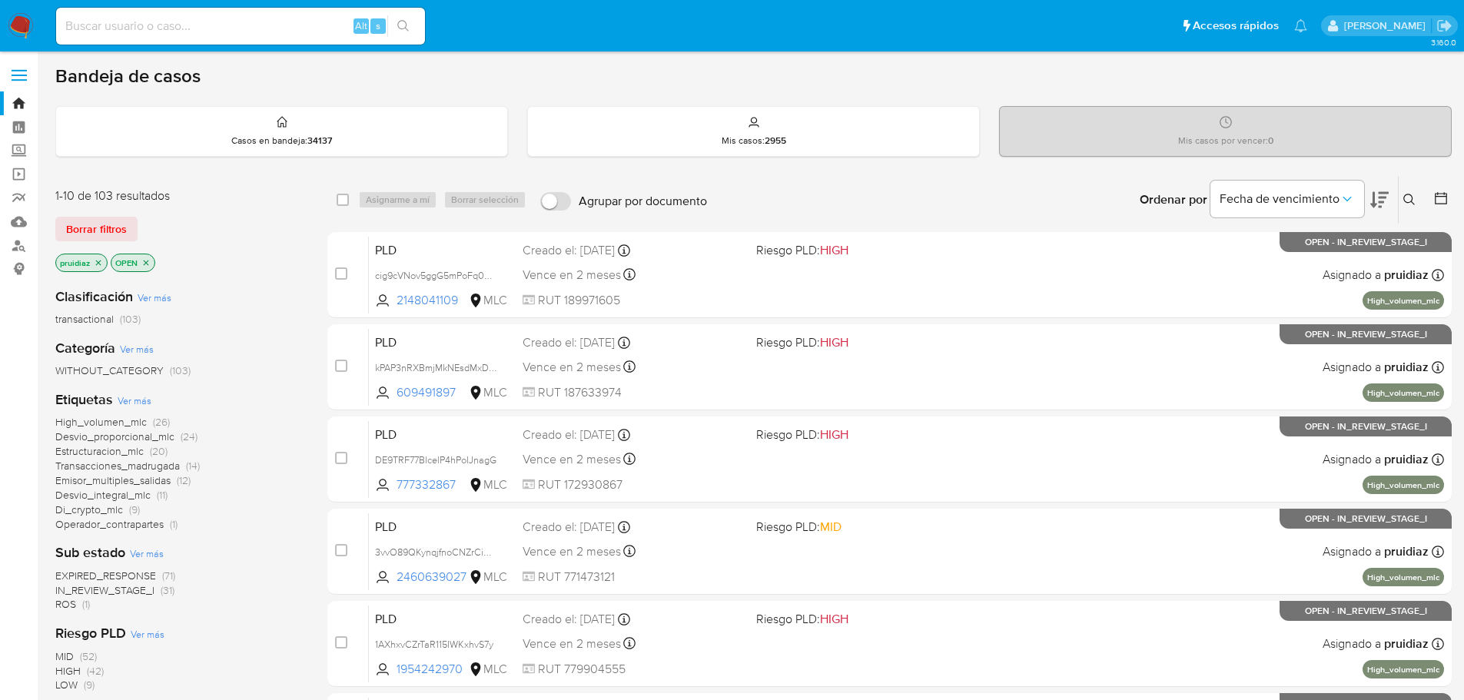
click at [1374, 200] on icon at bounding box center [1379, 200] width 18 height 16
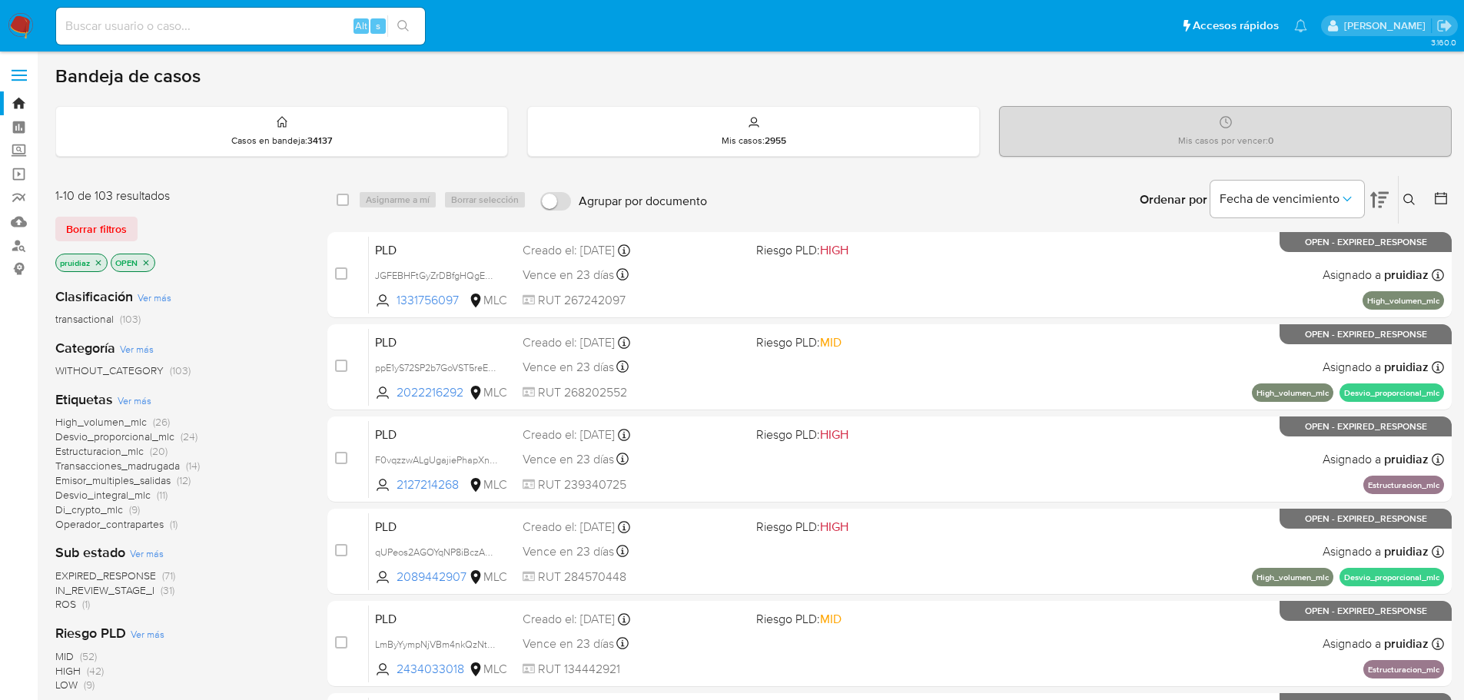
drag, startPoint x: 340, startPoint y: 274, endPoint x: 374, endPoint y: 213, distance: 69.5
click at [340, 273] on input "checkbox" at bounding box center [341, 273] width 12 height 12
checkbox input "true"
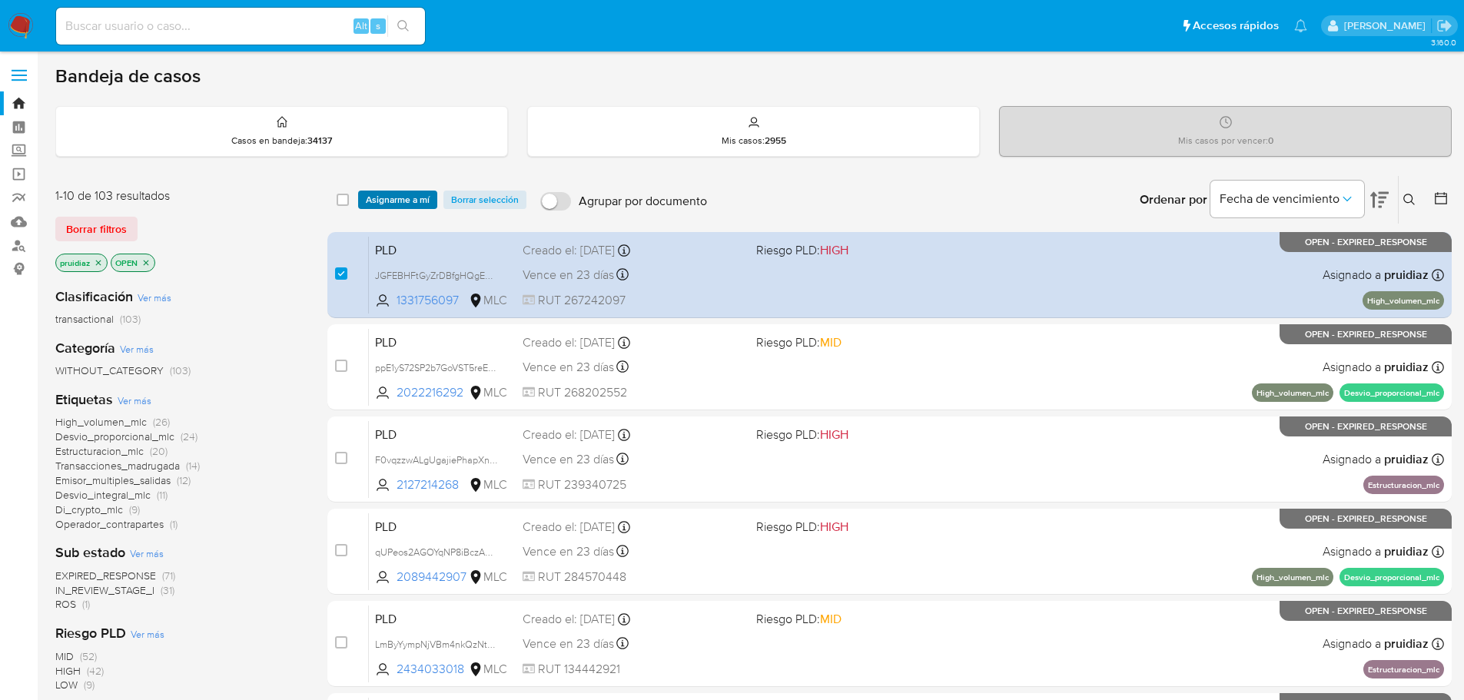
click at [383, 192] on span "Asignarme a mí" at bounding box center [398, 199] width 64 height 15
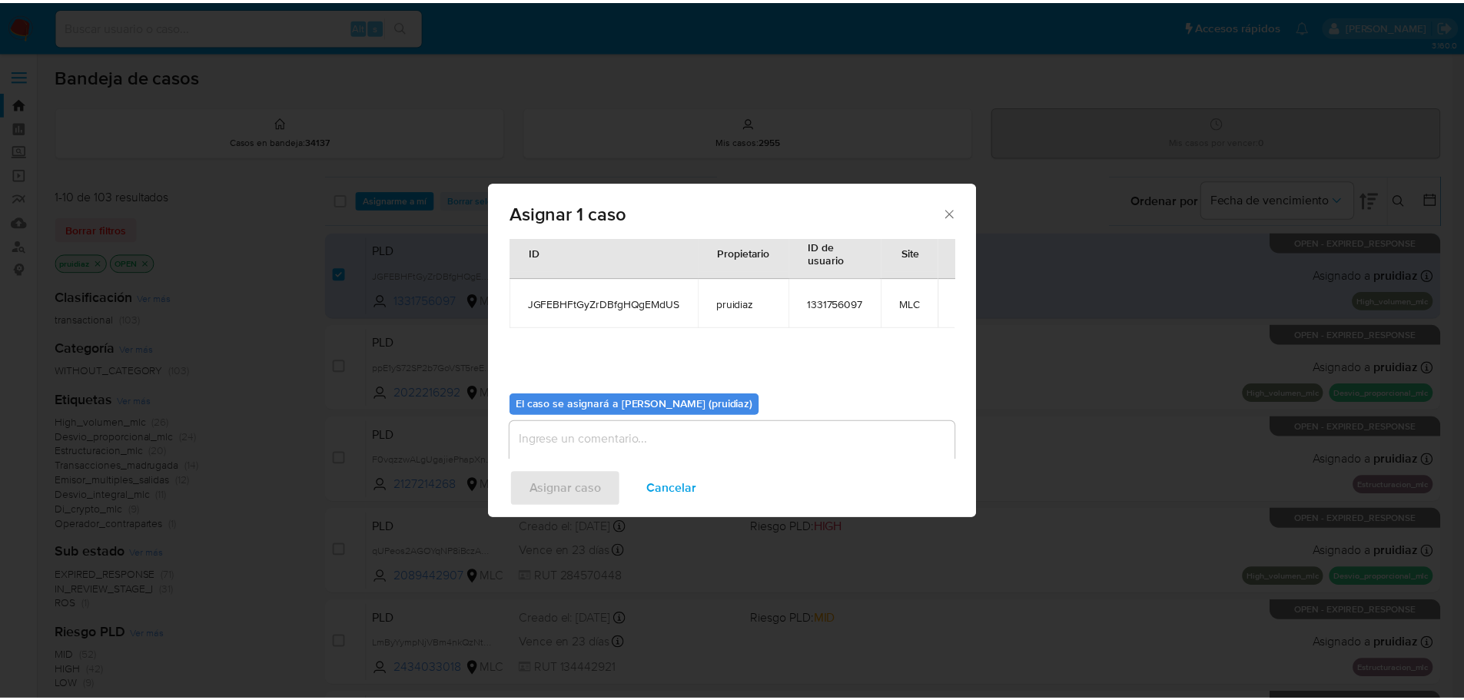
scroll to position [80, 0]
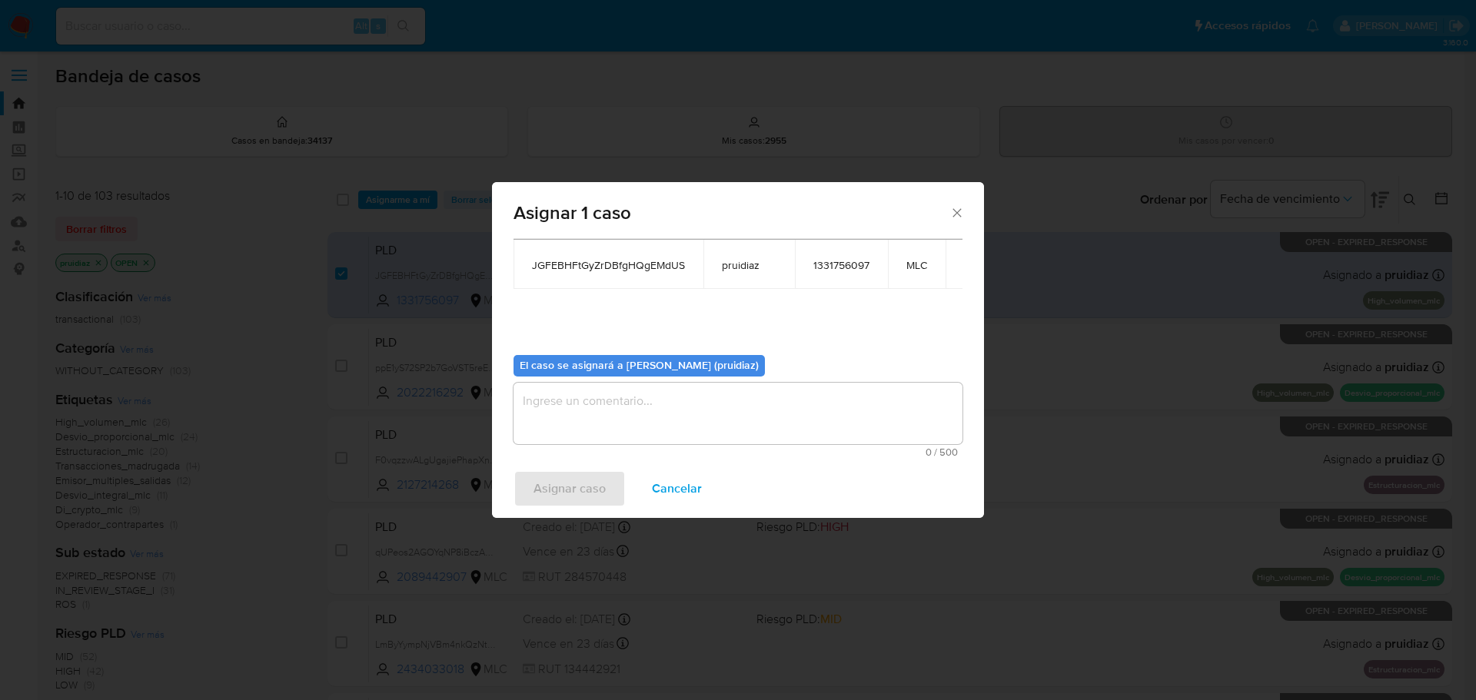
click at [709, 418] on textarea "assign-modal" at bounding box center [737, 413] width 449 height 61
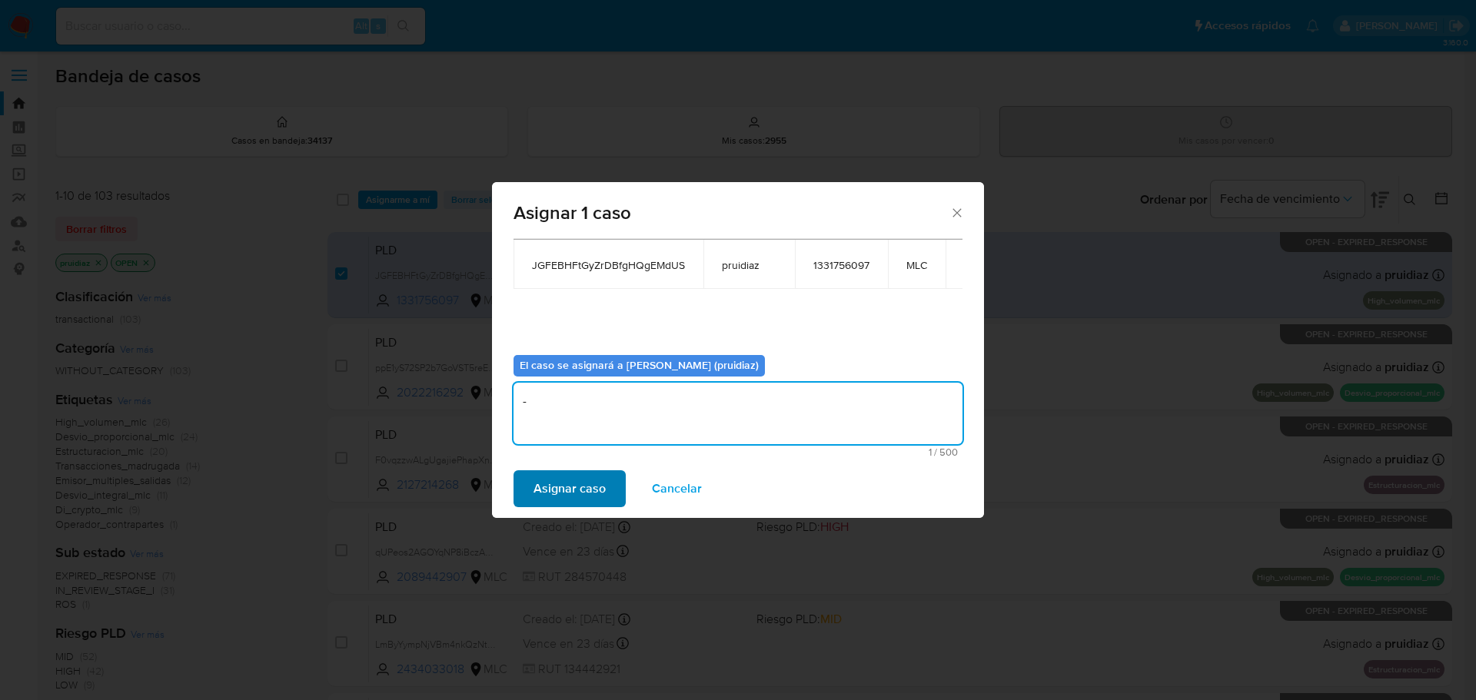
type textarea "-"
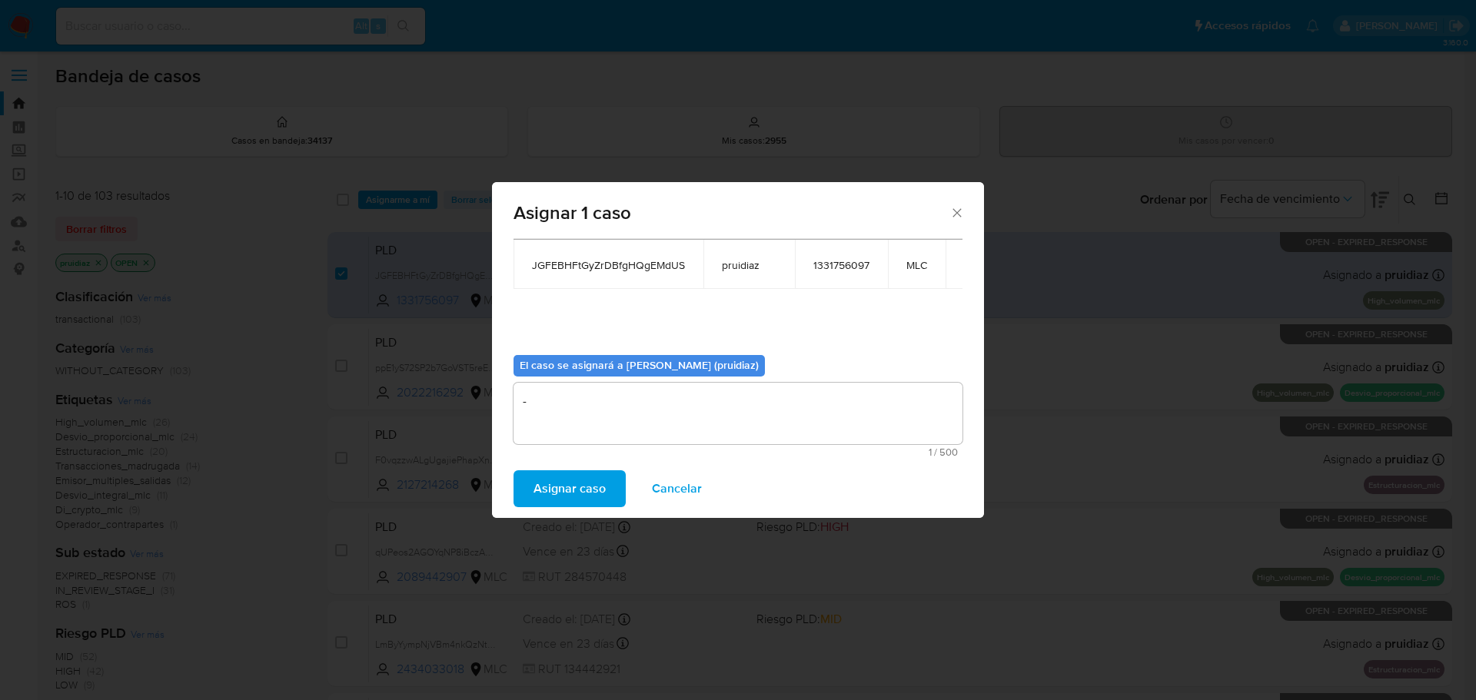
click at [581, 484] on span "Asignar caso" at bounding box center [569, 489] width 72 height 34
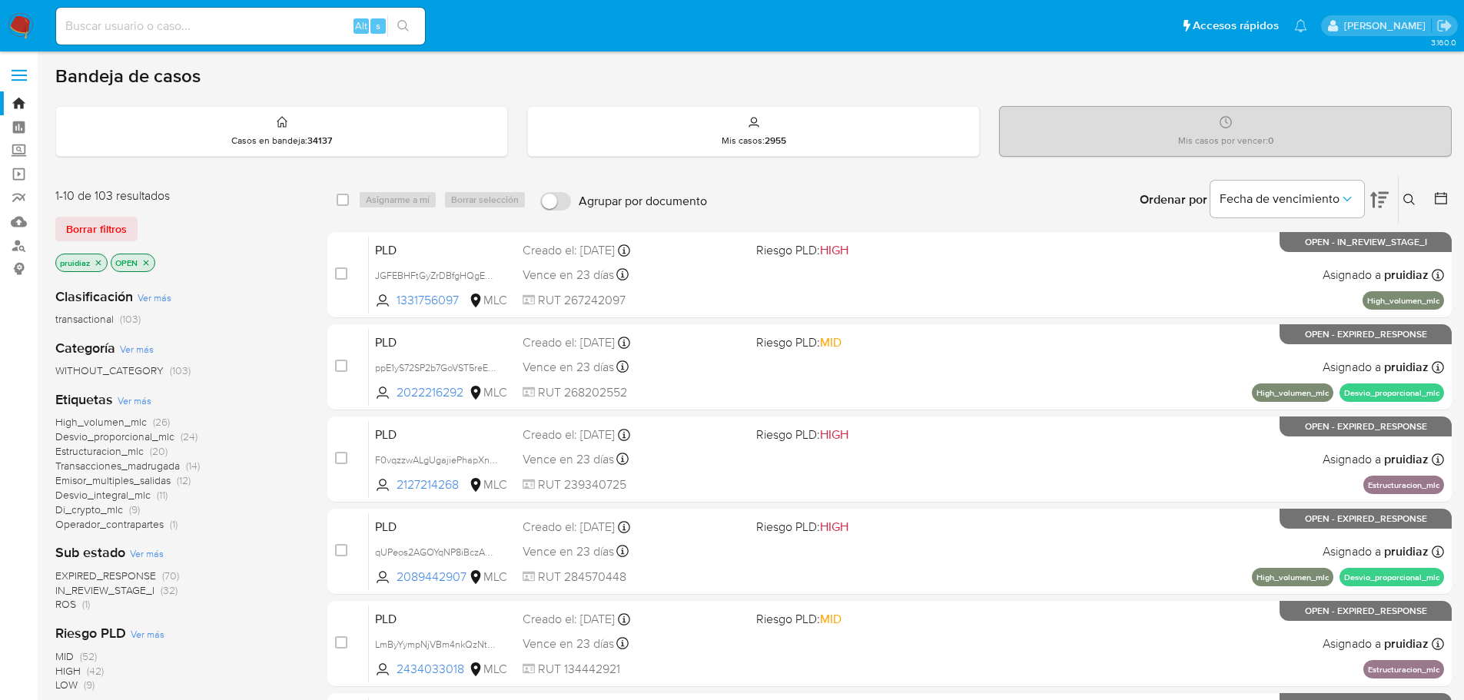
click at [15, 22] on img at bounding box center [21, 26] width 26 height 26
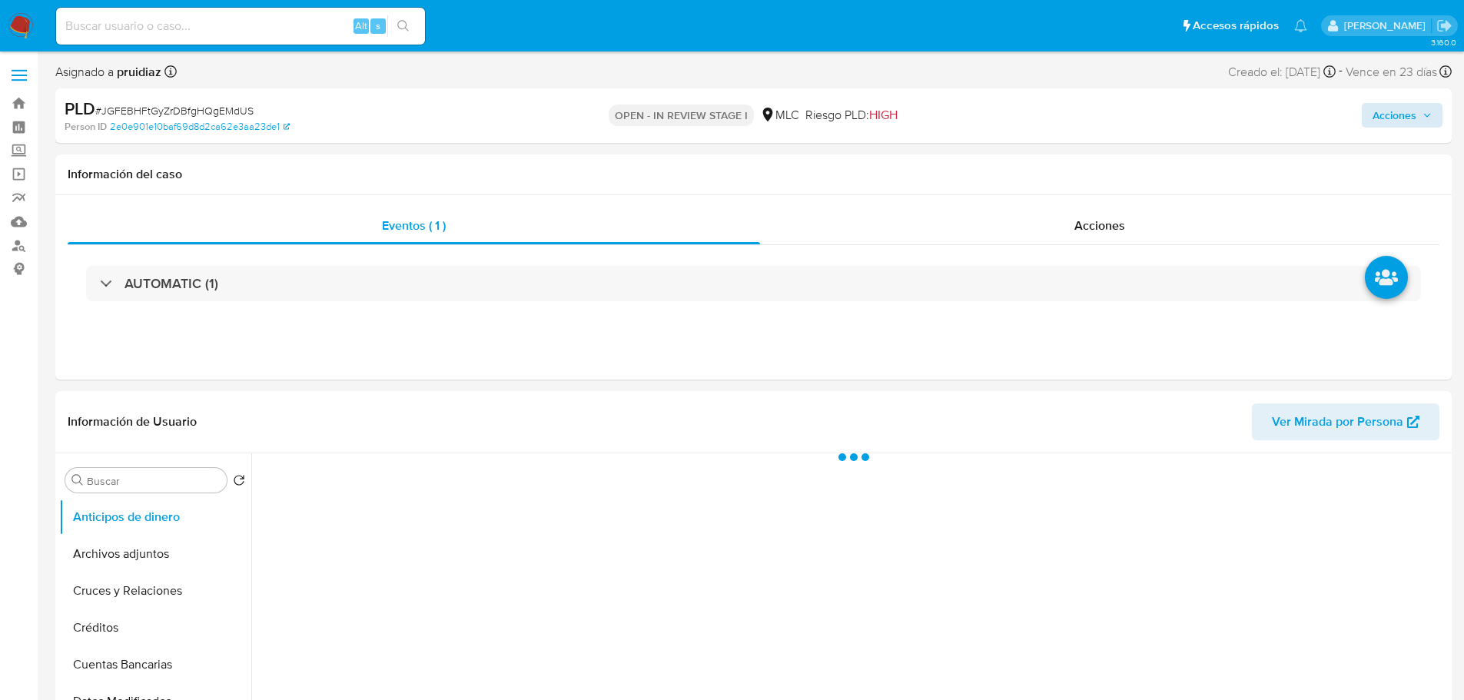
select select "10"
click at [1396, 108] on span "Acciones" at bounding box center [1395, 115] width 44 height 25
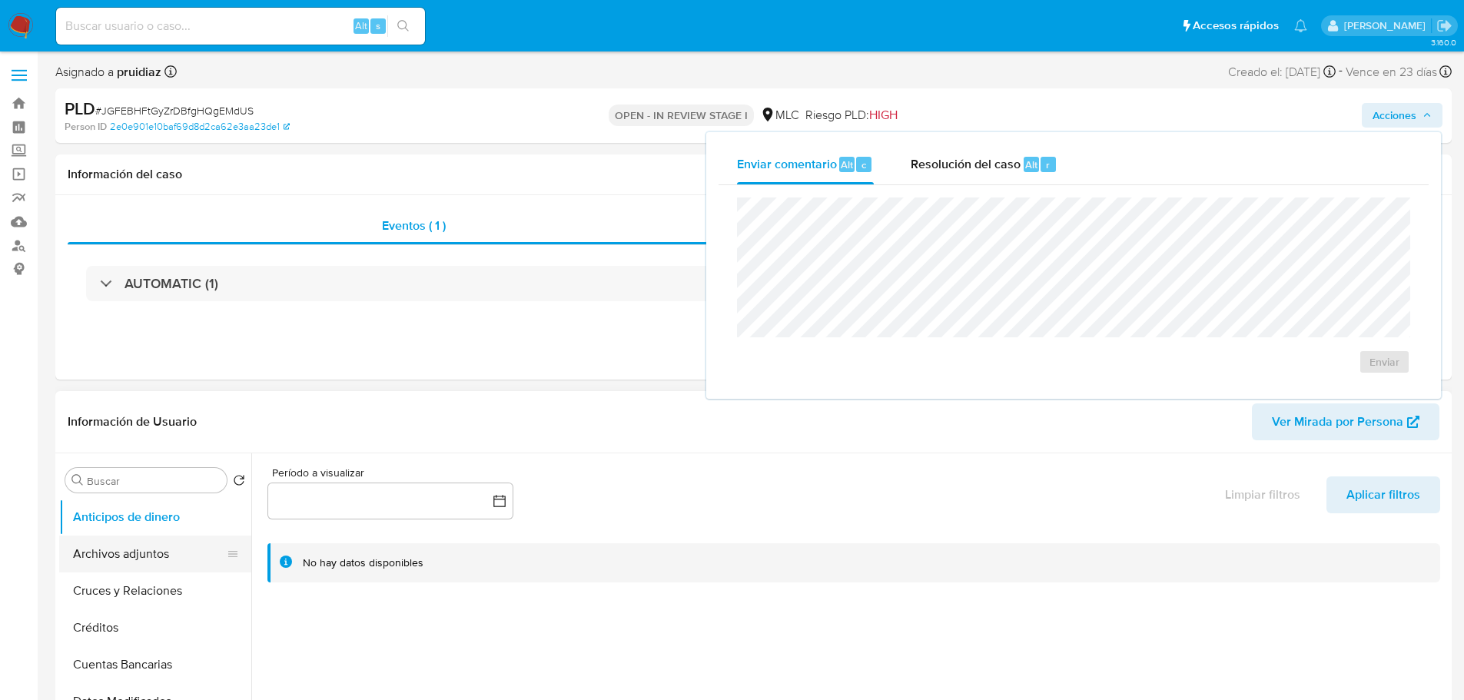
click at [155, 564] on button "Archivos adjuntos" at bounding box center [149, 554] width 180 height 37
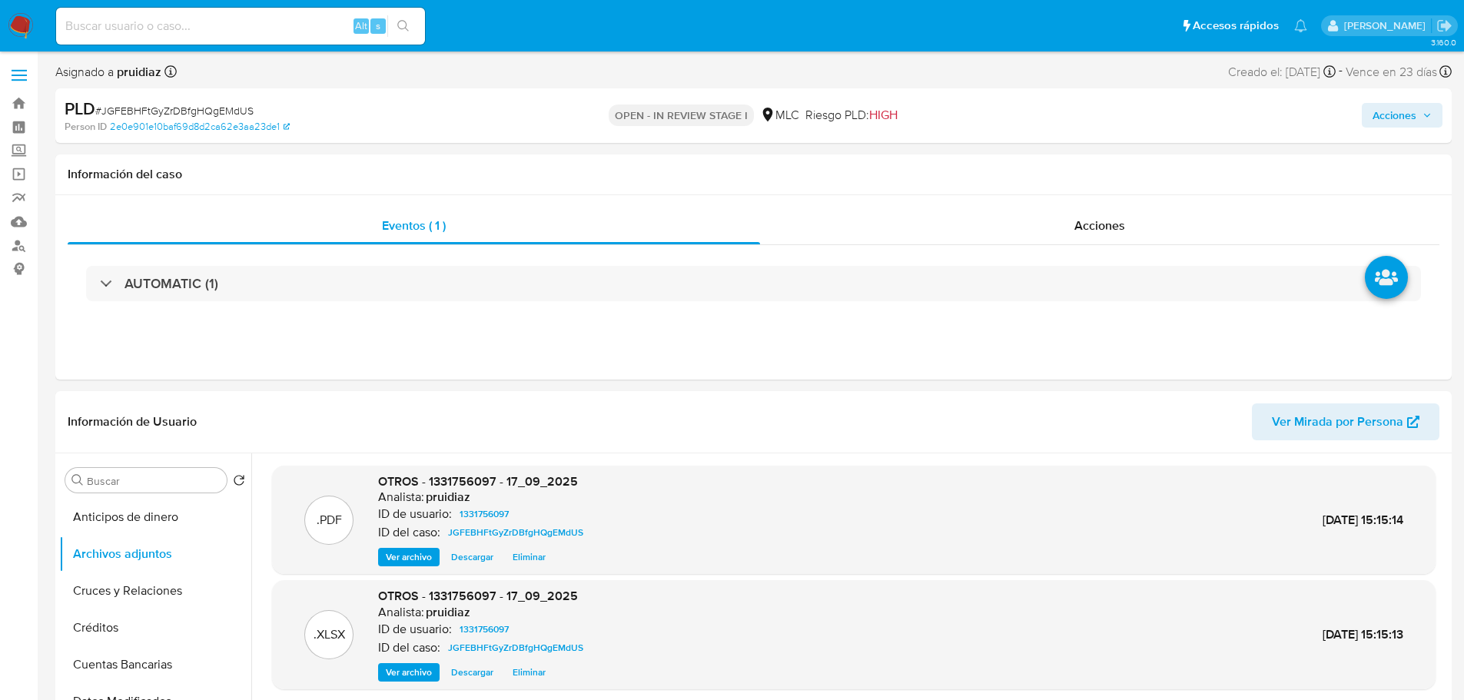
click at [1381, 111] on span "Acciones" at bounding box center [1395, 115] width 44 height 25
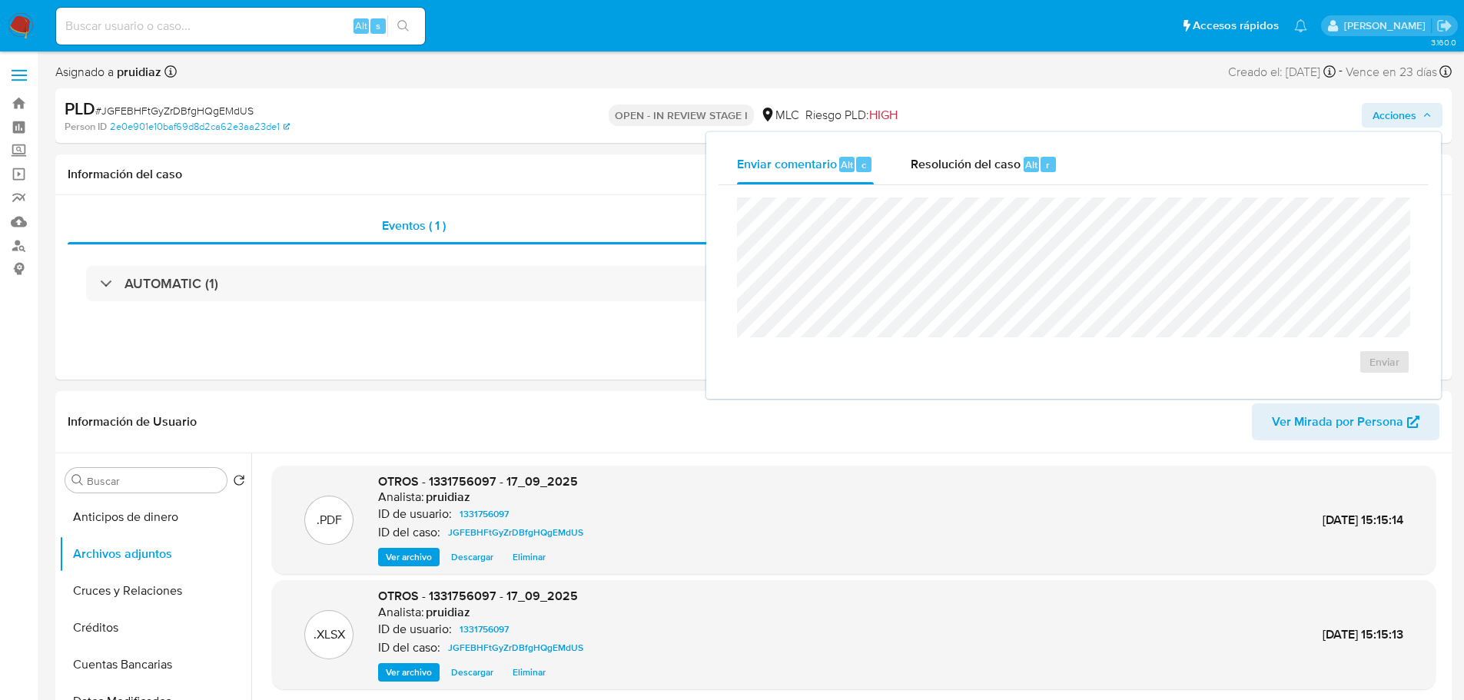
drag, startPoint x: 988, startPoint y: 171, endPoint x: 991, endPoint y: 189, distance: 18.7
click at [988, 171] on span "Resolución del caso" at bounding box center [966, 164] width 110 height 18
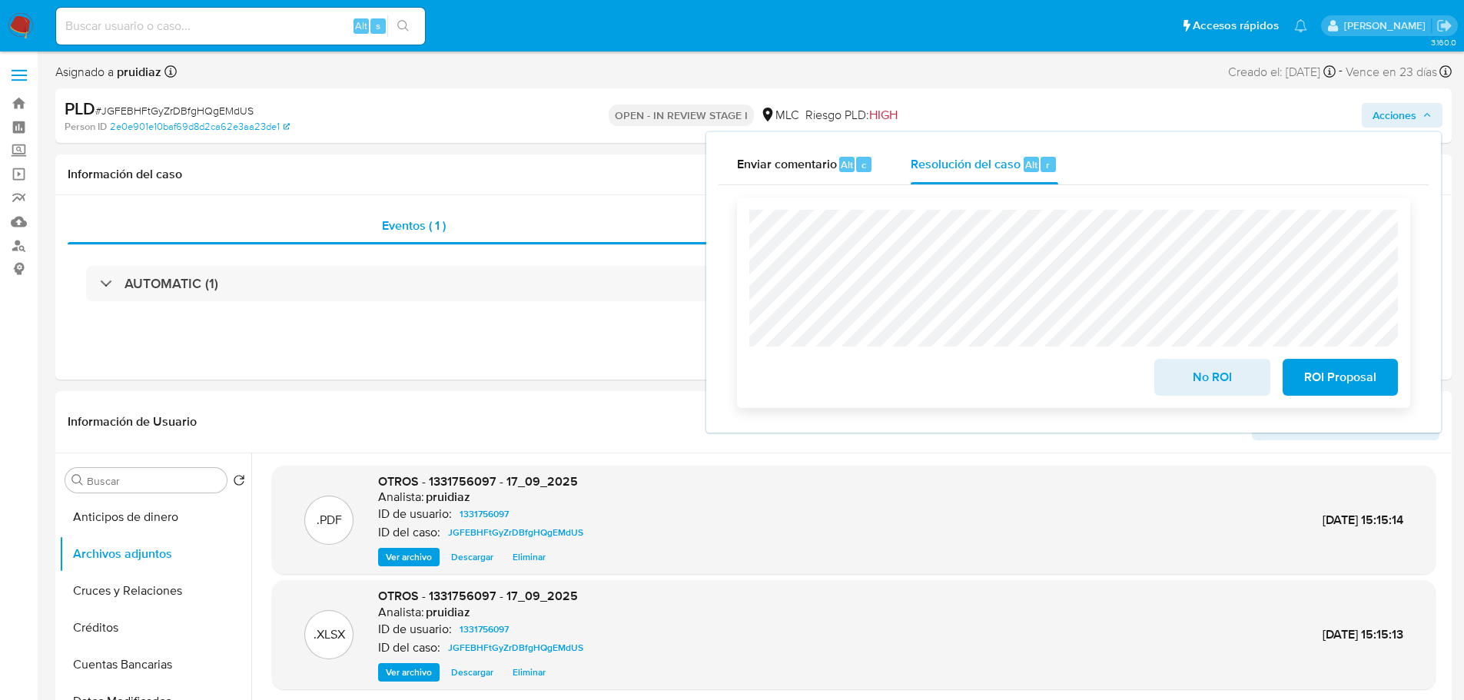
click at [1333, 385] on span "ROI Proposal" at bounding box center [1340, 377] width 75 height 34
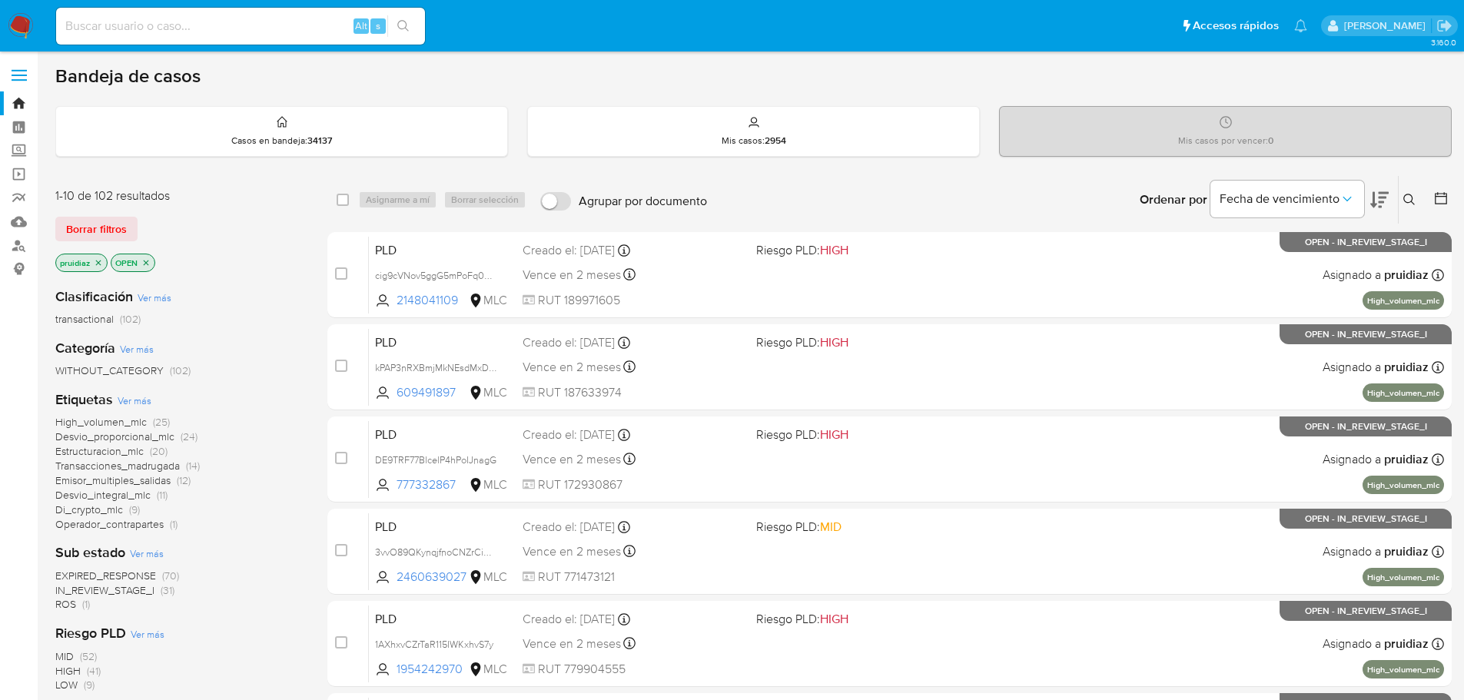
click at [1377, 200] on icon at bounding box center [1379, 200] width 18 height 18
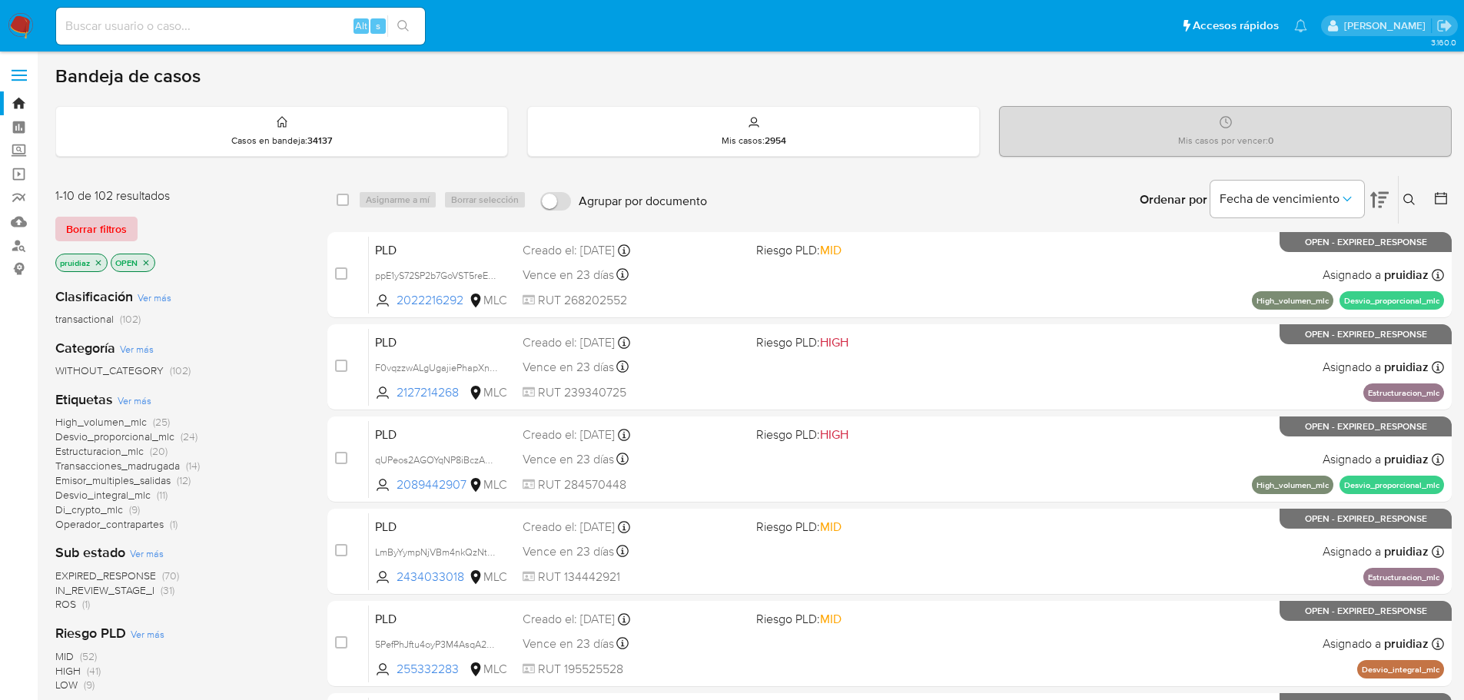
click at [110, 230] on span "Borrar filtros" at bounding box center [96, 229] width 61 height 22
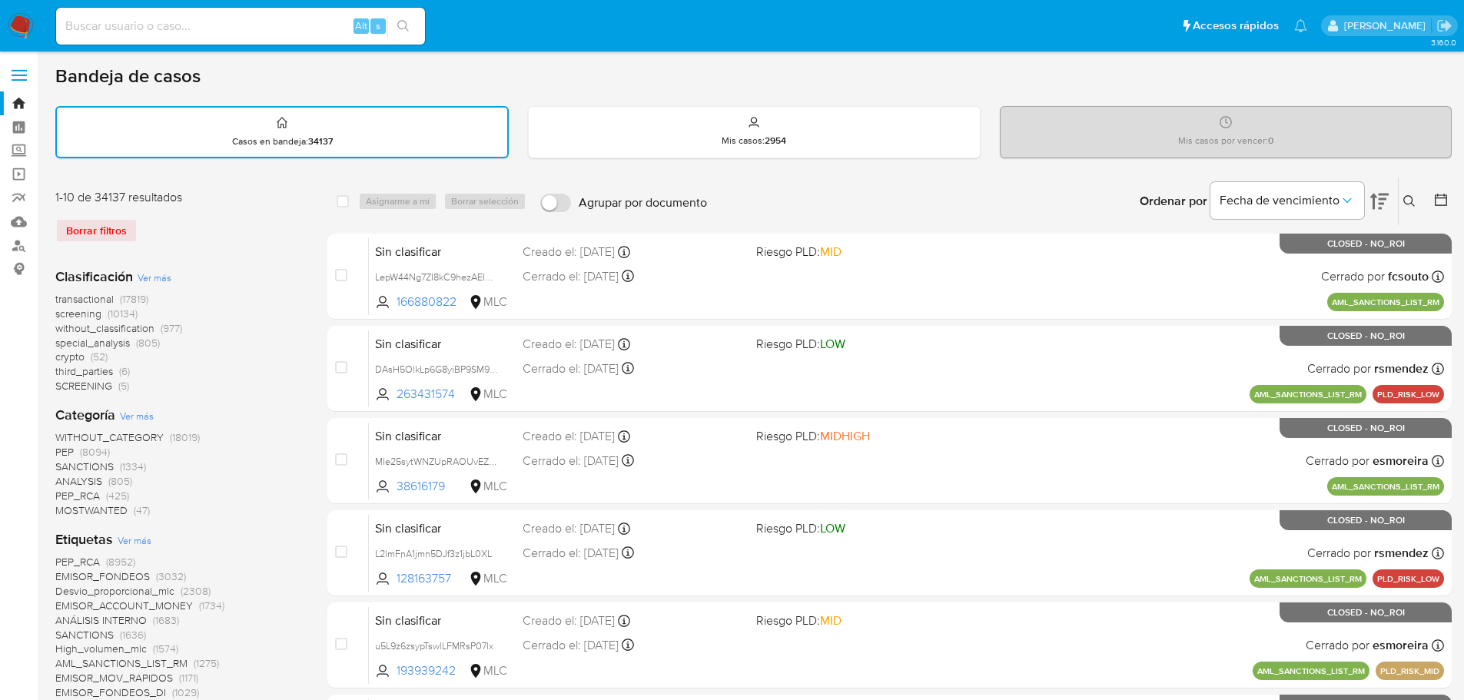
click at [1441, 198] on icon at bounding box center [1441, 200] width 12 height 12
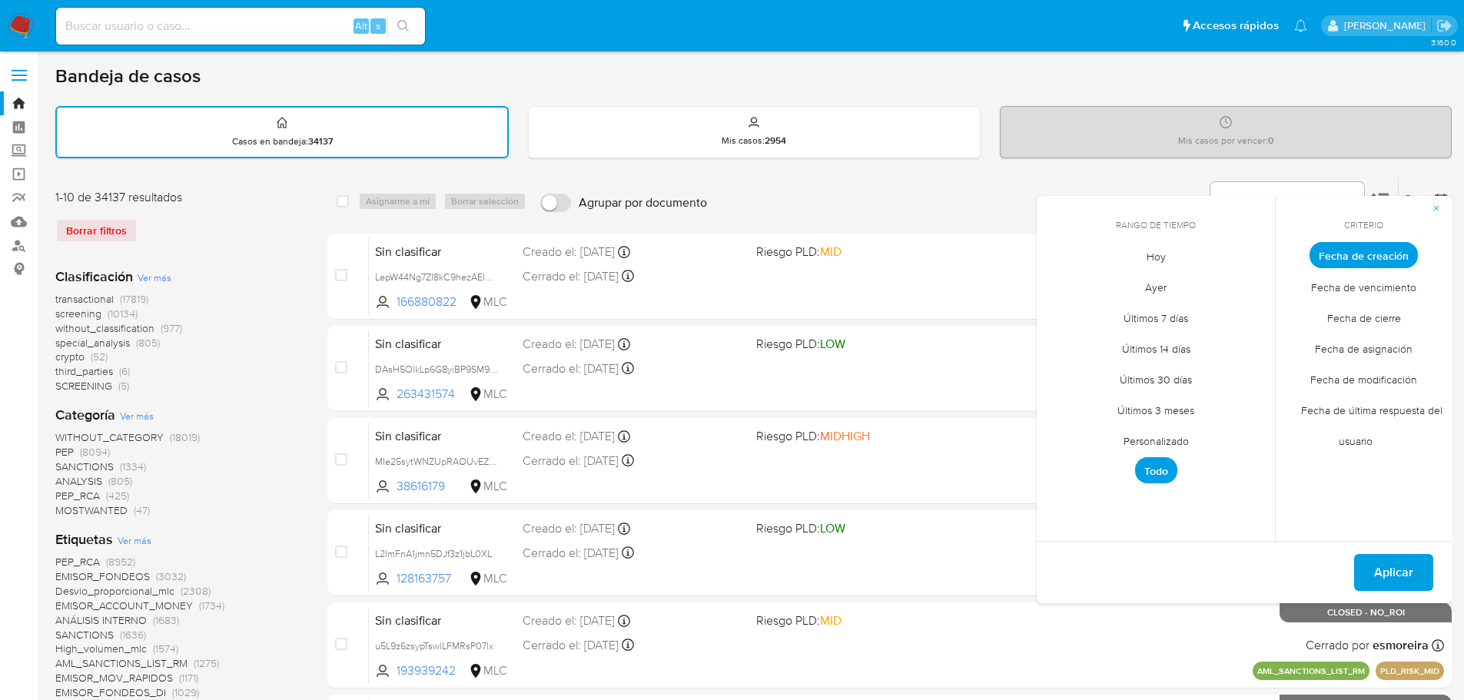
click at [1162, 451] on span "Personalizado" at bounding box center [1156, 441] width 98 height 32
click at [1056, 288] on icon "Mes anterior" at bounding box center [1060, 283] width 18 height 18
click at [1254, 287] on icon "Mes siguiente" at bounding box center [1251, 283] width 18 height 18
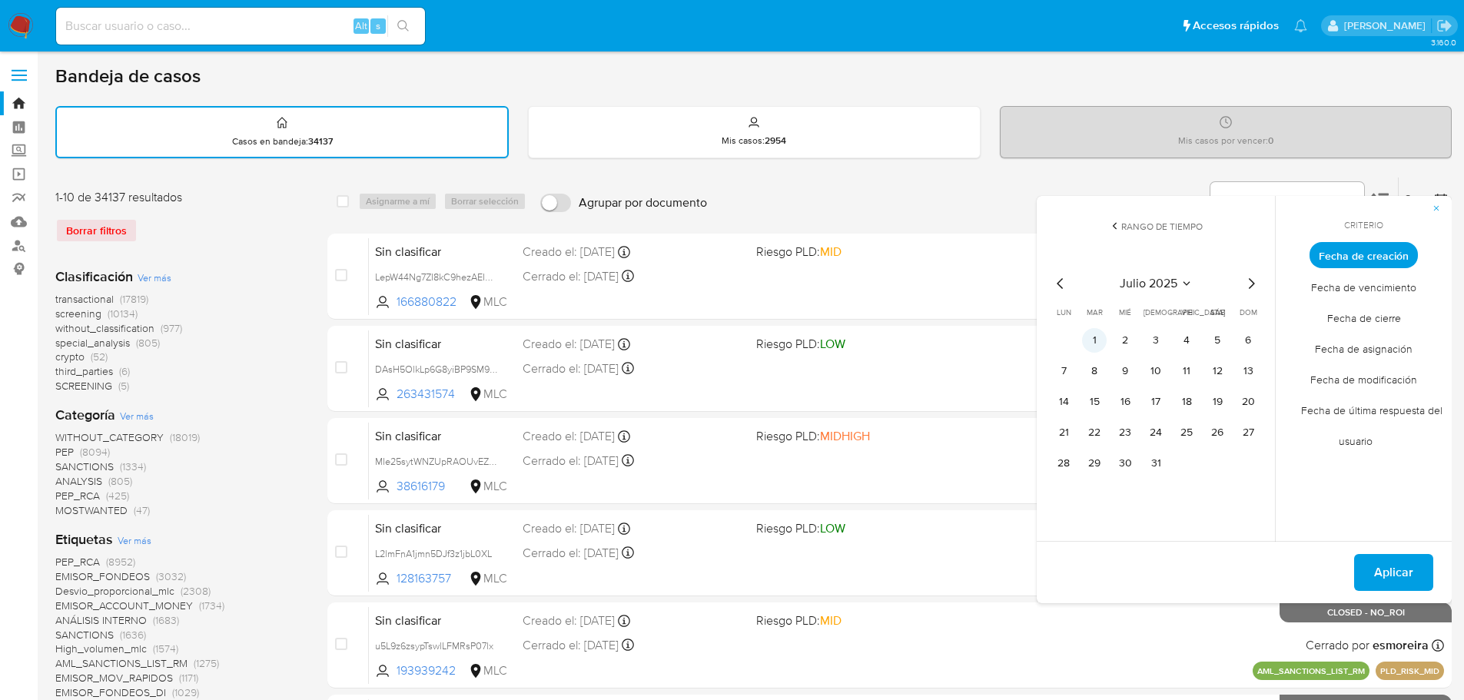
click at [1091, 342] on button "1" at bounding box center [1094, 340] width 25 height 25
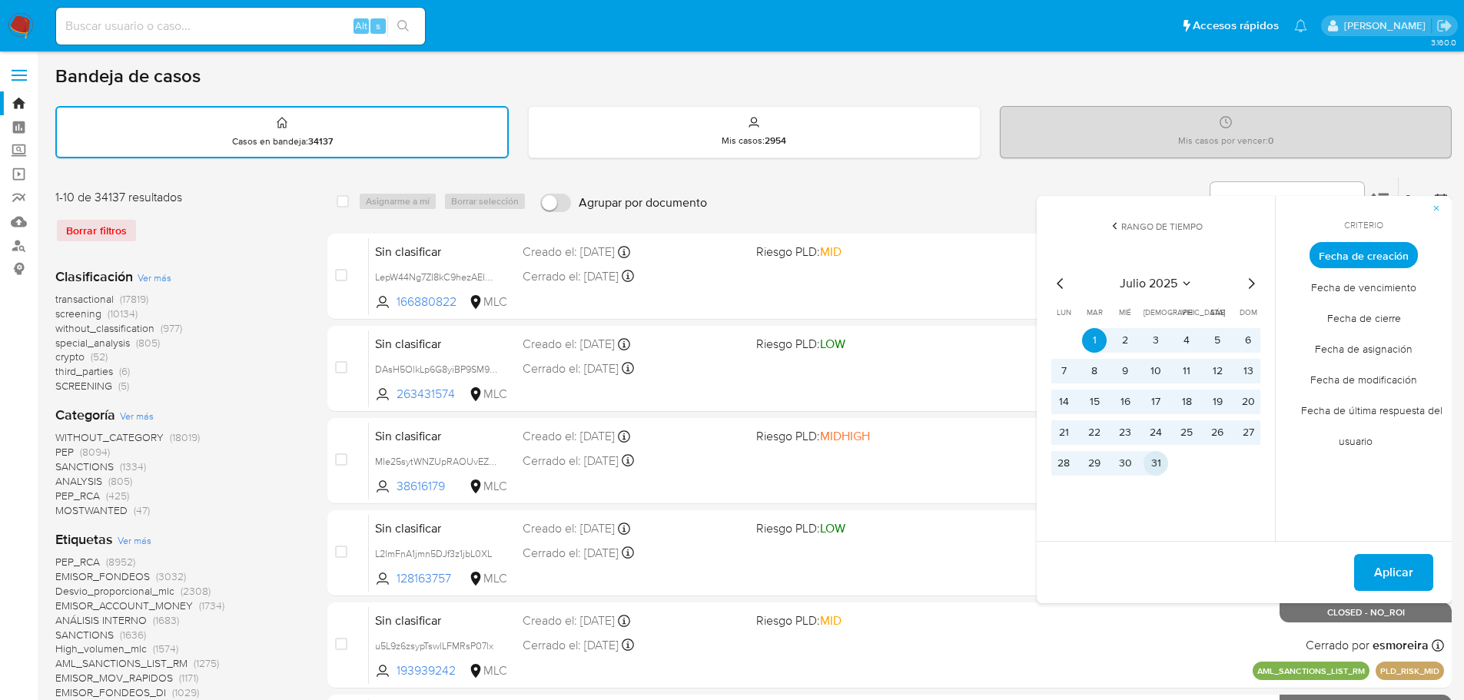
click at [1164, 464] on button "31" at bounding box center [1156, 463] width 25 height 25
click at [1400, 569] on span "Aplicar" at bounding box center [1393, 573] width 39 height 34
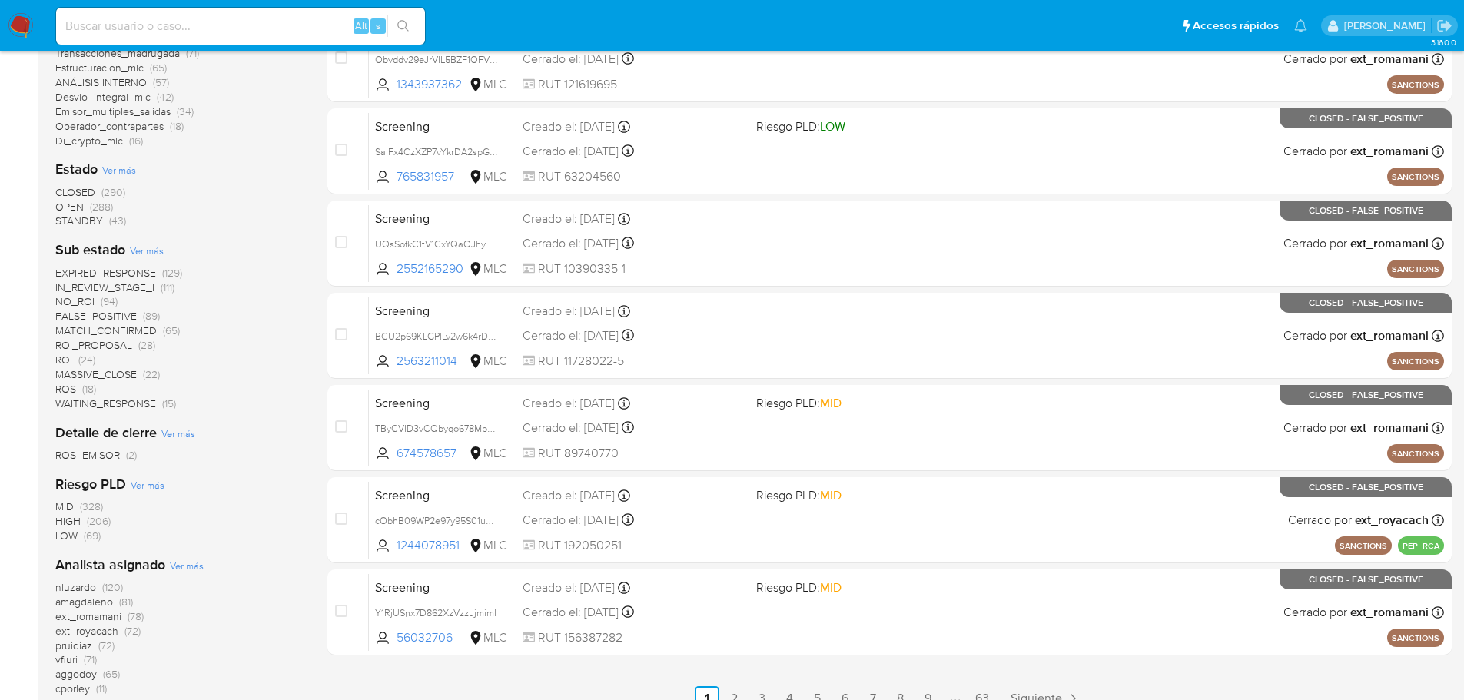
scroll to position [538, 0]
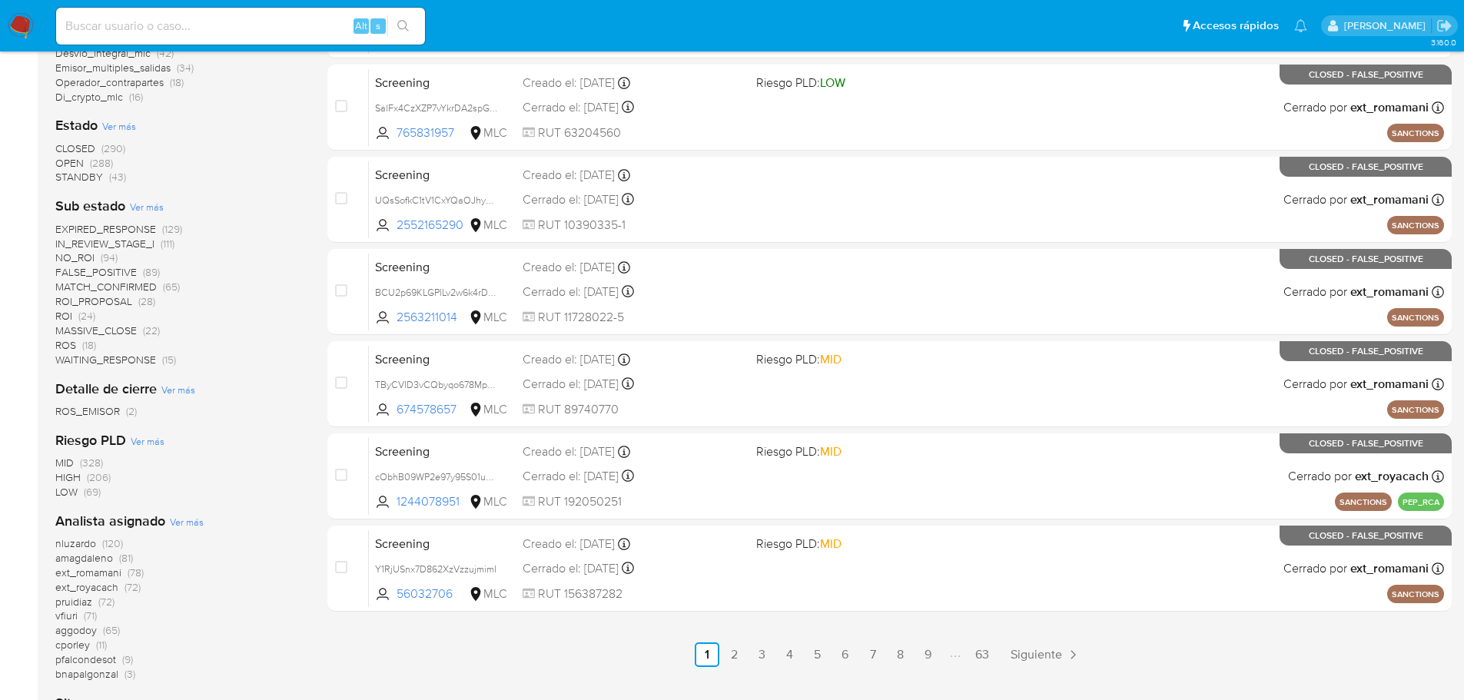
click at [80, 600] on span "pruidiaz" at bounding box center [73, 601] width 37 height 15
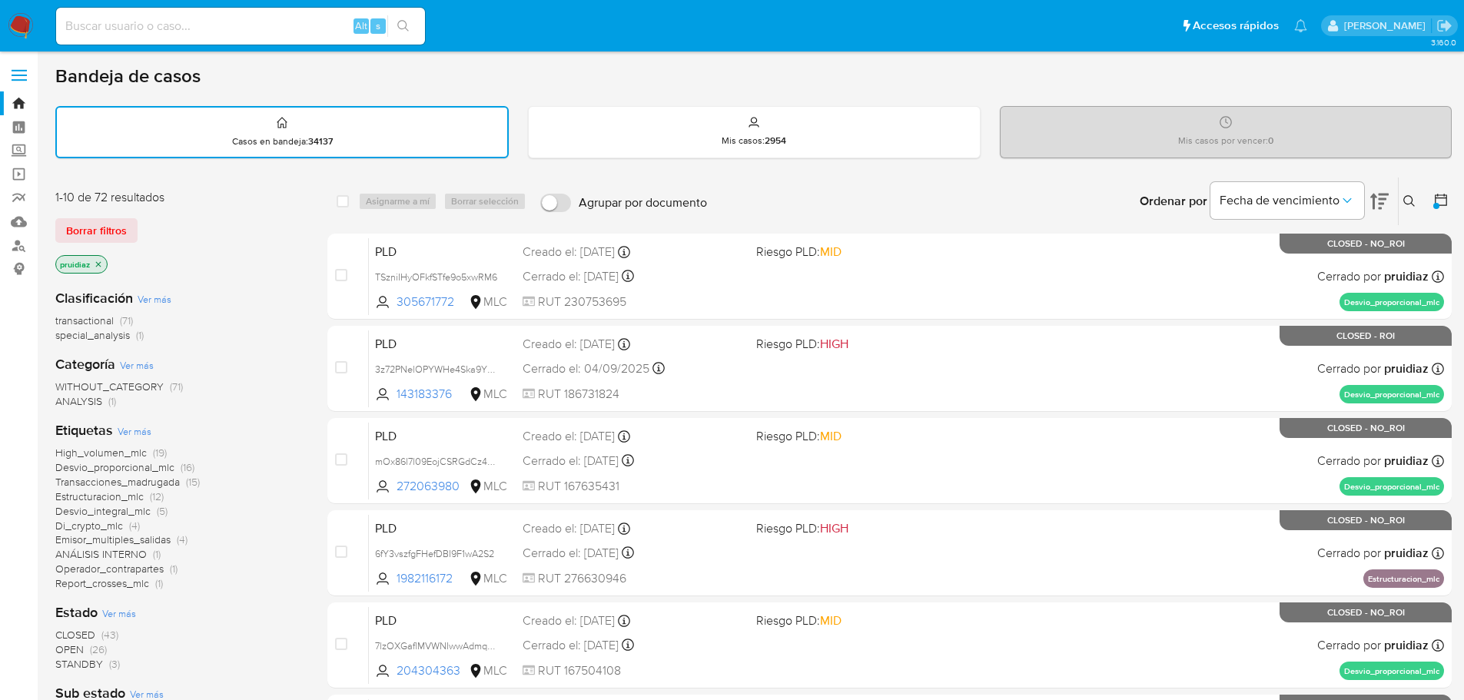
click at [15, 27] on img at bounding box center [21, 26] width 26 height 26
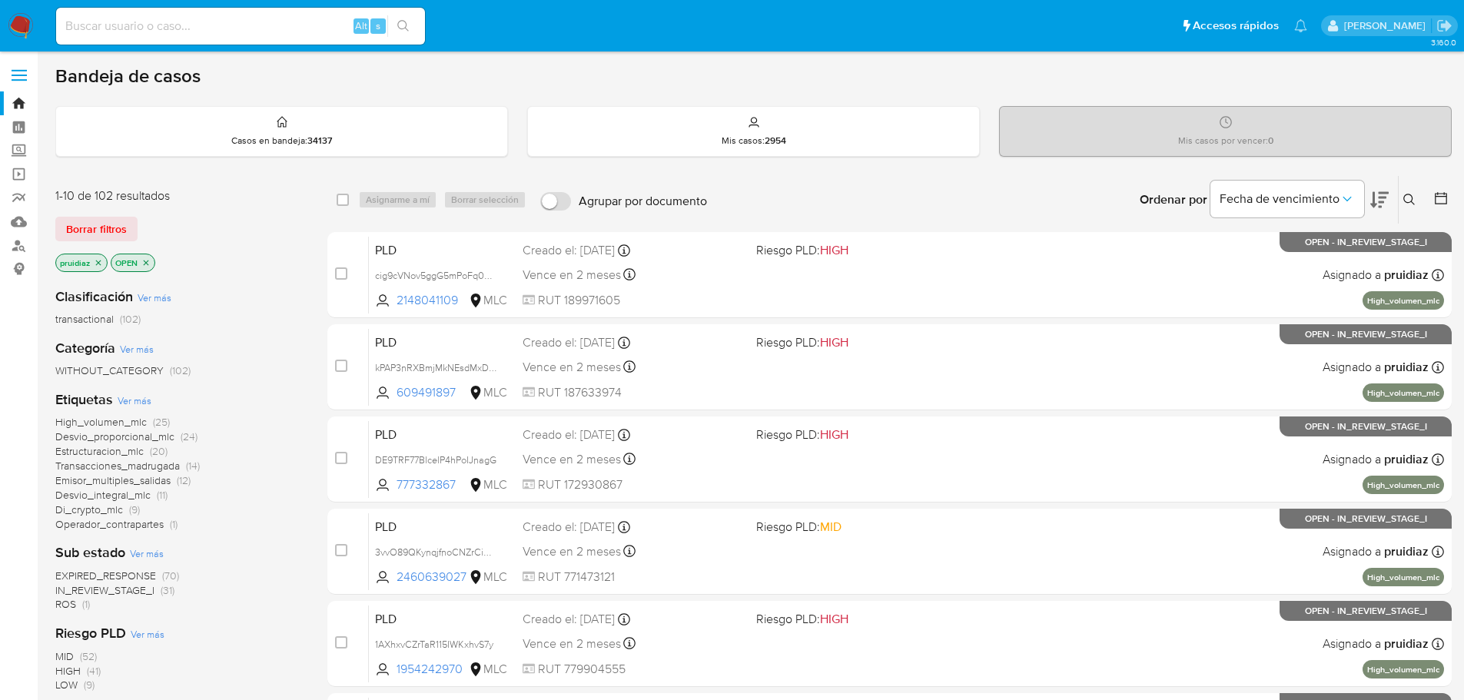
click at [1385, 201] on icon at bounding box center [1379, 200] width 18 height 18
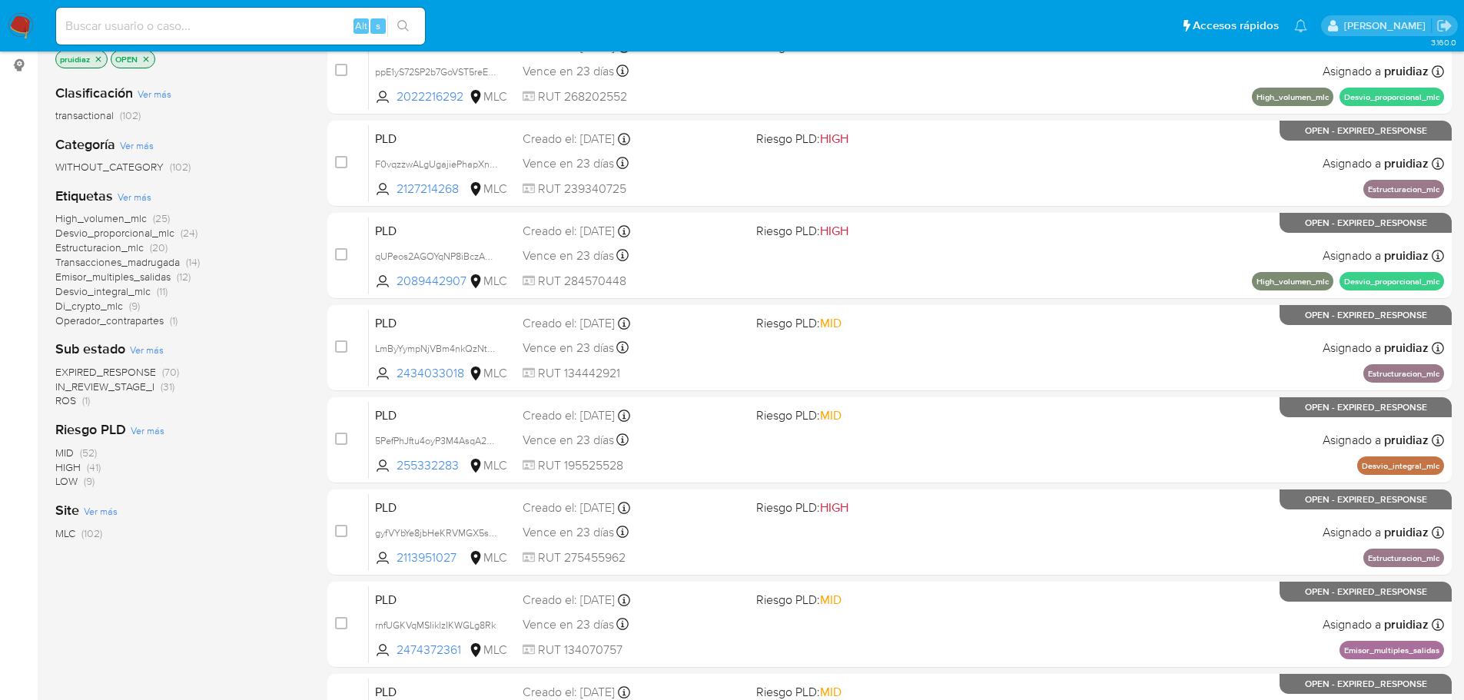
scroll to position [231, 0]
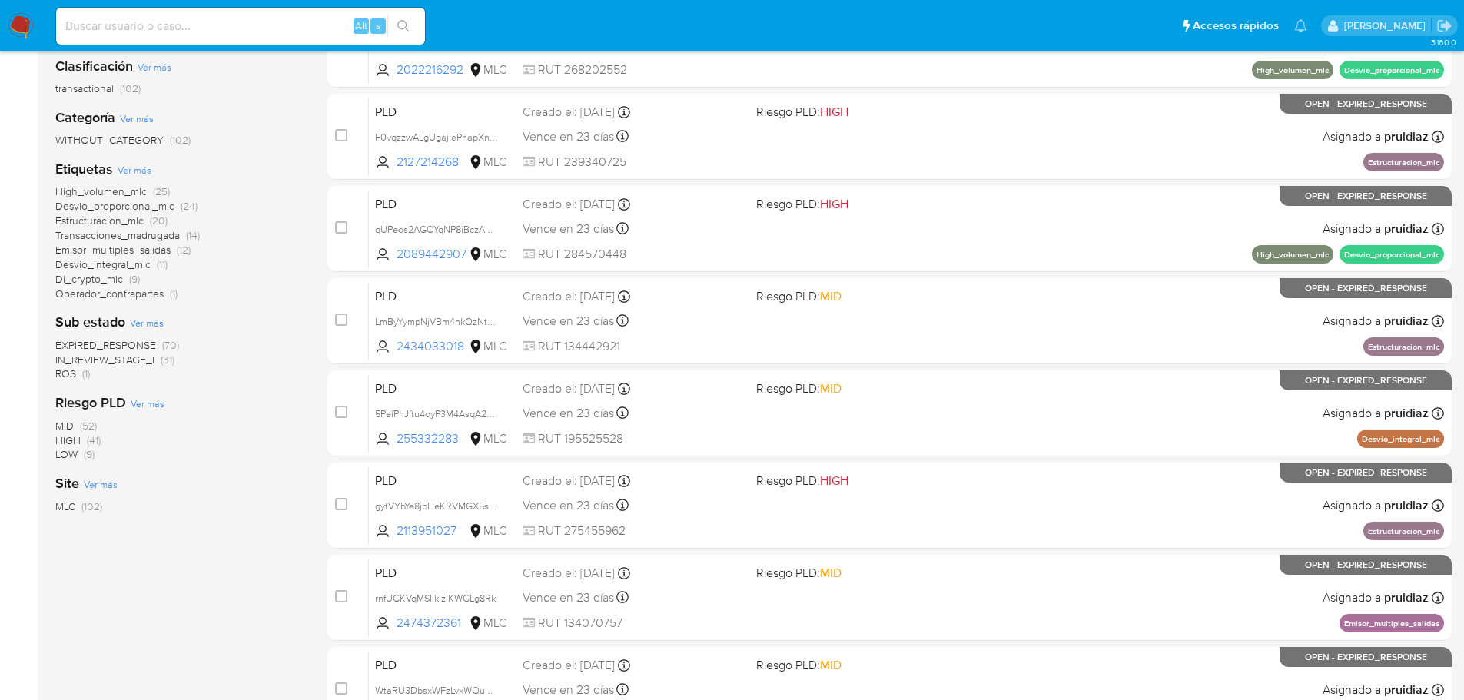
click at [110, 267] on span "Desvio_integral_mlc" at bounding box center [102, 264] width 95 height 15
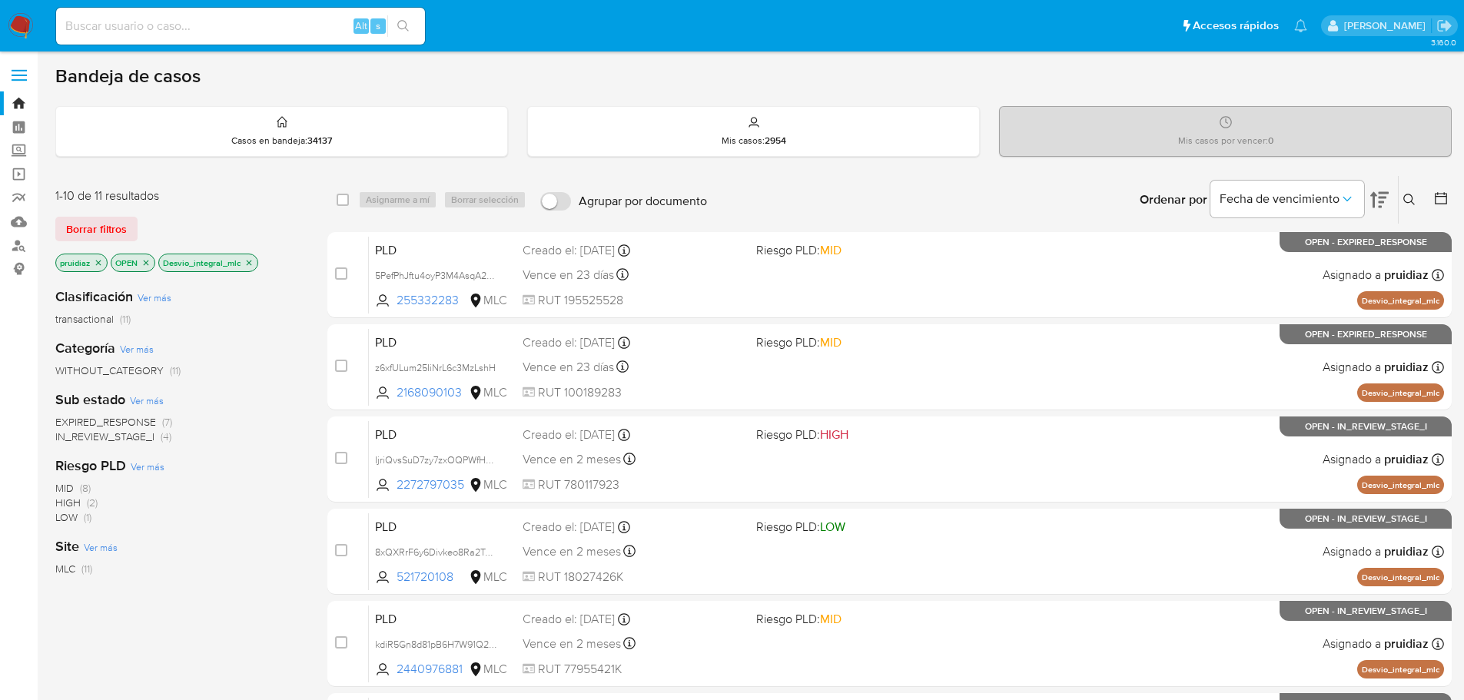
click at [70, 513] on span "LOW" at bounding box center [66, 517] width 22 height 15
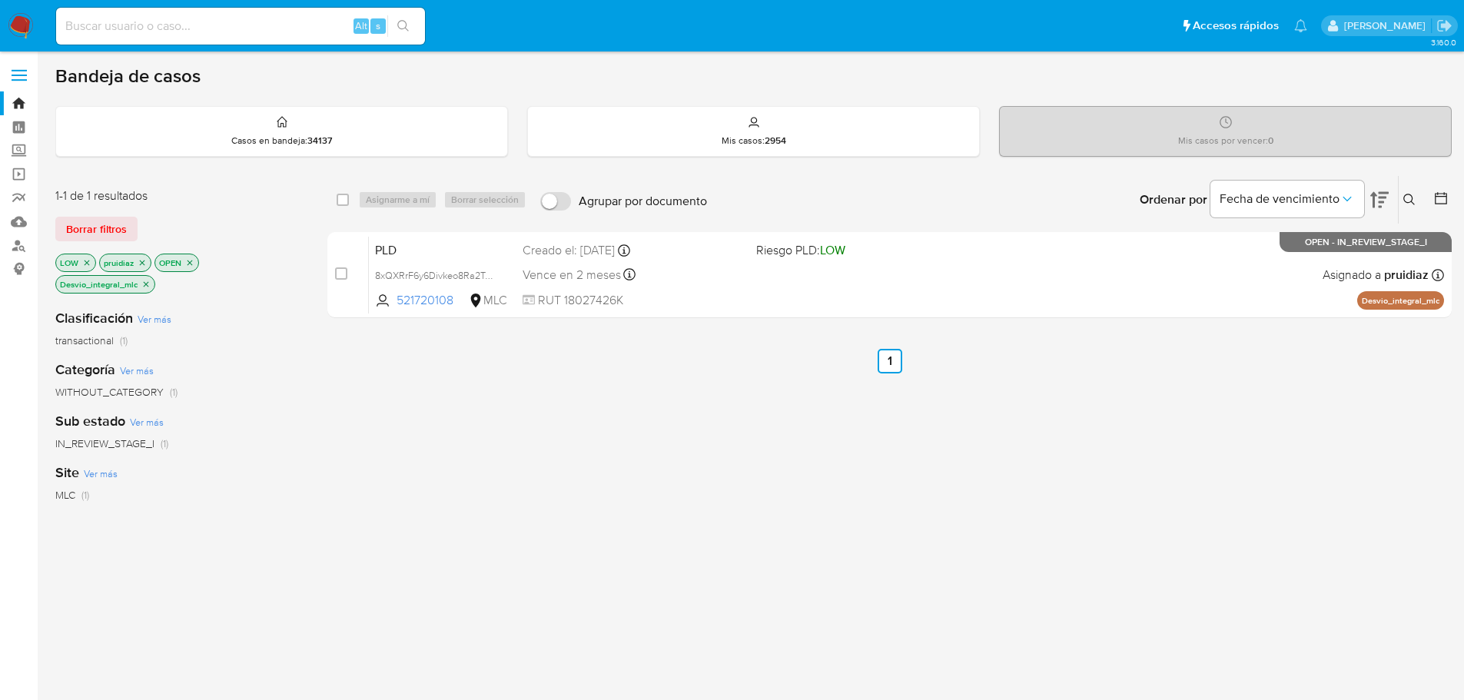
click at [87, 264] on icon "close-filter" at bounding box center [86, 262] width 9 height 9
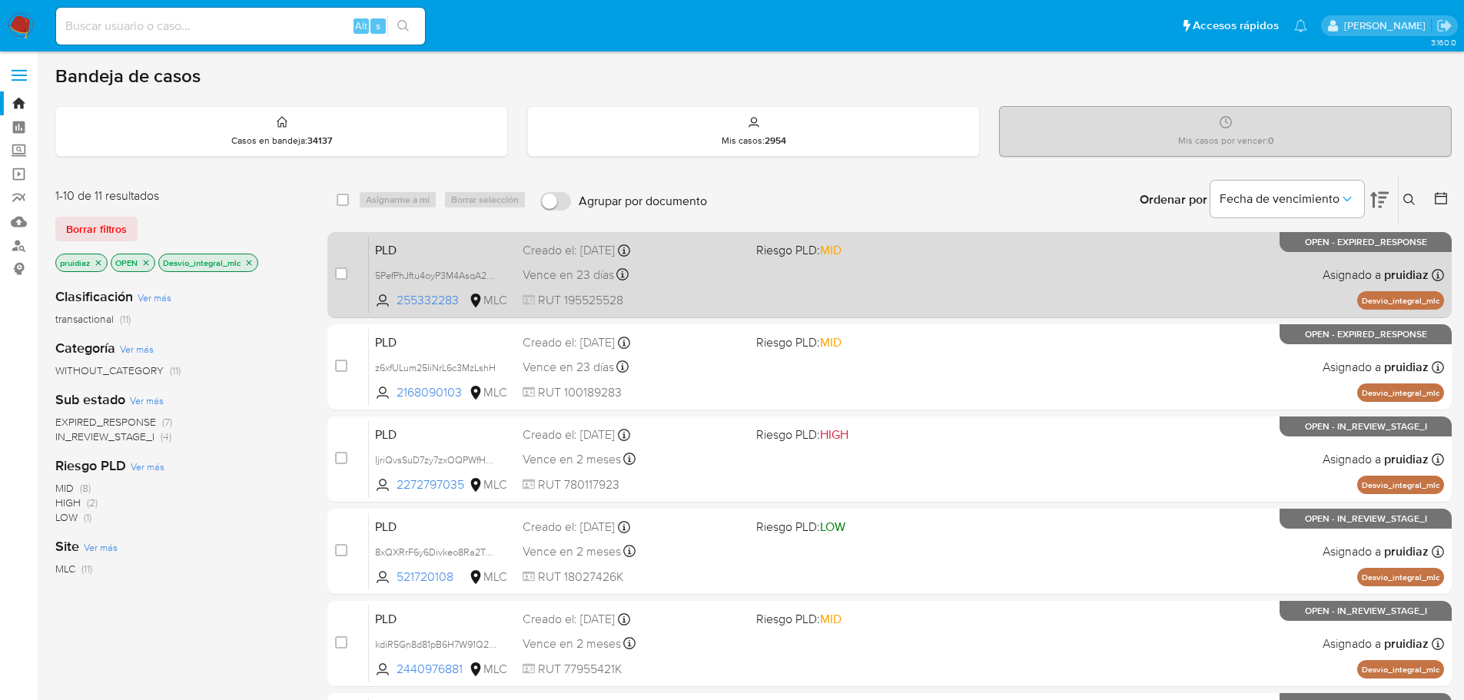
click at [708, 287] on div "PLD 5PefPhJftu4oyP3M4AsqA2Zw 255332283 MLC Riesgo PLD: MID Creado el: [DATE] Cr…" at bounding box center [906, 275] width 1075 height 78
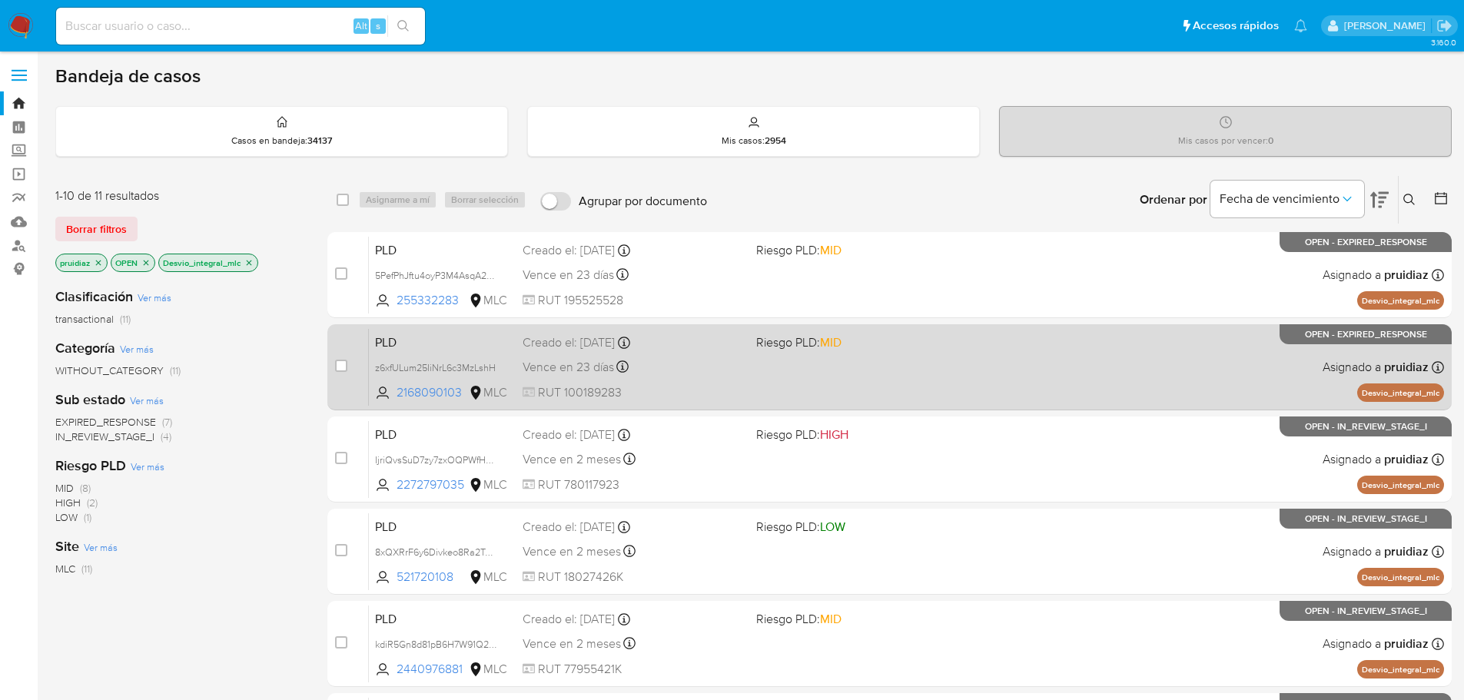
click at [699, 353] on div "PLD z6xfULum25IiNrL6c3MzLshH 2168090103 MLC Riesgo PLD: MID Creado el: 12/07/20…" at bounding box center [906, 367] width 1075 height 78
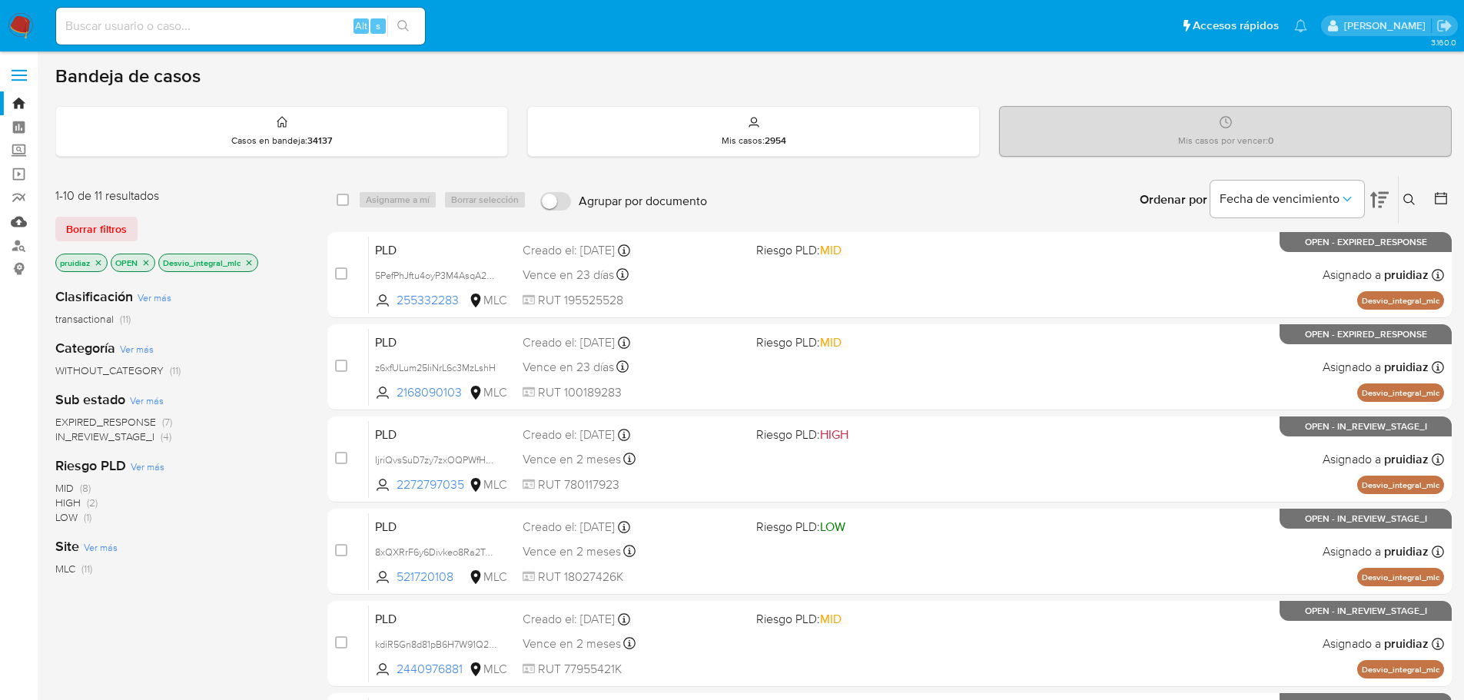
click at [22, 220] on link "Mulan" at bounding box center [91, 222] width 183 height 24
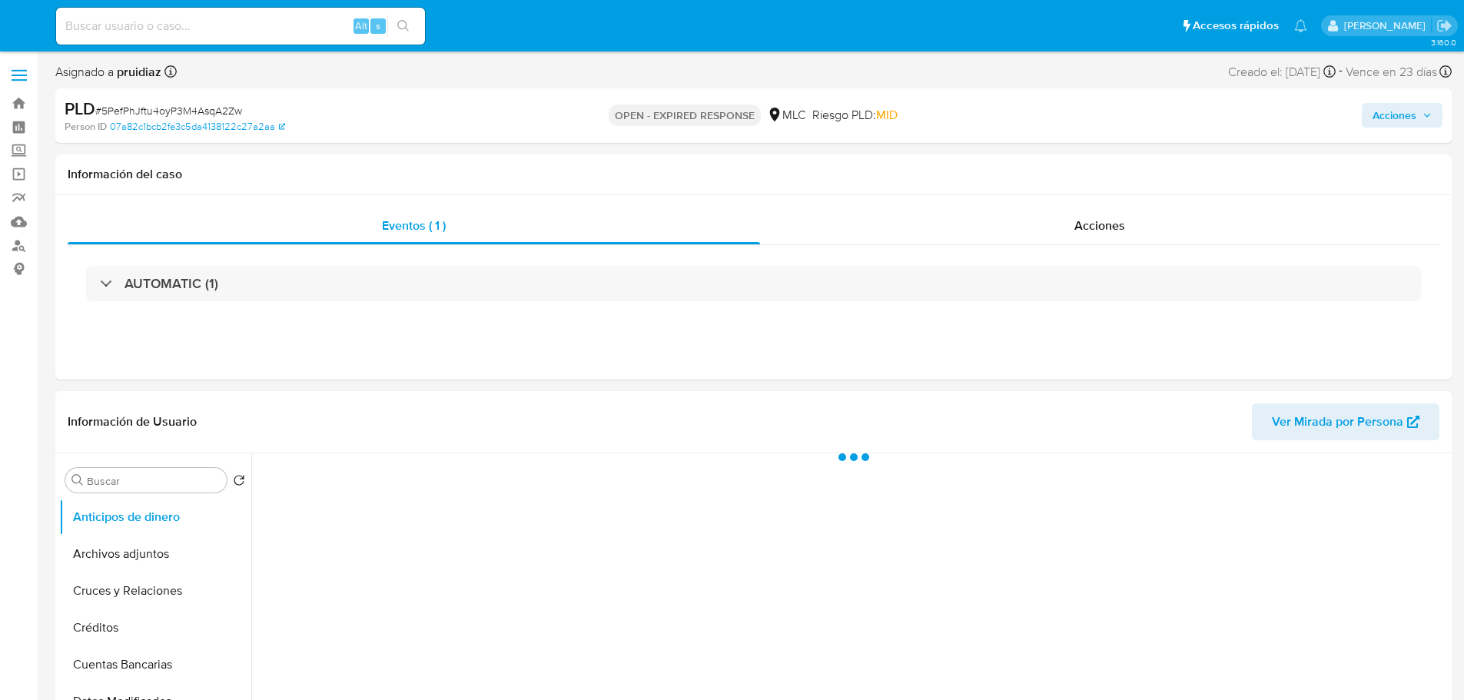
select select "10"
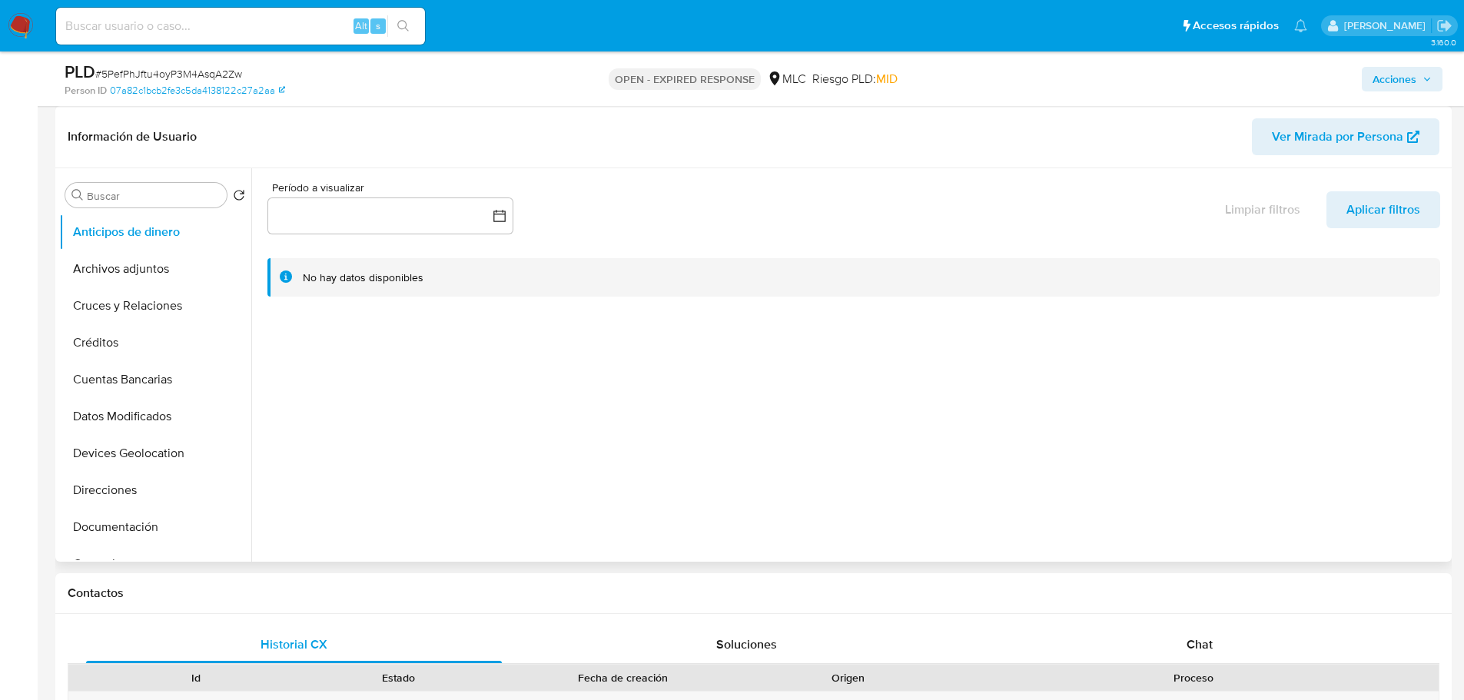
scroll to position [231, 0]
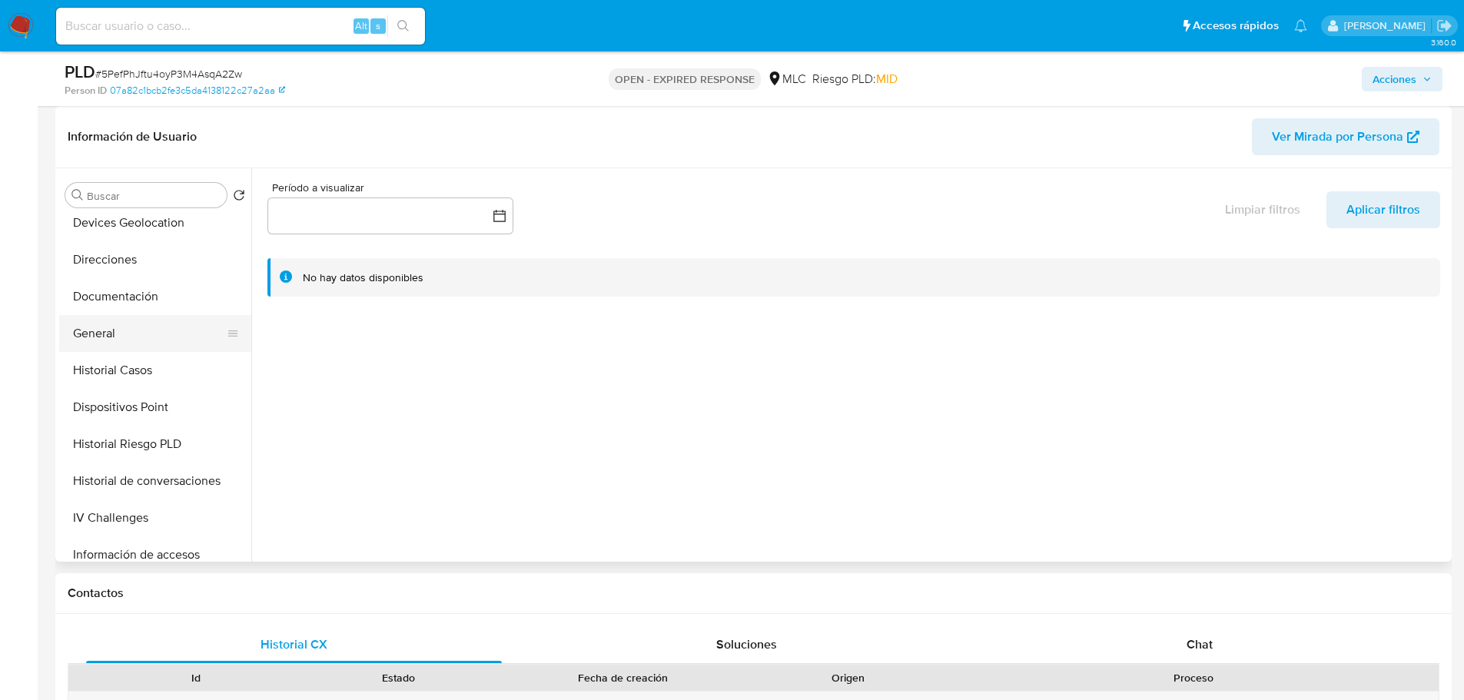
click at [116, 331] on button "General" at bounding box center [149, 333] width 180 height 37
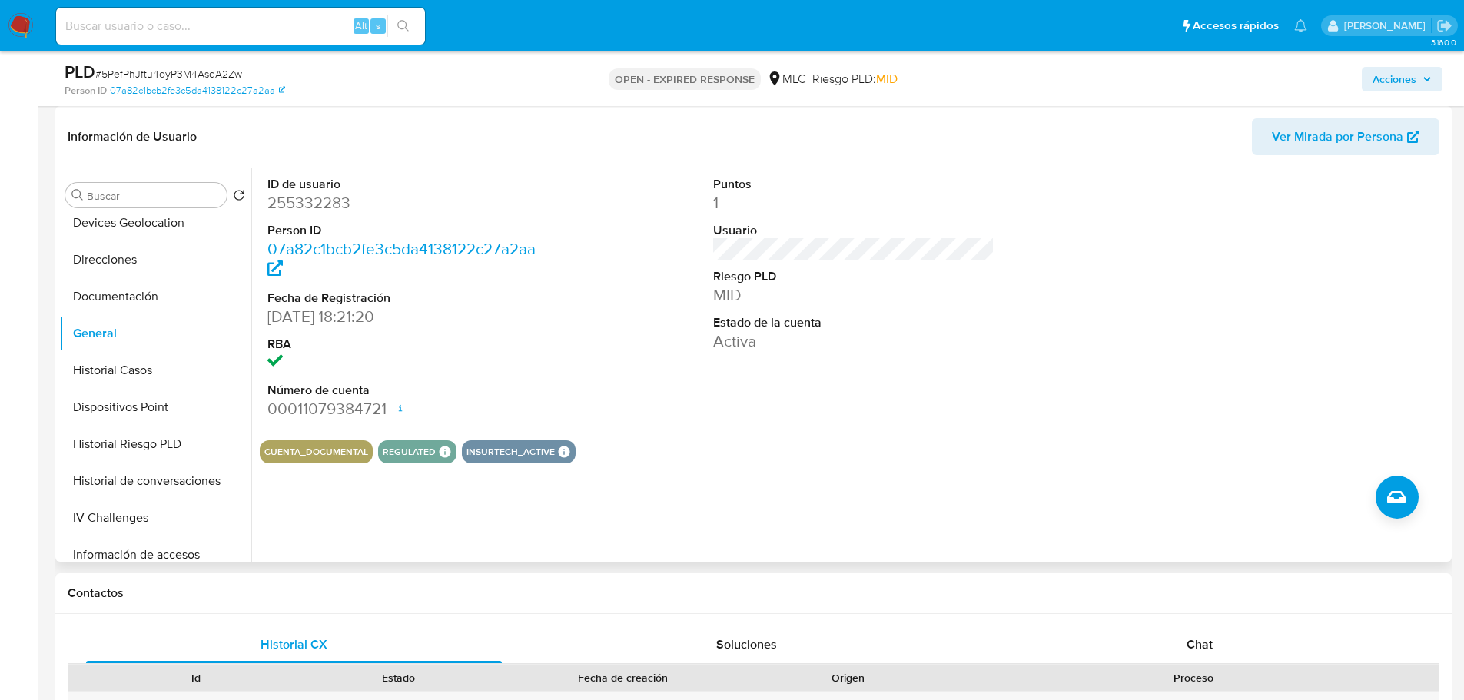
click at [321, 204] on dd "255332283" at bounding box center [408, 203] width 282 height 22
copy dd "255332283"
click at [317, 203] on dd "255332283" at bounding box center [408, 203] width 282 height 22
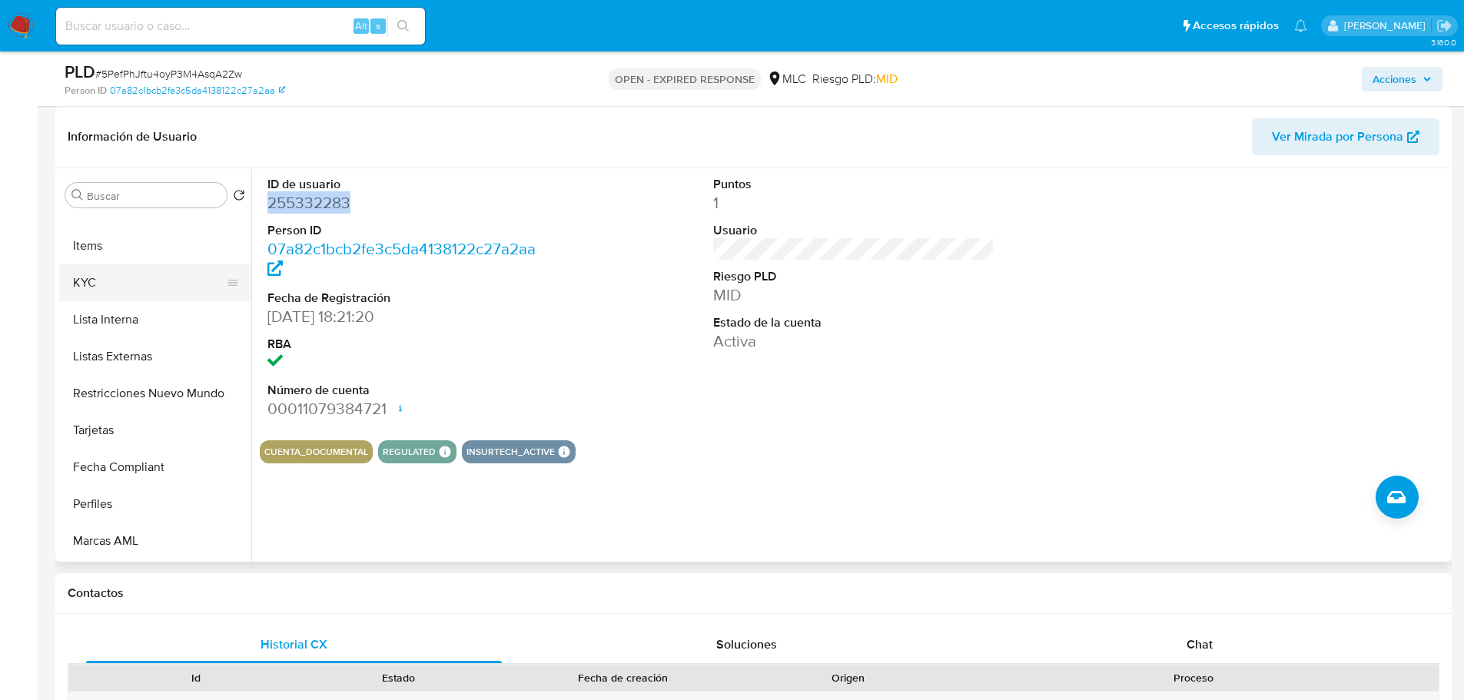
scroll to position [615, 0]
click at [107, 280] on button "KYC" at bounding box center [149, 281] width 180 height 37
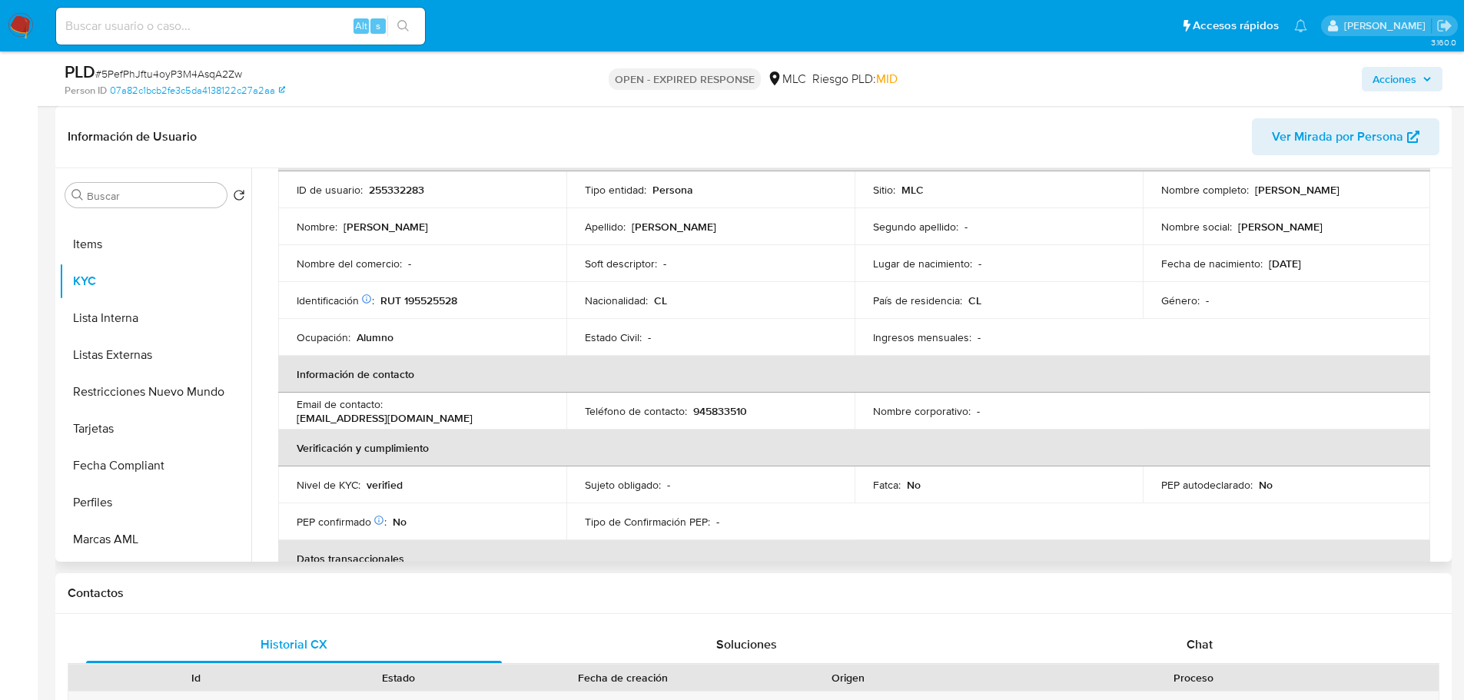
scroll to position [0, 0]
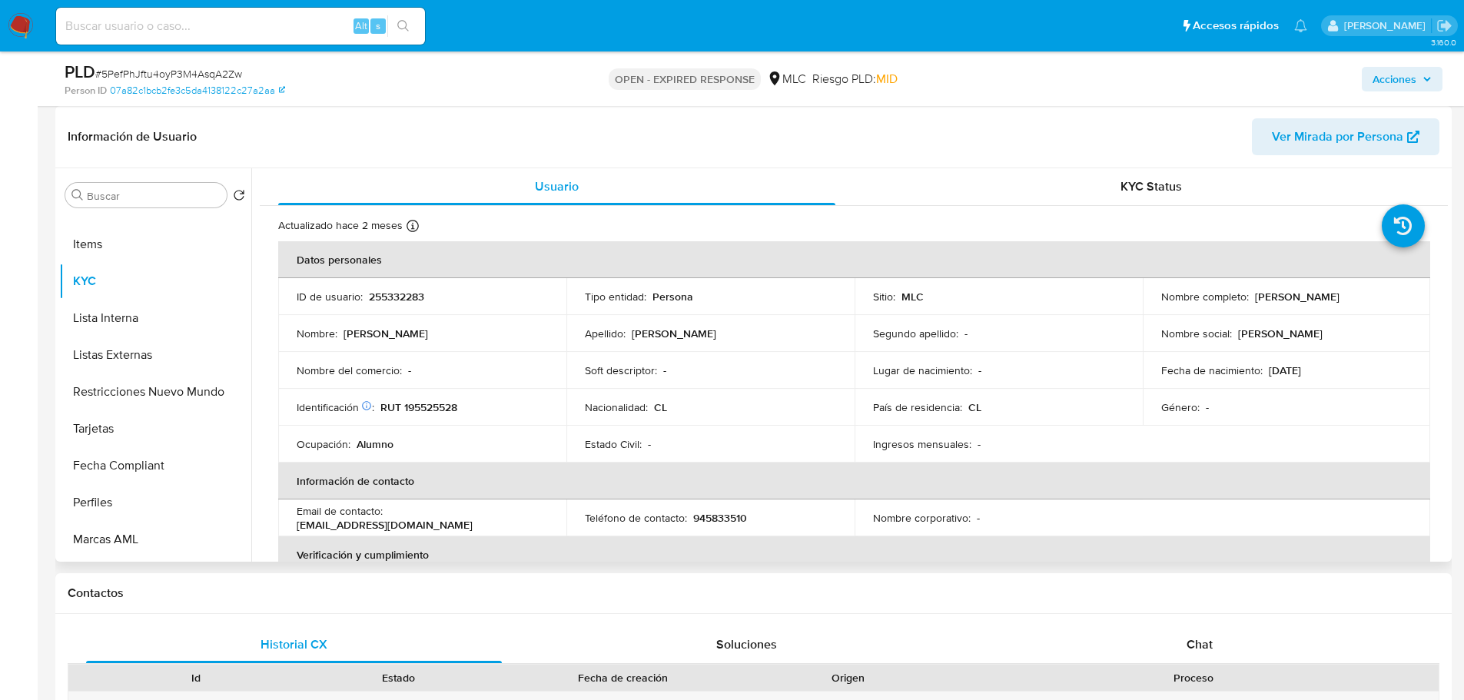
click at [447, 405] on p "RUT 195525528" at bounding box center [418, 407] width 77 height 14
copy p "195525528"
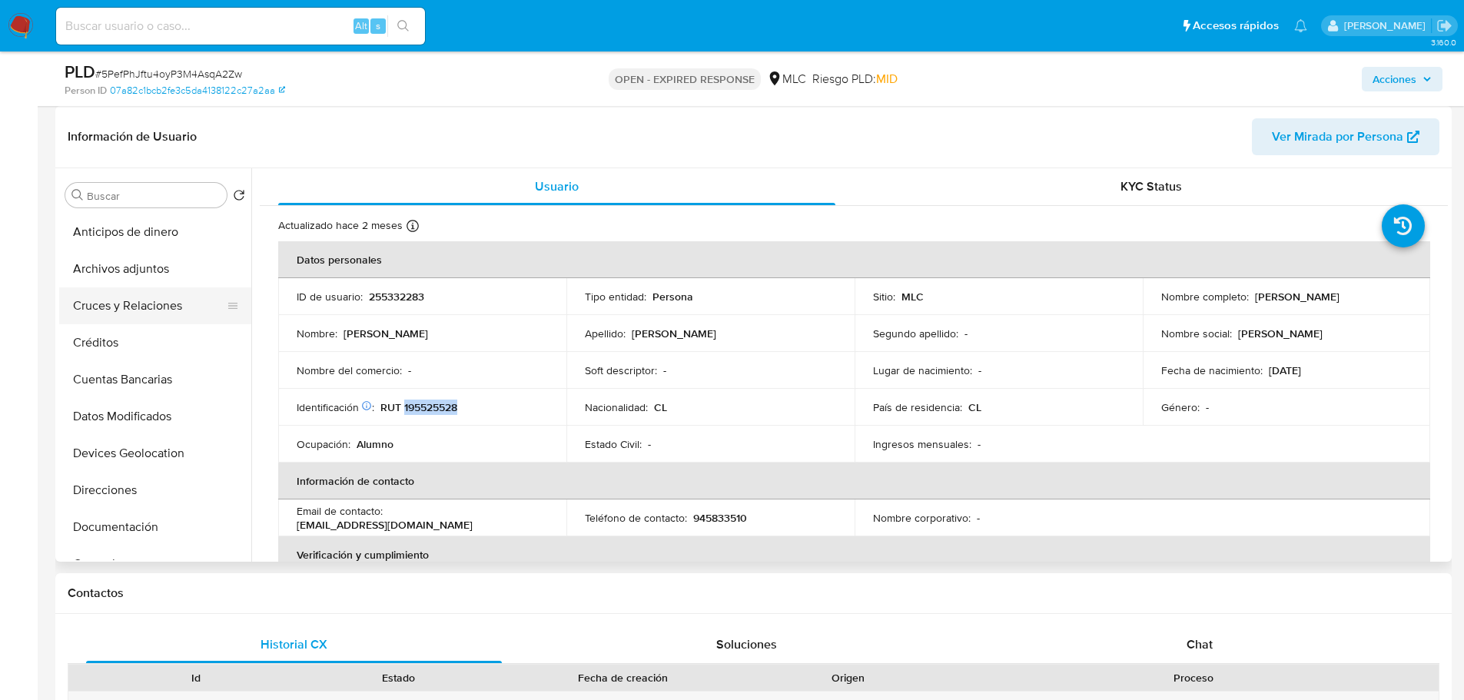
click at [159, 307] on button "Cruces y Relaciones" at bounding box center [149, 305] width 180 height 37
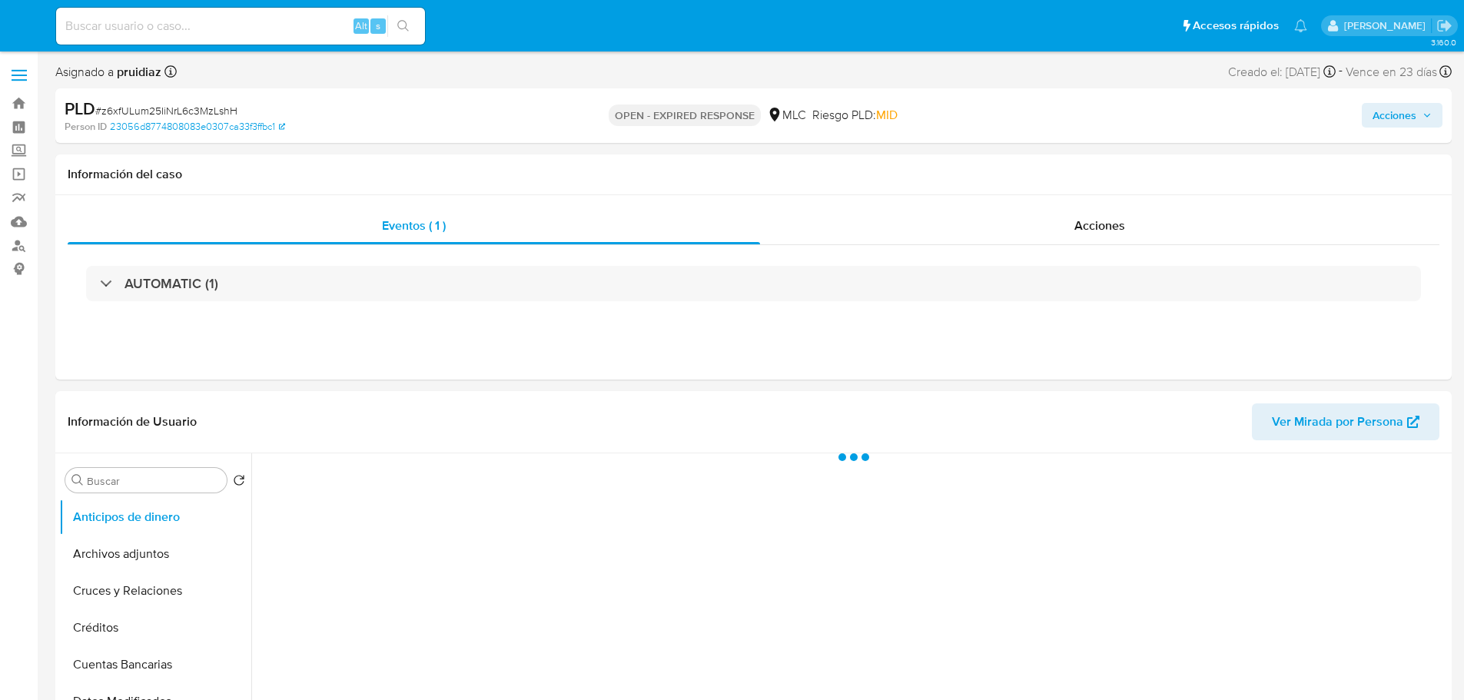
select select "10"
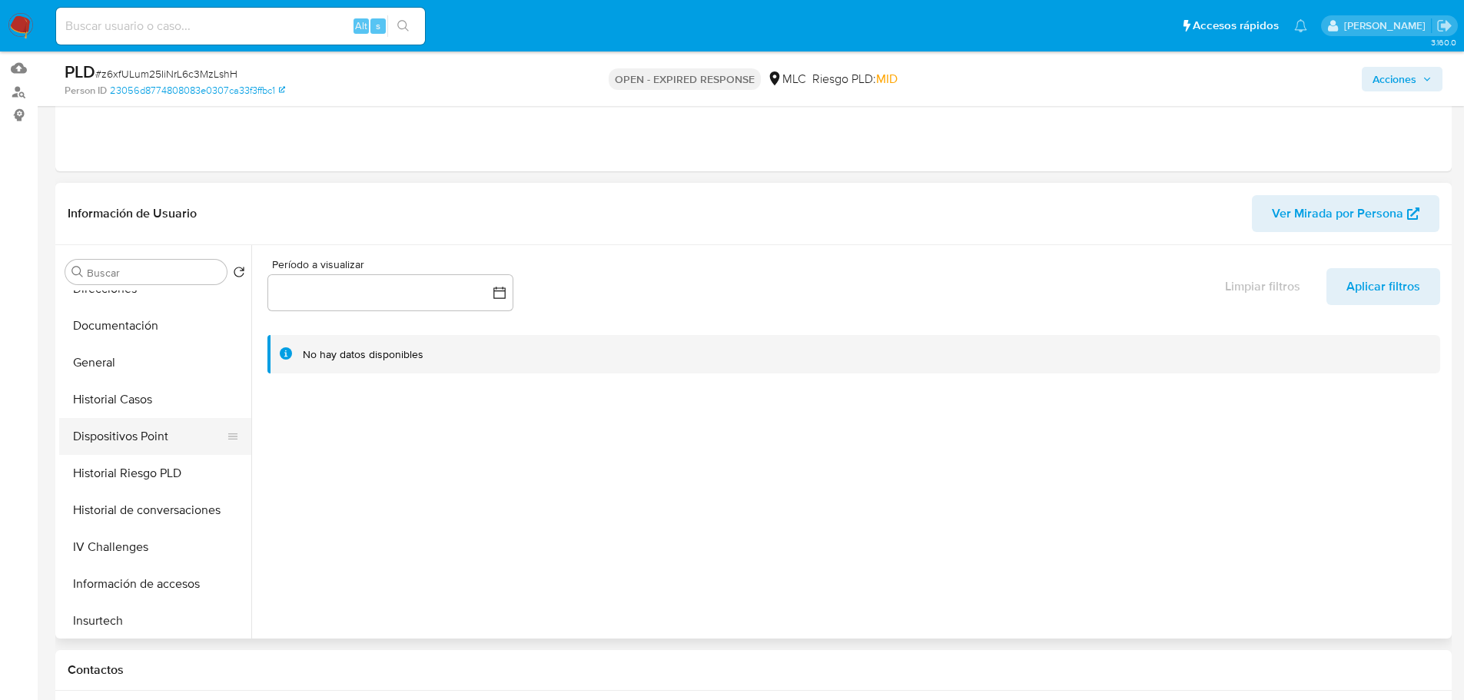
scroll to position [307, 0]
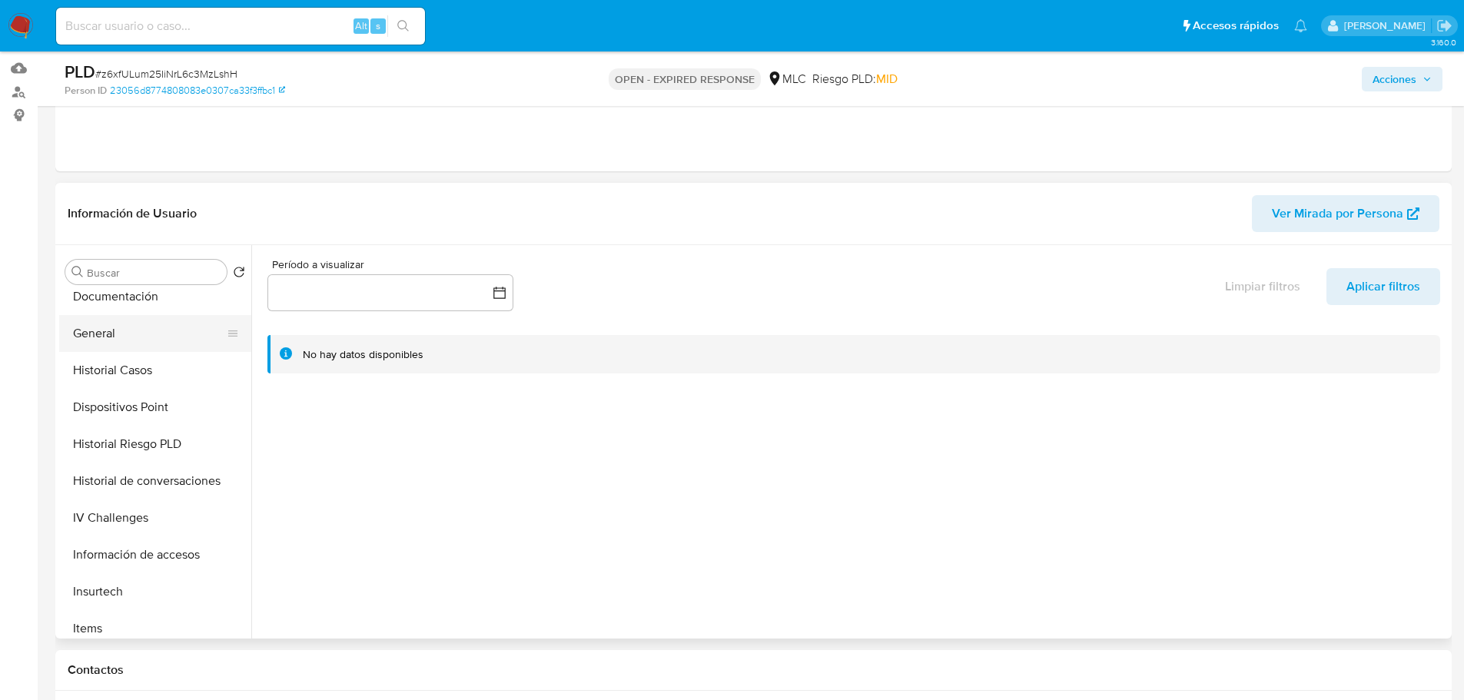
click at [107, 349] on button "General" at bounding box center [149, 333] width 180 height 37
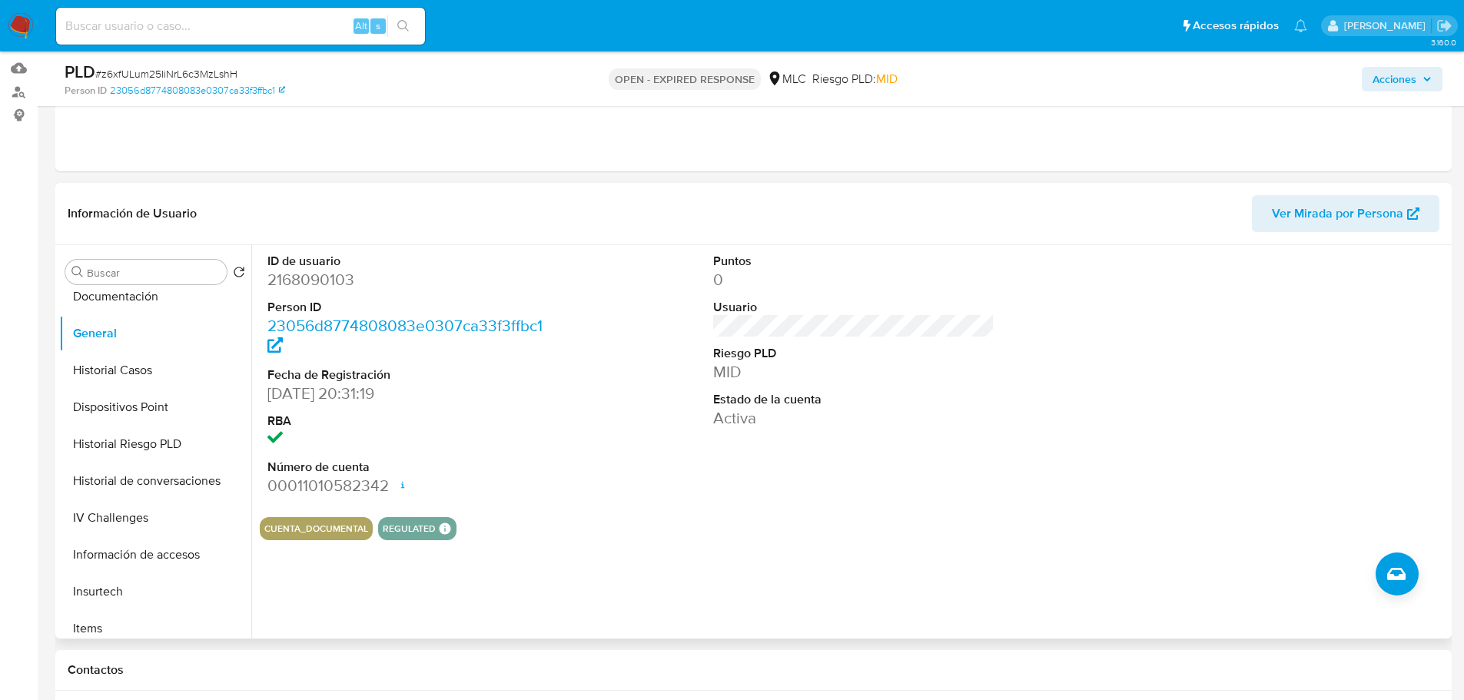
click at [304, 284] on dd "2168090103" at bounding box center [408, 280] width 282 height 22
copy dd "2168090103"
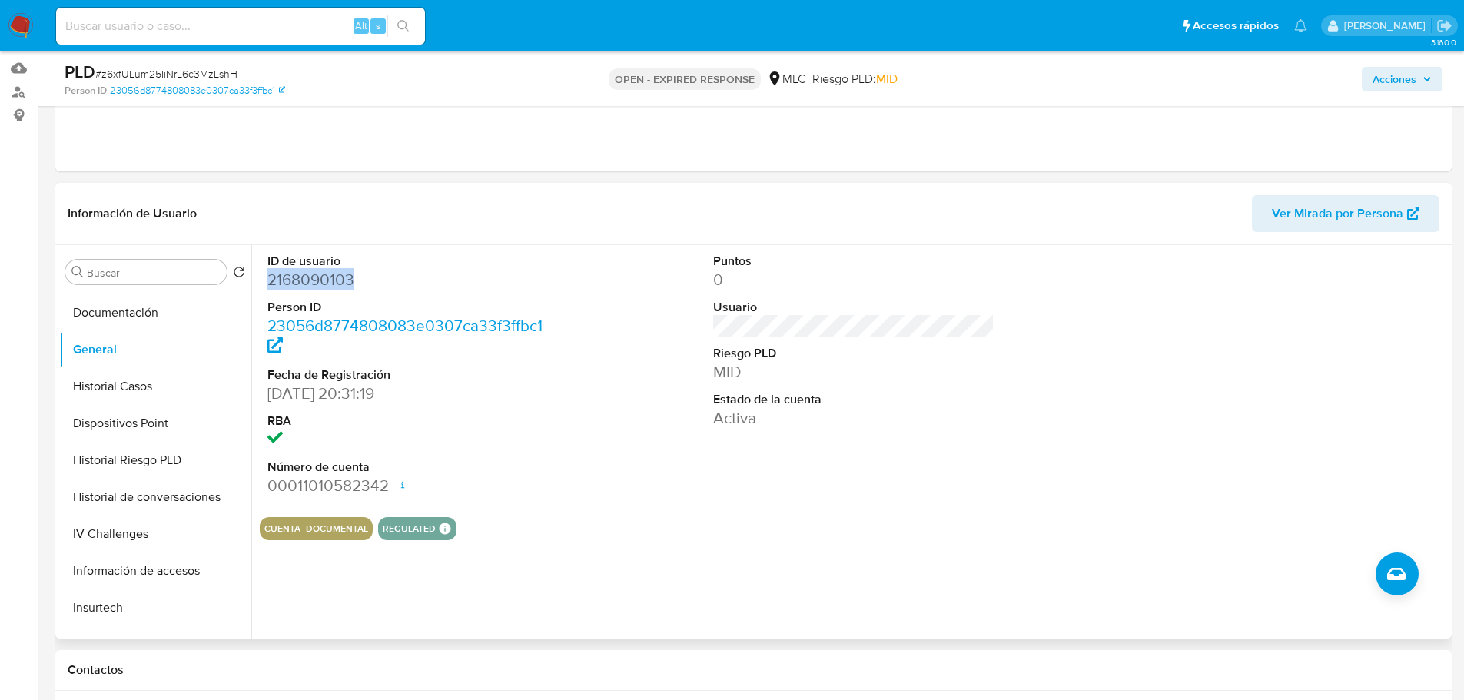
scroll to position [154, 0]
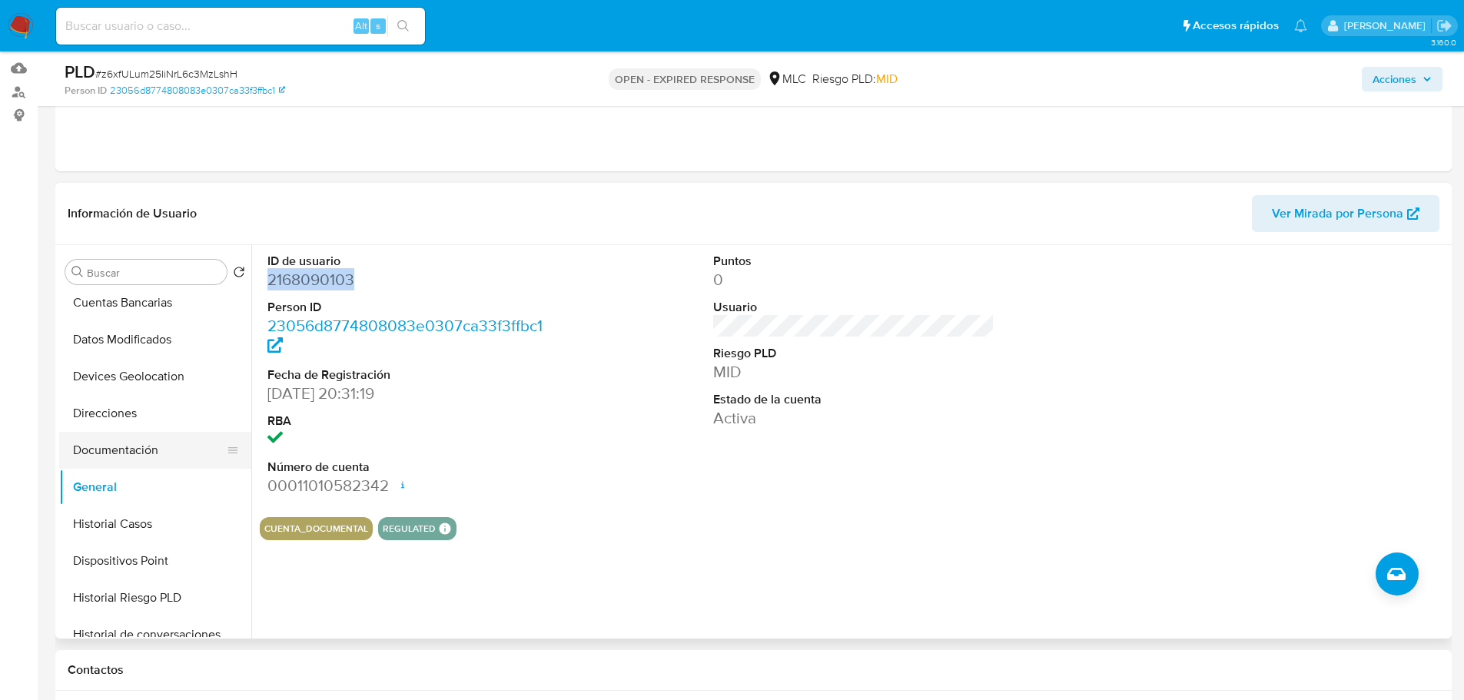
click at [124, 446] on button "Documentación" at bounding box center [149, 450] width 180 height 37
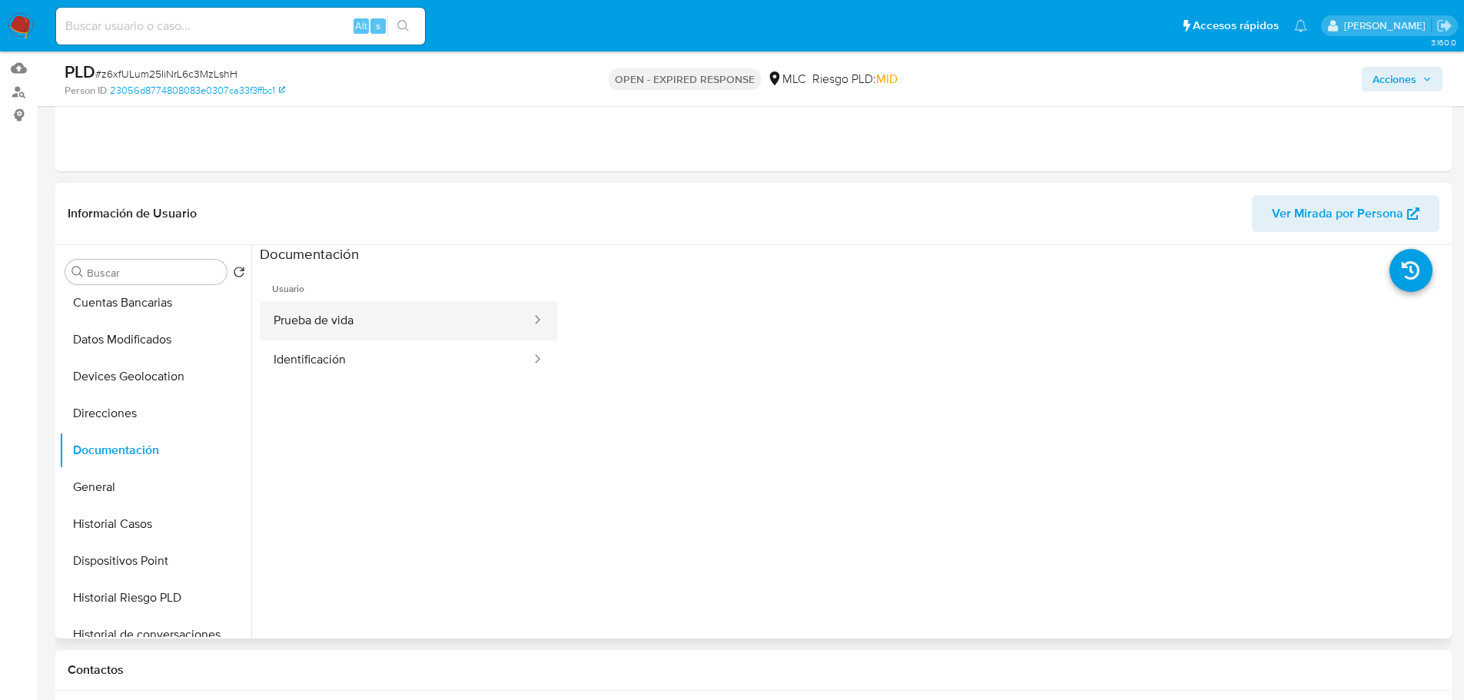
click at [371, 322] on button "Prueba de vida" at bounding box center [396, 320] width 273 height 39
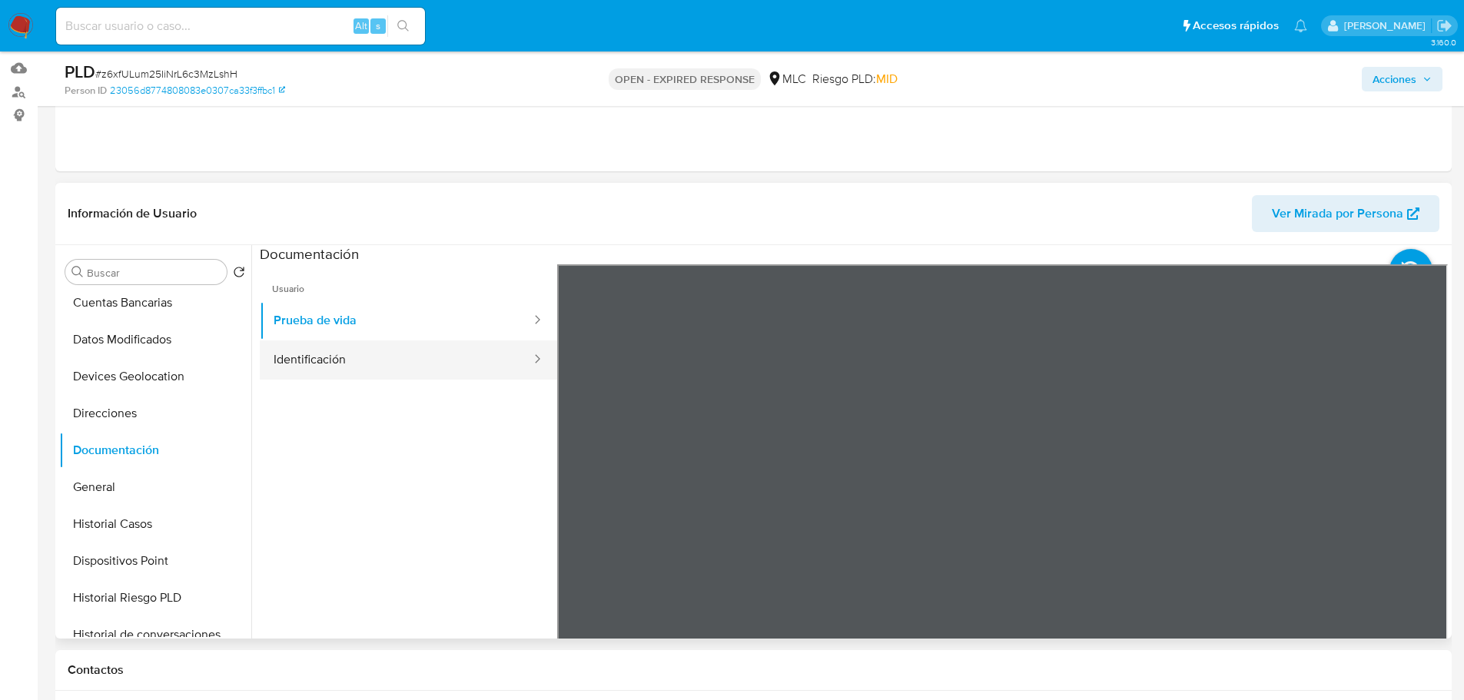
click at [393, 350] on button "Identificación" at bounding box center [396, 359] width 273 height 39
click at [1430, 520] on icon at bounding box center [1428, 514] width 31 height 31
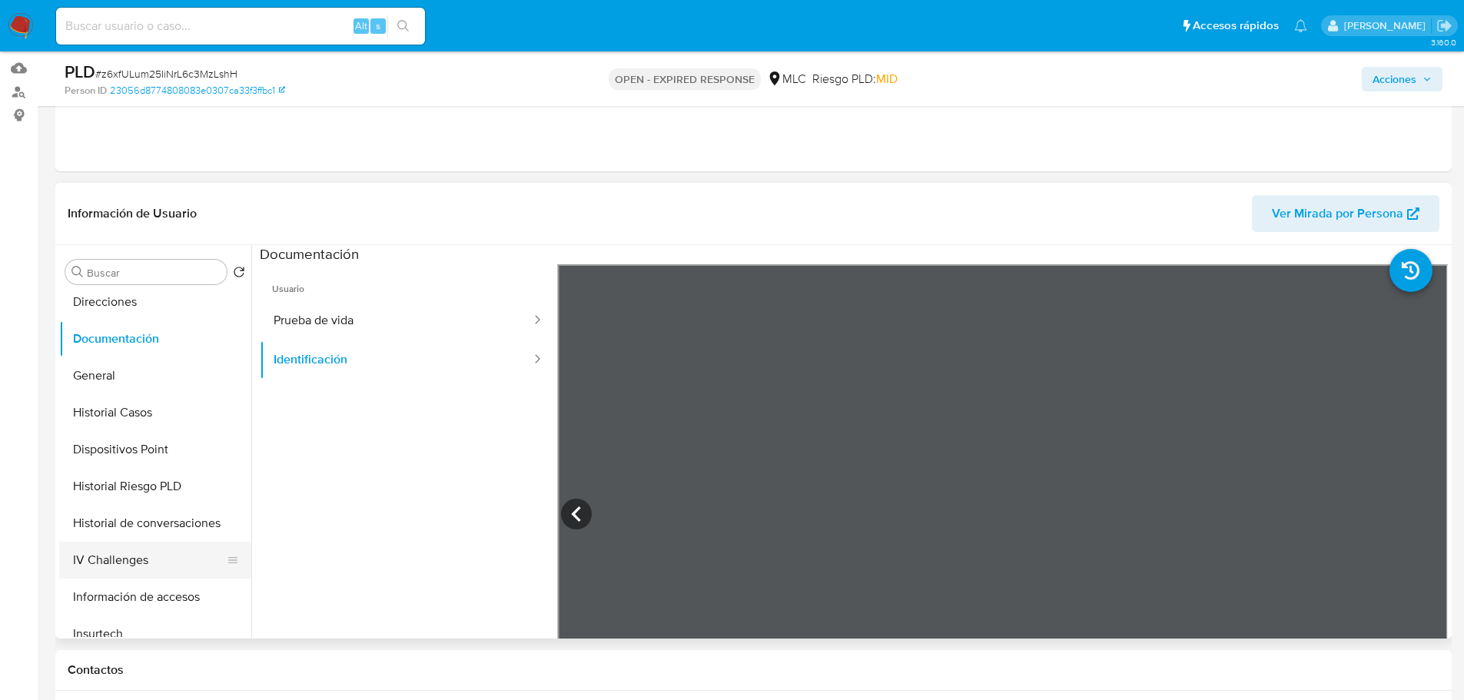
scroll to position [461, 0]
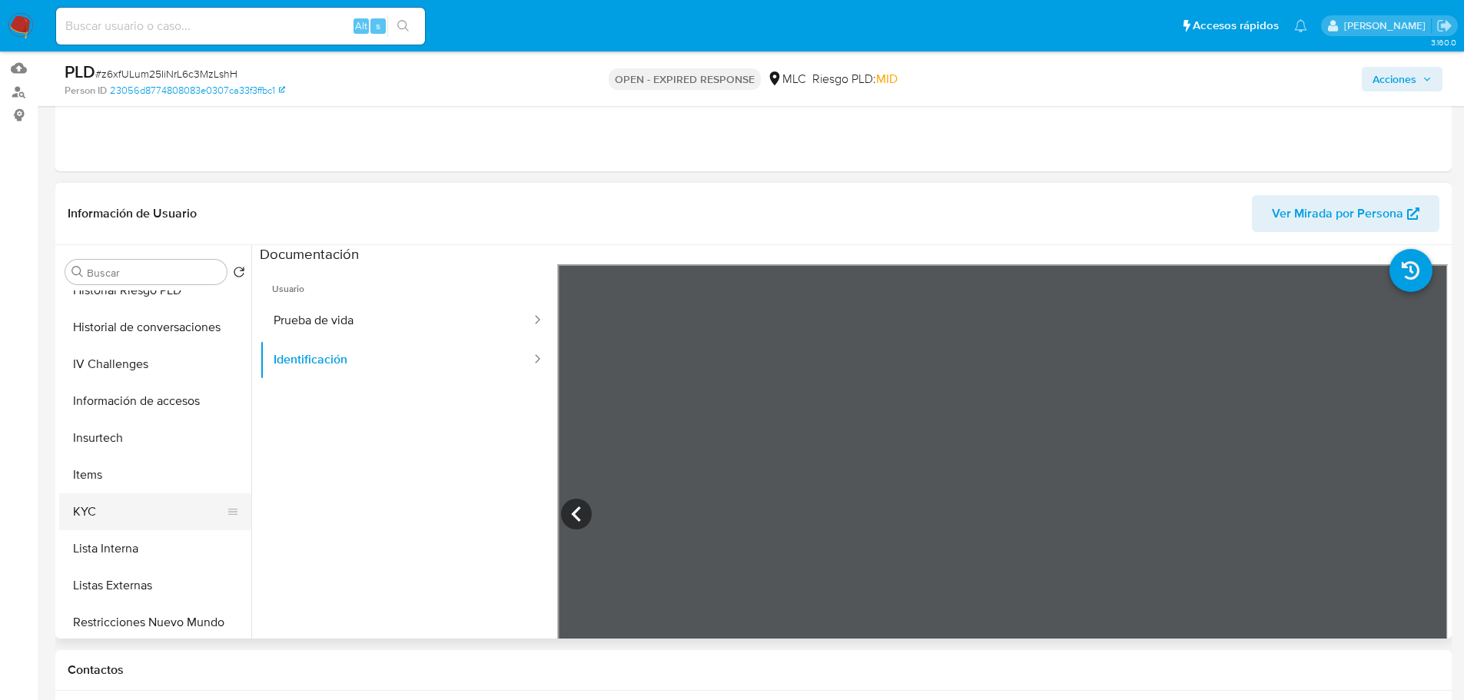
click at [91, 517] on button "KYC" at bounding box center [149, 511] width 180 height 37
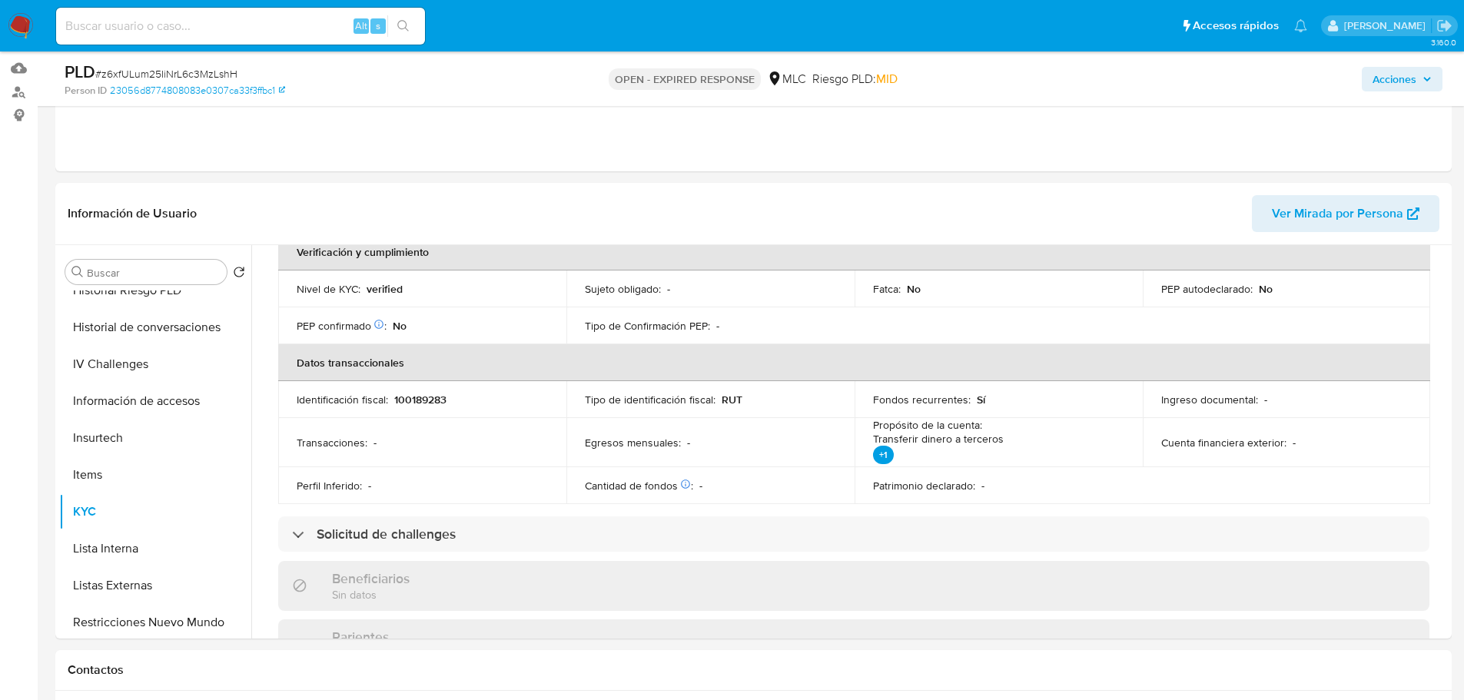
scroll to position [769, 0]
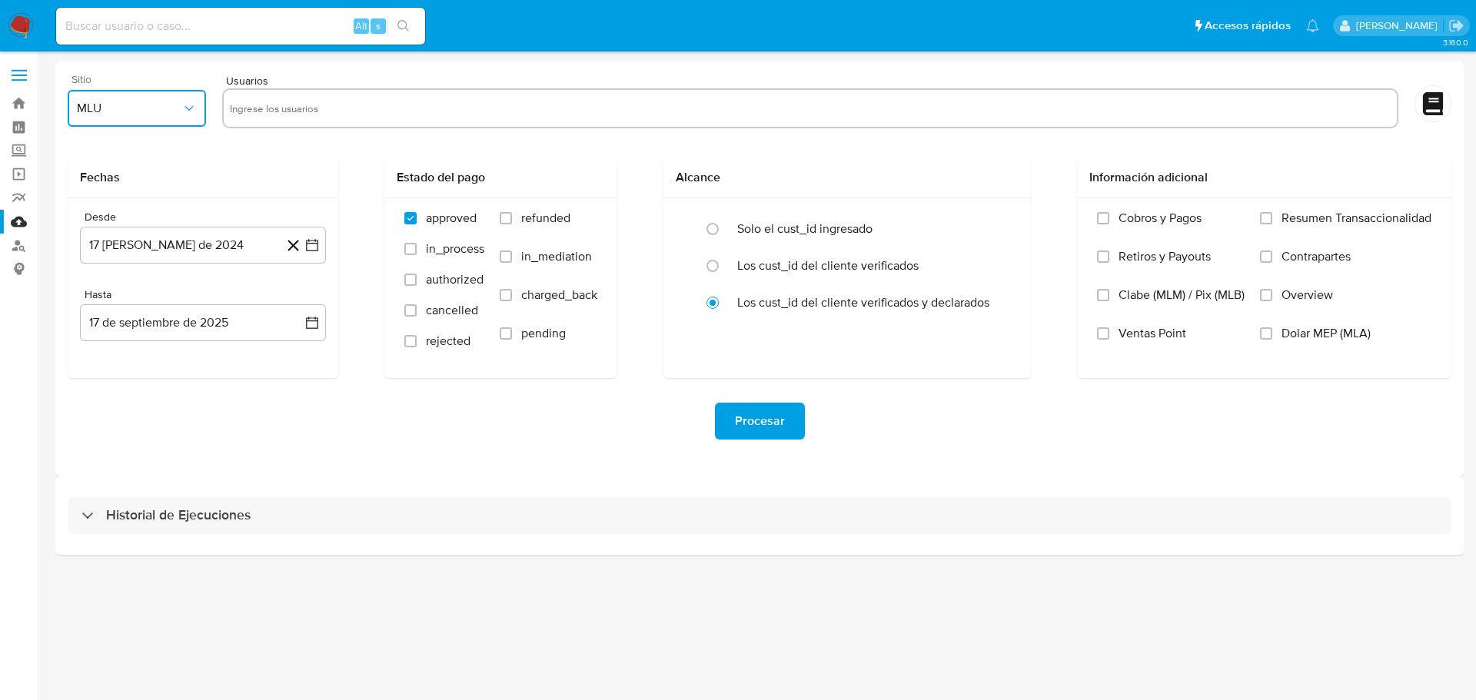
click at [196, 108] on icon "button" at bounding box center [188, 108] width 15 height 15
click at [88, 373] on span "MLC" at bounding box center [89, 371] width 24 height 15
click at [309, 108] on input "text" at bounding box center [810, 108] width 1160 height 25
type input "255332283"
paste input "2168090103"
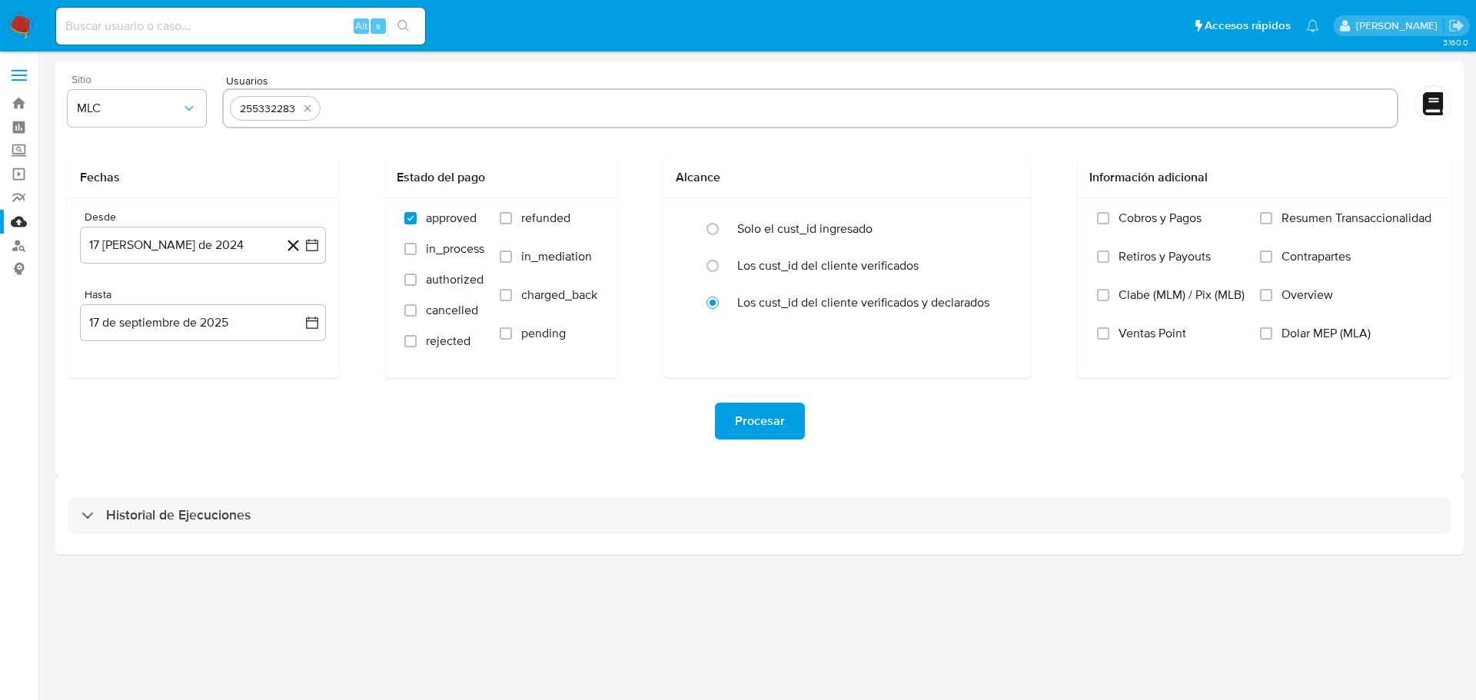
type input "2168090103"
click at [314, 251] on icon "button" at bounding box center [312, 245] width 12 height 12
click at [299, 303] on icon "Mes siguiente" at bounding box center [299, 300] width 6 height 11
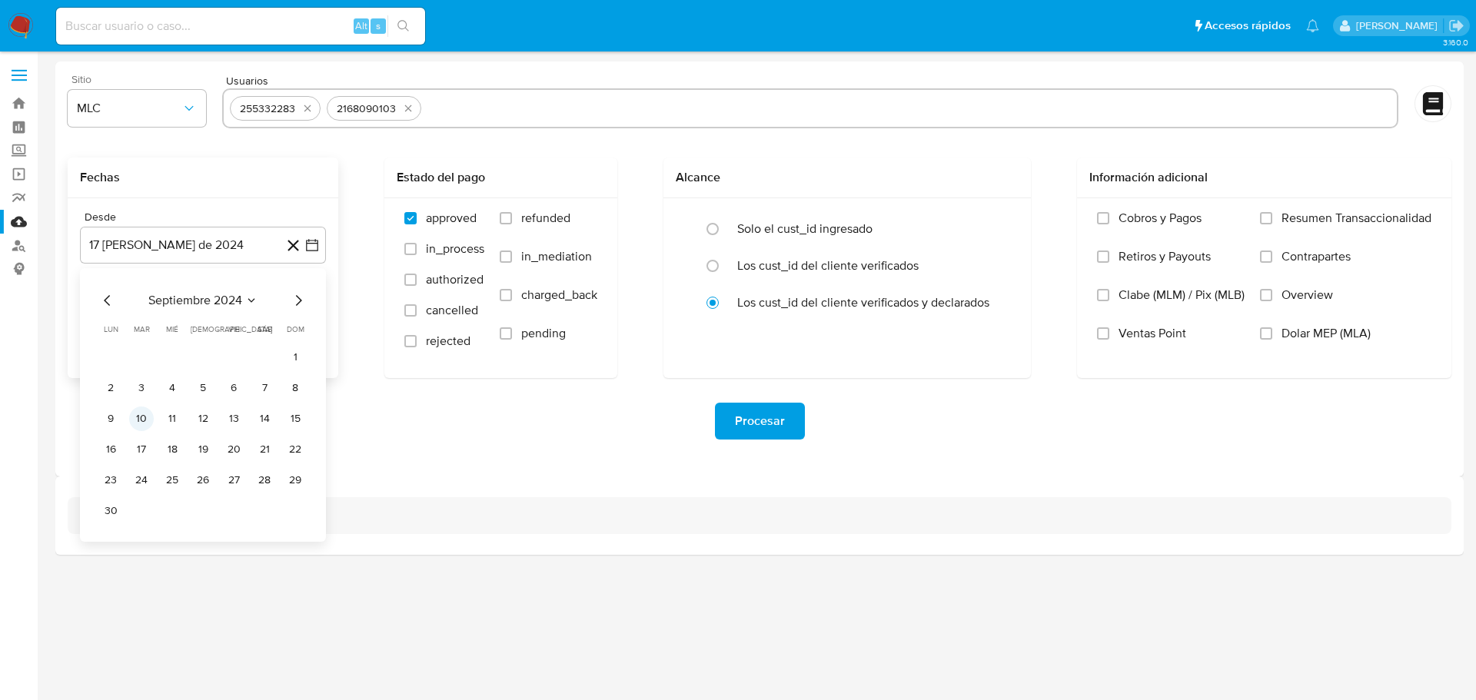
click at [143, 419] on button "10" at bounding box center [141, 419] width 25 height 25
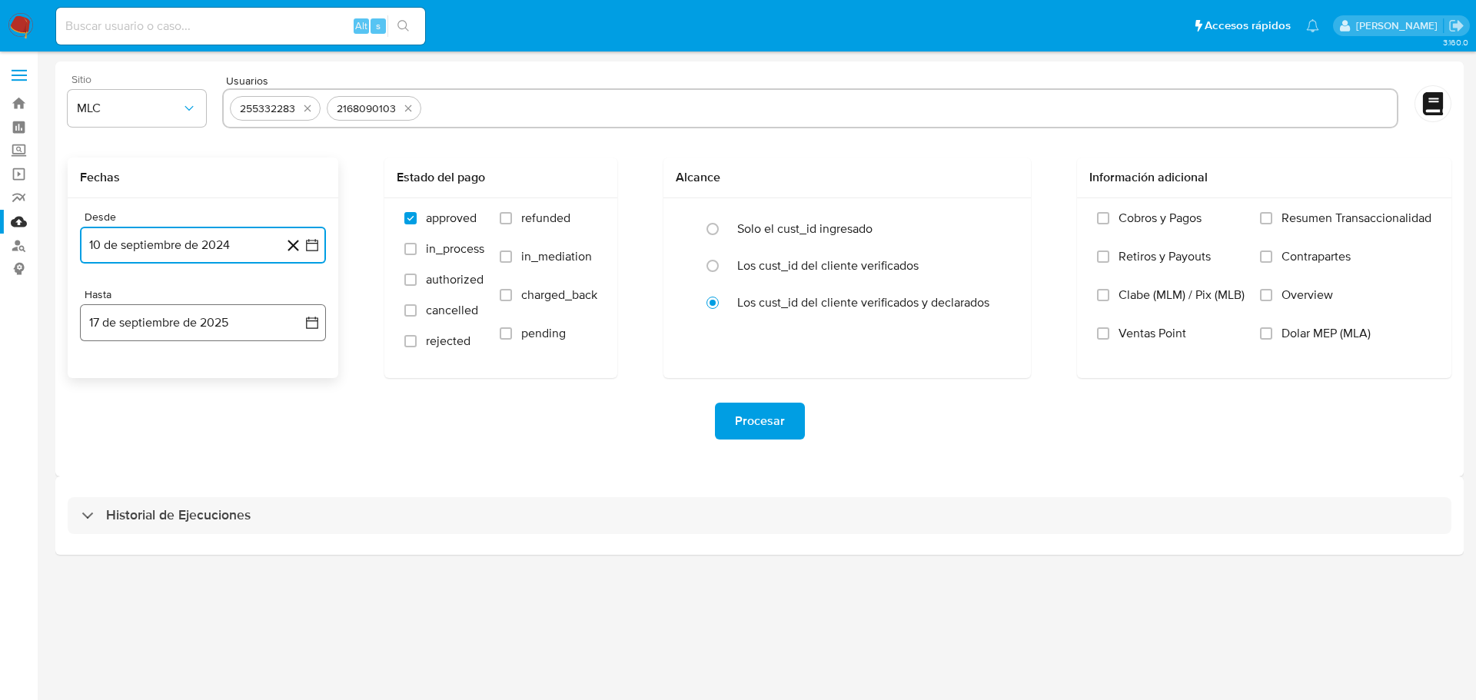
click at [307, 310] on button "17 de septiembre de 2025" at bounding box center [203, 322] width 246 height 37
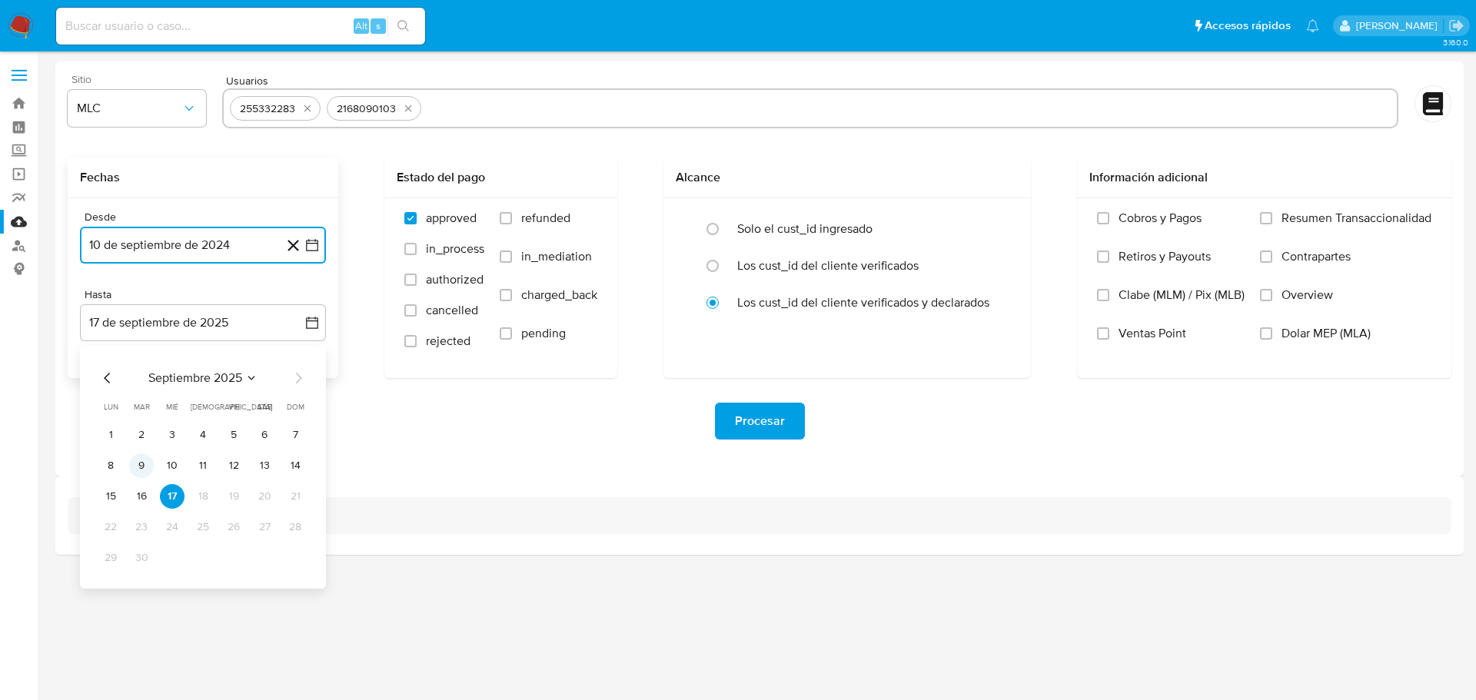
click at [136, 466] on button "9" at bounding box center [141, 465] width 25 height 25
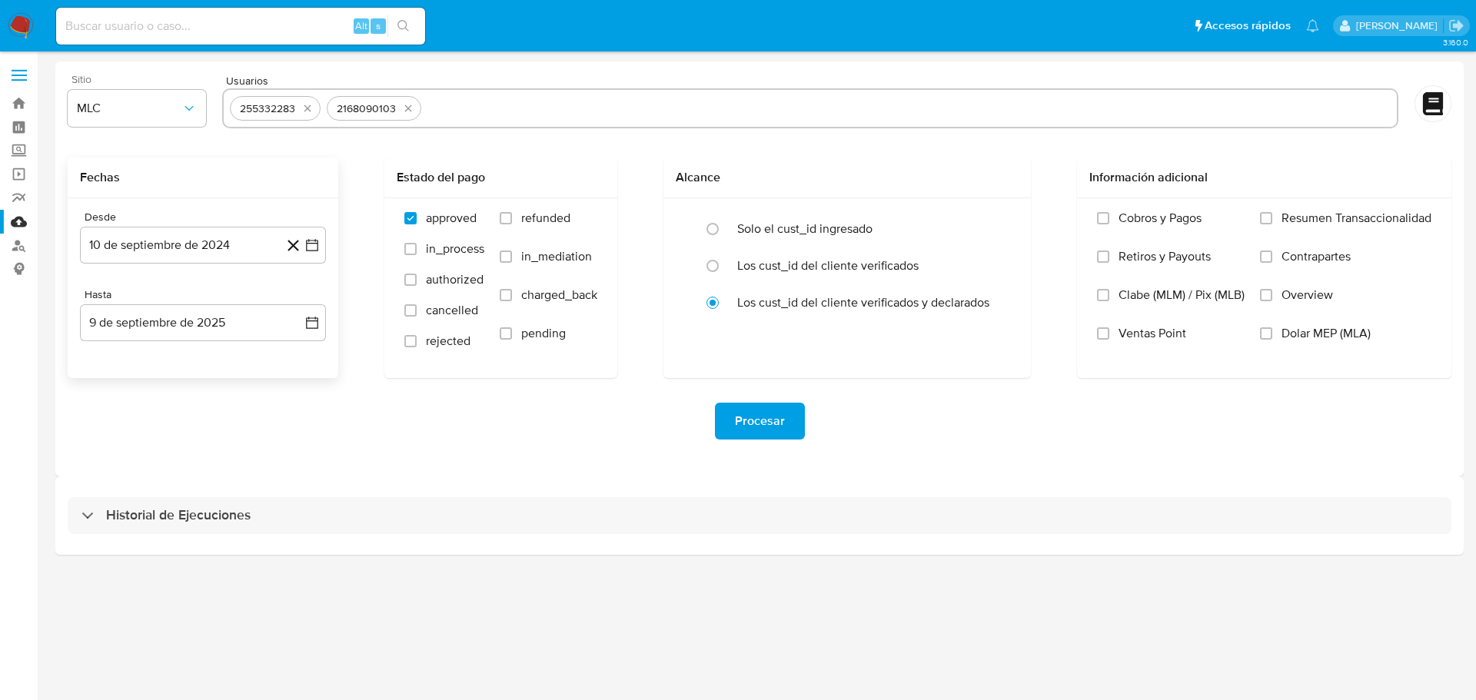
click at [307, 454] on div "Procesar" at bounding box center [759, 421] width 1383 height 86
click at [779, 420] on span "Procesar" at bounding box center [760, 421] width 50 height 34
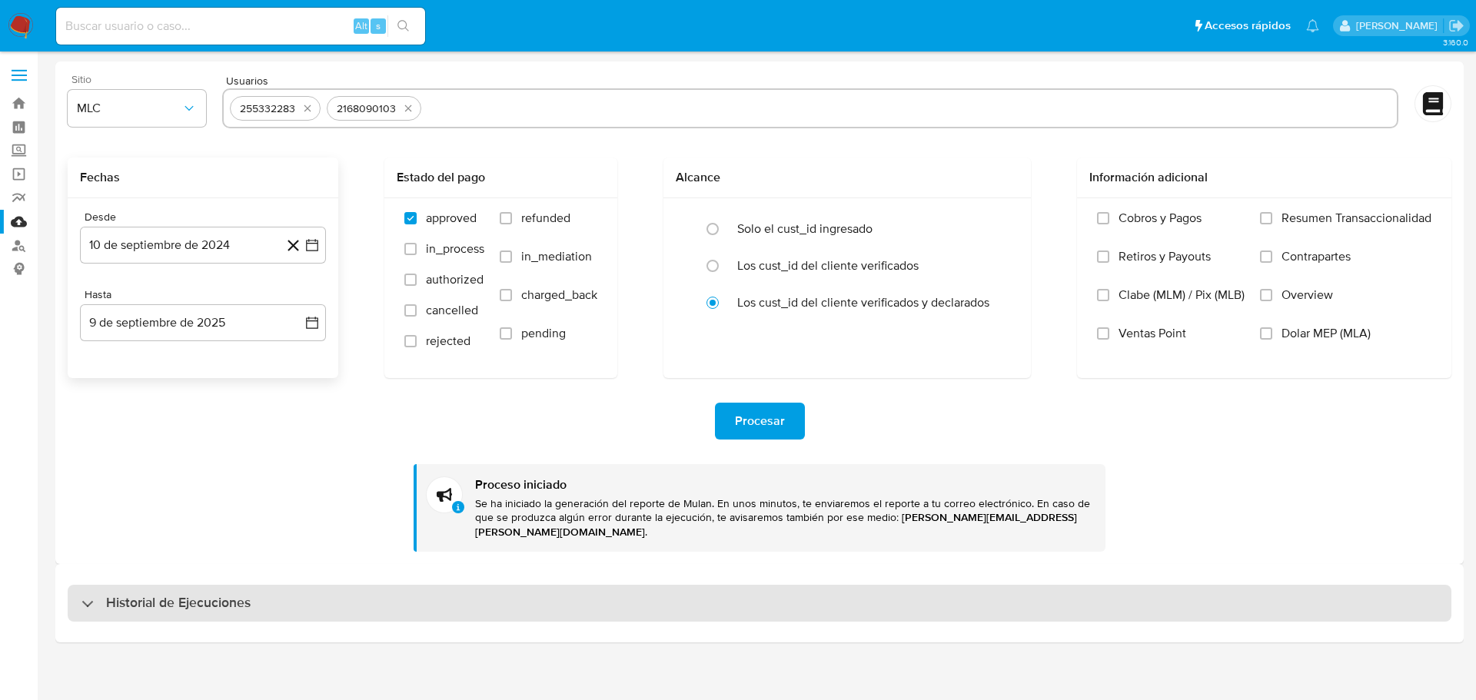
click at [215, 594] on h3 "Historial de Ejecuciones" at bounding box center [178, 603] width 144 height 18
select select "10"
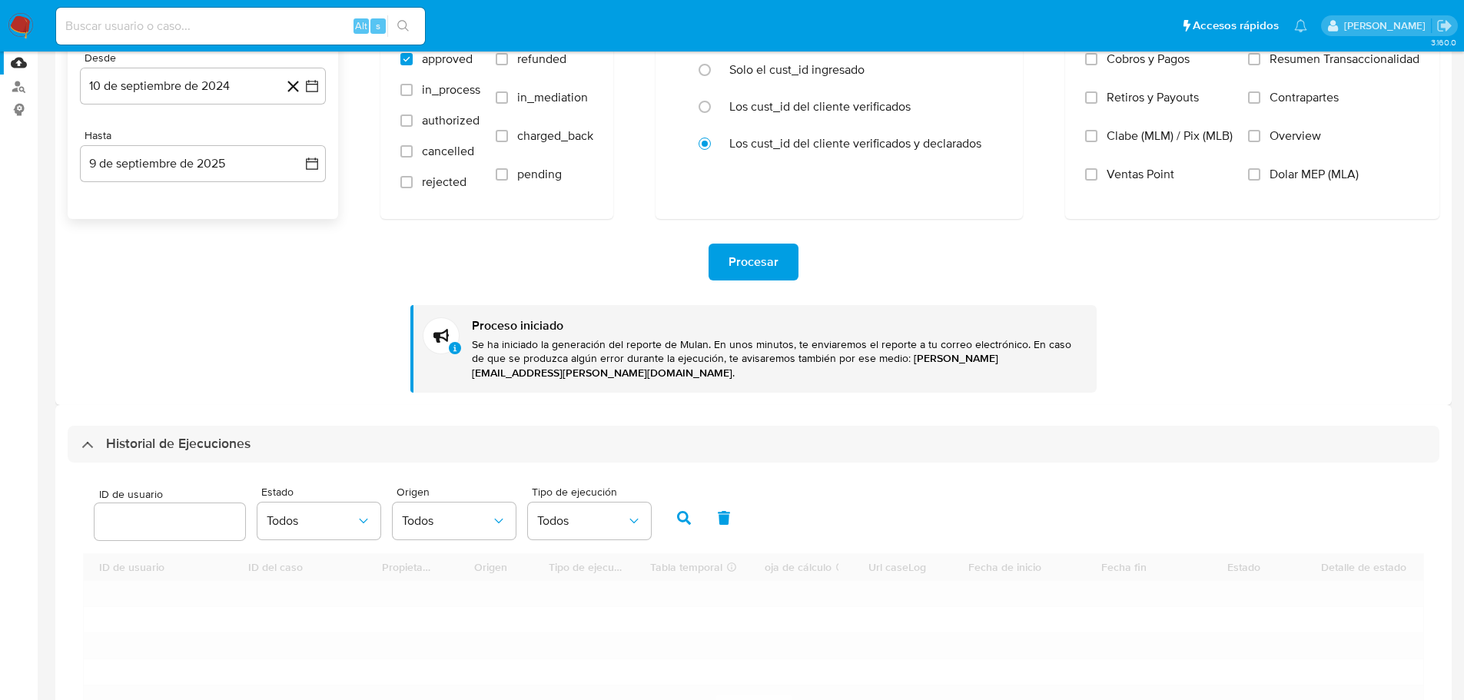
scroll to position [384, 0]
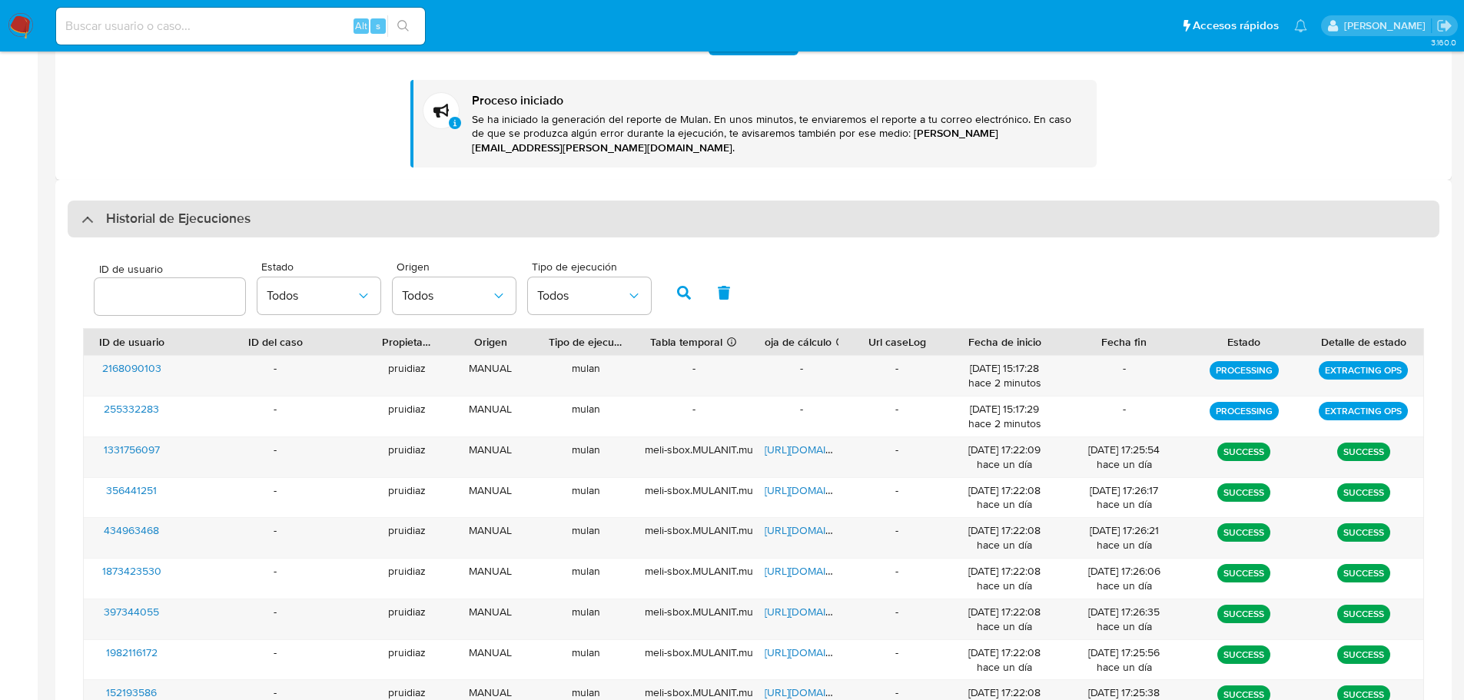
click at [213, 210] on h3 "Historial de Ejecuciones" at bounding box center [178, 219] width 144 height 18
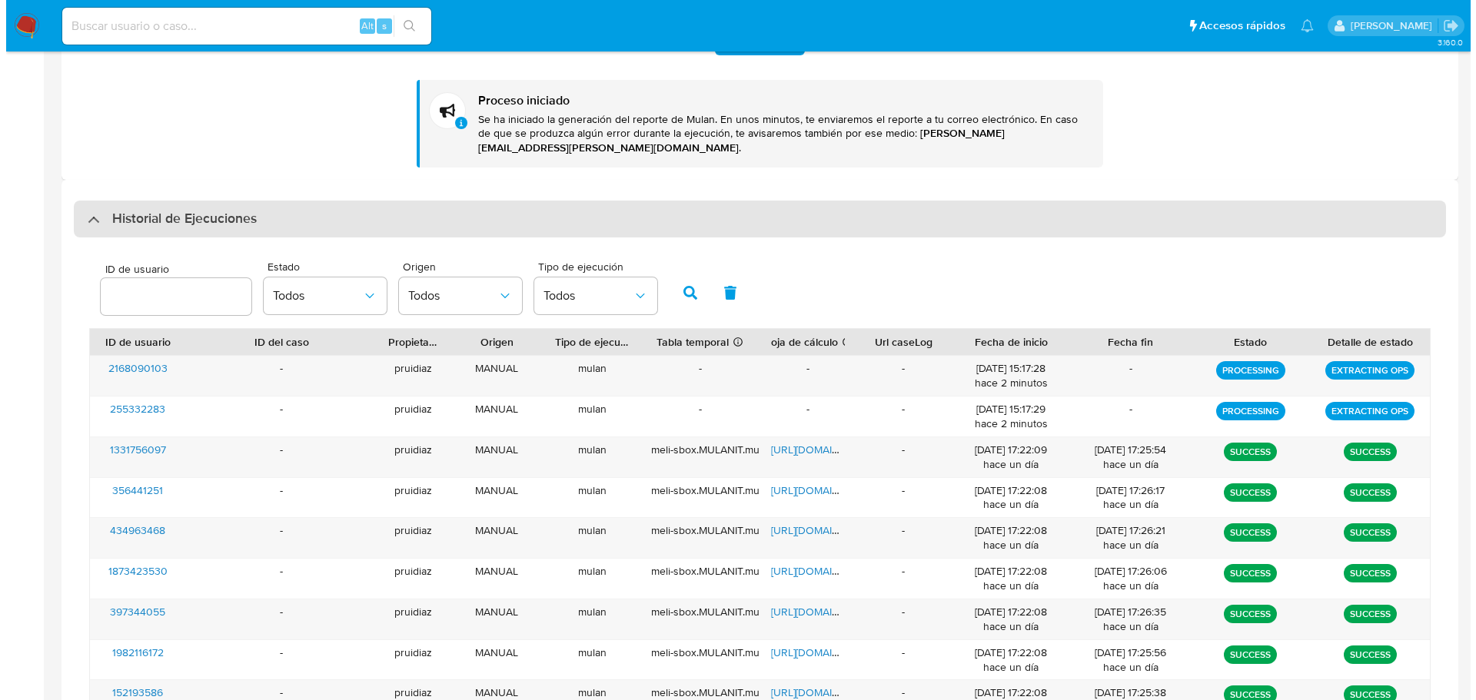
scroll to position [0, 0]
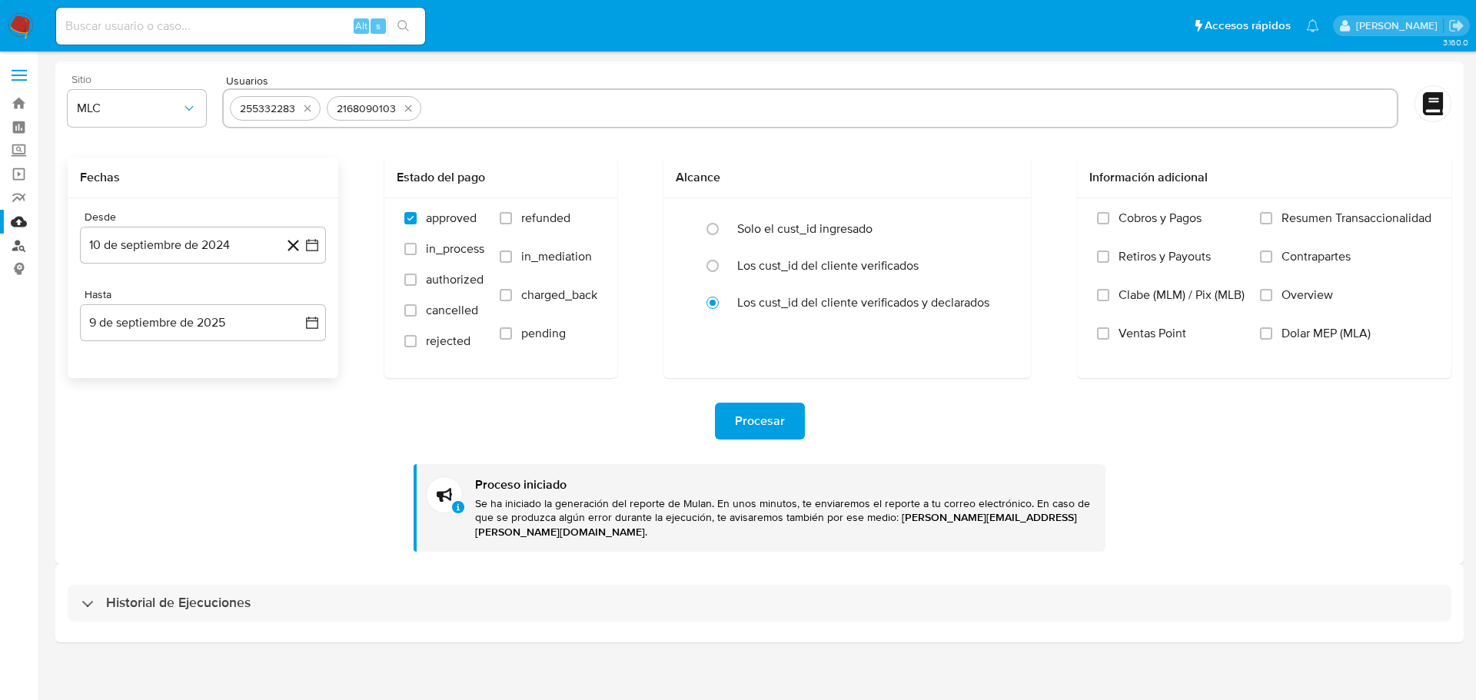
click at [21, 244] on link "Buscador de personas" at bounding box center [91, 246] width 183 height 24
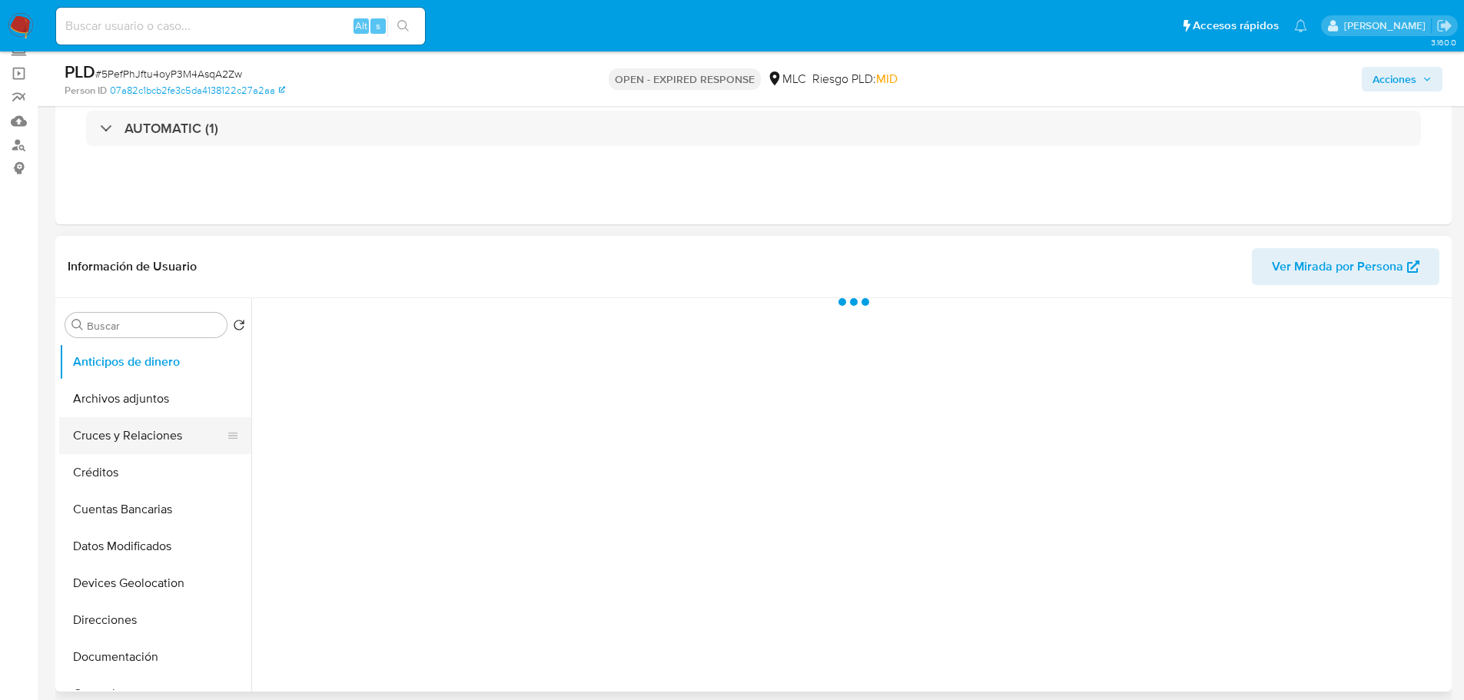
select select "10"
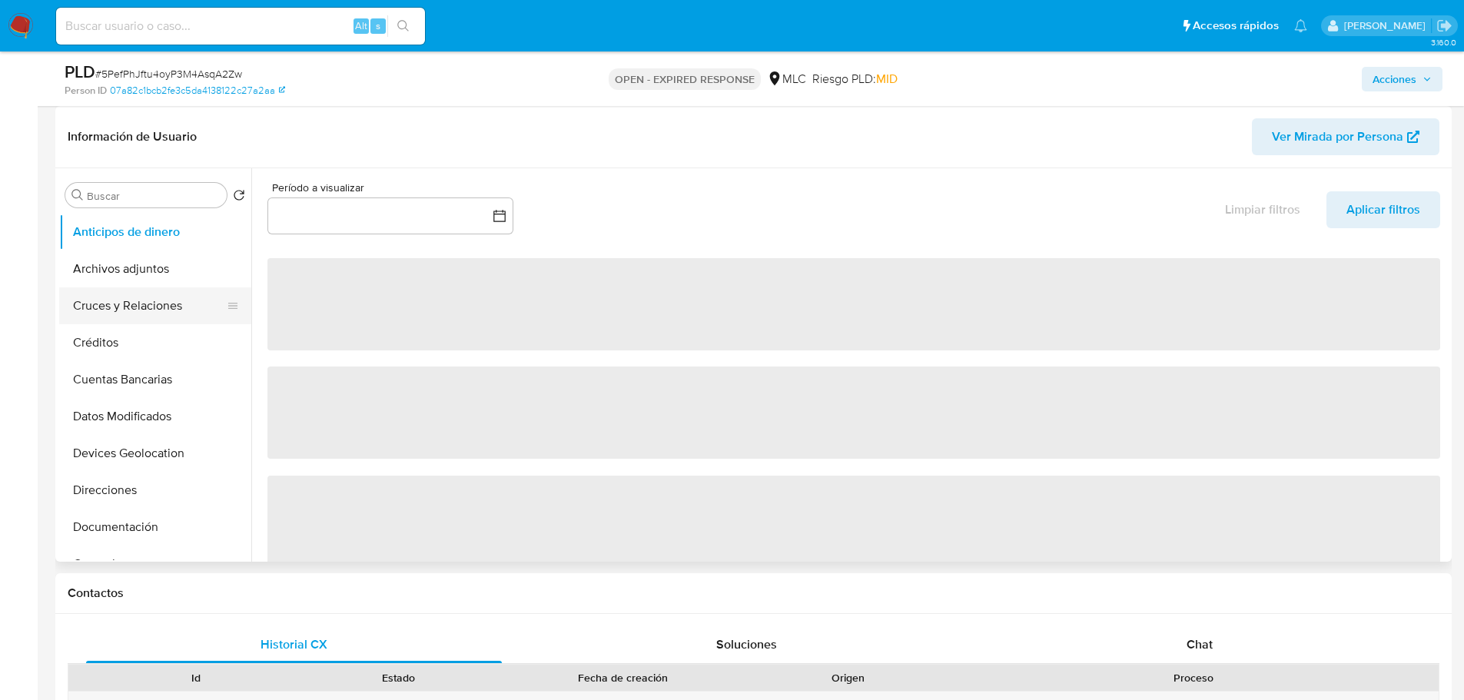
click at [130, 308] on button "Cruces y Relaciones" at bounding box center [149, 305] width 180 height 37
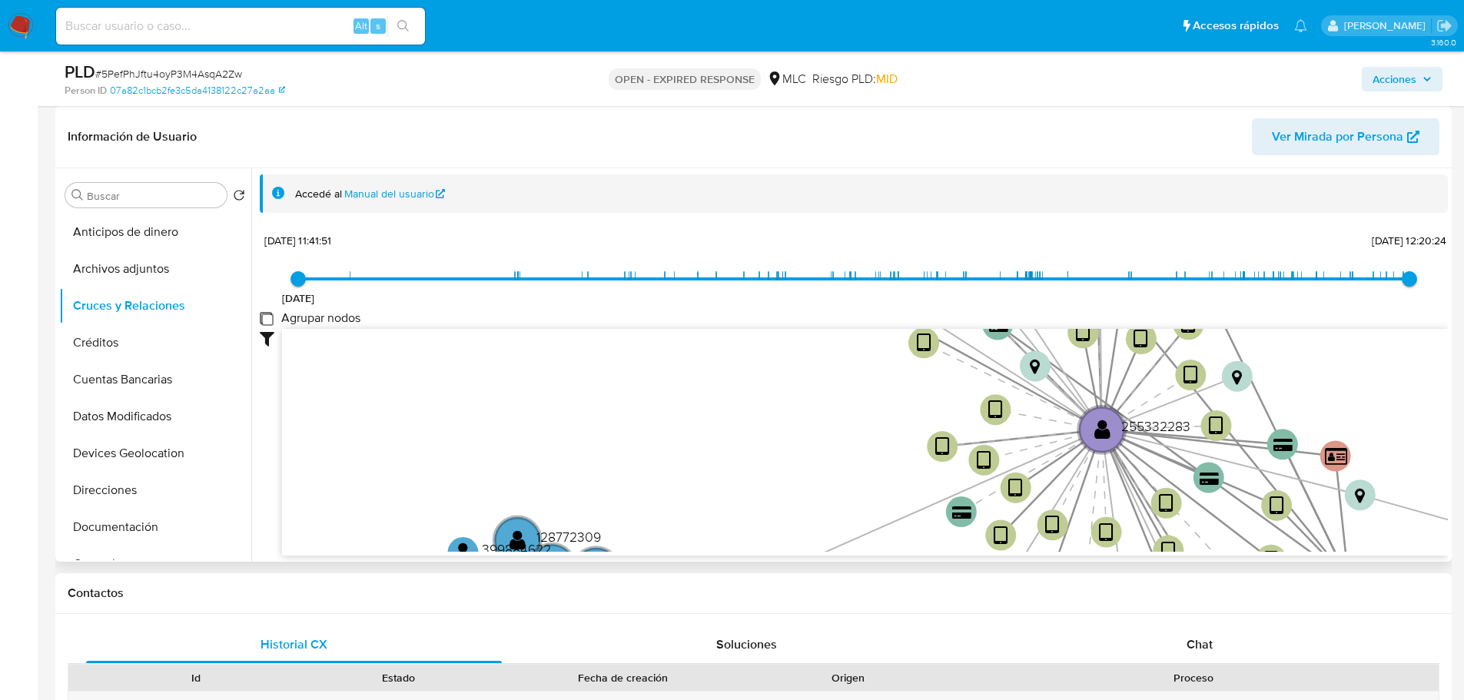
click at [267, 323] on group_nodes "Agrupar nodos" at bounding box center [266, 318] width 12 height 12
checkbox group_nodes "true"
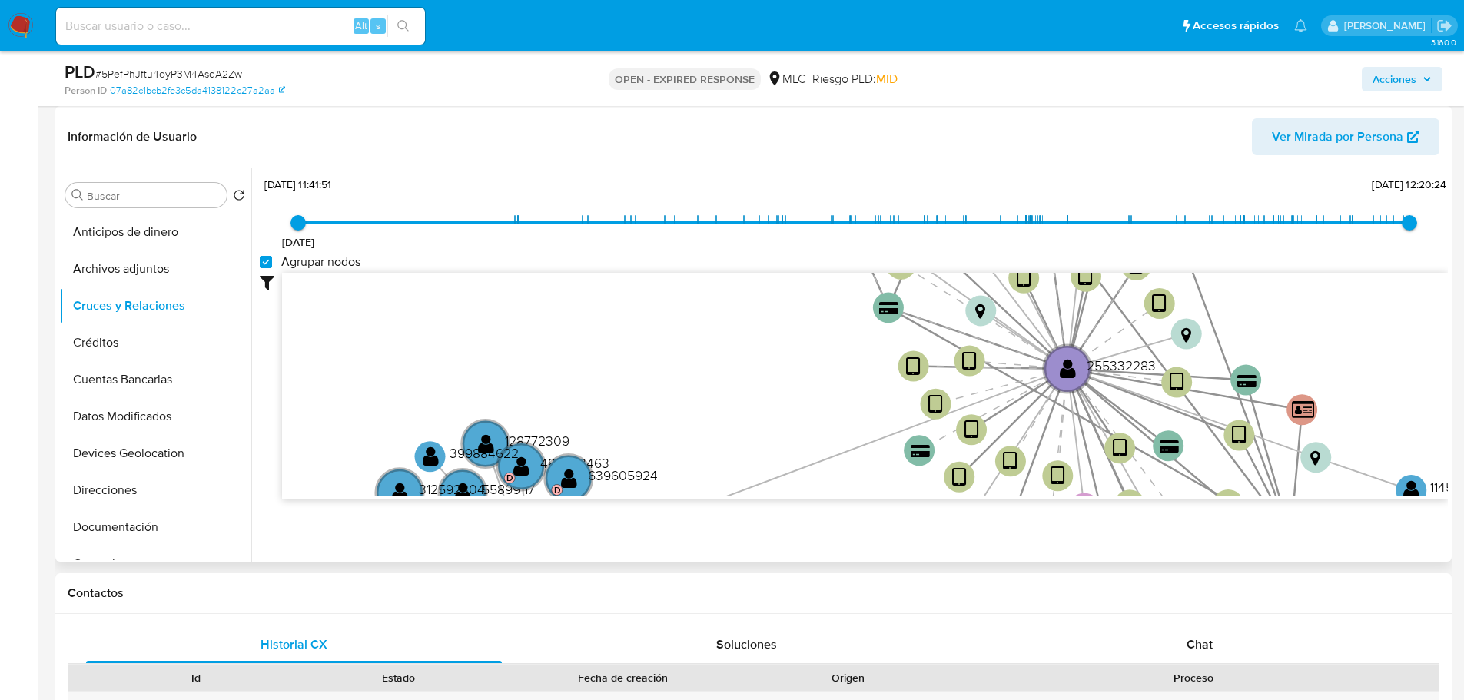
scroll to position [57, 0]
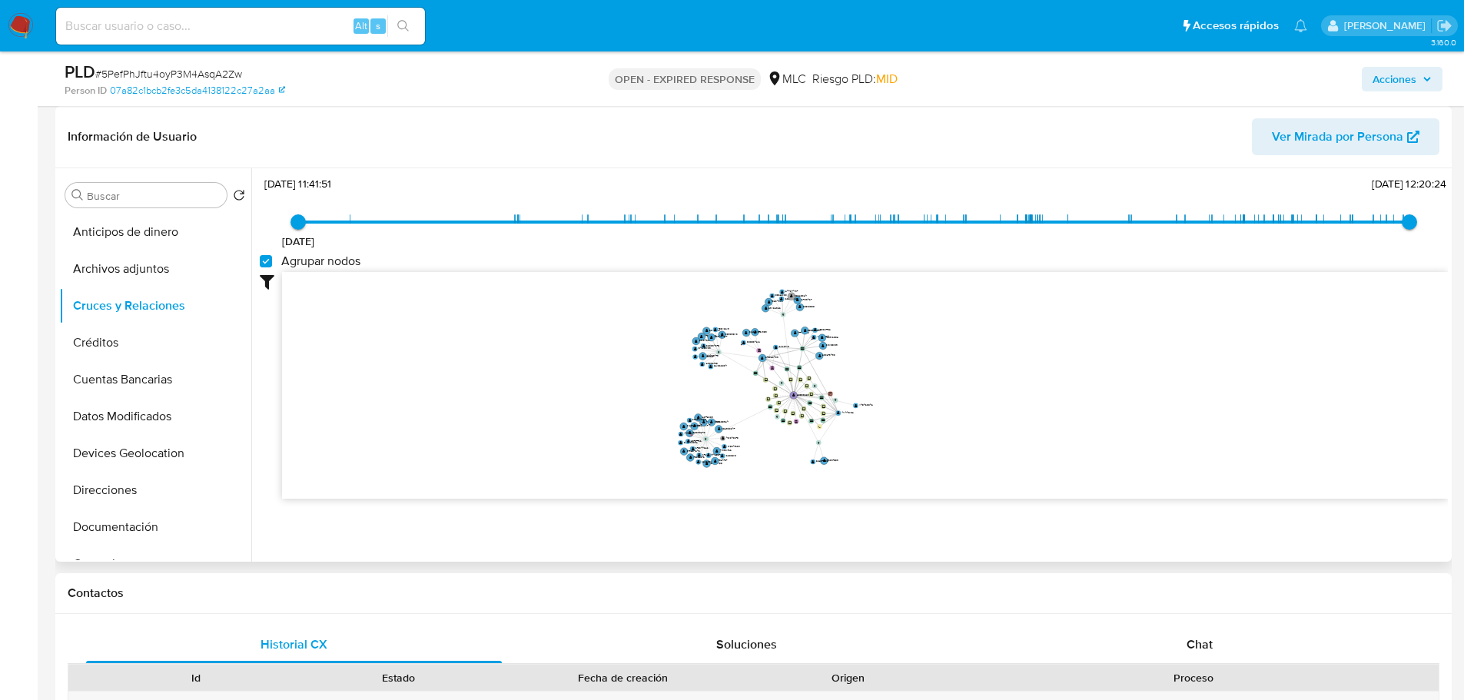
drag, startPoint x: 960, startPoint y: 340, endPoint x: 964, endPoint y: 367, distance: 26.4
click at [964, 367] on icon "device-657f57f6b37d01187df3a476  user-255332283  255332283 device-68a784dc6c4…" at bounding box center [865, 383] width 1166 height 223
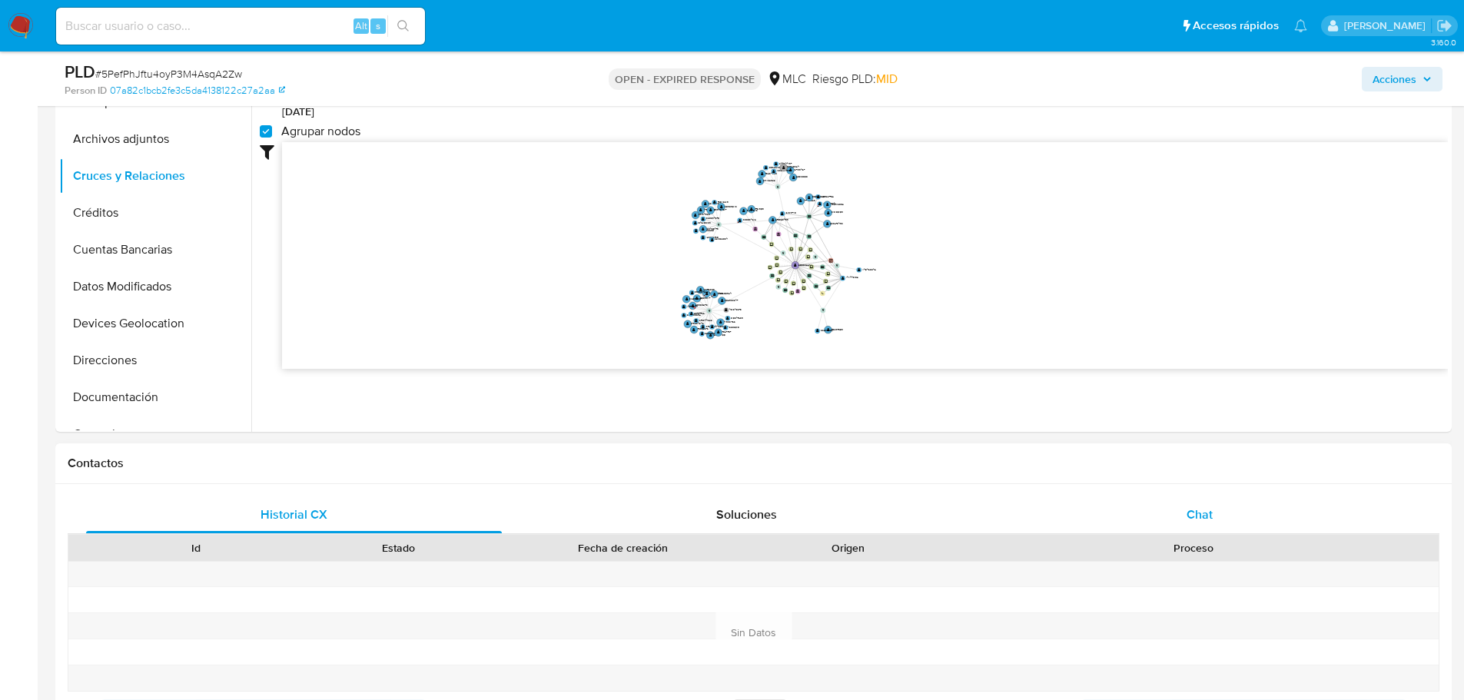
scroll to position [461, 0]
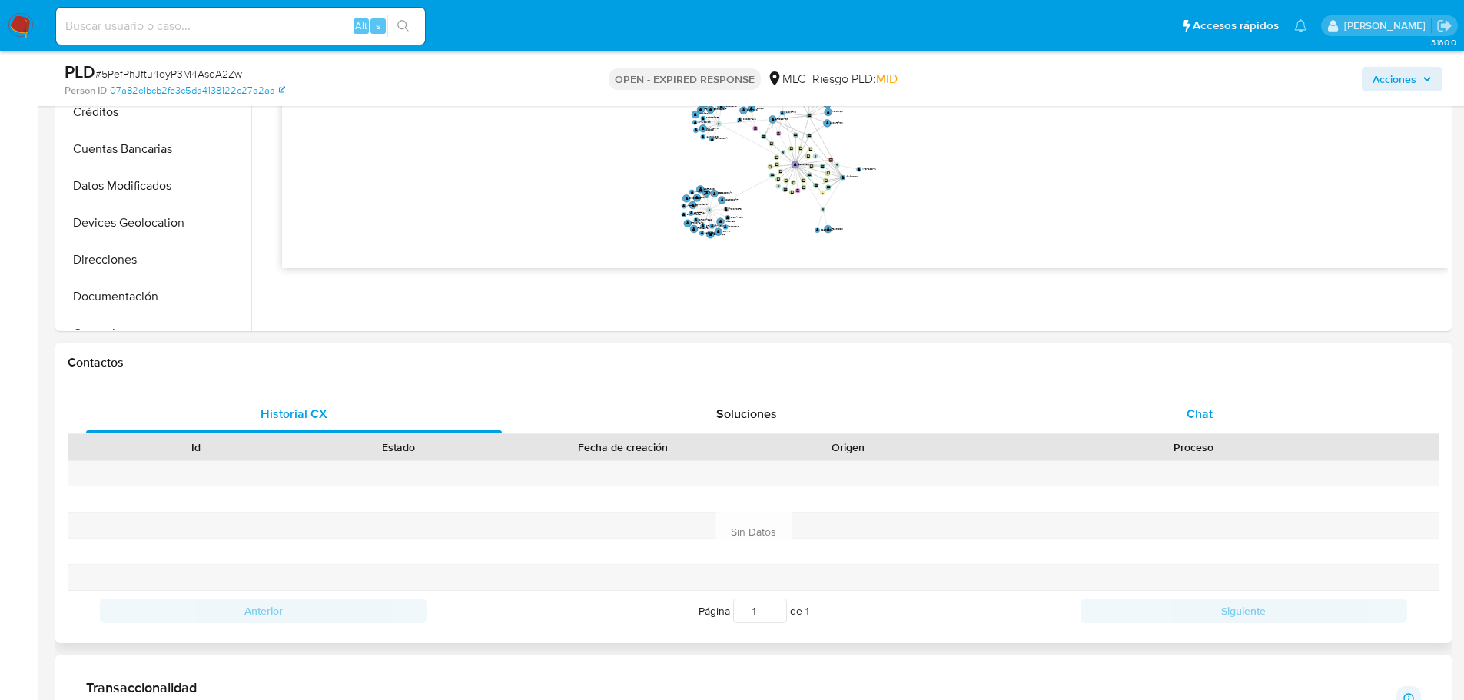
click at [1183, 404] on div "Chat" at bounding box center [1199, 414] width 416 height 37
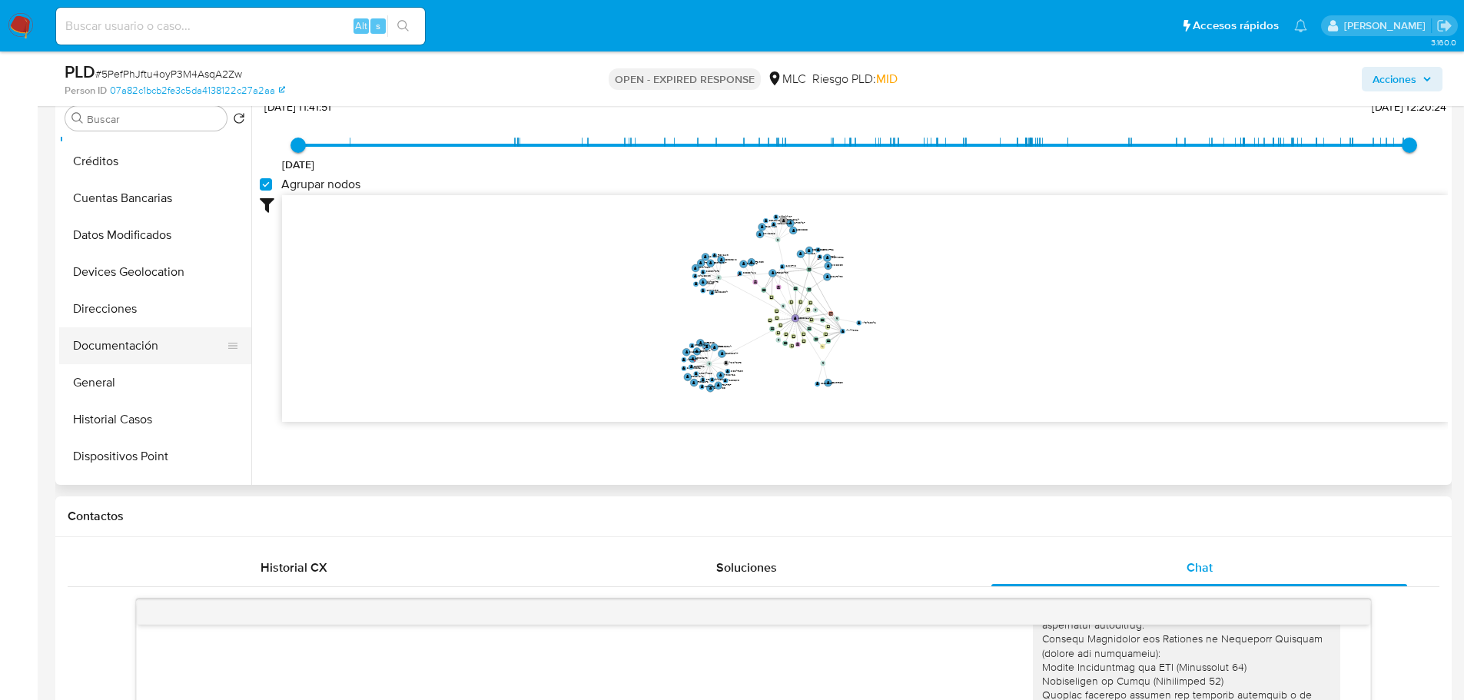
scroll to position [154, 0]
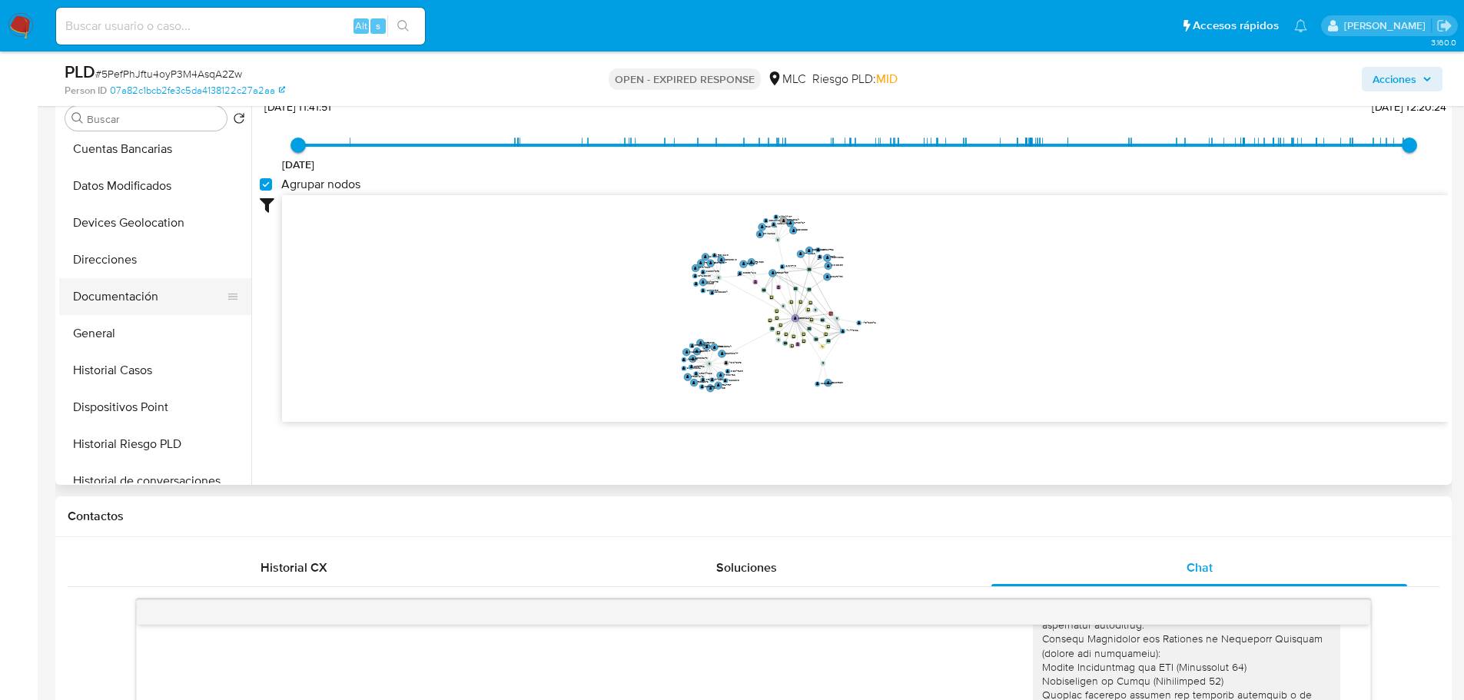
click at [112, 284] on button "Documentación" at bounding box center [149, 296] width 180 height 37
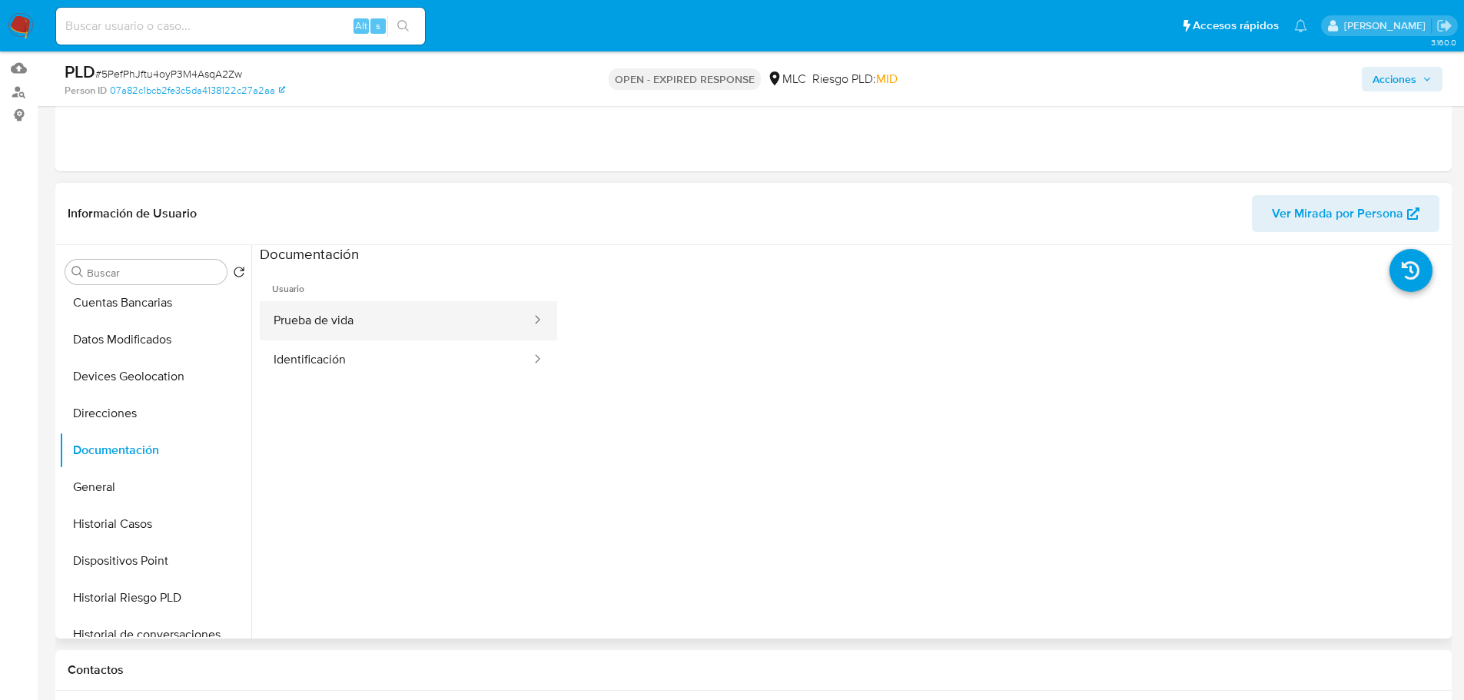
click at [385, 330] on button "Prueba de vida" at bounding box center [396, 320] width 273 height 39
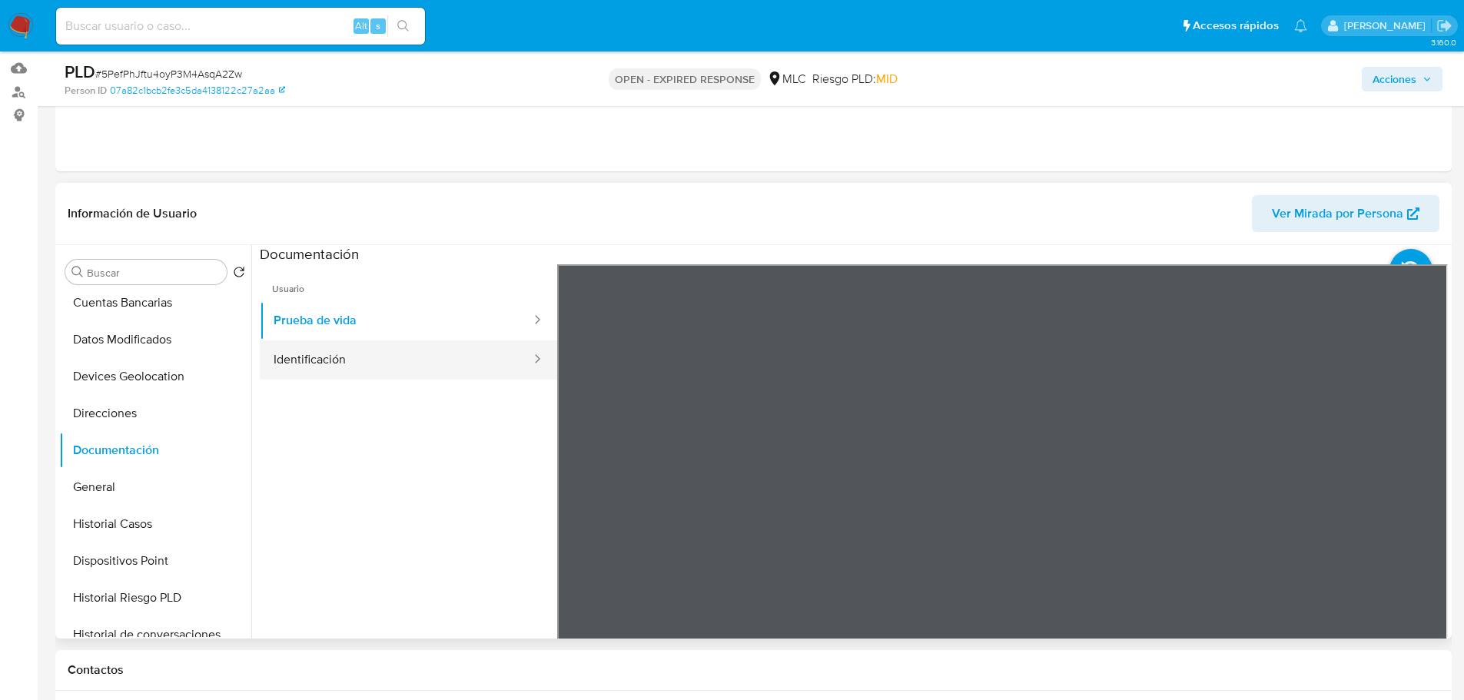
drag, startPoint x: 409, startPoint y: 364, endPoint x: 426, endPoint y: 354, distance: 19.3
click at [410, 360] on button "Identificación" at bounding box center [396, 359] width 273 height 39
click at [1413, 519] on icon at bounding box center [1428, 514] width 31 height 31
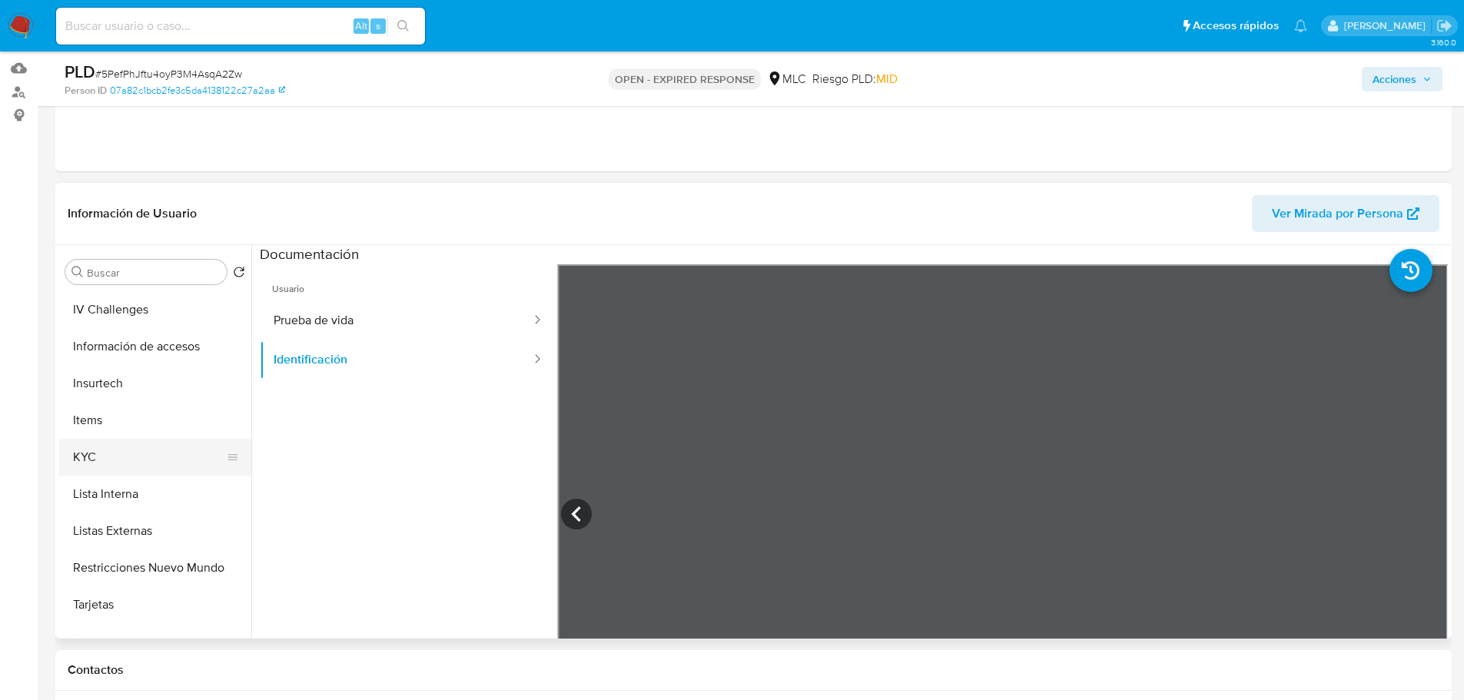
scroll to position [538, 0]
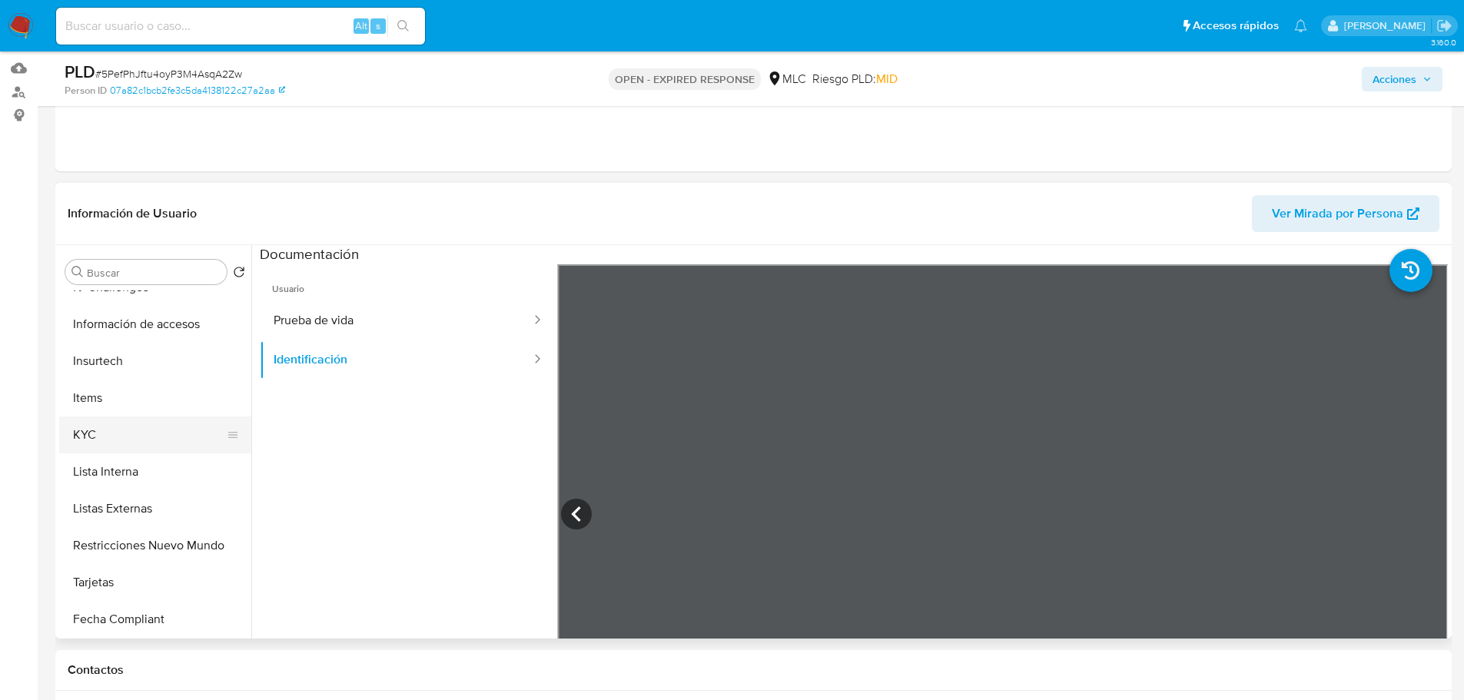
click at [98, 418] on button "KYC" at bounding box center [149, 435] width 180 height 37
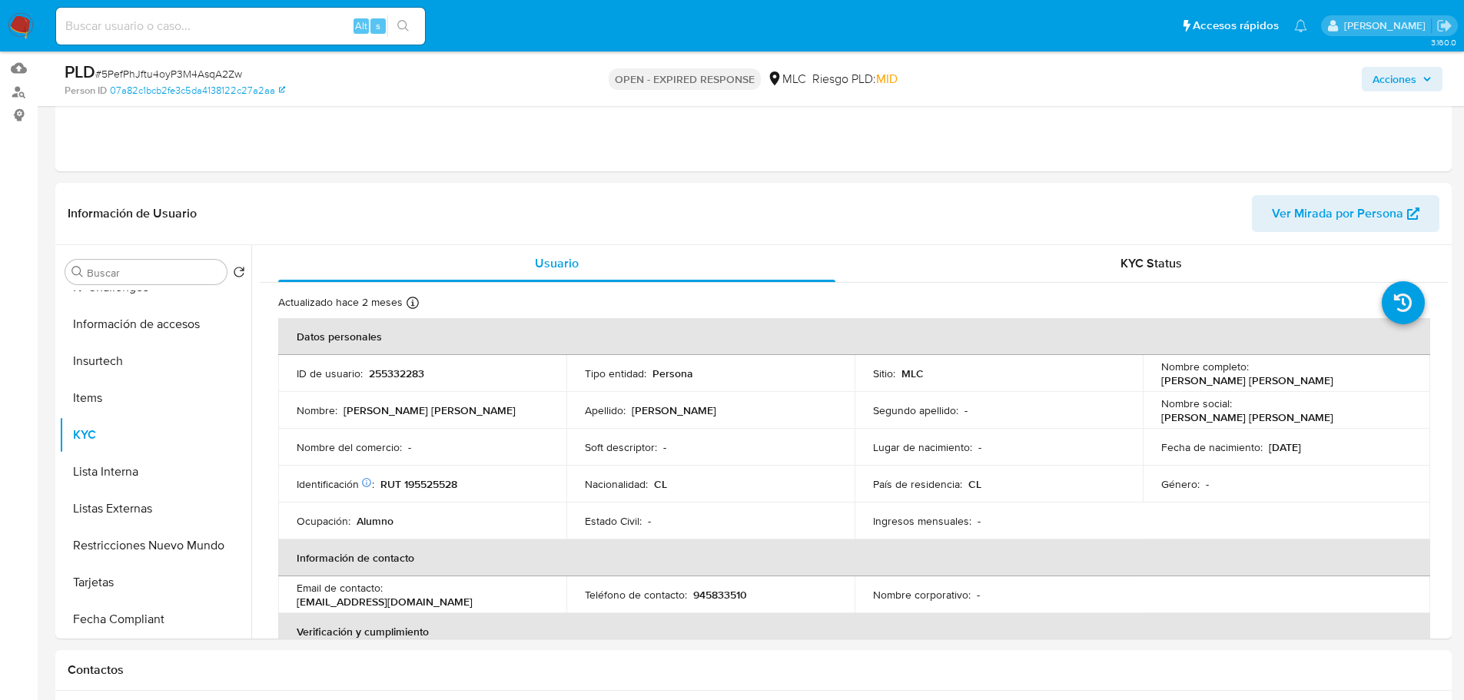
drag, startPoint x: 1353, startPoint y: 388, endPoint x: 1154, endPoint y: 382, distance: 199.9
click at [1154, 382] on td "Nombre completo : [PERSON_NAME] [PERSON_NAME]" at bounding box center [1287, 373] width 288 height 37
copy p "[PERSON_NAME] [PERSON_NAME]"
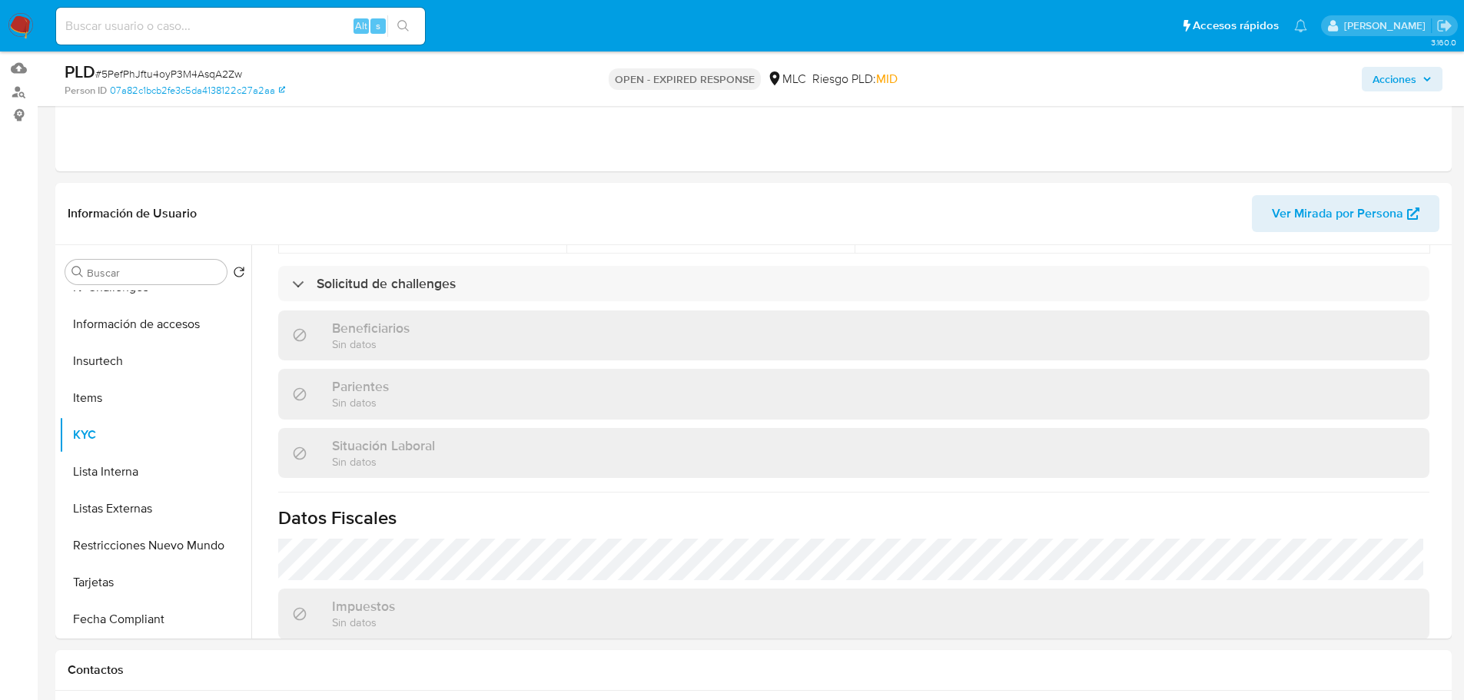
scroll to position [832, 0]
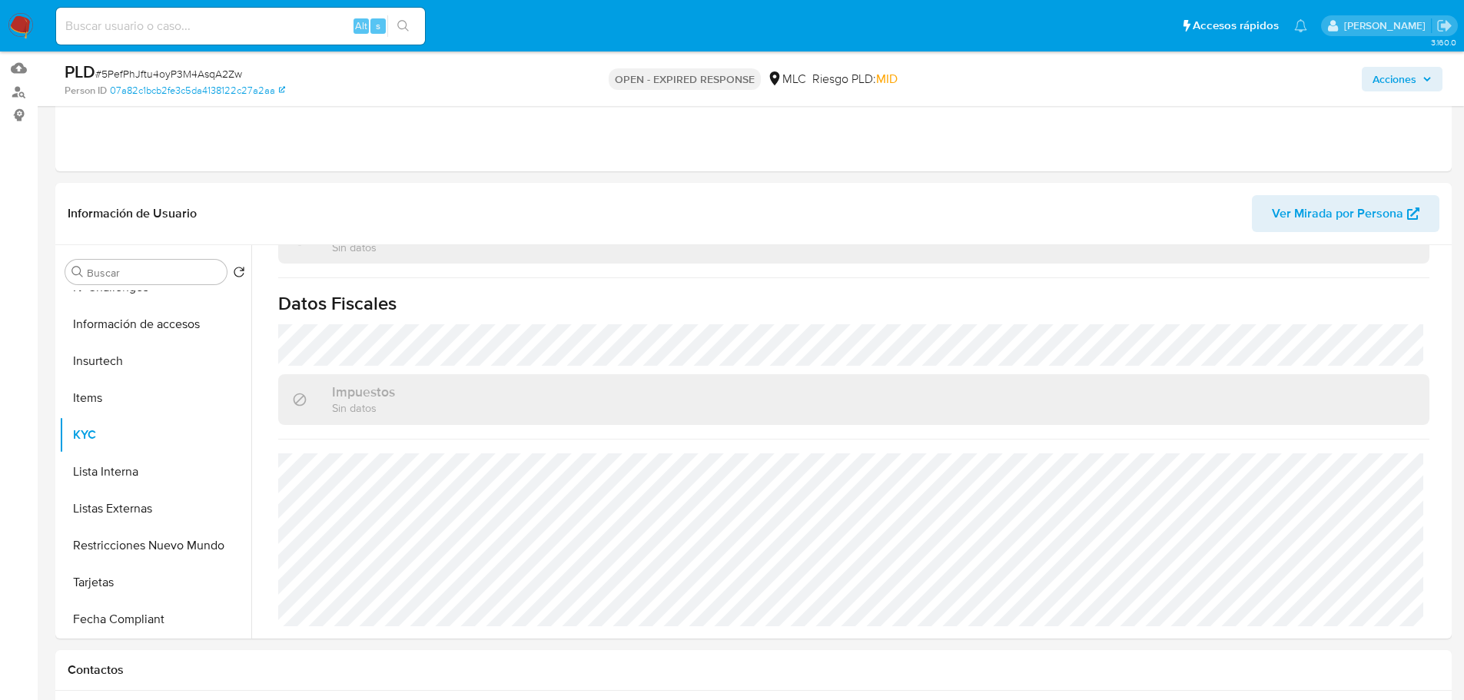
click at [158, 73] on span "# 5PefPhJftu4oyP3M4AsqA2Zw" at bounding box center [168, 73] width 147 height 15
copy span "5PefPhJftu4oyP3M4AsqA2Zw"
click at [739, 422] on div "Impuestos Sin datos" at bounding box center [853, 399] width 1151 height 50
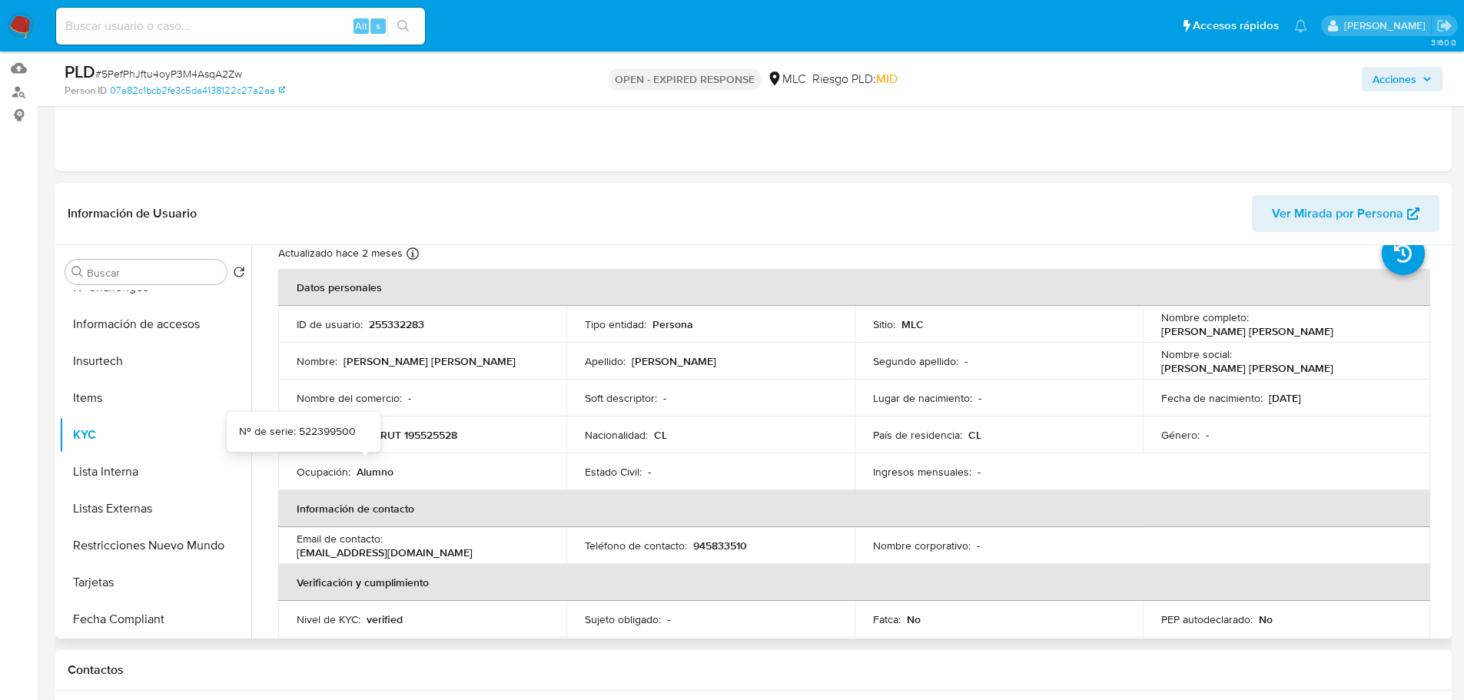
scroll to position [0, 0]
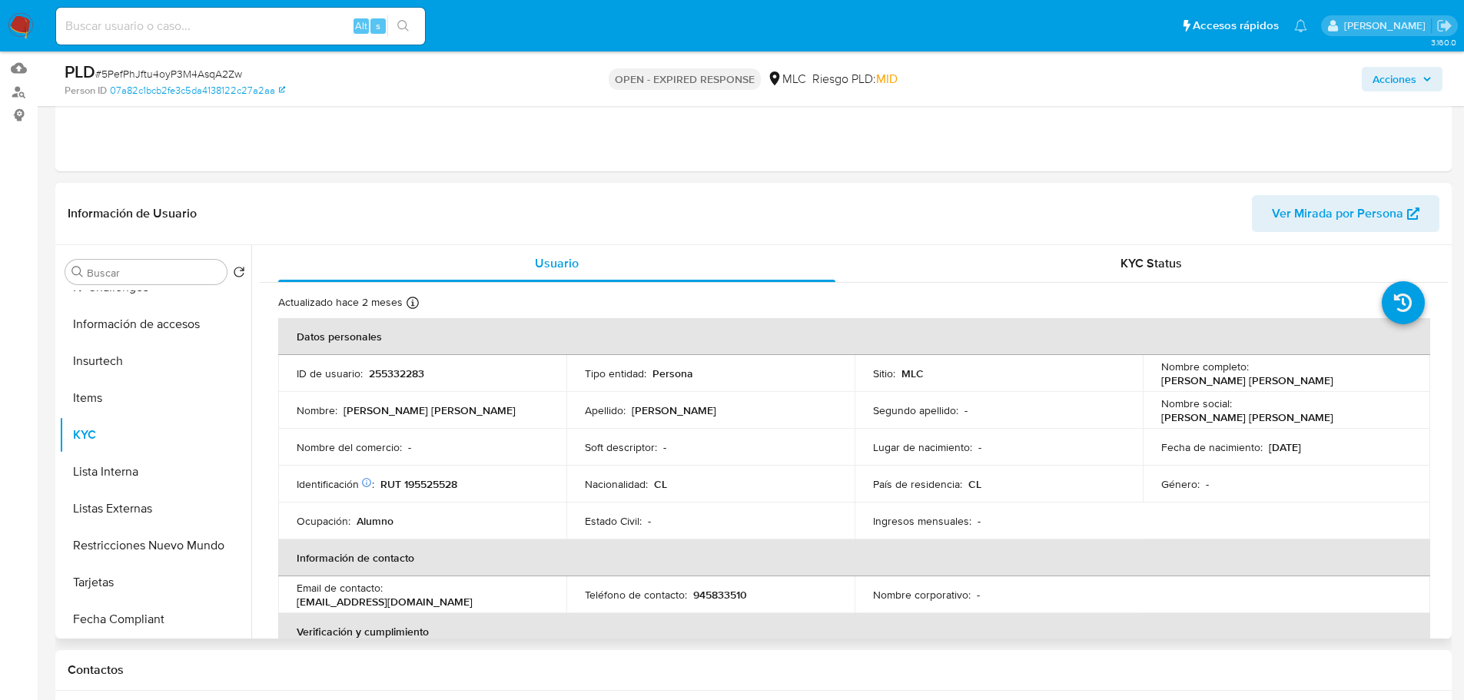
click at [406, 374] on p "255332283" at bounding box center [396, 374] width 55 height 14
copy p "255332283"
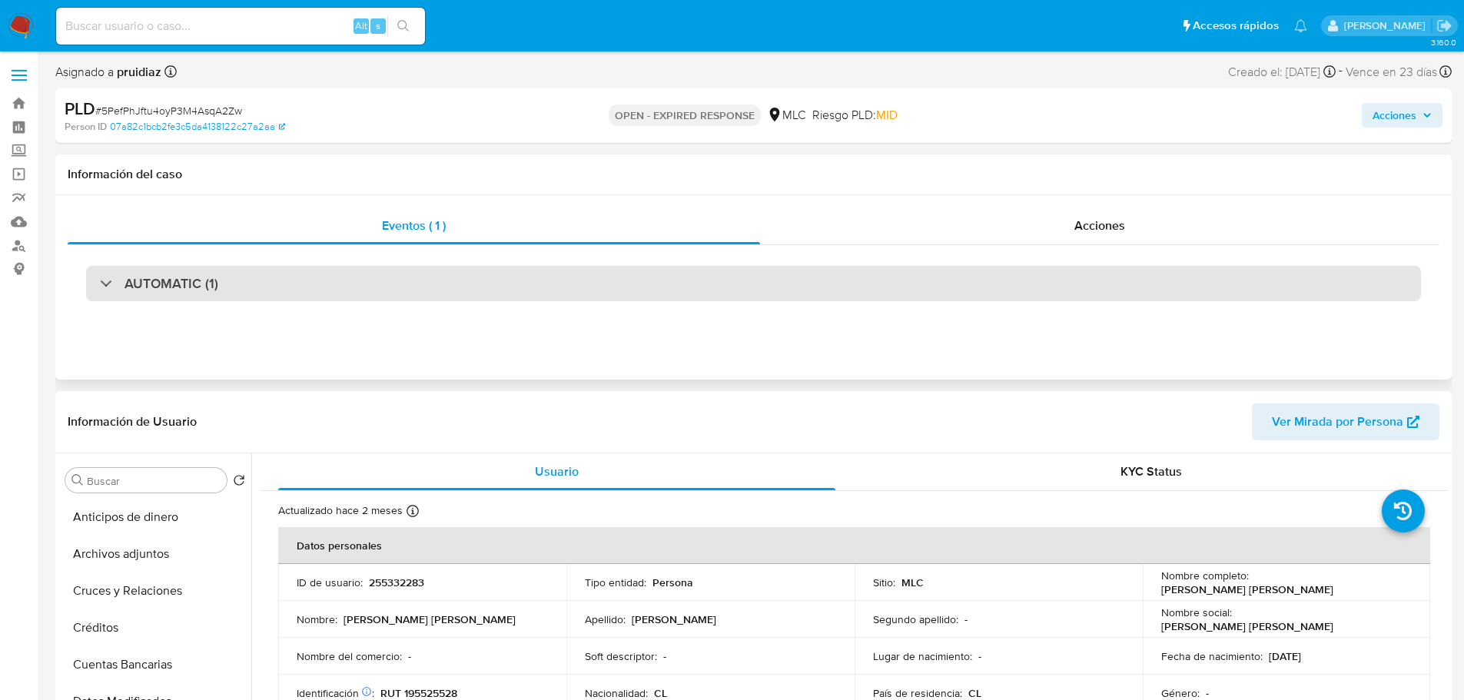
click at [187, 279] on h3 "AUTOMATIC (1)" at bounding box center [172, 283] width 94 height 17
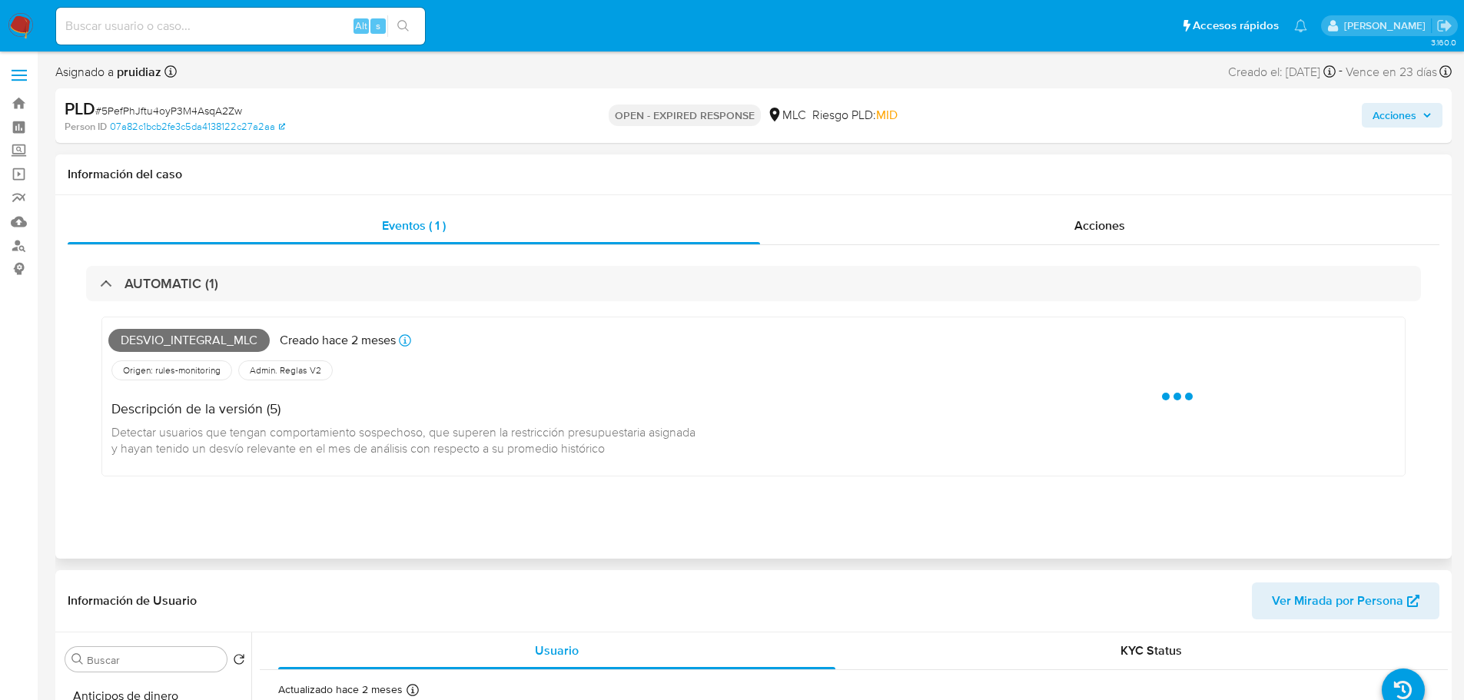
click at [132, 339] on span "Desvio_integral_mlc" at bounding box center [188, 340] width 161 height 23
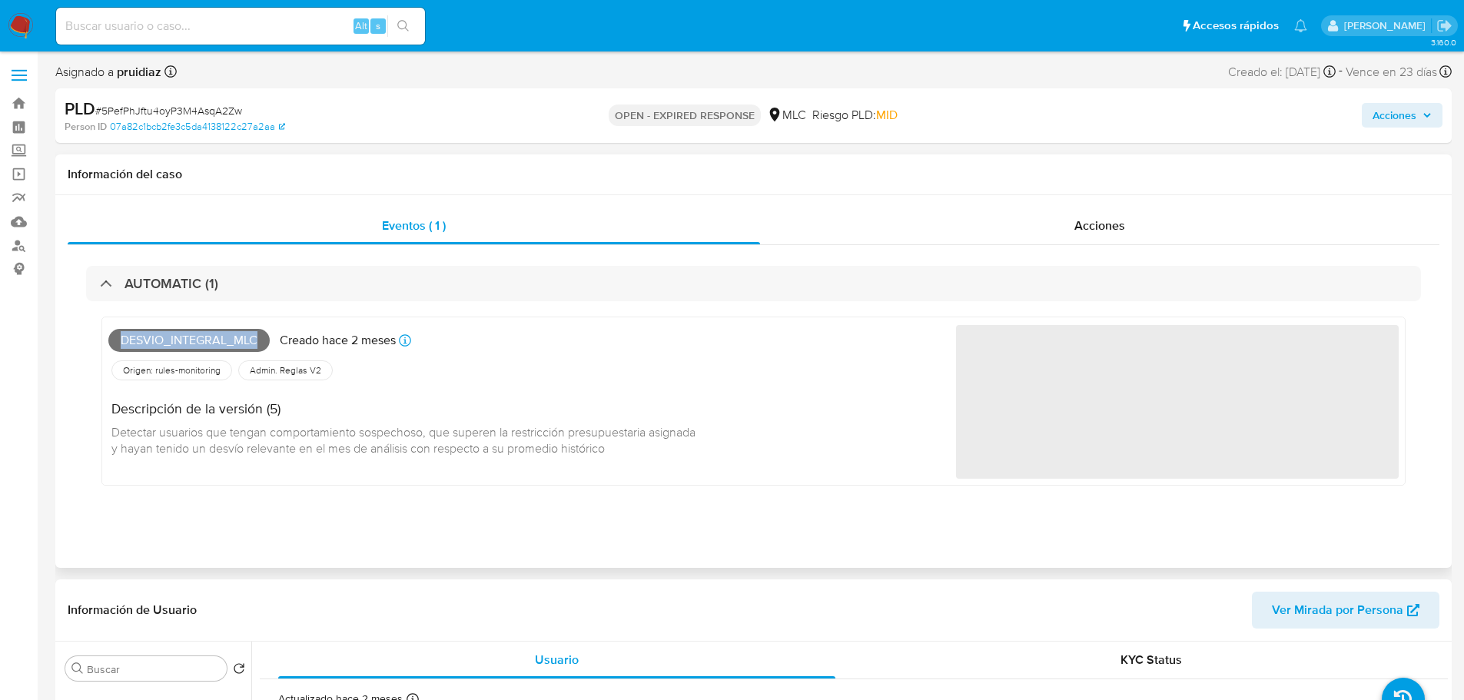
copy span "Desvio_integral_mlc"
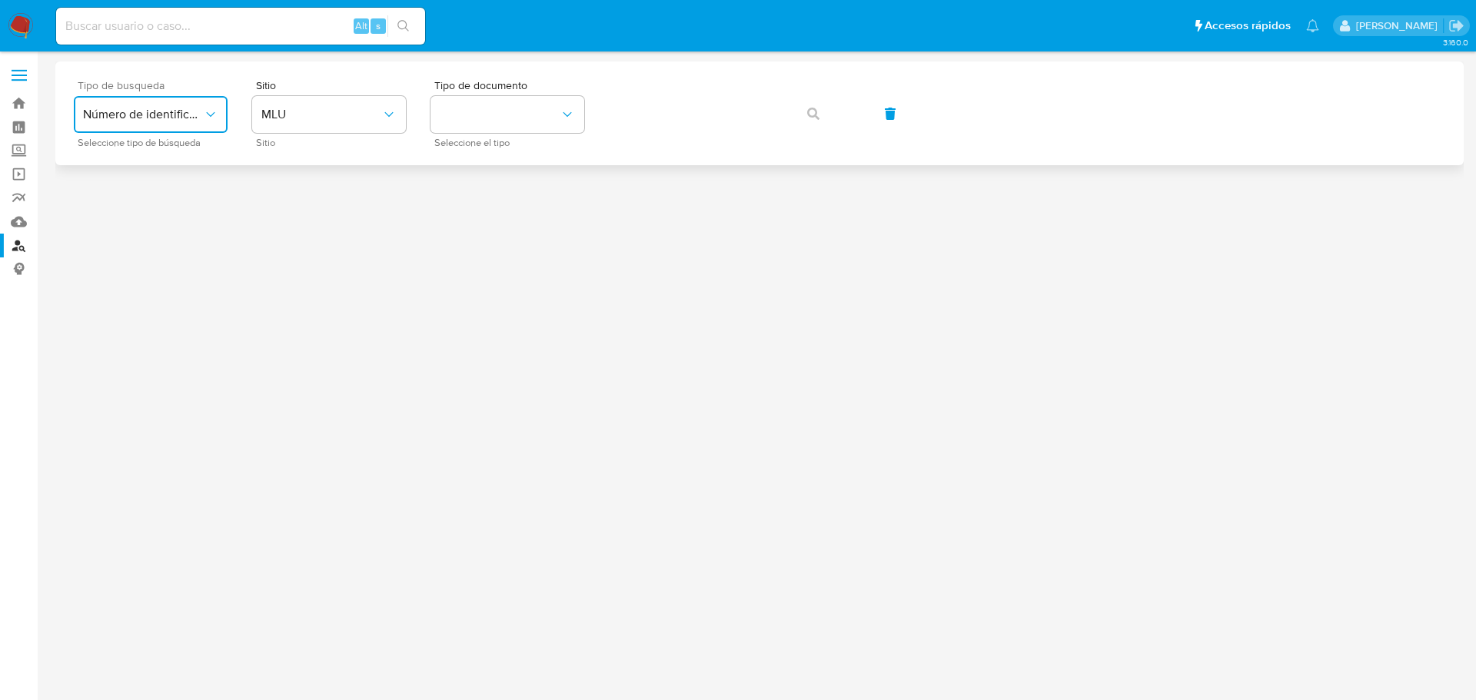
click at [179, 112] on span "Número de identificación" at bounding box center [143, 114] width 120 height 15
click at [154, 160] on span "Número de identificación" at bounding box center [146, 163] width 126 height 31
click at [329, 122] on button "site_id" at bounding box center [329, 114] width 154 height 37
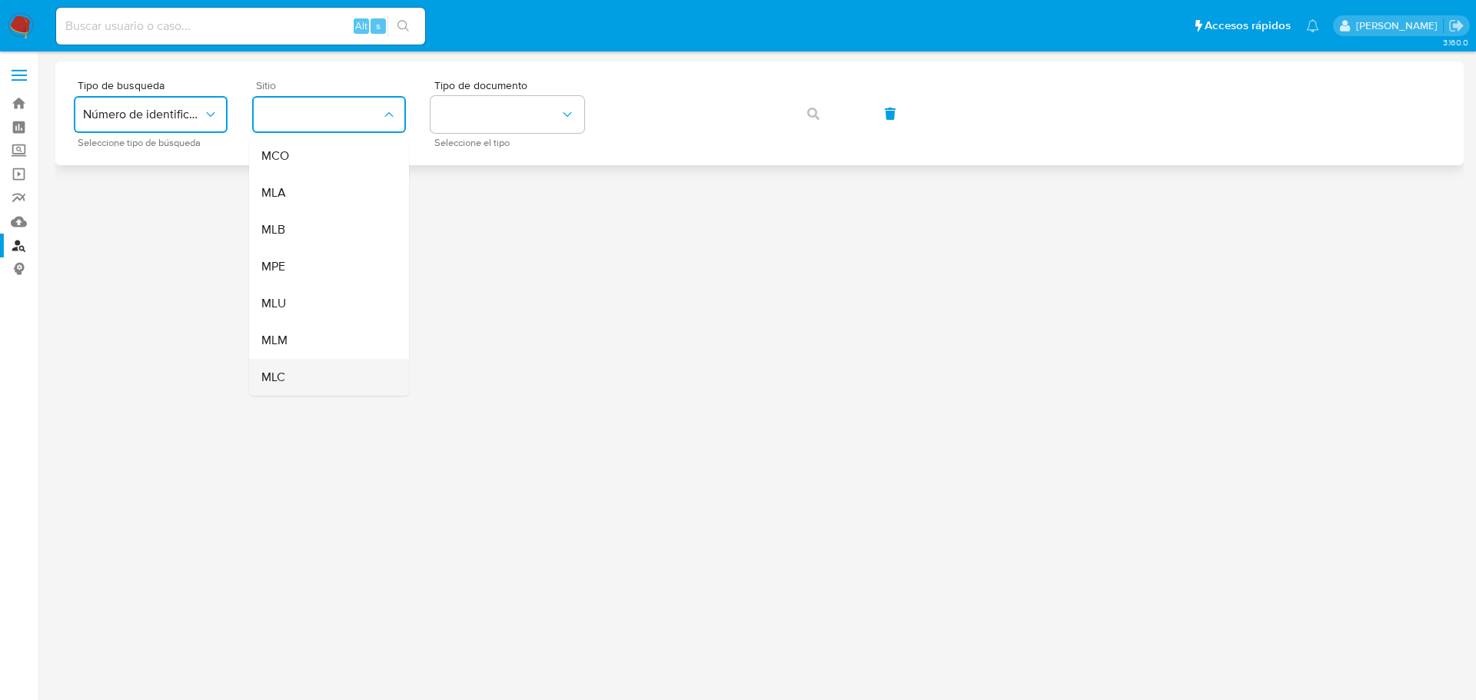
click at [286, 371] on div "MLC" at bounding box center [324, 377] width 126 height 37
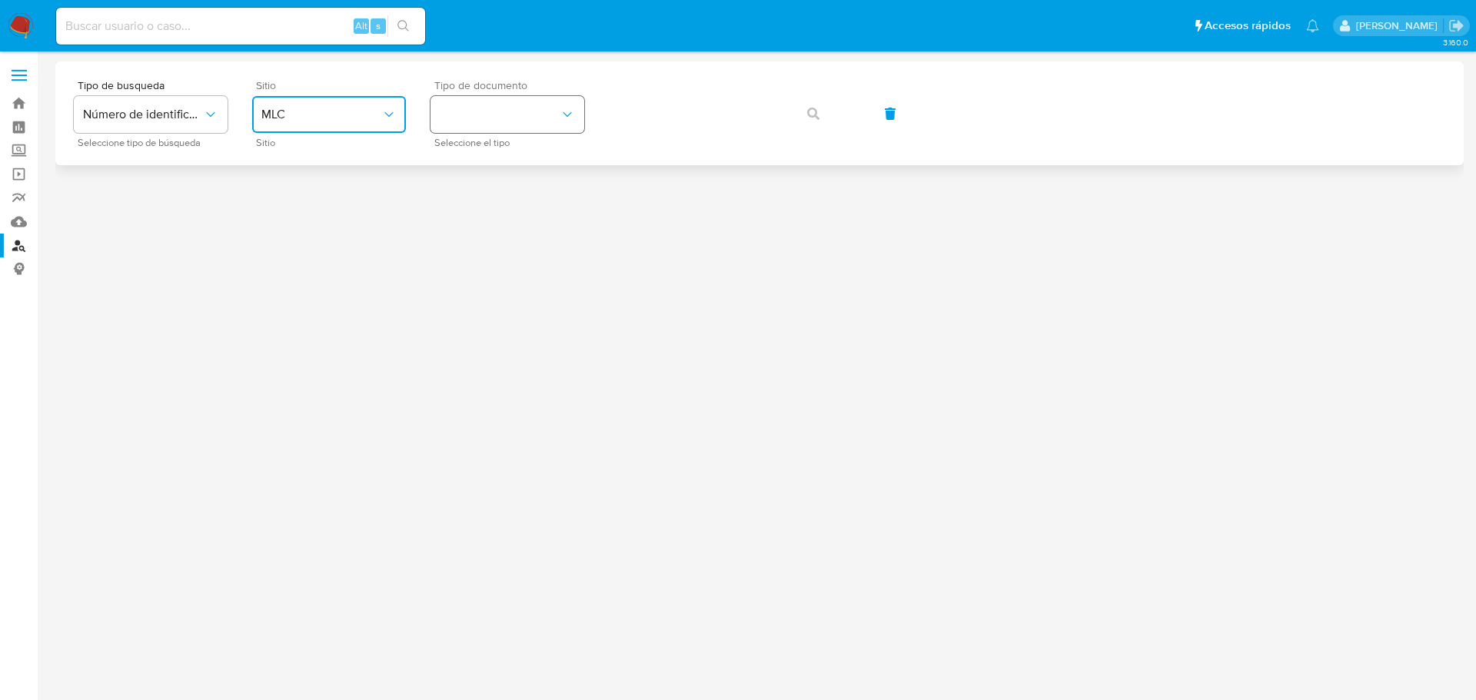
click at [487, 105] on button "identificationType" at bounding box center [507, 114] width 154 height 37
click at [469, 161] on div "RUT RUT" at bounding box center [503, 164] width 126 height 52
click at [812, 118] on icon "button" at bounding box center [813, 114] width 12 height 12
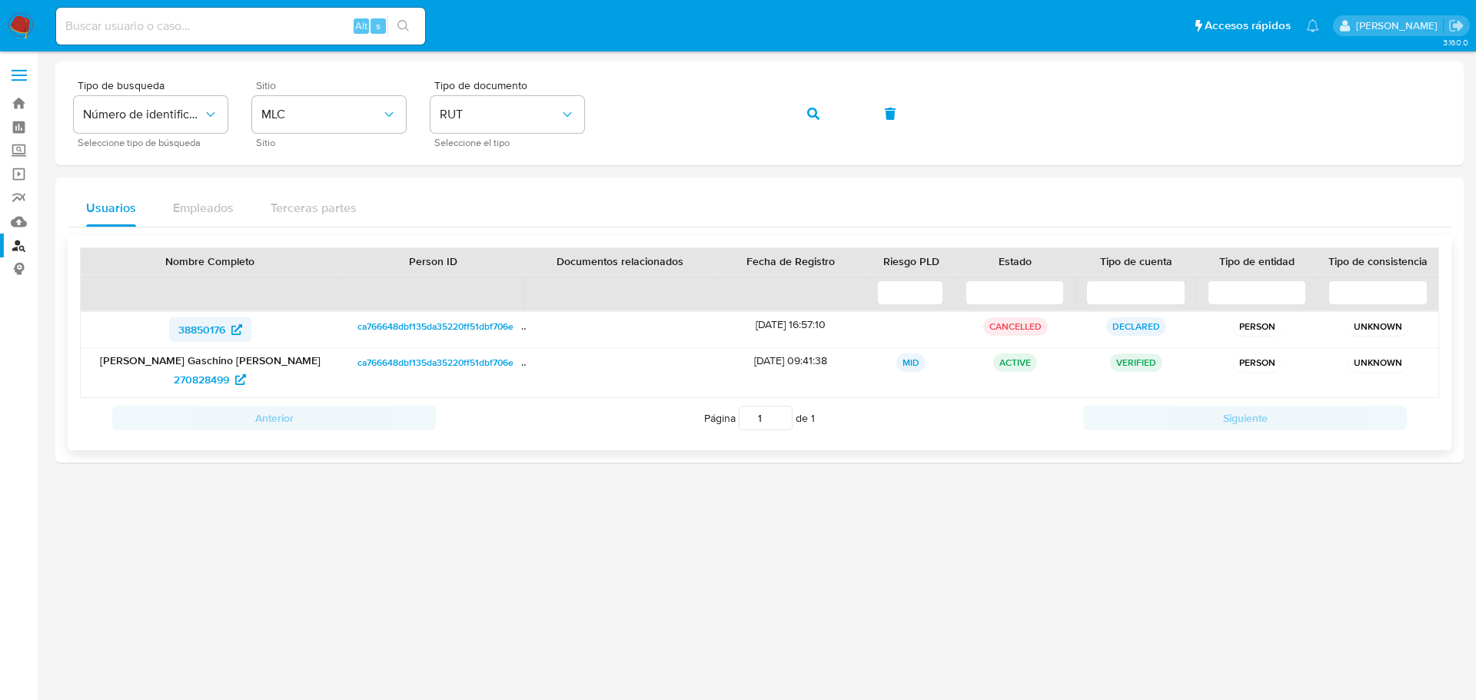
click at [193, 330] on span "38850176" at bounding box center [201, 329] width 47 height 25
click at [197, 375] on span "270828499" at bounding box center [201, 379] width 55 height 25
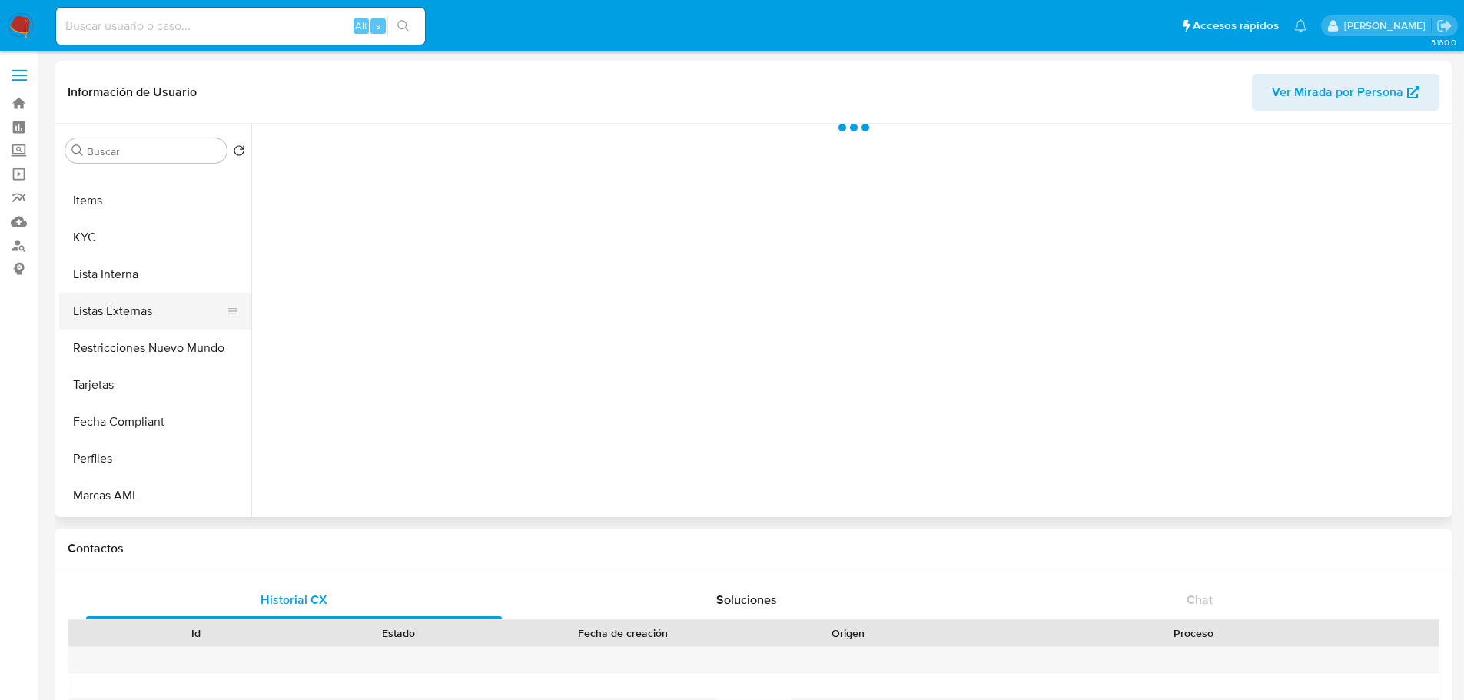
scroll to position [649, 0]
click at [142, 310] on button "Restricciones Nuevo Mundo" at bounding box center [149, 312] width 180 height 37
select select "10"
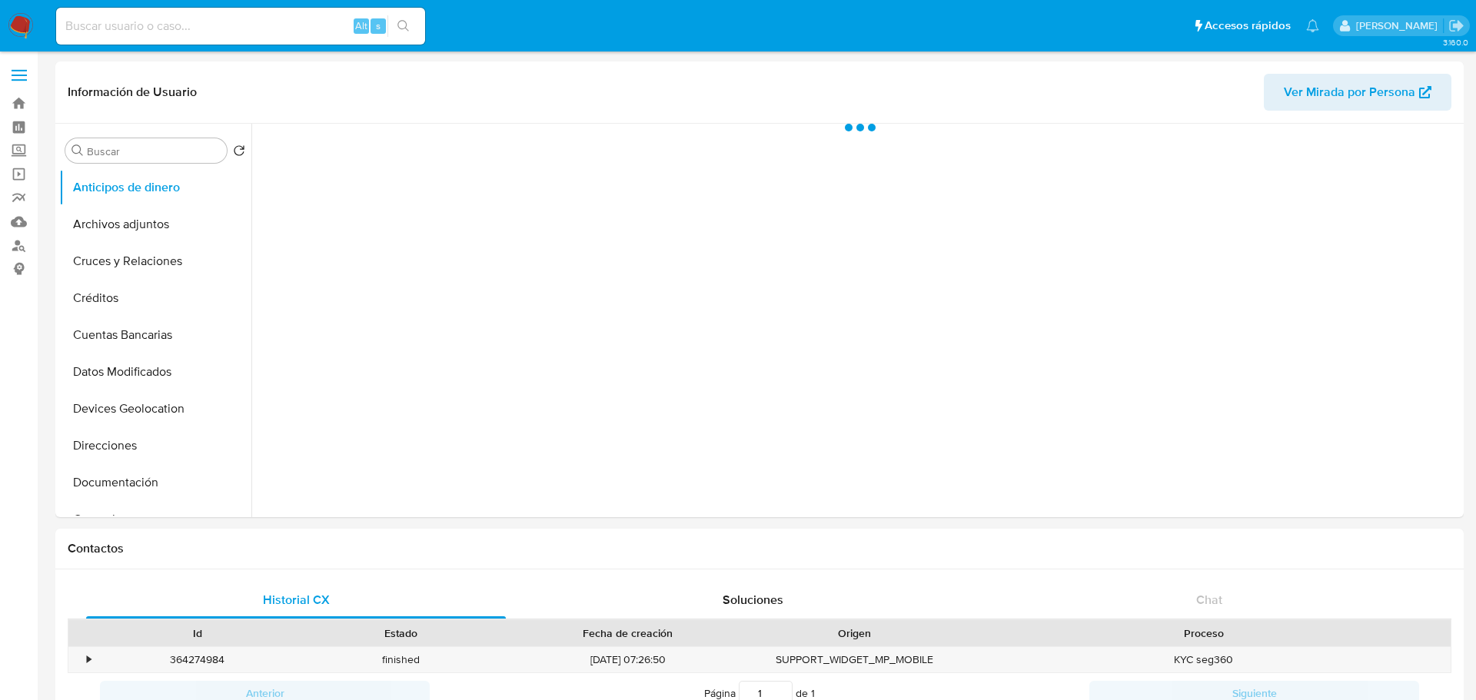
select select "10"
